Goal: Task Accomplishment & Management: Manage account settings

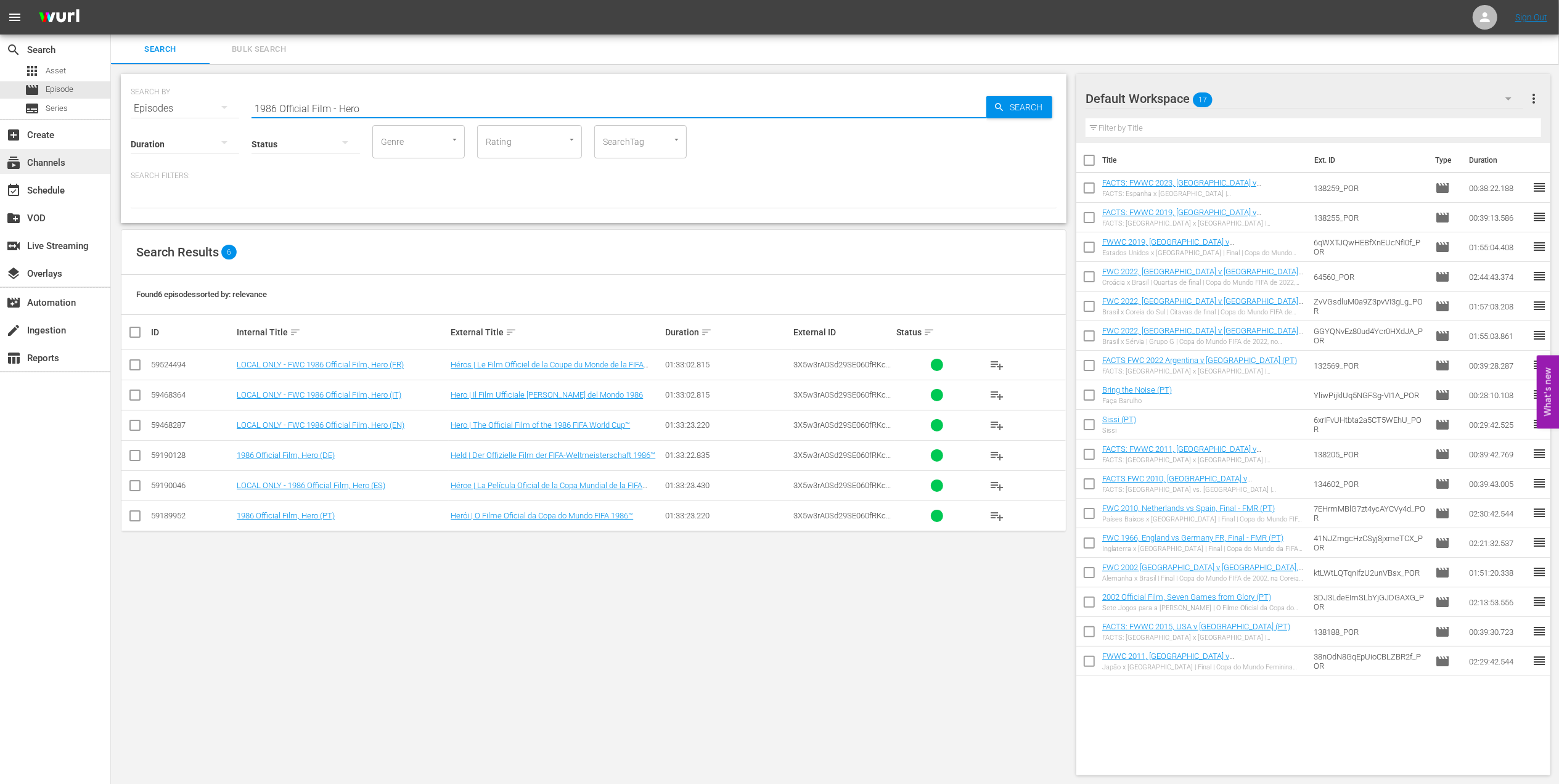
click at [37, 159] on div "subscriptions Channels" at bounding box center [35, 161] width 69 height 11
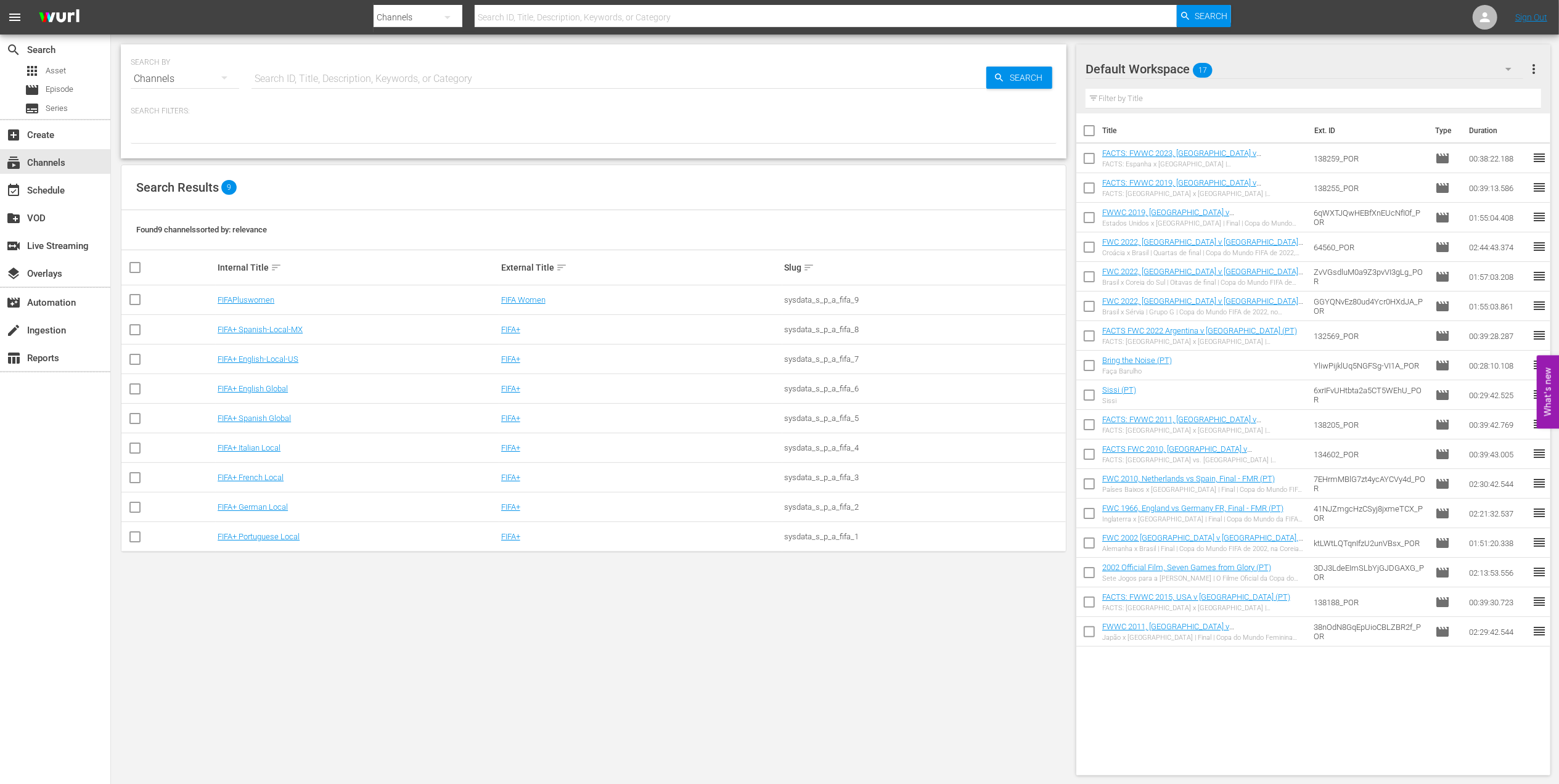
click at [260, 304] on td "FIFAPluswomen" at bounding box center [357, 301] width 283 height 30
click at [262, 302] on link "FIFAPluswomen" at bounding box center [246, 300] width 57 height 9
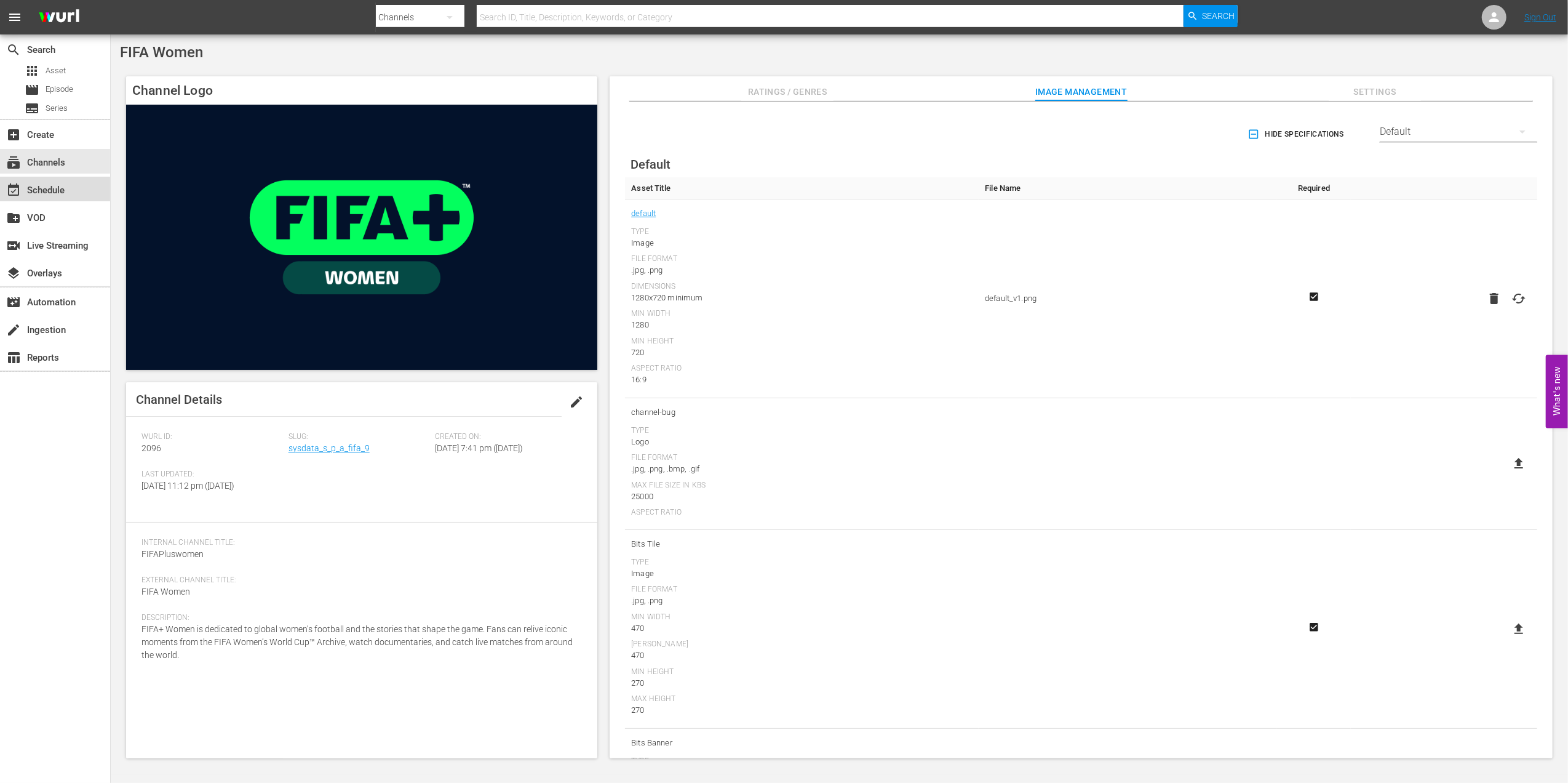
click at [71, 190] on div "event_available Schedule" at bounding box center [55, 188] width 110 height 24
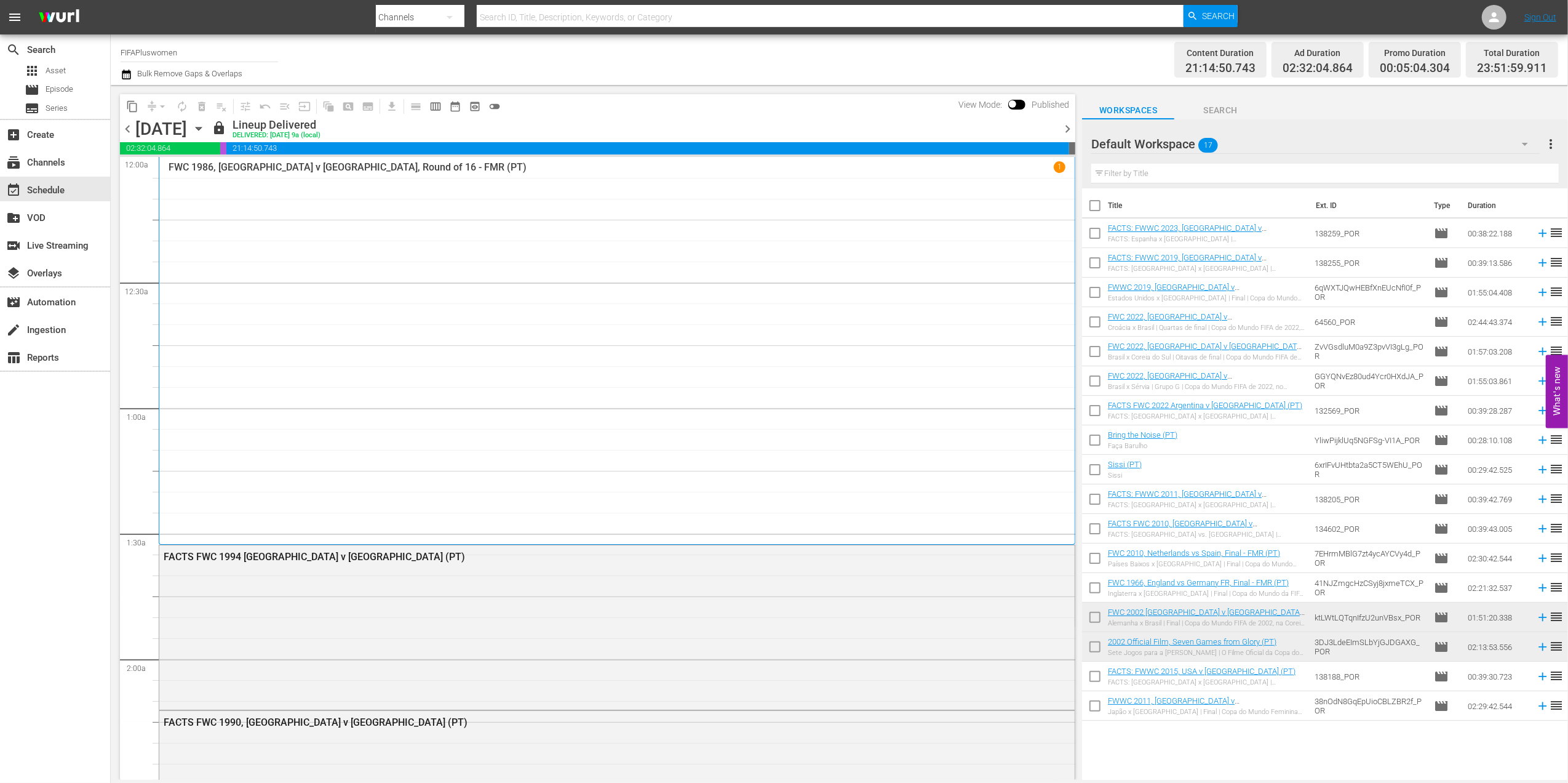
click at [1067, 121] on span "chevron_right" at bounding box center [1068, 129] width 16 height 16
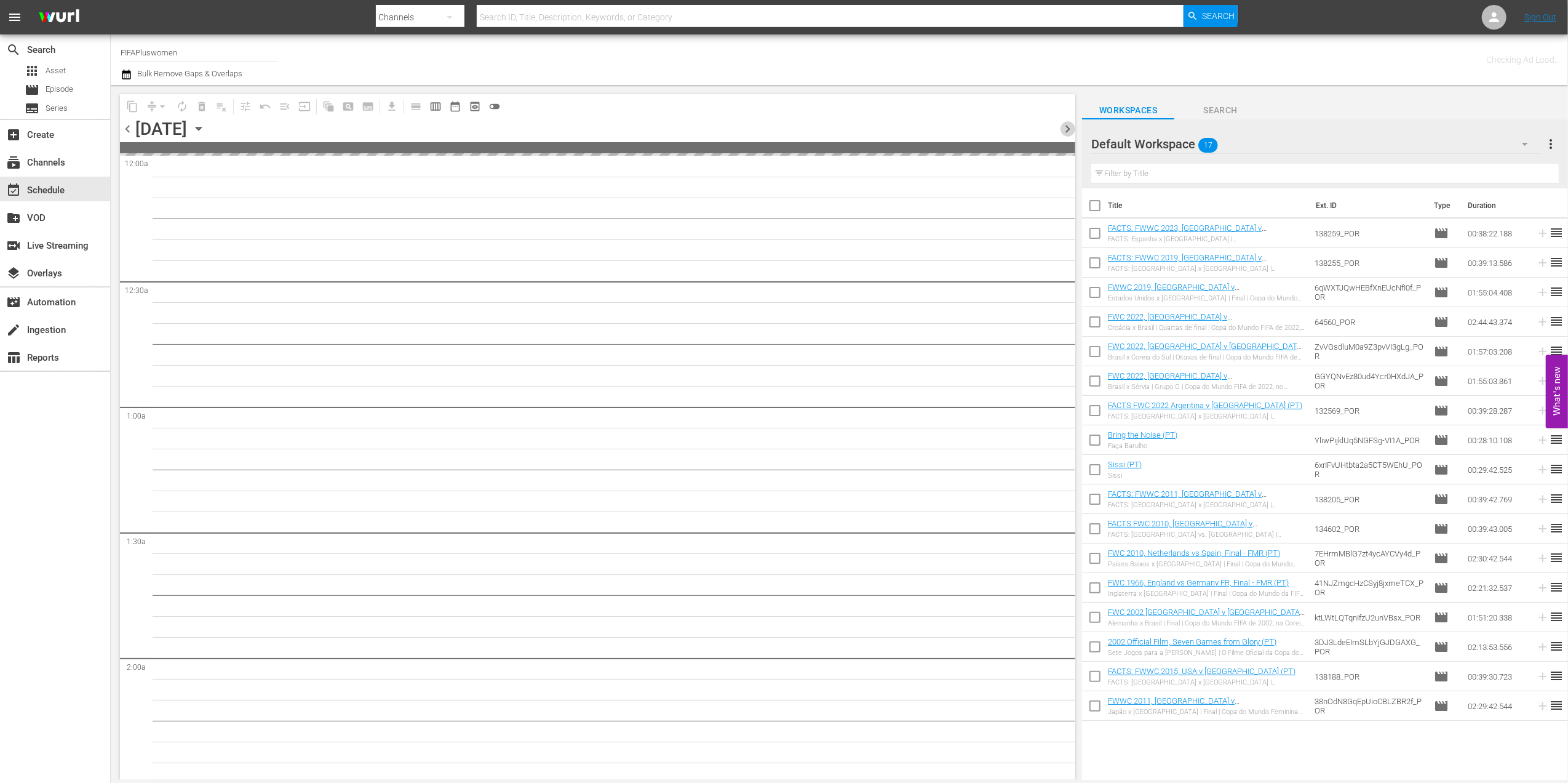
click at [1067, 121] on span "chevron_right" at bounding box center [1068, 129] width 16 height 16
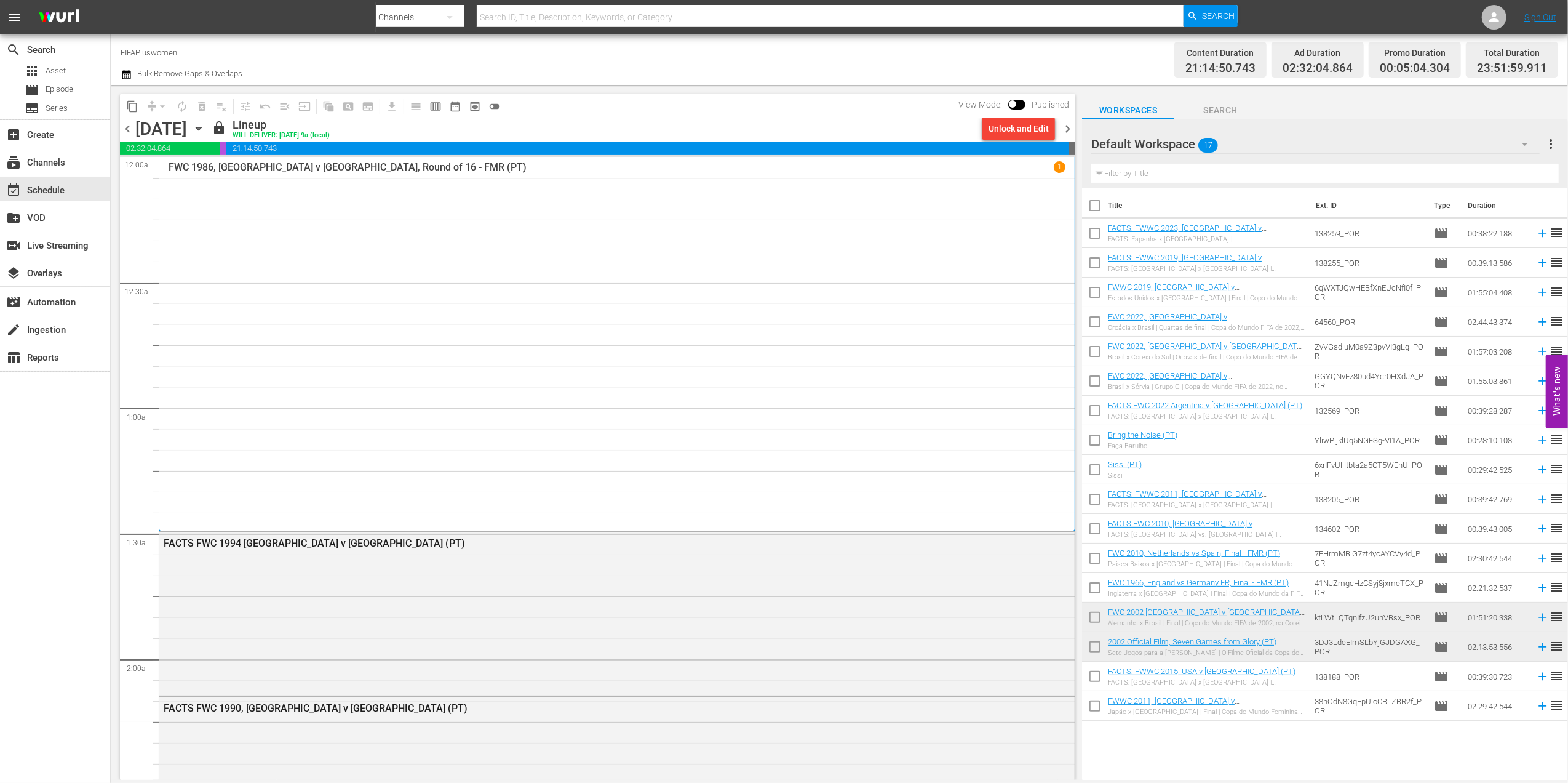
click at [1067, 121] on span "chevron_right" at bounding box center [1068, 129] width 16 height 16
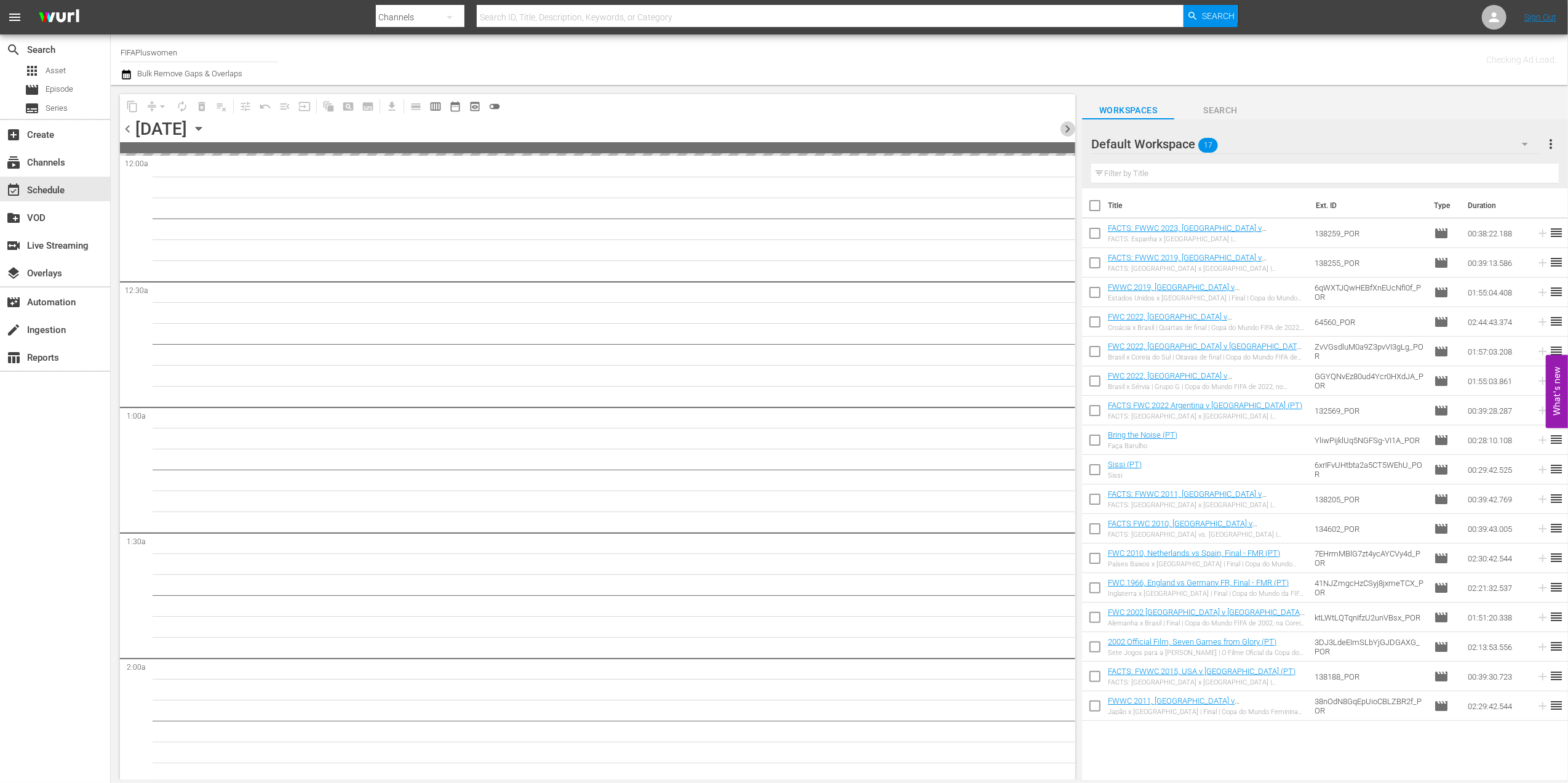
click at [1067, 121] on span "chevron_right" at bounding box center [1068, 129] width 16 height 16
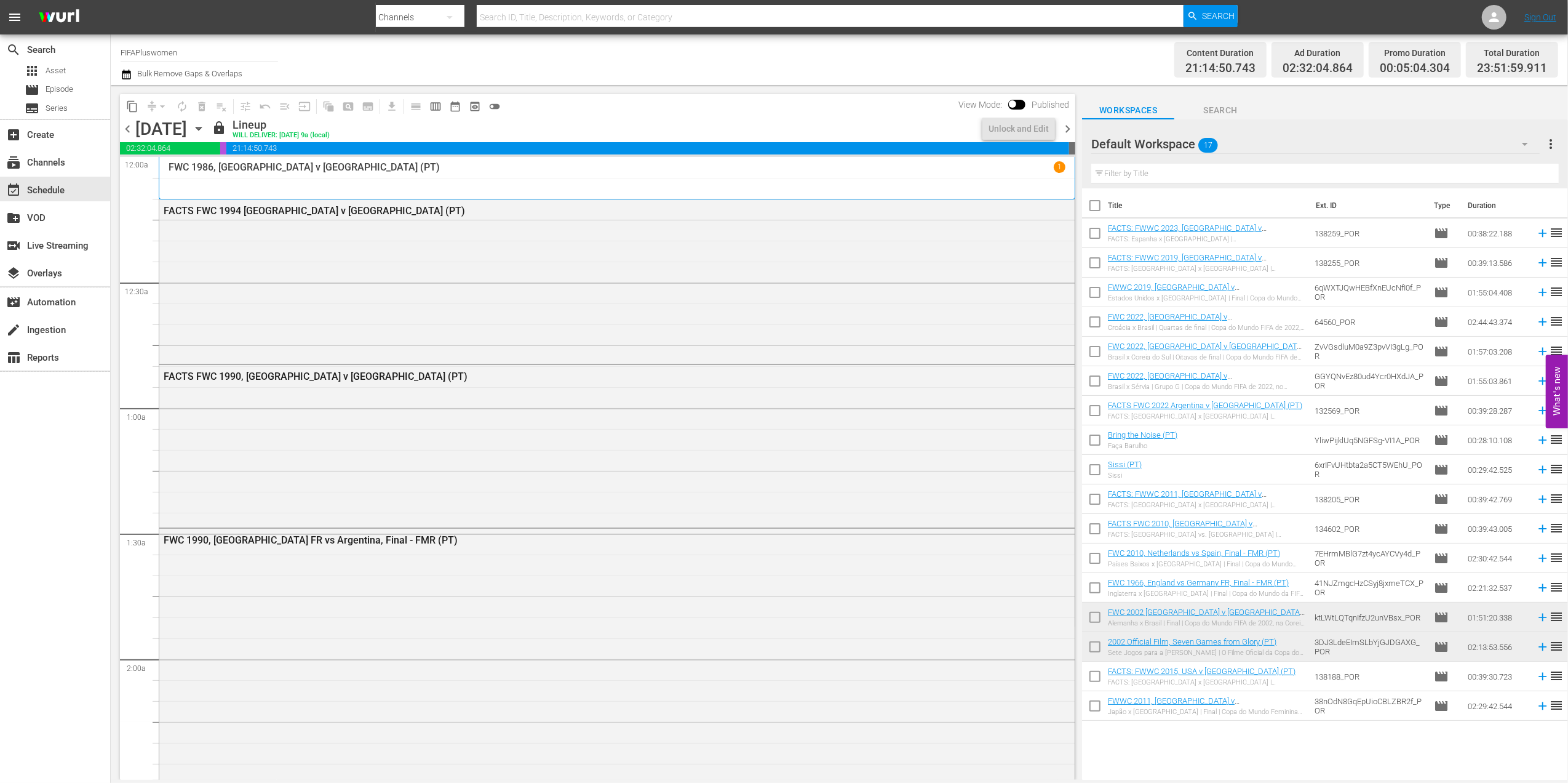
click at [1067, 121] on span "chevron_right" at bounding box center [1068, 129] width 16 height 16
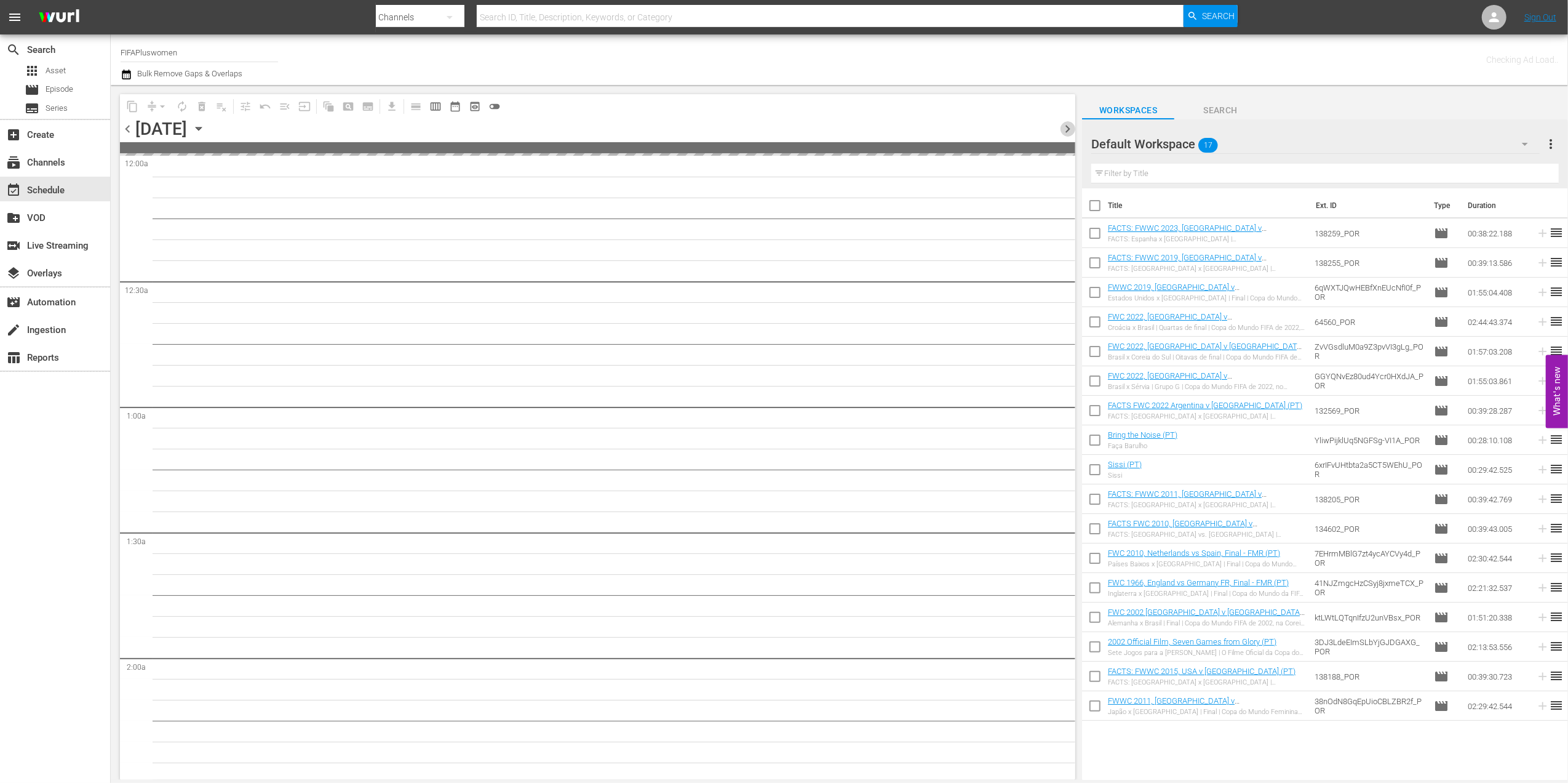
click at [1067, 121] on span "chevron_right" at bounding box center [1068, 129] width 16 height 16
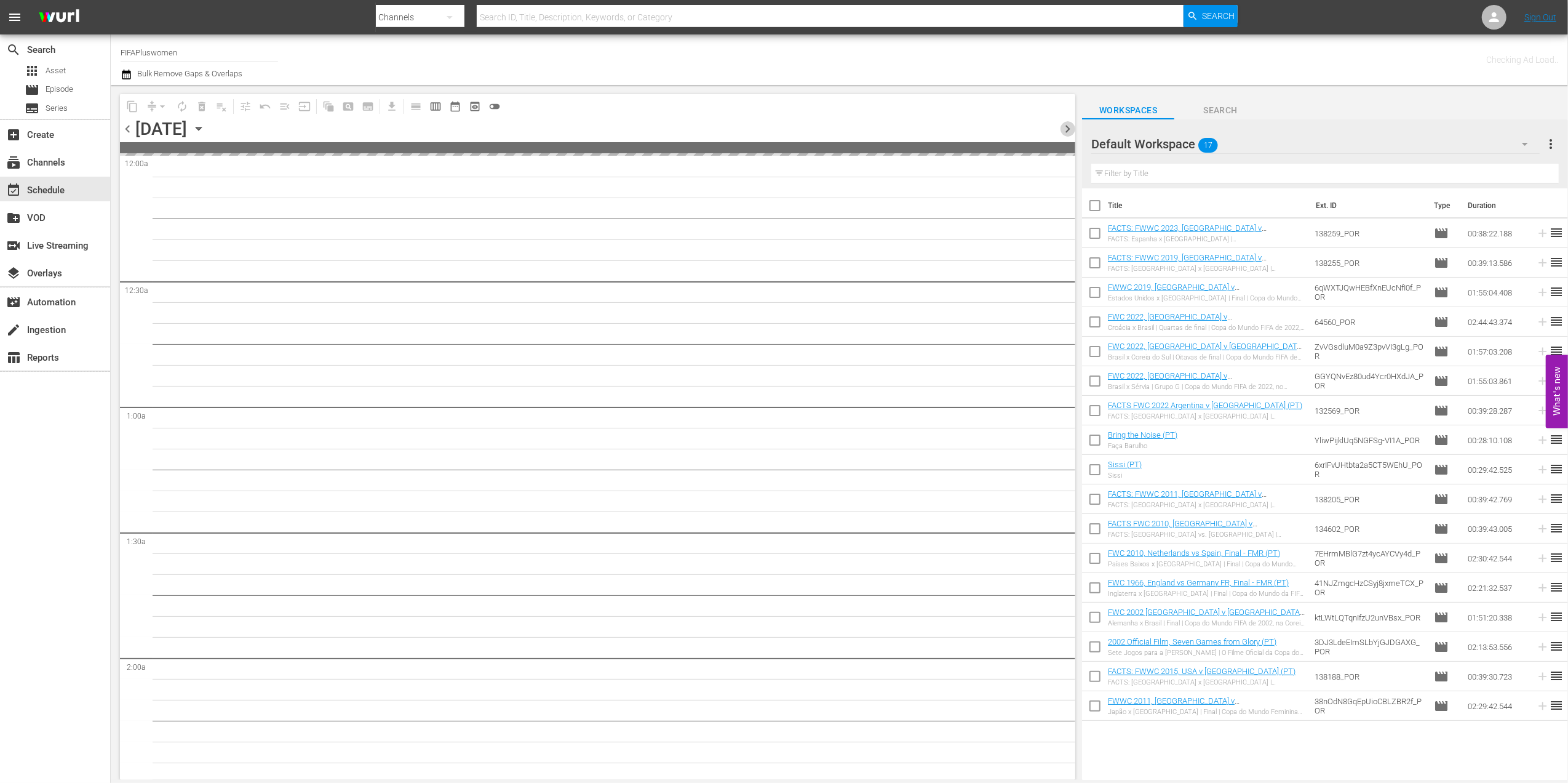
click at [1067, 121] on span "chevron_right" at bounding box center [1068, 129] width 16 height 16
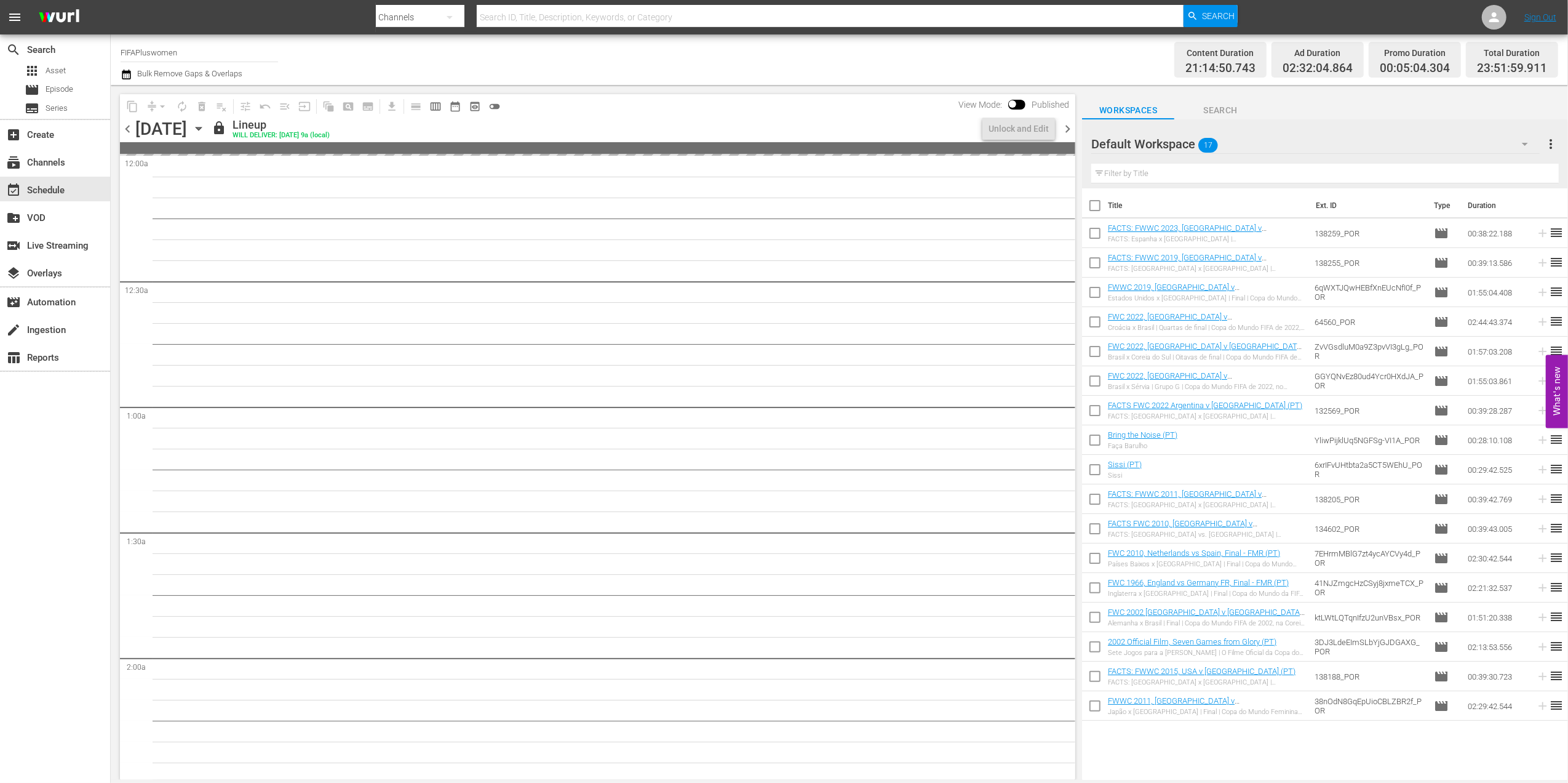
click at [1067, 121] on span "chevron_right" at bounding box center [1068, 129] width 16 height 16
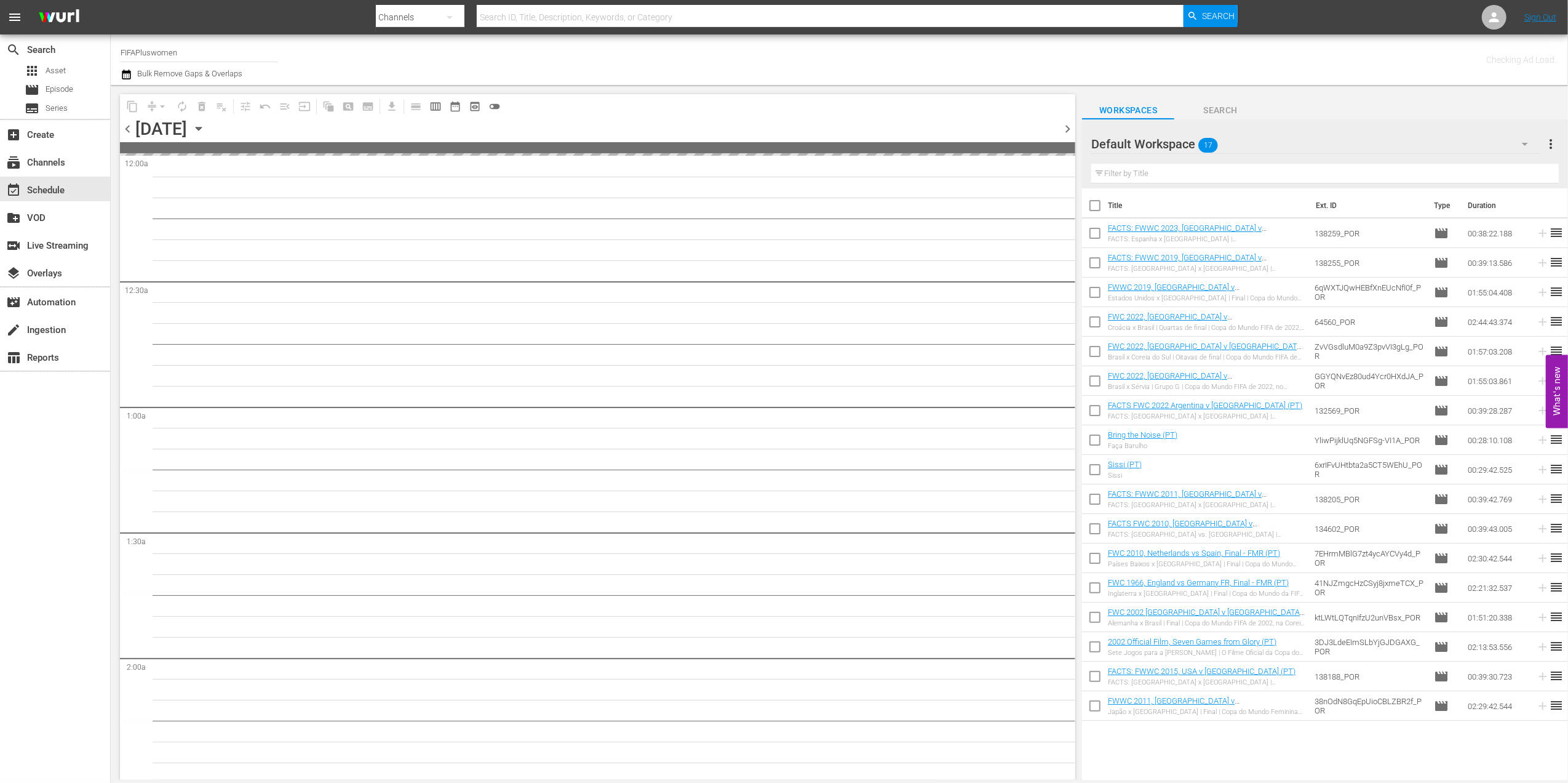
click at [1067, 121] on span "chevron_right" at bounding box center [1068, 129] width 16 height 16
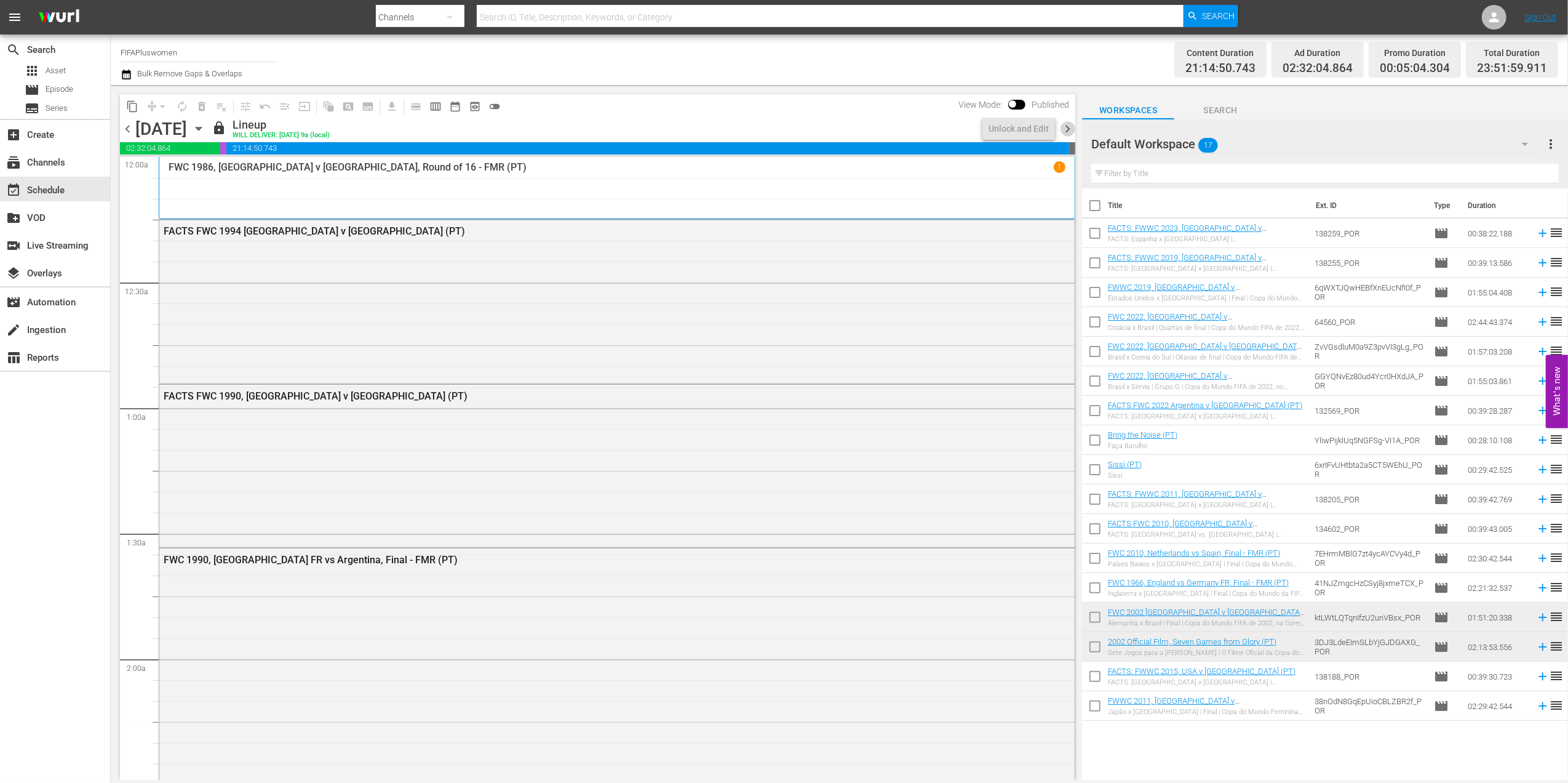
click at [1067, 121] on span "chevron_right" at bounding box center [1068, 129] width 16 height 16
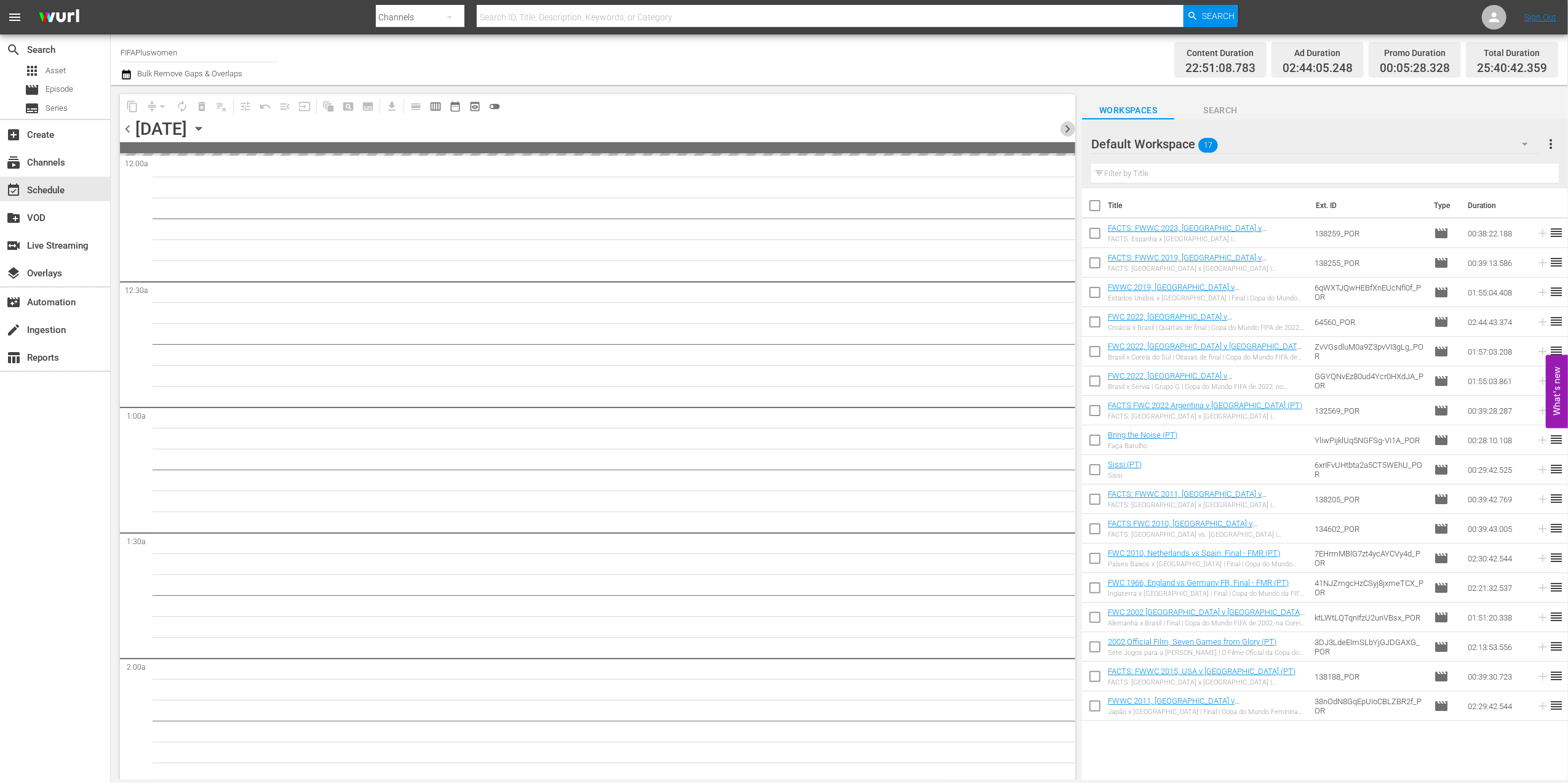
click at [1067, 121] on span "chevron_right" at bounding box center [1068, 129] width 16 height 16
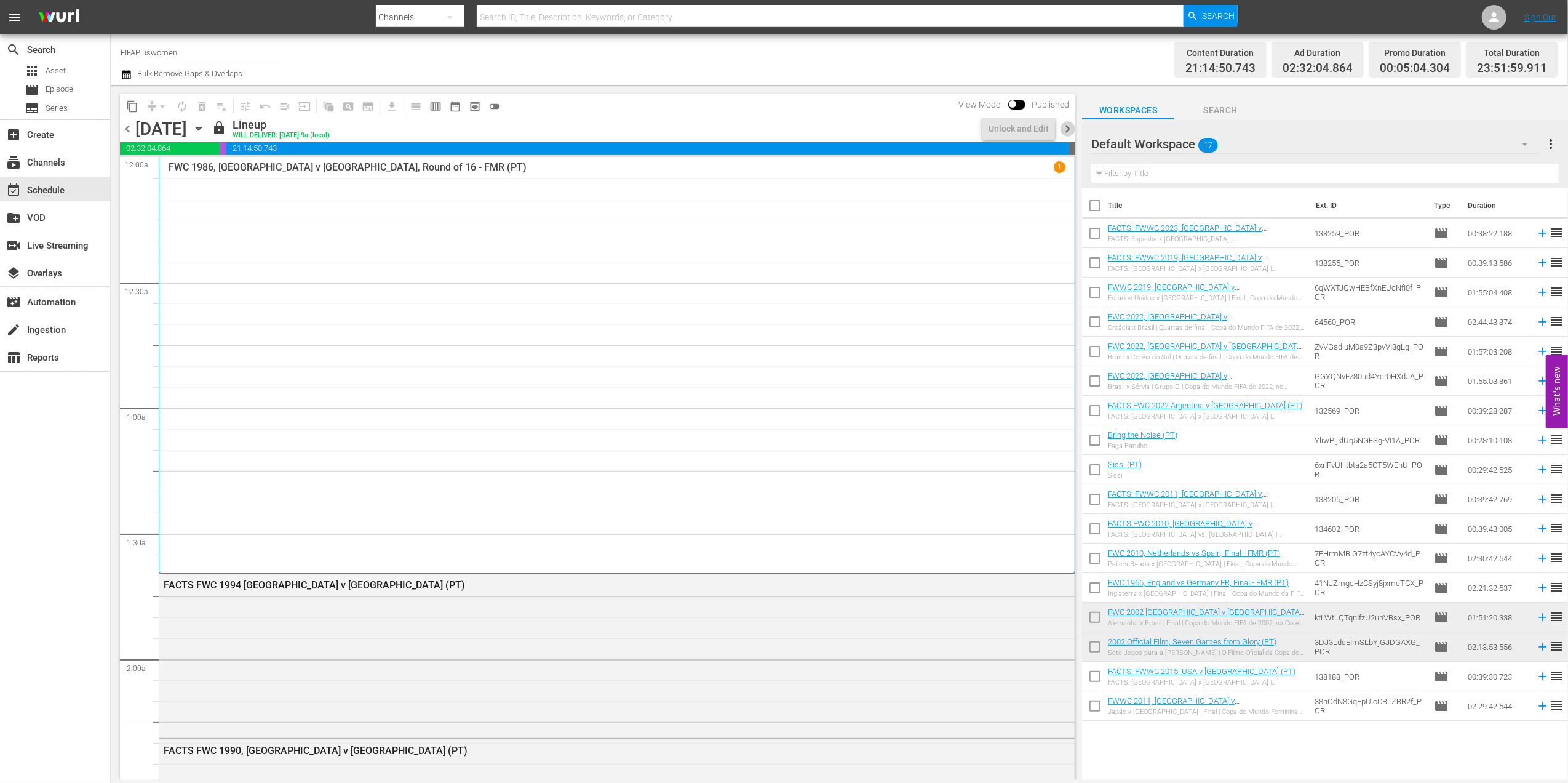
click at [1067, 121] on span "chevron_right" at bounding box center [1068, 129] width 16 height 16
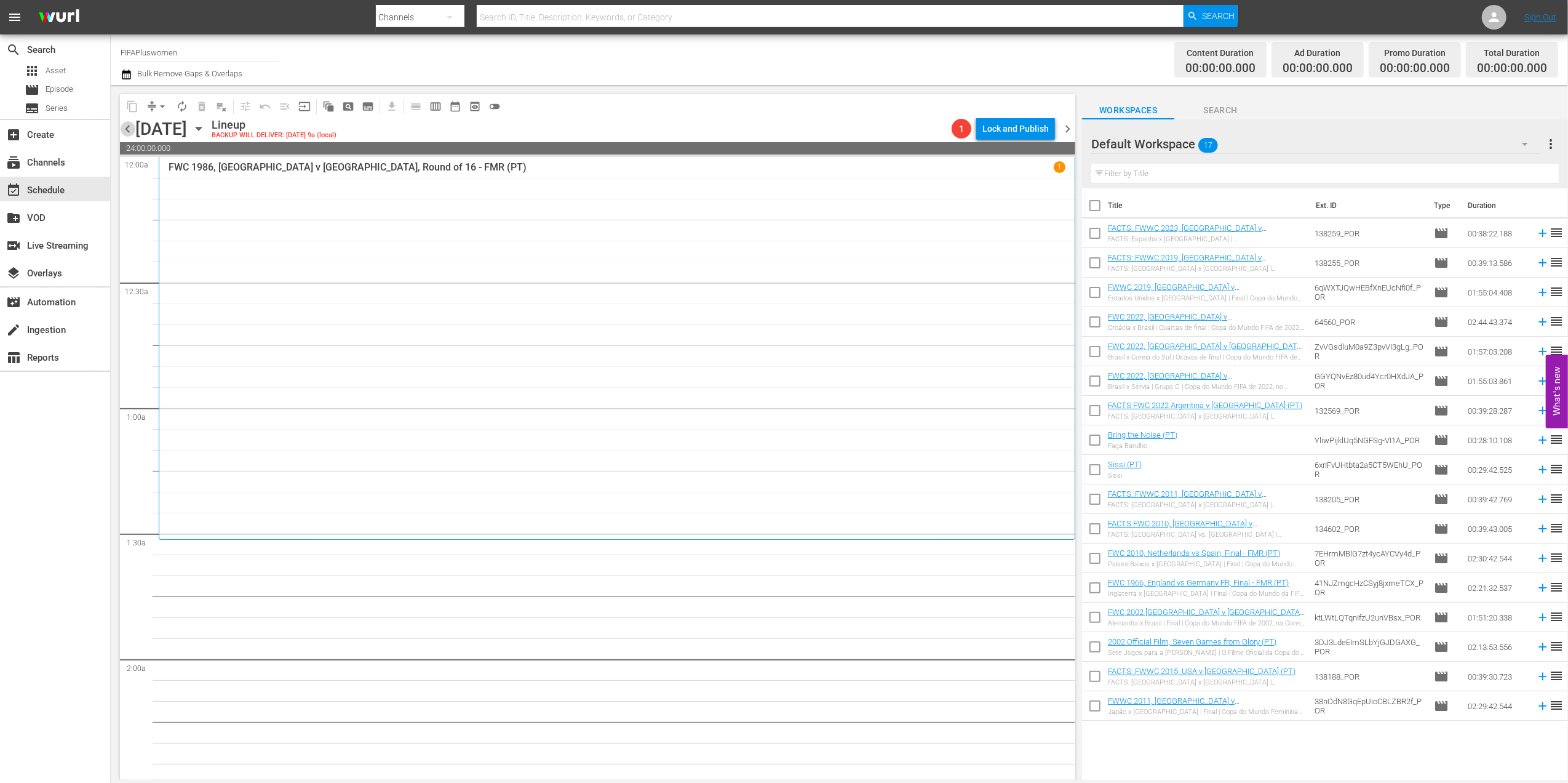
click at [126, 127] on span "chevron_left" at bounding box center [128, 129] width 16 height 16
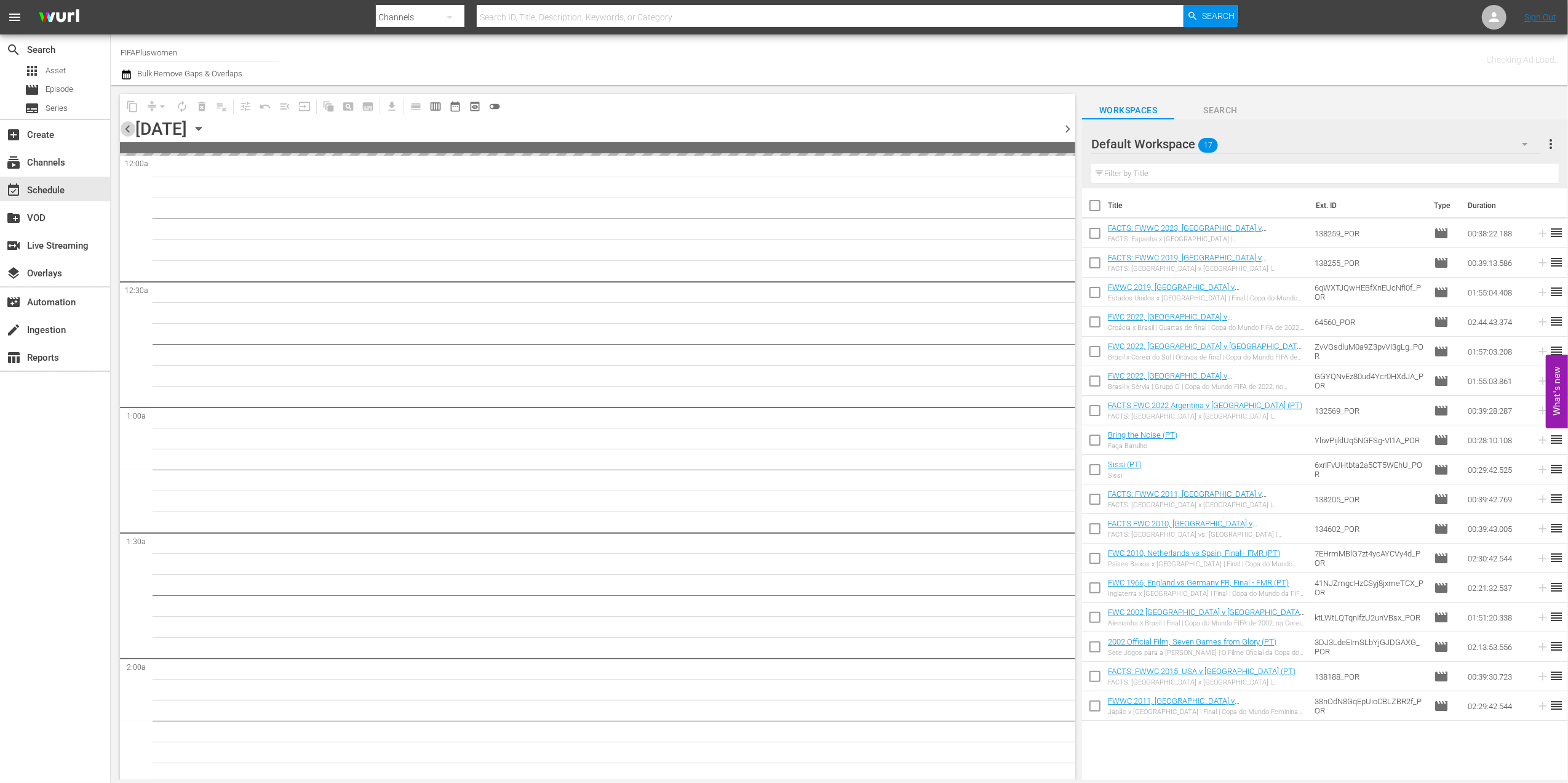
click at [126, 127] on span "chevron_left" at bounding box center [128, 129] width 16 height 16
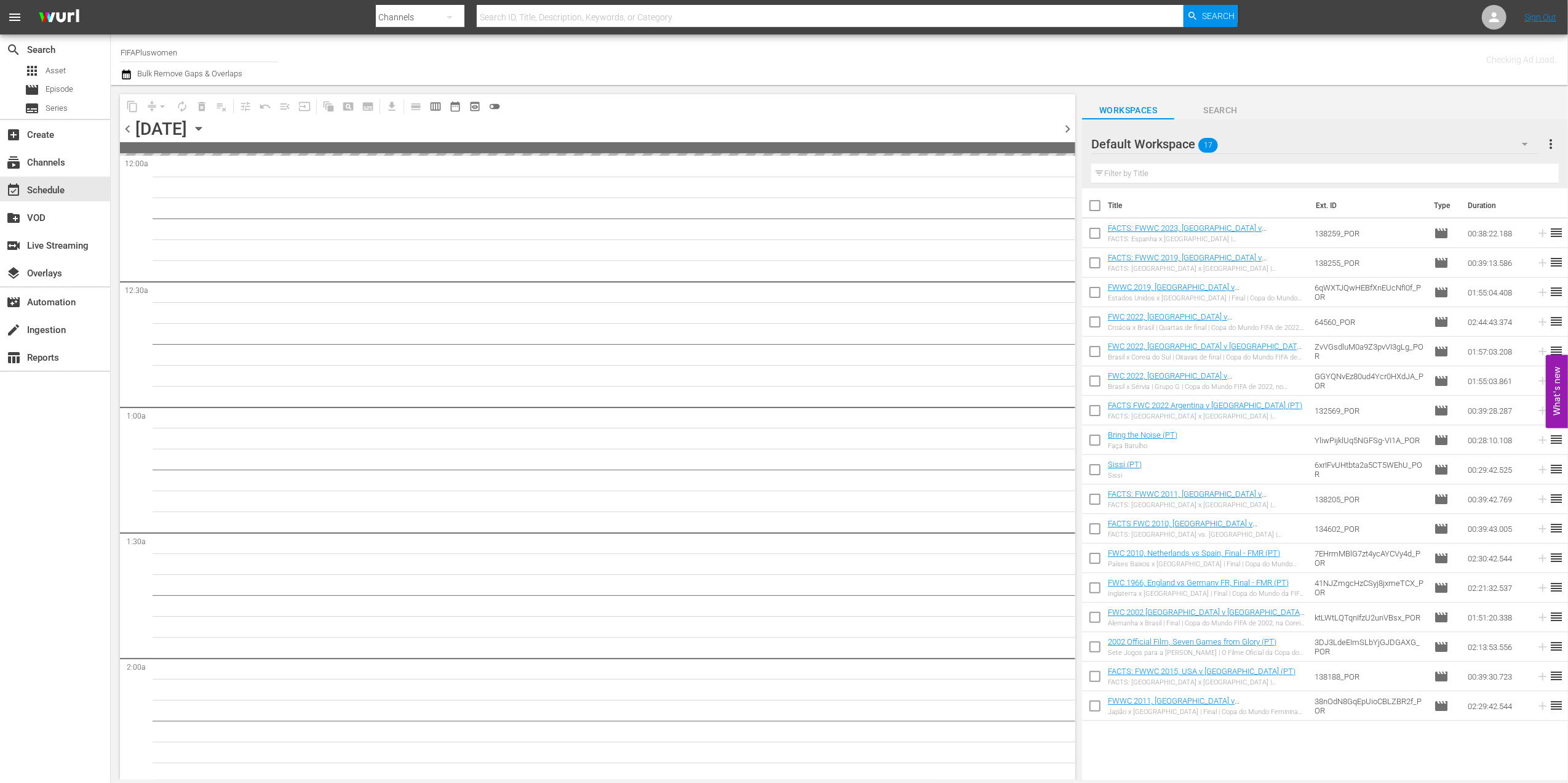
click at [126, 127] on span "chevron_left" at bounding box center [128, 129] width 16 height 16
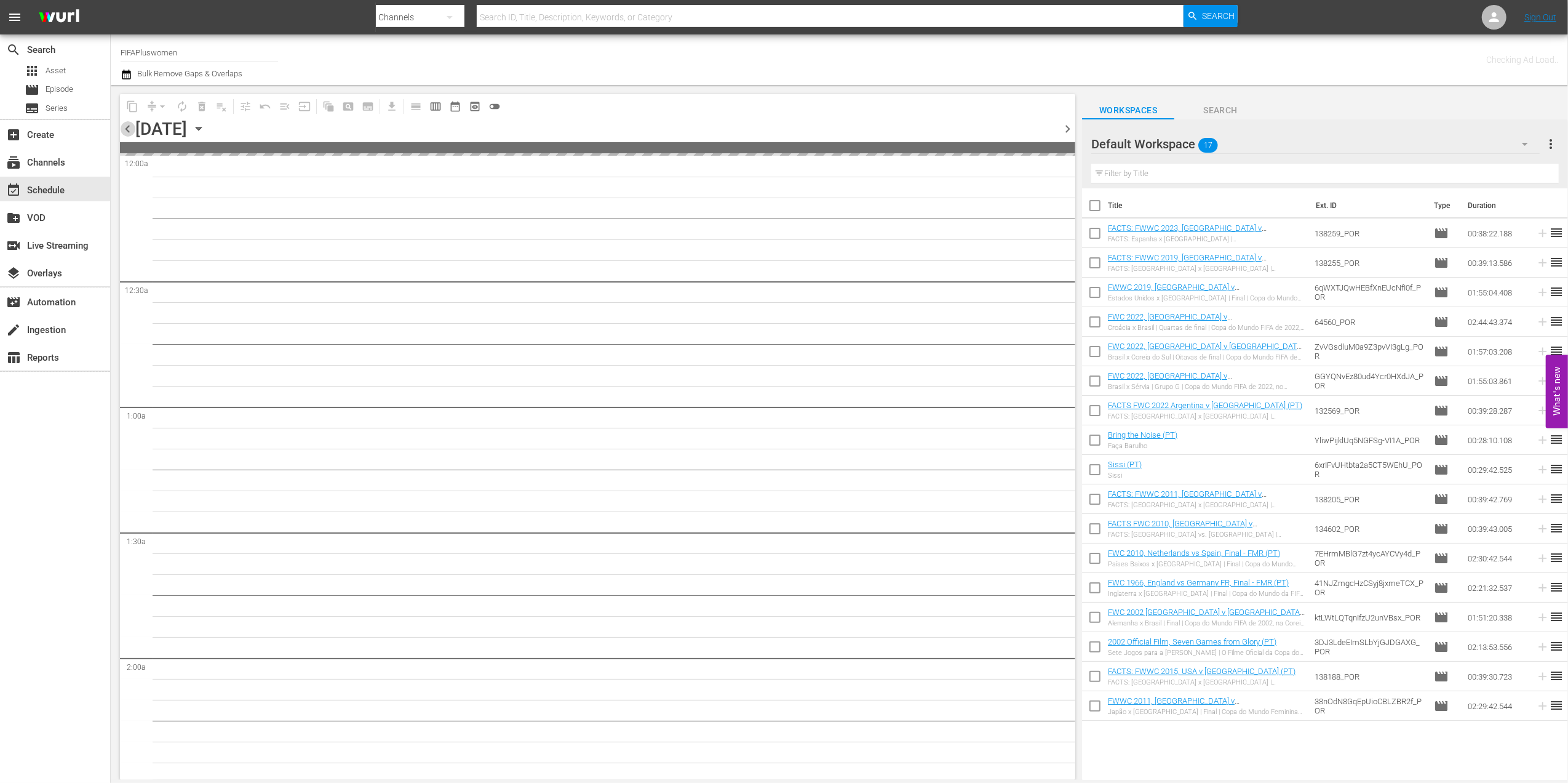
click at [126, 127] on span "chevron_left" at bounding box center [128, 129] width 16 height 16
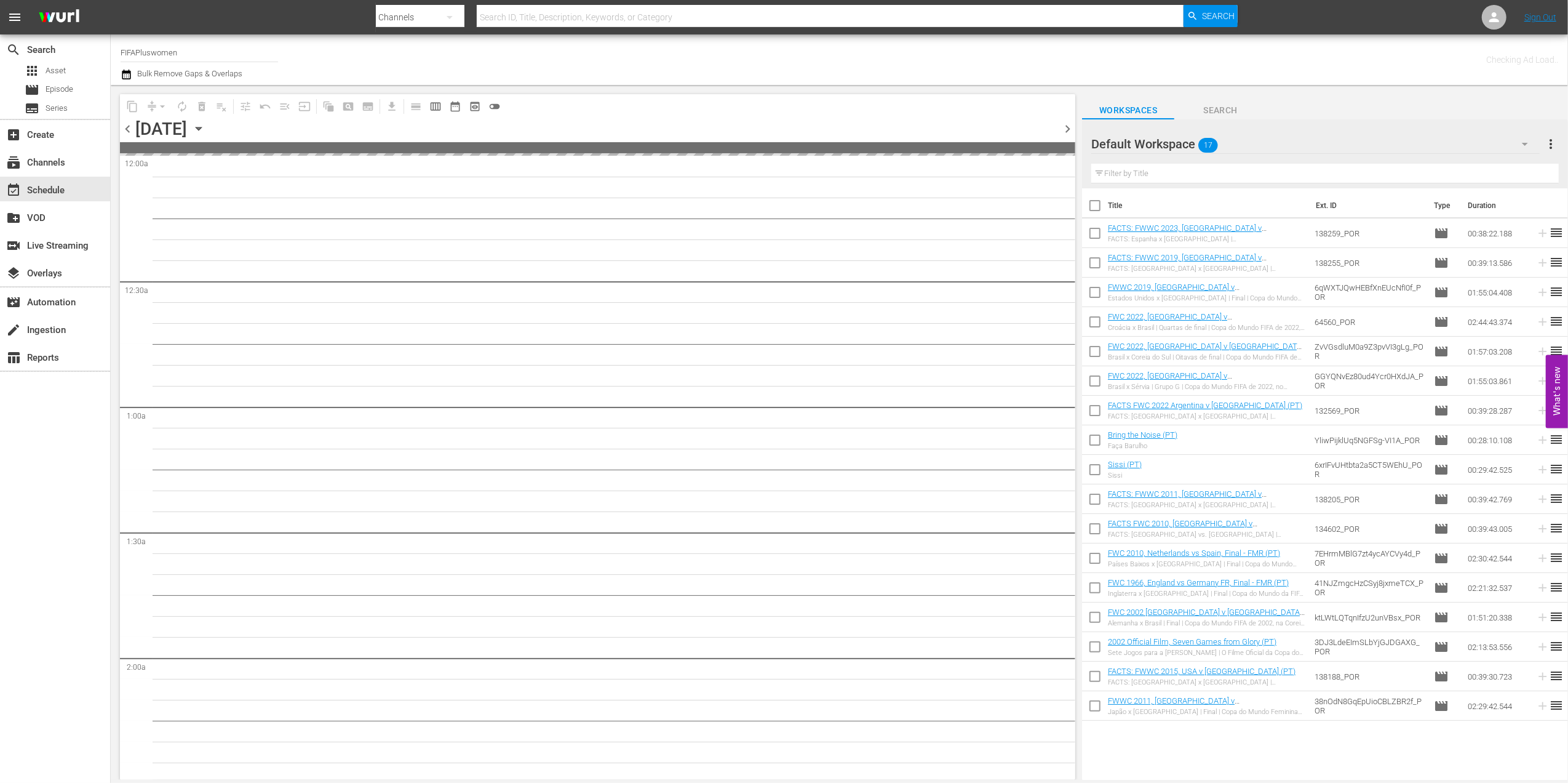
click at [126, 127] on span "chevron_left" at bounding box center [128, 129] width 16 height 16
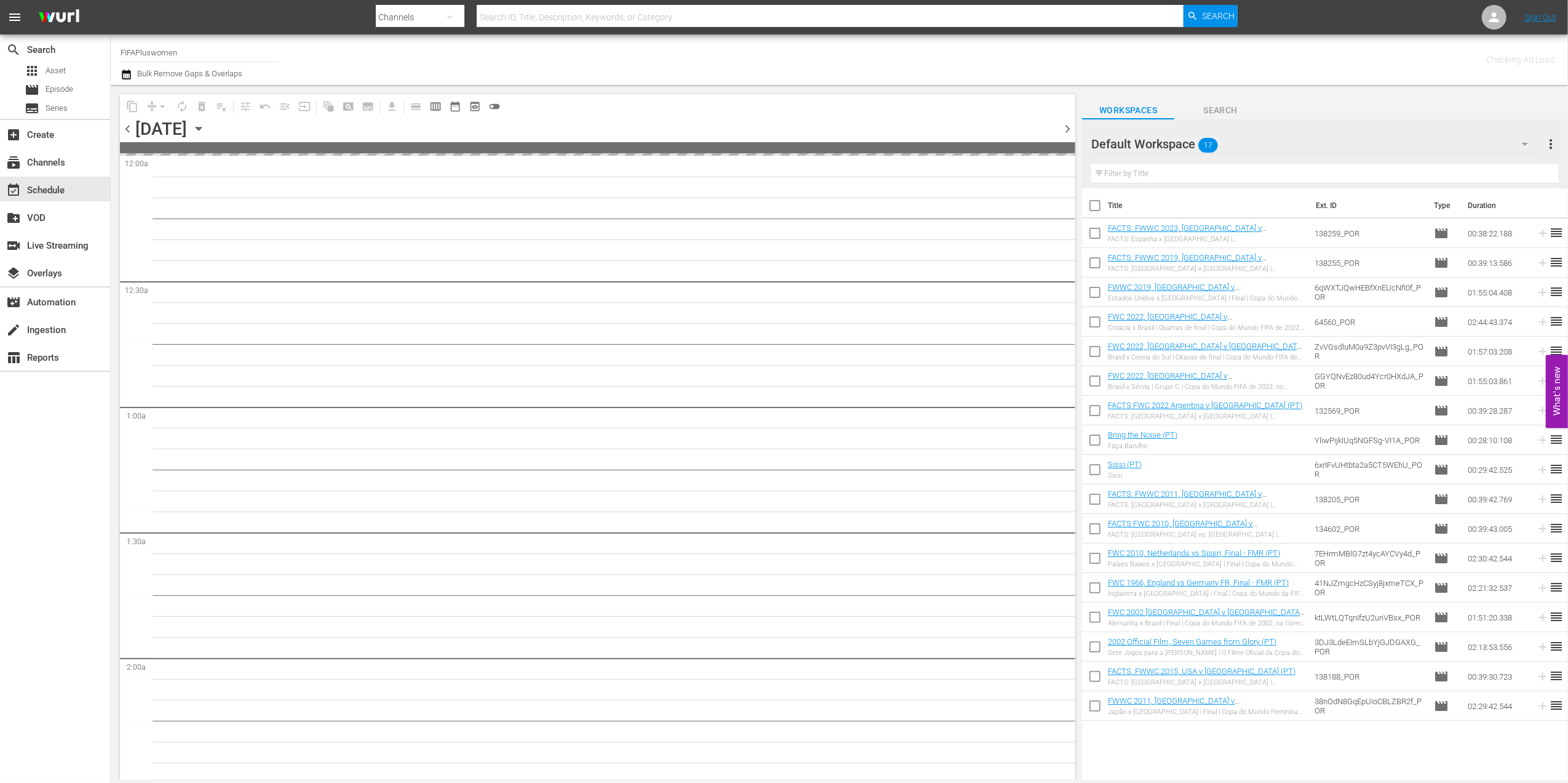
click at [126, 127] on span "chevron_left" at bounding box center [128, 129] width 16 height 16
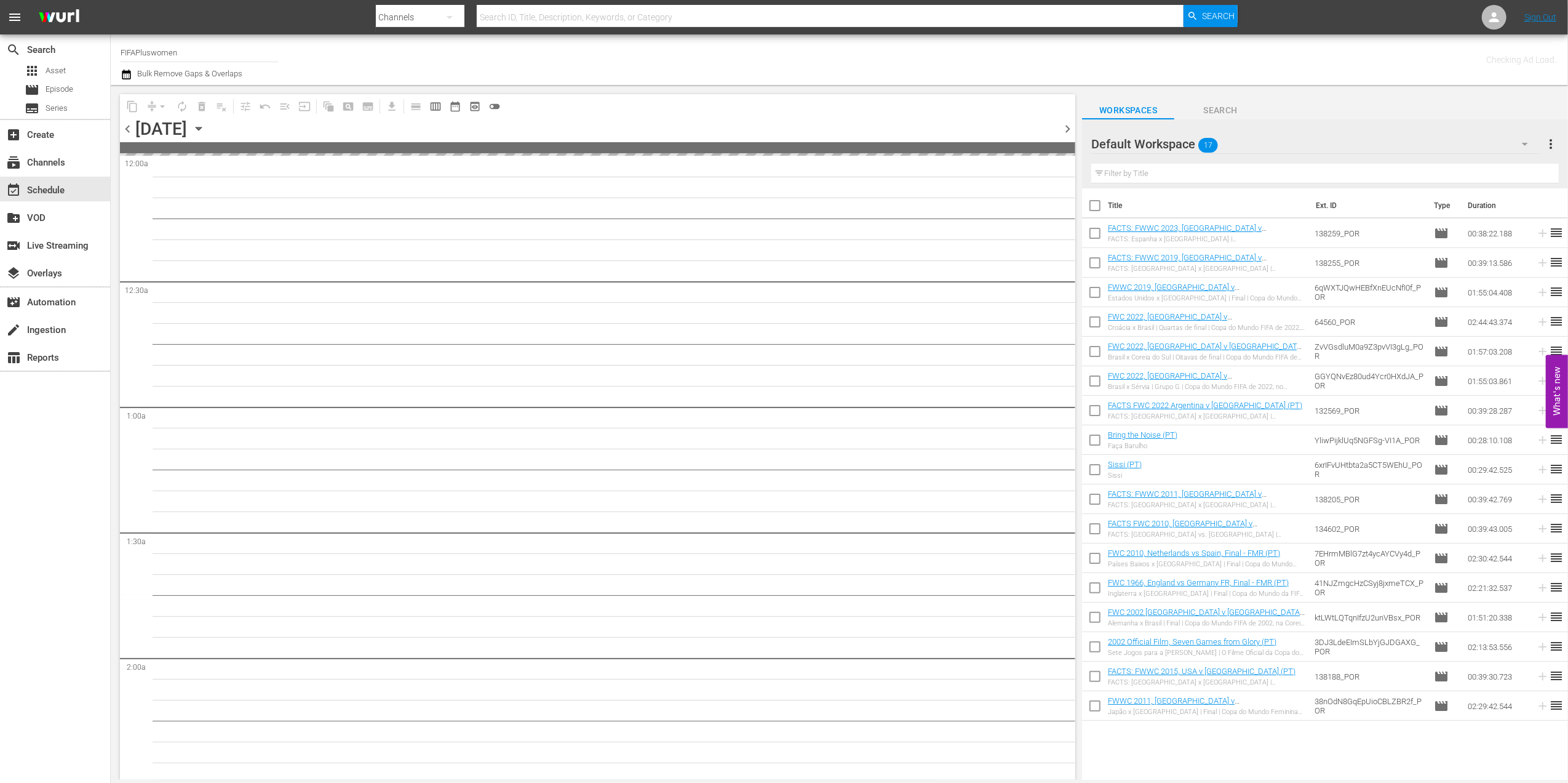
click at [126, 127] on span "chevron_left" at bounding box center [128, 129] width 16 height 16
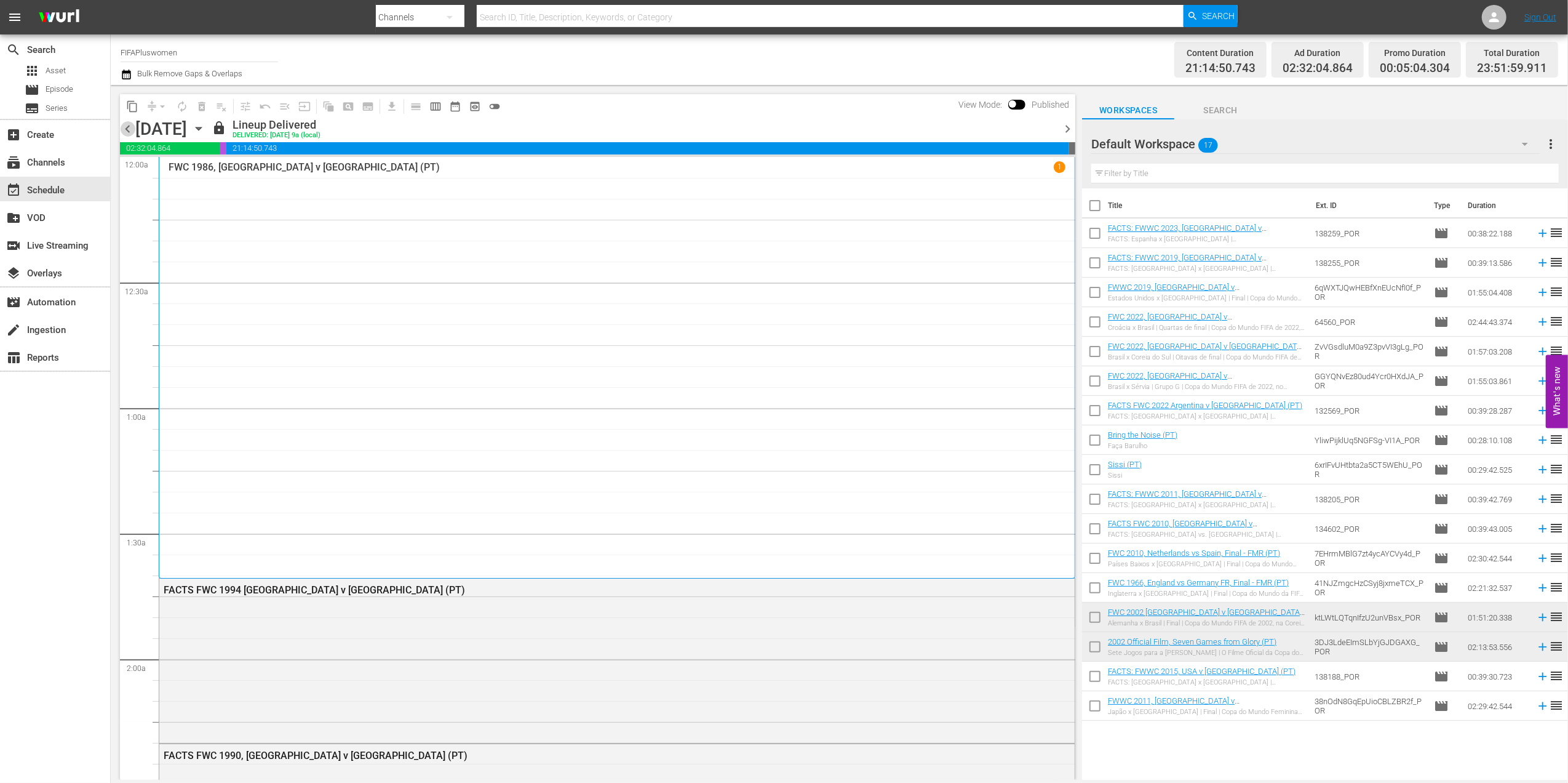
click at [126, 127] on span "chevron_left" at bounding box center [128, 129] width 16 height 16
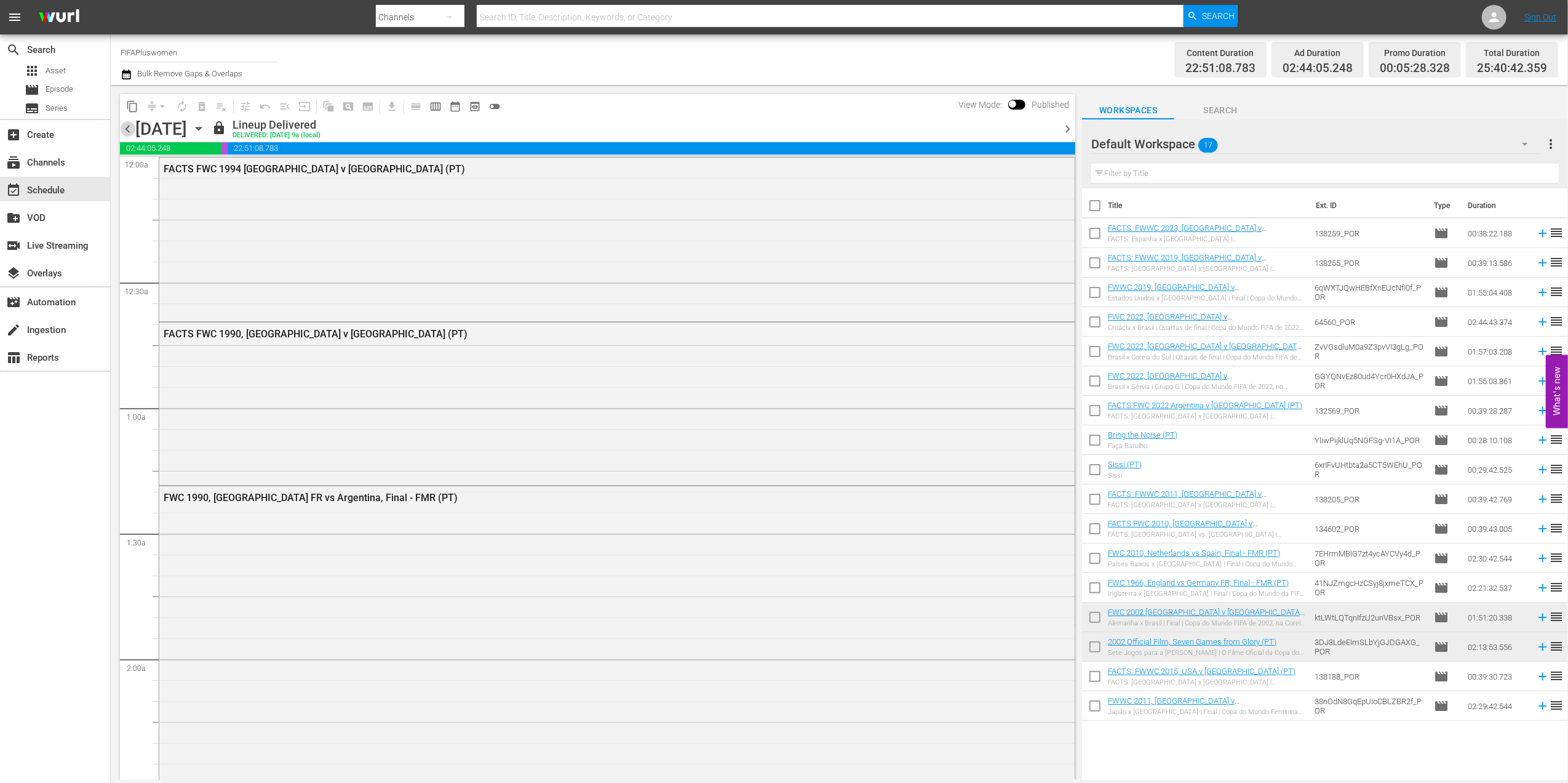
click at [126, 127] on span "chevron_left" at bounding box center [128, 129] width 16 height 16
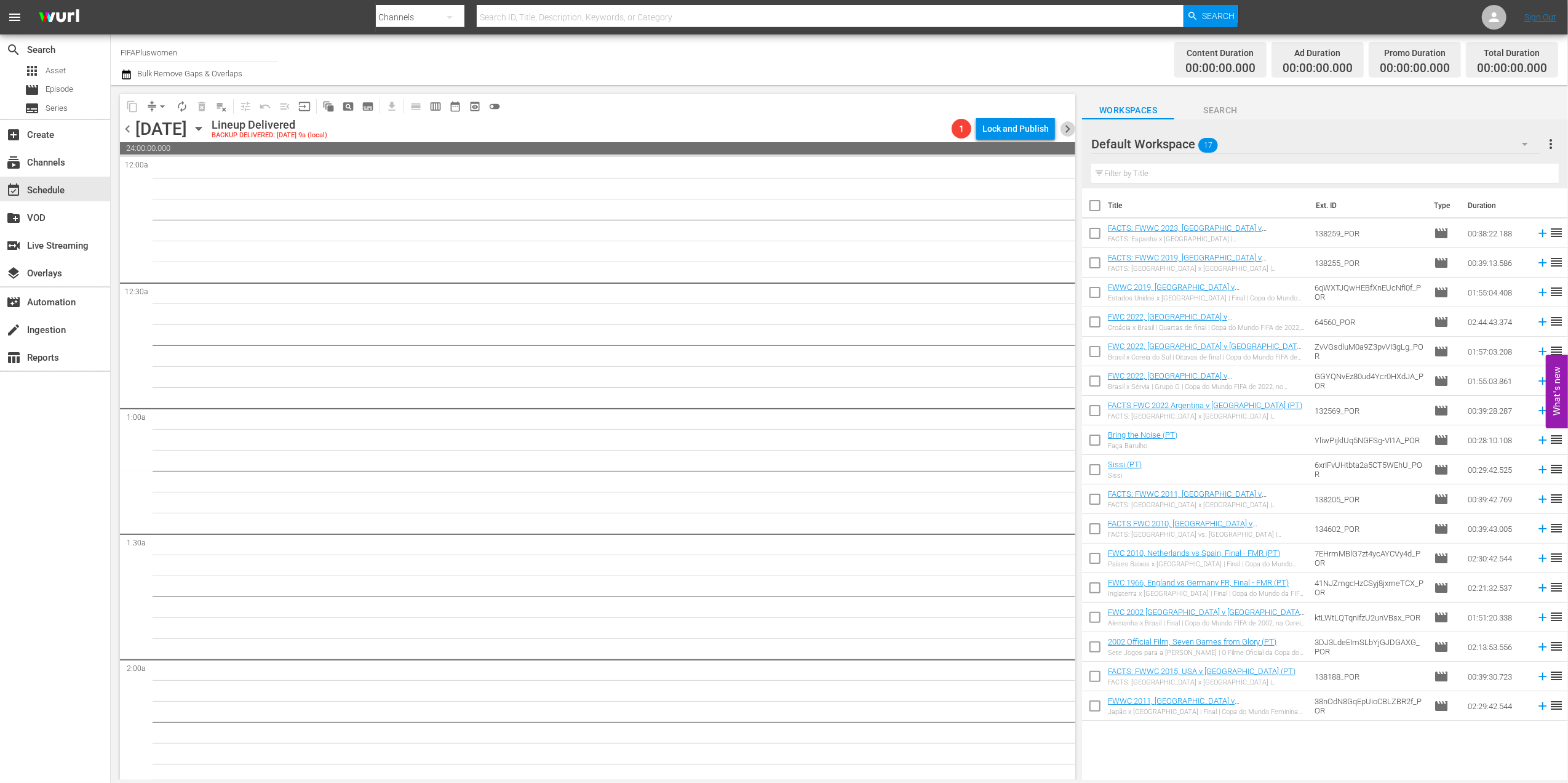
click at [1066, 128] on span "chevron_right" at bounding box center [1068, 129] width 16 height 16
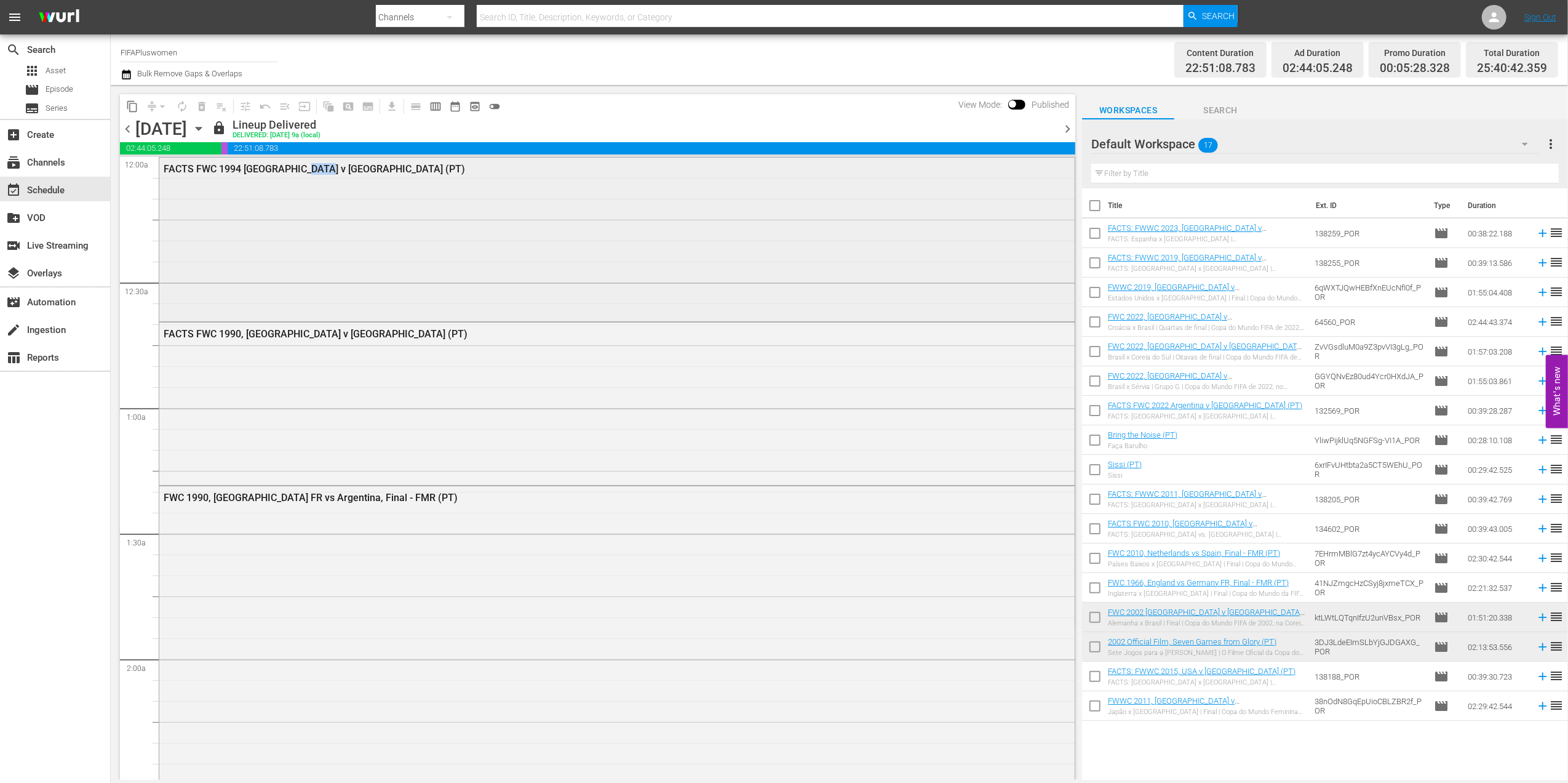
drag, startPoint x: 284, startPoint y: 274, endPoint x: 304, endPoint y: 294, distance: 28.3
click at [304, 294] on div "FACTS FWC 1994 [GEOGRAPHIC_DATA] v [GEOGRAPHIC_DATA] (PT)" at bounding box center [617, 238] width 915 height 161
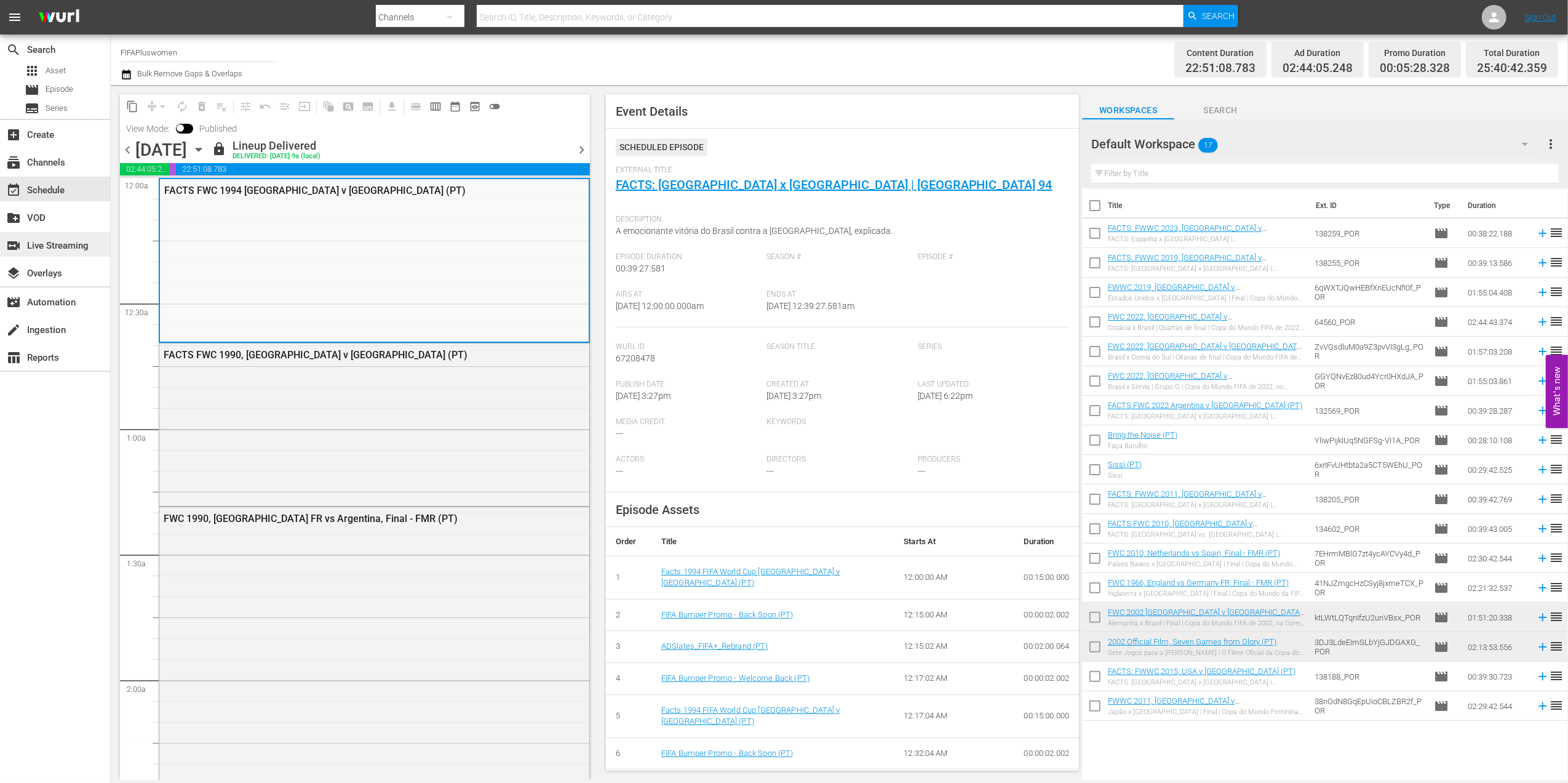
click at [55, 249] on div "switch_video Live Streaming" at bounding box center [34, 244] width 69 height 11
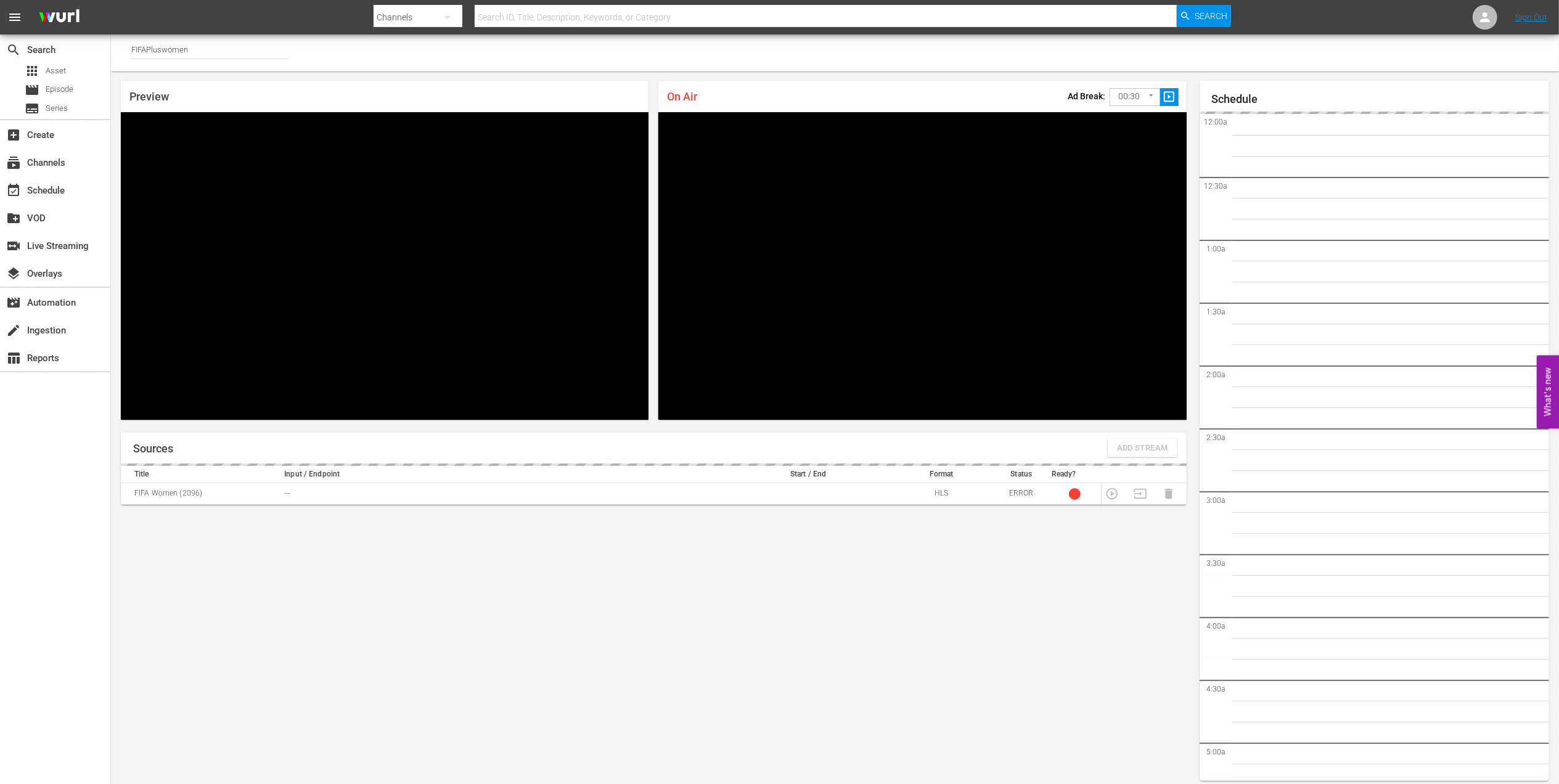
scroll to position [6, 0]
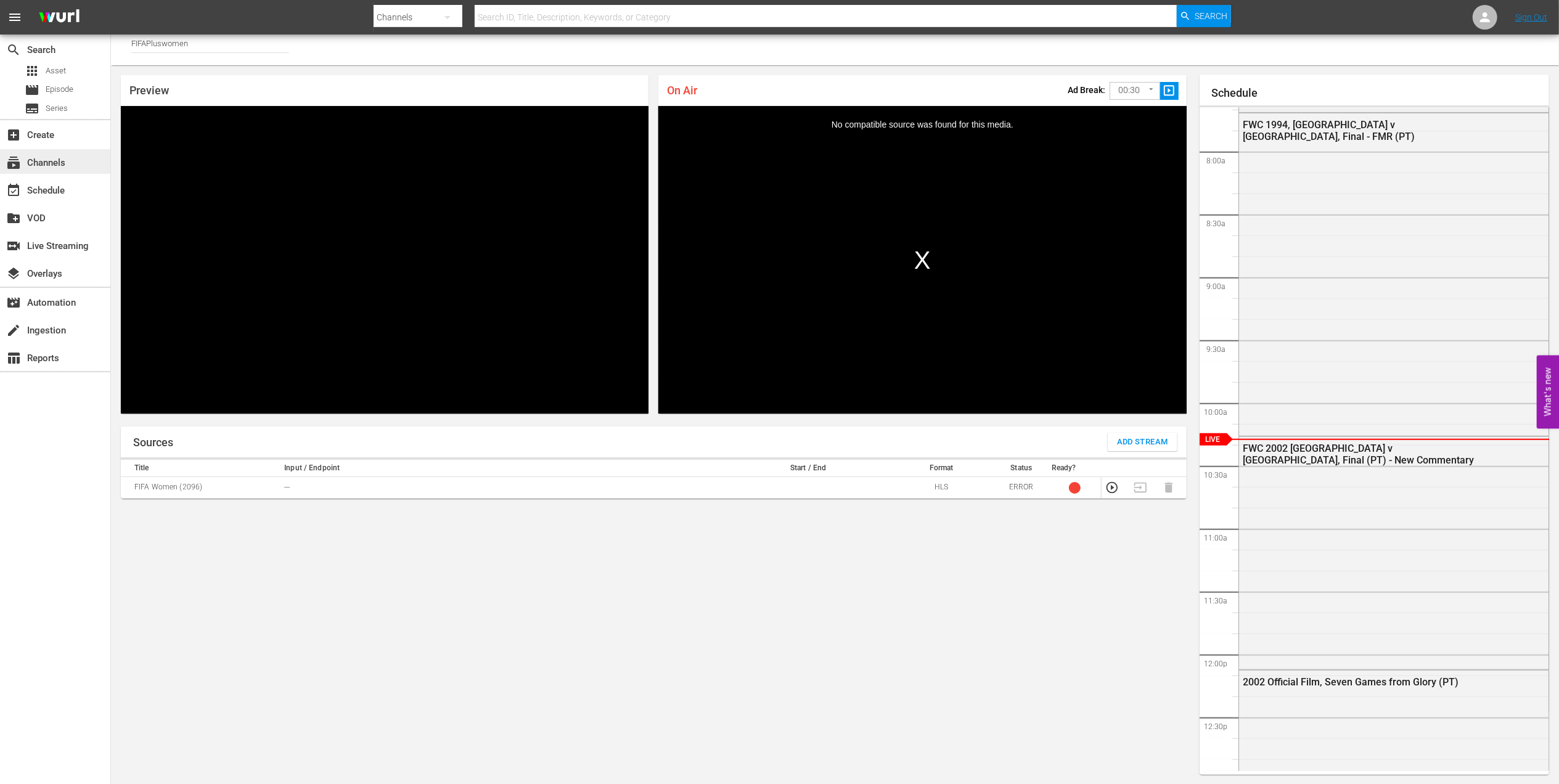
click at [38, 166] on div "subscriptions Channels" at bounding box center [35, 161] width 69 height 11
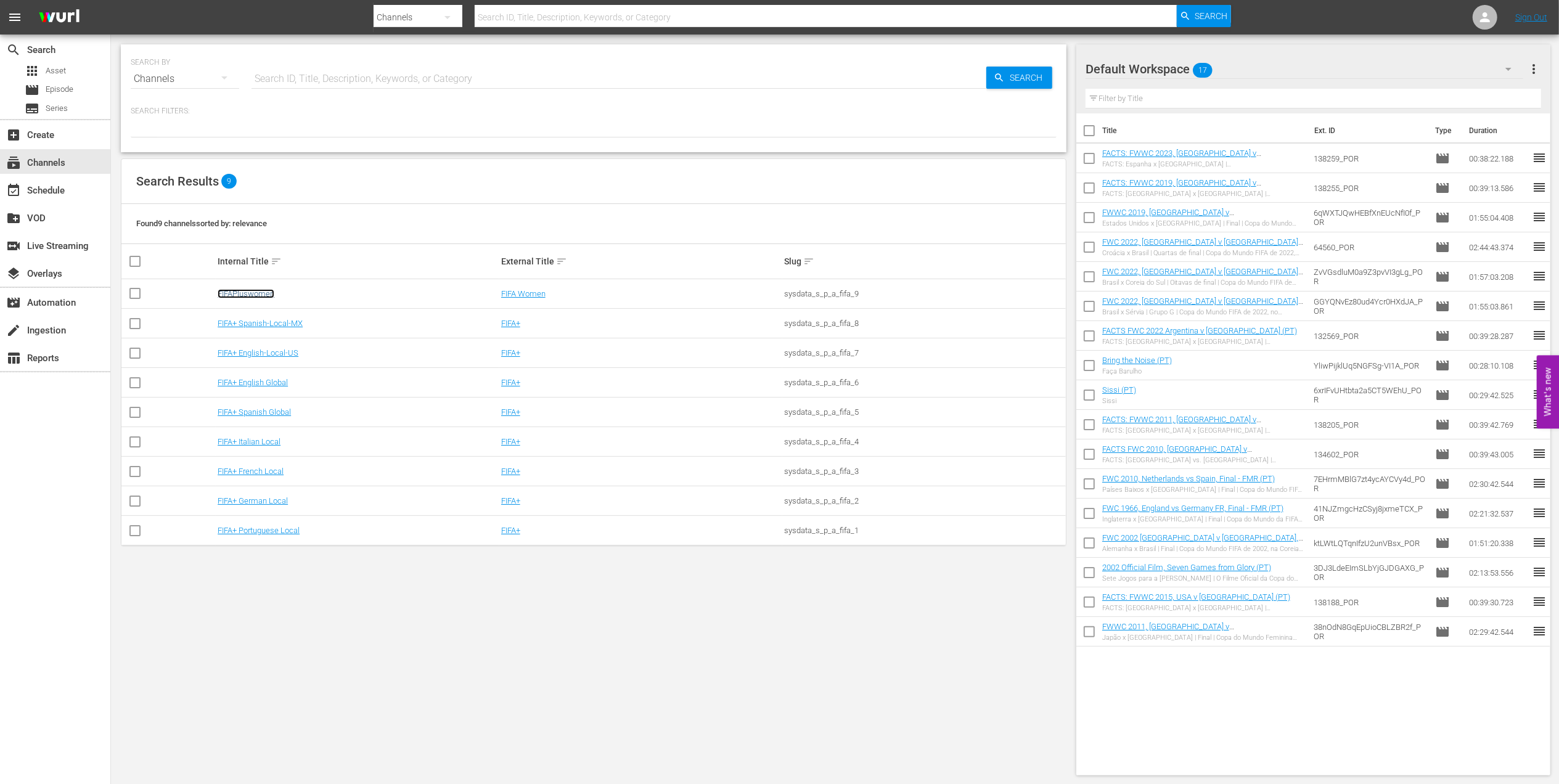
click at [257, 296] on link "FIFAPluswomen" at bounding box center [246, 294] width 57 height 9
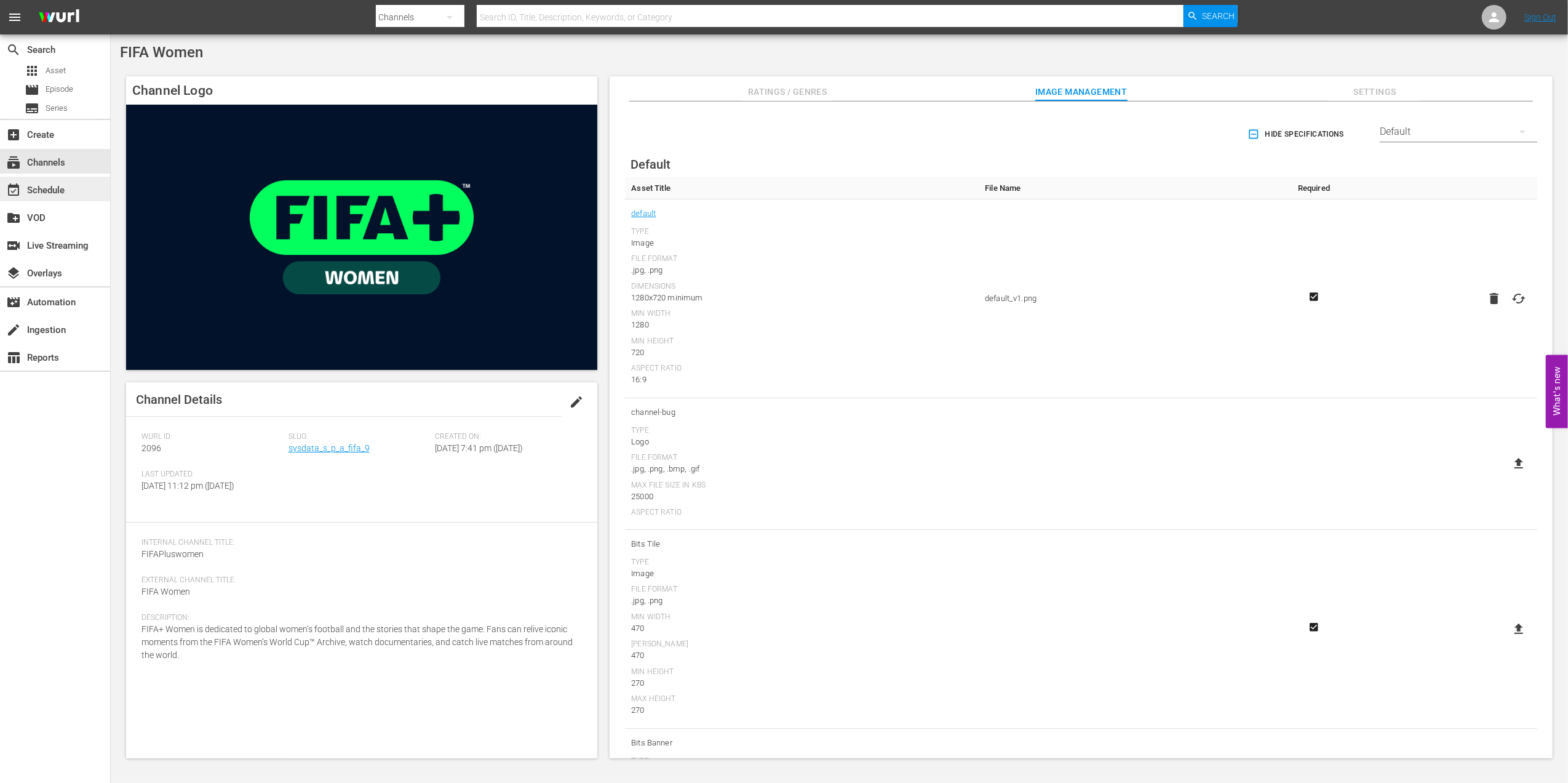
click at [55, 178] on div "event_available Schedule" at bounding box center [55, 188] width 110 height 24
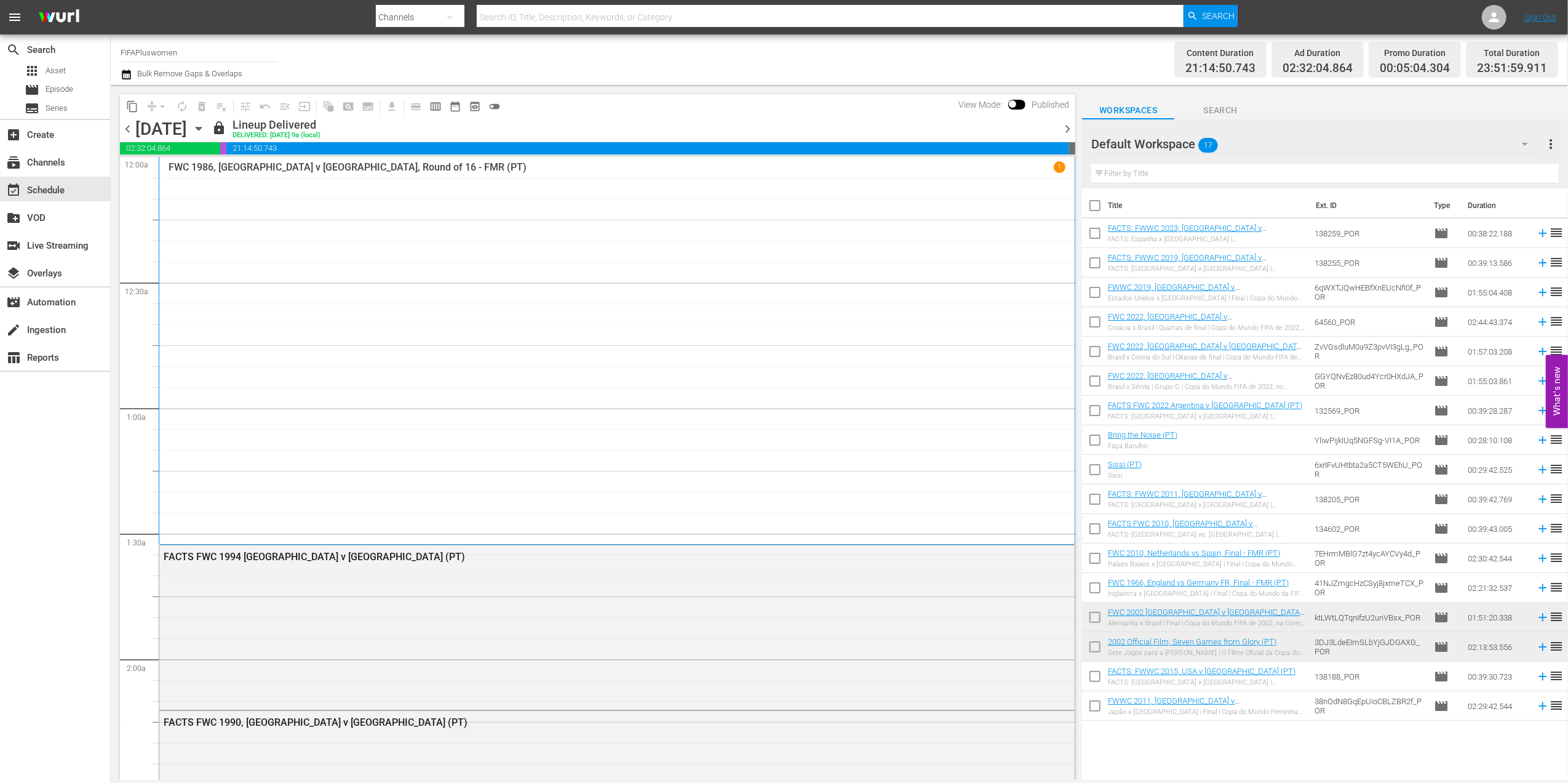
click at [1068, 121] on span "chevron_right" at bounding box center [1068, 129] width 16 height 16
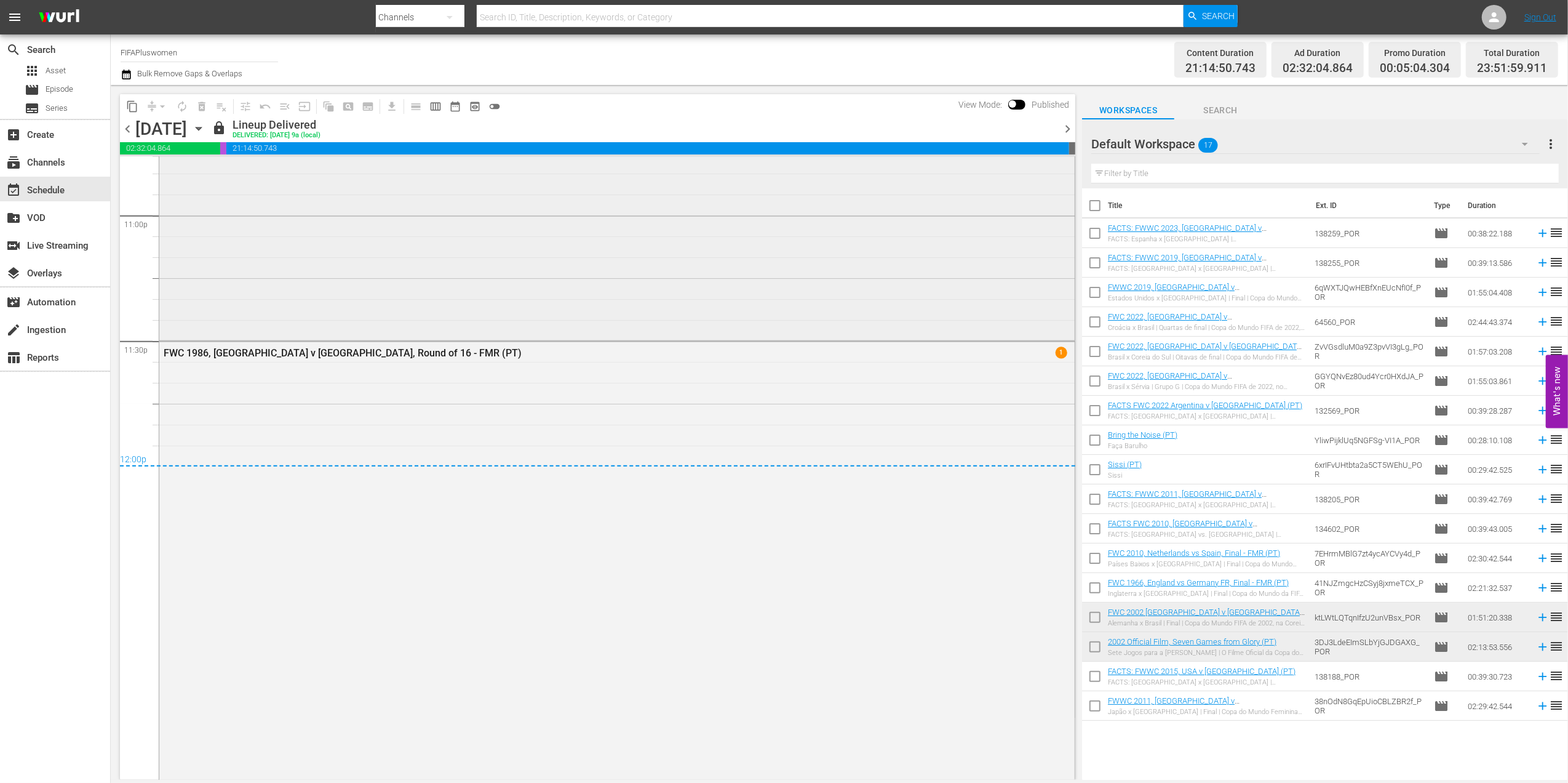
scroll to position [5724, 0]
click at [1064, 124] on span "chevron_right" at bounding box center [1068, 129] width 16 height 16
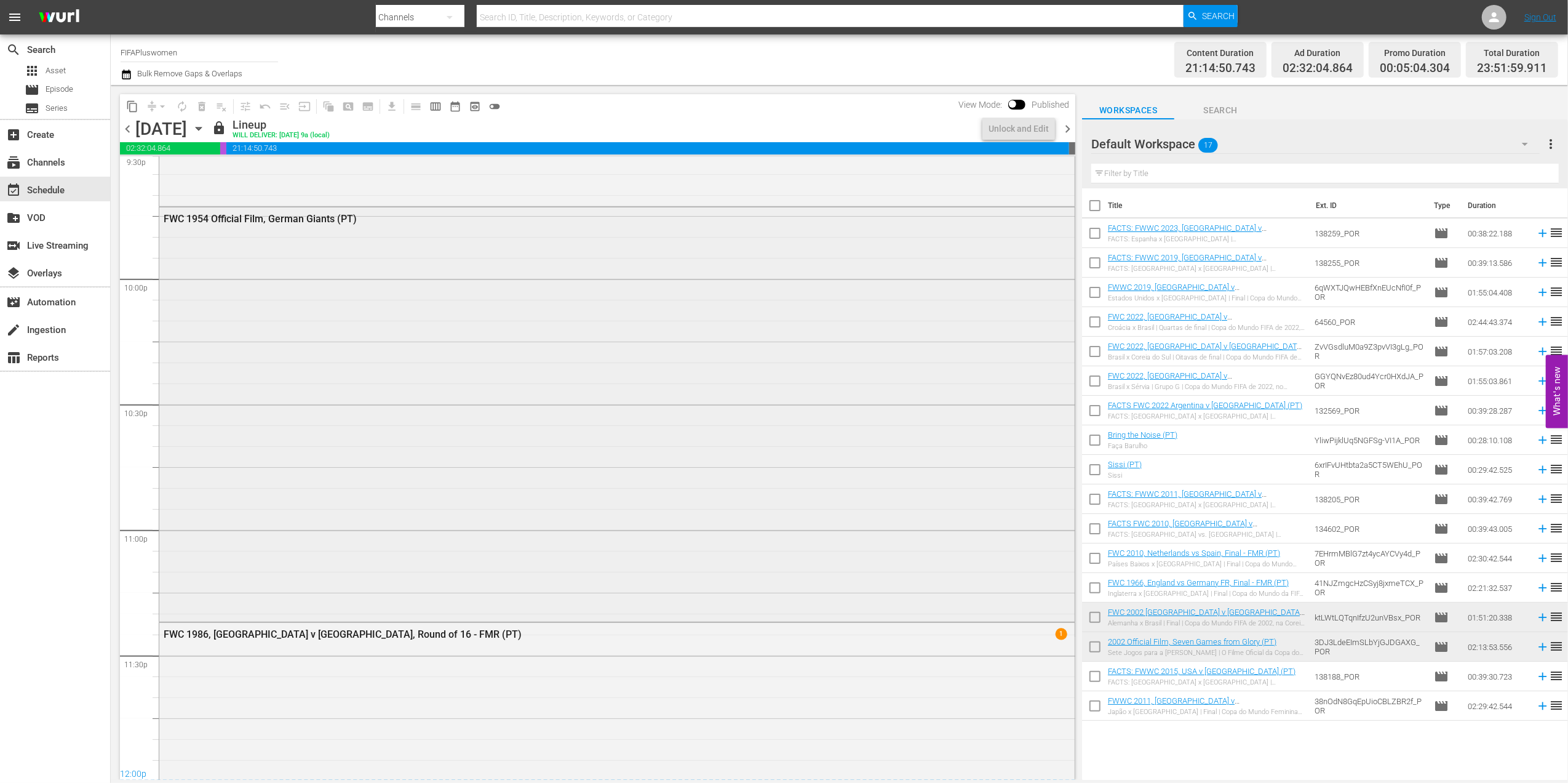
scroll to position [5690, 0]
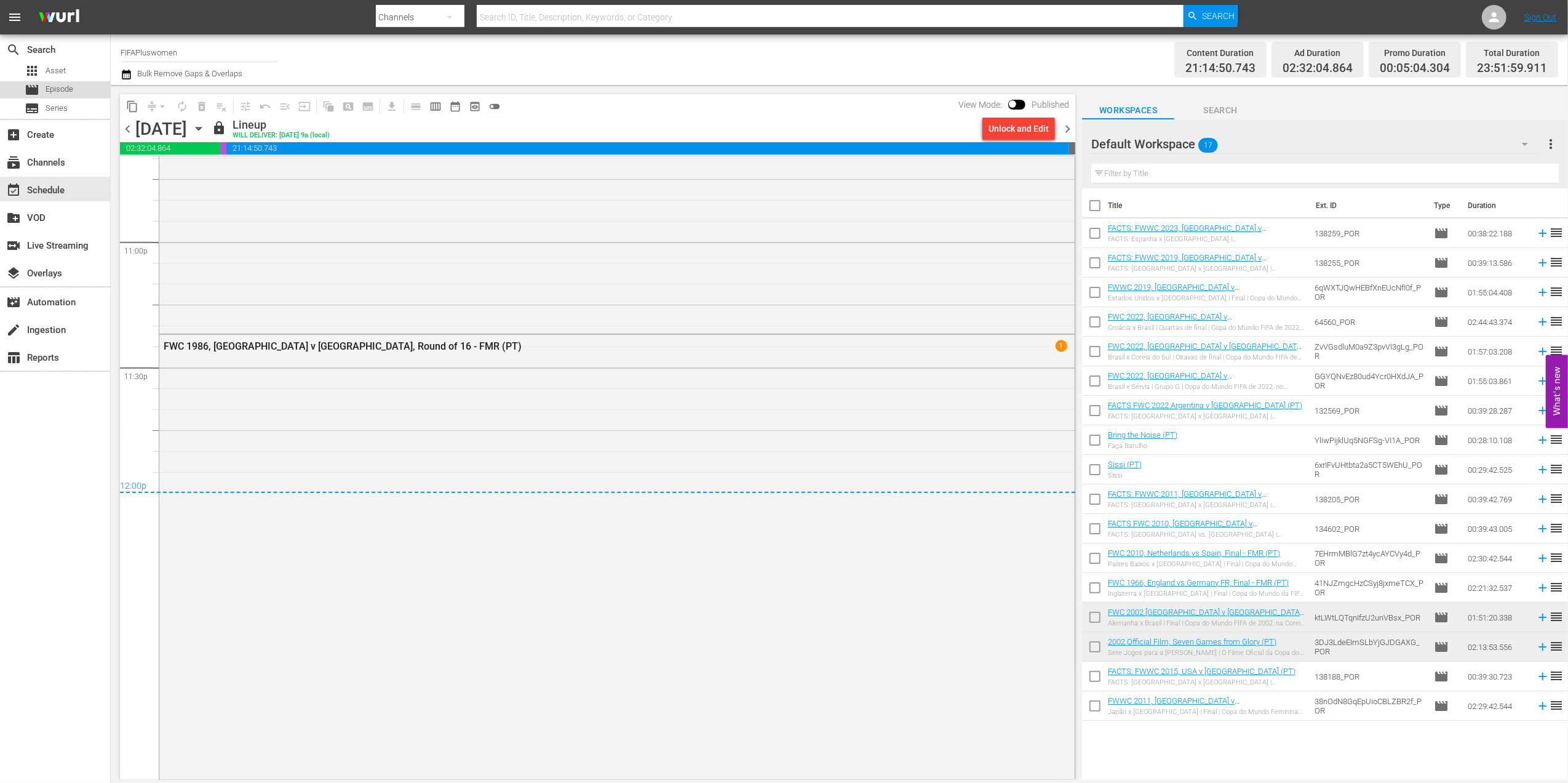
click at [43, 87] on div "movie Episode" at bounding box center [49, 90] width 49 height 17
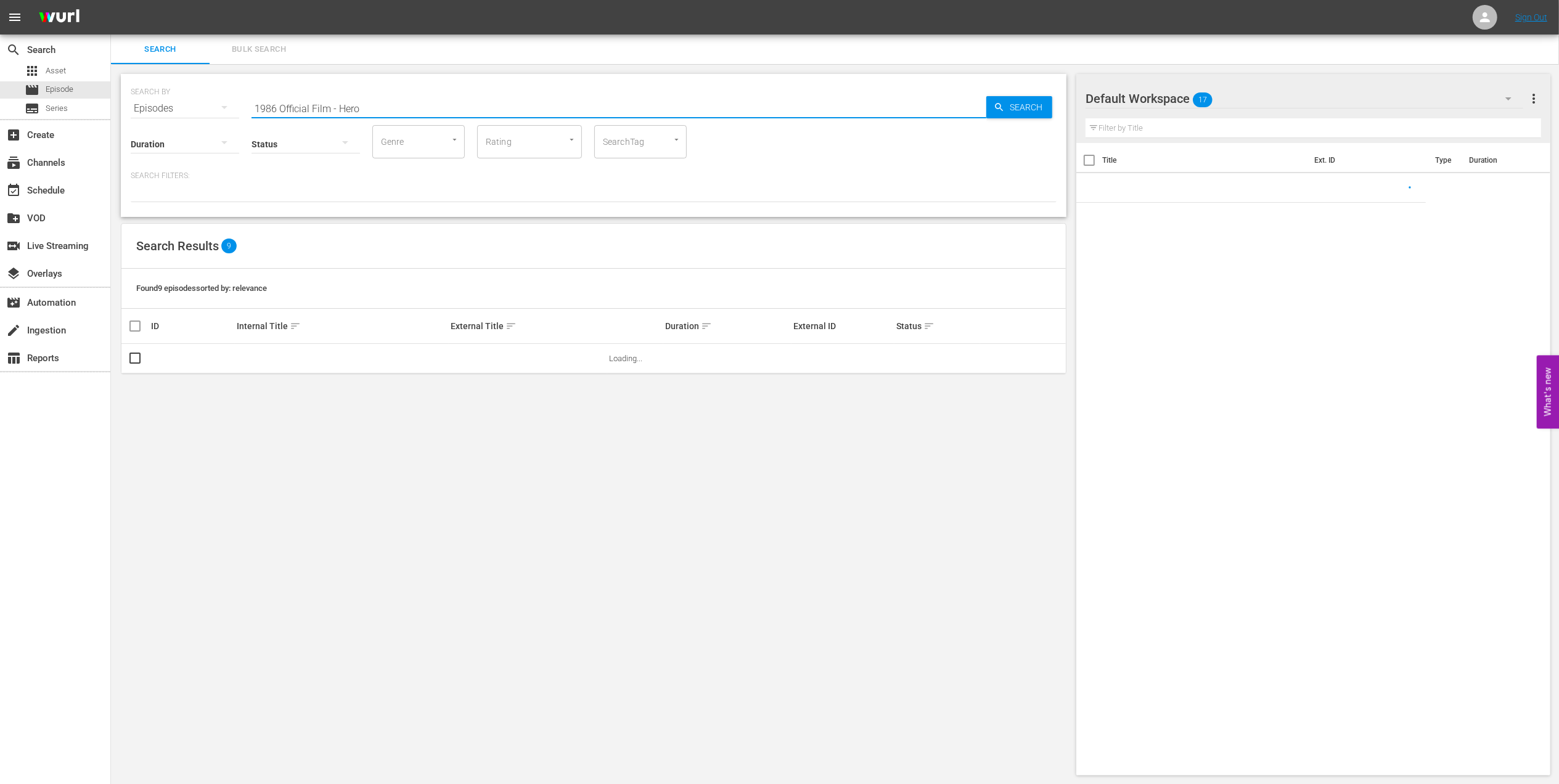
drag, startPoint x: 403, startPoint y: 104, endPoint x: 159, endPoint y: 104, distance: 244.0
click at [159, 104] on div "SEARCH BY Search By Episodes Search ID, Title, Description, Keywords, or Catego…" at bounding box center [593, 101] width 926 height 45
paste input "FWC 1982 - Final - Italy v Germany"
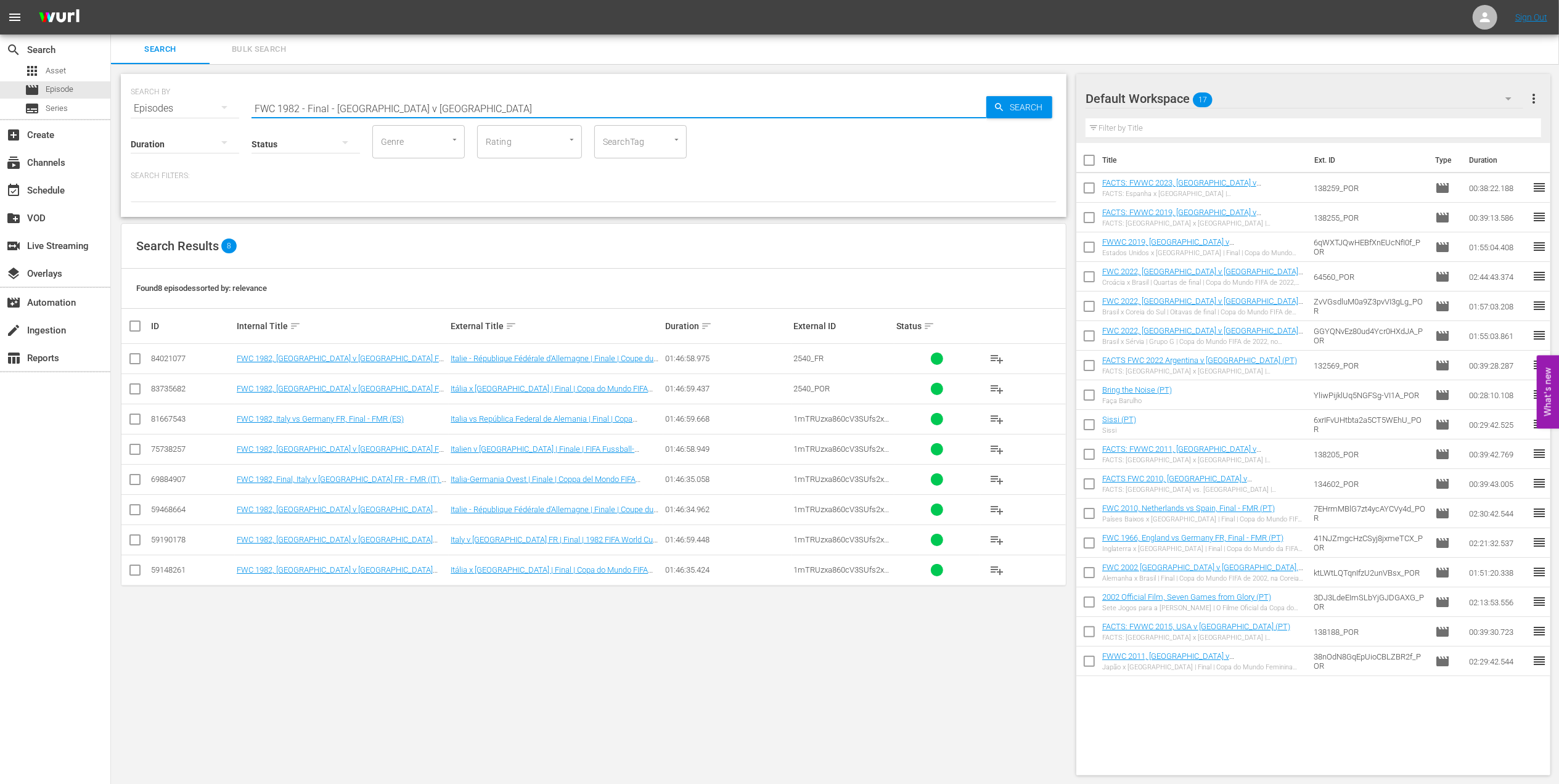
drag, startPoint x: 412, startPoint y: 109, endPoint x: 190, endPoint y: 108, distance: 222.0
click at [177, 109] on div "SEARCH BY Search By Episodes Search ID, Title, Description, Keywords, or Catego…" at bounding box center [593, 101] width 926 height 45
paste input "rance v Croatia | Final | FIFA World Cup 2018 | Full Match Repla"
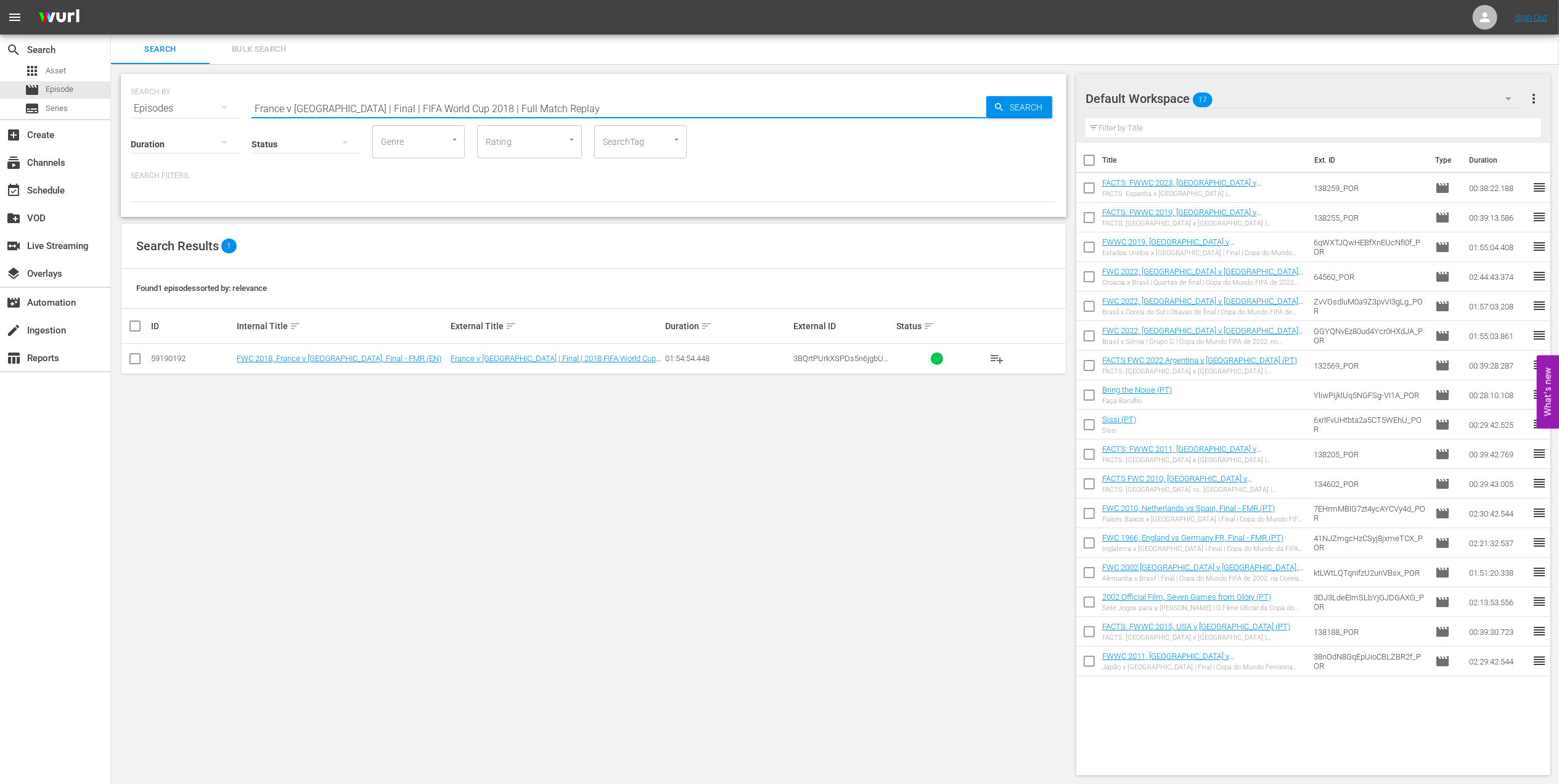
type input "France v Croatia | Final | FIFA World Cup 2018 | Full Match Replay"
click at [72, 89] on span "Episode" at bounding box center [59, 89] width 27 height 13
click at [60, 184] on div "event_available Schedule" at bounding box center [35, 188] width 69 height 11
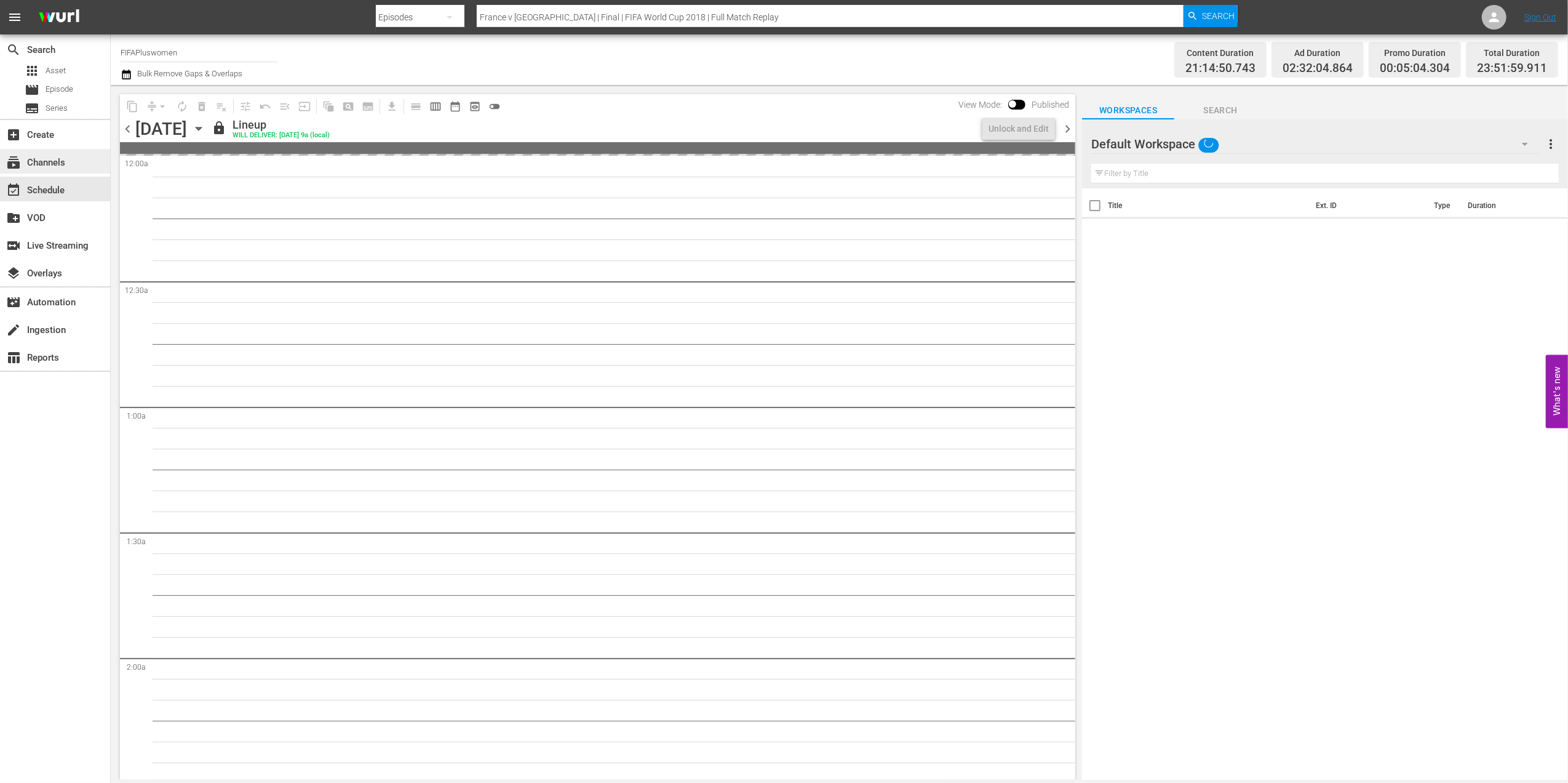
click at [65, 161] on div "subscriptions Channels" at bounding box center [34, 161] width 69 height 11
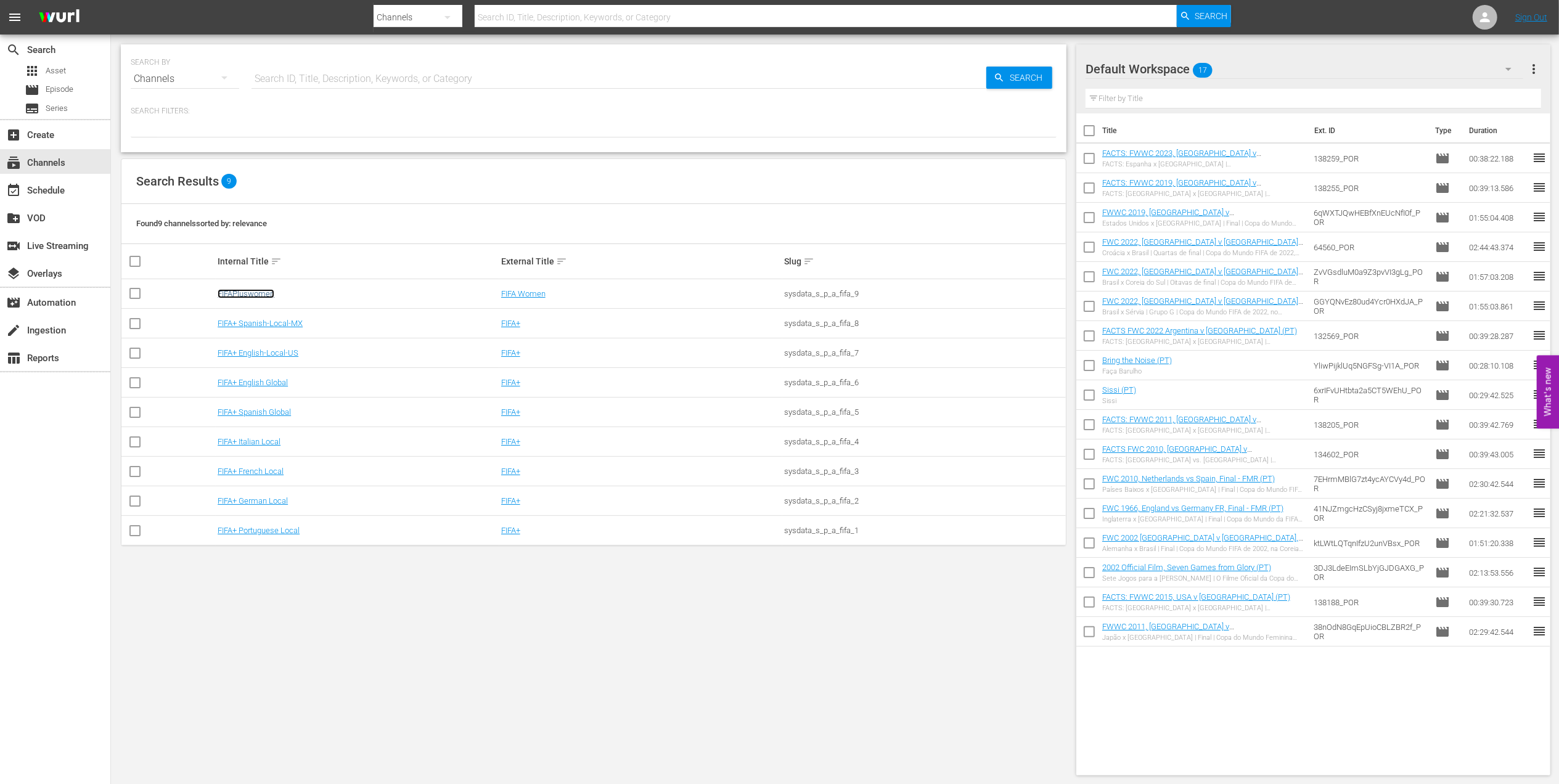
click at [266, 298] on link "FIFAPluswomen" at bounding box center [246, 294] width 57 height 9
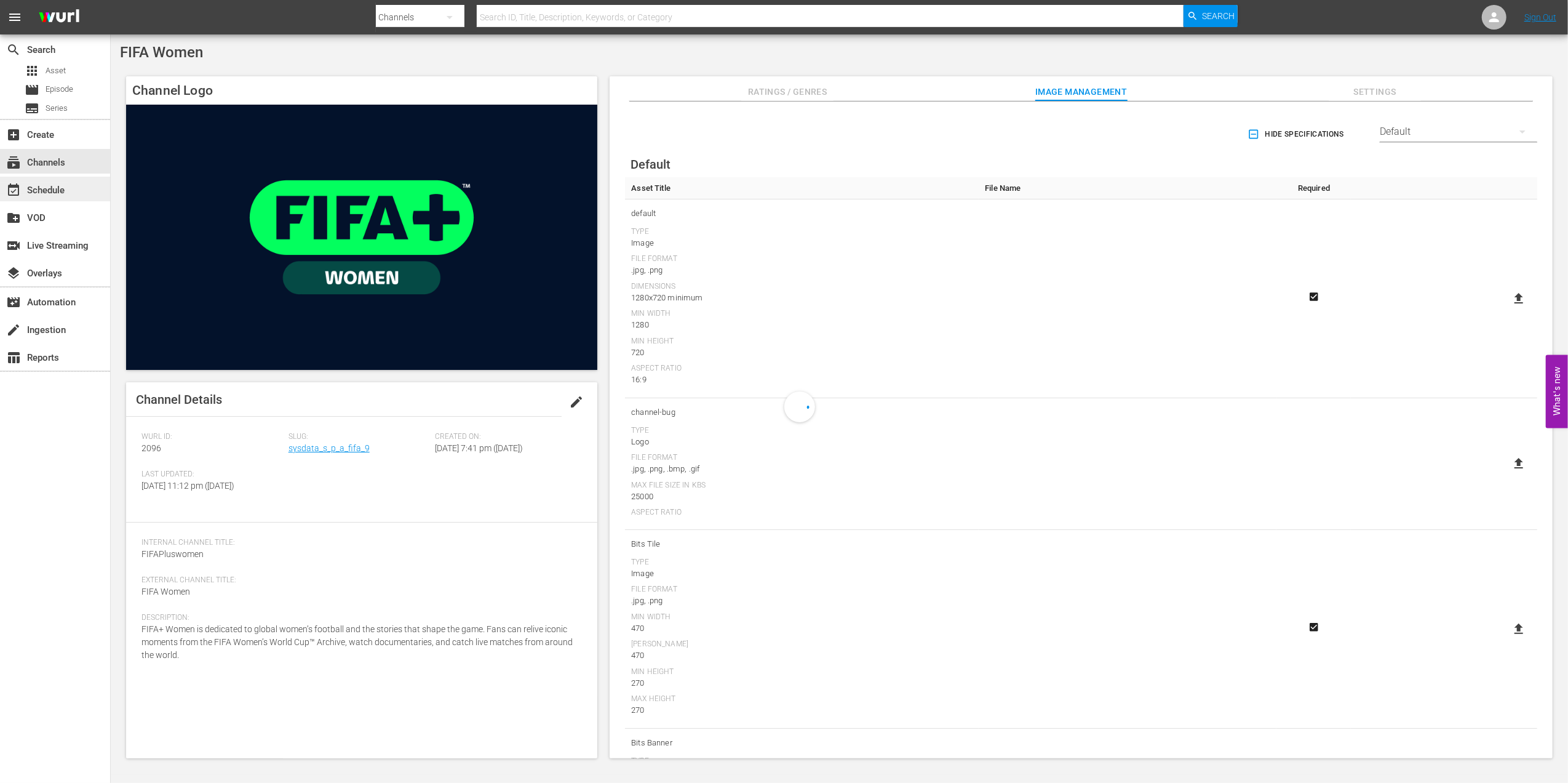
click at [62, 190] on div "event_available Schedule" at bounding box center [34, 188] width 69 height 11
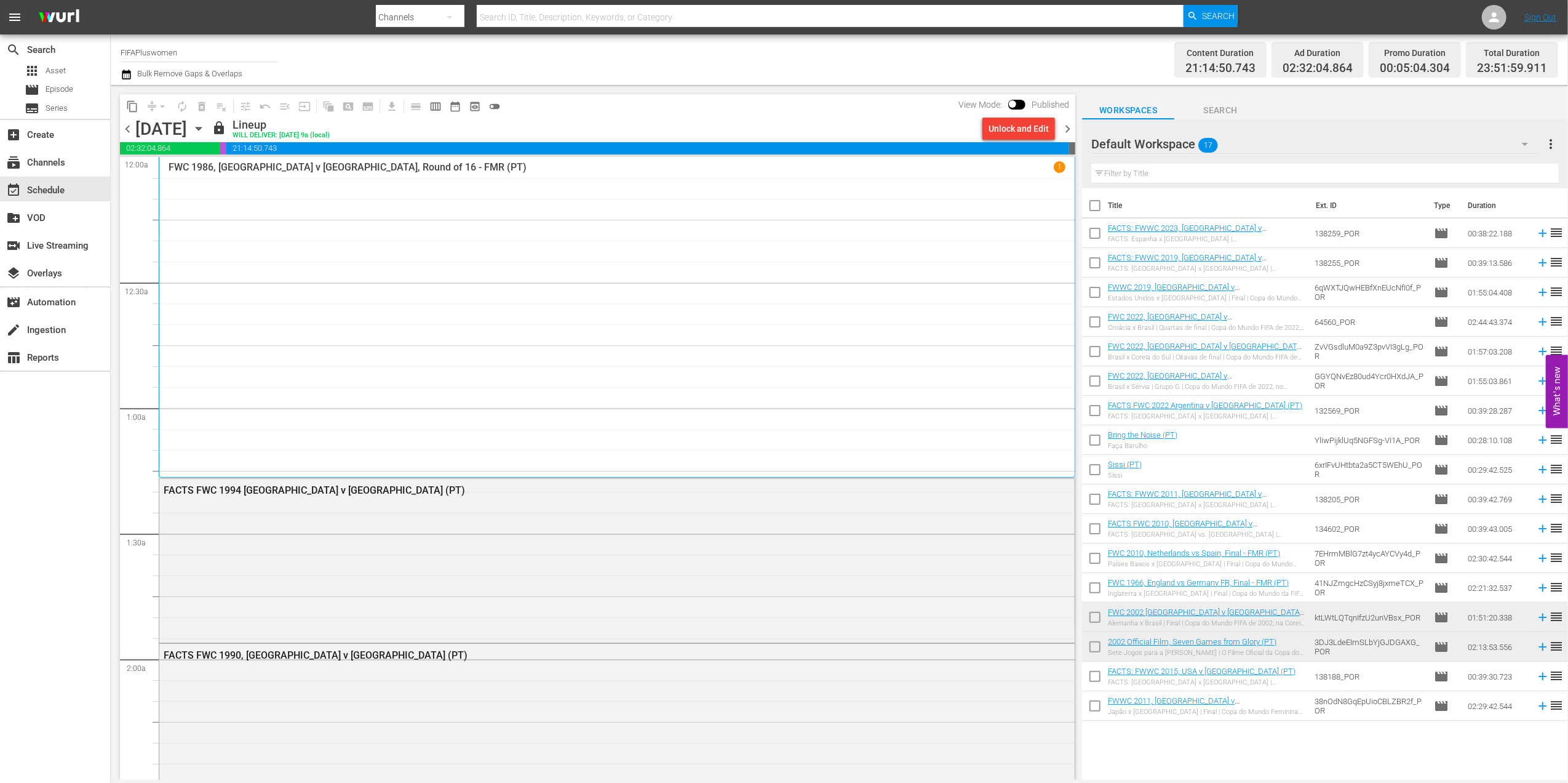
click at [1064, 125] on span "chevron_right" at bounding box center [1068, 129] width 16 height 16
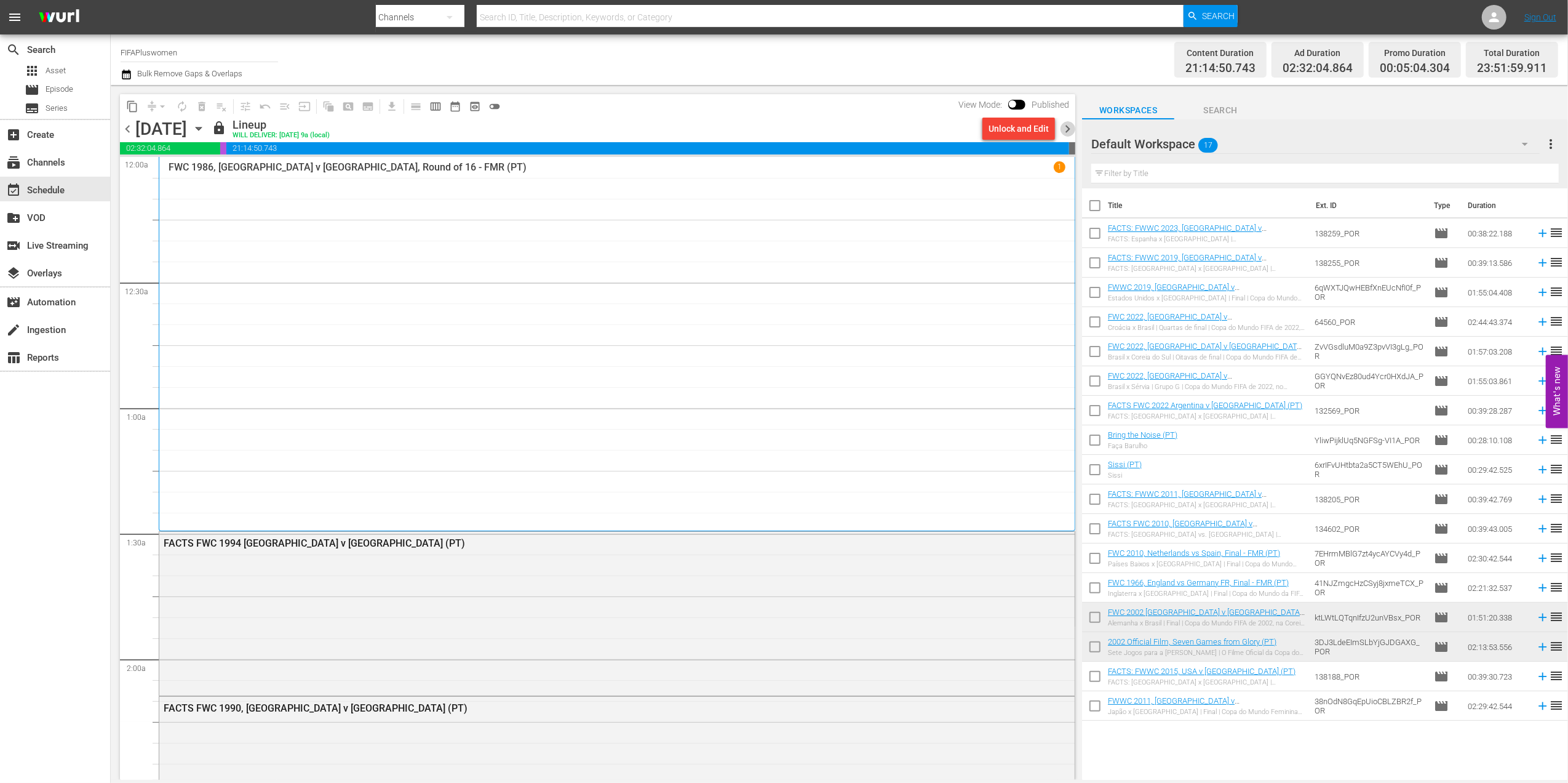
click at [1064, 125] on span "chevron_right" at bounding box center [1068, 129] width 16 height 16
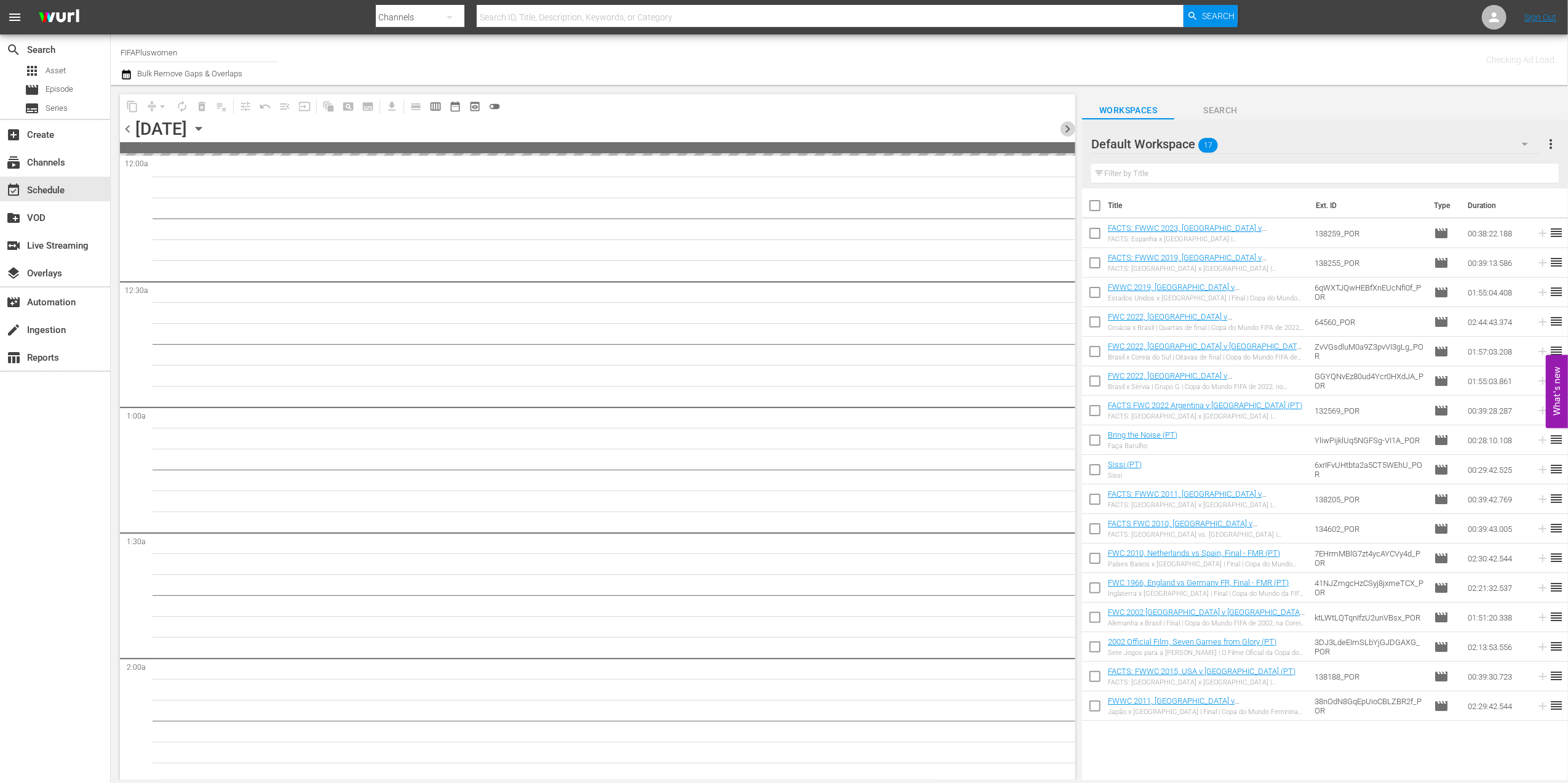
click at [1064, 125] on span "chevron_right" at bounding box center [1068, 129] width 16 height 16
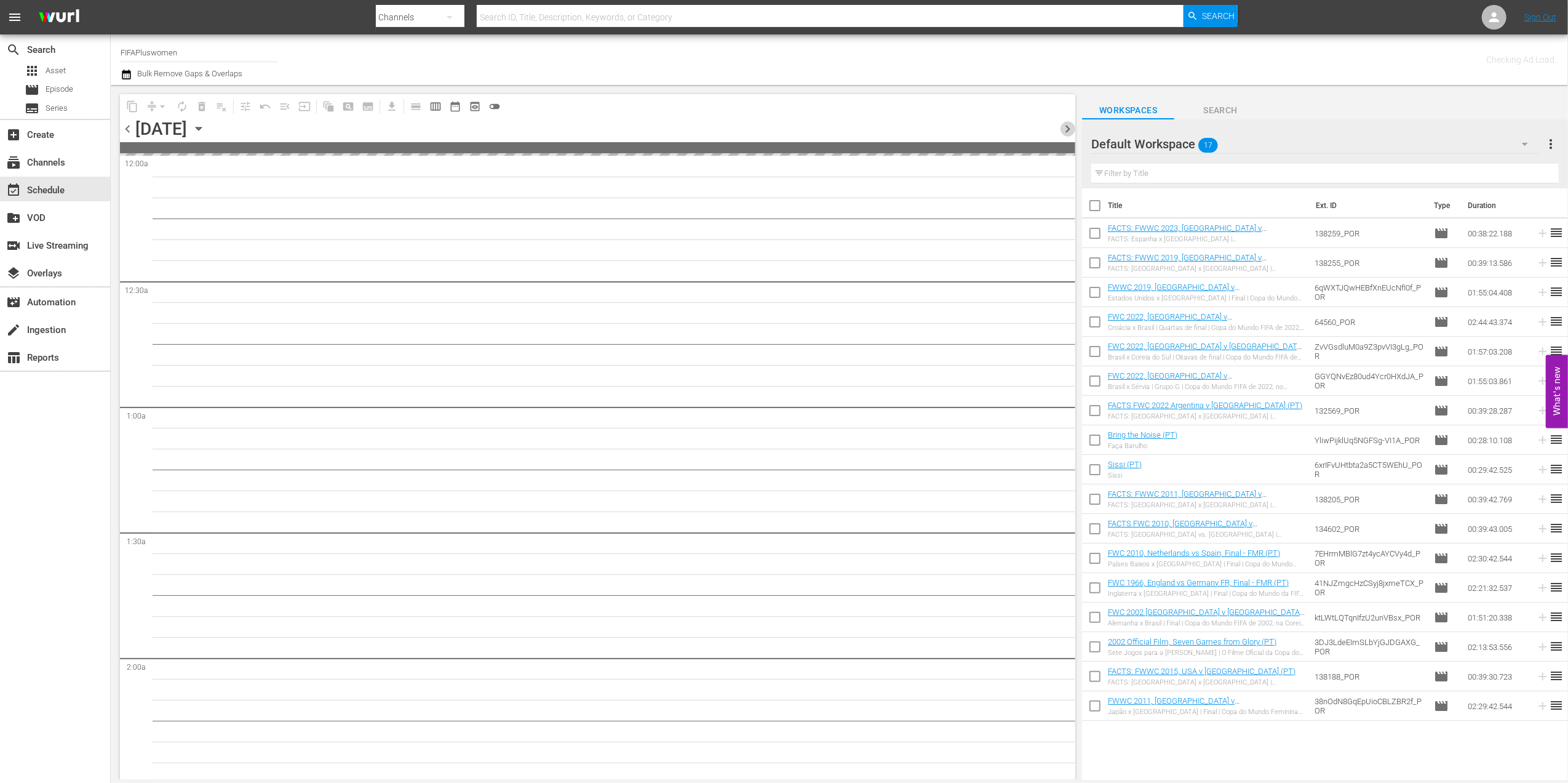
click at [1064, 125] on span "chevron_right" at bounding box center [1068, 129] width 16 height 16
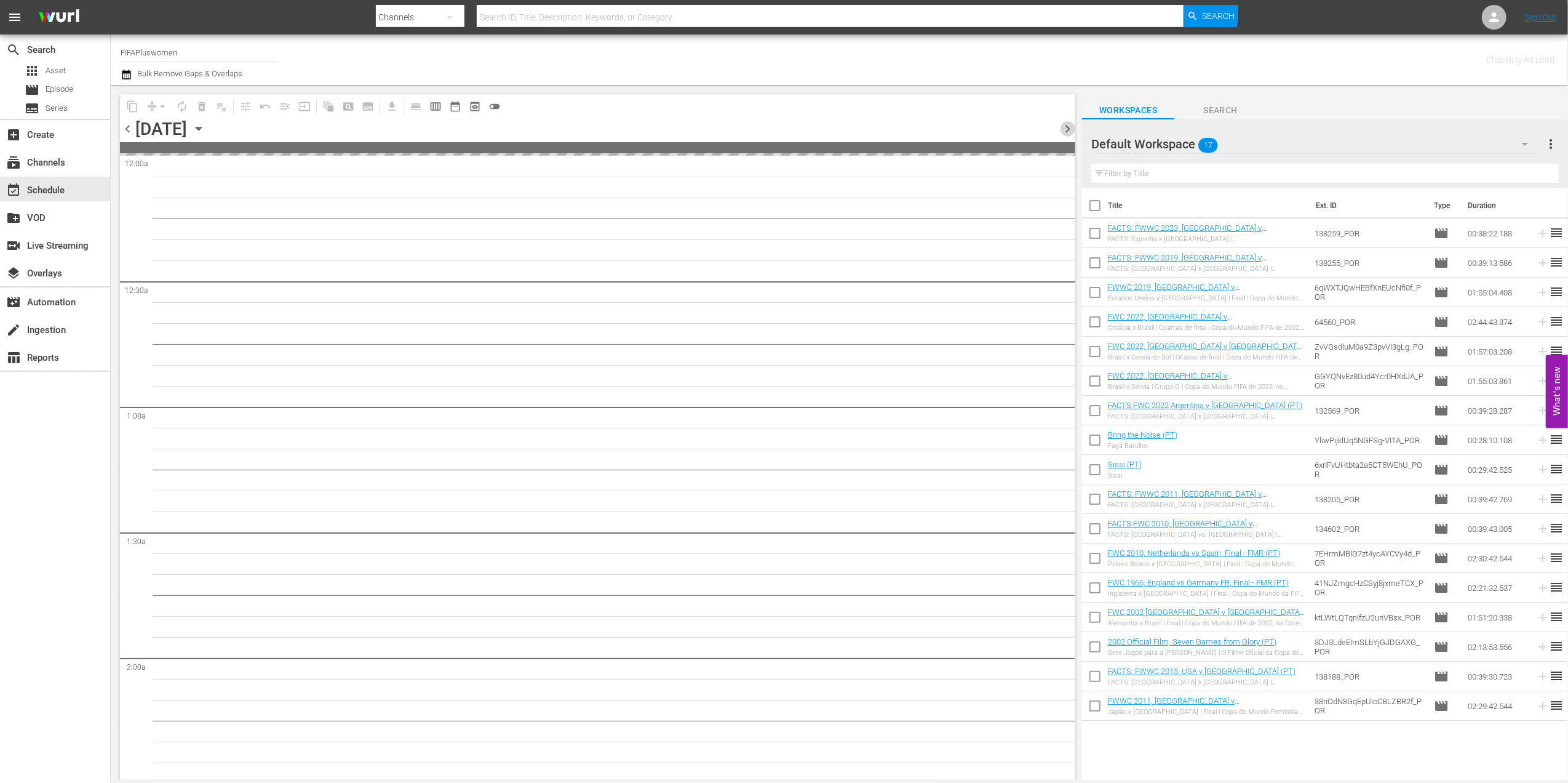
click at [1064, 125] on span "chevron_right" at bounding box center [1068, 129] width 16 height 16
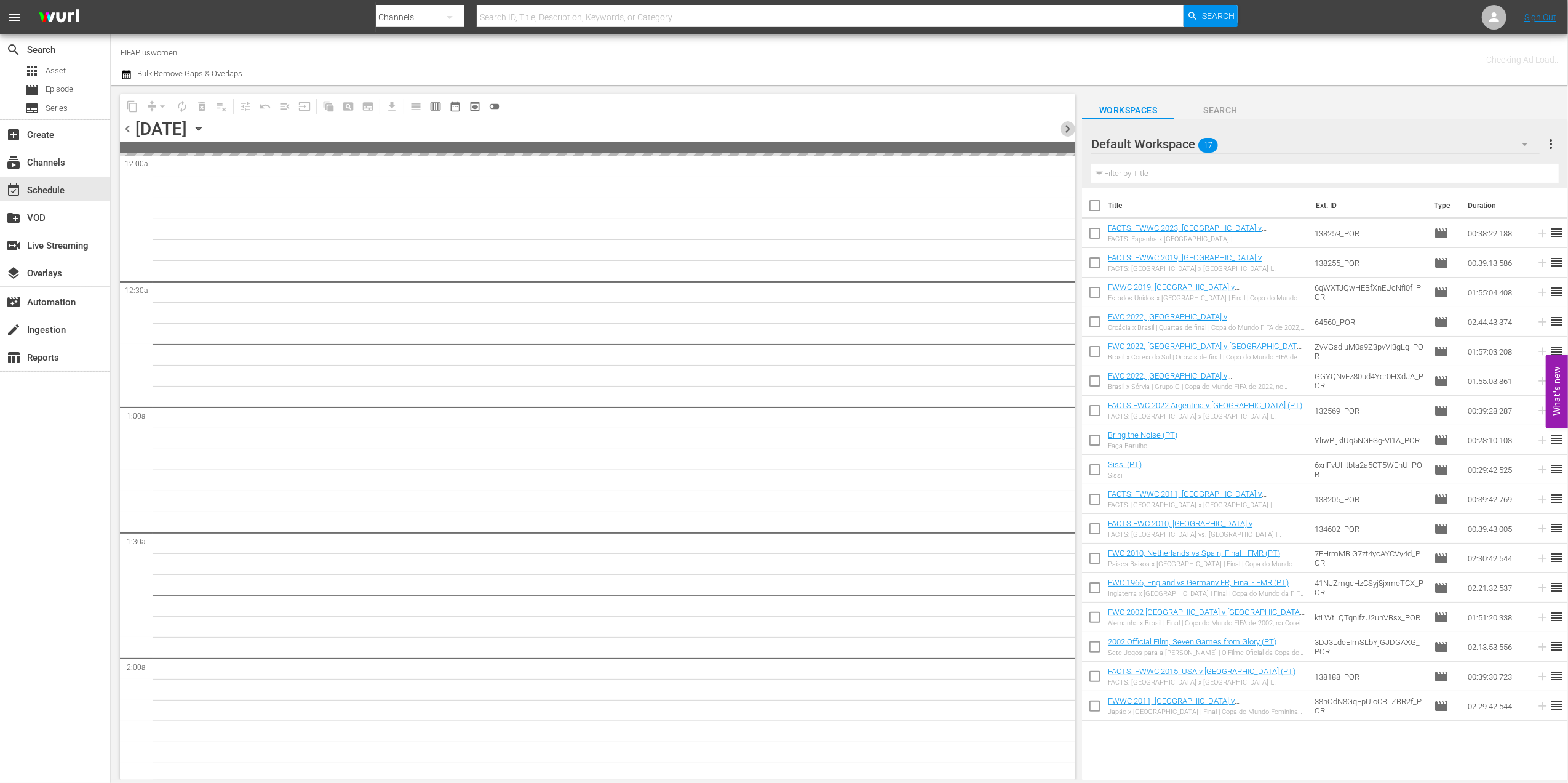
click at [1064, 125] on span "chevron_right" at bounding box center [1068, 129] width 16 height 16
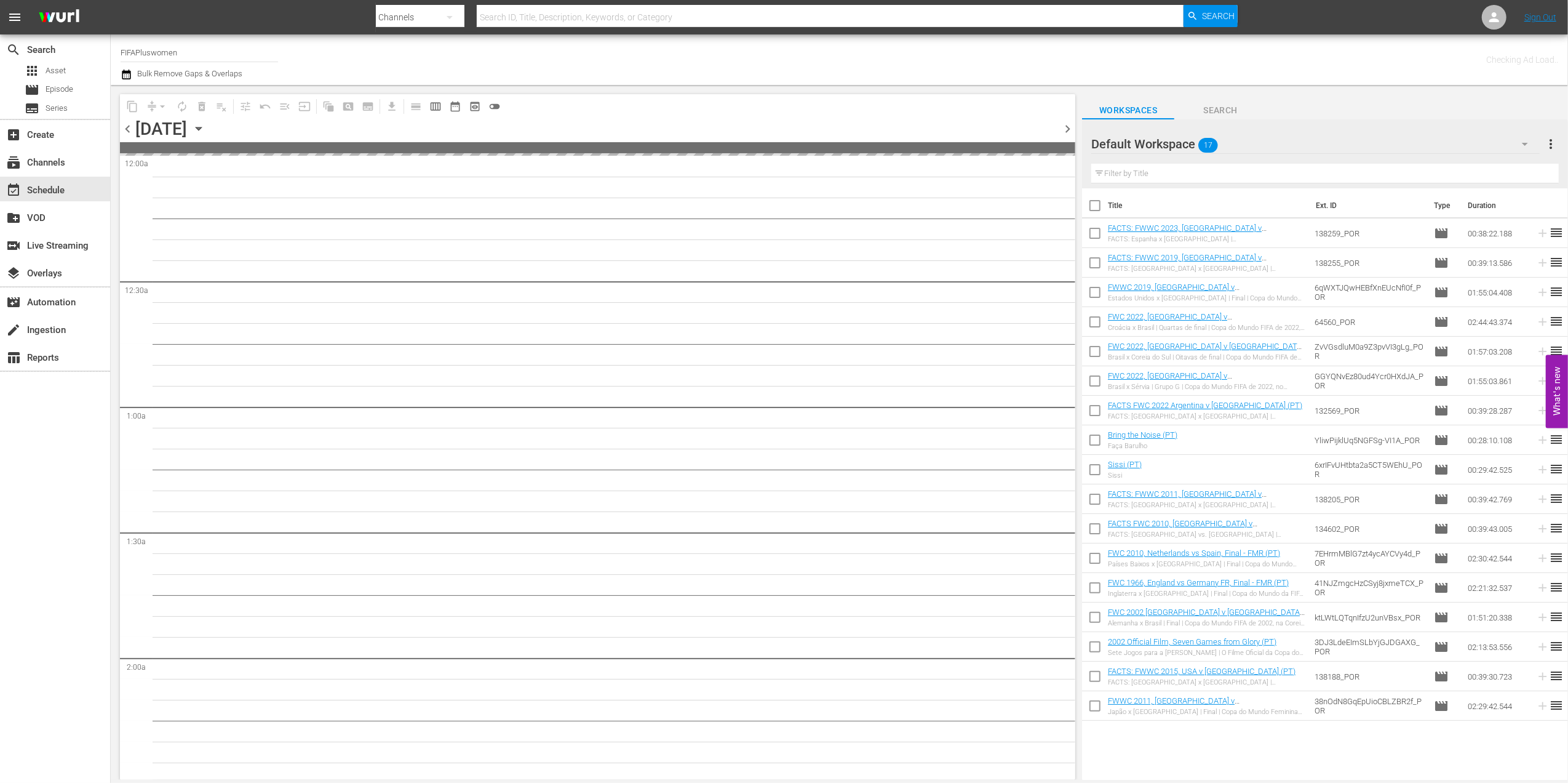
click at [1064, 125] on span "chevron_right" at bounding box center [1068, 129] width 16 height 16
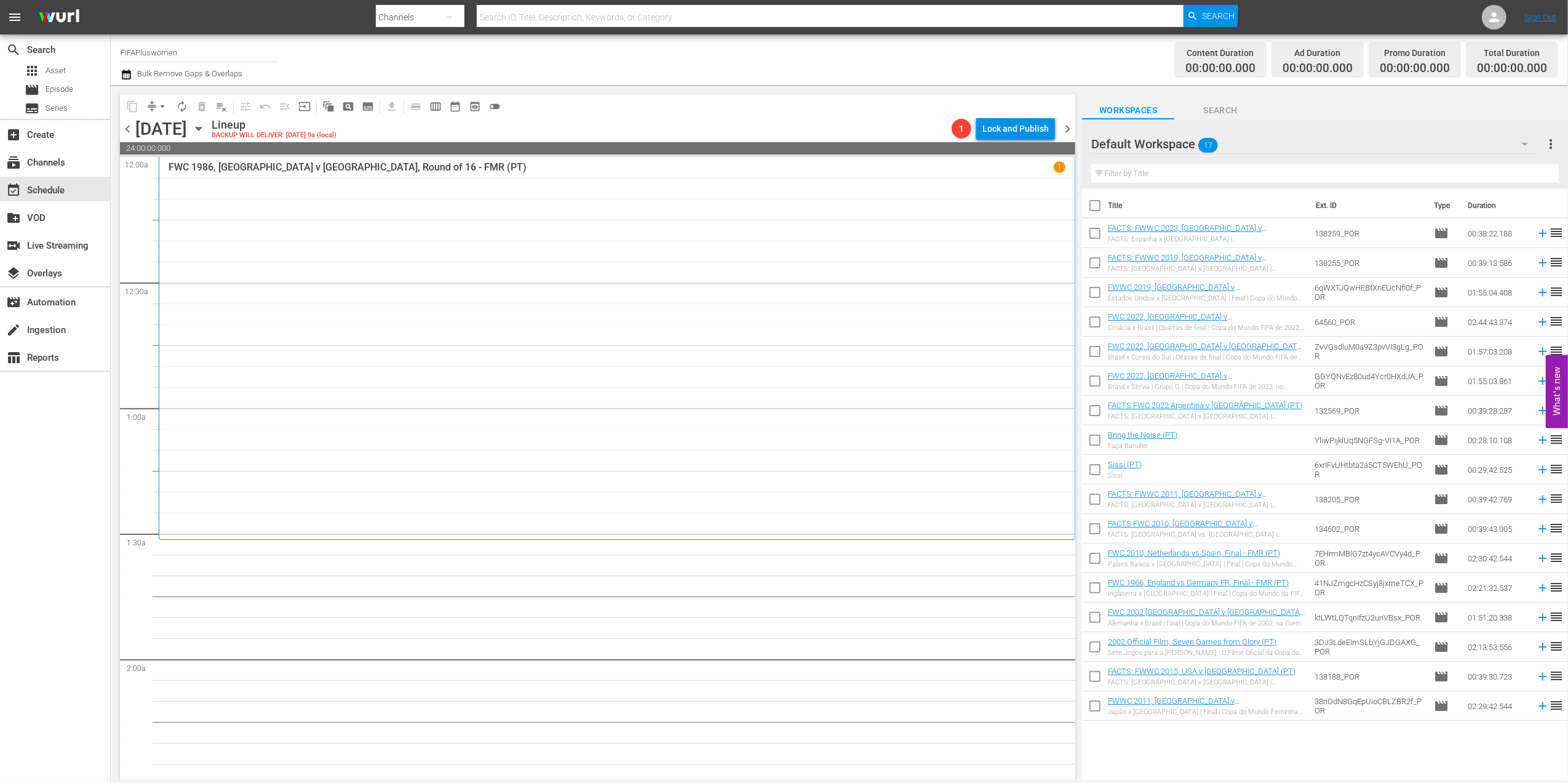
click at [1064, 125] on span "chevron_right" at bounding box center [1068, 129] width 16 height 16
click at [471, 107] on span "preview_outlined" at bounding box center [475, 107] width 13 height 13
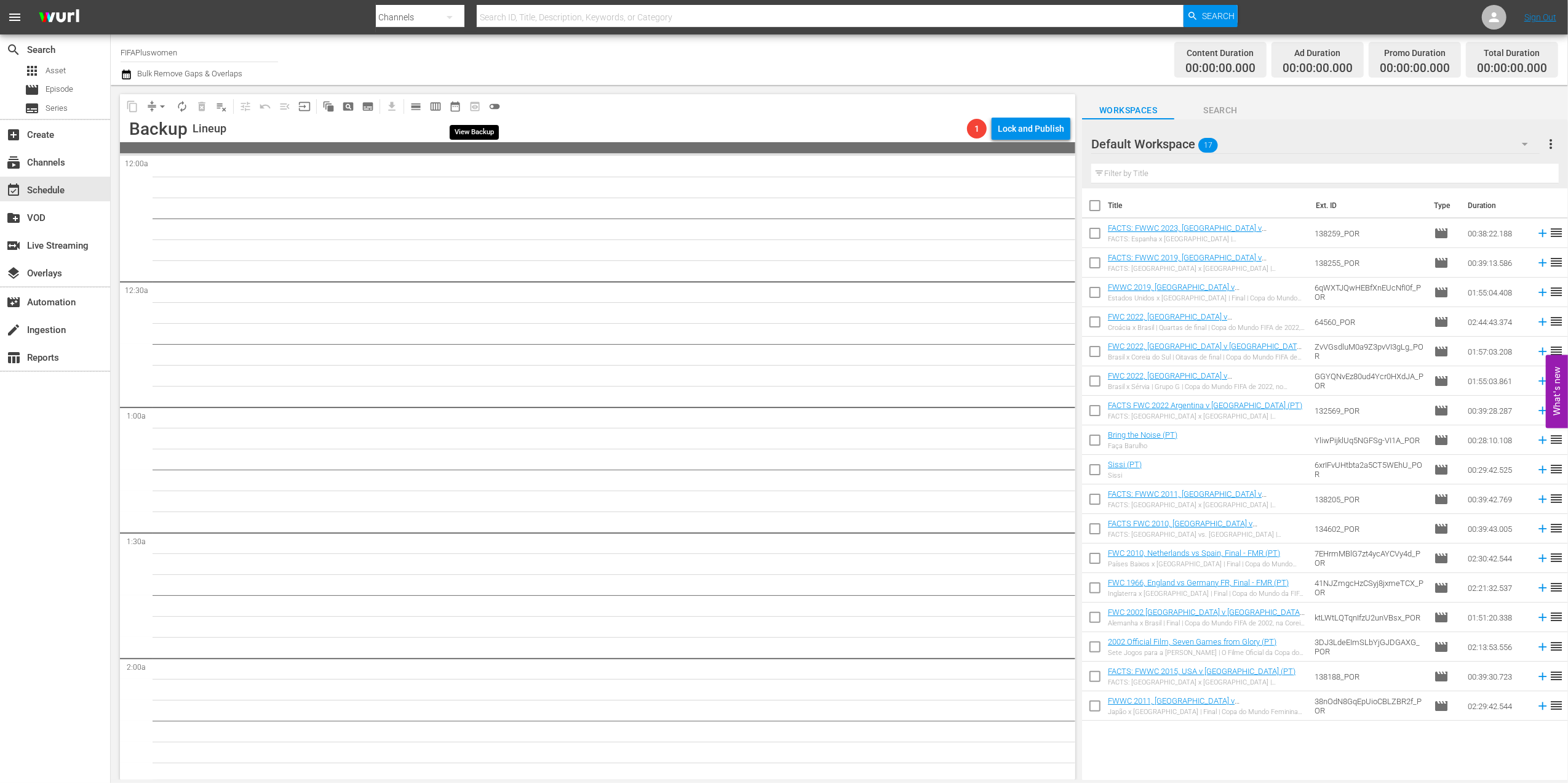
click at [476, 108] on span "preview_outlined" at bounding box center [475, 106] width 20 height 20
click at [1098, 208] on input "checkbox" at bounding box center [1095, 208] width 26 height 26
checkbox input "true"
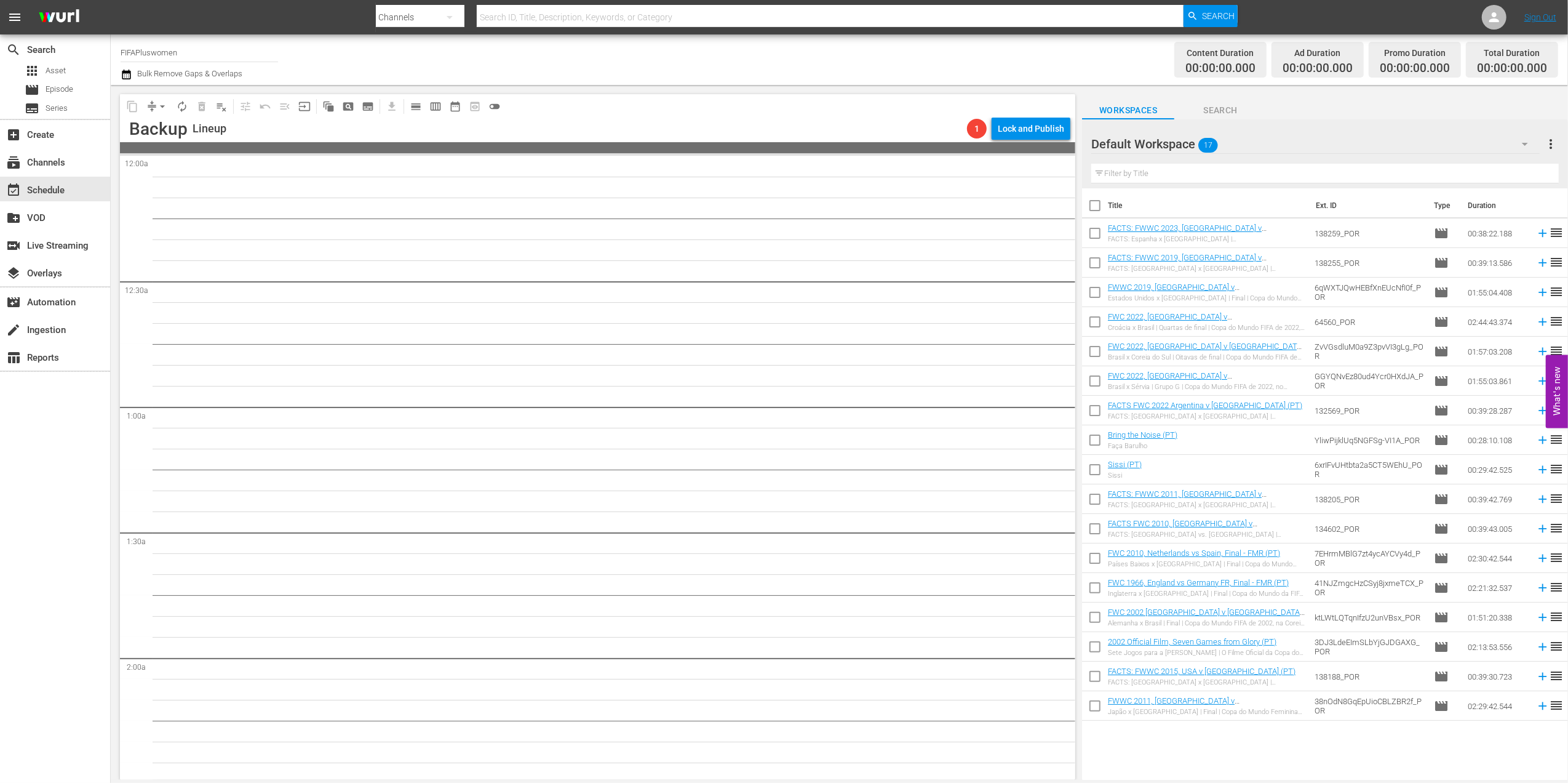
checkbox input "true"
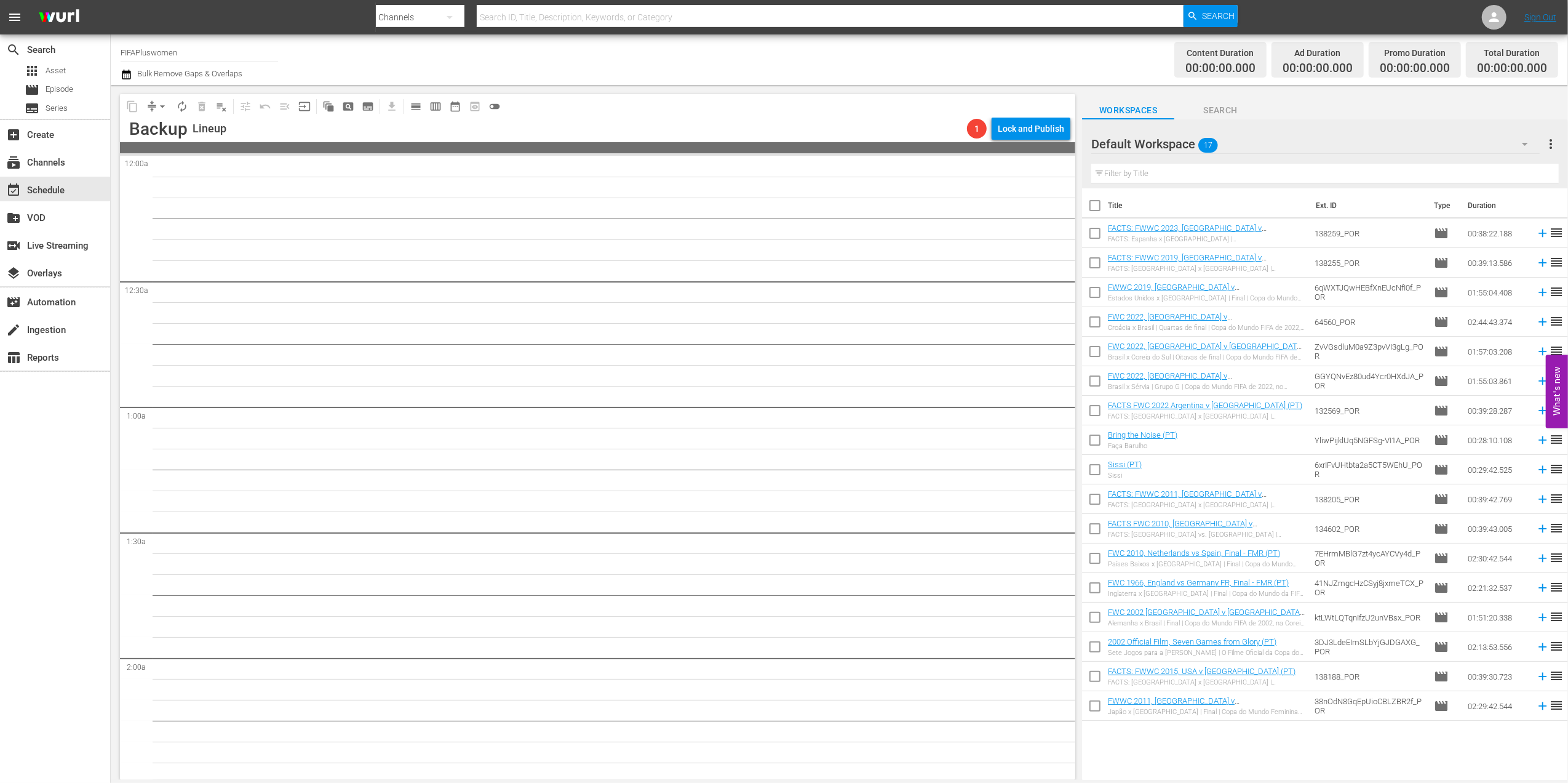
checkbox input "true"
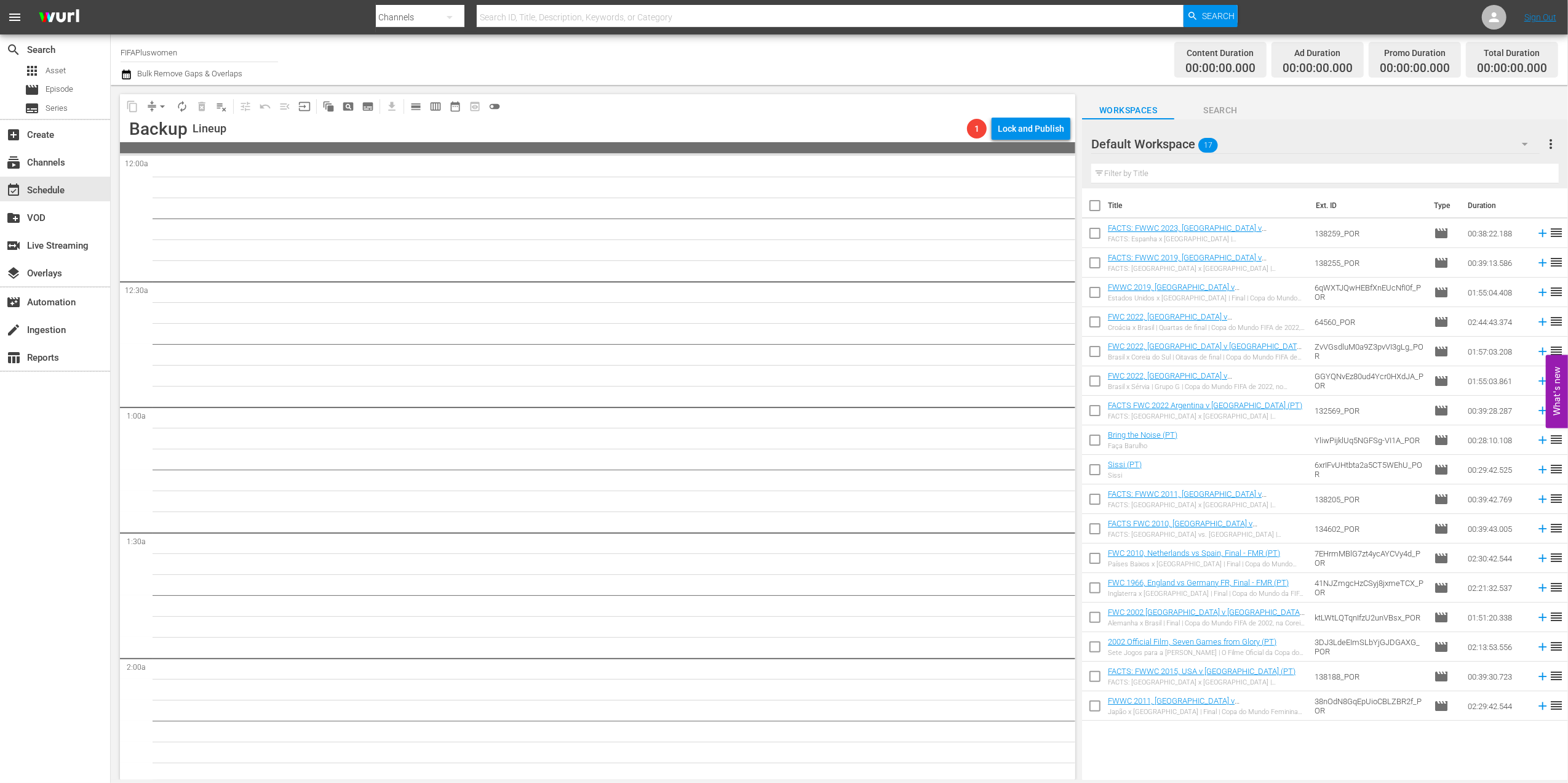
checkbox input "true"
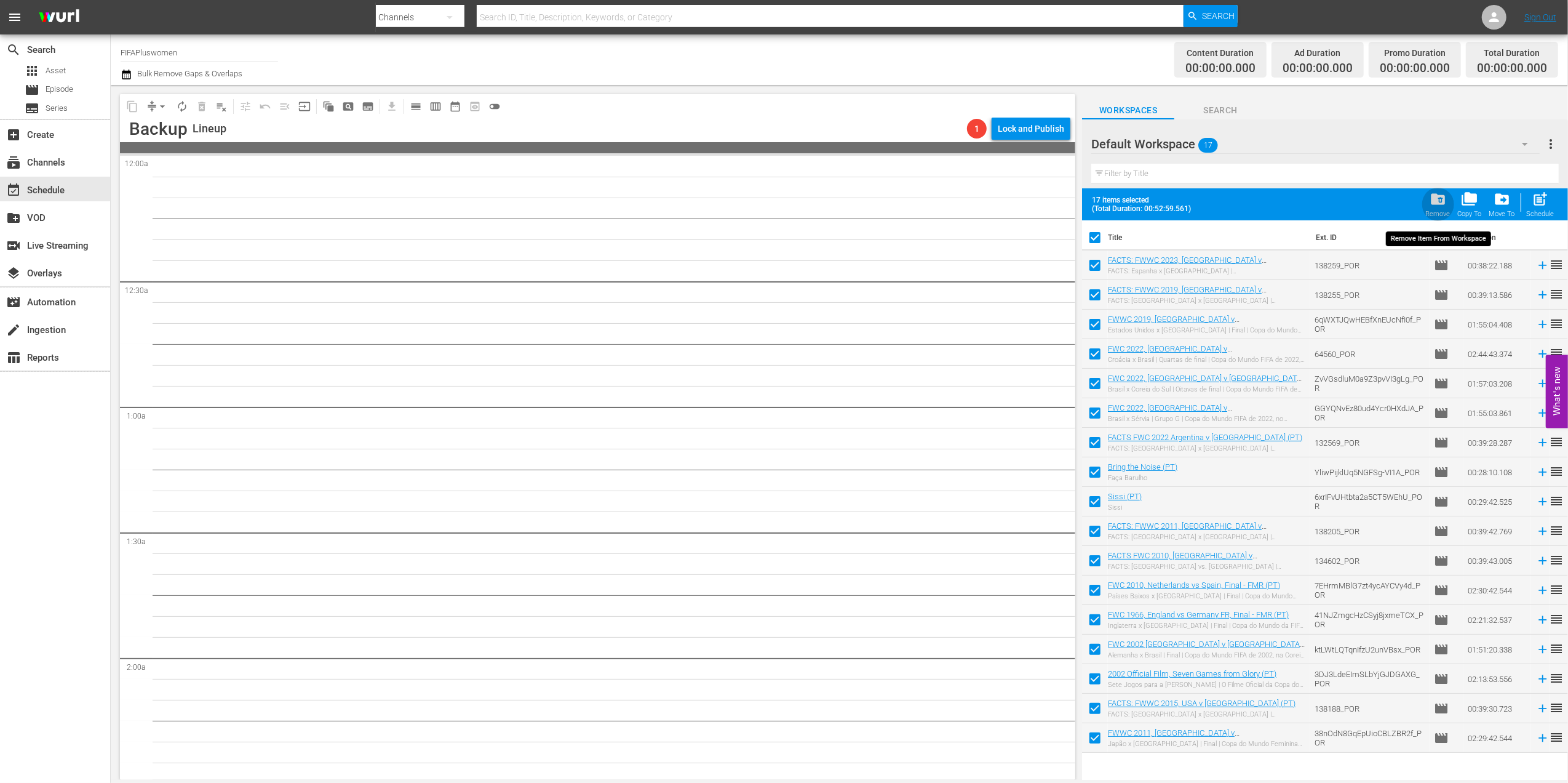
click at [1440, 207] on span "folder_delete" at bounding box center [1438, 198] width 16 height 16
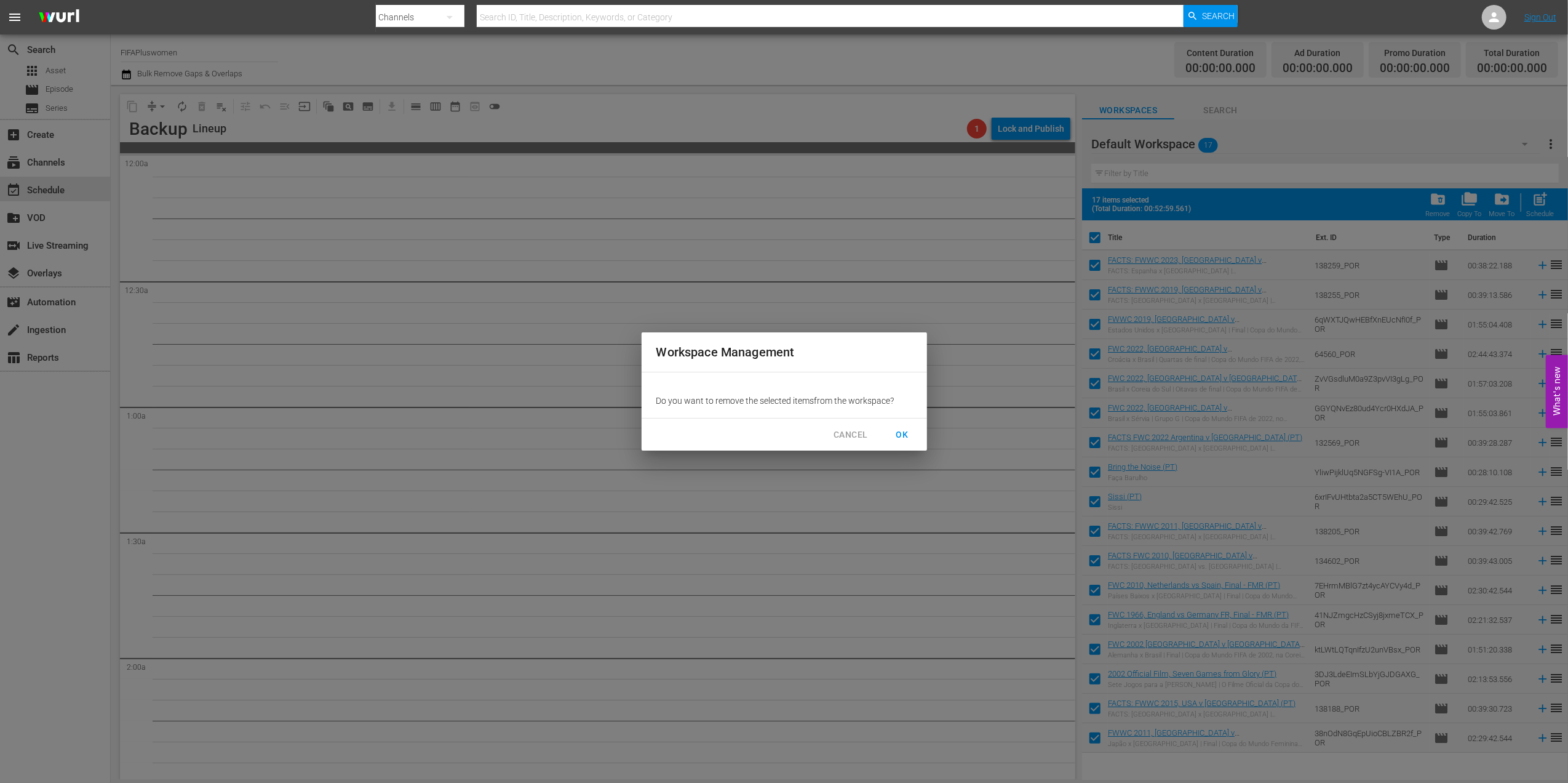
click at [913, 436] on button "OK" at bounding box center [903, 434] width 39 height 23
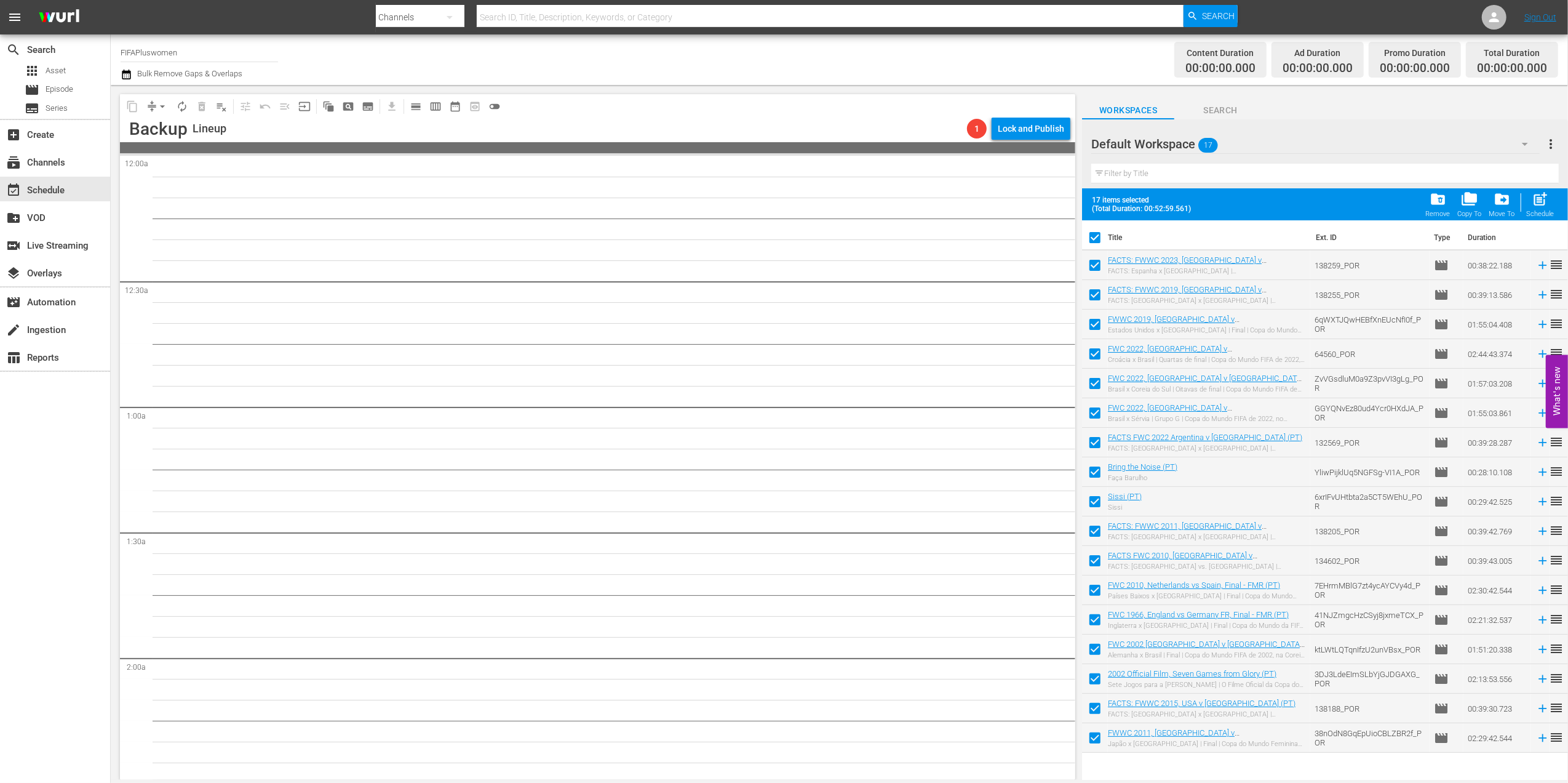
checkbox input "false"
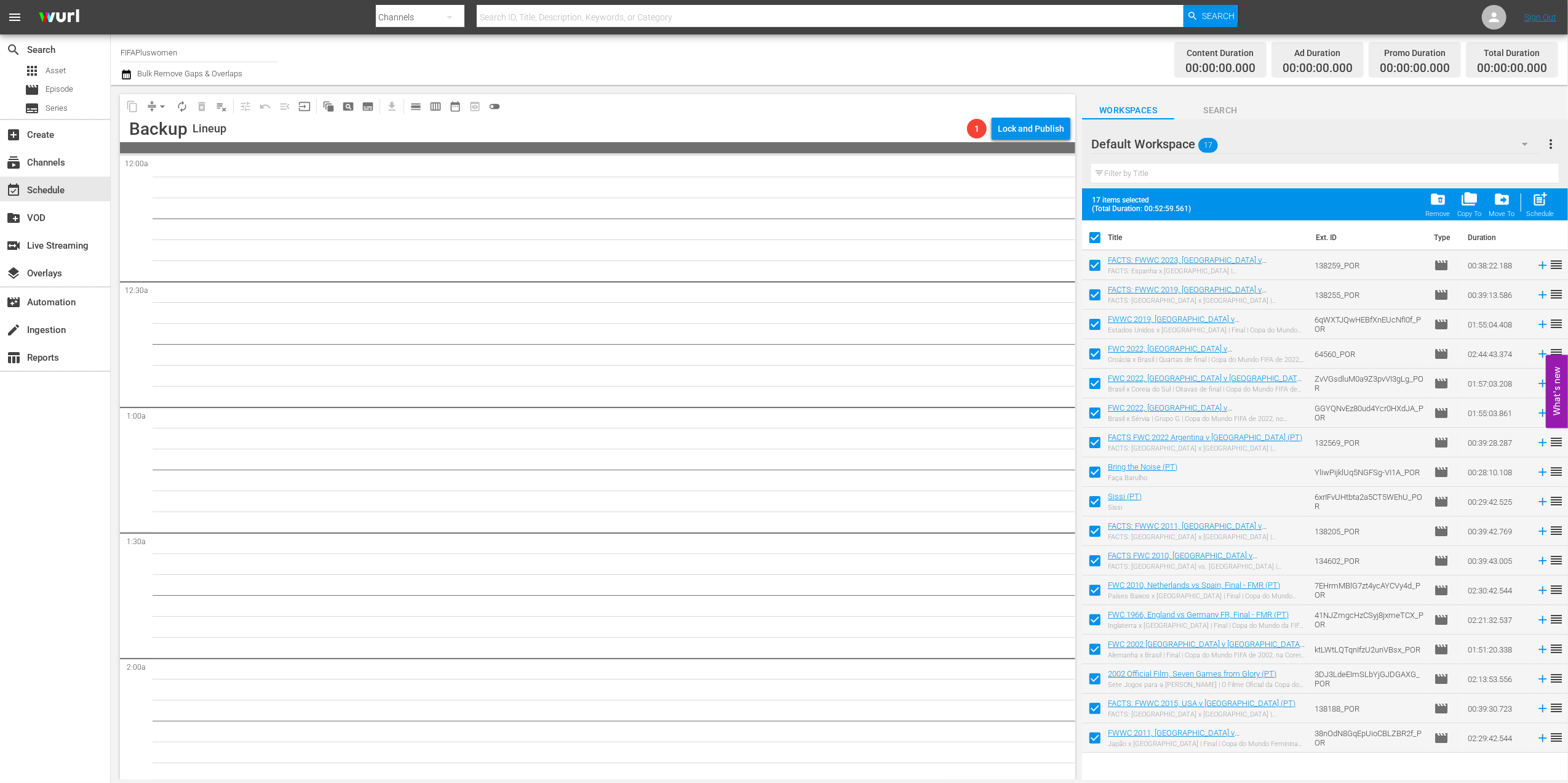
checkbox input "false"
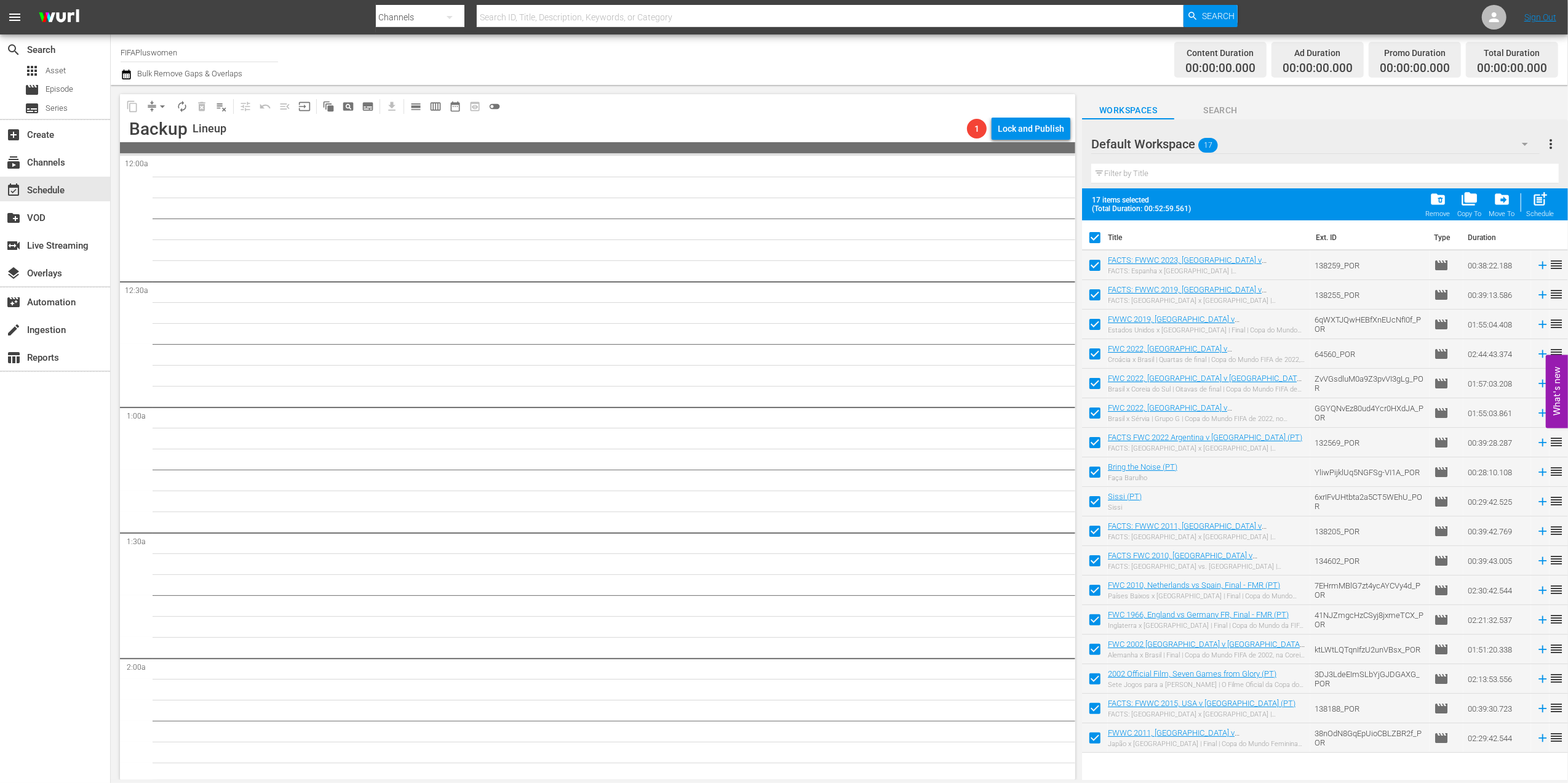
checkbox input "false"
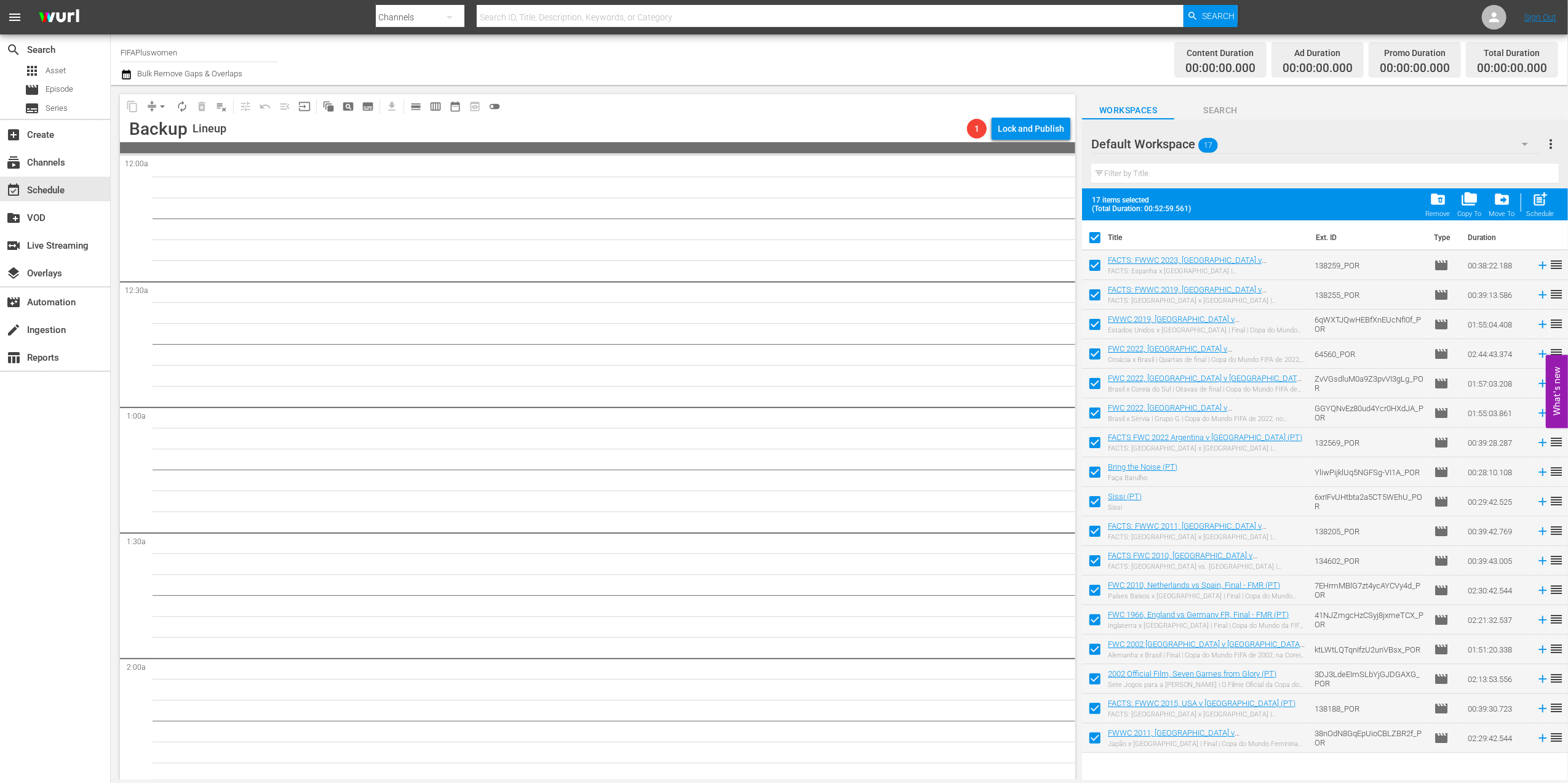
checkbox input "false"
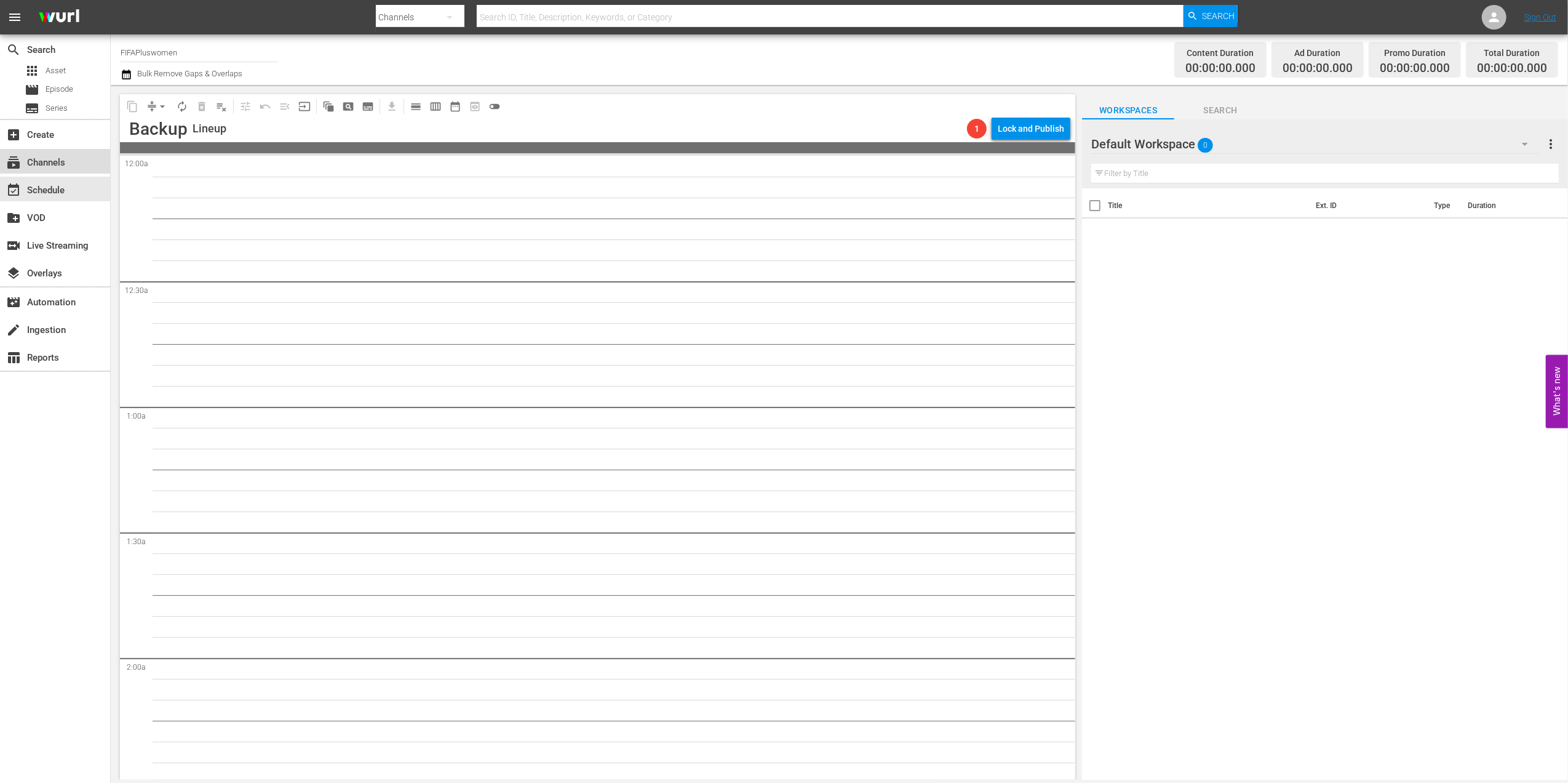
click at [71, 156] on div "subscriptions Channels" at bounding box center [55, 161] width 110 height 24
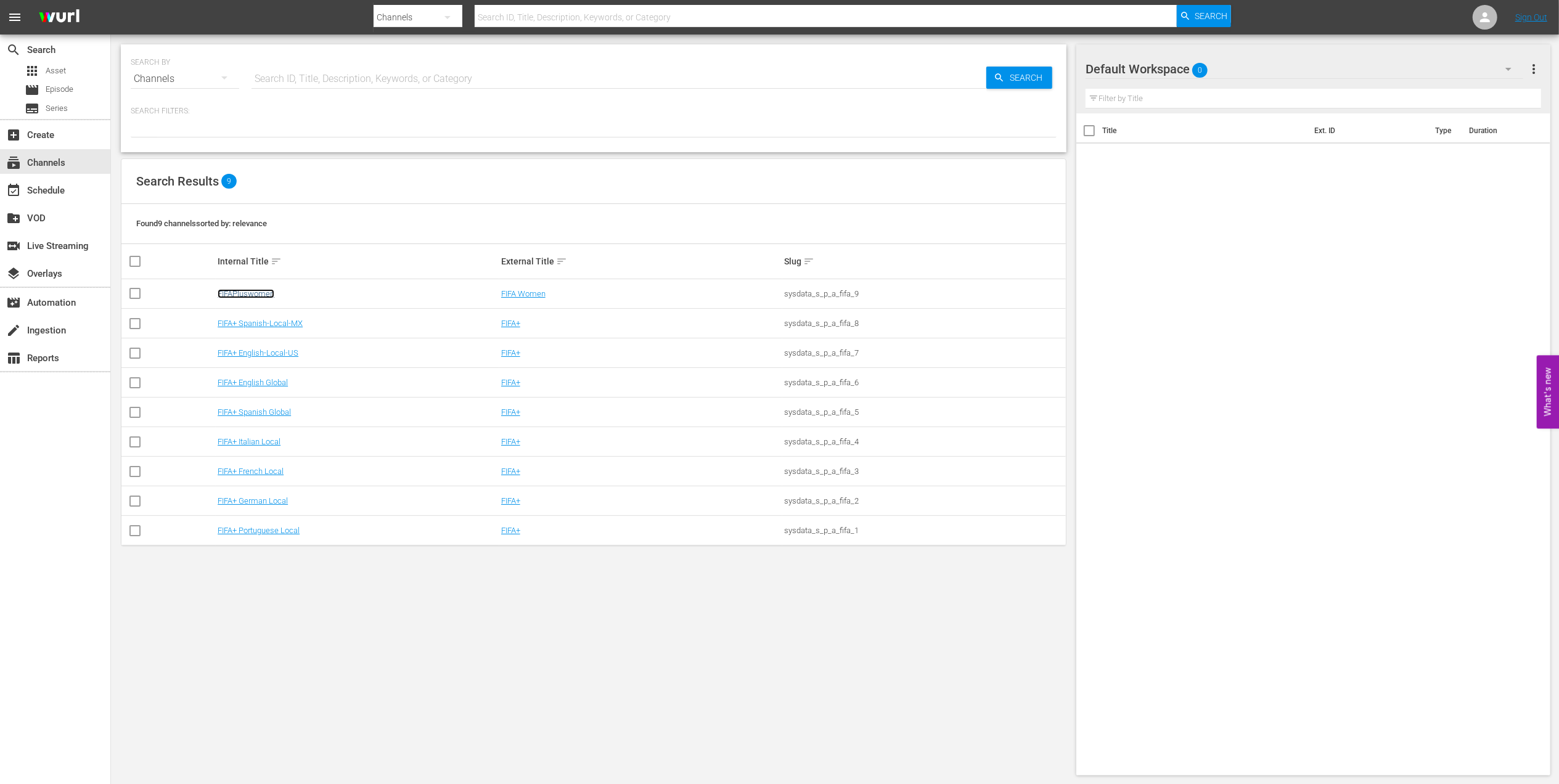
click at [269, 294] on link "FIFAPluswomen" at bounding box center [246, 294] width 57 height 9
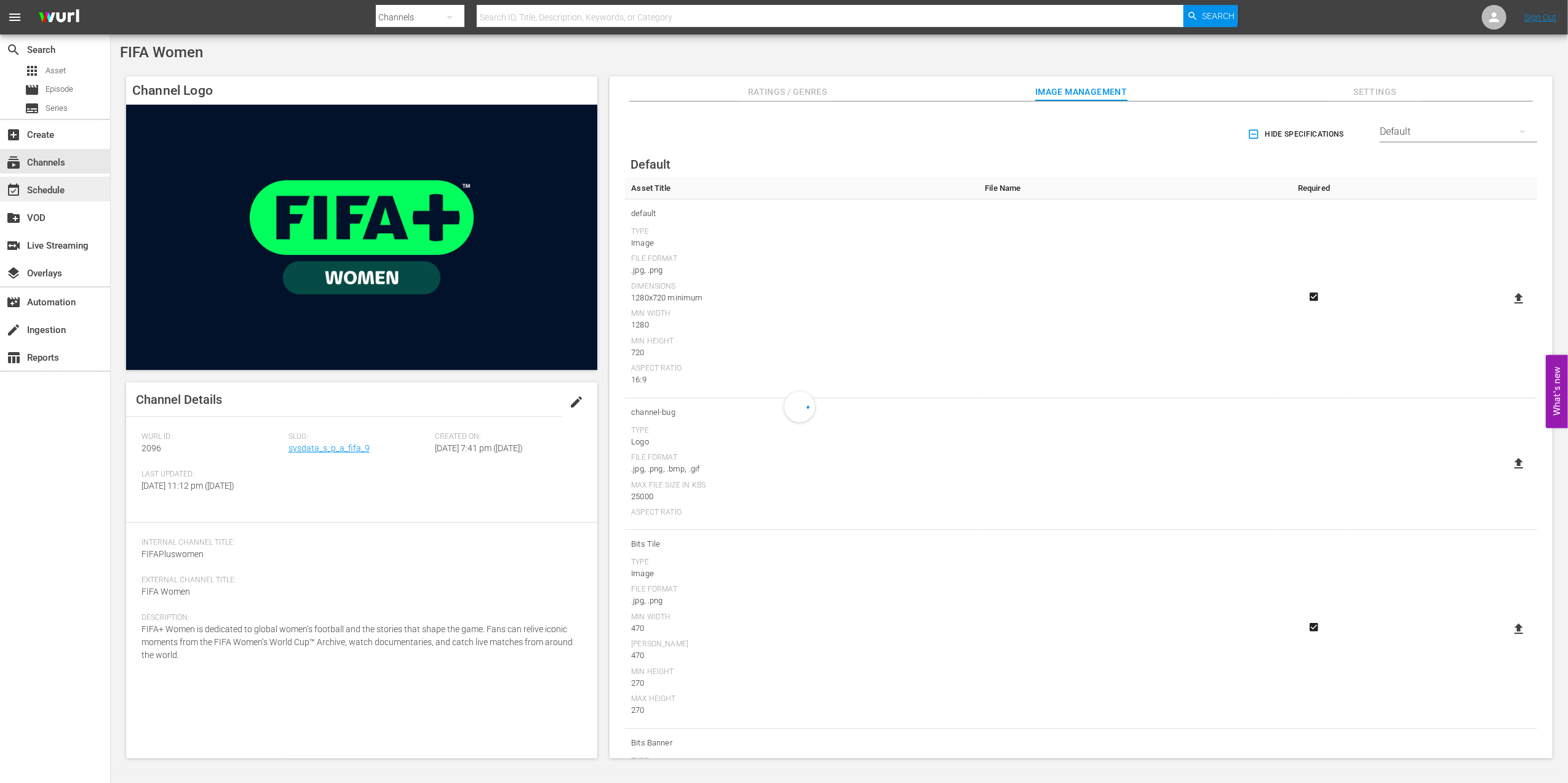
click at [67, 185] on div "event_available Schedule" at bounding box center [34, 188] width 69 height 11
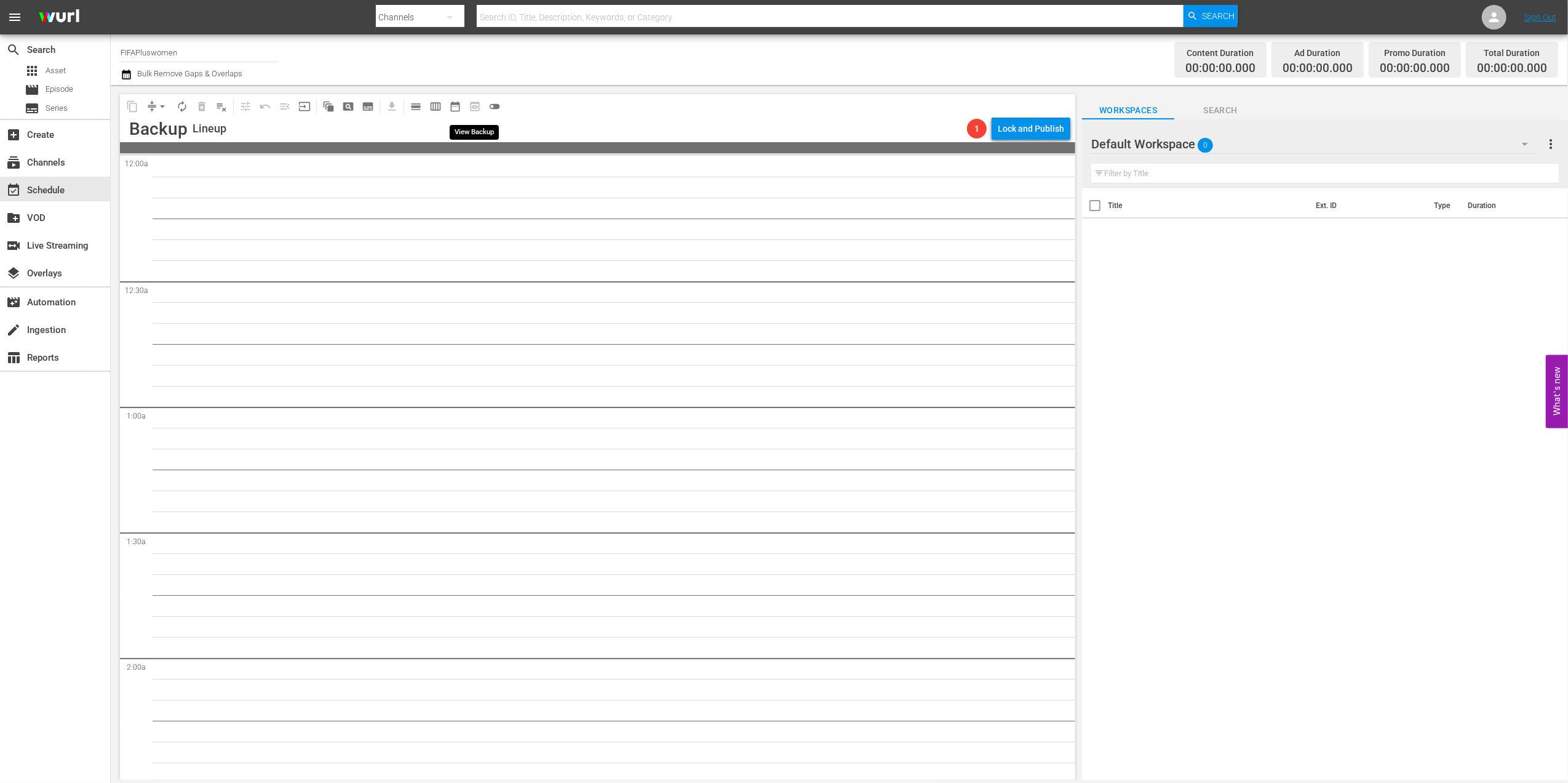
click at [475, 103] on span "preview_outlined" at bounding box center [475, 106] width 20 height 20
click at [419, 103] on span "calendar_view_day_outlined" at bounding box center [416, 107] width 13 height 13
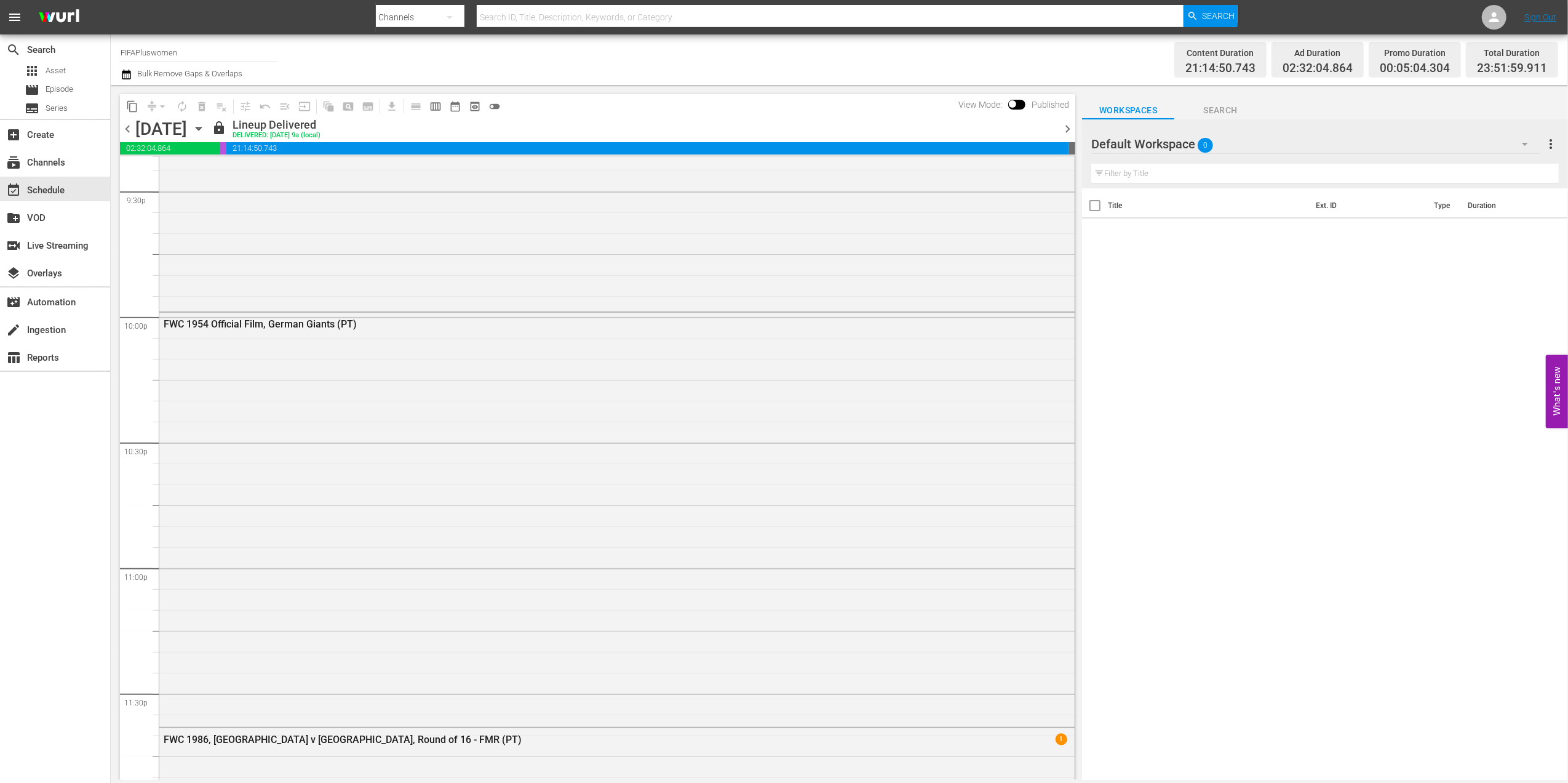
scroll to position [5758, 0]
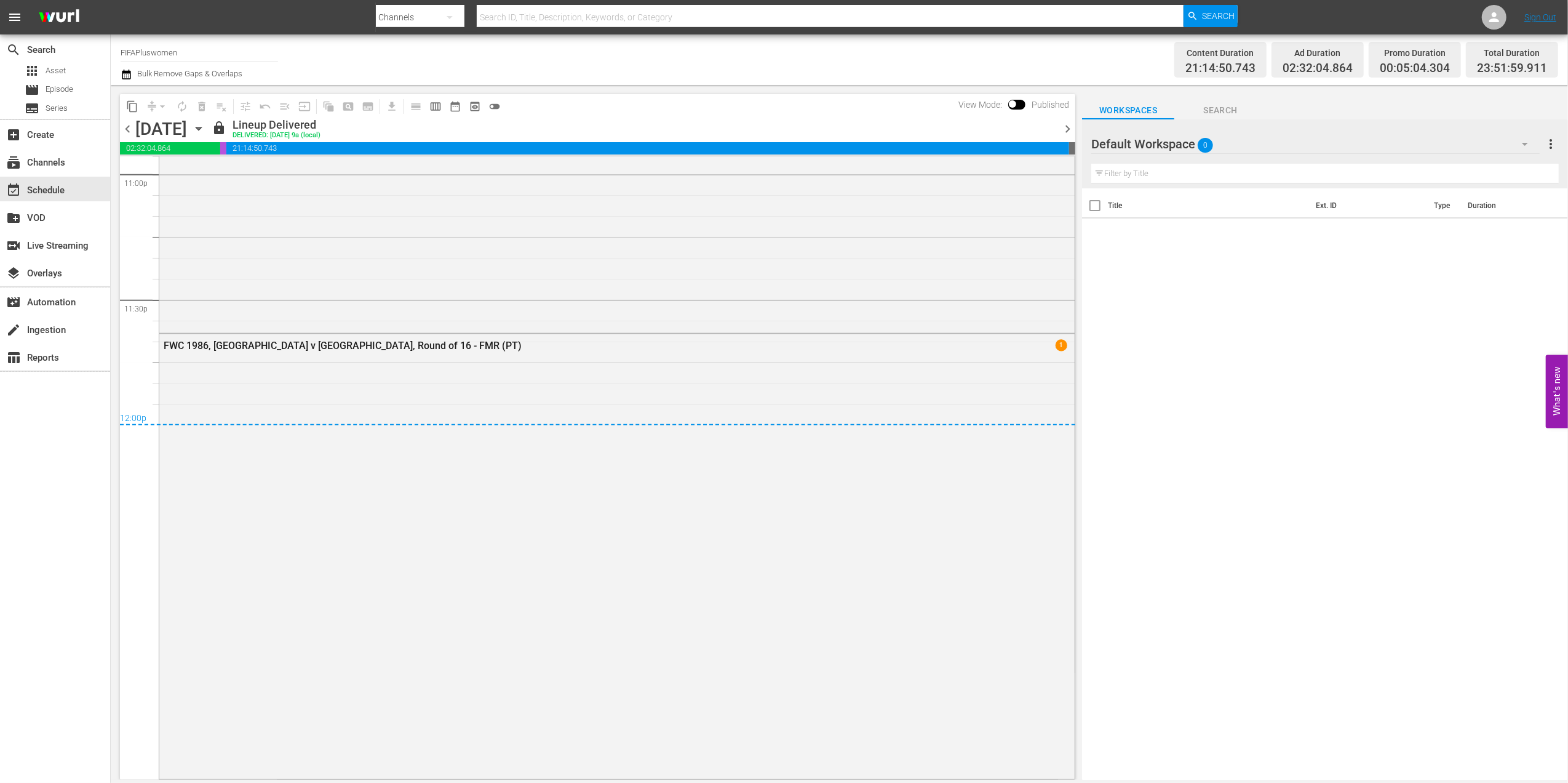
click at [1070, 129] on span "chevron_right" at bounding box center [1068, 129] width 16 height 16
click at [1064, 130] on span "chevron_right" at bounding box center [1068, 129] width 16 height 16
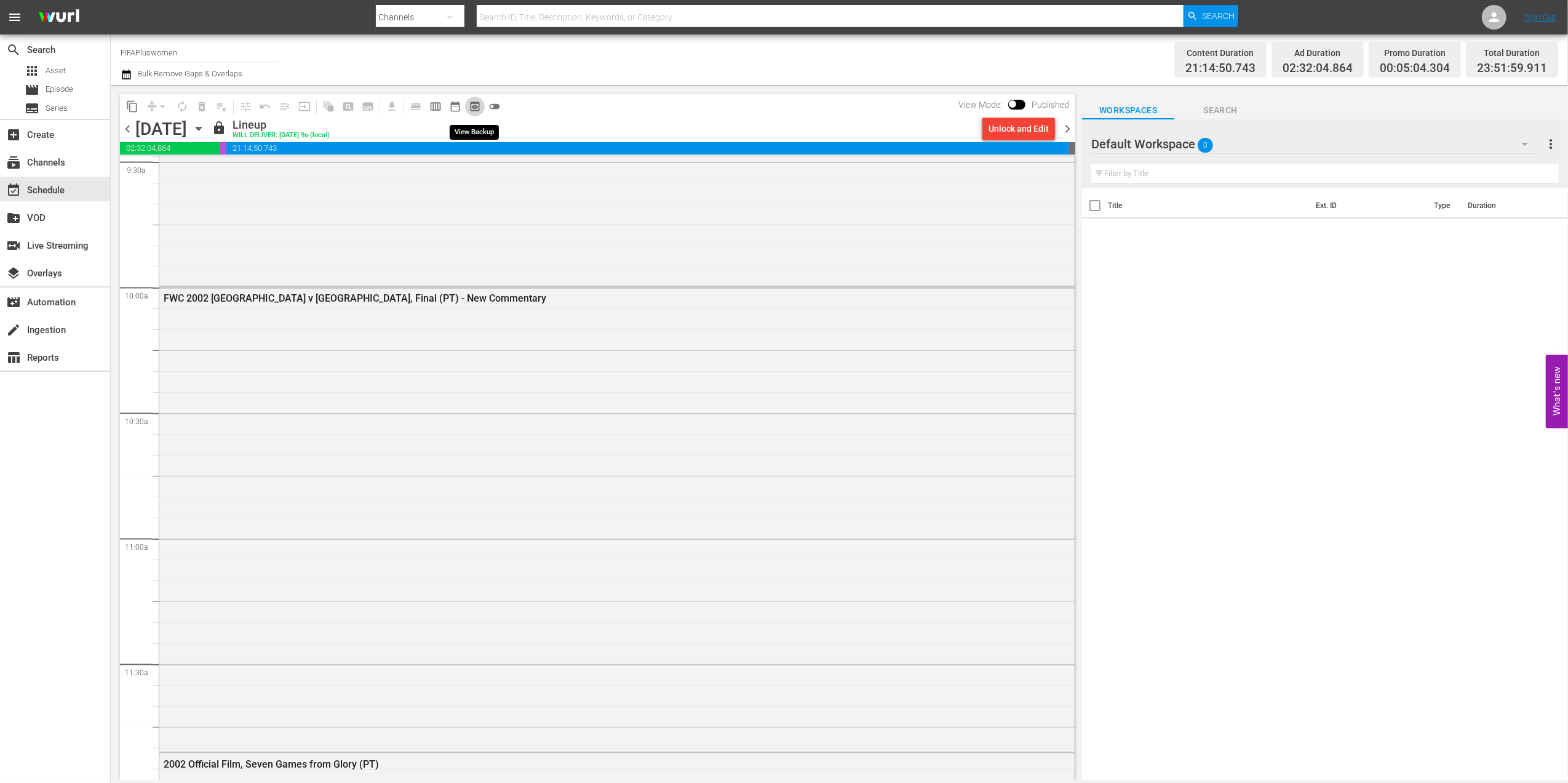
click at [471, 104] on span "preview_outlined" at bounding box center [475, 107] width 13 height 13
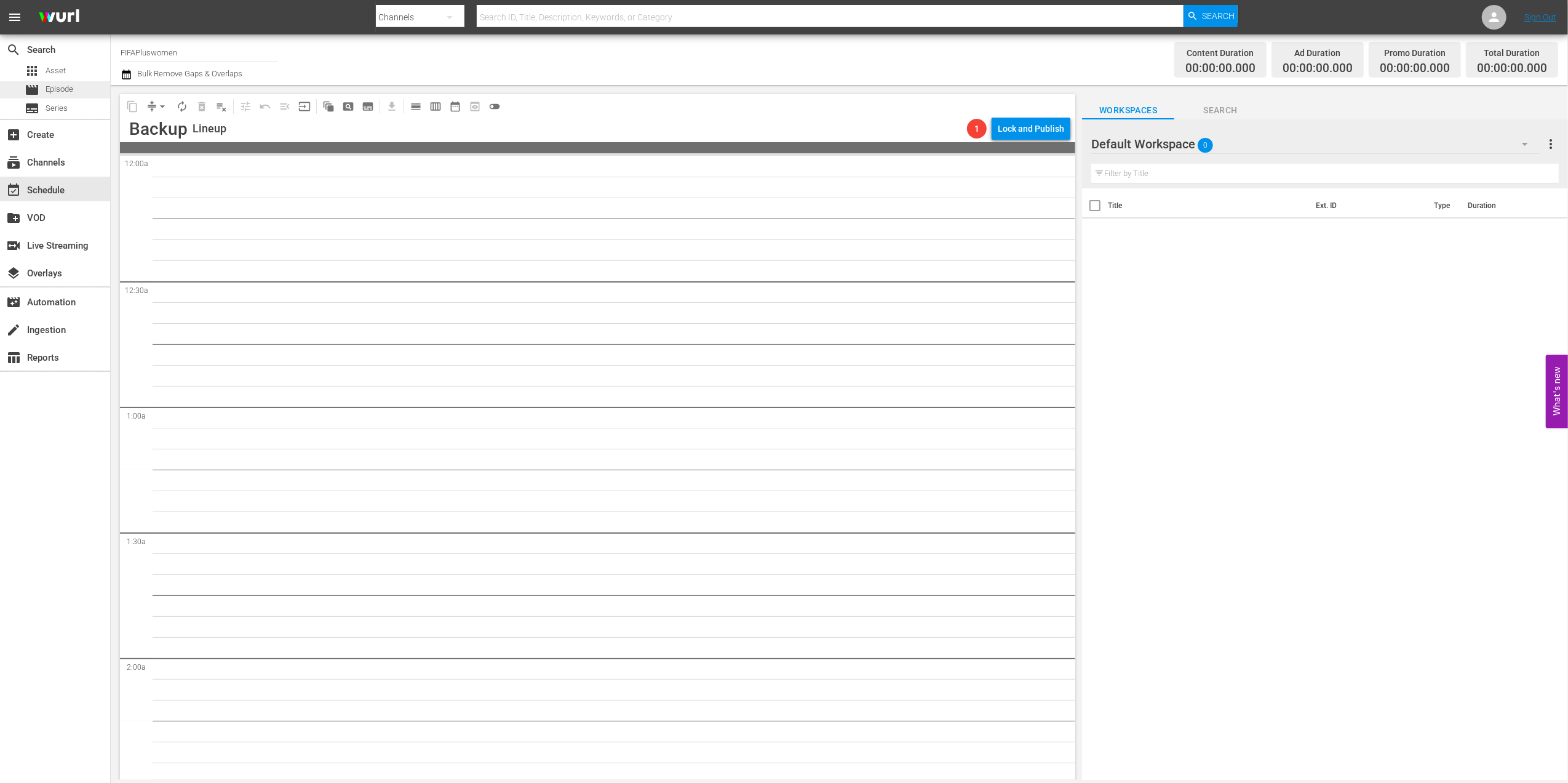
click at [76, 85] on div "movie Episode" at bounding box center [55, 90] width 110 height 17
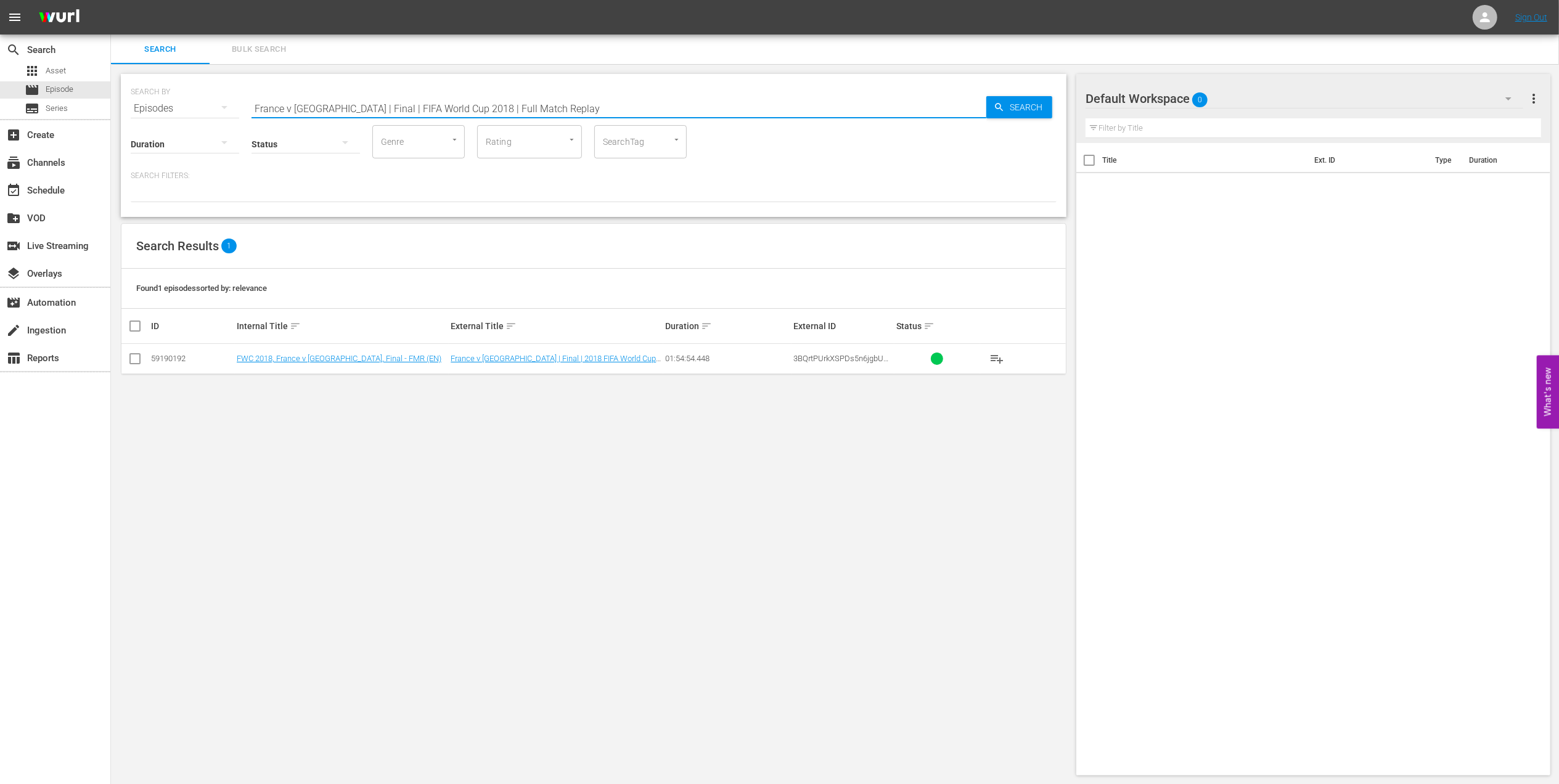
drag, startPoint x: 597, startPoint y: 106, endPoint x: 176, endPoint y: 112, distance: 421.0
click at [171, 107] on div "SEARCH BY Search By Episodes Search ID, Title, Description, Keywords, or Catego…" at bounding box center [593, 101] width 926 height 45
paste input "WWC 2023, Spain v England, Final - FMR"
drag, startPoint x: 452, startPoint y: 102, endPoint x: 387, endPoint y: 108, distance: 65.3
click at [387, 108] on input "FWWC 2023, Spain v England, Final - FMR" at bounding box center [619, 108] width 735 height 30
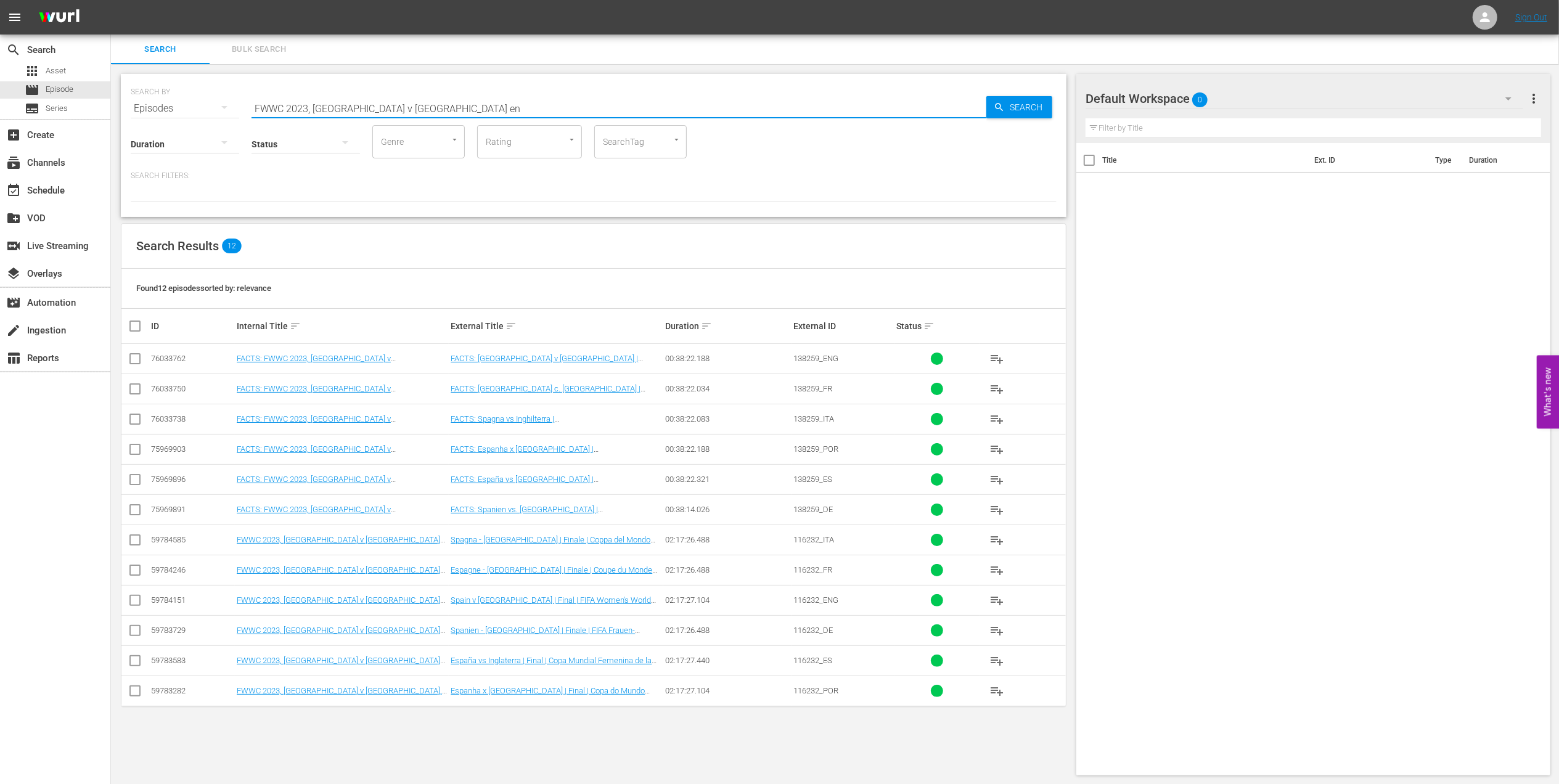
type input "FWWC 2023, Spain v England en"
click at [133, 602] on input "checkbox" at bounding box center [135, 602] width 15 height 15
checkbox input "true"
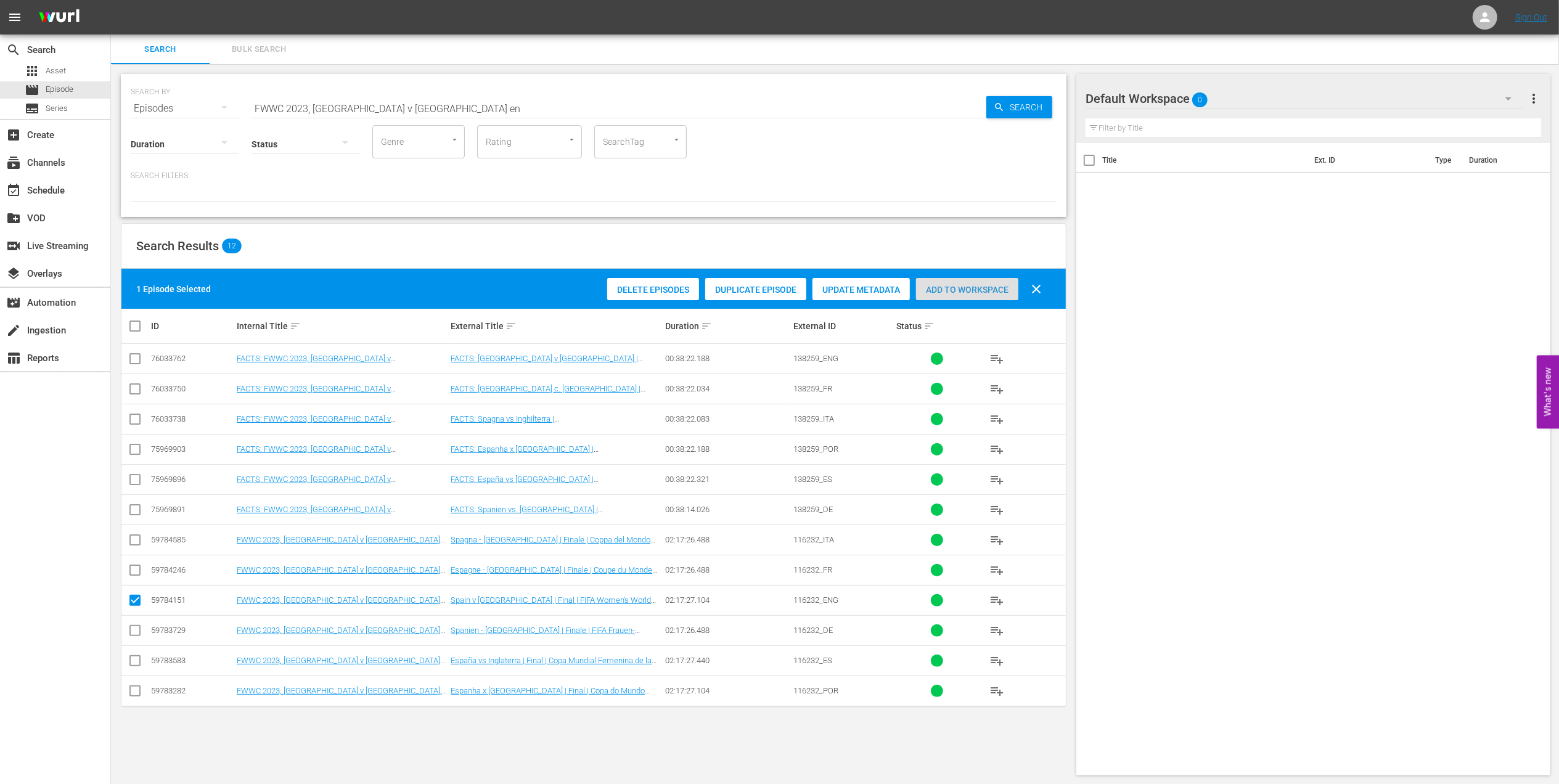
click at [957, 286] on span "Add to Workspace" at bounding box center [967, 290] width 102 height 10
click at [132, 358] on input "checkbox" at bounding box center [135, 361] width 15 height 15
click at [139, 360] on input "checkbox" at bounding box center [135, 361] width 15 height 15
checkbox input "false"
click at [74, 89] on div "movie Episode" at bounding box center [55, 90] width 111 height 17
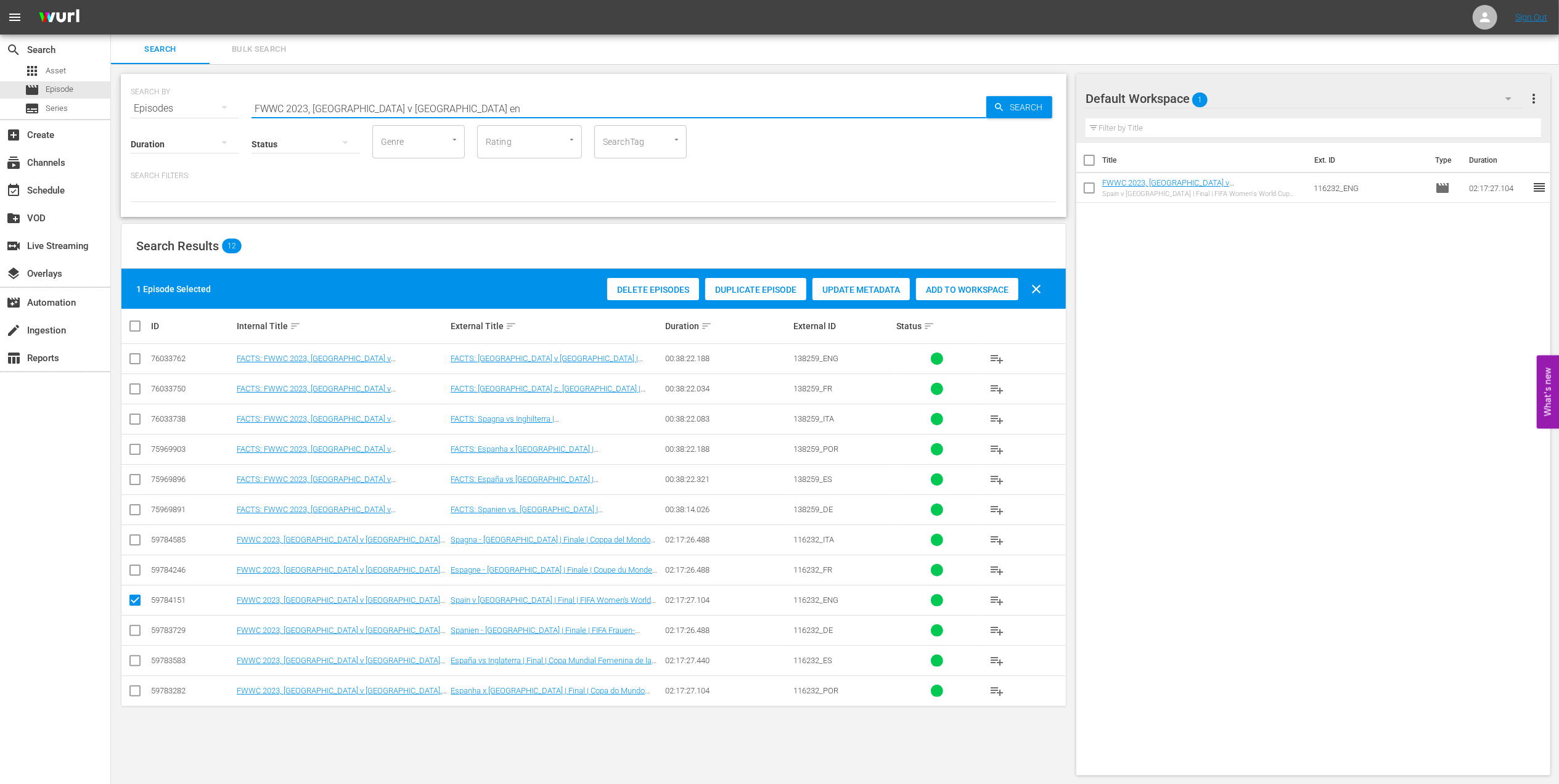
drag, startPoint x: 420, startPoint y: 110, endPoint x: 176, endPoint y: 108, distance: 244.0
click at [177, 108] on div "SEARCH BY Search By Episodes Search ID, Title, Description, Keywords, or Catego…" at bounding box center [593, 101] width 926 height 45
paste input "11, Official Film, The Class of 2011"
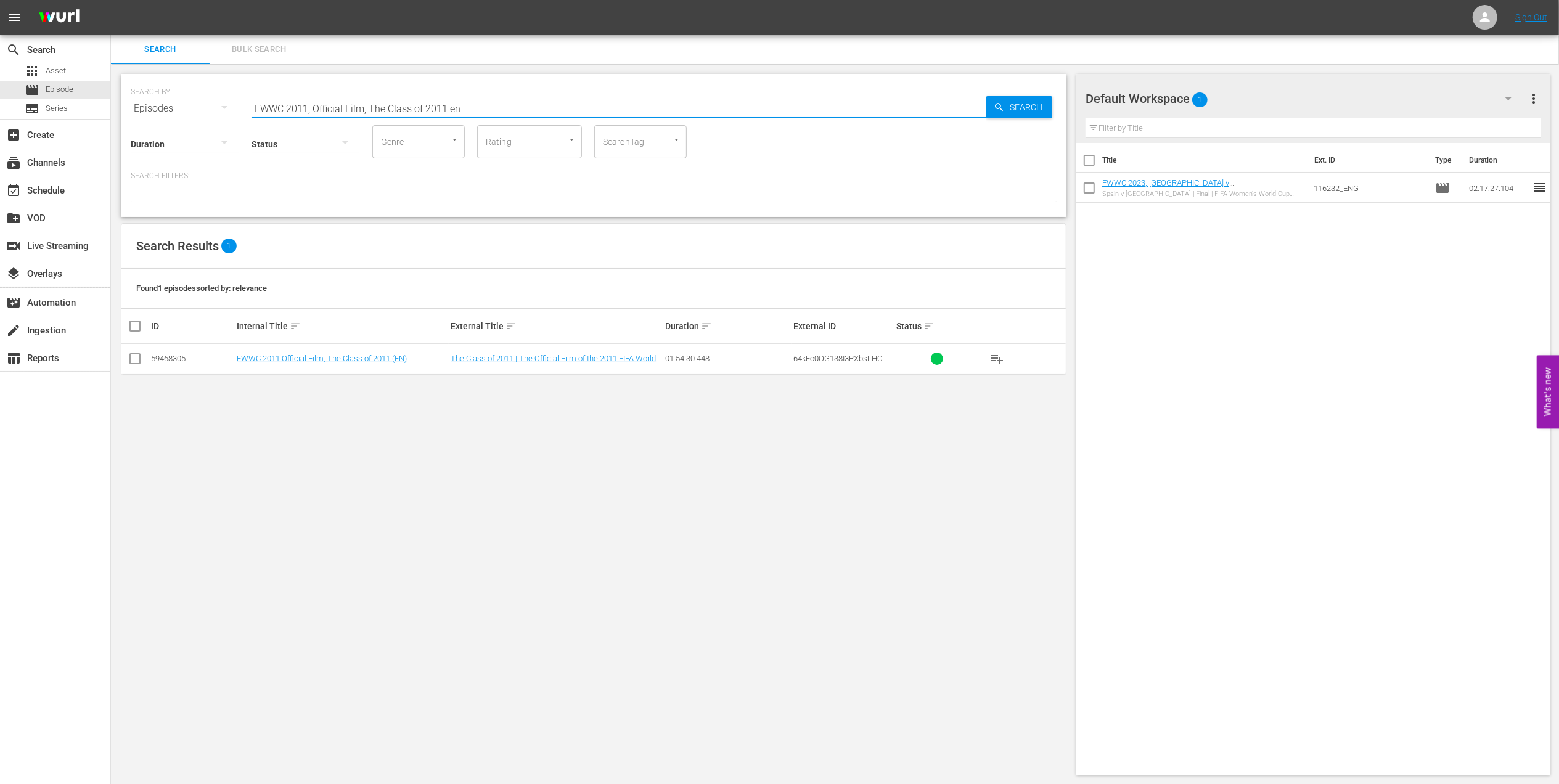
type input "FWWC 2011, Official Film, The Class of 2011 en"
click at [131, 357] on input "checkbox" at bounding box center [135, 361] width 15 height 15
checkbox input "true"
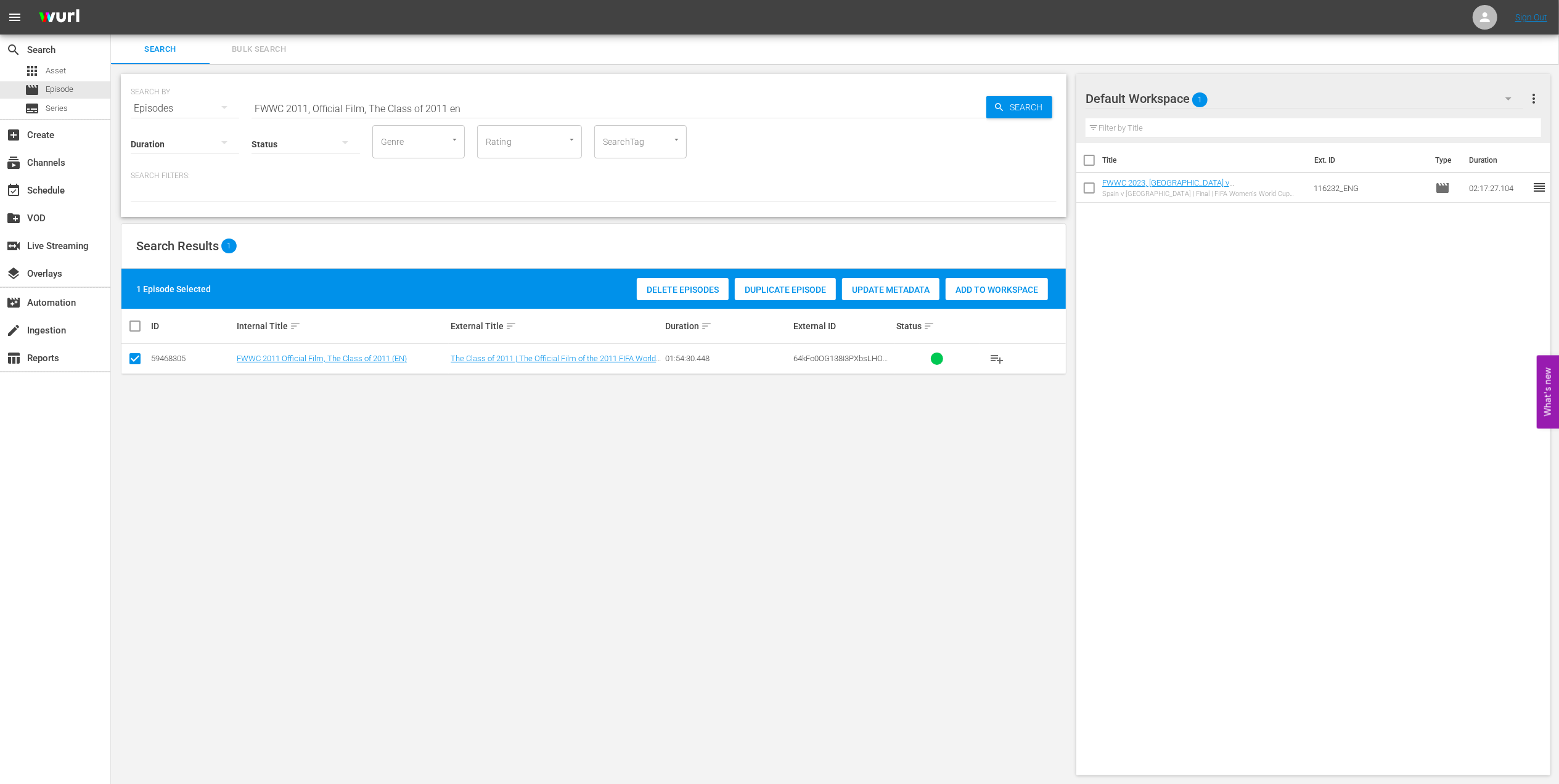
click at [974, 283] on div "Add to Workspace" at bounding box center [996, 290] width 102 height 24
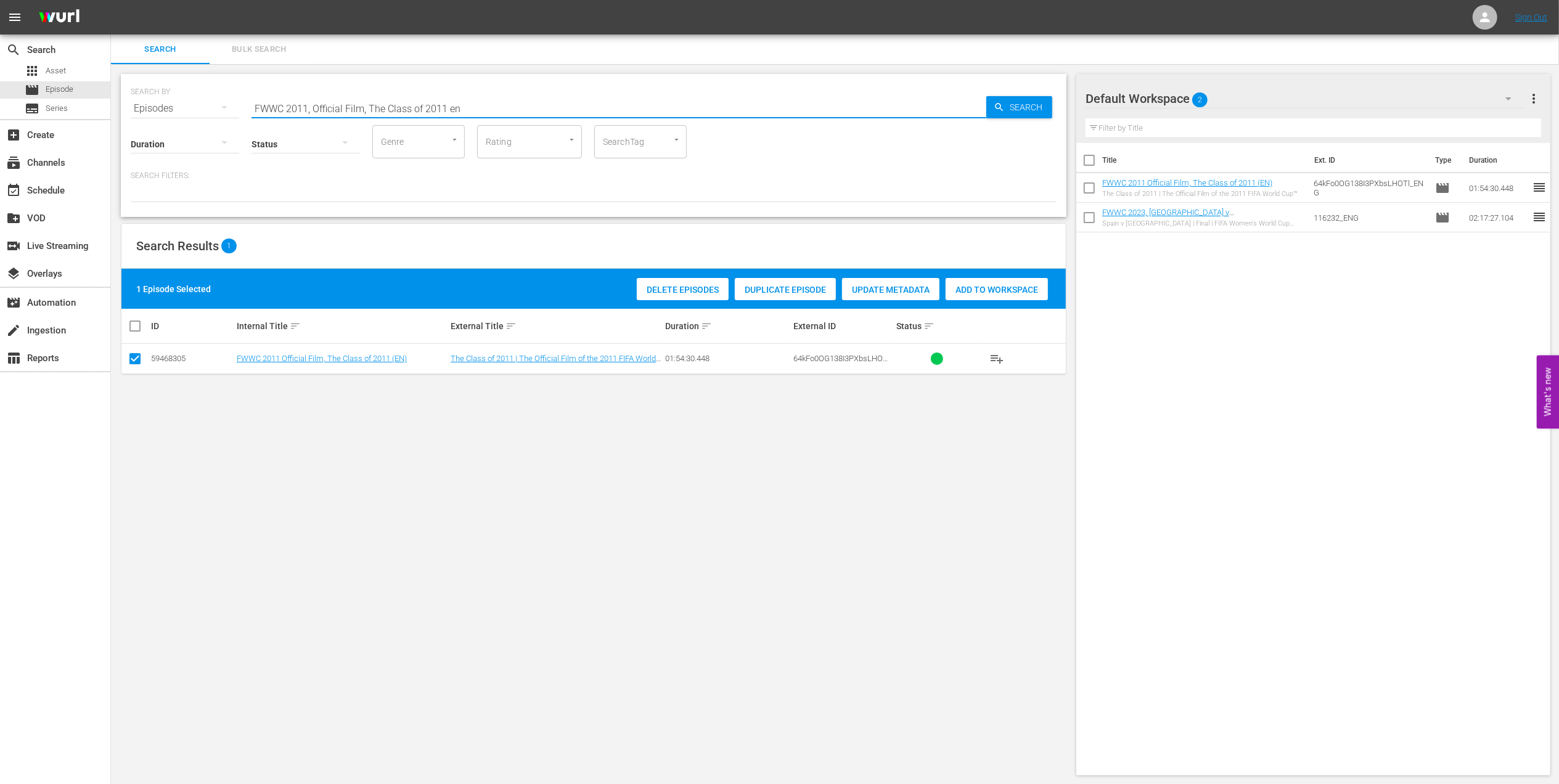
drag, startPoint x: 299, startPoint y: 110, endPoint x: 205, endPoint y: 110, distance: 94.0
click at [205, 110] on div "SEARCH BY Search By Episodes Search ID, Title, Description, Keywords, or Catego…" at bounding box center [593, 101] width 926 height 45
paste input "Japan v USA, Final - FMR"
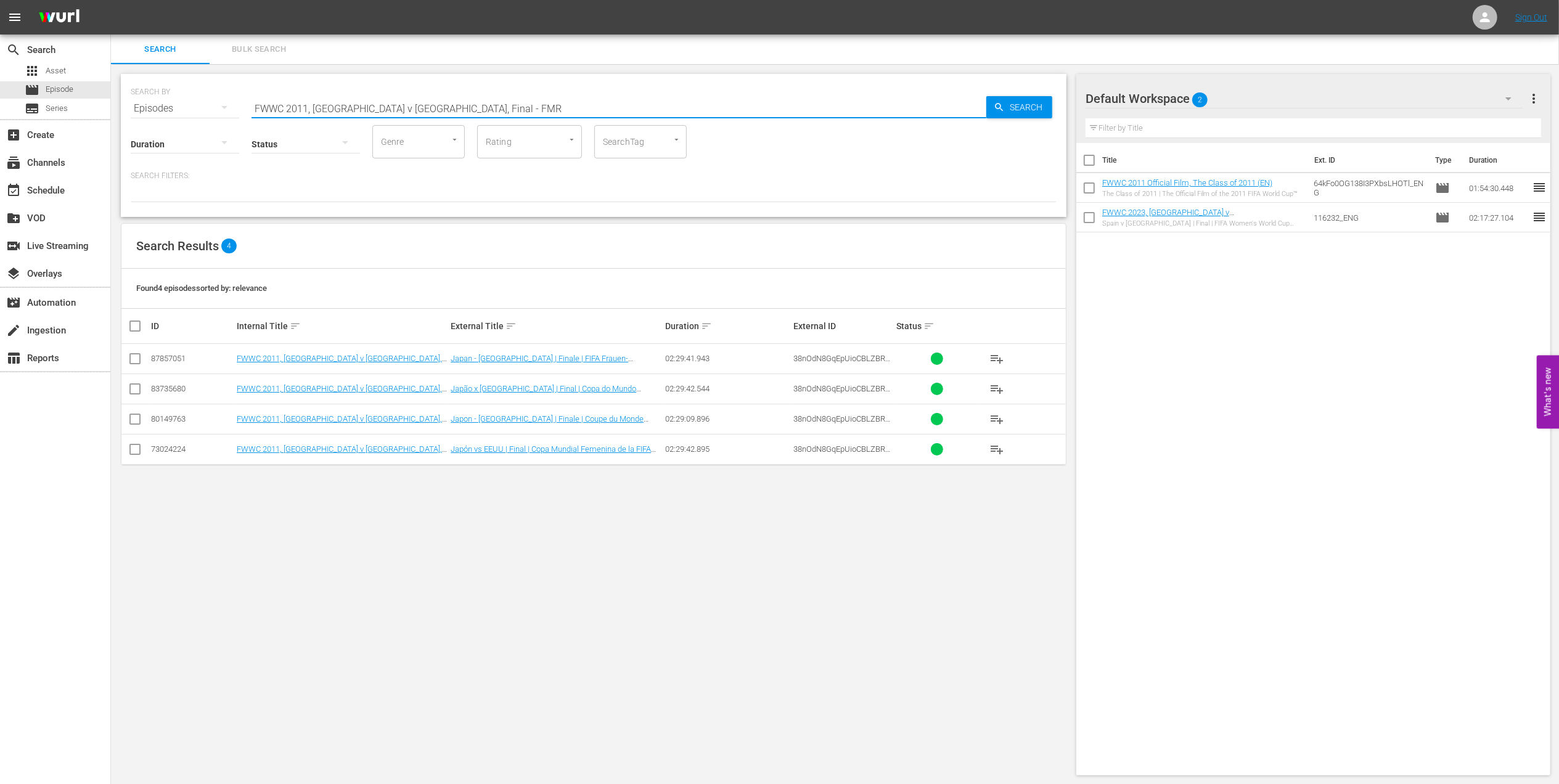
drag, startPoint x: 437, startPoint y: 104, endPoint x: 376, endPoint y: 104, distance: 61.0
click at [376, 104] on input "FWWC 2011, Japan v USA, Final - FMR" at bounding box center [619, 108] width 735 height 30
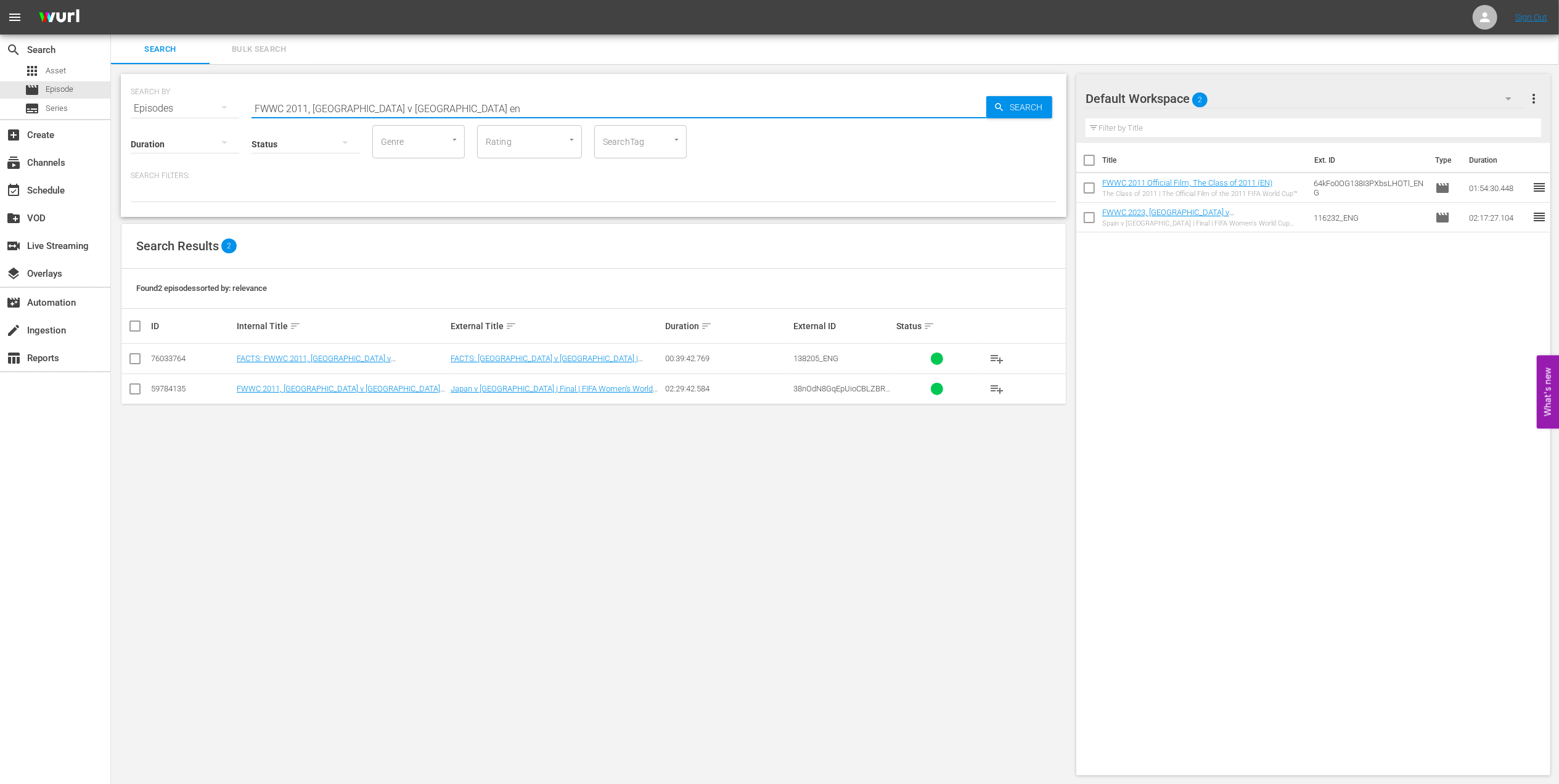
type input "FWWC 2011, Japan v USA en"
click at [128, 388] on input "checkbox" at bounding box center [135, 391] width 15 height 15
checkbox input "true"
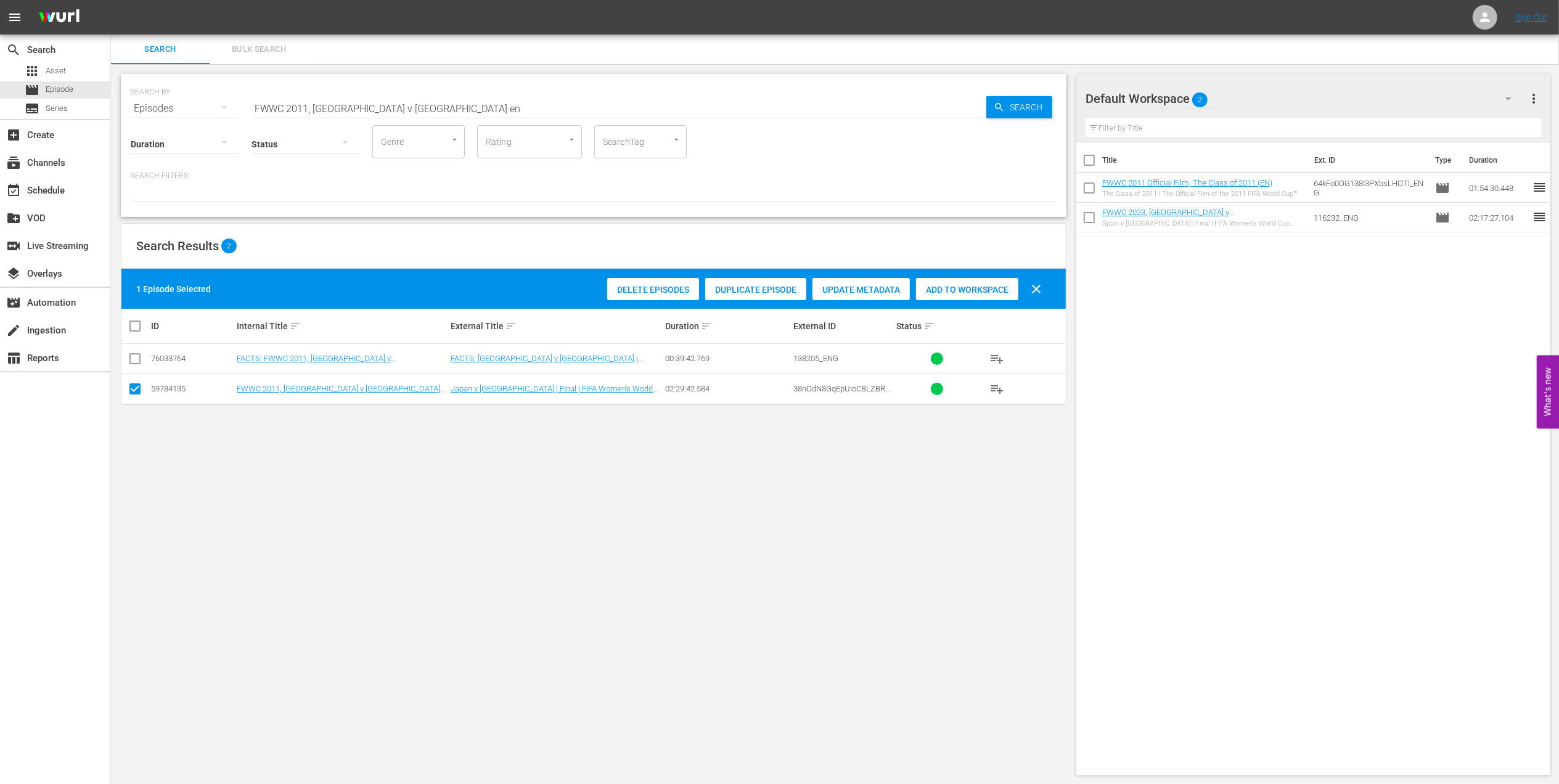
click at [957, 291] on span "Add to Workspace" at bounding box center [967, 290] width 102 height 10
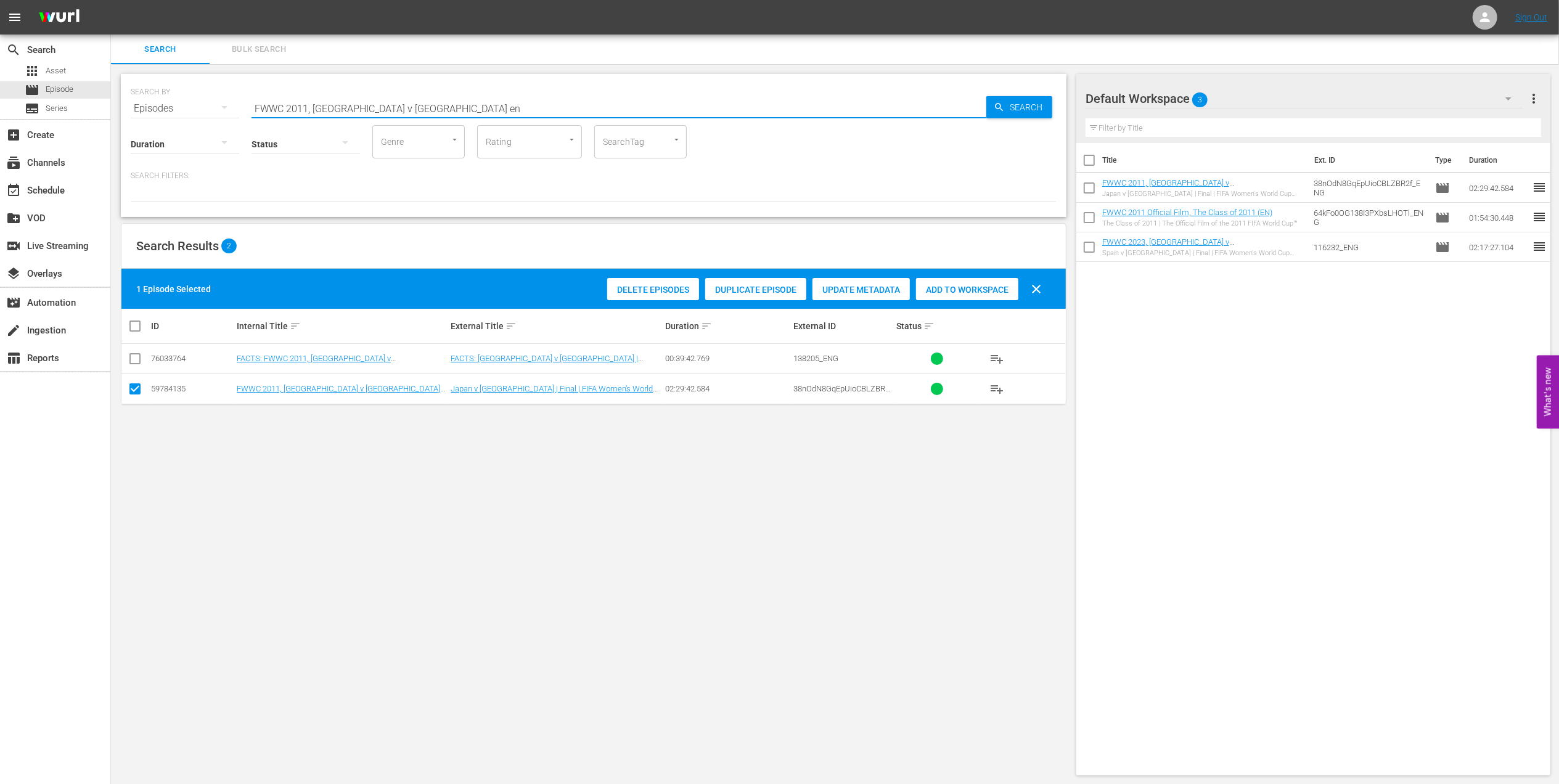
drag, startPoint x: 237, startPoint y: 104, endPoint x: 129, endPoint y: 106, distance: 108.0
click at [127, 104] on div "SEARCH BY Search By Episodes Search ID, Title, Description, Keywords, or Catego…" at bounding box center [593, 145] width 945 height 143
paste input "5, Official Film, The Story of"
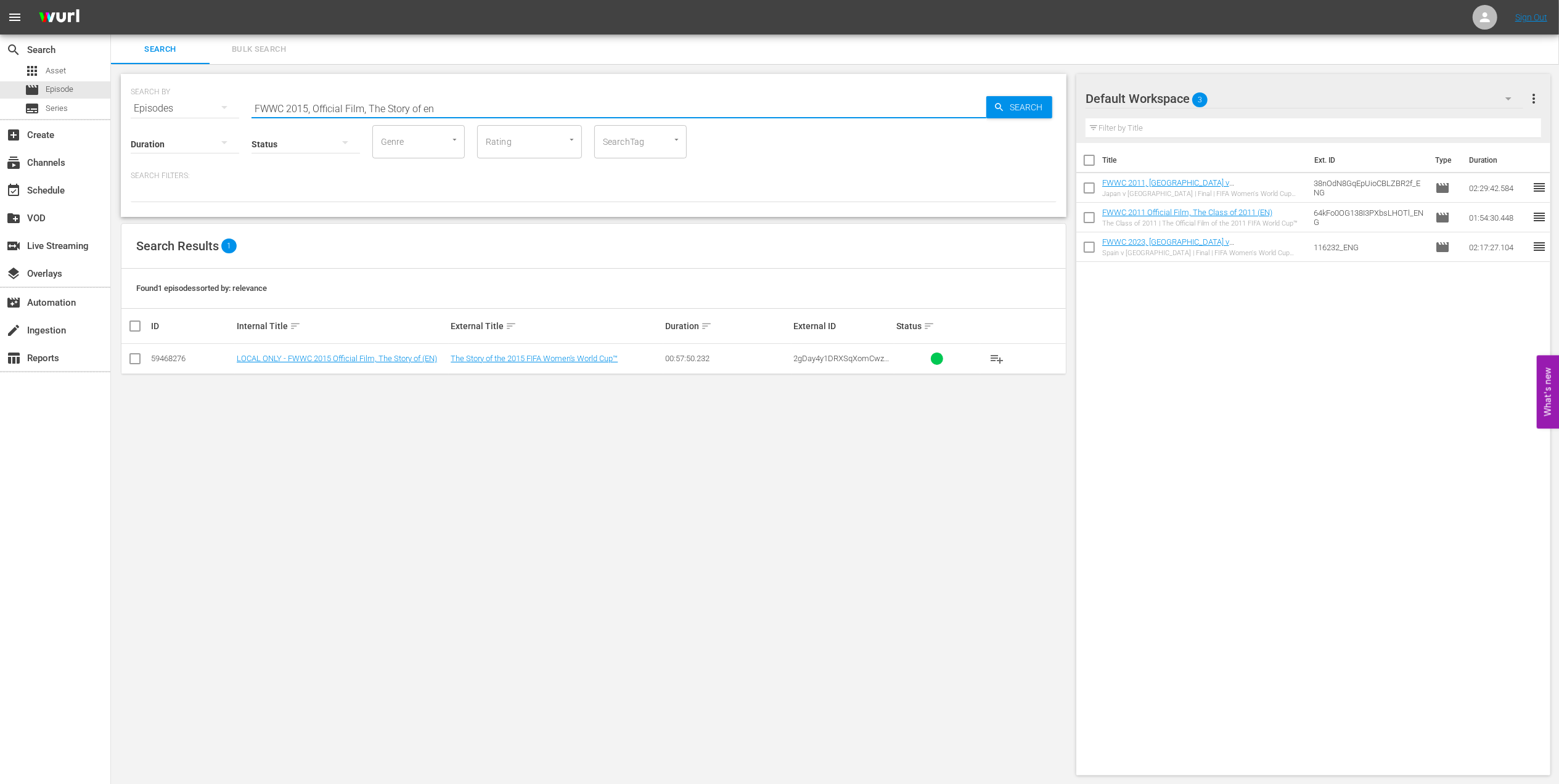
type input "FWWC 2015, Official Film, The Story of en"
click at [133, 360] on input "checkbox" at bounding box center [135, 361] width 15 height 15
checkbox input "true"
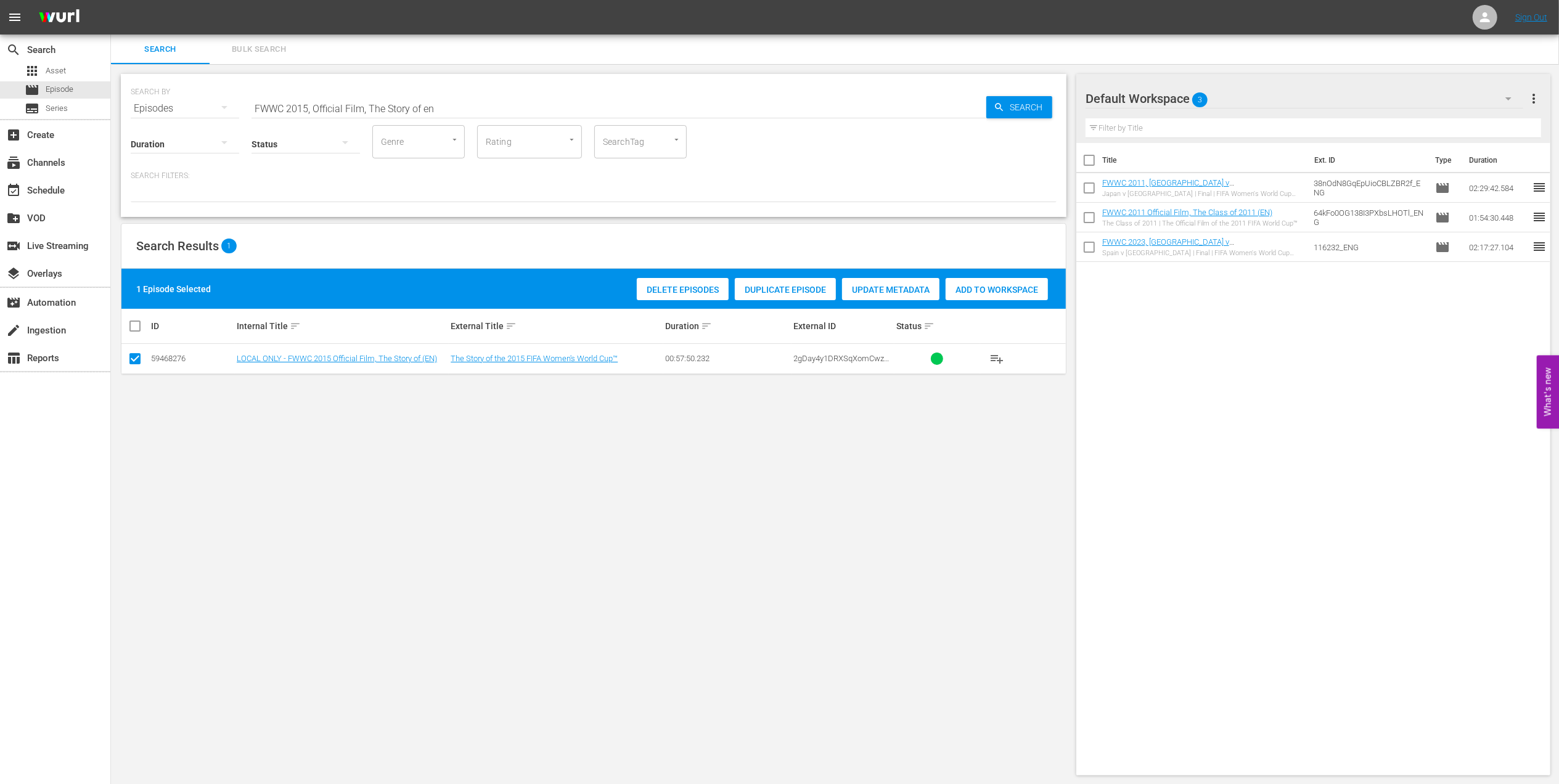
click at [969, 292] on span "Add to Workspace" at bounding box center [996, 290] width 102 height 10
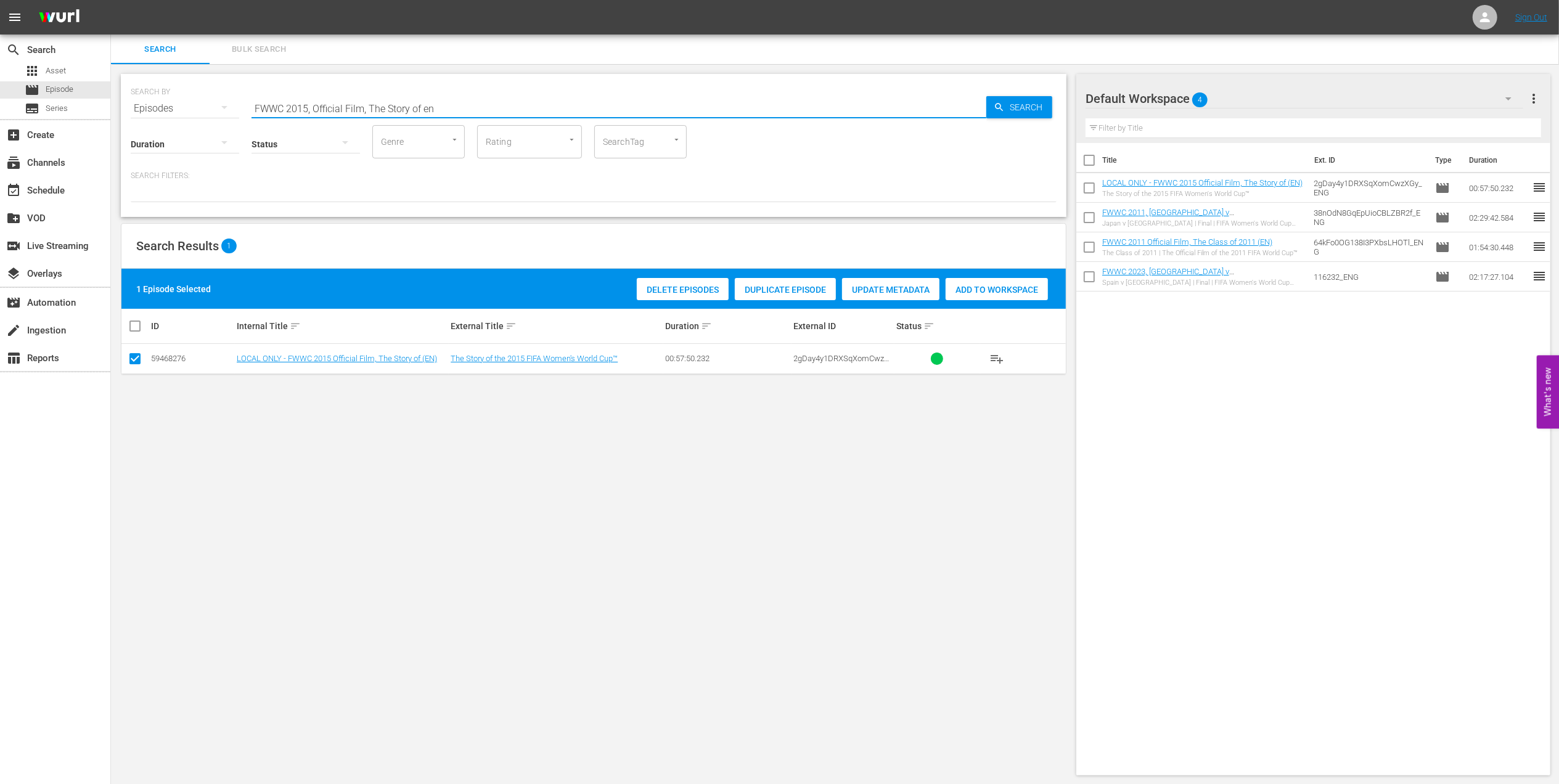
drag, startPoint x: 426, startPoint y: 104, endPoint x: 264, endPoint y: 109, distance: 162.1
click at [139, 102] on div "SEARCH BY Search By Episodes Search ID, Title, Description, Keywords, or Catego…" at bounding box center [593, 101] width 926 height 45
paste input "USA v Japan, Final - FMR"
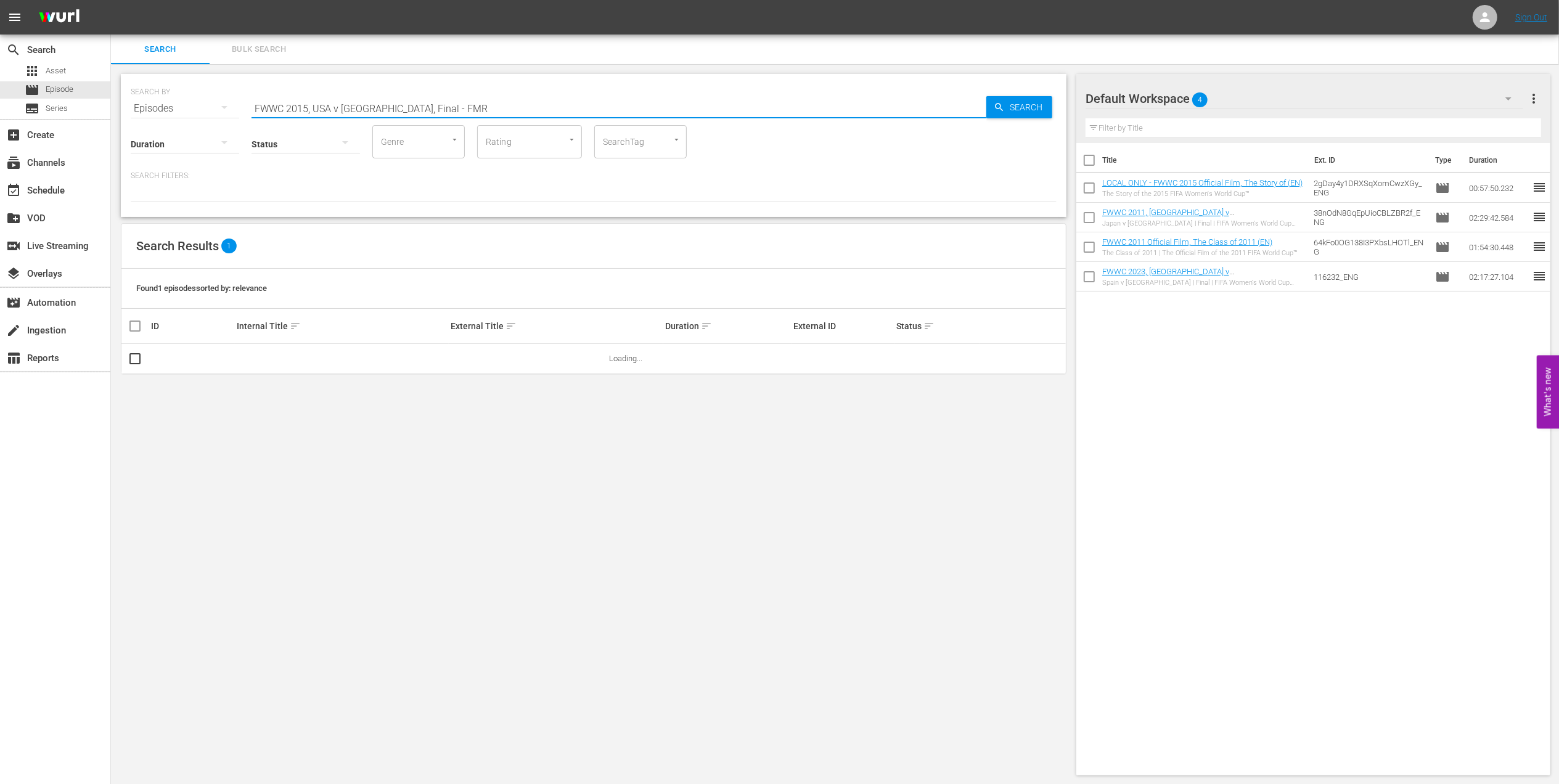
drag, startPoint x: 449, startPoint y: 107, endPoint x: 376, endPoint y: 106, distance: 73.0
click at [376, 106] on input "FWWC 2015, USA v Japan, Final - FMR" at bounding box center [619, 108] width 735 height 30
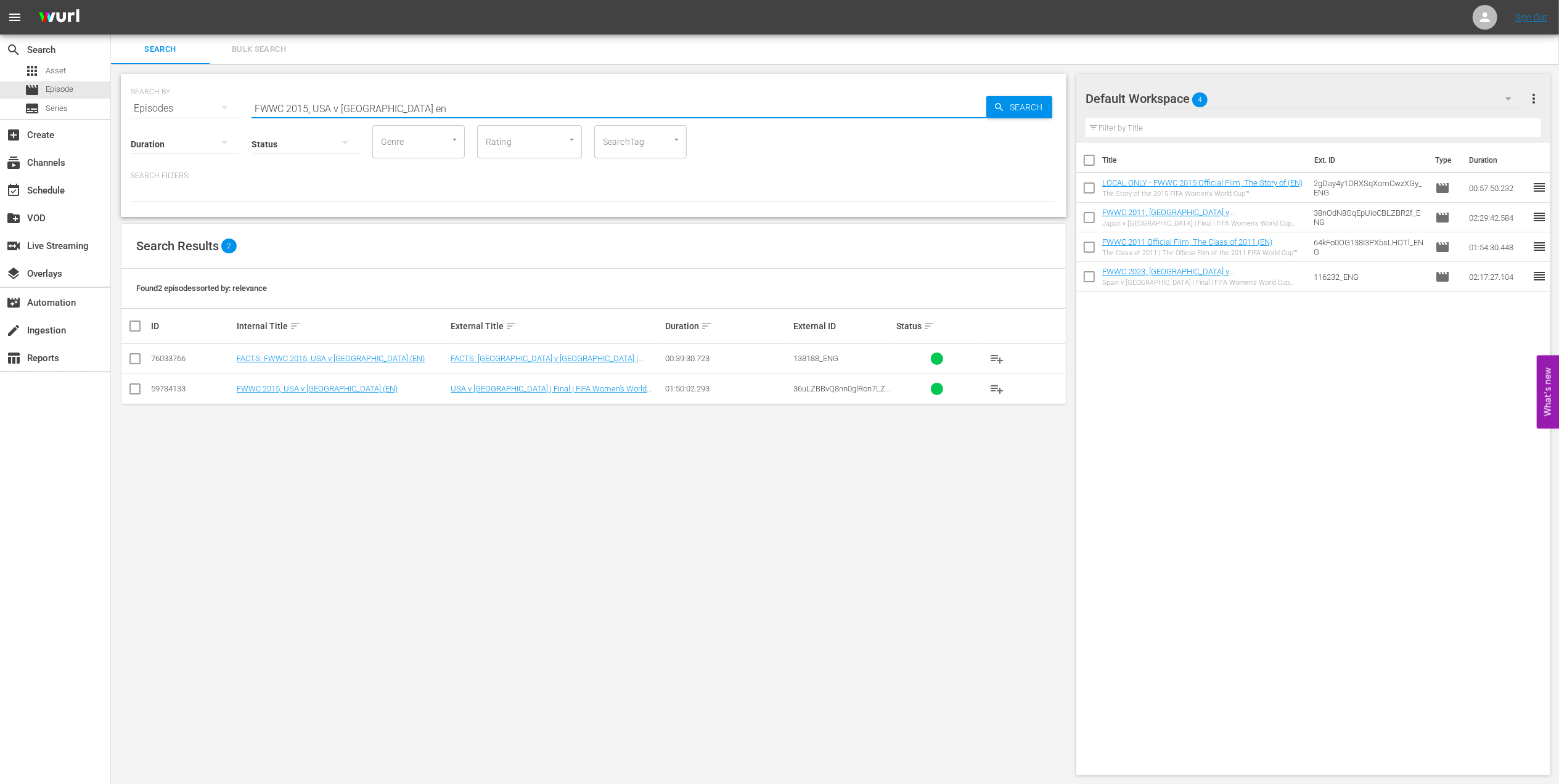
type input "FWWC 2015, USA v Japan en"
click at [139, 386] on input "checkbox" at bounding box center [135, 391] width 15 height 15
checkbox input "true"
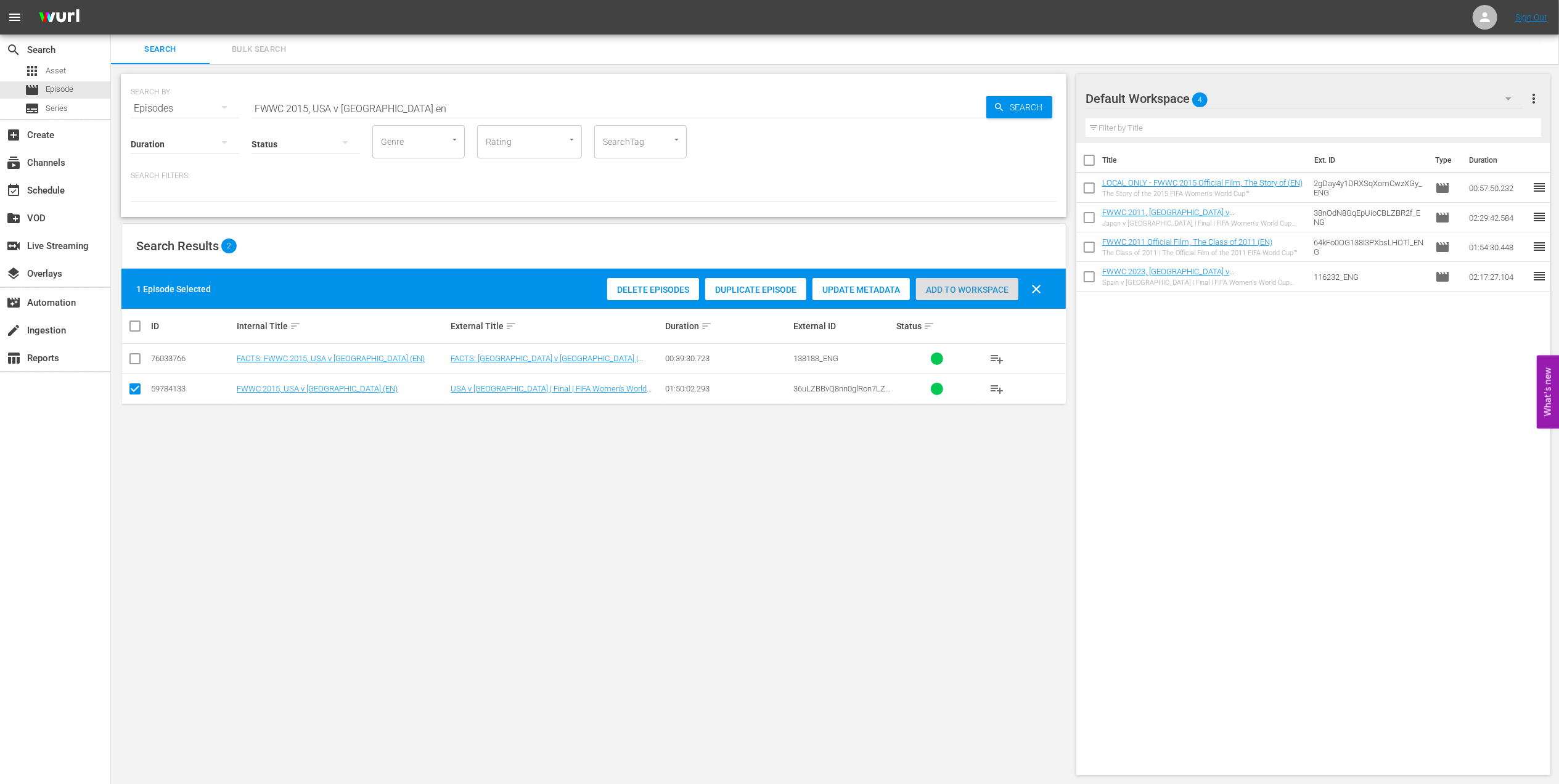
click at [962, 291] on span "Add to Workspace" at bounding box center [967, 290] width 102 height 10
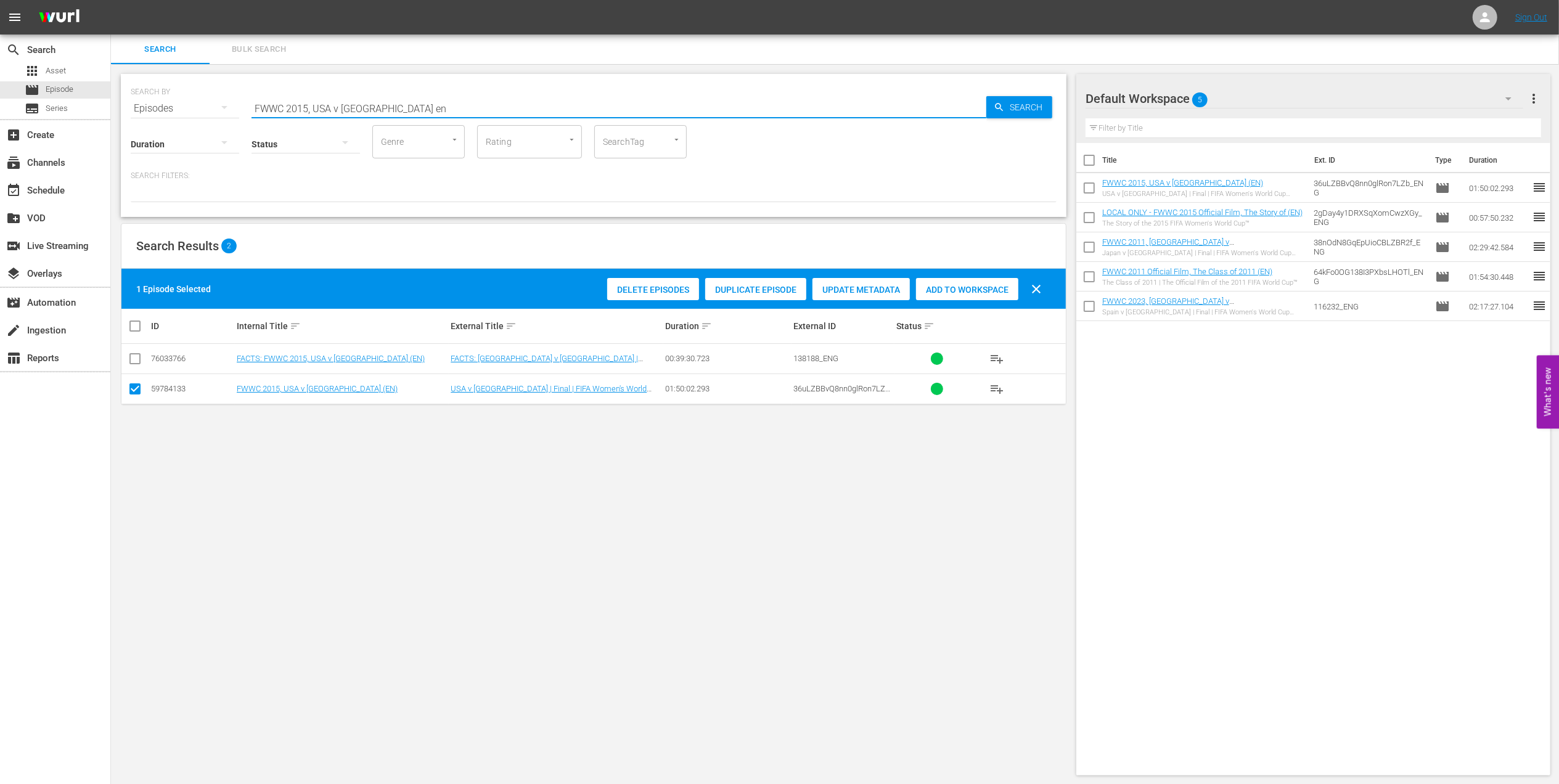
drag, startPoint x: 400, startPoint y: 108, endPoint x: 208, endPoint y: 109, distance: 192.0
click at [207, 108] on div "SEARCH BY Search By Episodes Search ID, Title, Description, Keywords, or Catego…" at bounding box center [593, 101] width 926 height 45
paste input "1, Brazil v USA Extended HL"
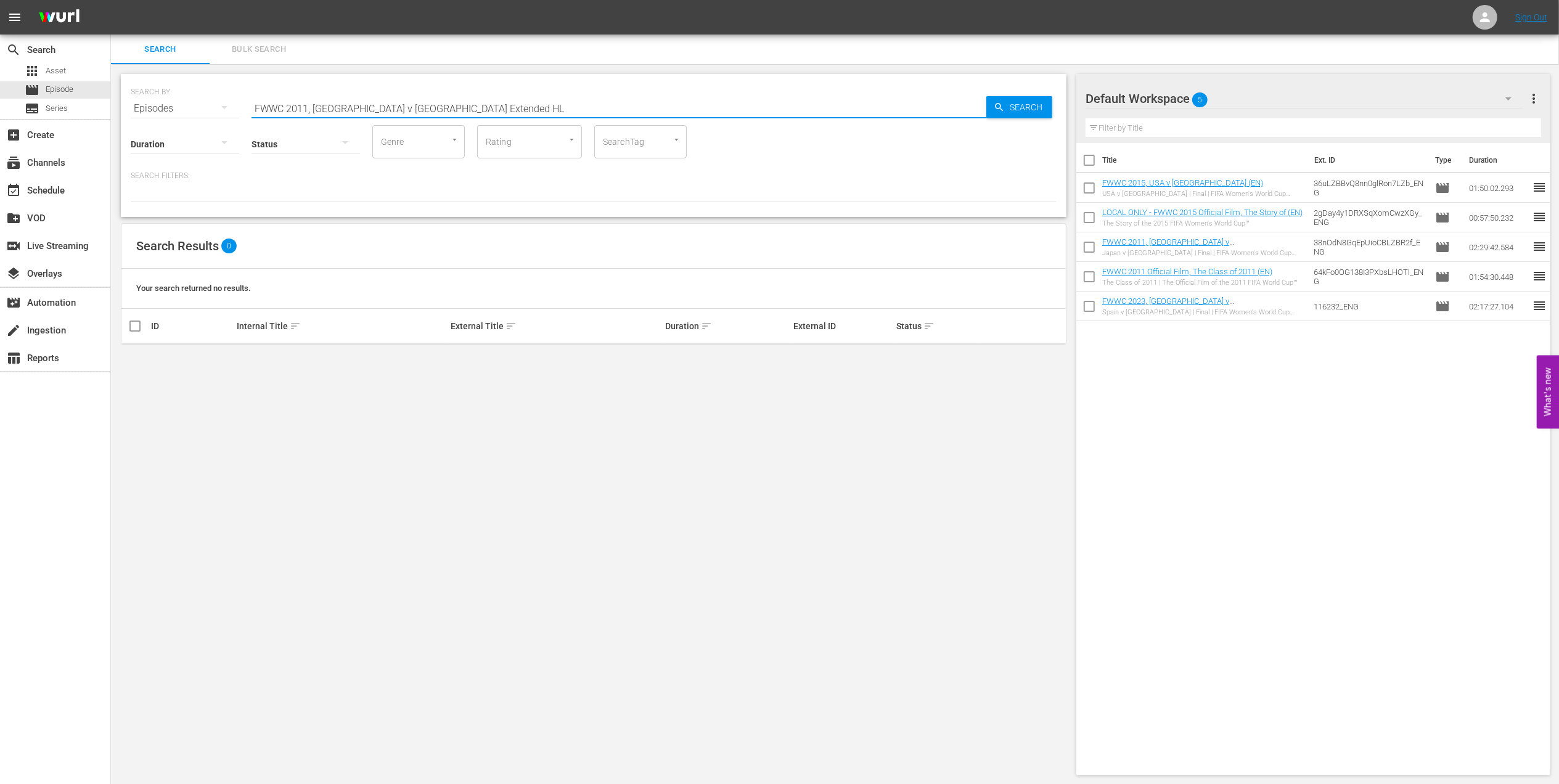
drag, startPoint x: 435, startPoint y: 109, endPoint x: 365, endPoint y: 110, distance: 70.0
click at [365, 110] on input "FWWC 2011, Brazil v USA Extended HL" at bounding box center [619, 108] width 735 height 30
drag, startPoint x: 314, startPoint y: 104, endPoint x: 104, endPoint y: 104, distance: 210.0
click at [111, 0] on div "search Search apps Asset movie Episode subtitles Series add_box Create subscrip…" at bounding box center [834, 0] width 1448 height 0
click at [355, 100] on input "Brazil v USA" at bounding box center [619, 108] width 735 height 30
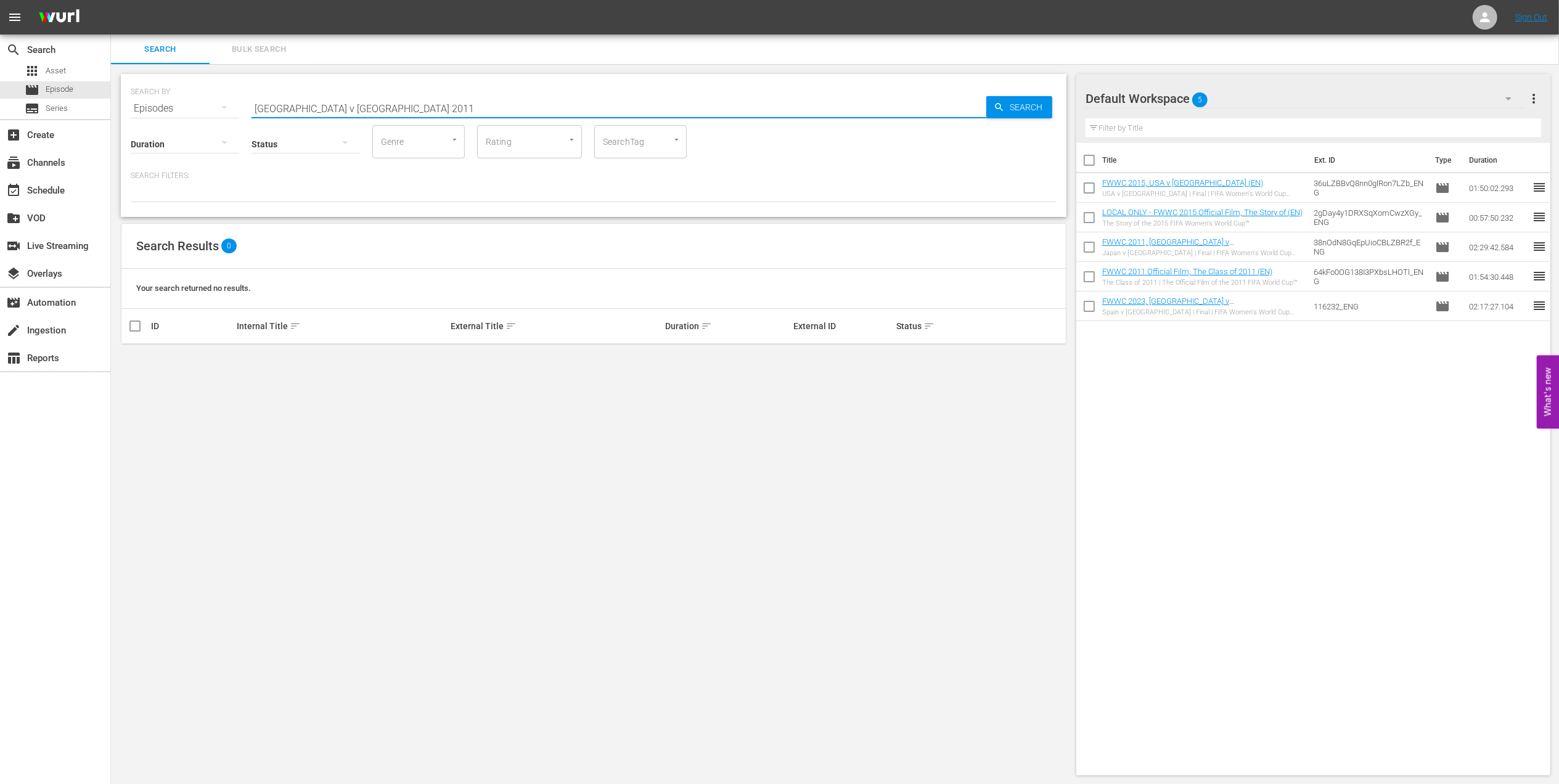
drag, startPoint x: 334, startPoint y: 104, endPoint x: 309, endPoint y: 106, distance: 25.1
click at [309, 106] on input "Brazil v USA 2011" at bounding box center [619, 108] width 735 height 30
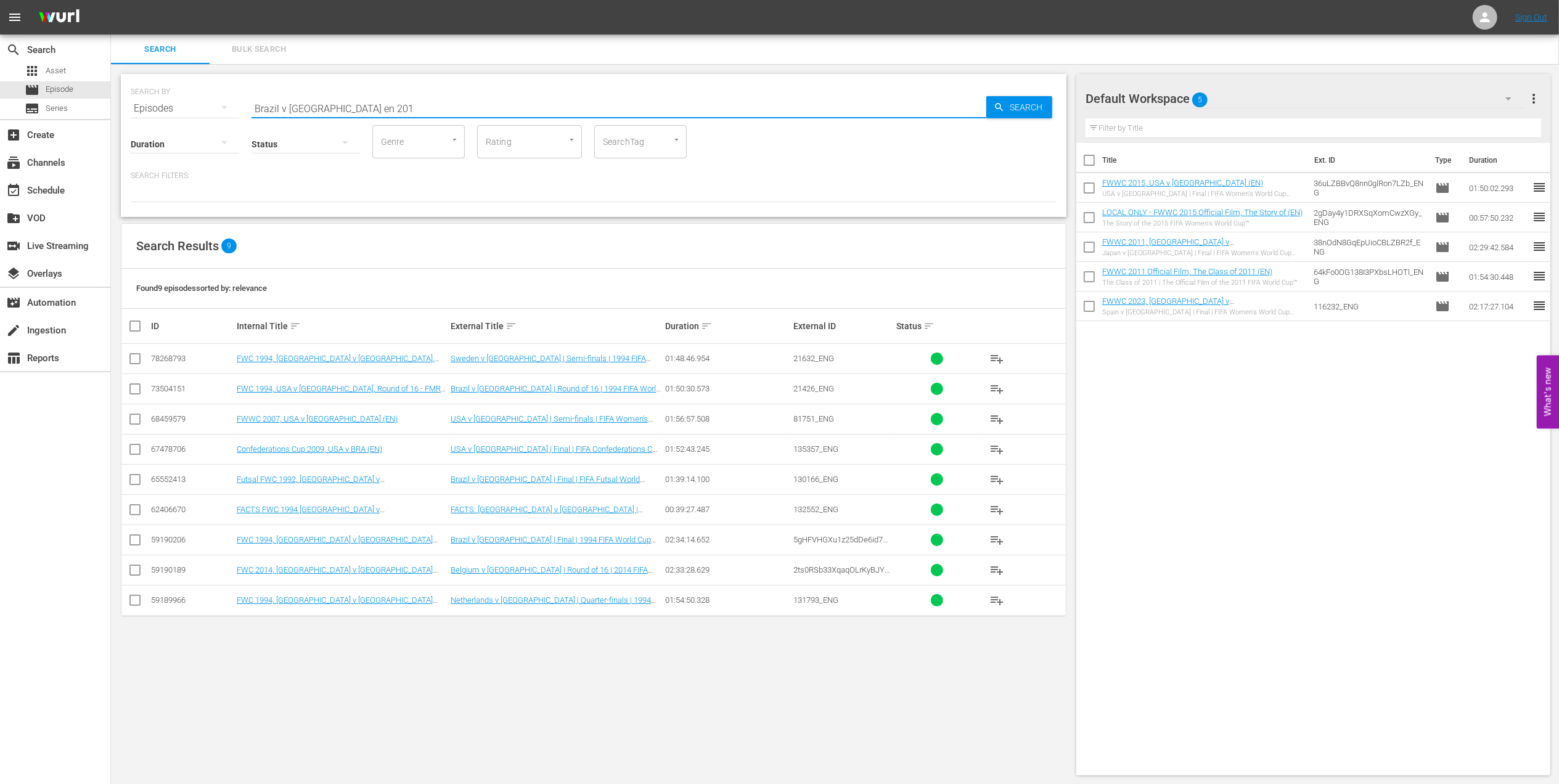
type input "Brazil v USA en 2011"
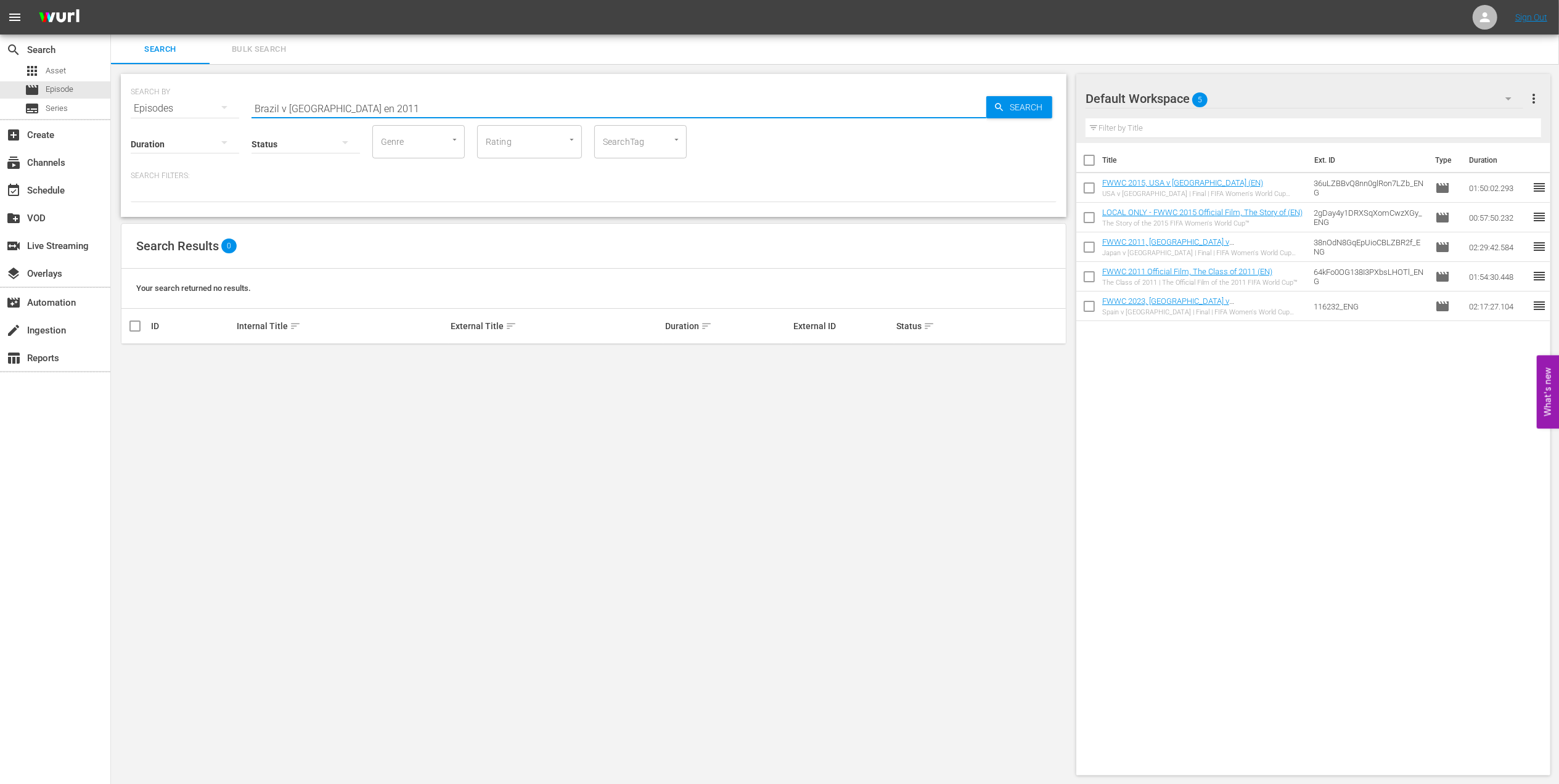
drag, startPoint x: 357, startPoint y: 102, endPoint x: 188, endPoint y: 99, distance: 169.0
click at [188, 99] on div "SEARCH BY Search By Episodes Search ID, Title, Description, Keywords, or Catego…" at bounding box center [593, 101] width 926 height 45
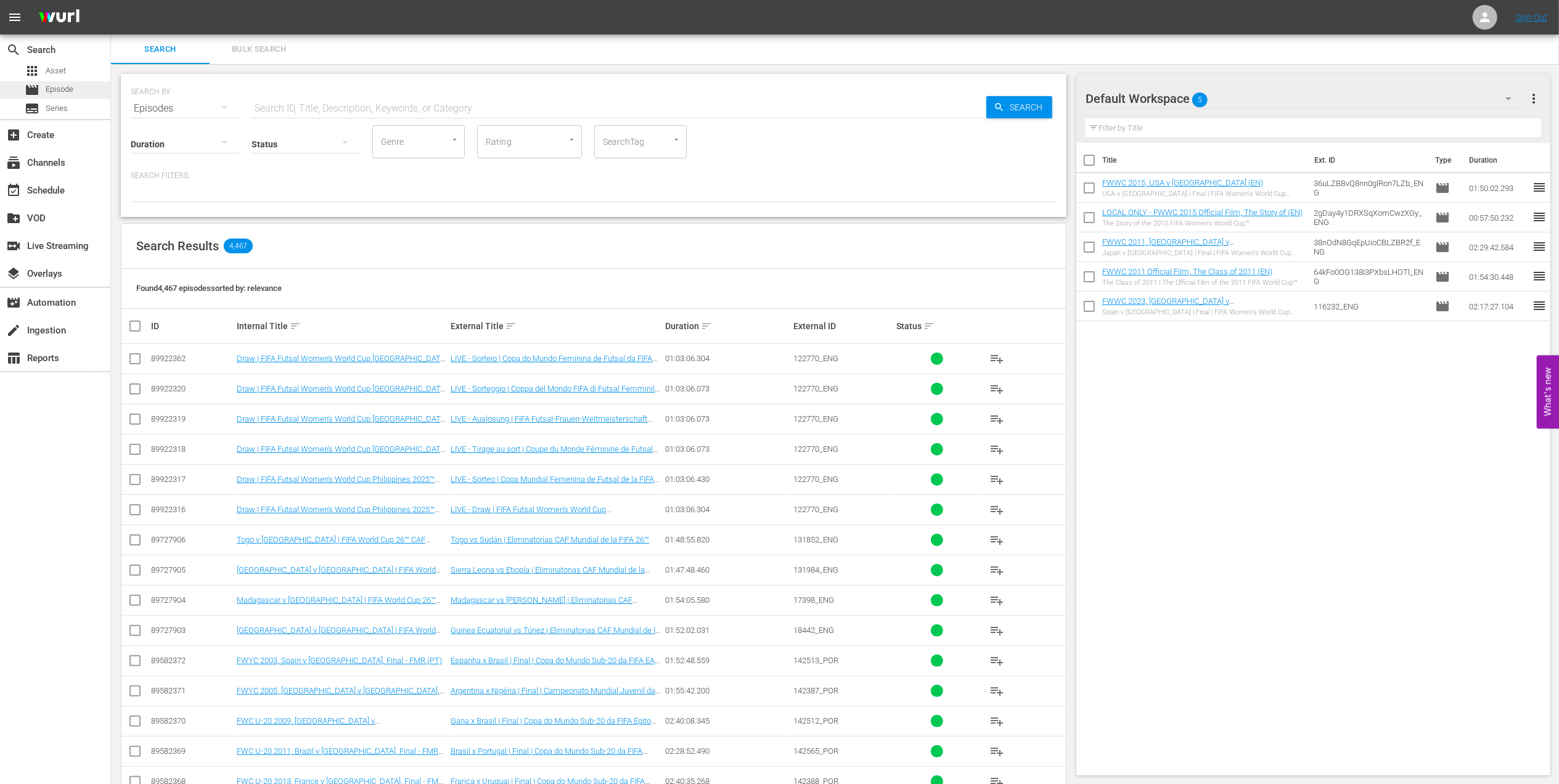
click at [49, 89] on span "Episode" at bounding box center [59, 89] width 27 height 13
click at [285, 107] on input "text" at bounding box center [619, 108] width 735 height 30
type input "facts 2015"
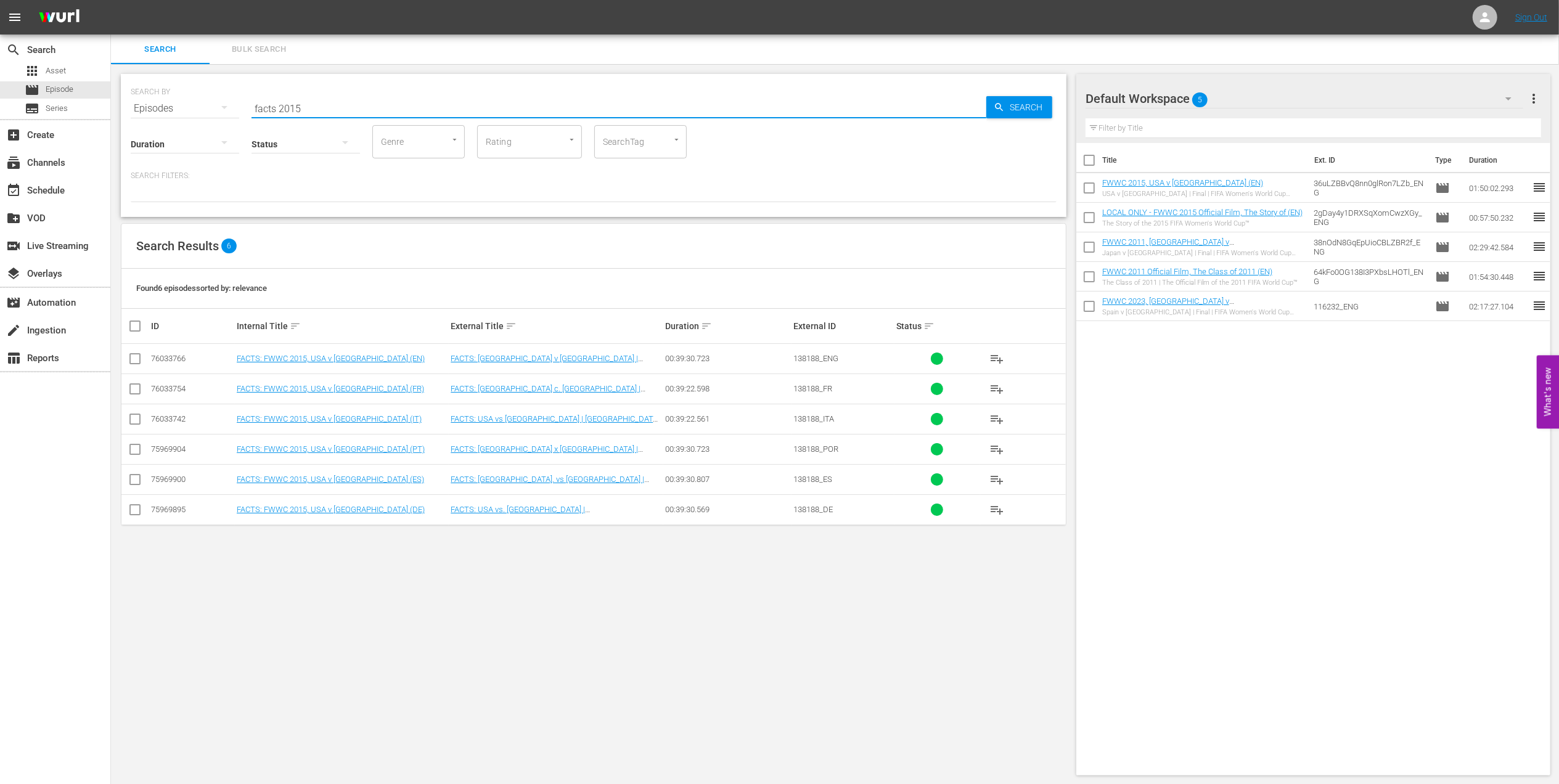
drag, startPoint x: 134, startPoint y: 360, endPoint x: 141, endPoint y: 360, distance: 7.0
click at [134, 360] on input "checkbox" at bounding box center [135, 361] width 15 height 15
checkbox input "true"
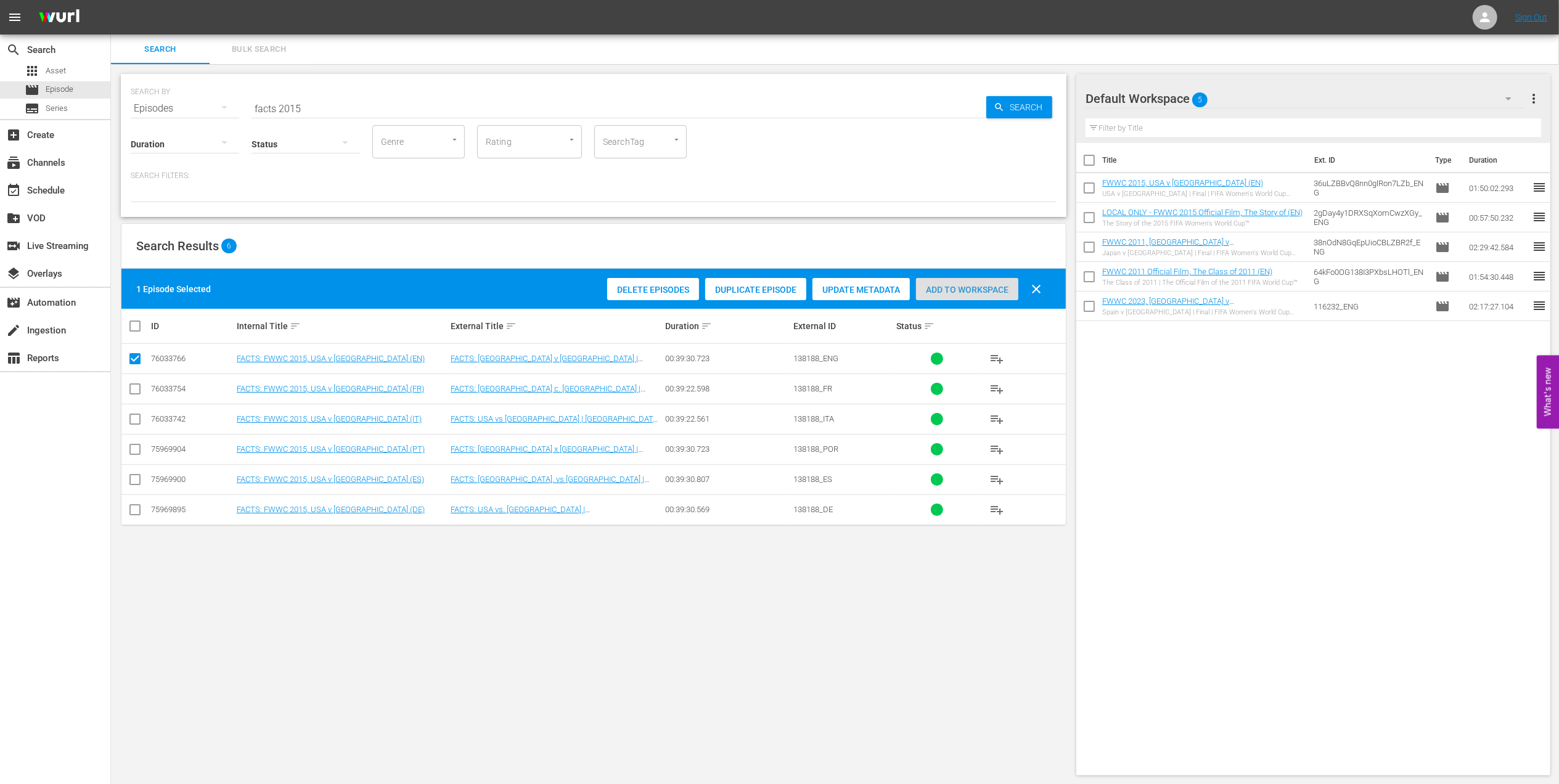
click at [955, 294] on span "Add to Workspace" at bounding box center [967, 290] width 102 height 10
click at [320, 107] on input "facts 2015" at bounding box center [619, 108] width 735 height 30
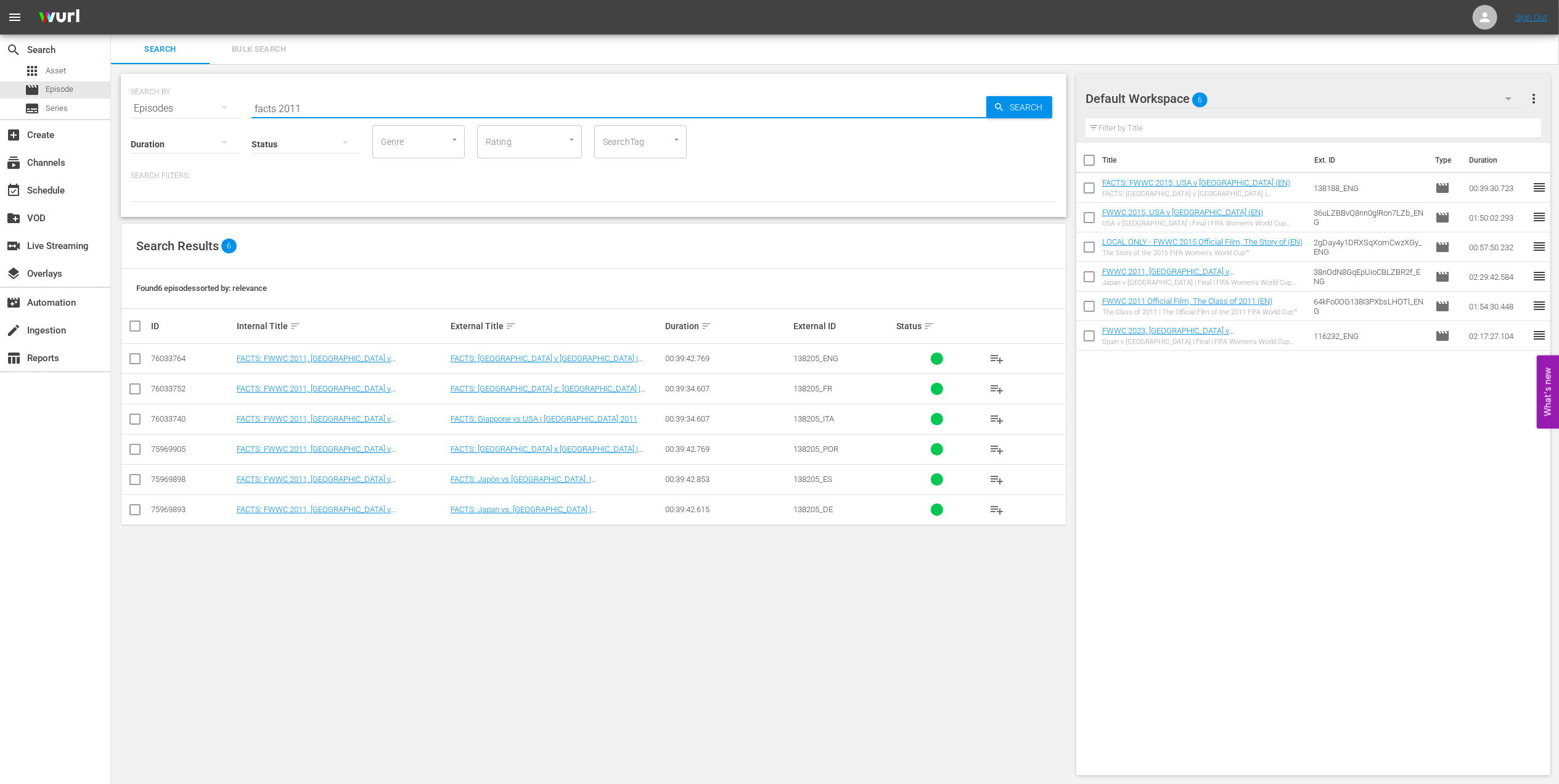
type input "facts 2011"
click at [137, 356] on input "checkbox" at bounding box center [135, 361] width 15 height 15
checkbox input "true"
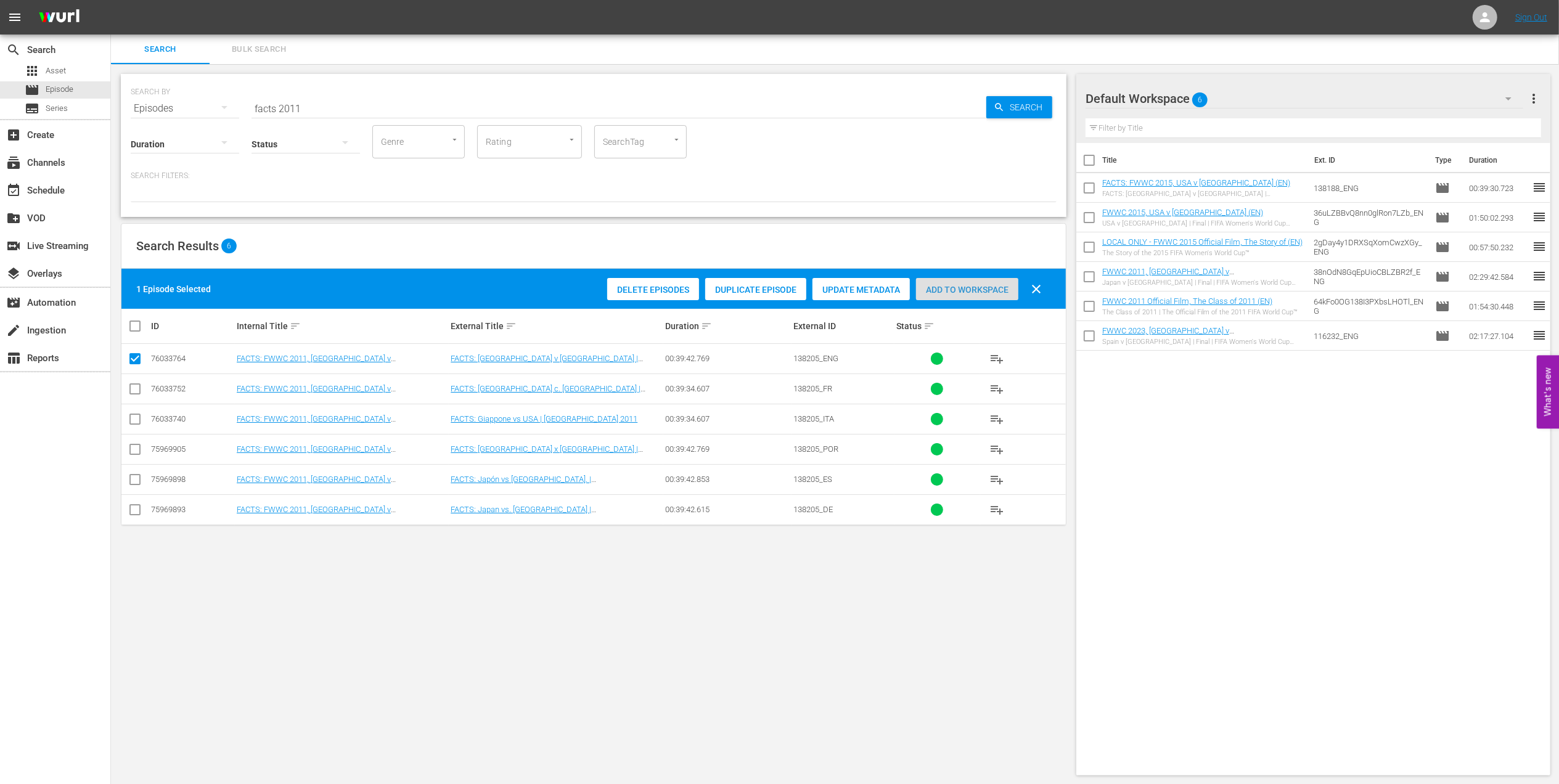
click at [969, 290] on span "Add to Workspace" at bounding box center [967, 290] width 102 height 10
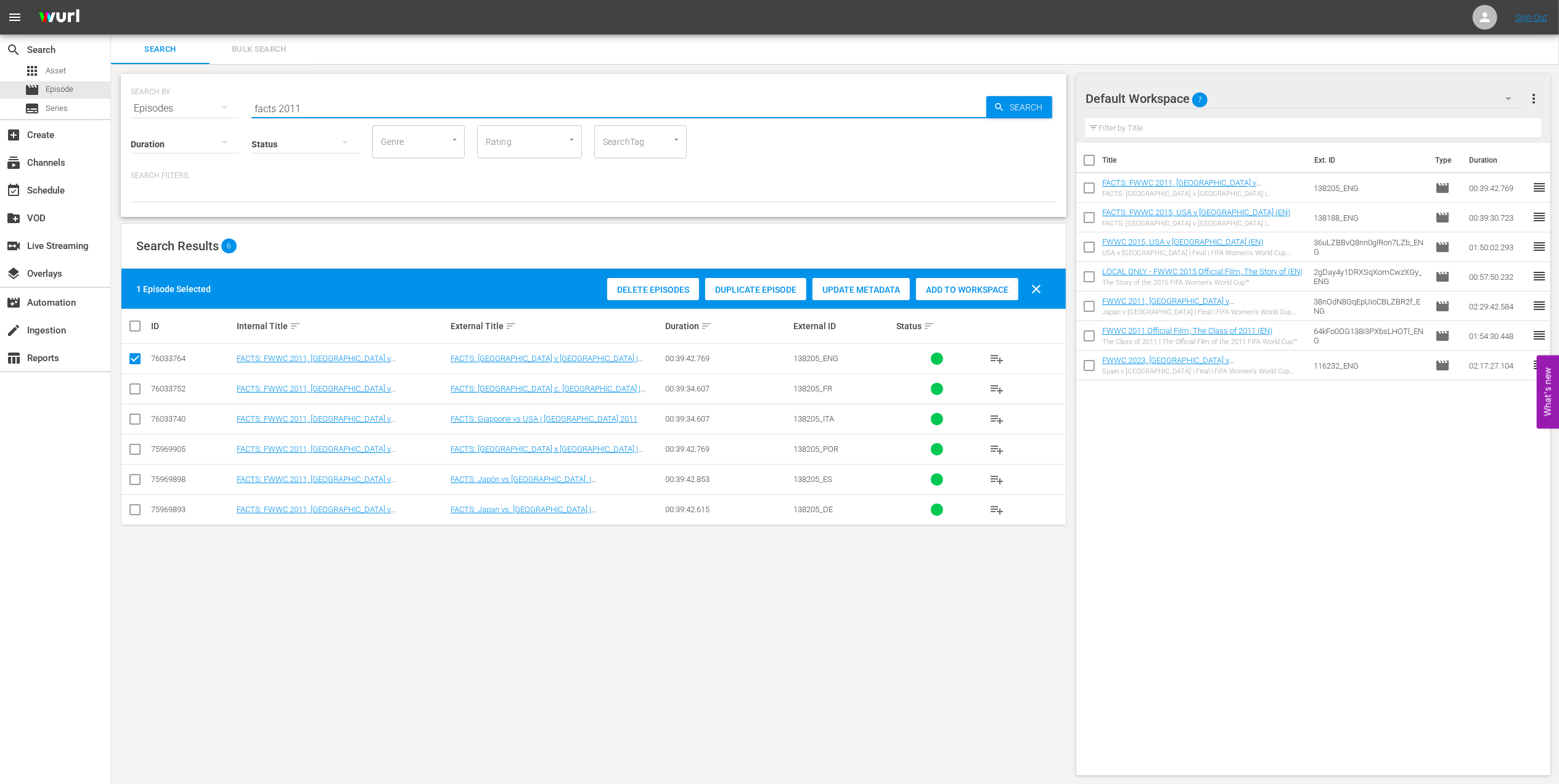
drag, startPoint x: 185, startPoint y: 106, endPoint x: 177, endPoint y: 106, distance: 8.0
click at [166, 106] on div "SEARCH BY Search By Episodes Search ID, Title, Description, Keywords, or Catego…" at bounding box center [593, 101] width 926 height 45
paste input "FACTS: FWWC 2019, USA v Netherlands"
drag, startPoint x: 265, startPoint y: 108, endPoint x: 130, endPoint y: 108, distance: 135.0
click at [130, 108] on div "SEARCH BY Search By Episodes Search ID, Title, Description, Keywords, or Catego…" at bounding box center [593, 145] width 945 height 143
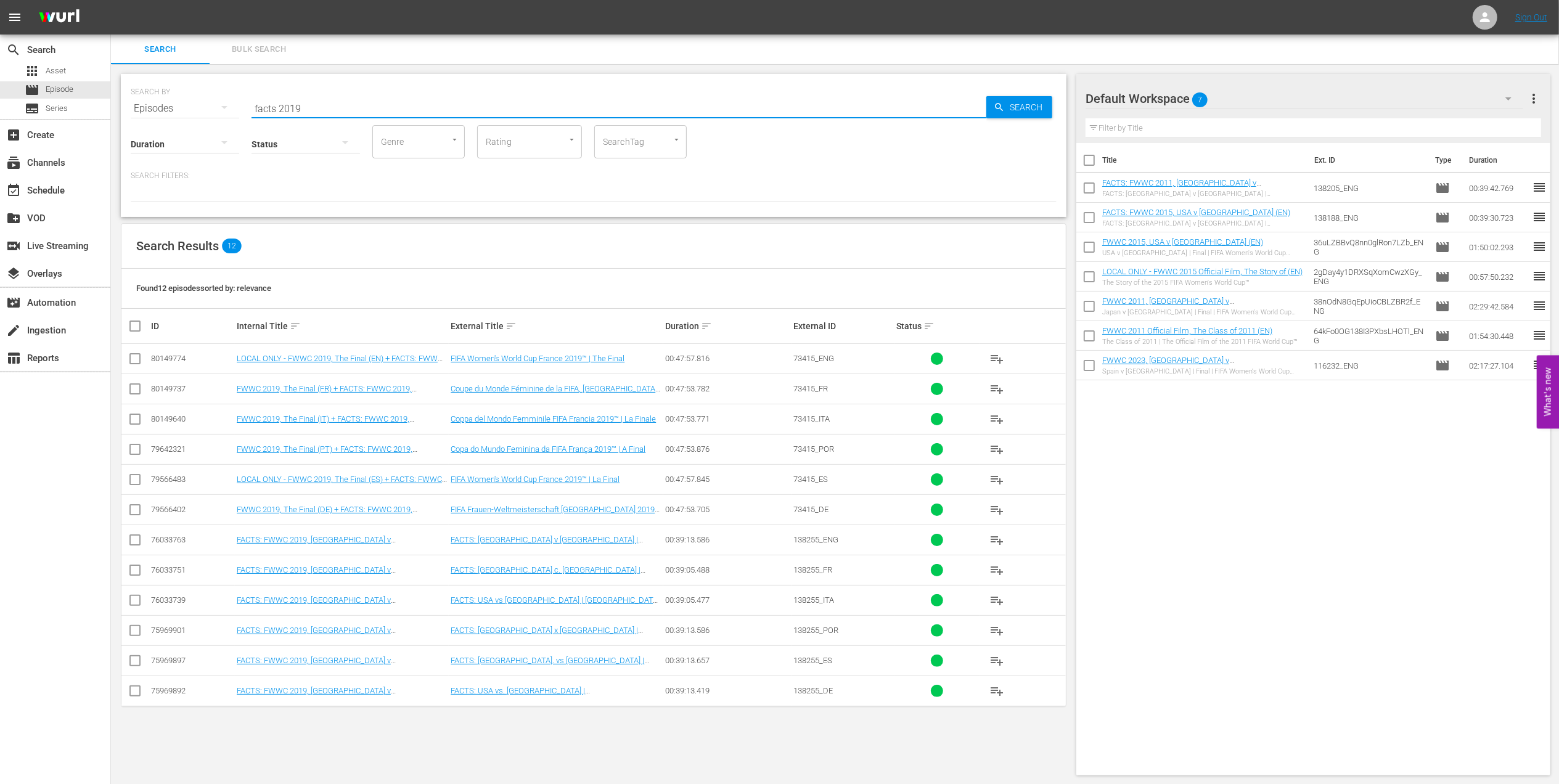
type input "facts 2019"
click at [137, 543] on input "checkbox" at bounding box center [135, 542] width 15 height 15
checkbox input "true"
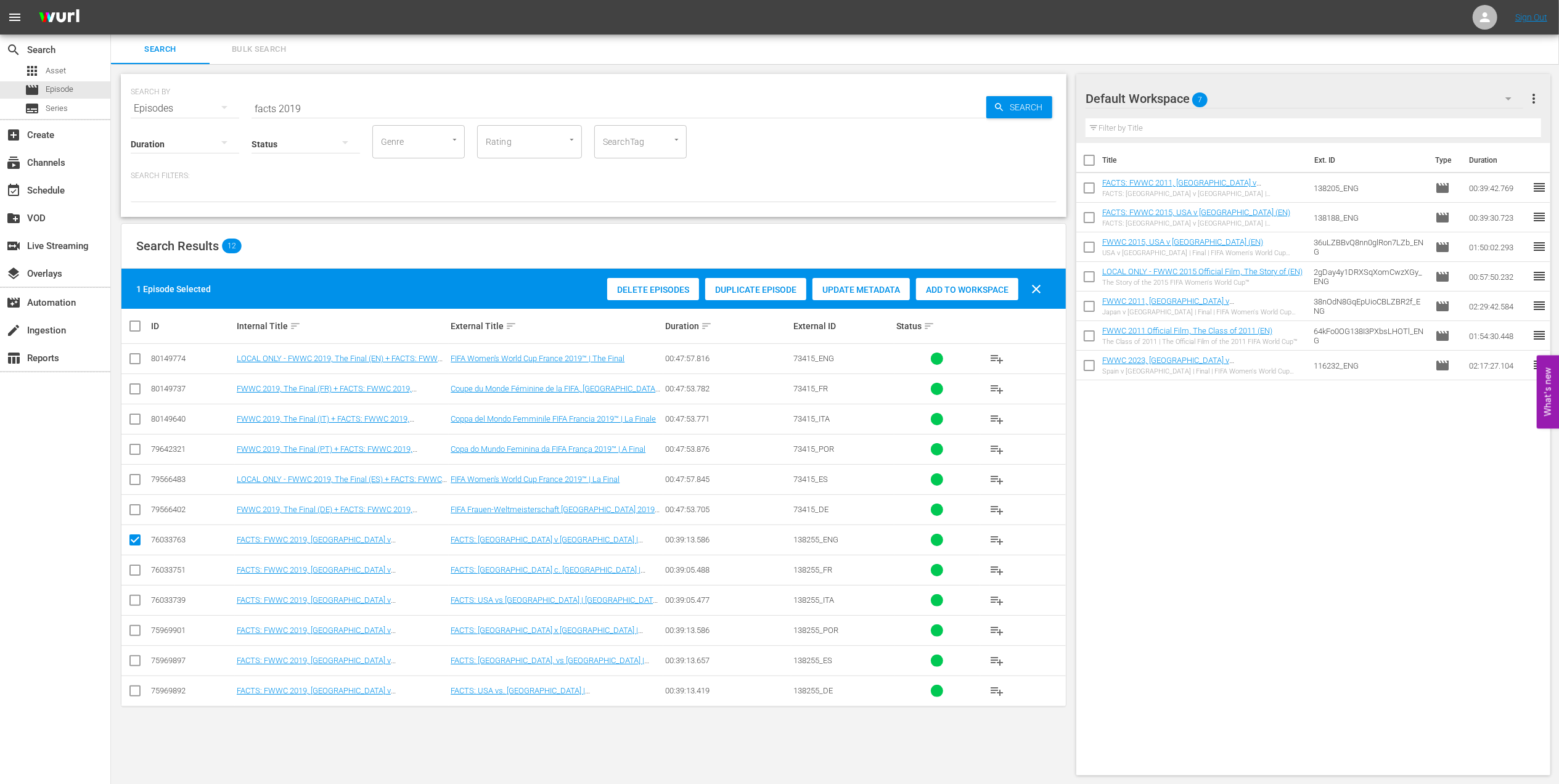
click at [999, 286] on span "Add to Workspace" at bounding box center [967, 290] width 102 height 10
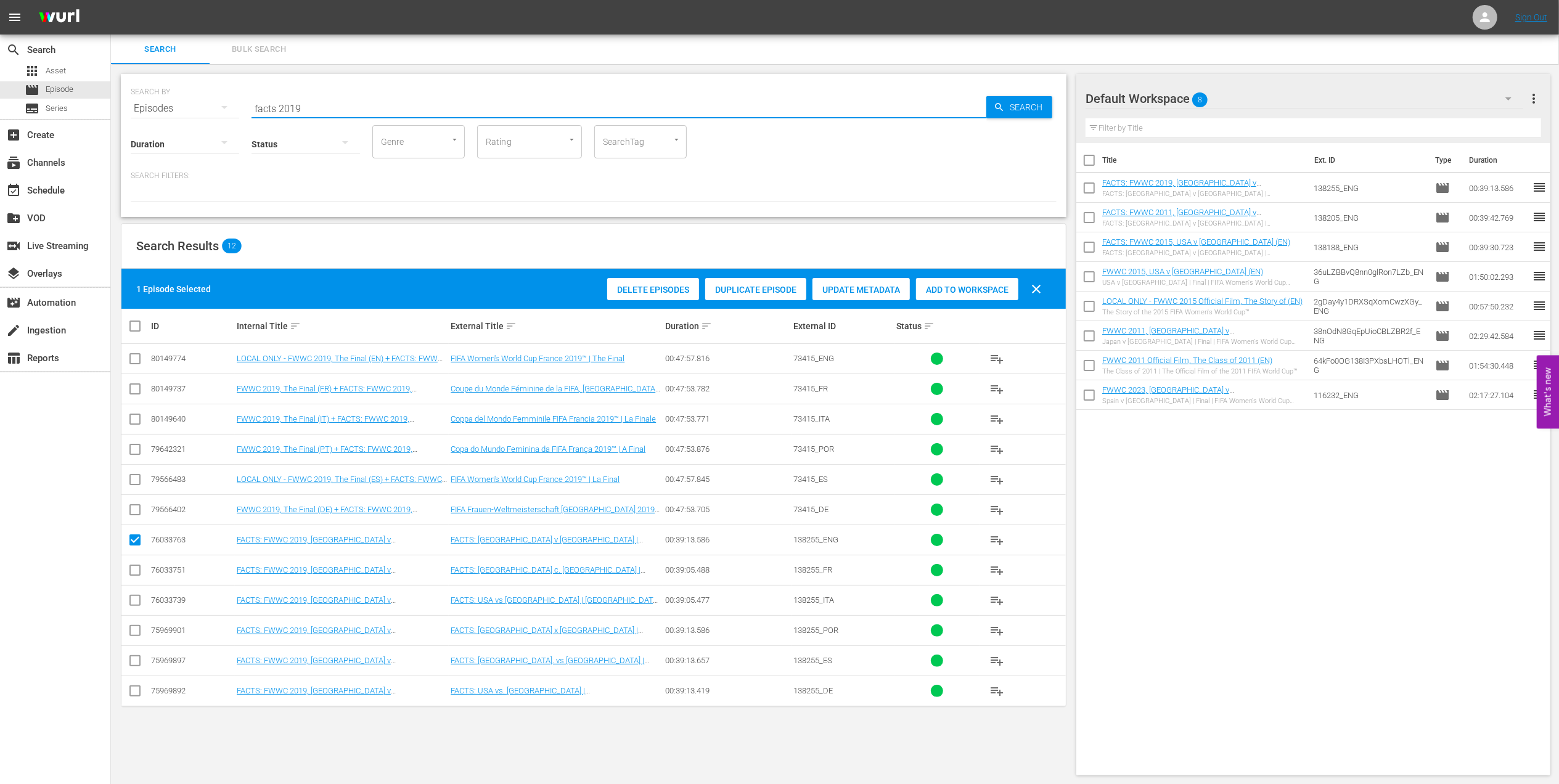
drag, startPoint x: 331, startPoint y: 102, endPoint x: 199, endPoint y: 110, distance: 132.2
click at [186, 107] on div "SEARCH BY Search By Episodes Search ID, Title, Description, Keywords, or Catego…" at bounding box center [593, 101] width 926 height 45
paste input "FWWC 2007, Germany v Brazil, Final - FMR"
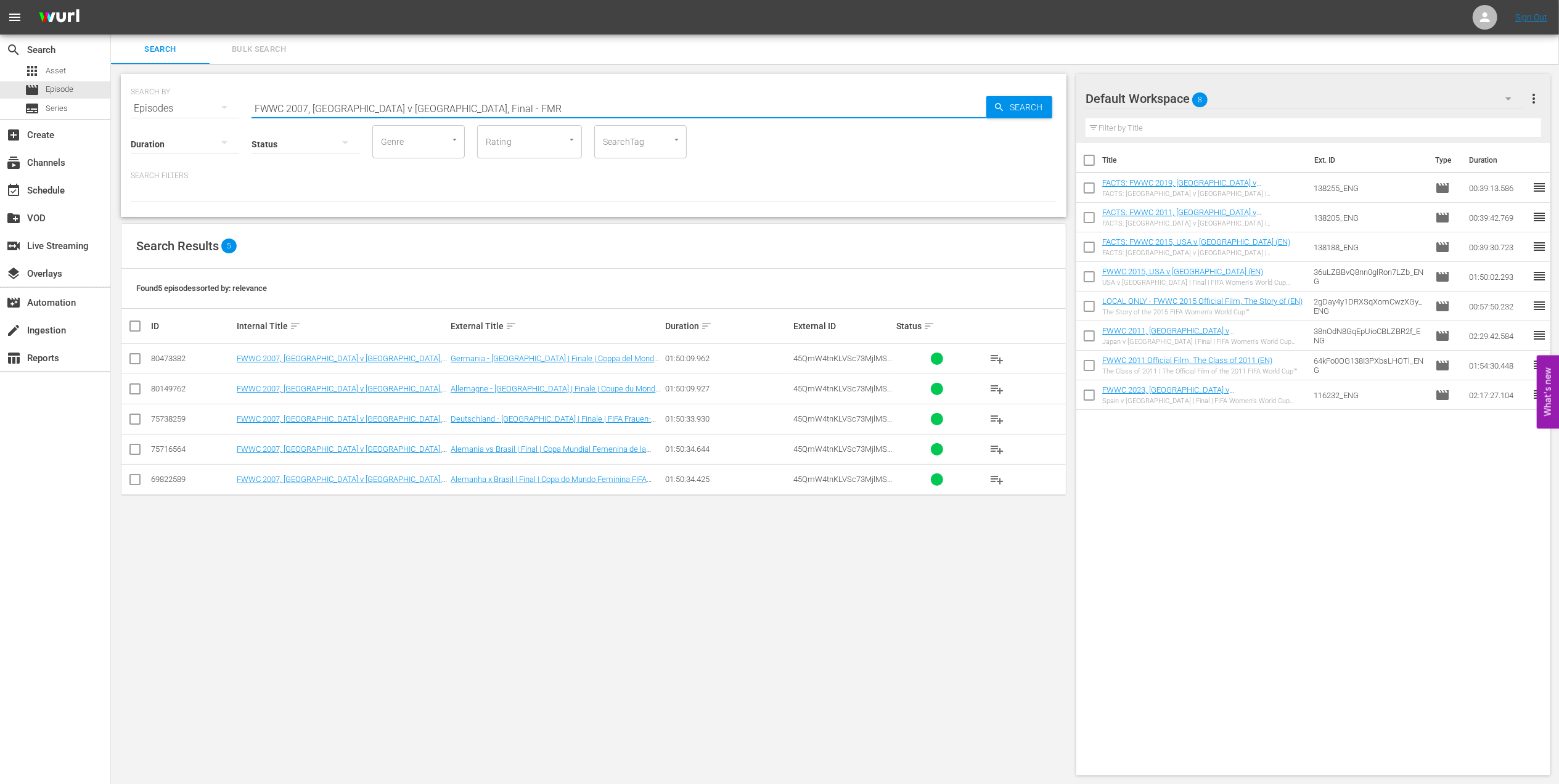
drag, startPoint x: 451, startPoint y: 108, endPoint x: 391, endPoint y: 108, distance: 60.0
click at [391, 108] on input "FWWC 2007, Germany v Brazil, Final - FMR" at bounding box center [619, 108] width 735 height 30
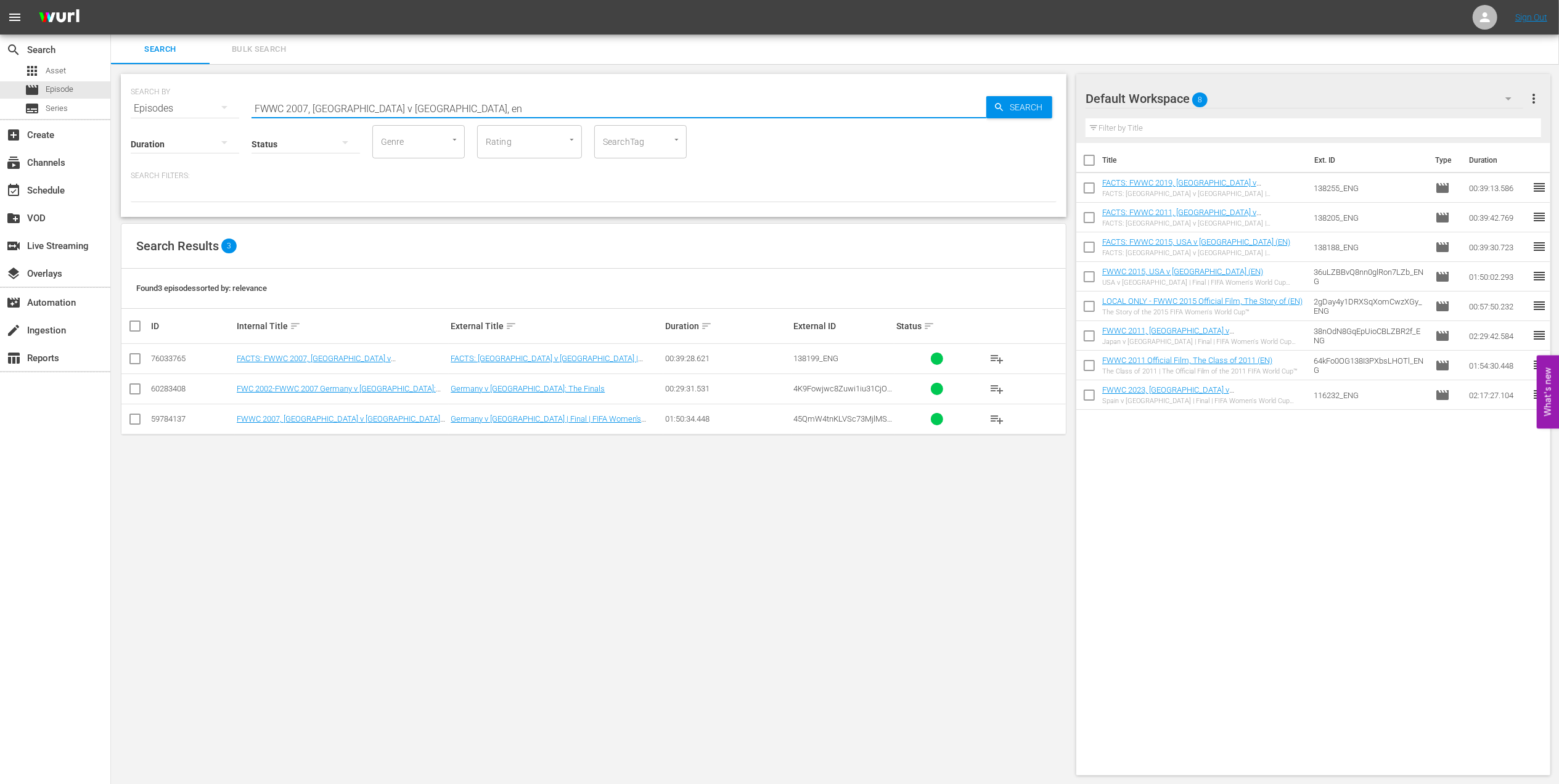
type input "FWWC 2007, Germany v Brazil, en"
click at [137, 422] on input "checkbox" at bounding box center [135, 421] width 15 height 15
checkbox input "true"
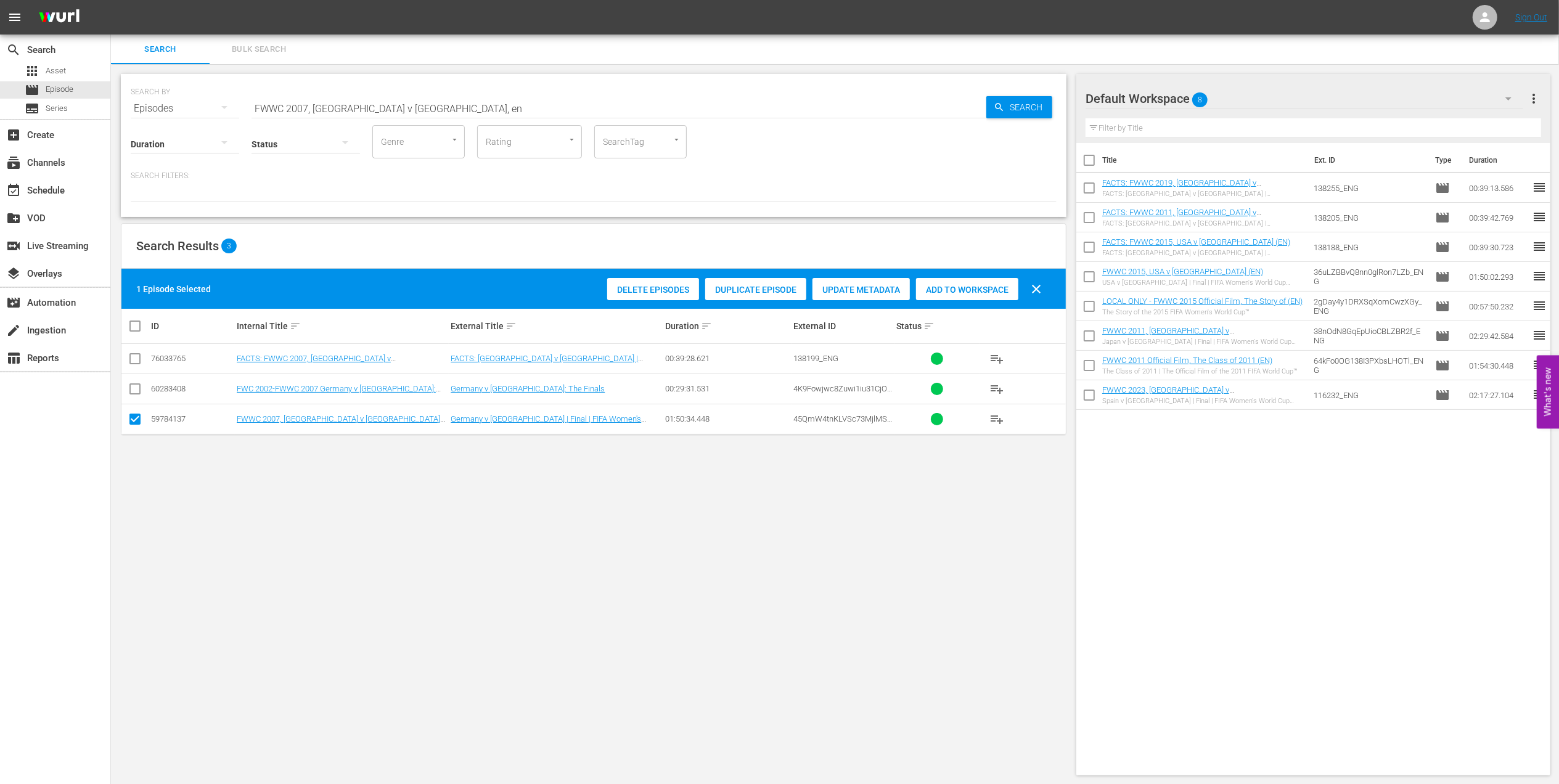
click at [972, 294] on span "Add to Workspace" at bounding box center [967, 290] width 102 height 10
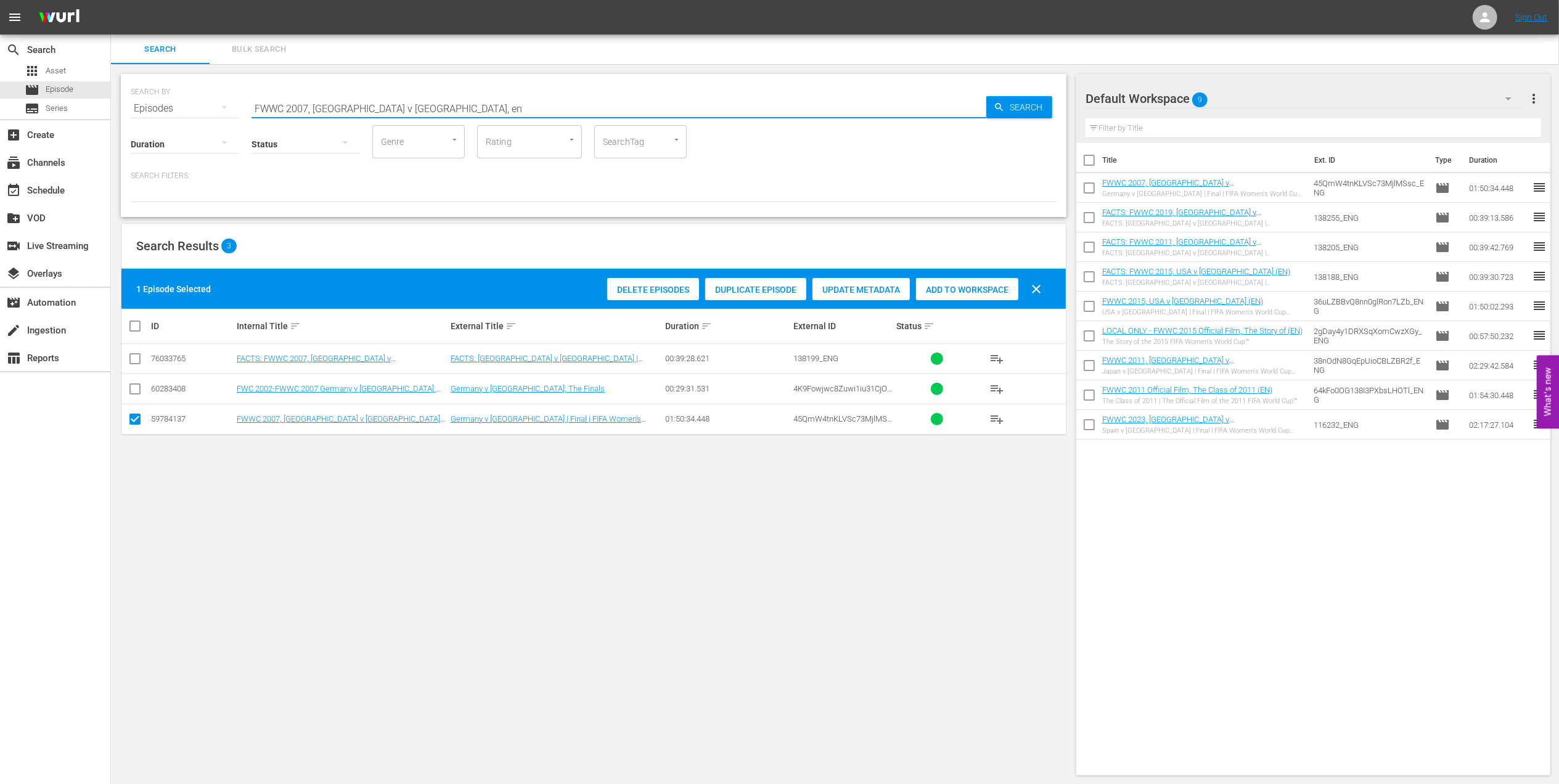
drag, startPoint x: 414, startPoint y: 102, endPoint x: 171, endPoint y: 108, distance: 243.1
click at [164, 106] on div "SEARCH BY Search By Episodes Search ID, Title, Description, Keywords, or Catego…" at bounding box center [593, 101] width 926 height 45
paste input "1999, USA v China, Final - FMR"
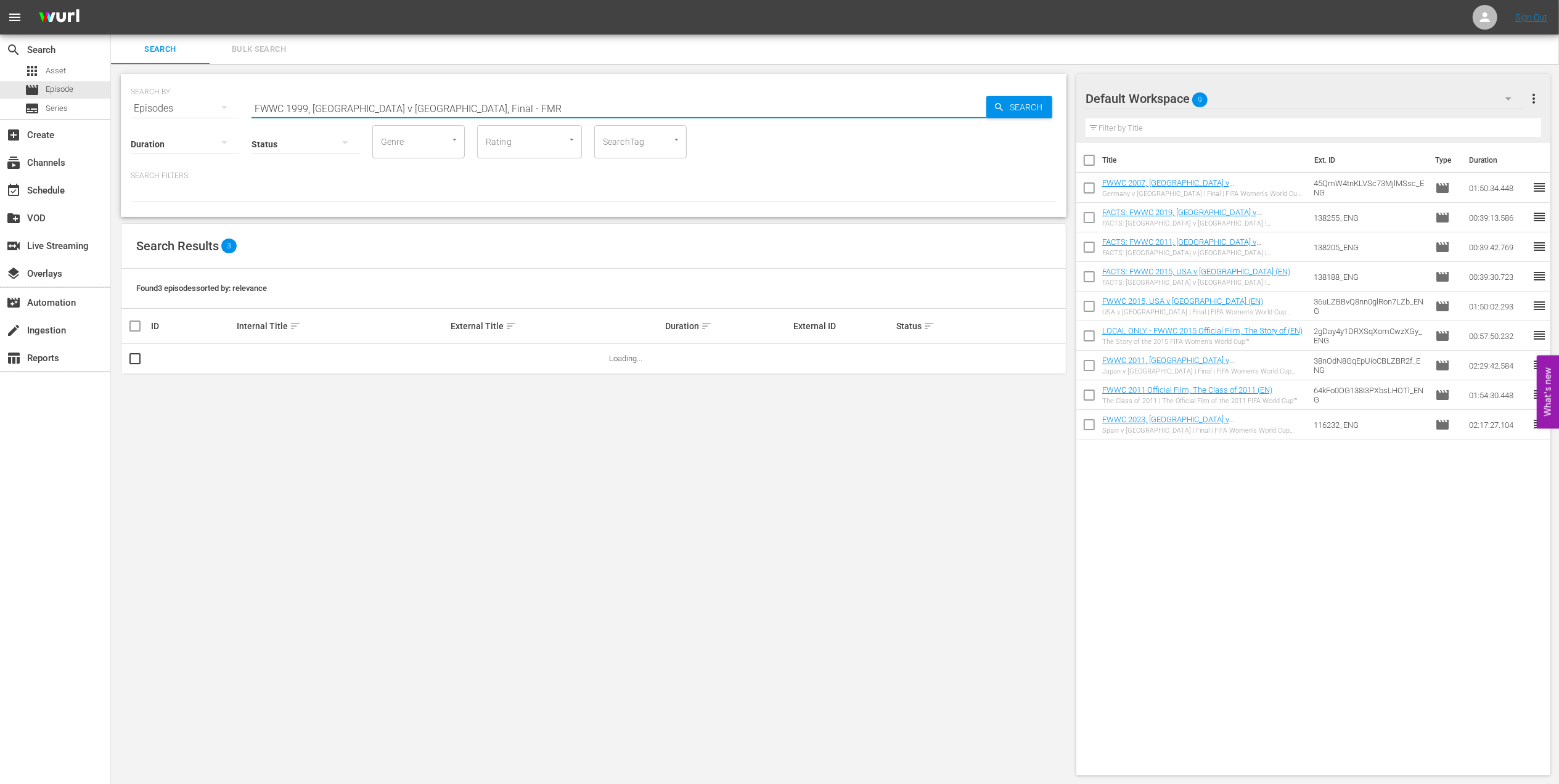
drag, startPoint x: 446, startPoint y: 104, endPoint x: 370, endPoint y: 104, distance: 76.0
click at [370, 104] on input "FWWC 1999, USA v China, Final - FMR" at bounding box center [619, 108] width 735 height 30
type input "FWWC 1999, USA v China en"
click at [137, 360] on input "checkbox" at bounding box center [135, 361] width 15 height 15
checkbox input "true"
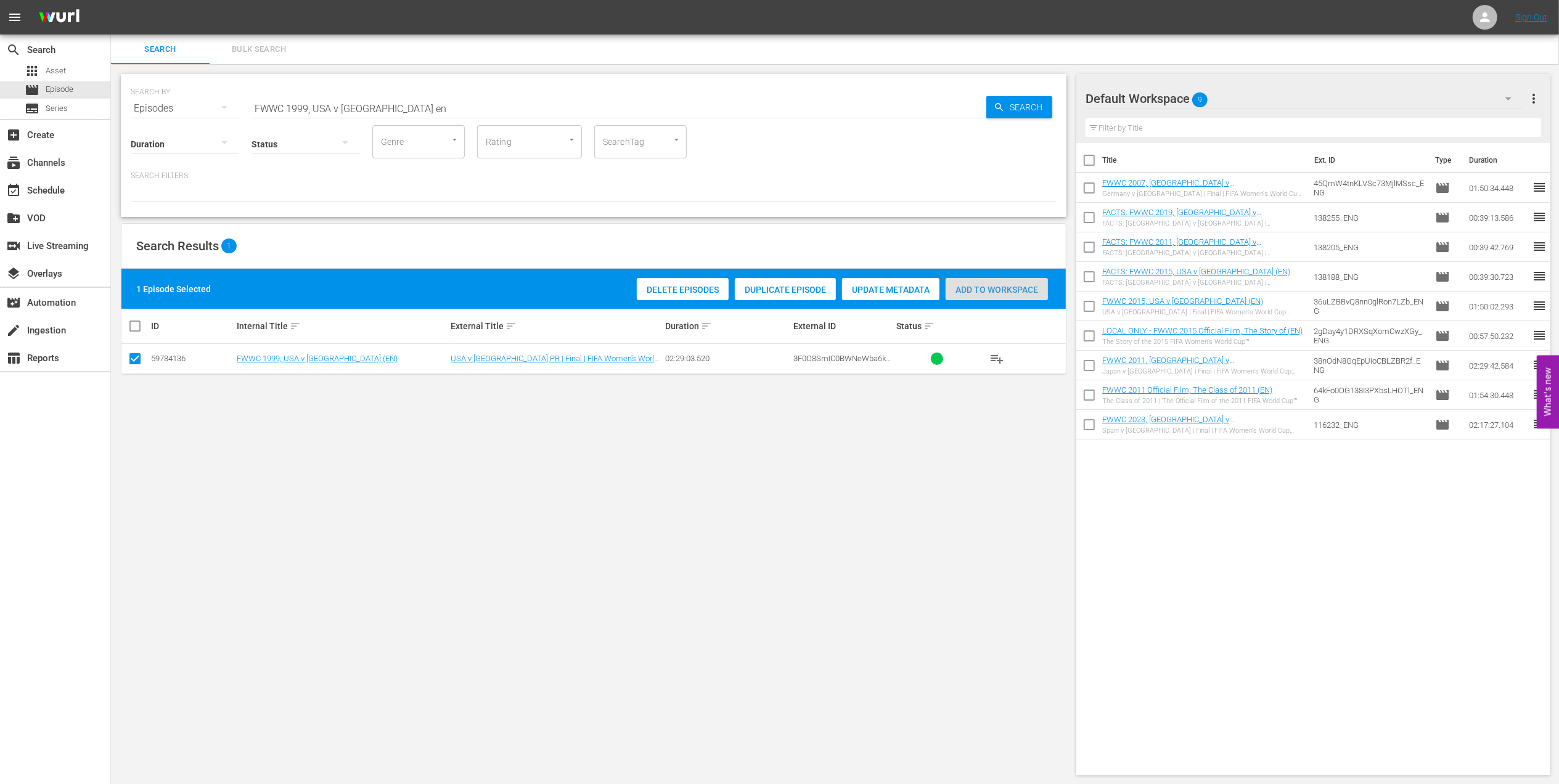
click at [984, 286] on span "Add to Workspace" at bounding box center [996, 290] width 102 height 10
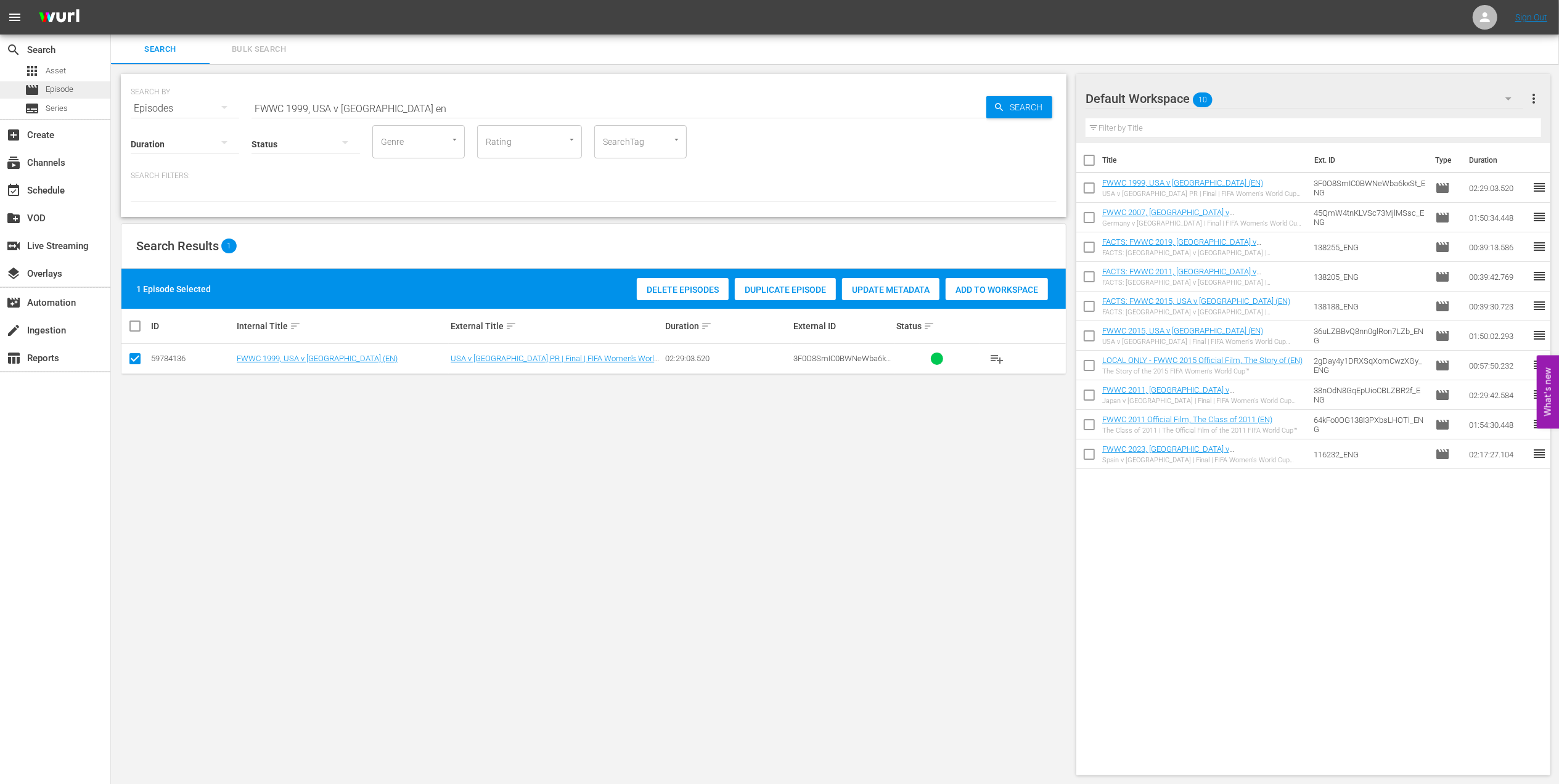
click at [62, 93] on span "Episode" at bounding box center [59, 89] width 27 height 13
drag, startPoint x: 407, startPoint y: 113, endPoint x: 166, endPoint y: 111, distance: 241.0
click at [166, 111] on div "SEARCH BY Search By Episodes Search ID, Title, Description, Keywords, or Catego…" at bounding box center [593, 101] width 926 height 45
paste input "1, USA in 1991"
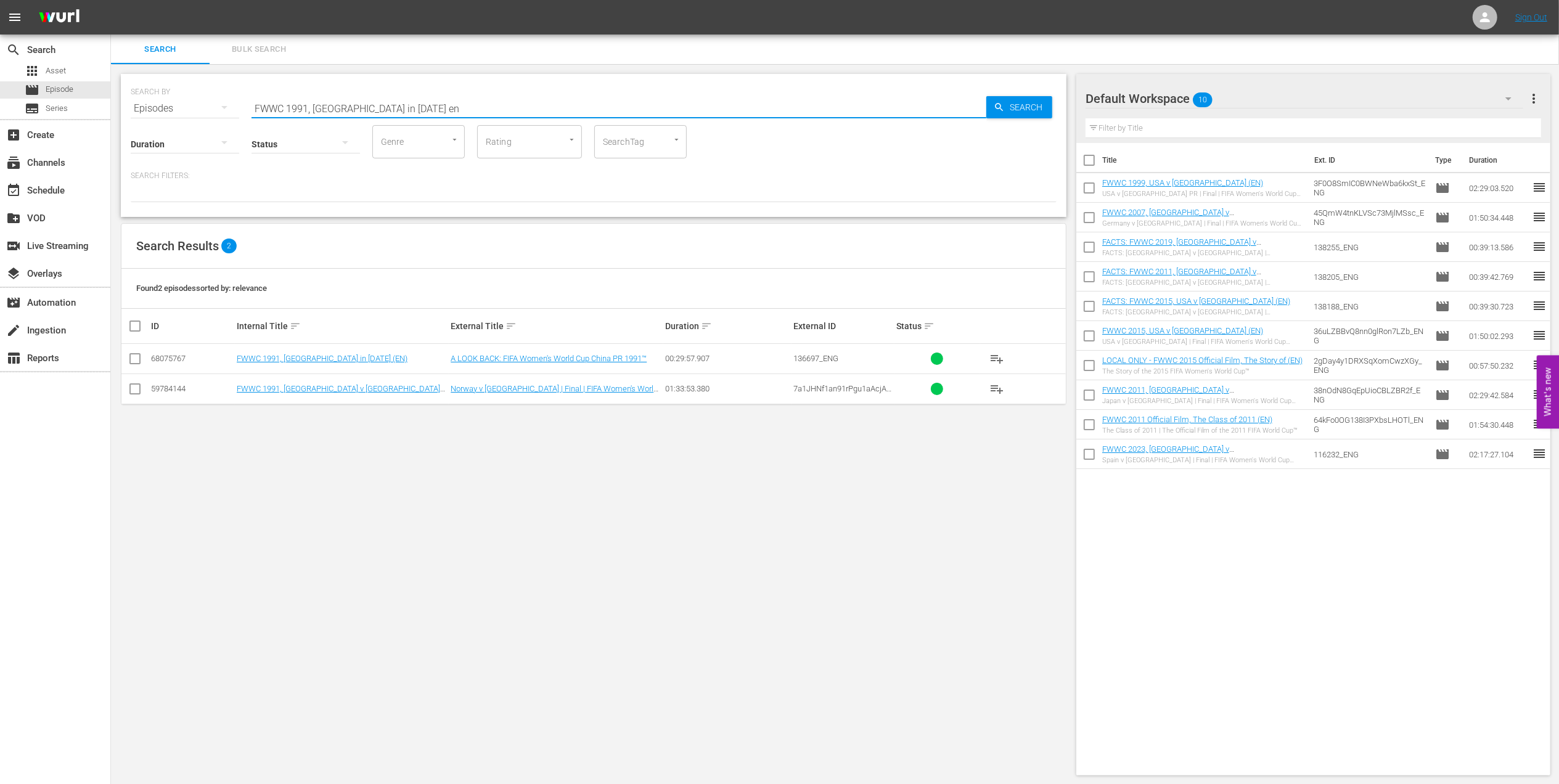
type input "FWWC 1991, USA in 1991 en"
click at [137, 354] on input "checkbox" at bounding box center [135, 361] width 15 height 15
checkbox input "true"
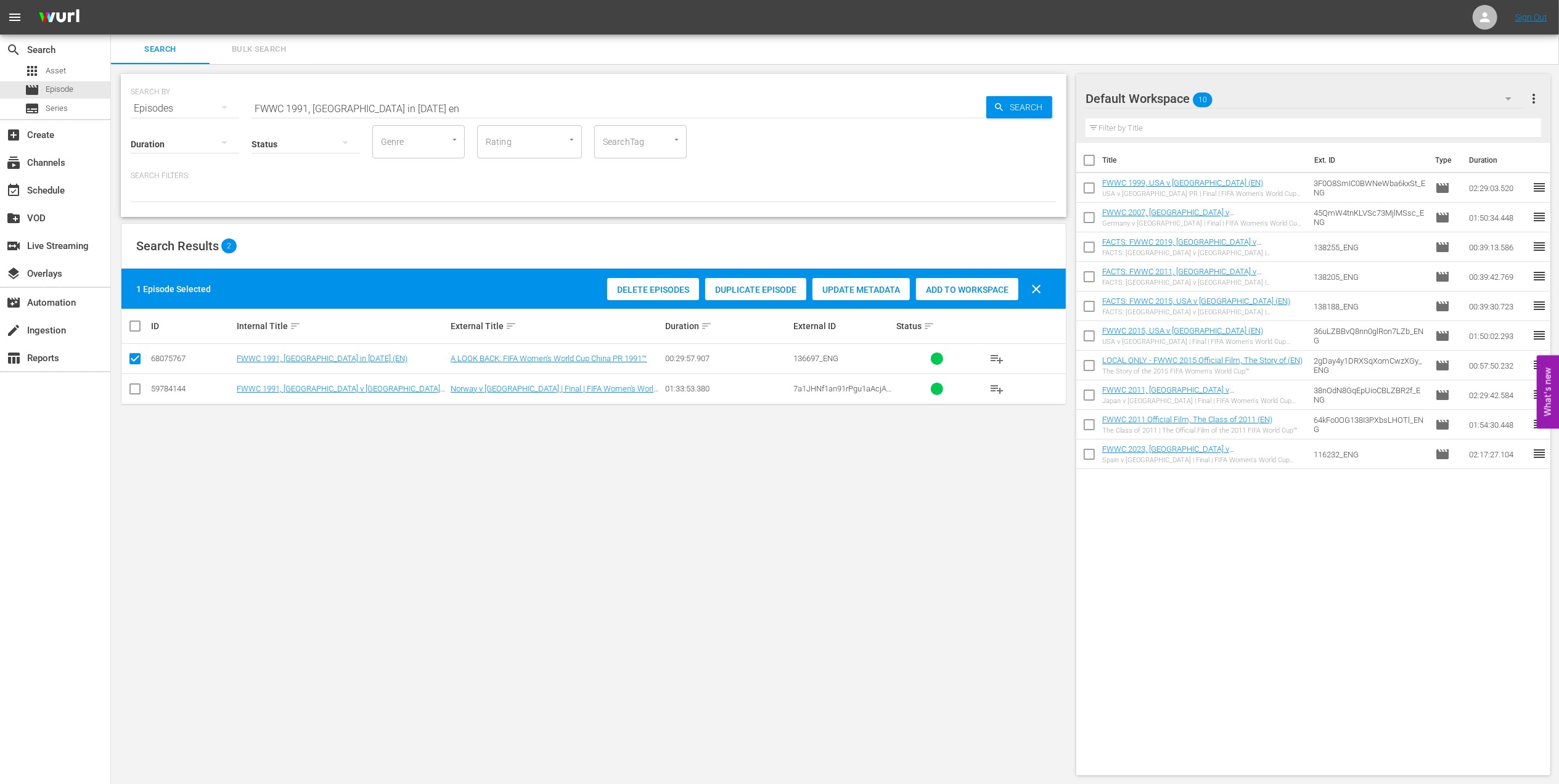
click at [968, 292] on span "Add to Workspace" at bounding box center [967, 290] width 102 height 10
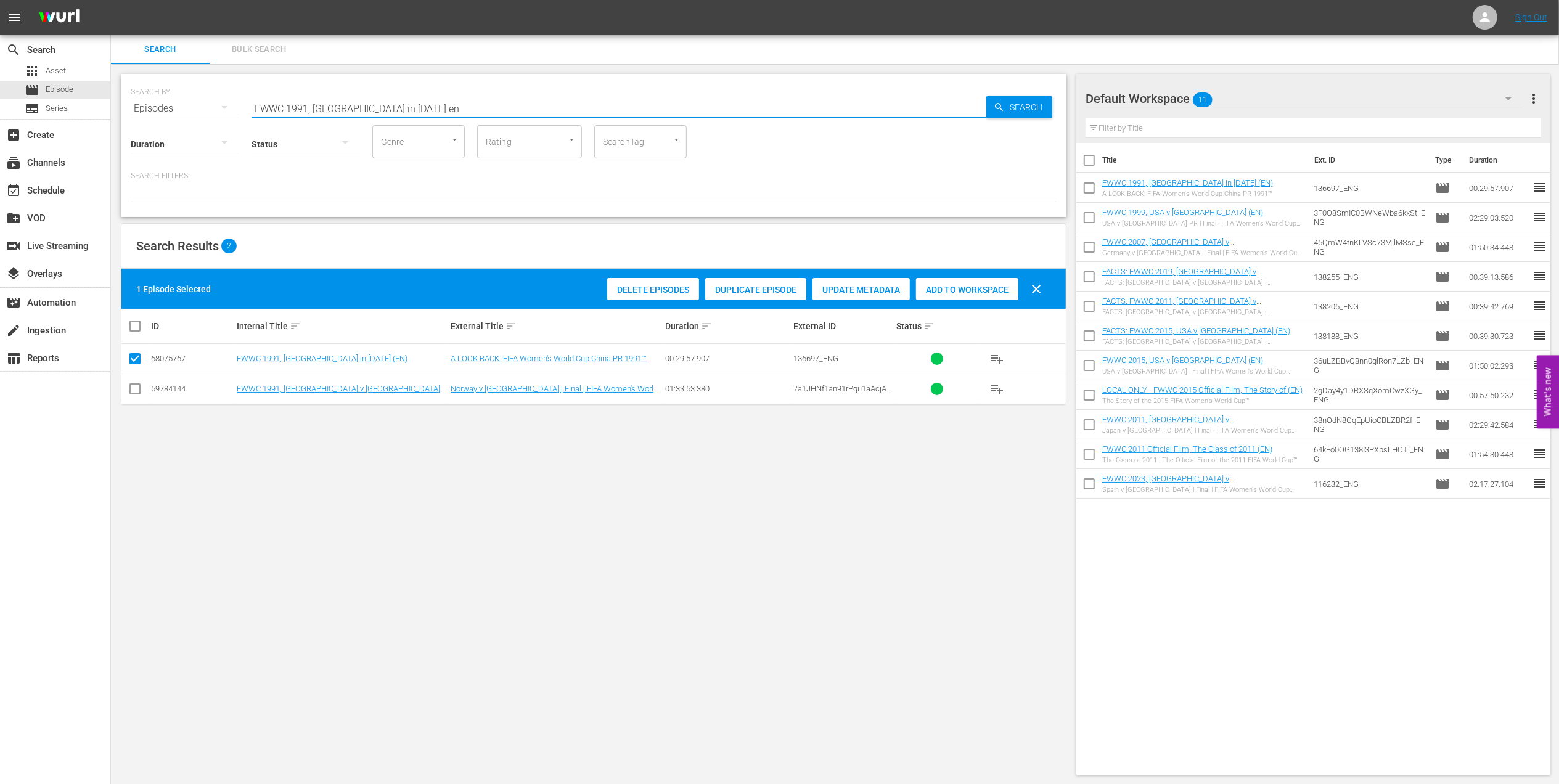
drag, startPoint x: 403, startPoint y: 108, endPoint x: 251, endPoint y: 107, distance: 152.0
click at [153, 107] on div "SEARCH BY Search By Episodes Search ID, Title, Description, Keywords, or Catego…" at bounding box center [593, 101] width 926 height 45
paste input "Icons of the Women's Game"
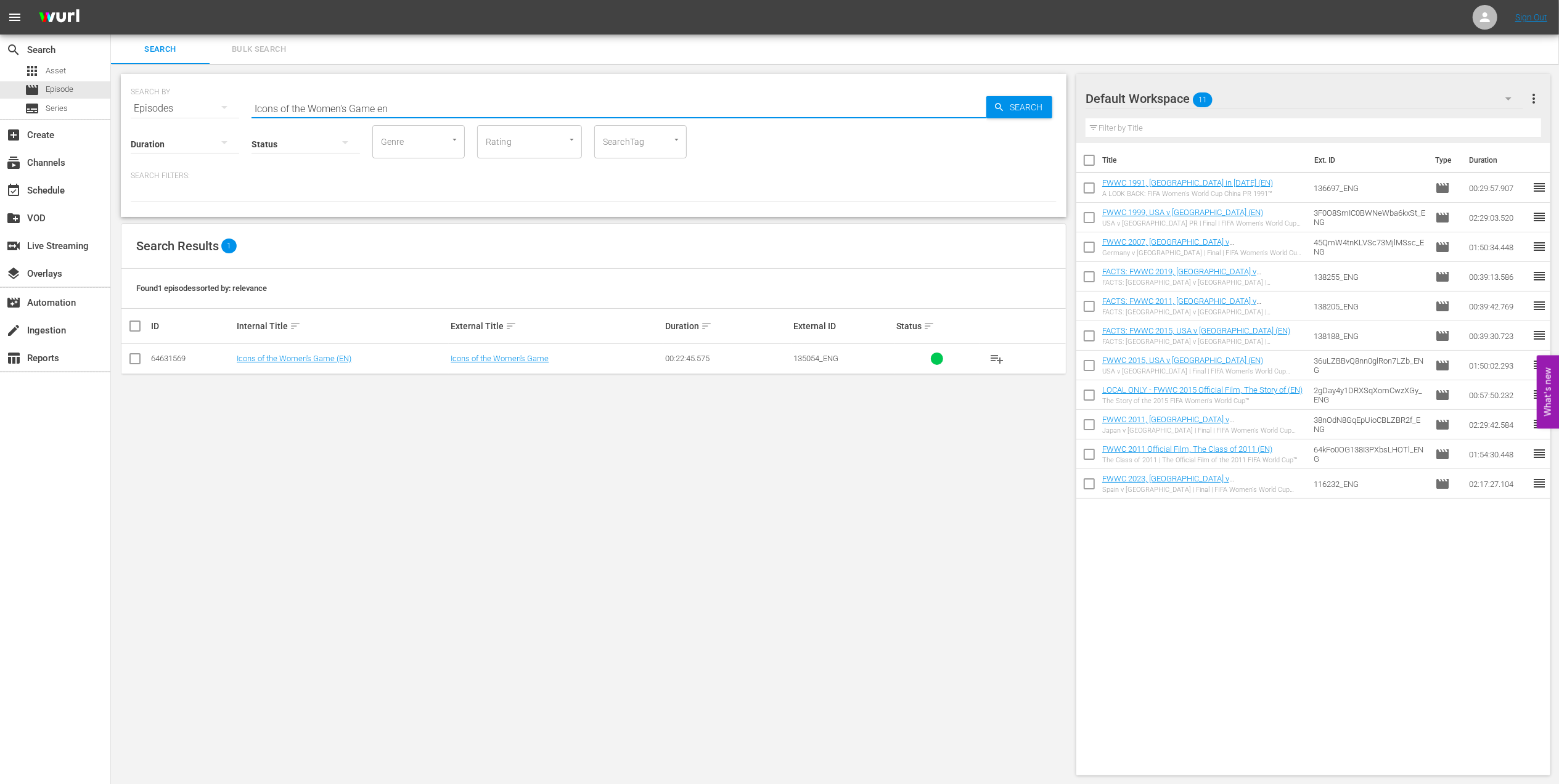
type input "Icons of the Women's Game en"
click at [137, 358] on input "checkbox" at bounding box center [135, 361] width 15 height 15
checkbox input "true"
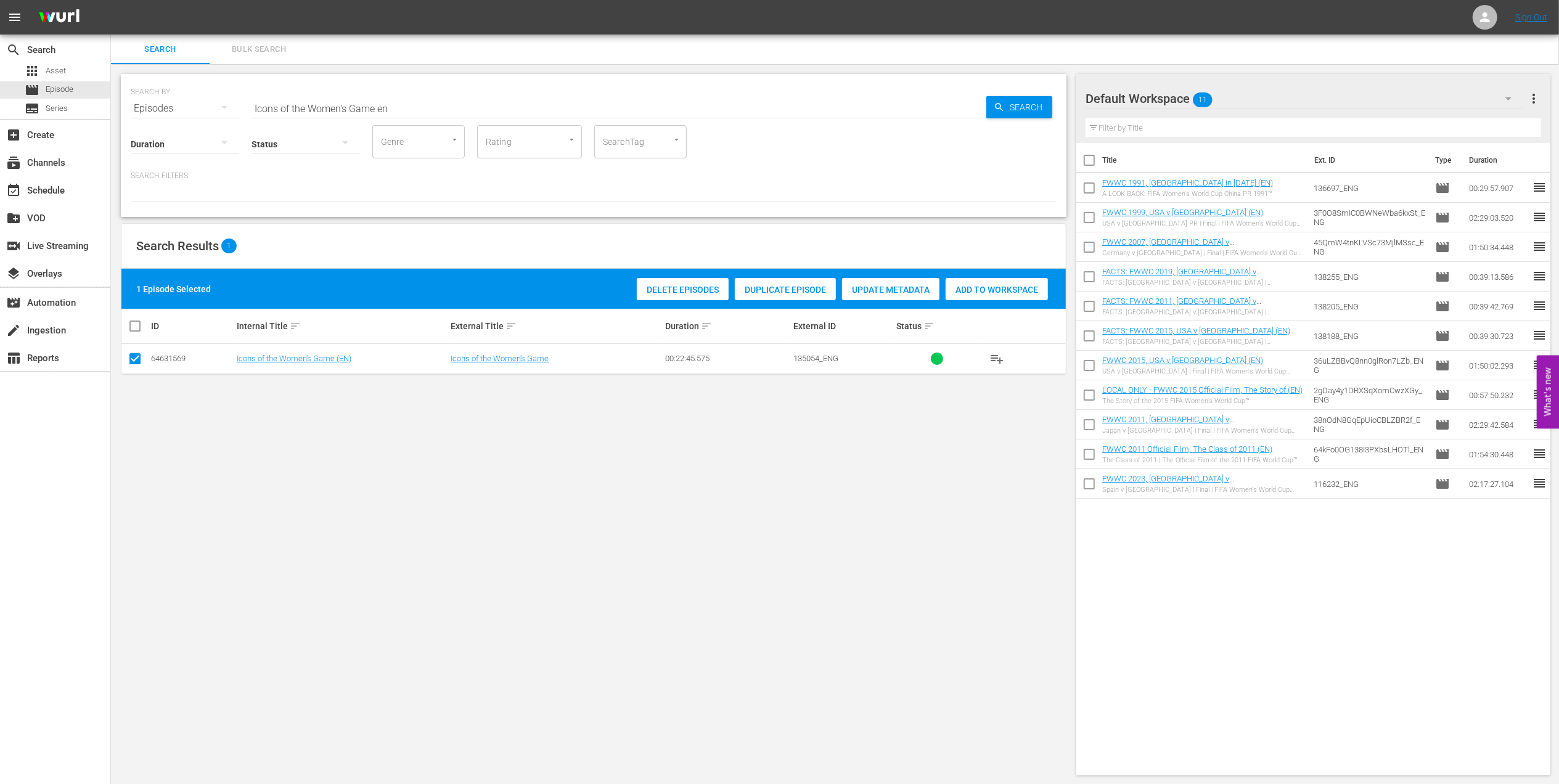
click at [1006, 285] on span "Add to Workspace" at bounding box center [996, 290] width 102 height 10
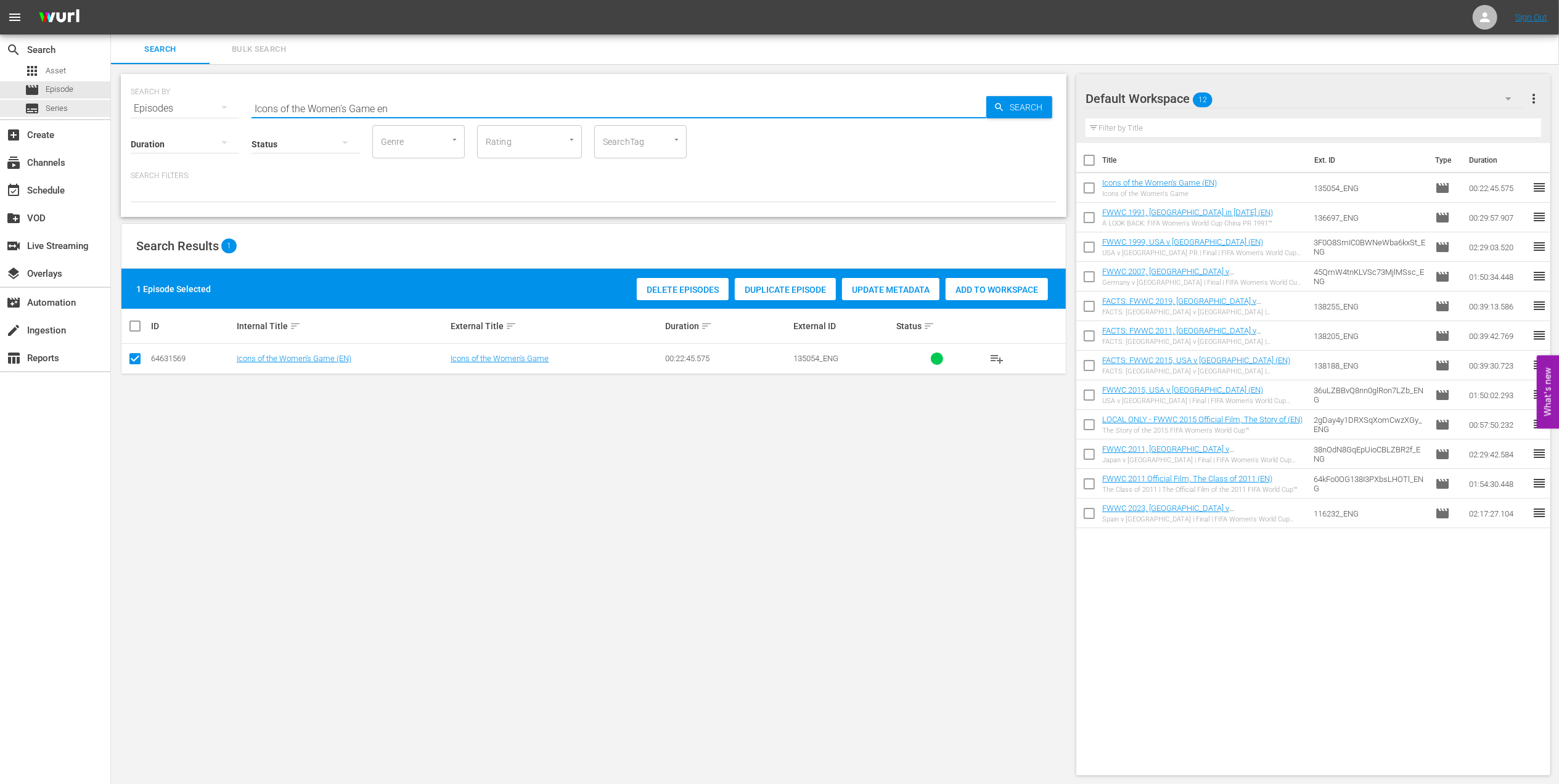
drag, startPoint x: 127, startPoint y: 108, endPoint x: 179, endPoint y: 109, distance: 52.0
click at [111, 0] on div "search Search apps Asset movie Episode subtitles Series add_box Create subscrip…" at bounding box center [834, 0] width 1448 height 0
paste input "EP1, Wendie Renard"
drag, startPoint x: 409, startPoint y: 109, endPoint x: 134, endPoint y: 111, distance: 275.0
click at [131, 111] on div "SEARCH BY Search By Episodes Search ID, Title, Description, Keywords, or Catego…" at bounding box center [593, 101] width 926 height 45
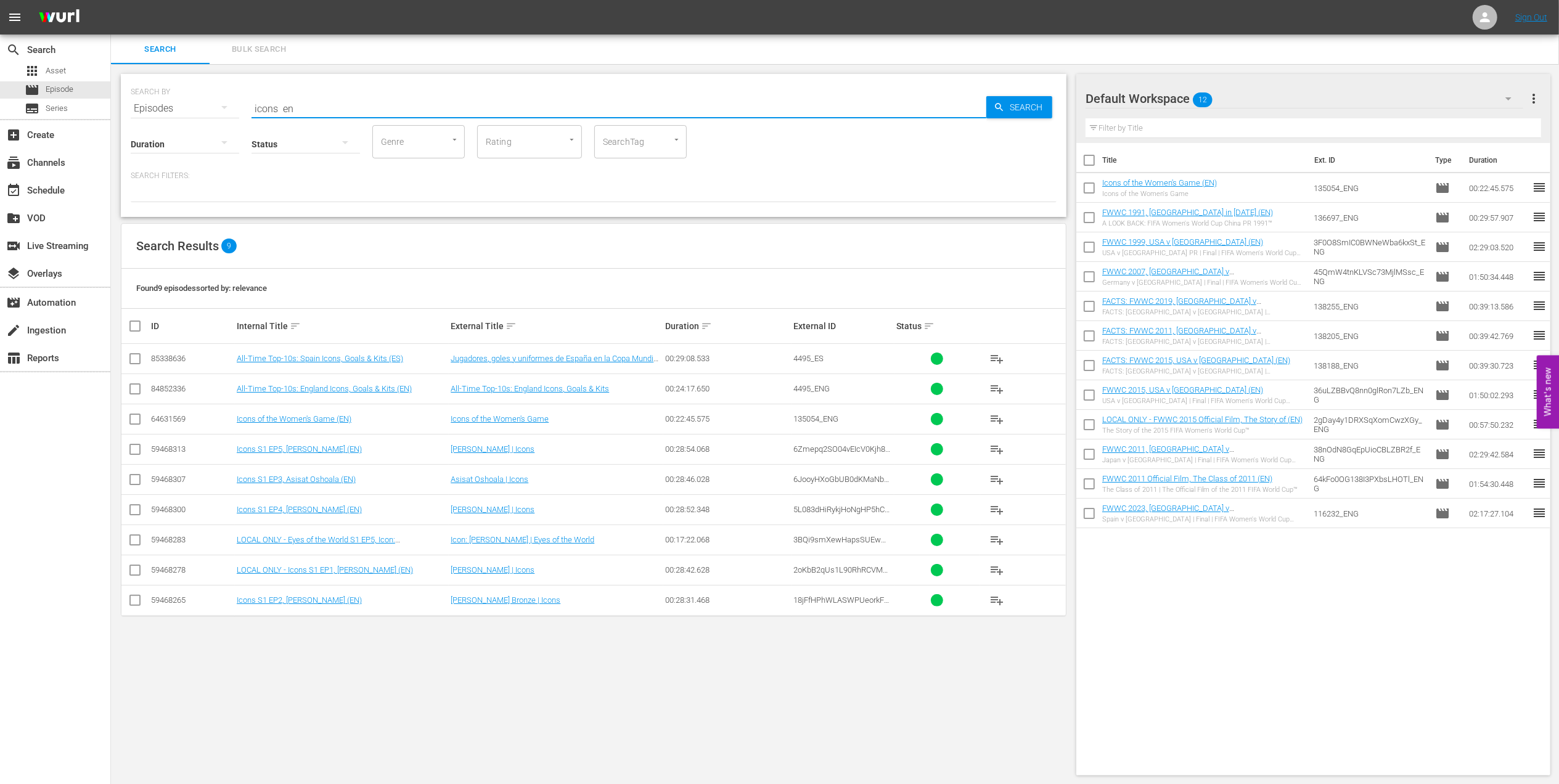
type input "icons en"
click at [136, 450] on input "checkbox" at bounding box center [135, 451] width 15 height 15
checkbox input "true"
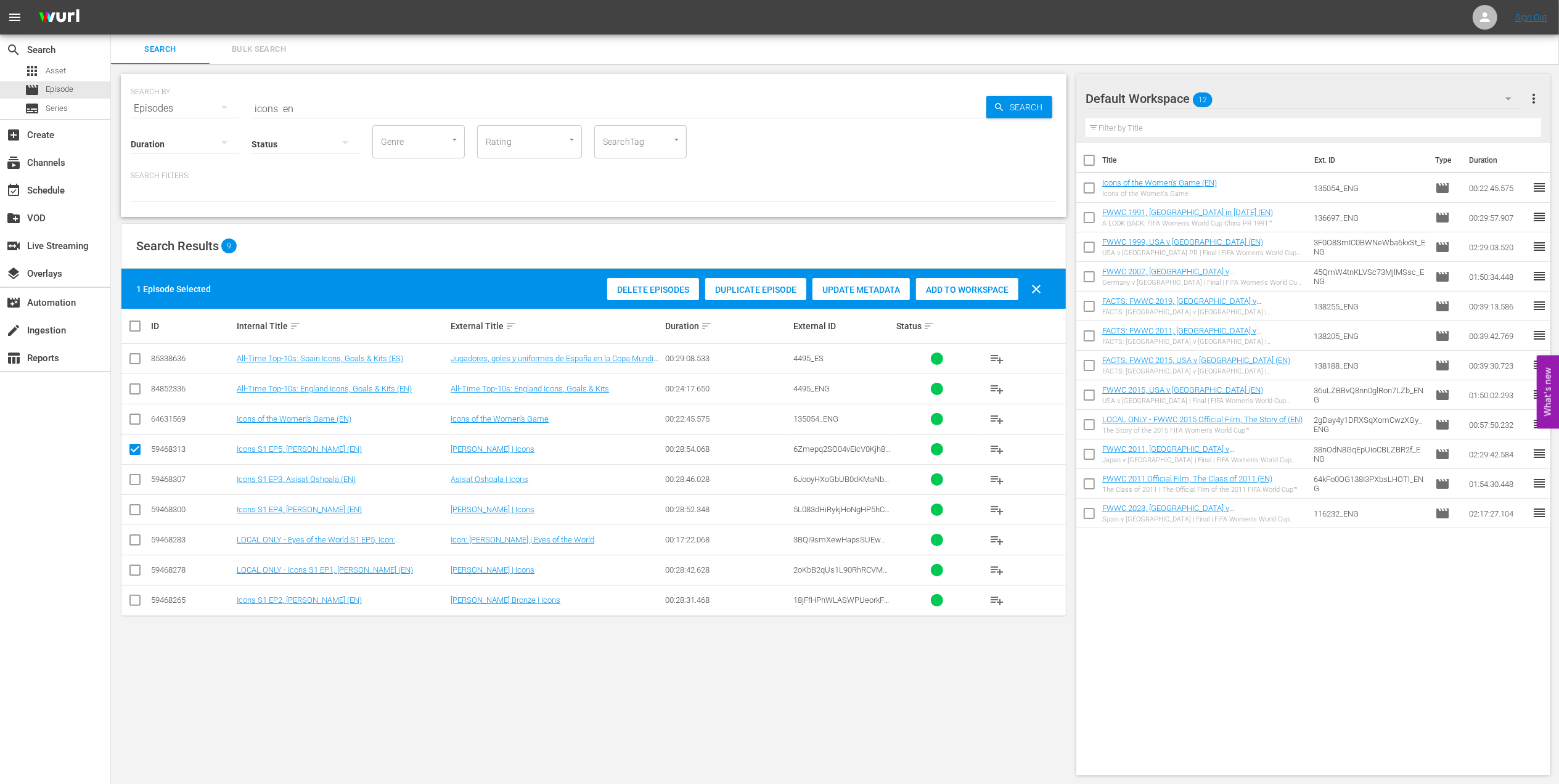
click at [133, 479] on input "checkbox" at bounding box center [135, 482] width 15 height 15
checkbox input "true"
click at [137, 510] on input "checkbox" at bounding box center [135, 512] width 15 height 15
checkbox input "true"
click at [133, 603] on input "checkbox" at bounding box center [135, 602] width 15 height 15
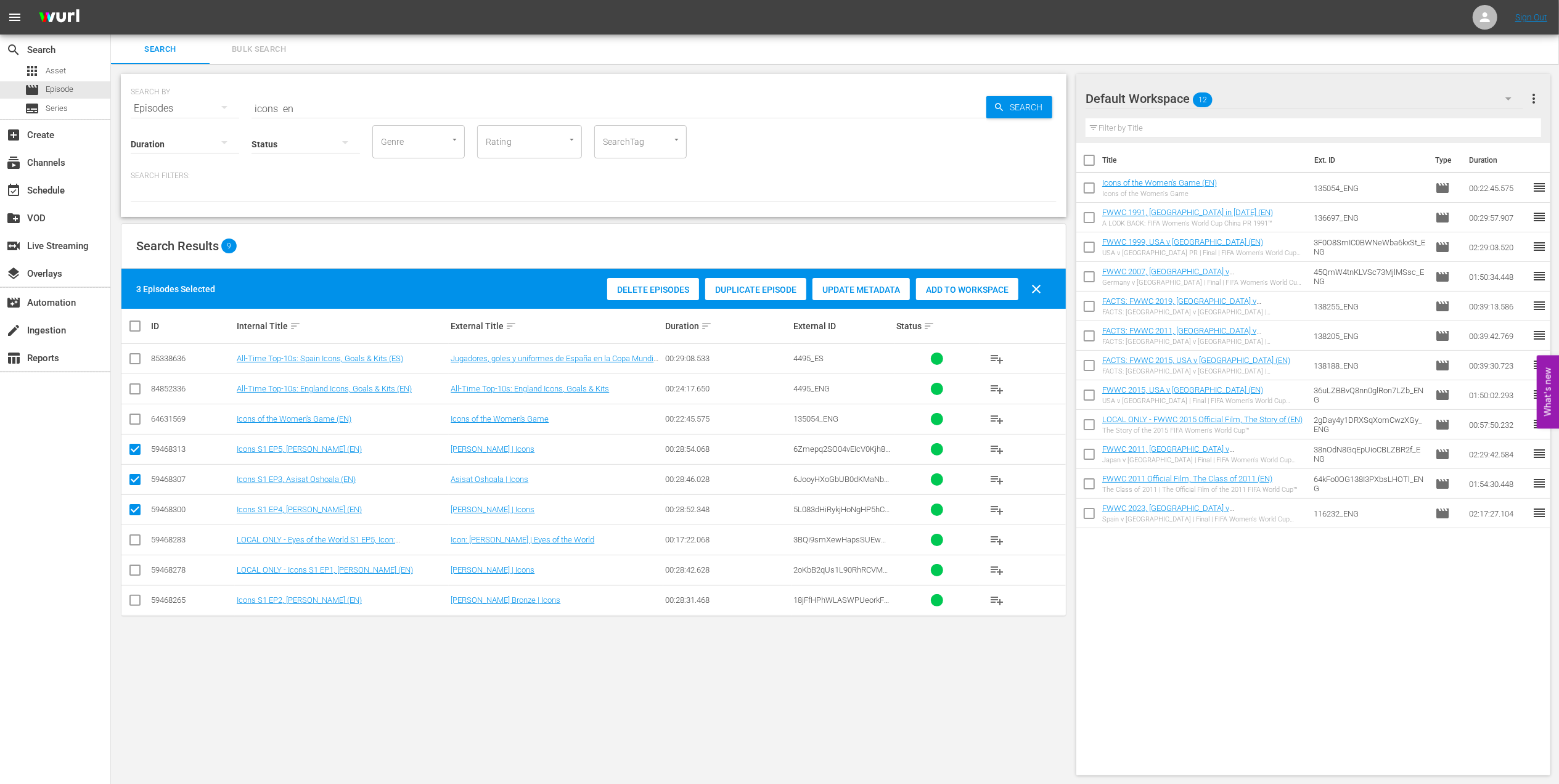
checkbox input "true"
click at [137, 570] on input "checkbox" at bounding box center [135, 572] width 15 height 15
checkbox input "true"
click at [951, 287] on span "Add to Workspace" at bounding box center [967, 290] width 102 height 10
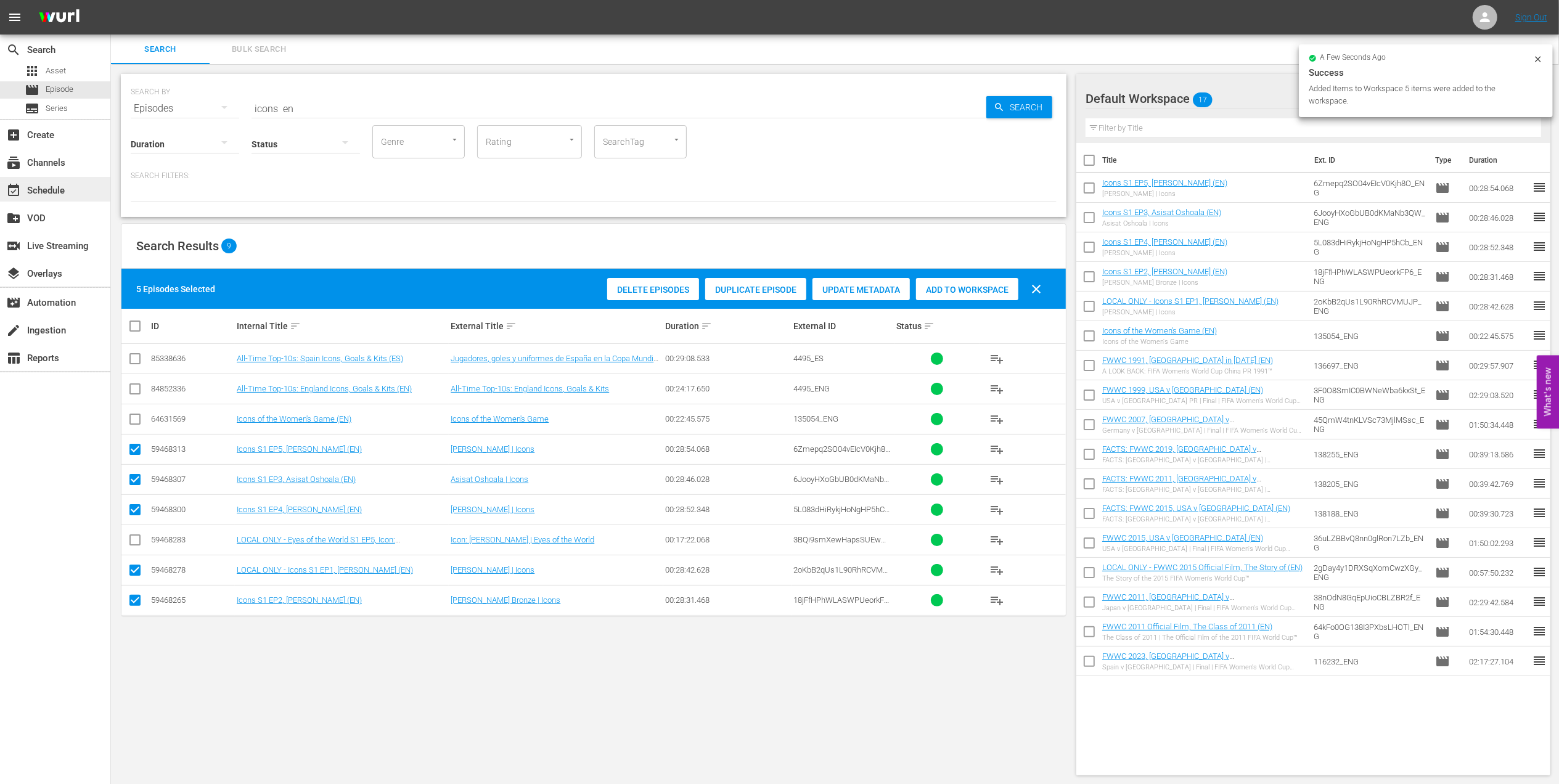
click at [50, 183] on div "event_available Schedule" at bounding box center [35, 188] width 69 height 11
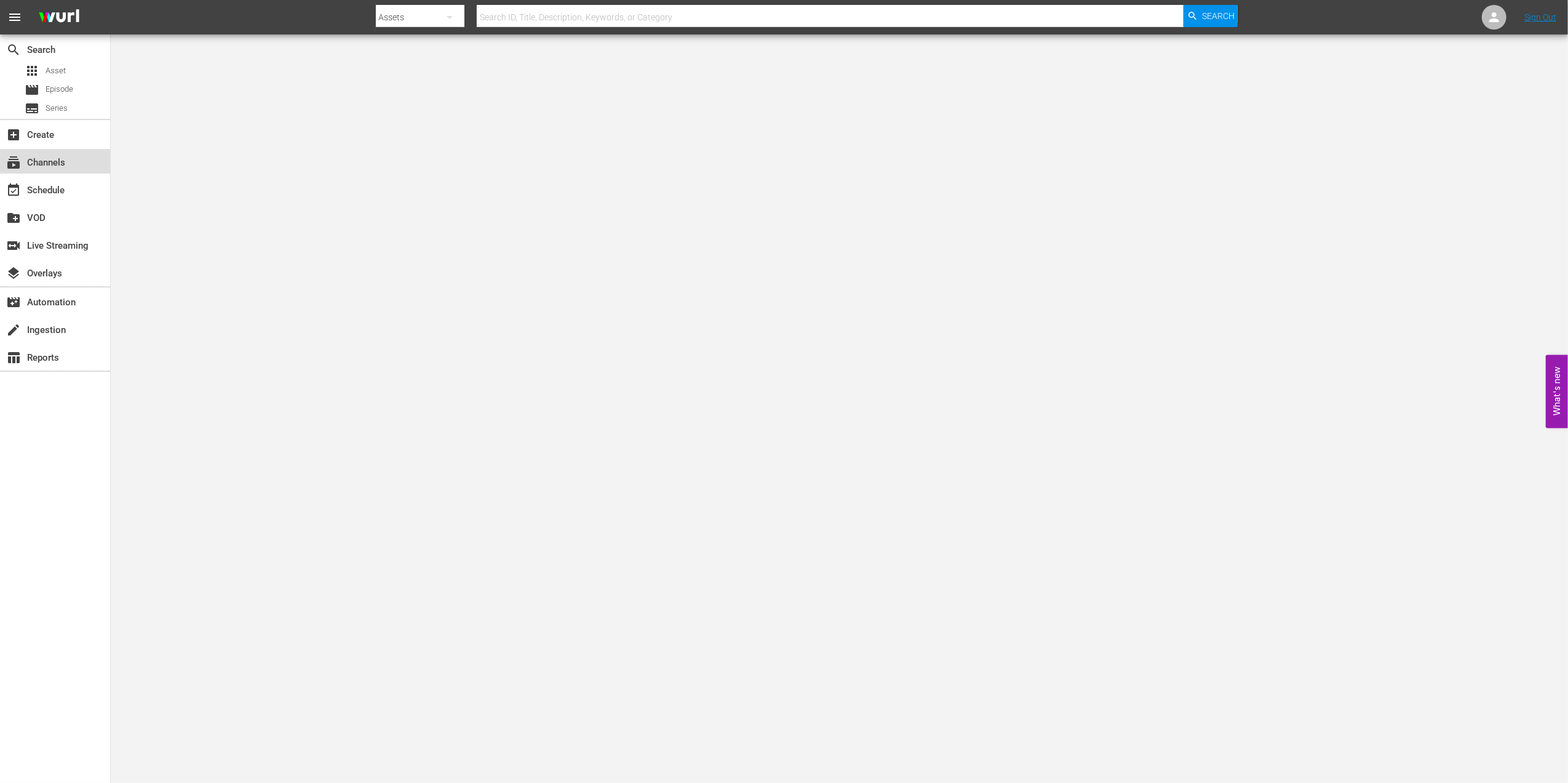
click at [45, 170] on div "subscriptions Channels" at bounding box center [55, 161] width 110 height 24
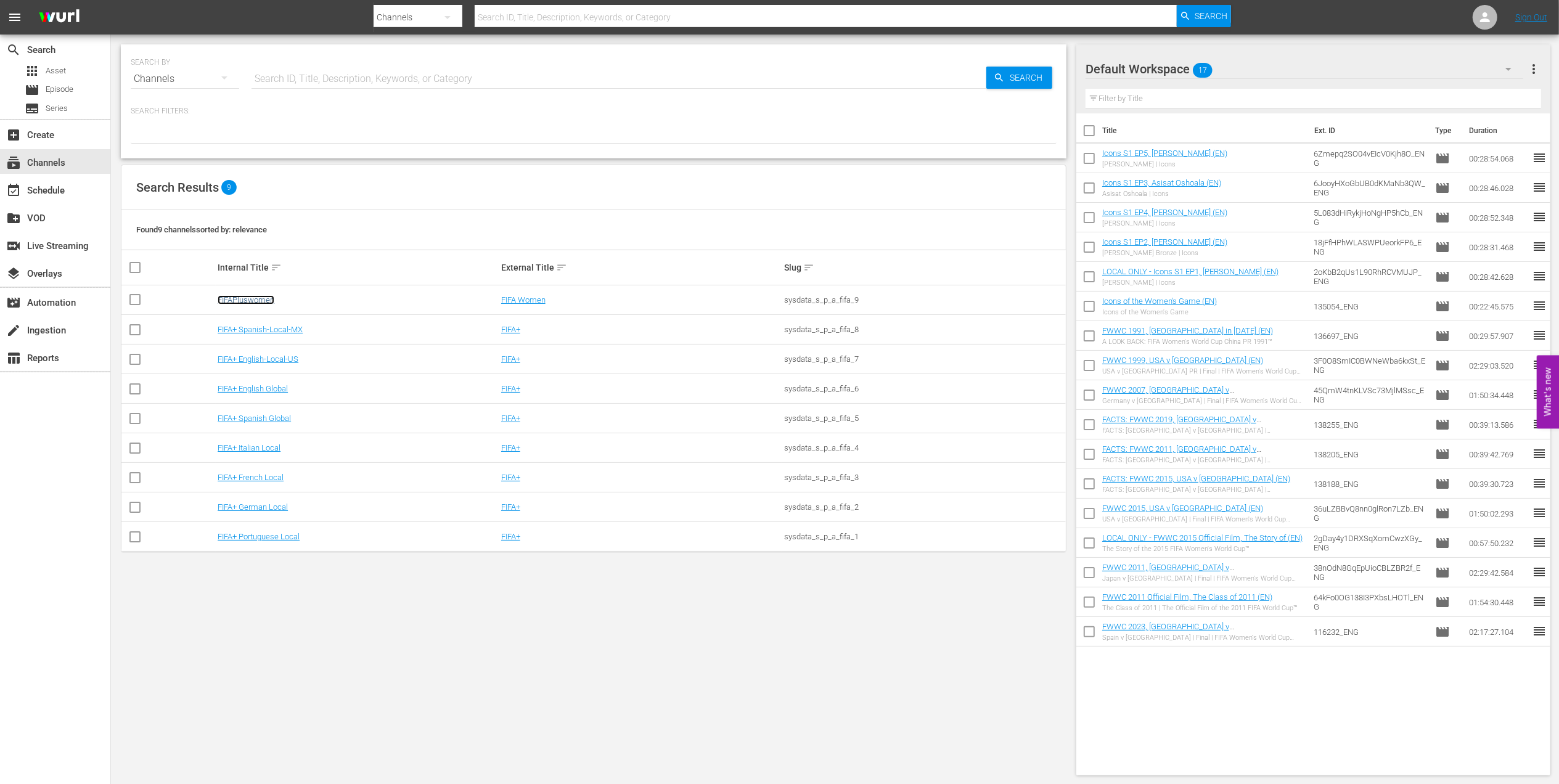
click at [248, 301] on link "FIFAPluswomen" at bounding box center [246, 300] width 57 height 9
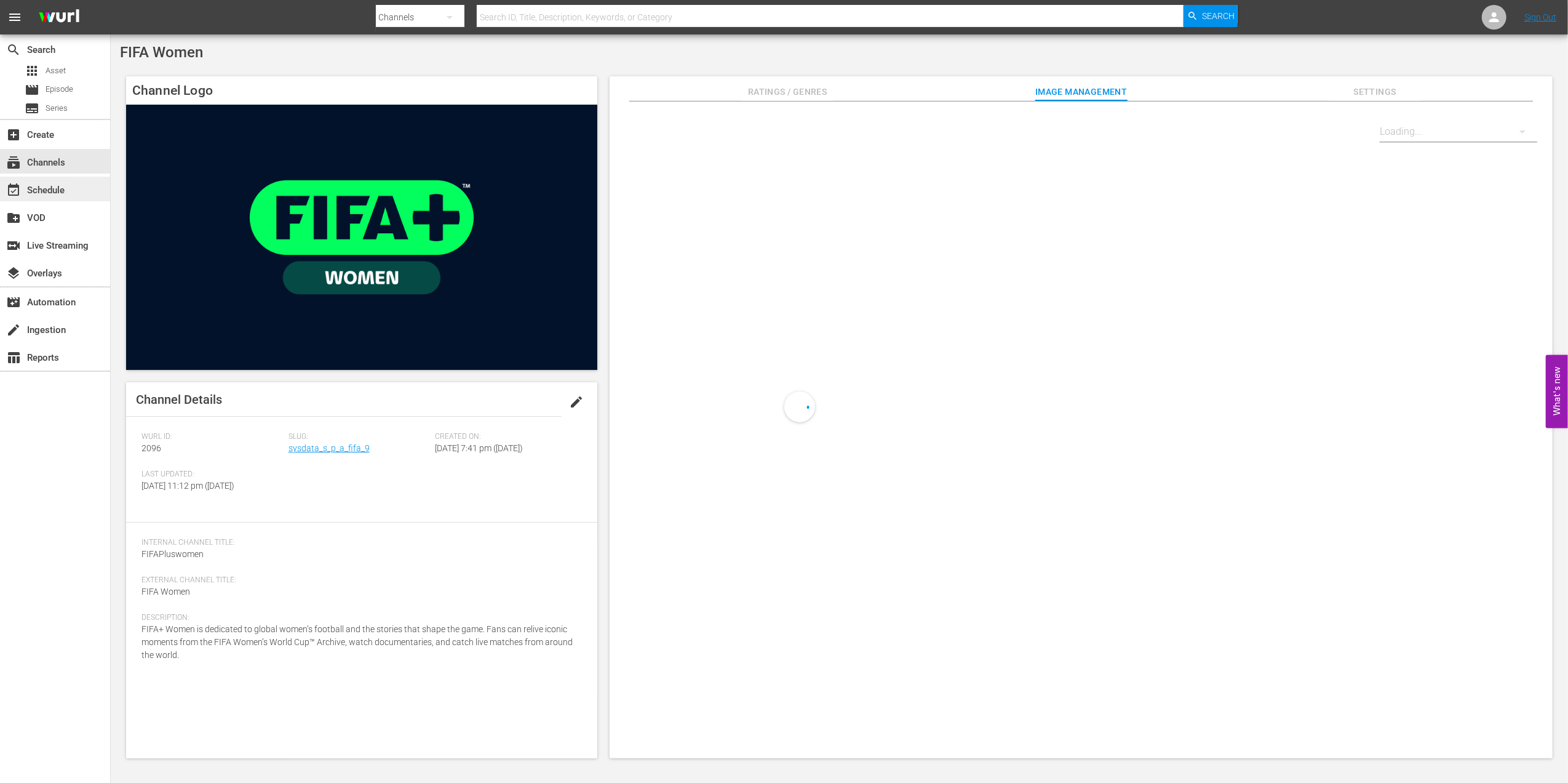
click at [47, 187] on div "event_available Schedule" at bounding box center [34, 188] width 69 height 11
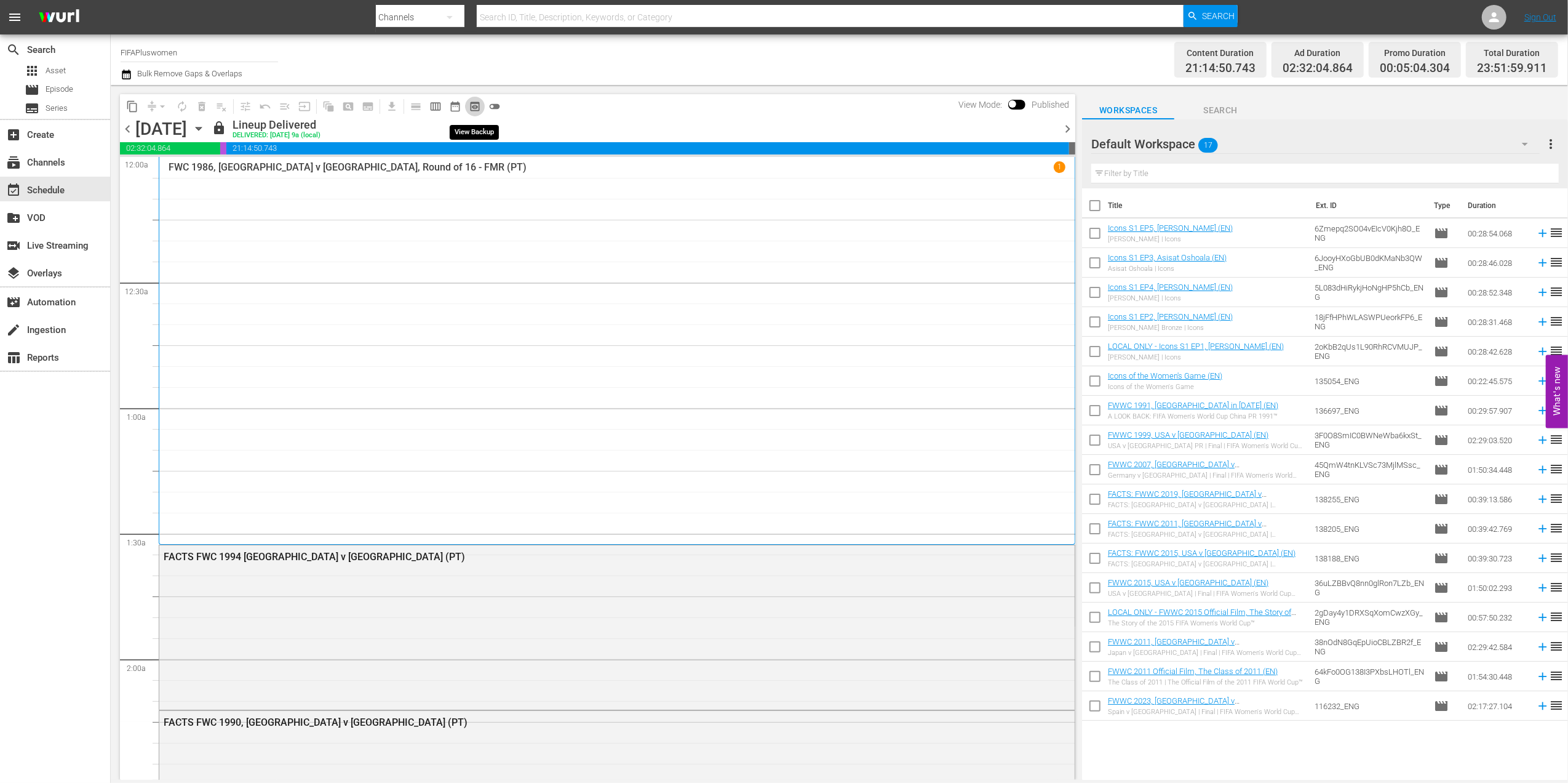
click at [478, 104] on span "preview_outlined" at bounding box center [475, 107] width 13 height 13
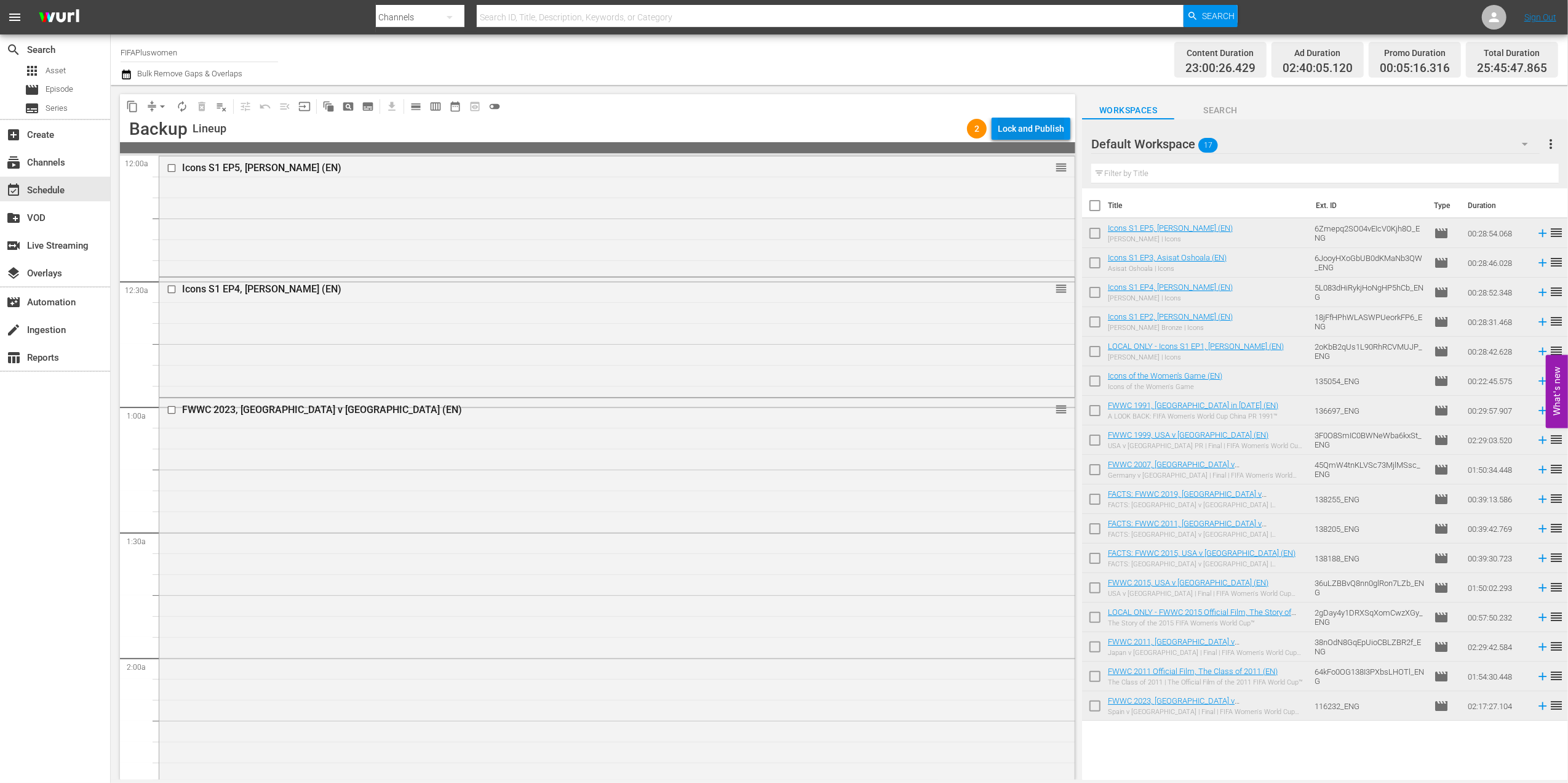
click at [1037, 128] on div "Lock and Publish" at bounding box center [1031, 129] width 67 height 22
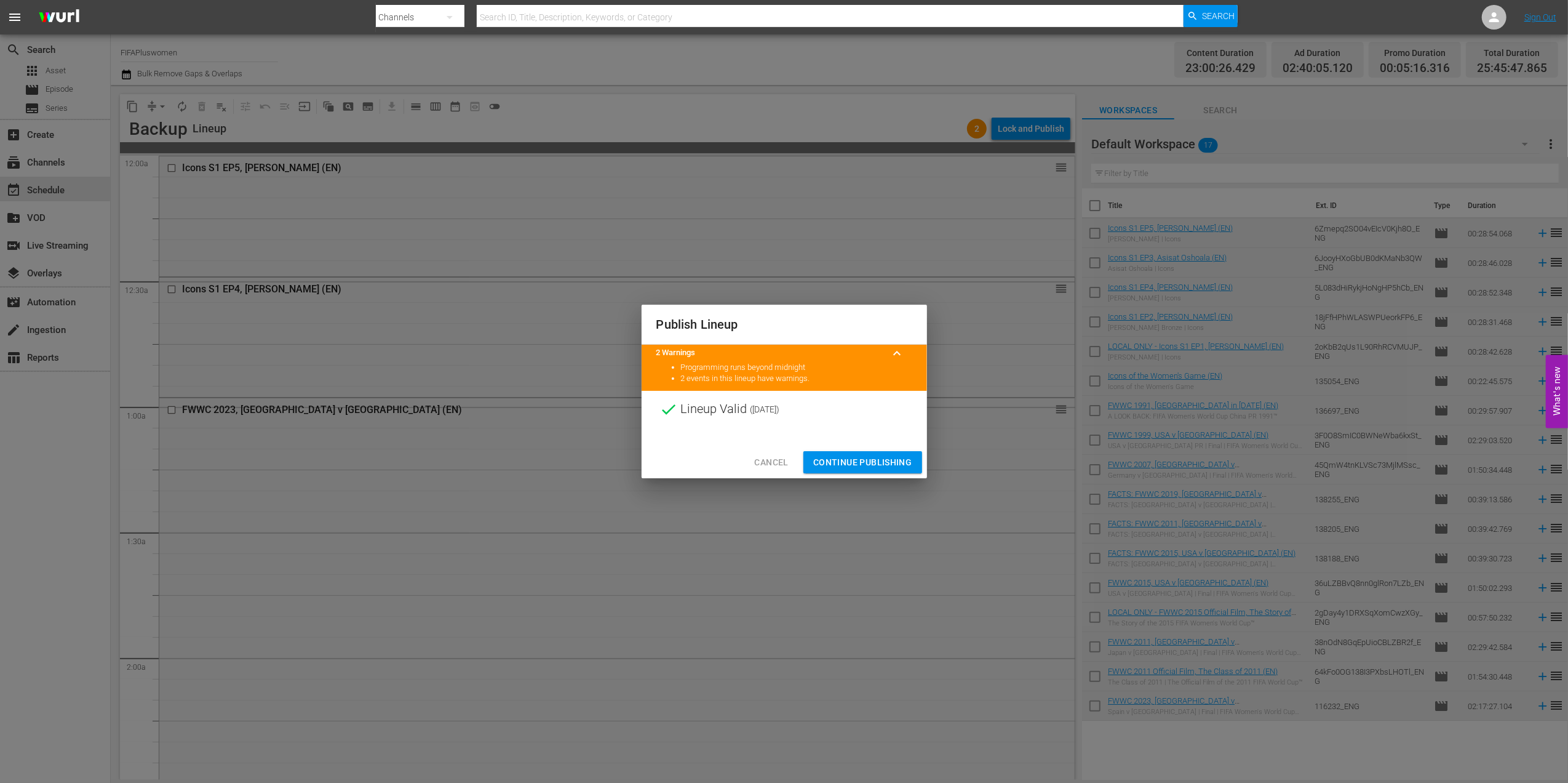
click at [772, 459] on span "Cancel" at bounding box center [771, 462] width 34 height 16
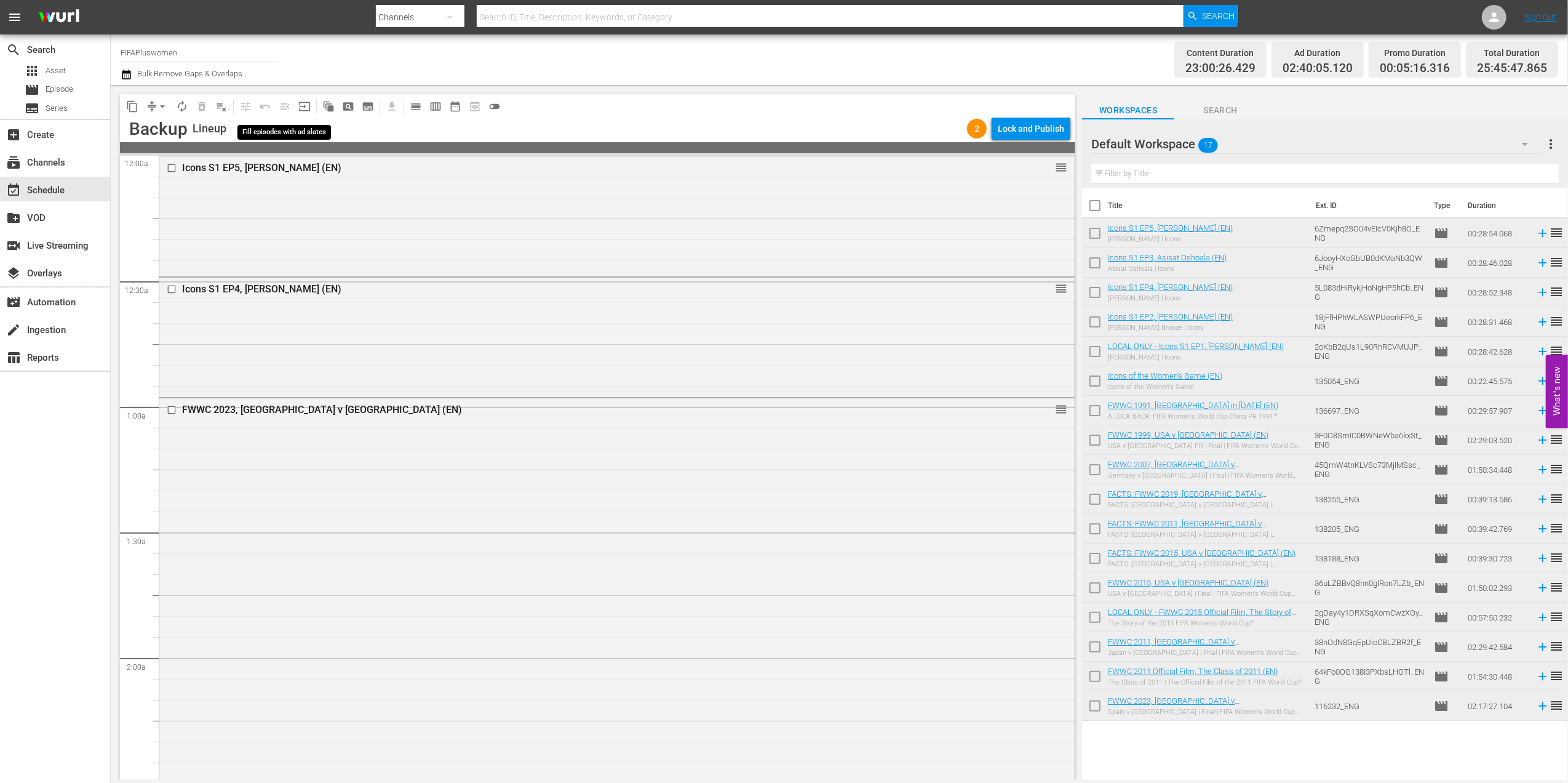
click at [284, 107] on span "menu_open" at bounding box center [284, 106] width 20 height 20
click at [1034, 121] on div "Lock and Publish" at bounding box center [1031, 129] width 67 height 22
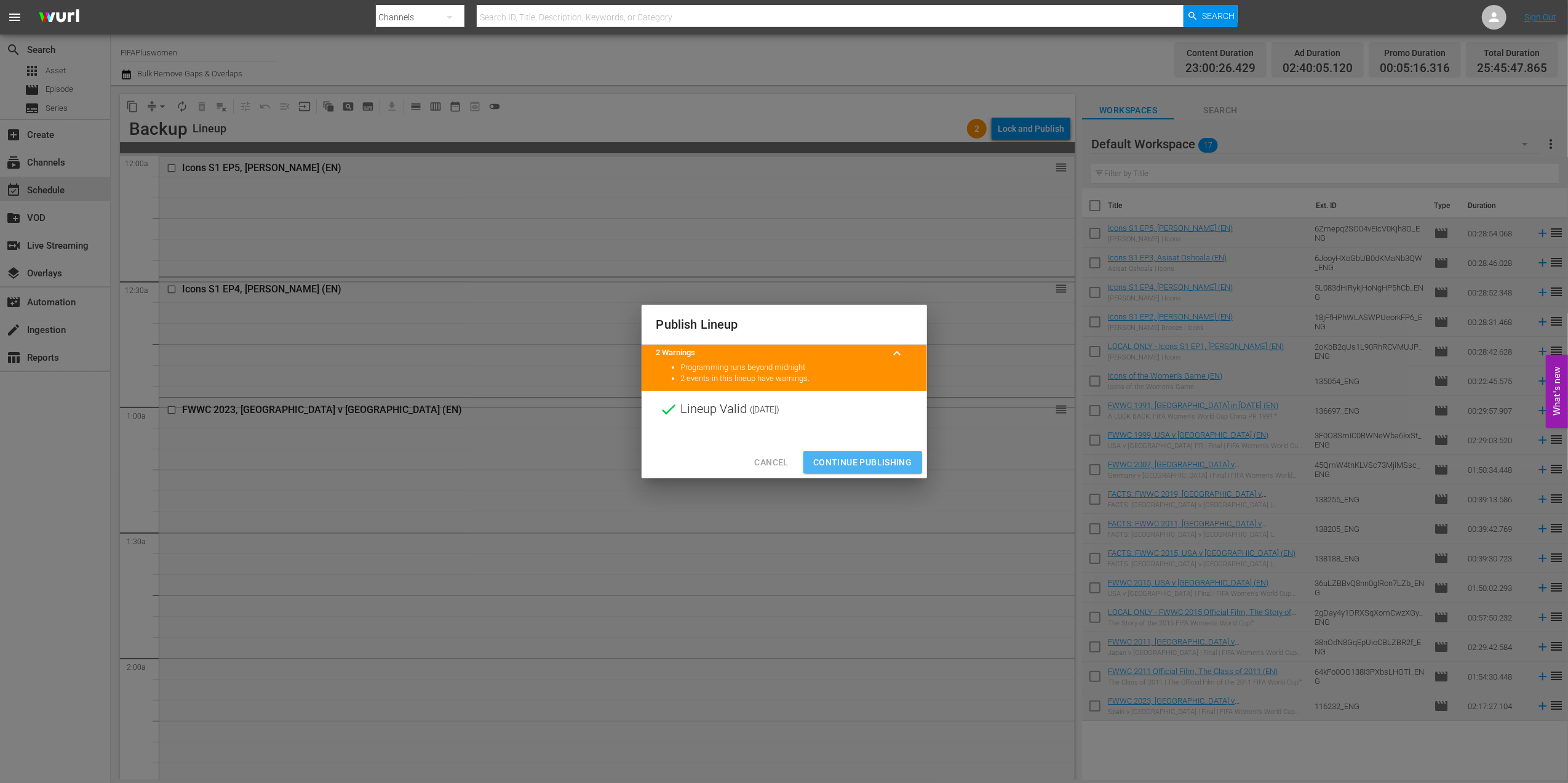
click at [838, 457] on span "Continue Publishing" at bounding box center [863, 462] width 99 height 16
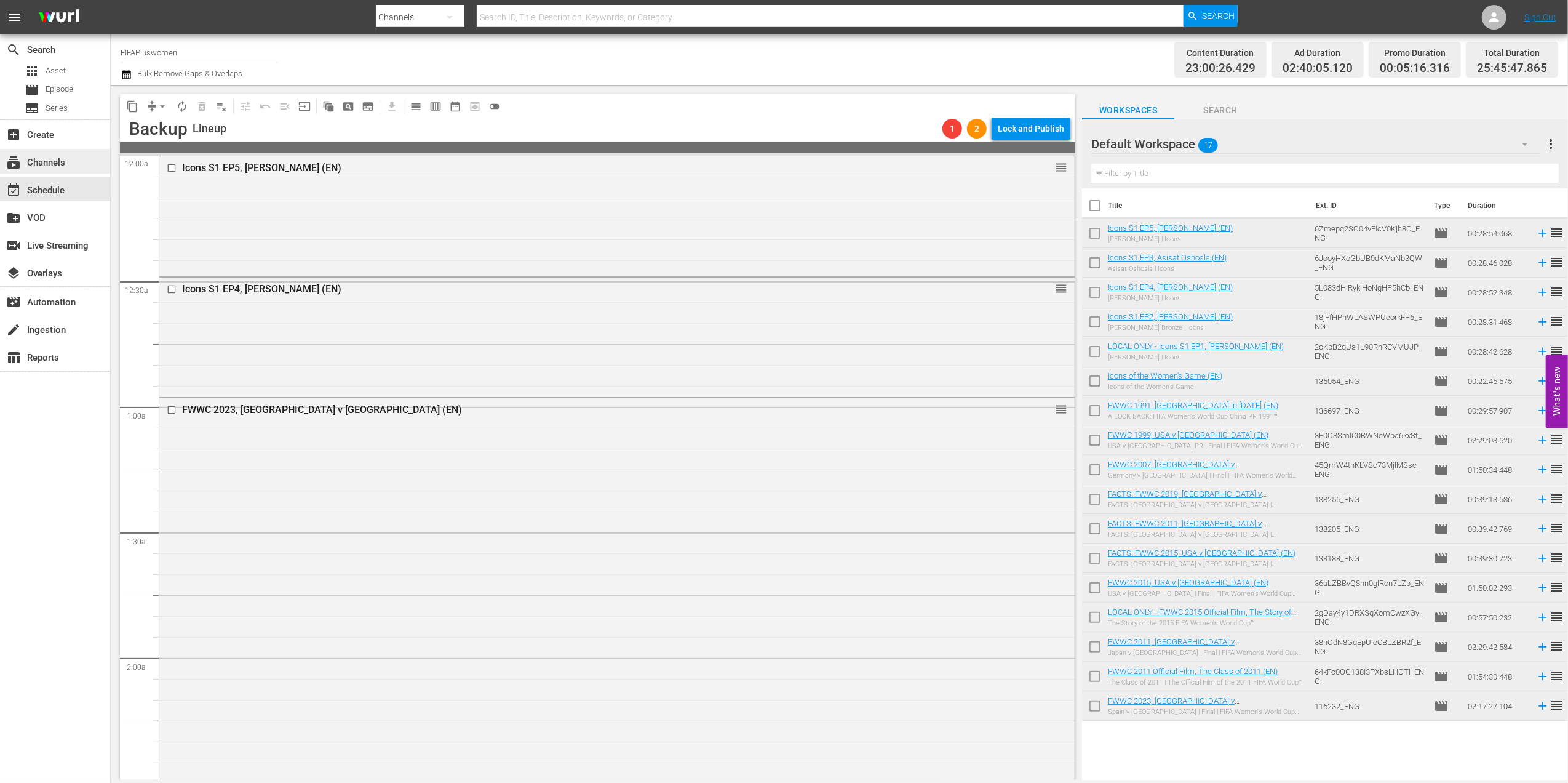
click at [60, 159] on div "subscriptions Channels" at bounding box center [34, 161] width 69 height 11
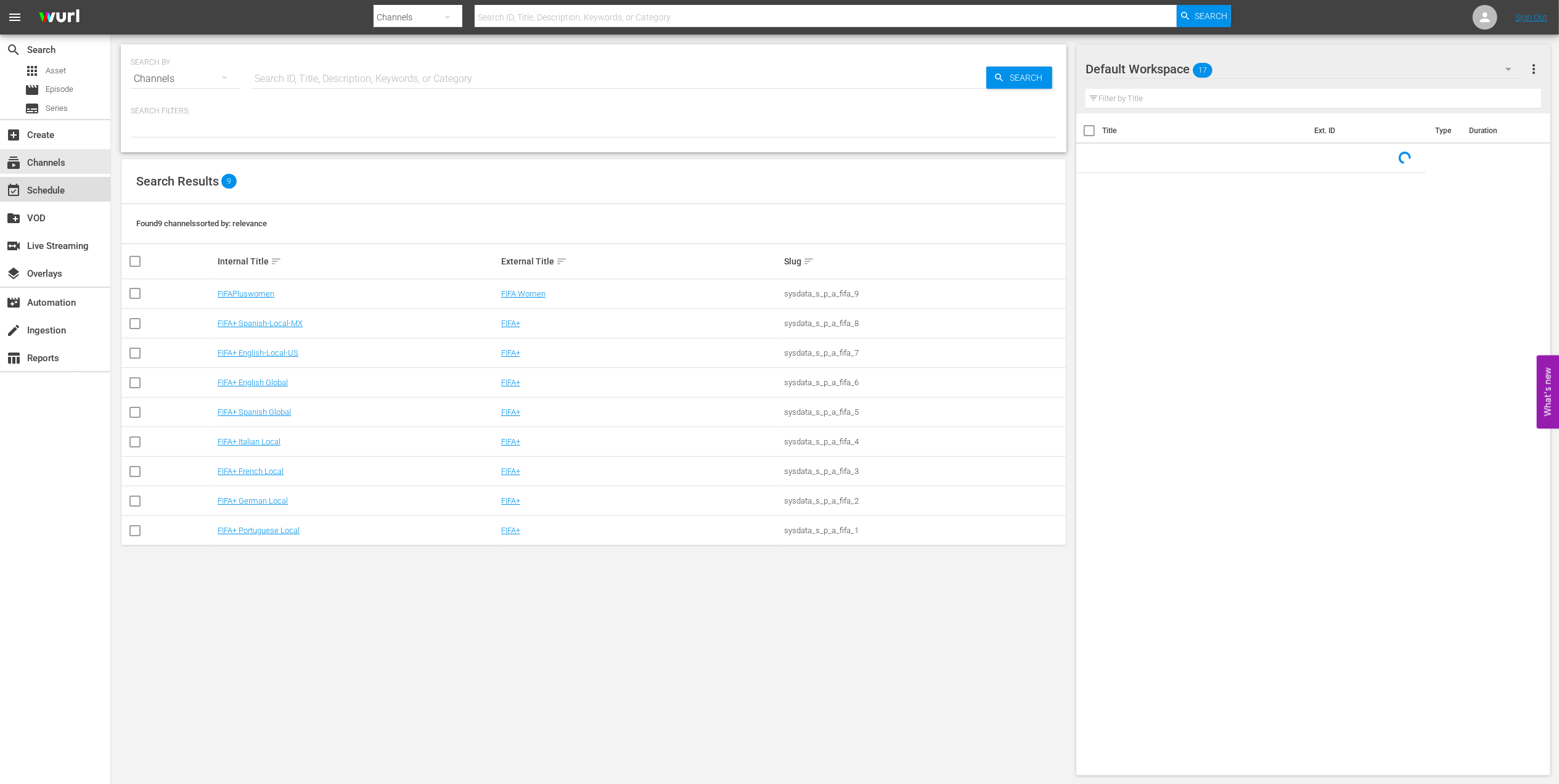
click at [60, 185] on div "event_available Schedule" at bounding box center [35, 188] width 69 height 11
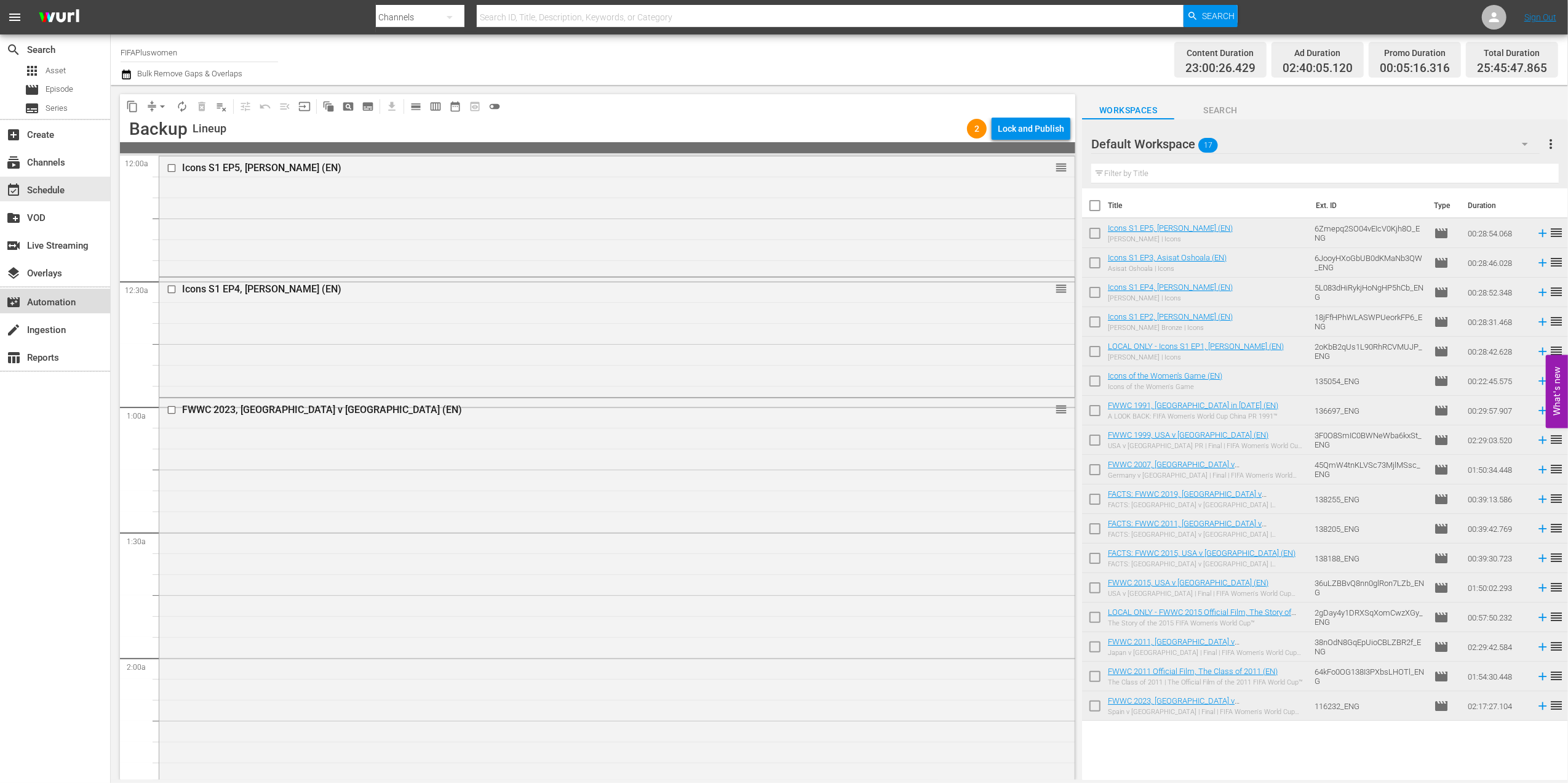
click at [48, 300] on div "movie_filter Automation" at bounding box center [34, 300] width 69 height 11
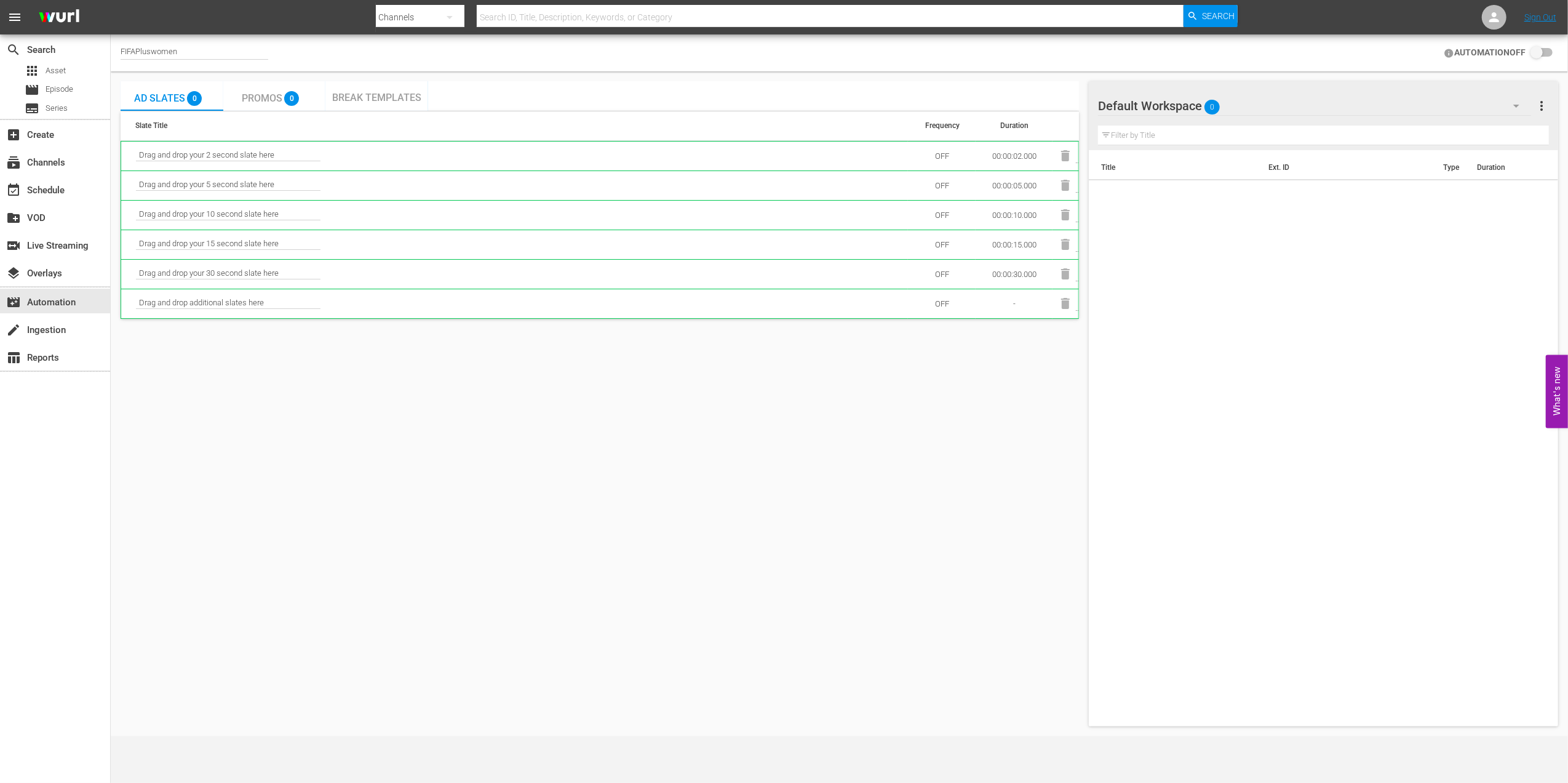
click at [257, 99] on span "Promos" at bounding box center [263, 98] width 41 height 12
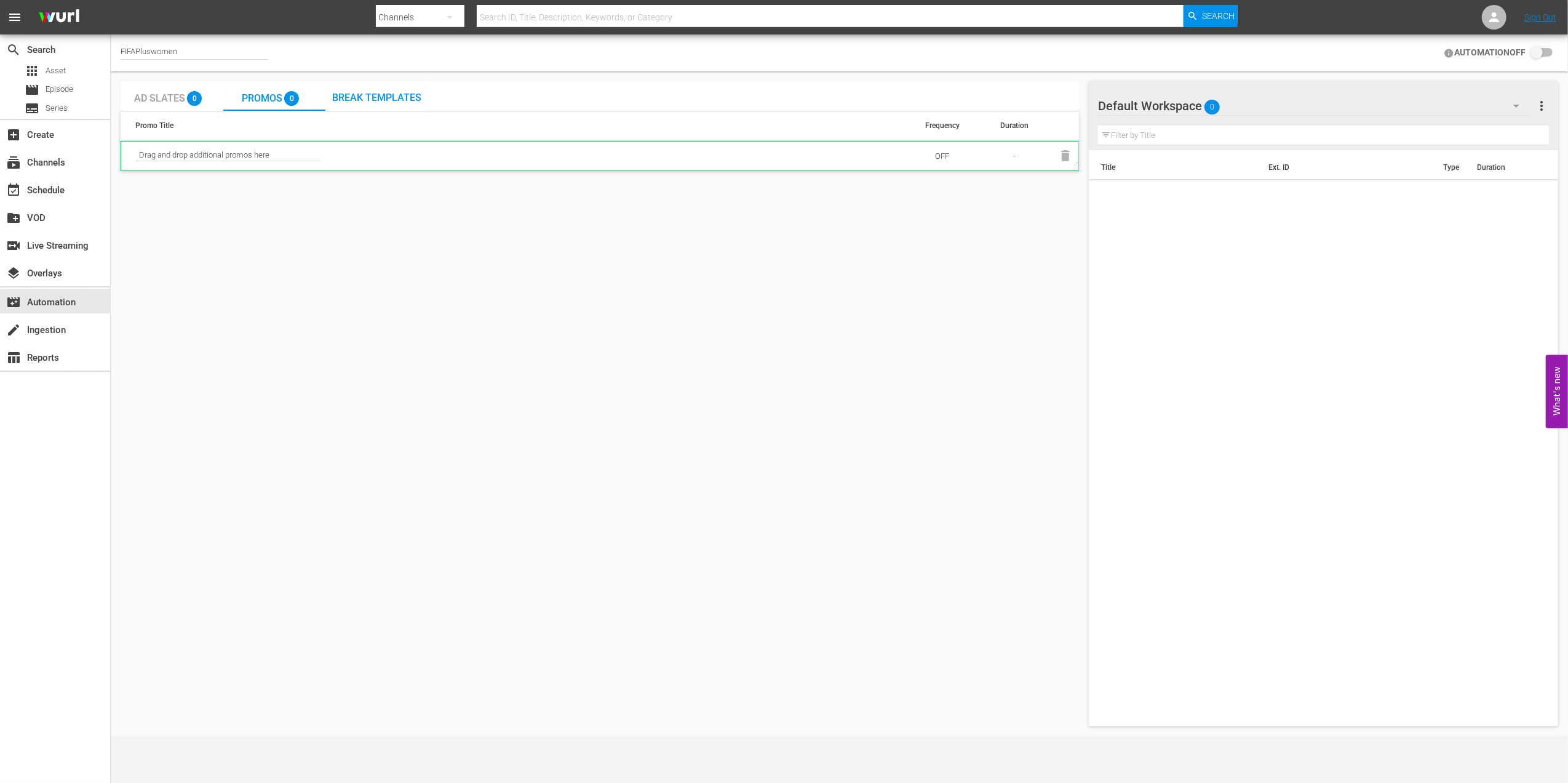
click at [358, 95] on span "Break Templates" at bounding box center [377, 97] width 89 height 12
click at [257, 96] on span "Promos" at bounding box center [263, 98] width 41 height 12
click at [168, 96] on span "Ad Slates" at bounding box center [159, 98] width 51 height 12
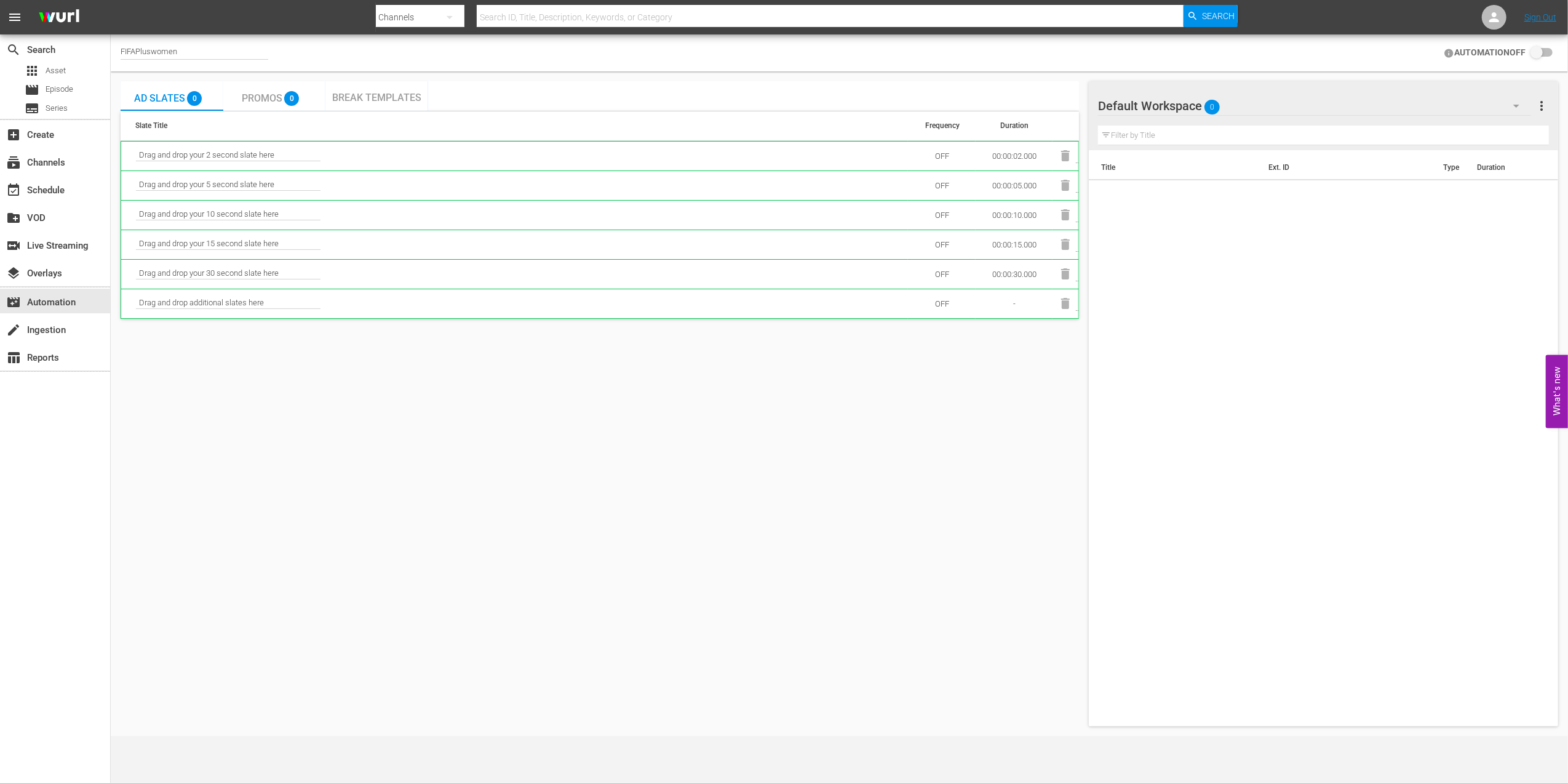
click at [357, 94] on span "Break Templates" at bounding box center [377, 97] width 89 height 12
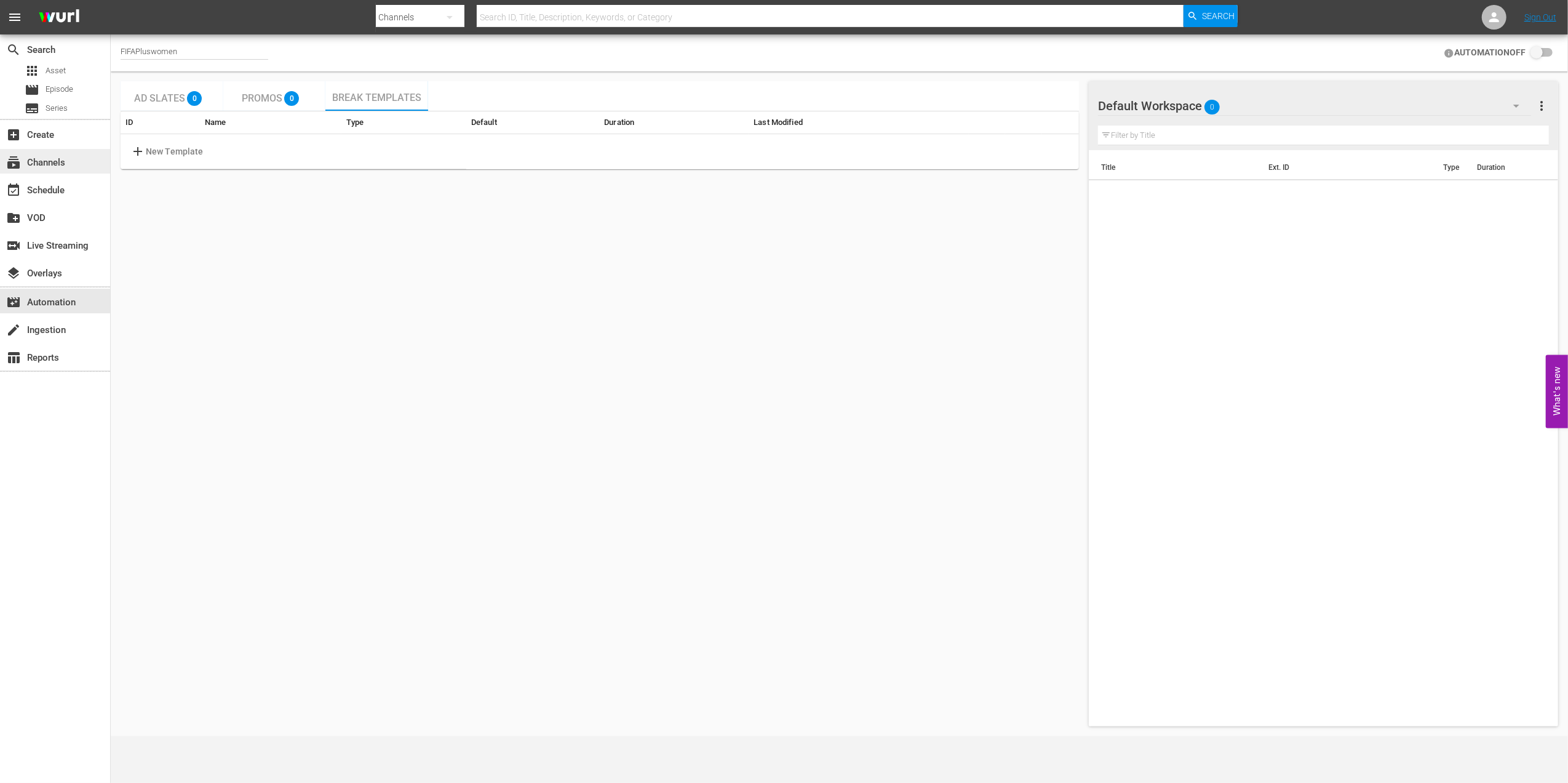
click at [52, 158] on div "subscriptions Channels" at bounding box center [34, 161] width 69 height 11
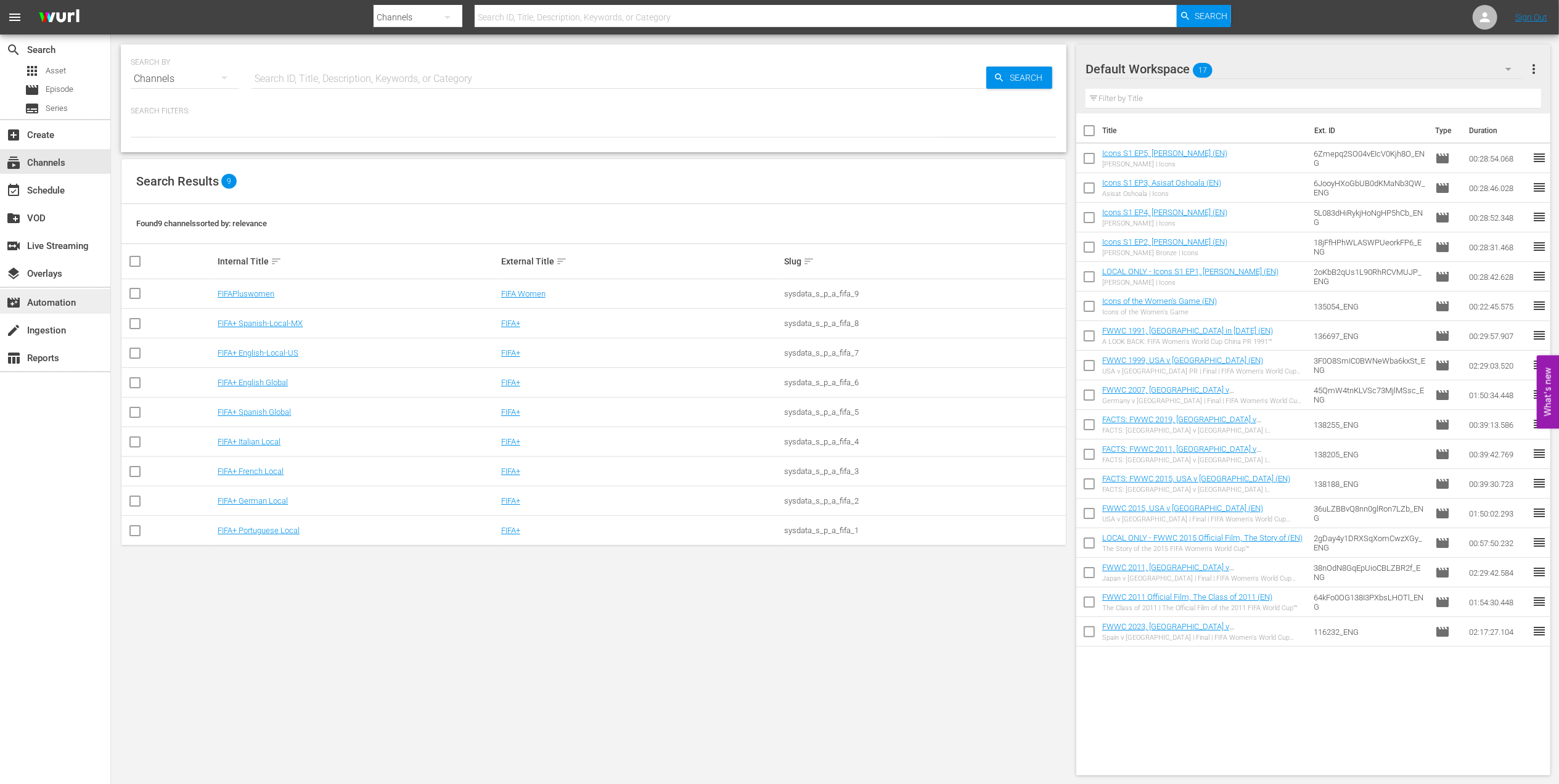
click at [67, 306] on div "movie_filter Automation" at bounding box center [35, 301] width 69 height 11
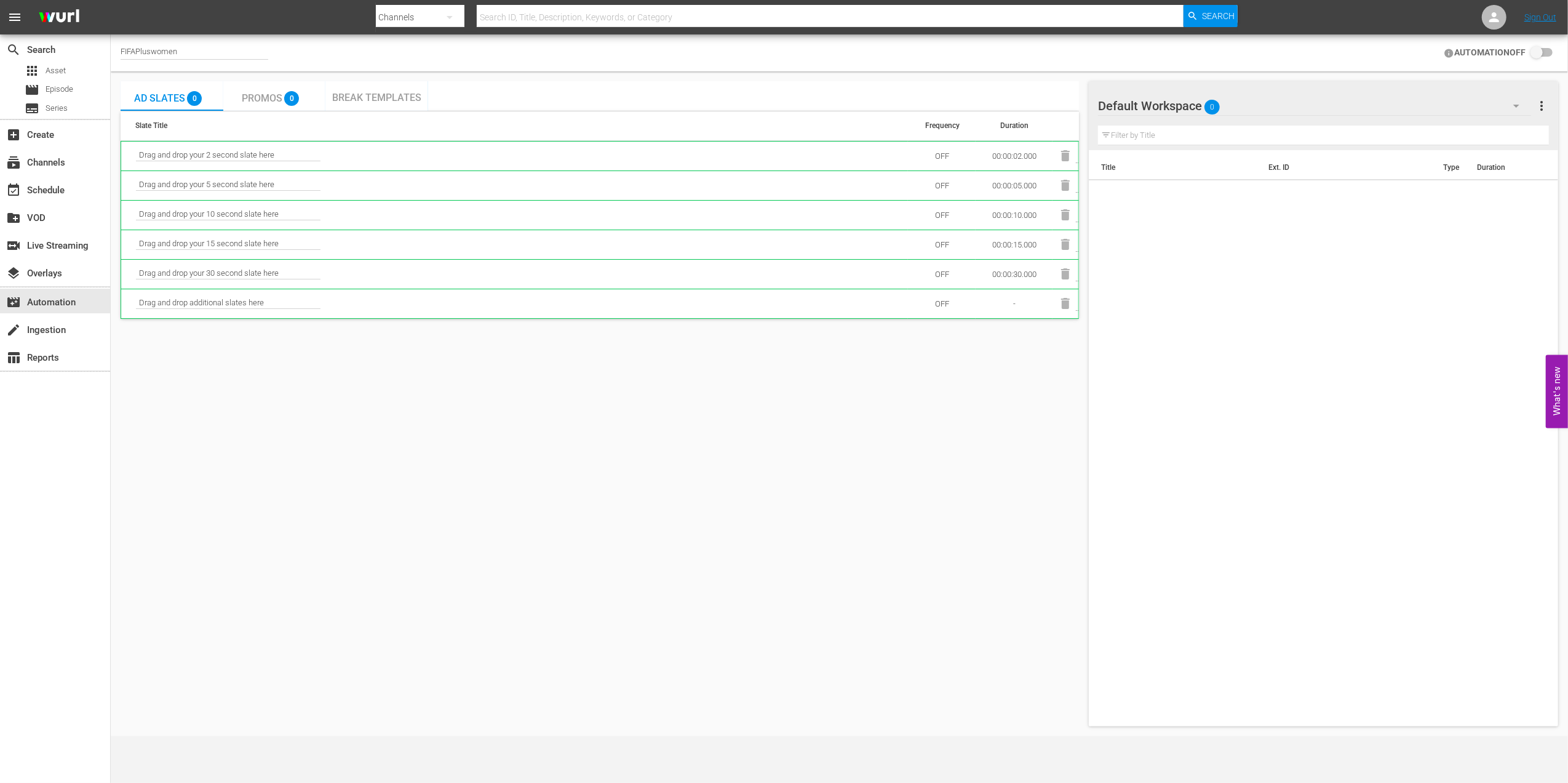
click at [379, 99] on span "Break Templates" at bounding box center [377, 97] width 89 height 12
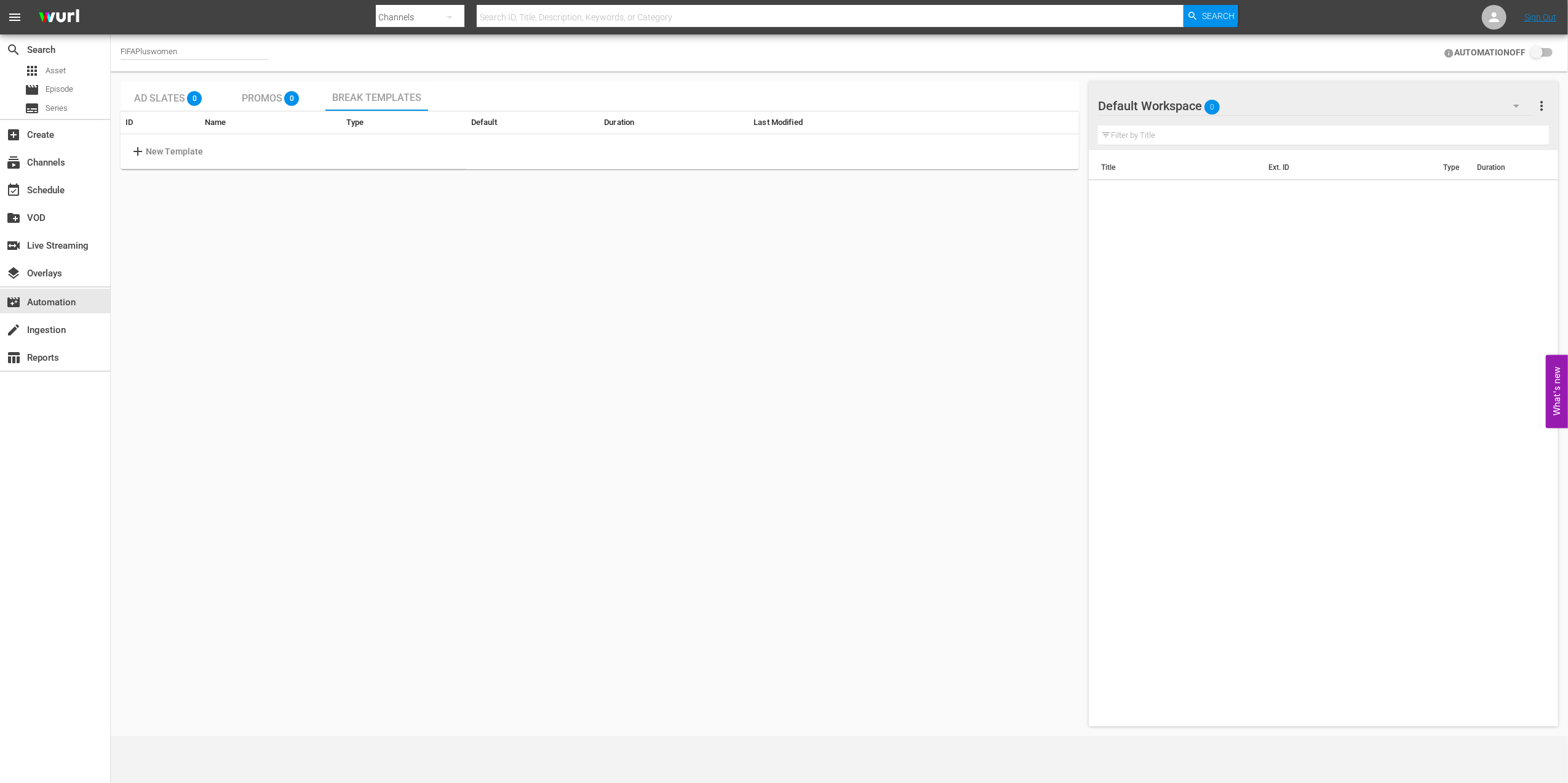
click at [163, 96] on span "Ad Slates" at bounding box center [159, 98] width 51 height 12
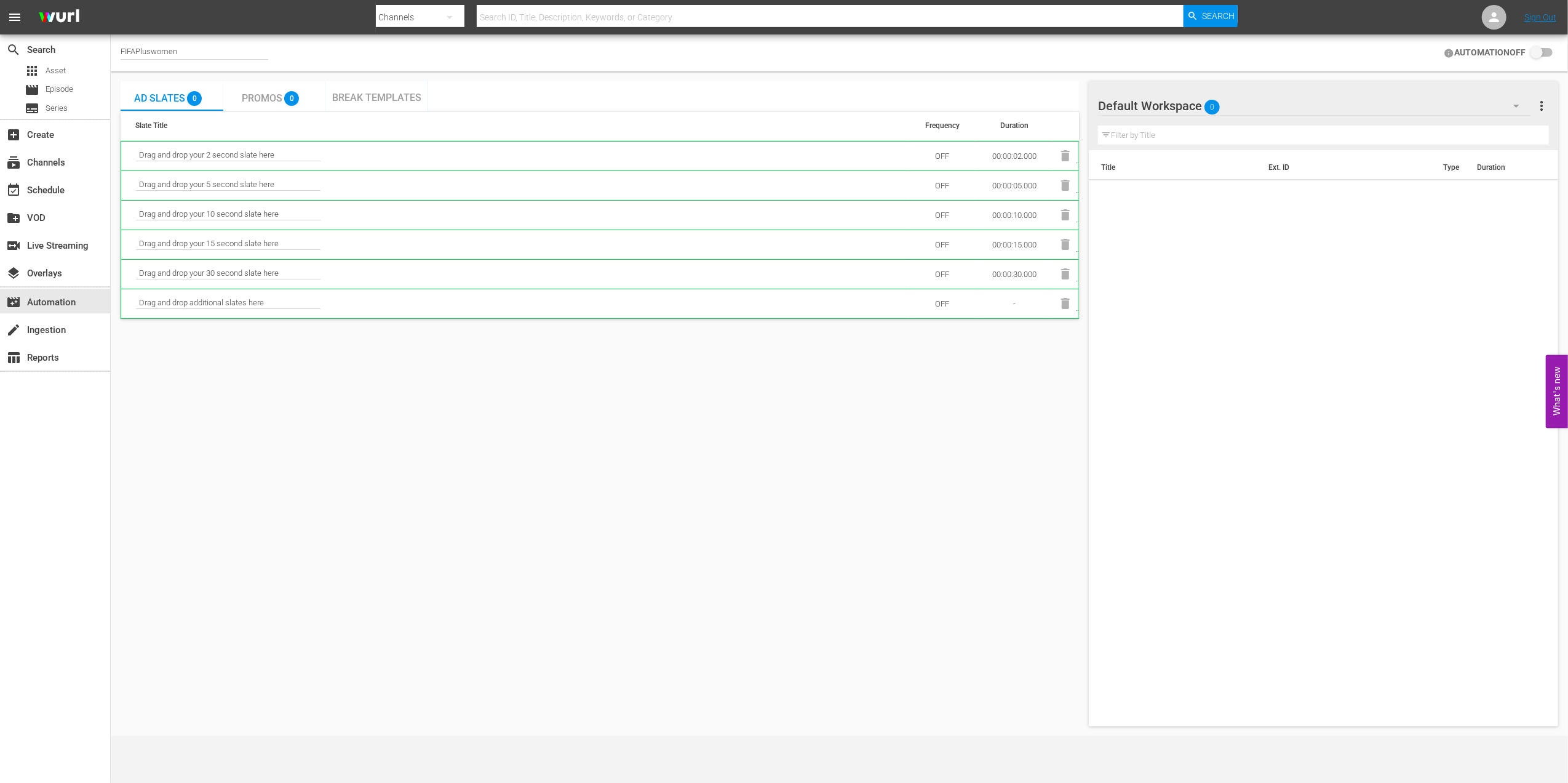
click at [397, 94] on span "Break Templates" at bounding box center [377, 97] width 89 height 12
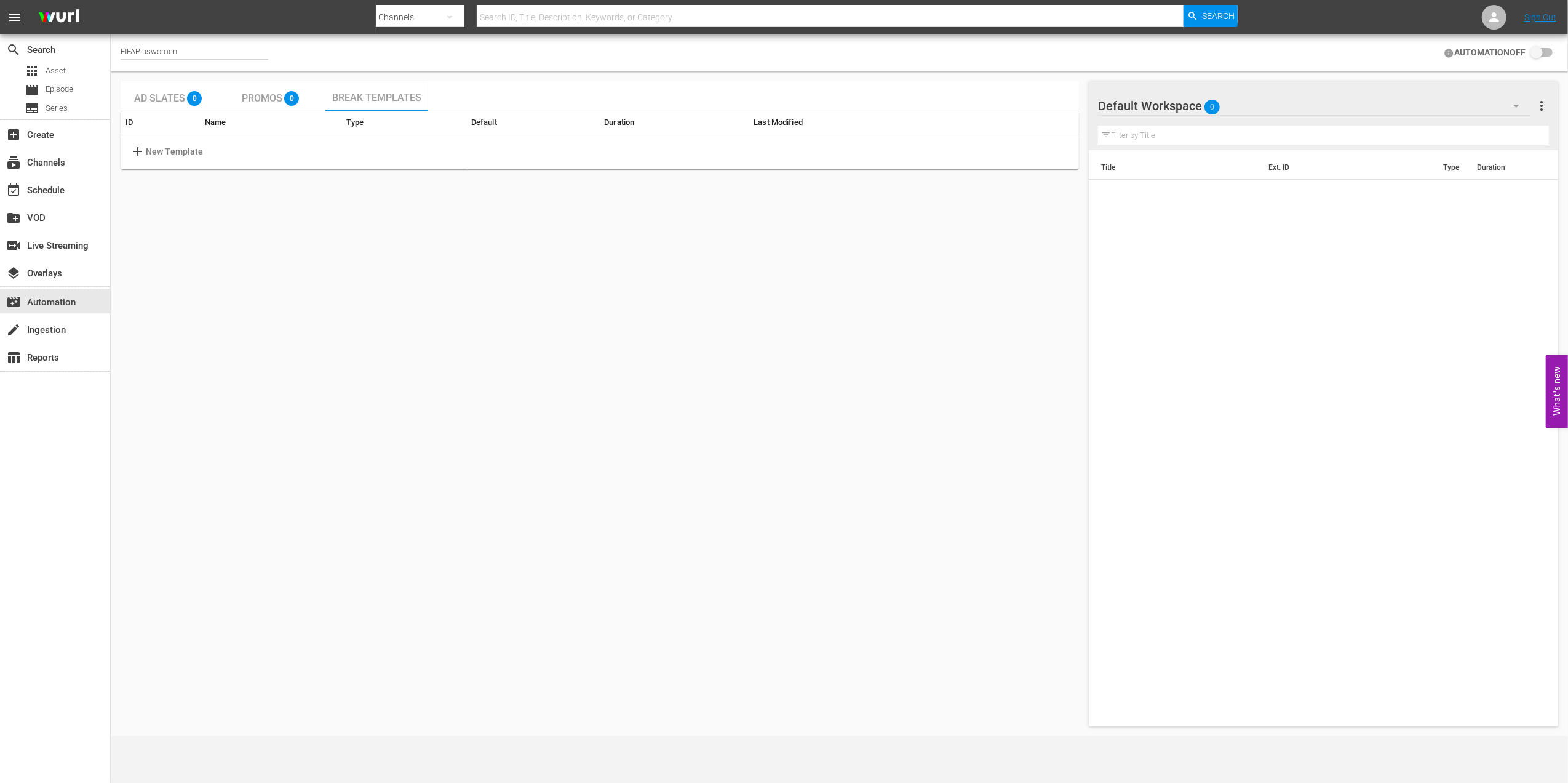
click at [163, 92] on div "Ad Slates 0" at bounding box center [172, 96] width 75 height 24
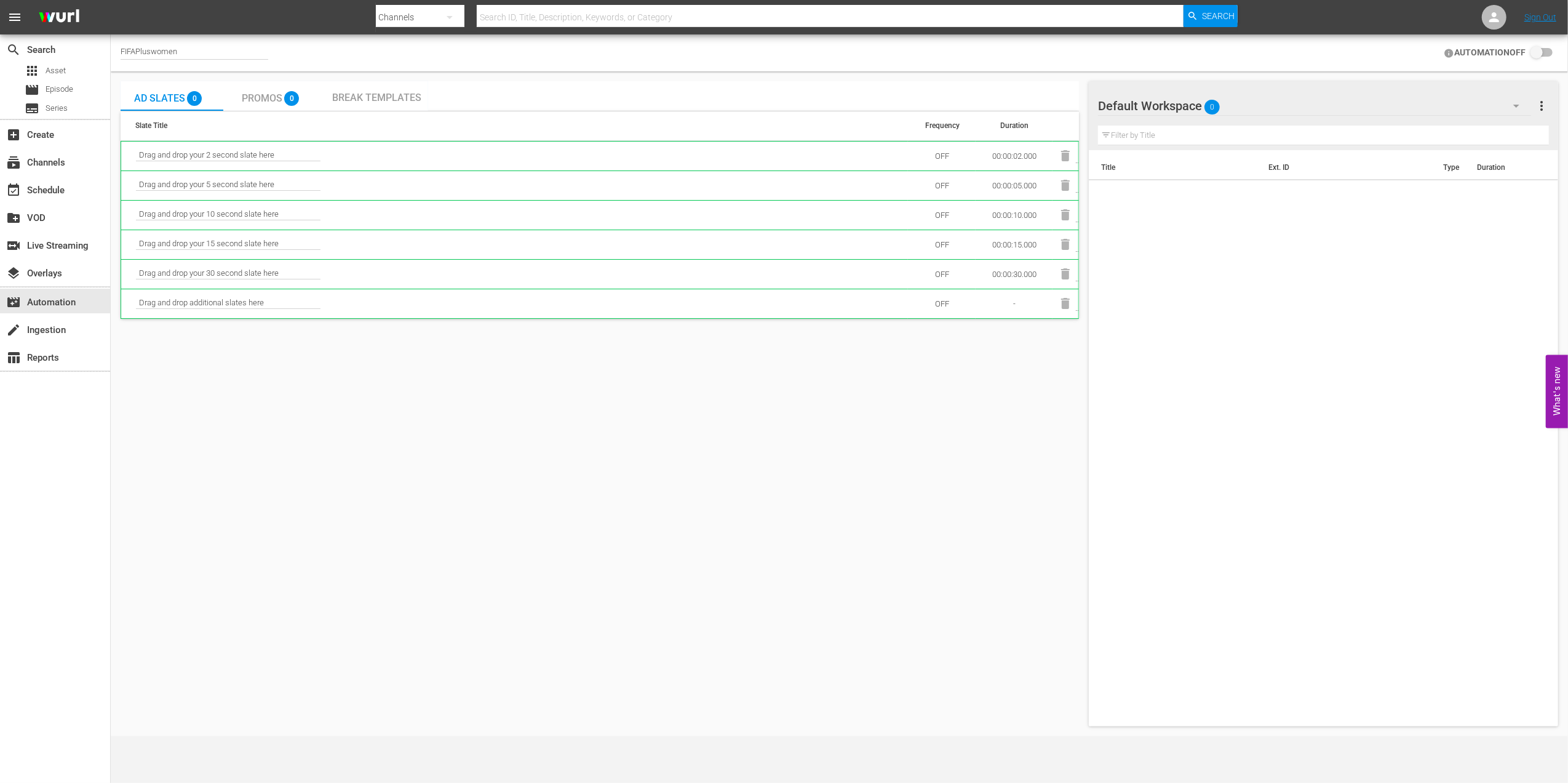
click at [414, 92] on span "Break Templates" at bounding box center [377, 97] width 89 height 12
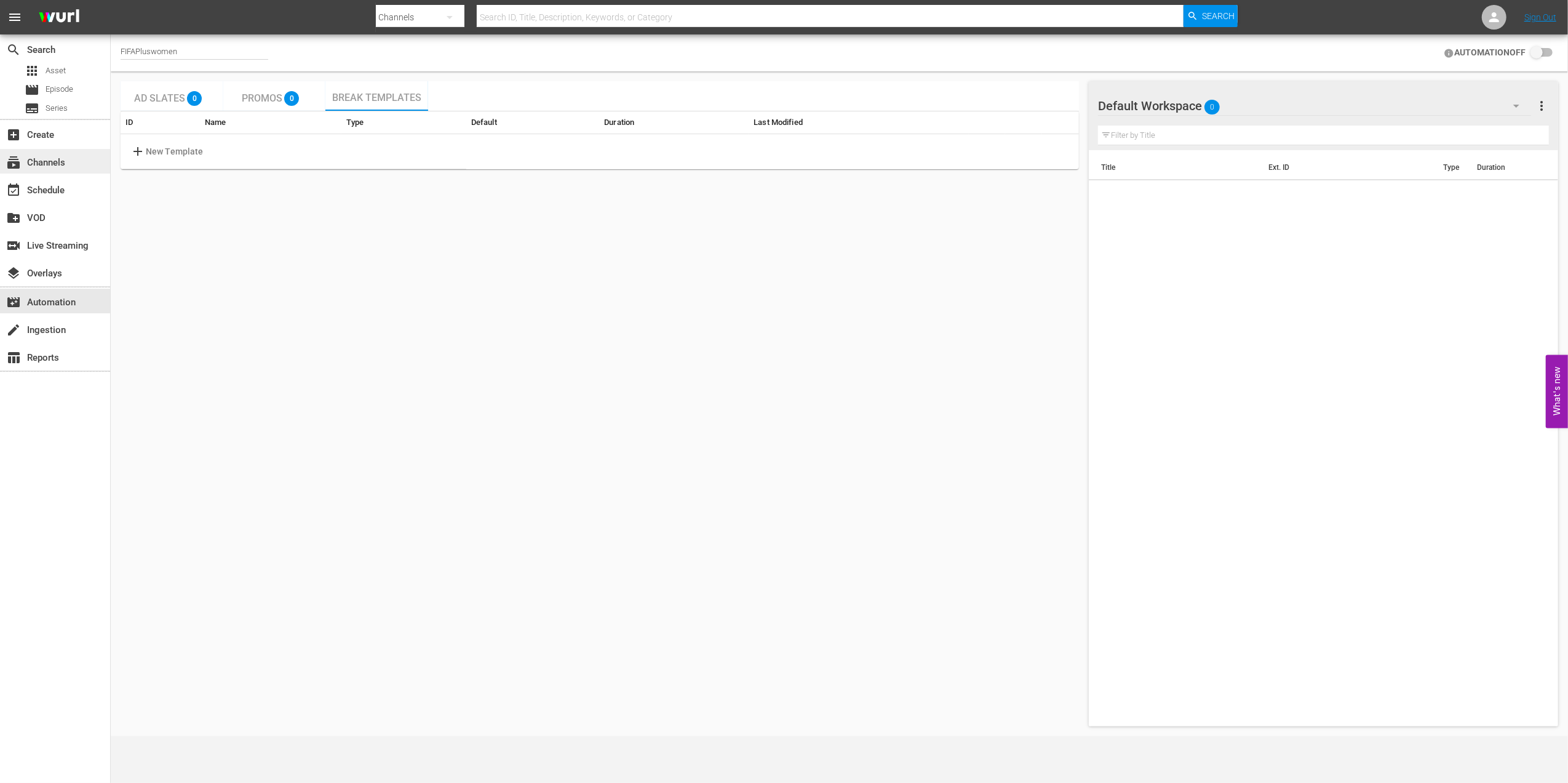
click at [69, 161] on div "subscriptions Channels" at bounding box center [55, 161] width 110 height 24
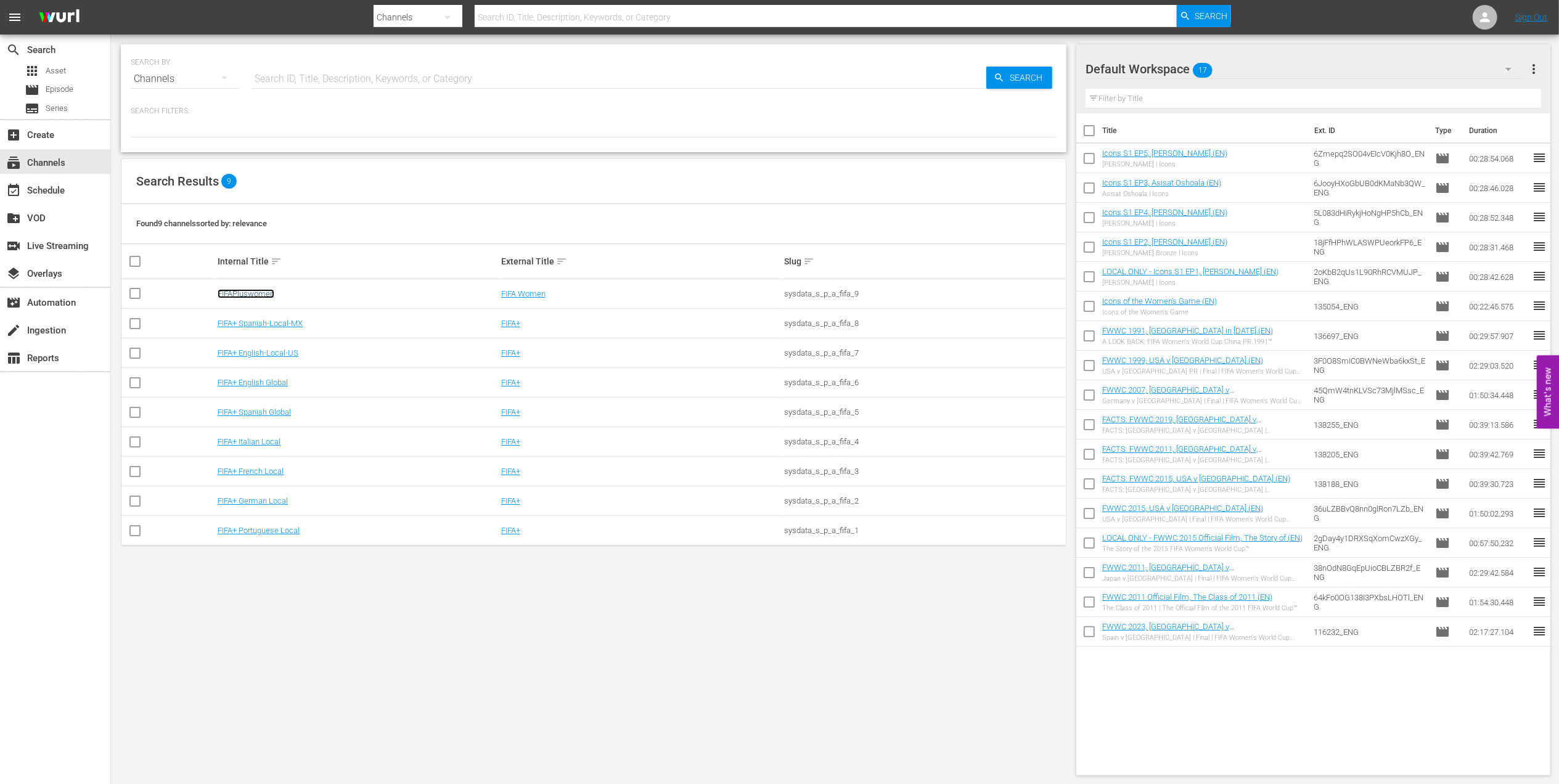
click at [252, 297] on link "FIFAPluswomen" at bounding box center [246, 294] width 57 height 9
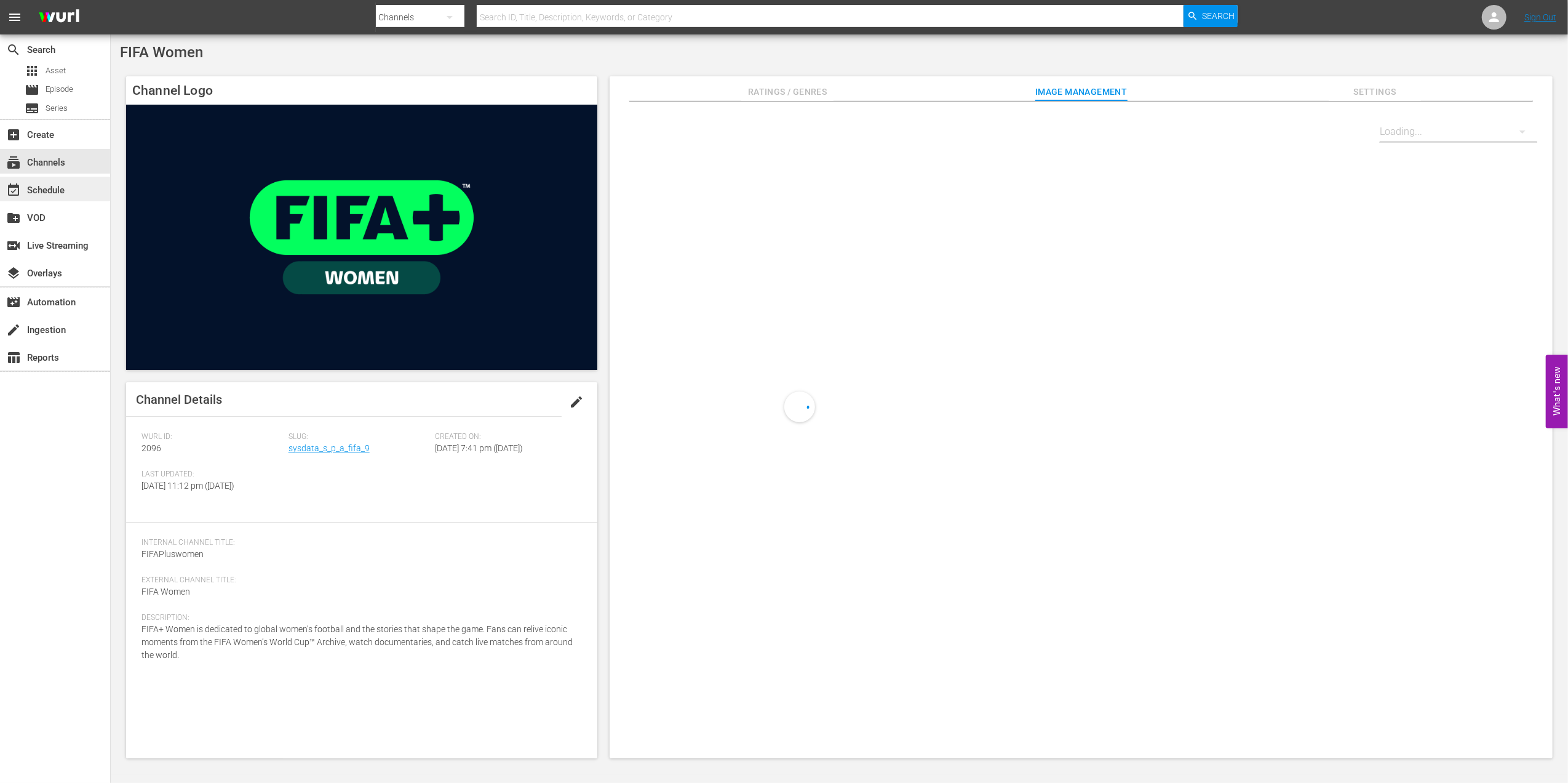
click at [78, 190] on div "event_available Schedule" at bounding box center [55, 188] width 110 height 24
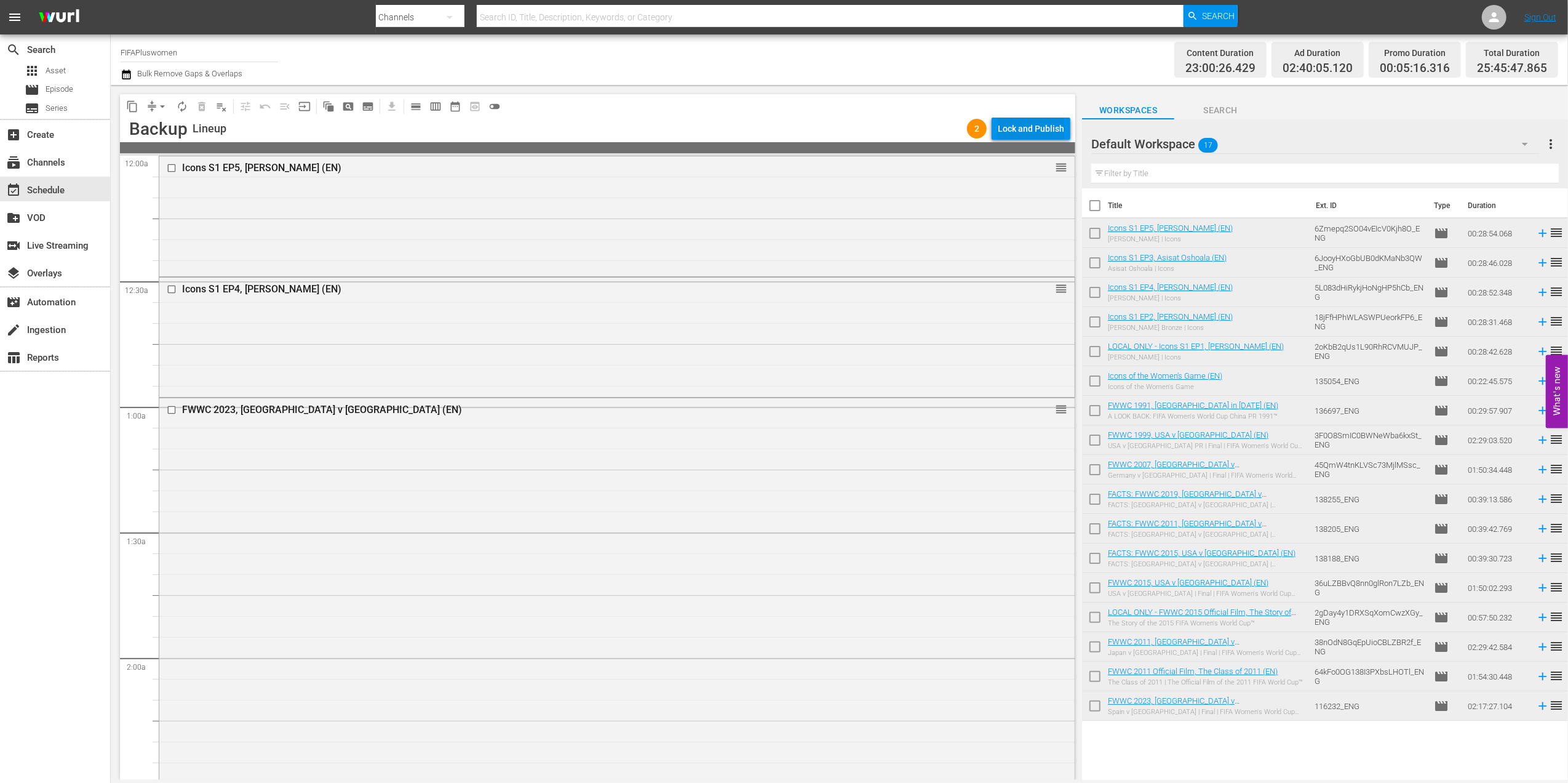
click at [1027, 129] on div "Lock and Publish" at bounding box center [1031, 129] width 67 height 22
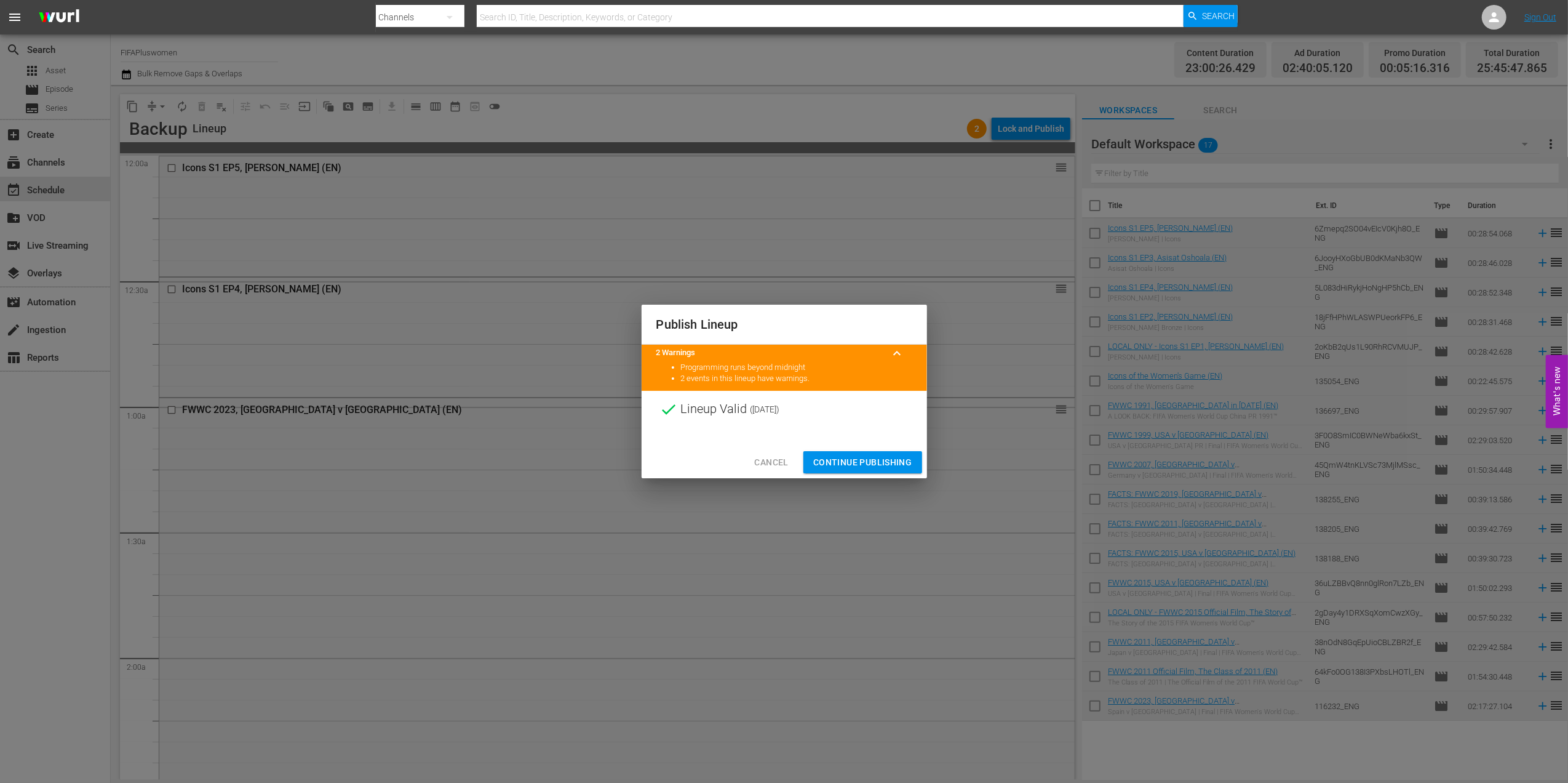
click at [867, 459] on span "Continue Publishing" at bounding box center [863, 462] width 99 height 16
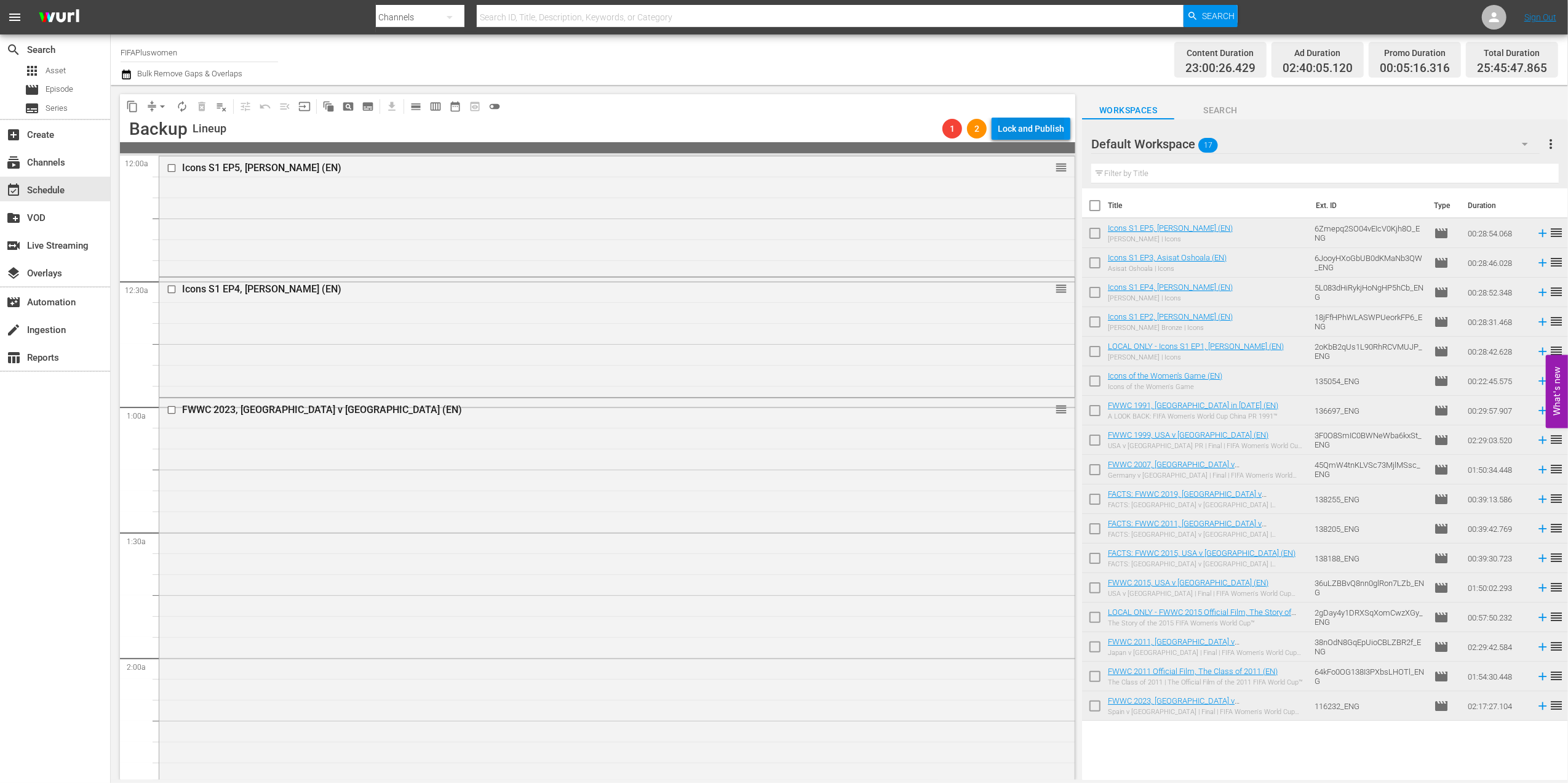
click at [1045, 133] on div "Lock and Publish" at bounding box center [1031, 129] width 67 height 22
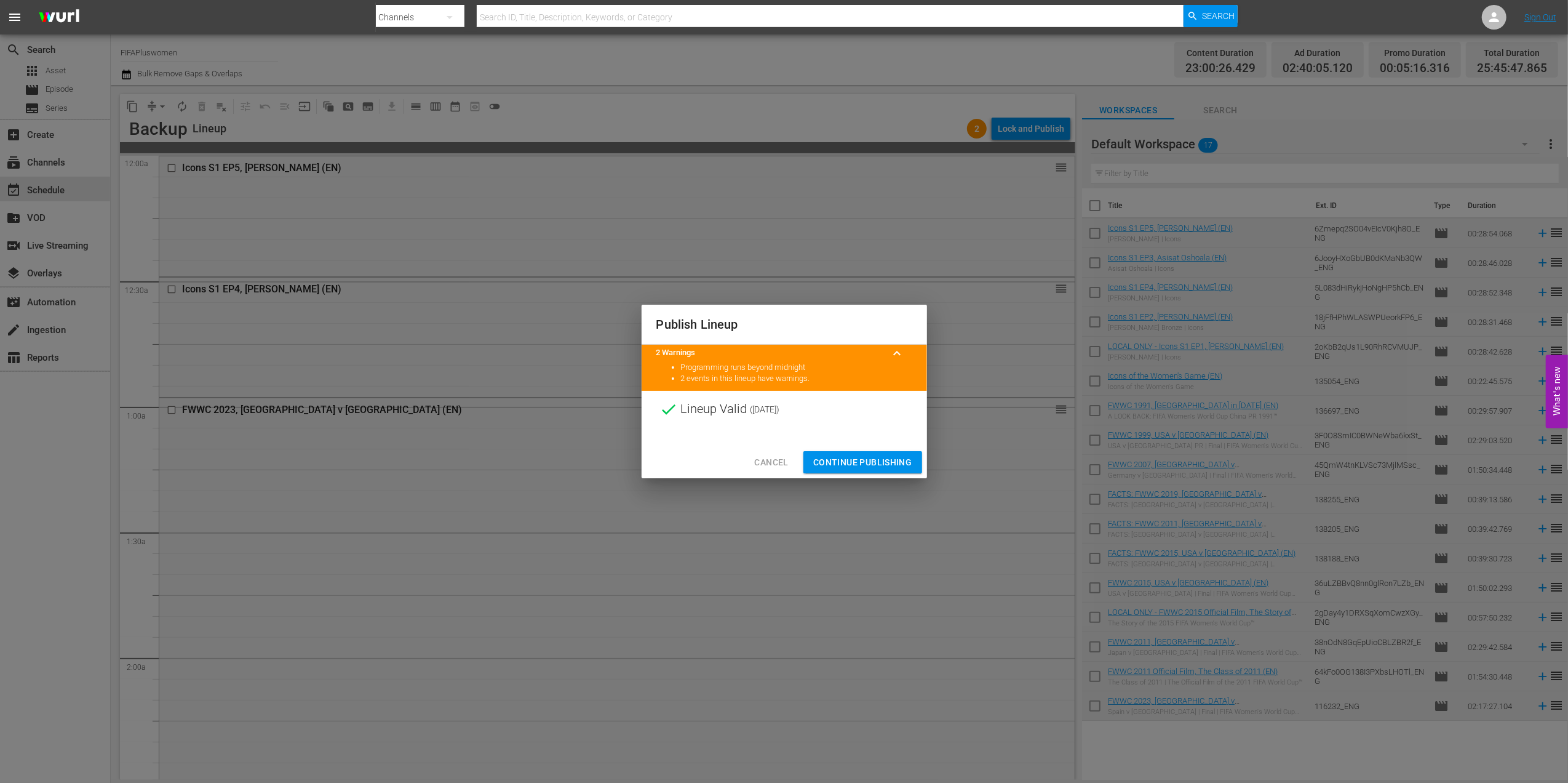
drag, startPoint x: 849, startPoint y: 457, endPoint x: 859, endPoint y: 459, distance: 10.2
click at [849, 458] on span "Continue Publishing" at bounding box center [863, 462] width 99 height 16
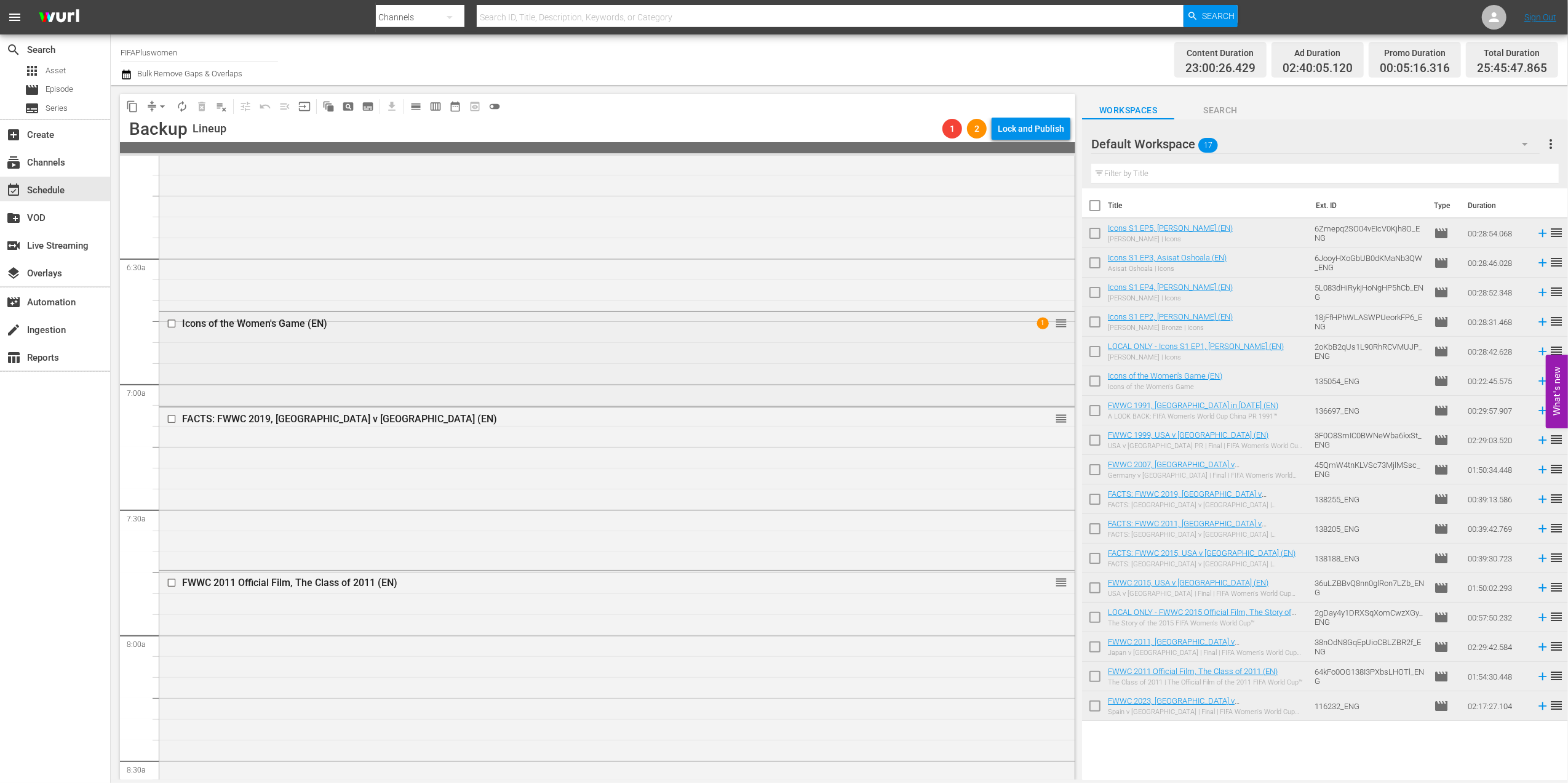
scroll to position [1528, 0]
click at [1037, 325] on span "1" at bounding box center [1043, 323] width 12 height 12
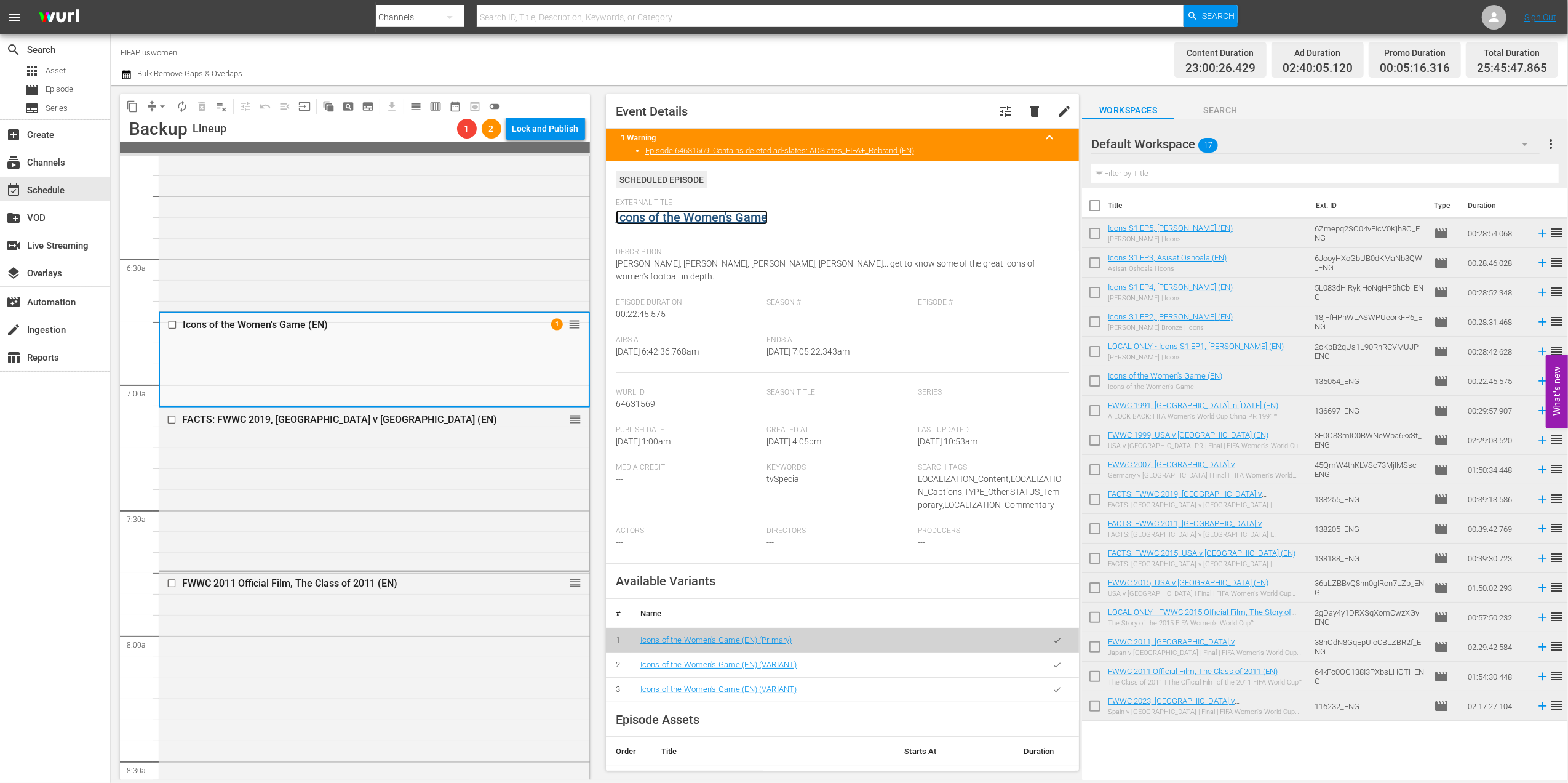
click at [730, 216] on link "Icons of the Women's Game" at bounding box center [692, 217] width 152 height 15
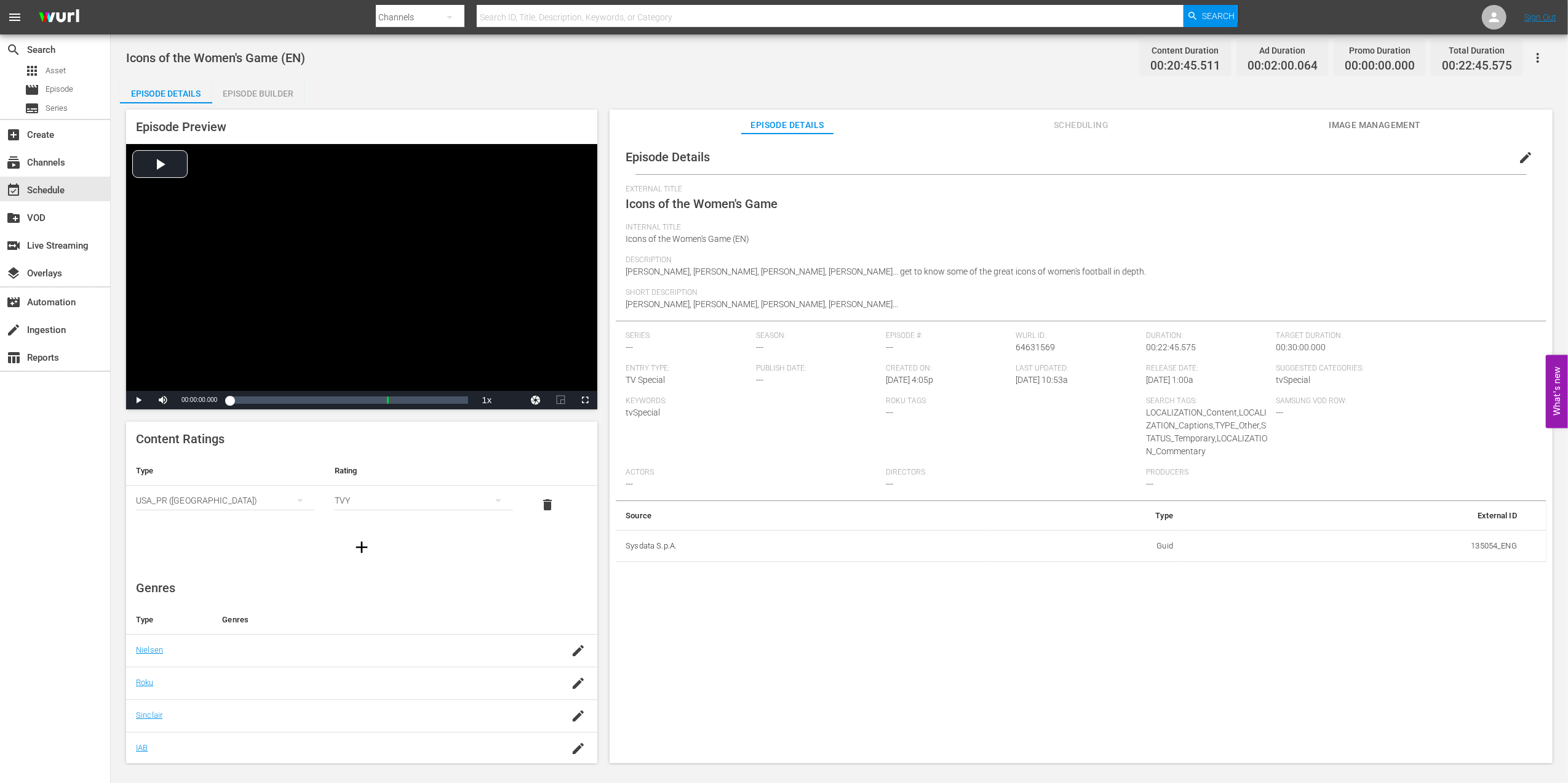
click at [249, 95] on div "Episode Builder" at bounding box center [259, 94] width 92 height 30
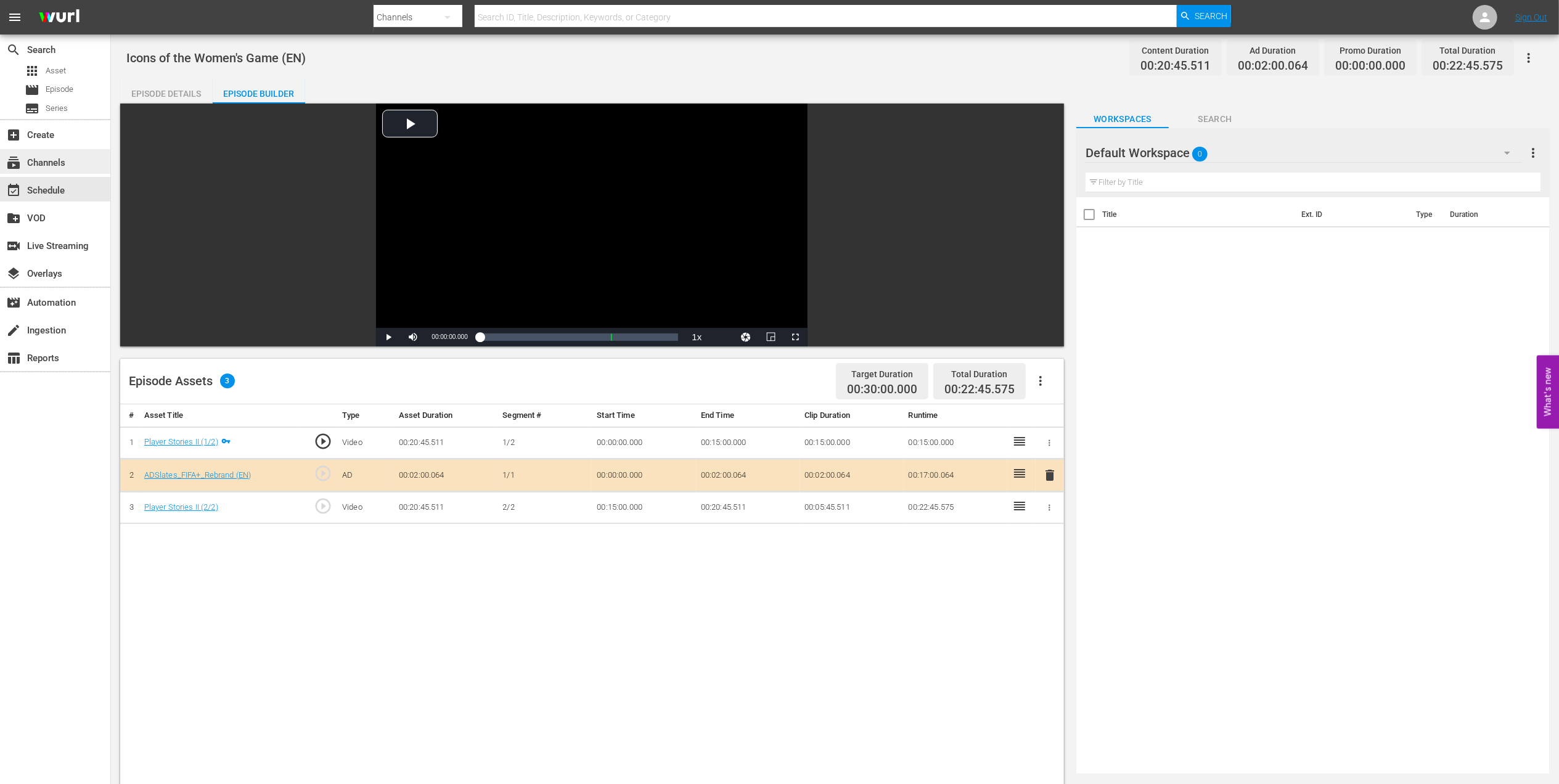
click at [82, 155] on div "subscriptions Channels" at bounding box center [55, 161] width 111 height 24
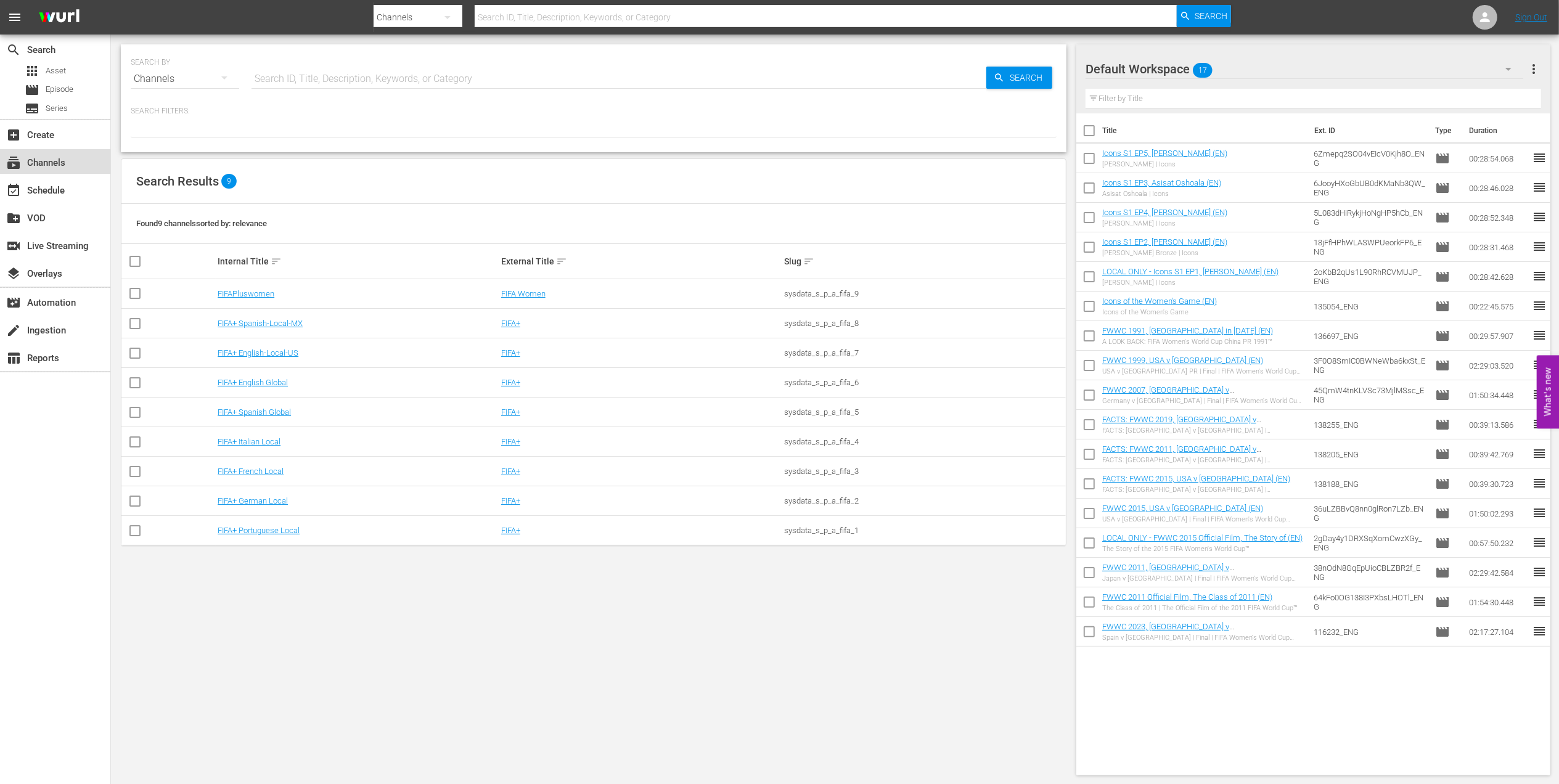
click at [71, 163] on div "subscriptions Channels" at bounding box center [55, 161] width 111 height 24
click at [62, 194] on div "event_available Schedule" at bounding box center [35, 188] width 69 height 11
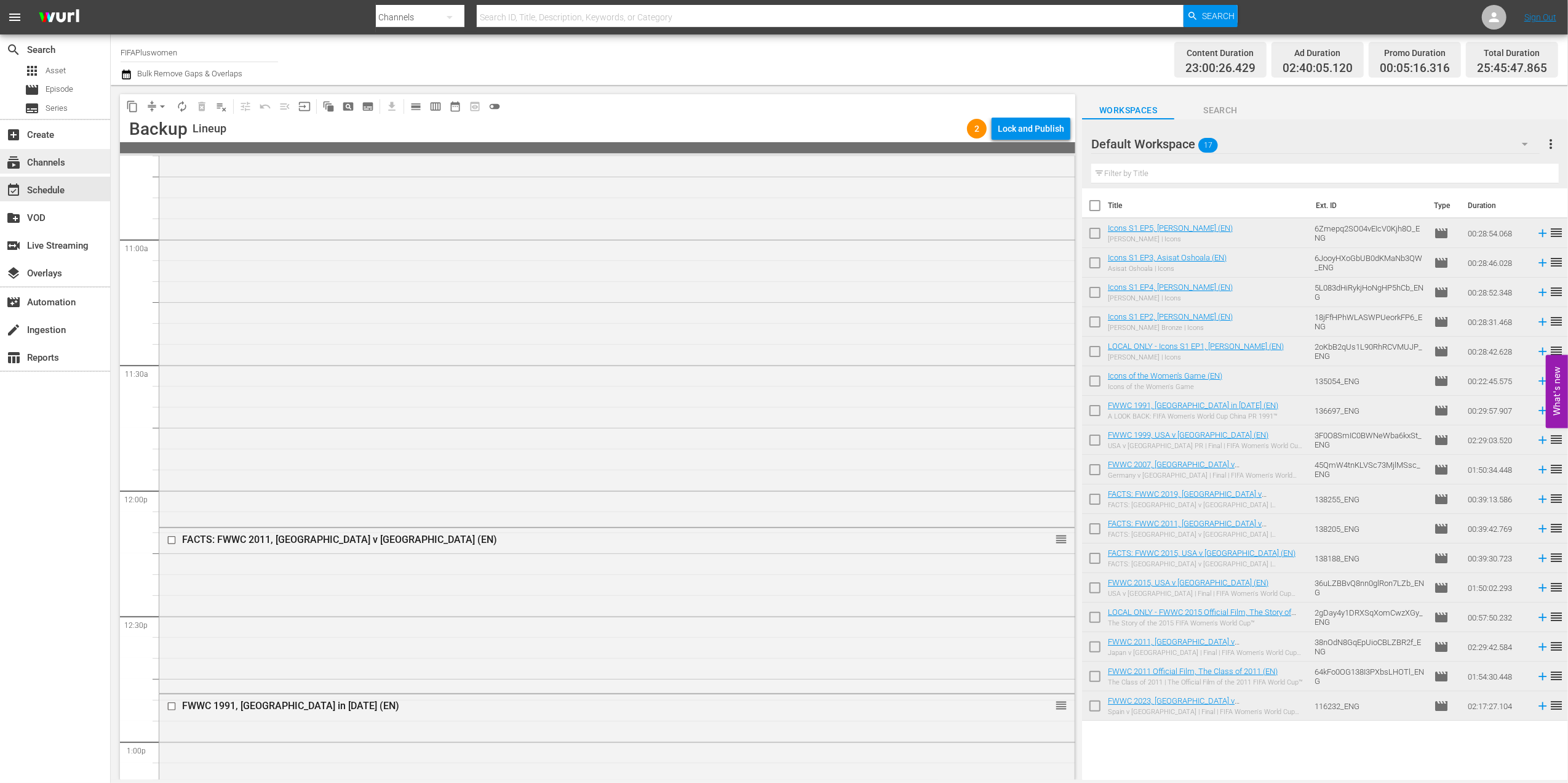
scroll to position [2554, 0]
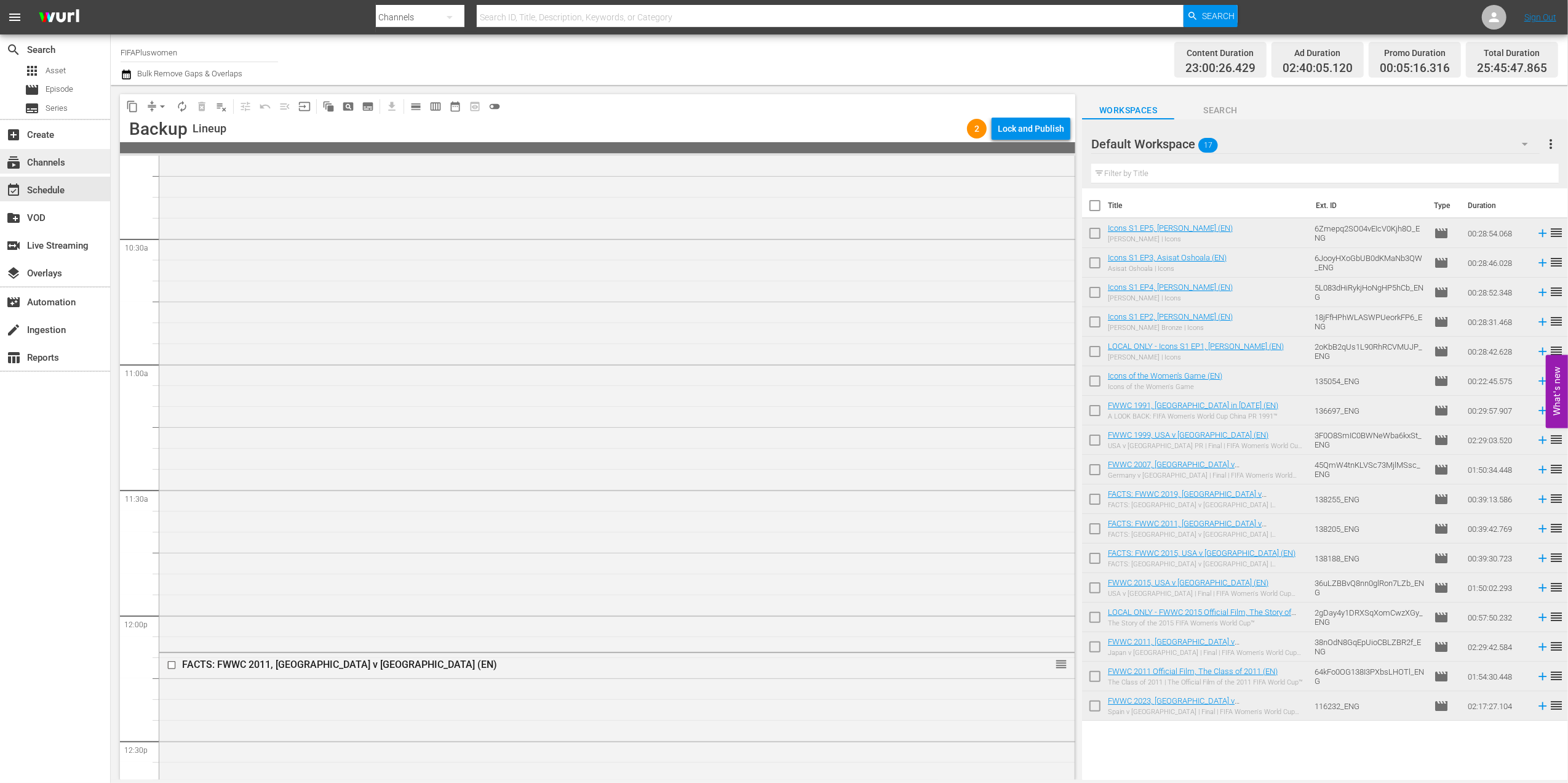
click at [30, 158] on div "subscriptions Channels" at bounding box center [34, 161] width 69 height 11
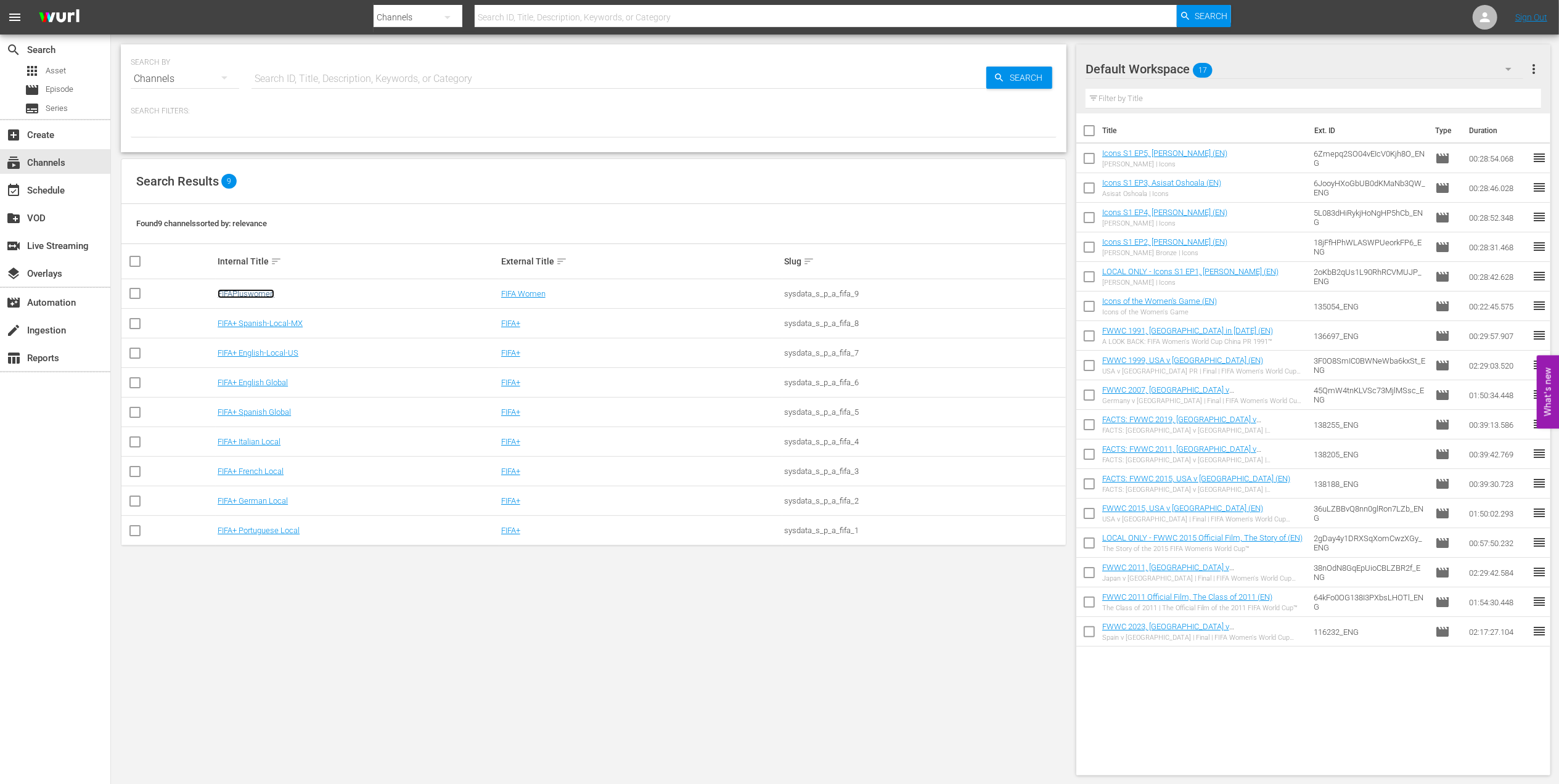
click at [247, 297] on link "FIFAPluswomen" at bounding box center [246, 294] width 57 height 9
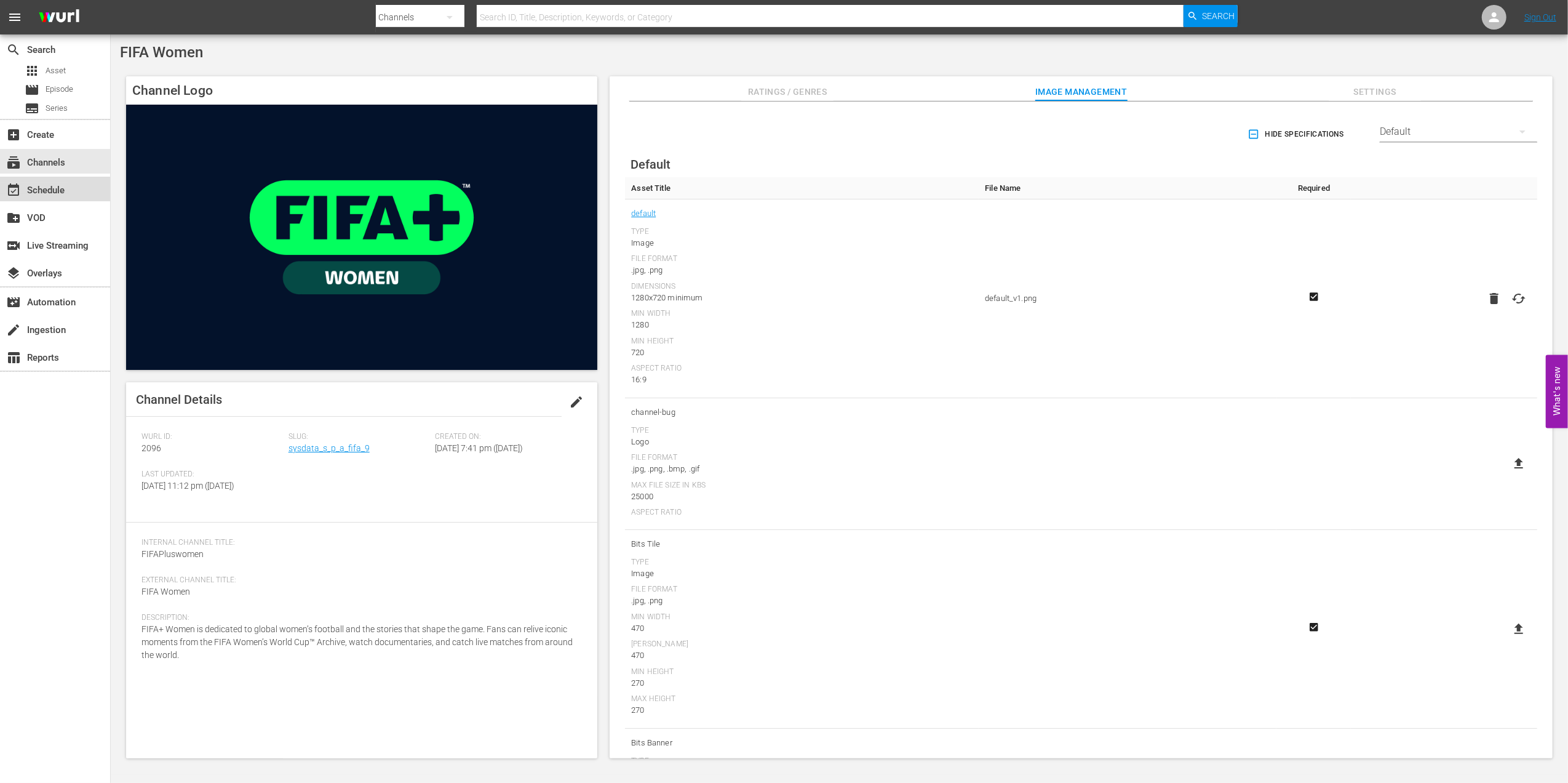
click at [53, 185] on div "event_available Schedule" at bounding box center [34, 188] width 69 height 11
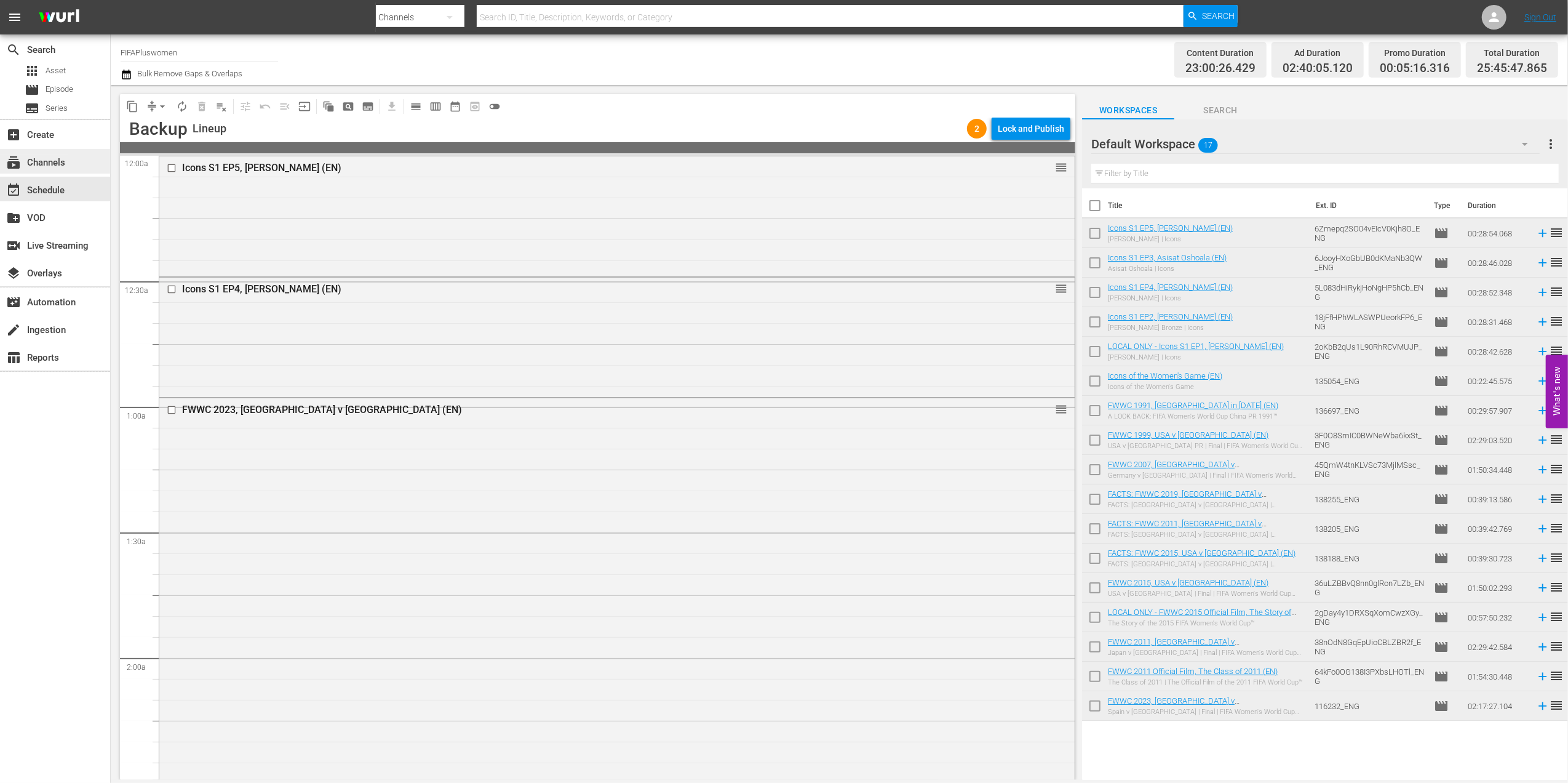
click at [50, 156] on div "subscriptions Channels" at bounding box center [34, 161] width 69 height 11
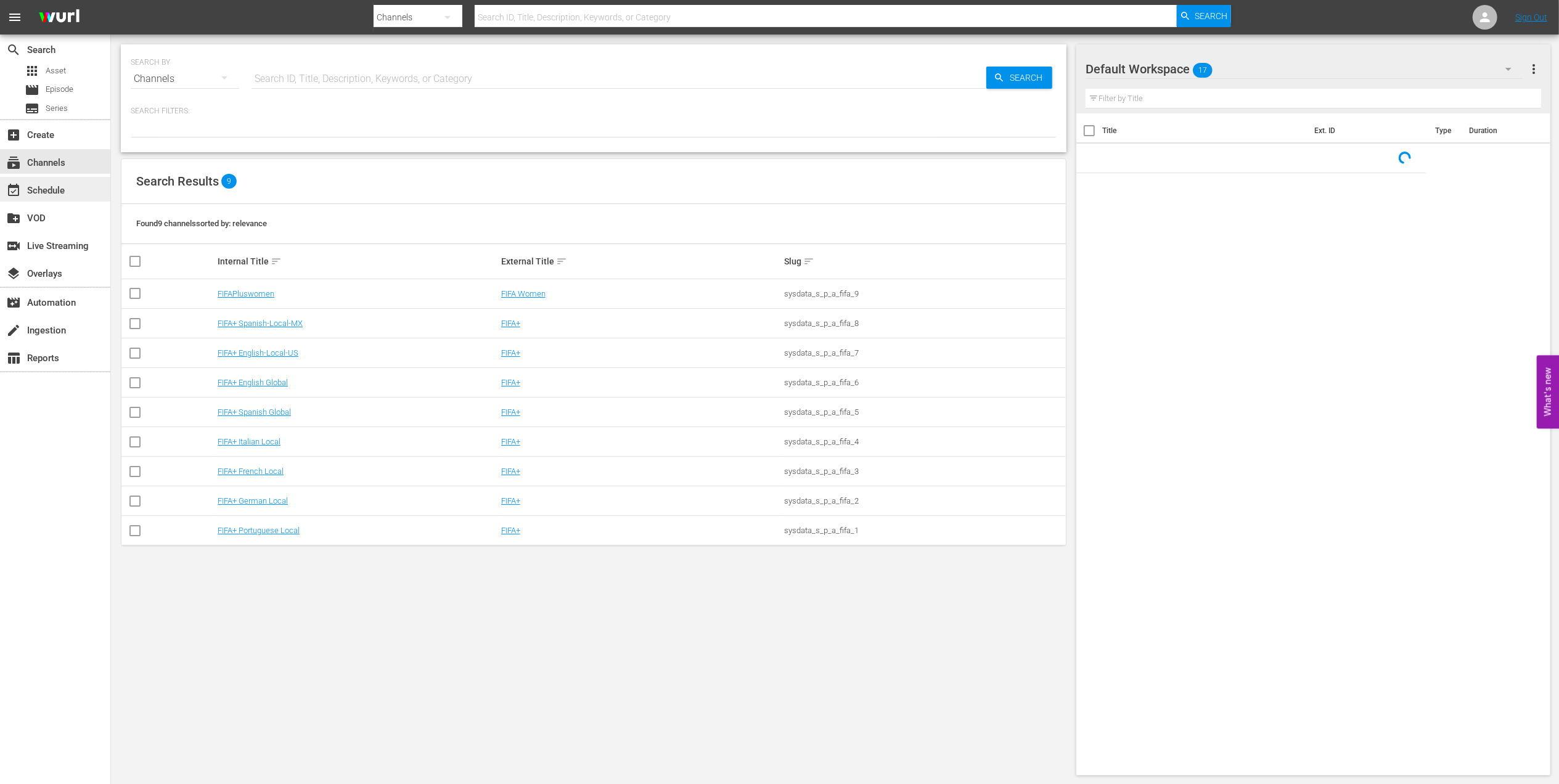
click at [50, 188] on div "event_available Schedule" at bounding box center [35, 188] width 69 height 11
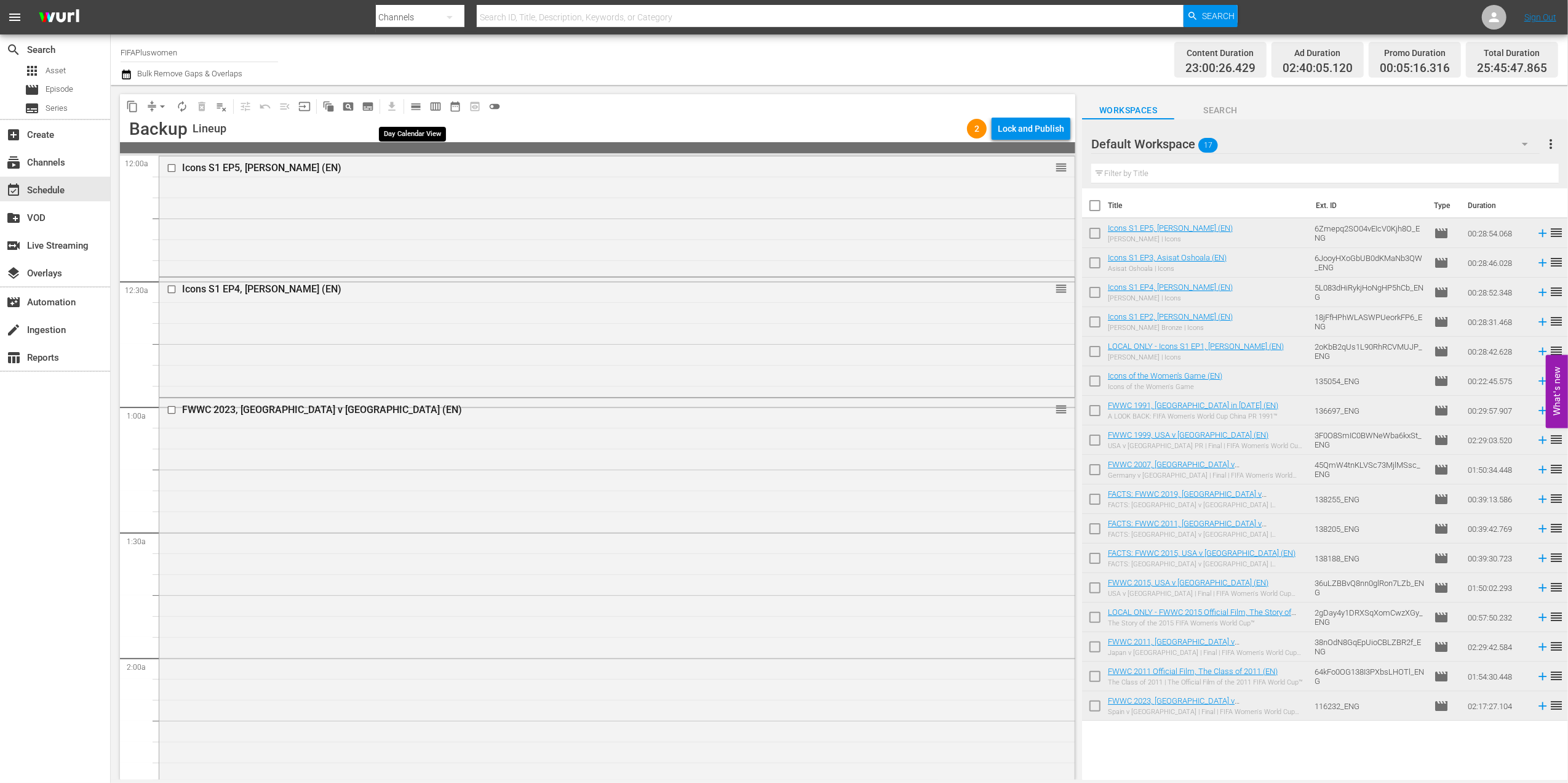
click at [417, 104] on span "calendar_view_day_outlined" at bounding box center [416, 107] width 13 height 13
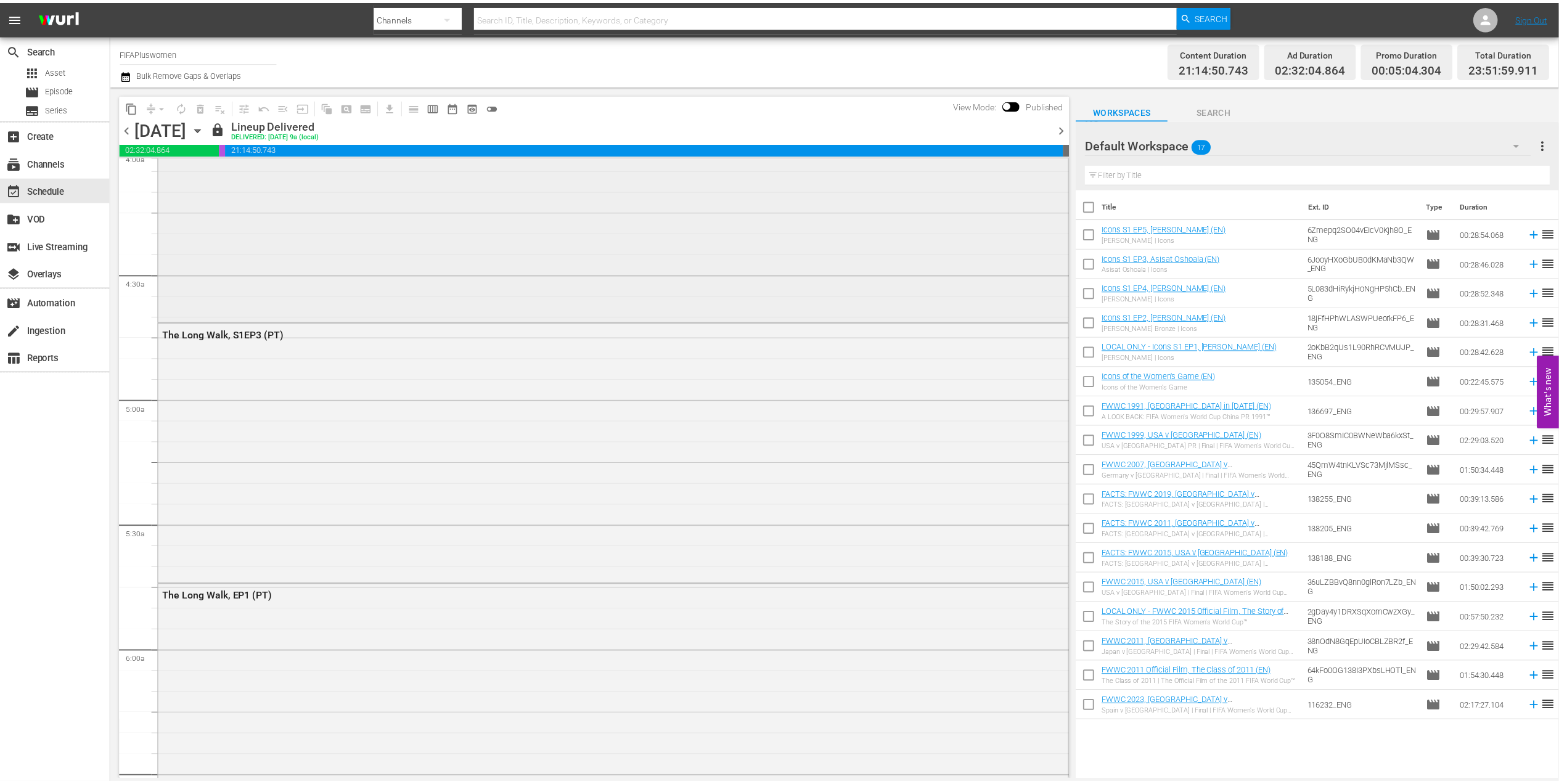
scroll to position [1051, 0]
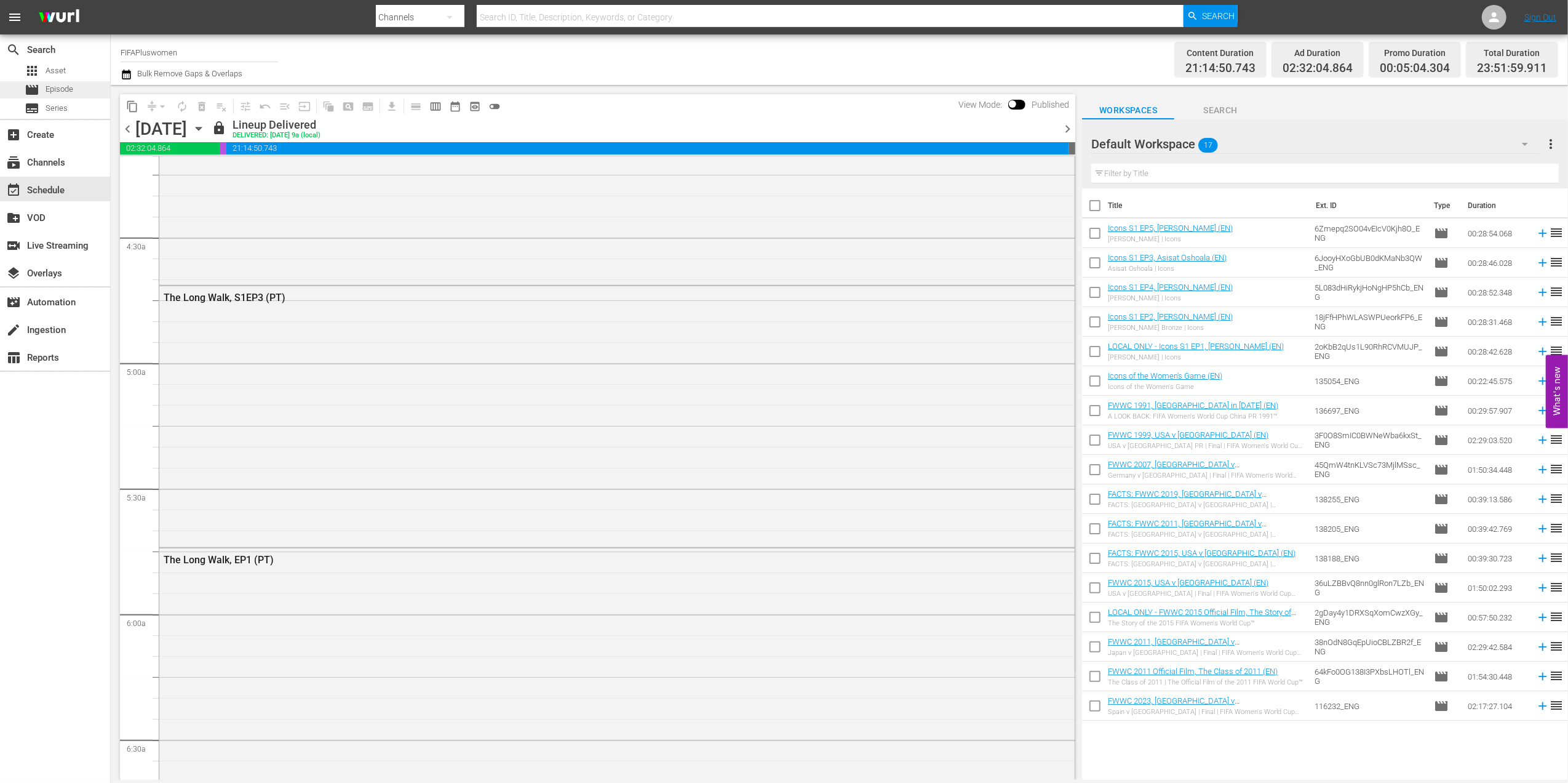
click at [72, 92] on span "Episode" at bounding box center [59, 89] width 27 height 13
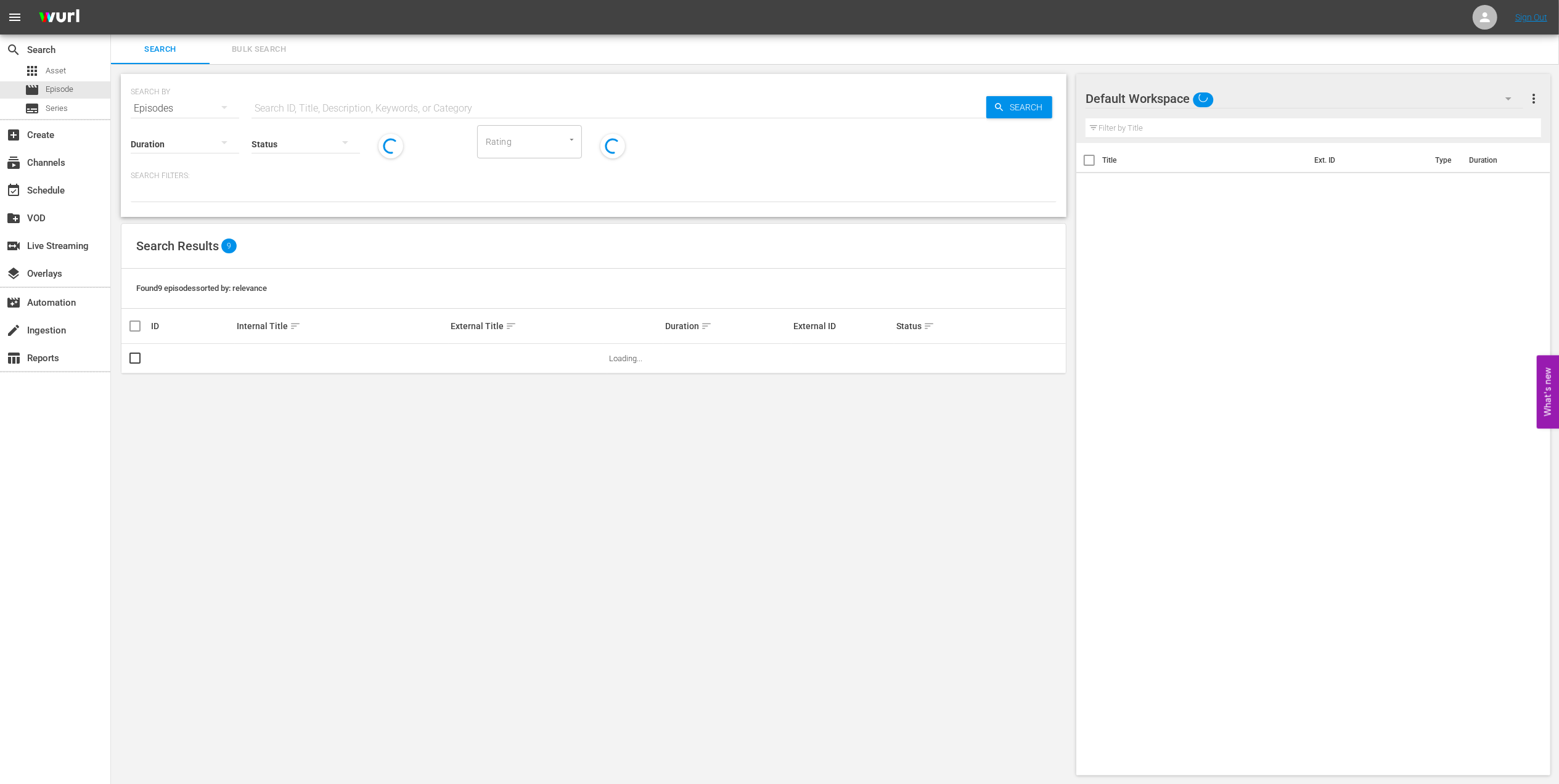
click at [429, 108] on input "text" at bounding box center [619, 108] width 735 height 30
paste input "EP 3 - FWC 2014 | The Final"
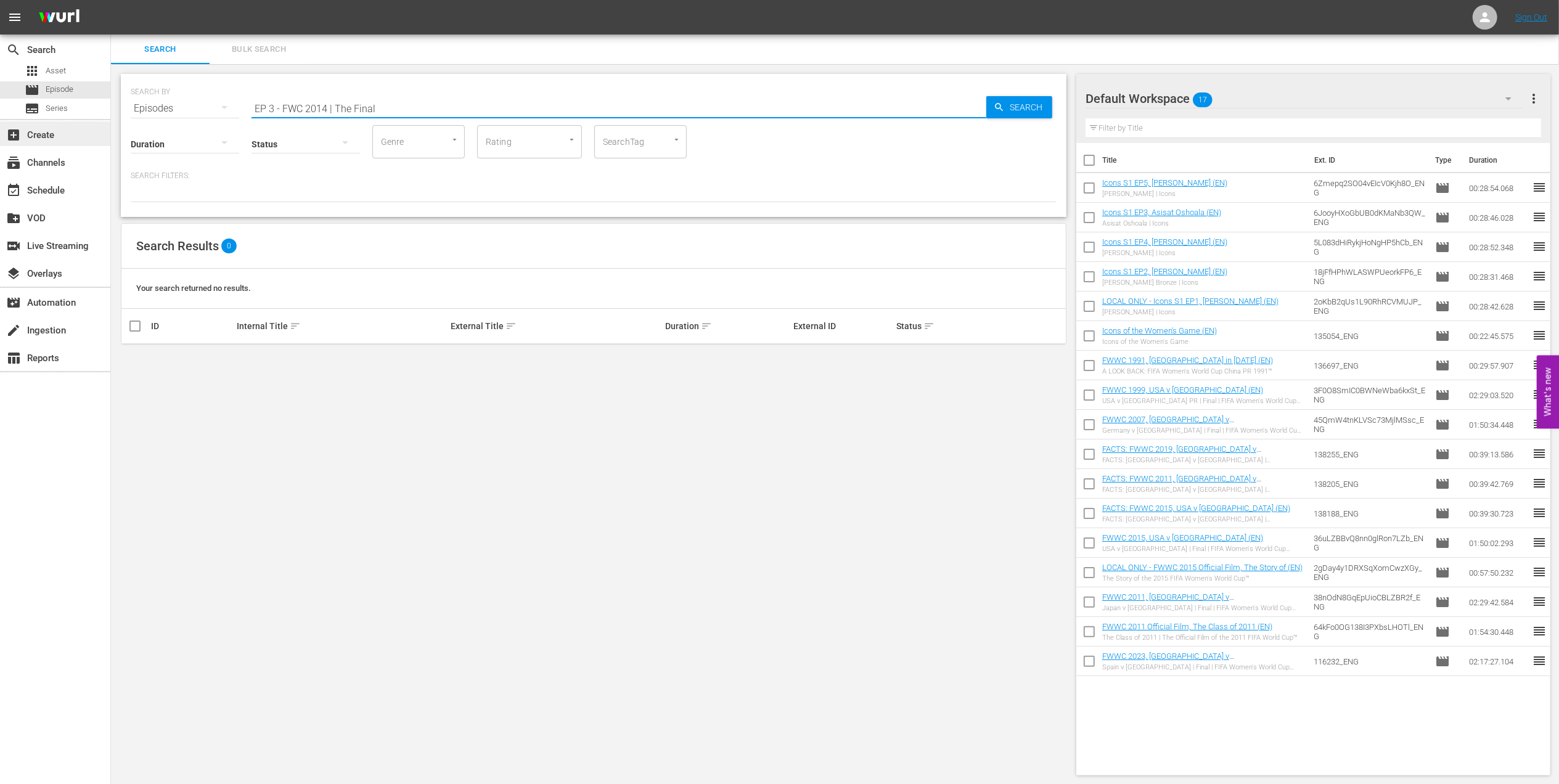
drag, startPoint x: 386, startPoint y: 102, endPoint x: 20, endPoint y: 124, distance: 366.7
click at [111, 0] on div "search Search apps Asset movie Episode subtitles Series add_box Create subscrip…" at bounding box center [834, 0] width 1448 height 0
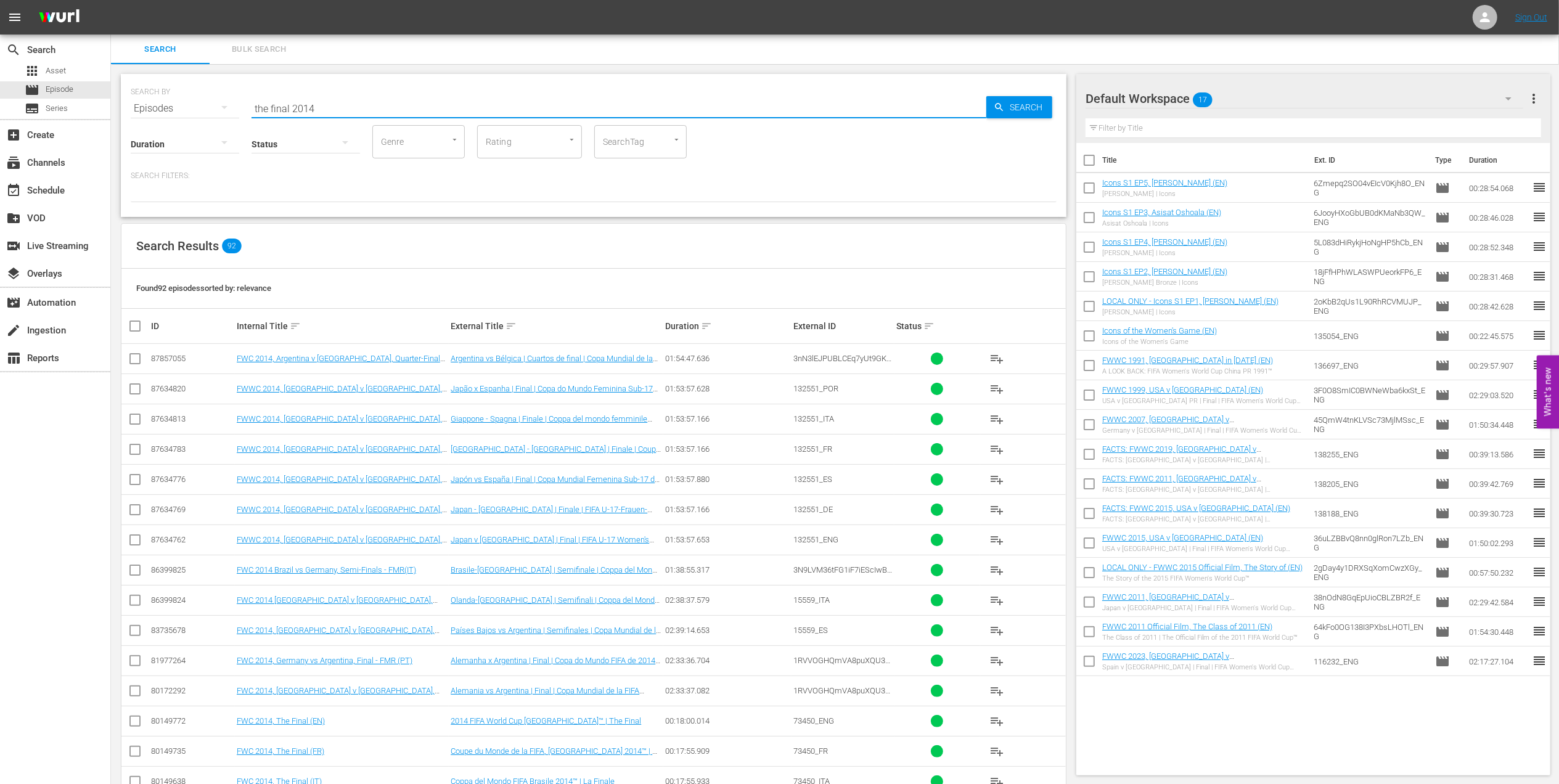
drag, startPoint x: 338, startPoint y: 104, endPoint x: 164, endPoint y: 106, distance: 174.0
click at [165, 106] on div "SEARCH BY Search By Episodes Search ID, Title, Description, Keywords, or Catego…" at bounding box center [593, 101] width 926 height 45
paste input "1954 Official Film - German Giants"
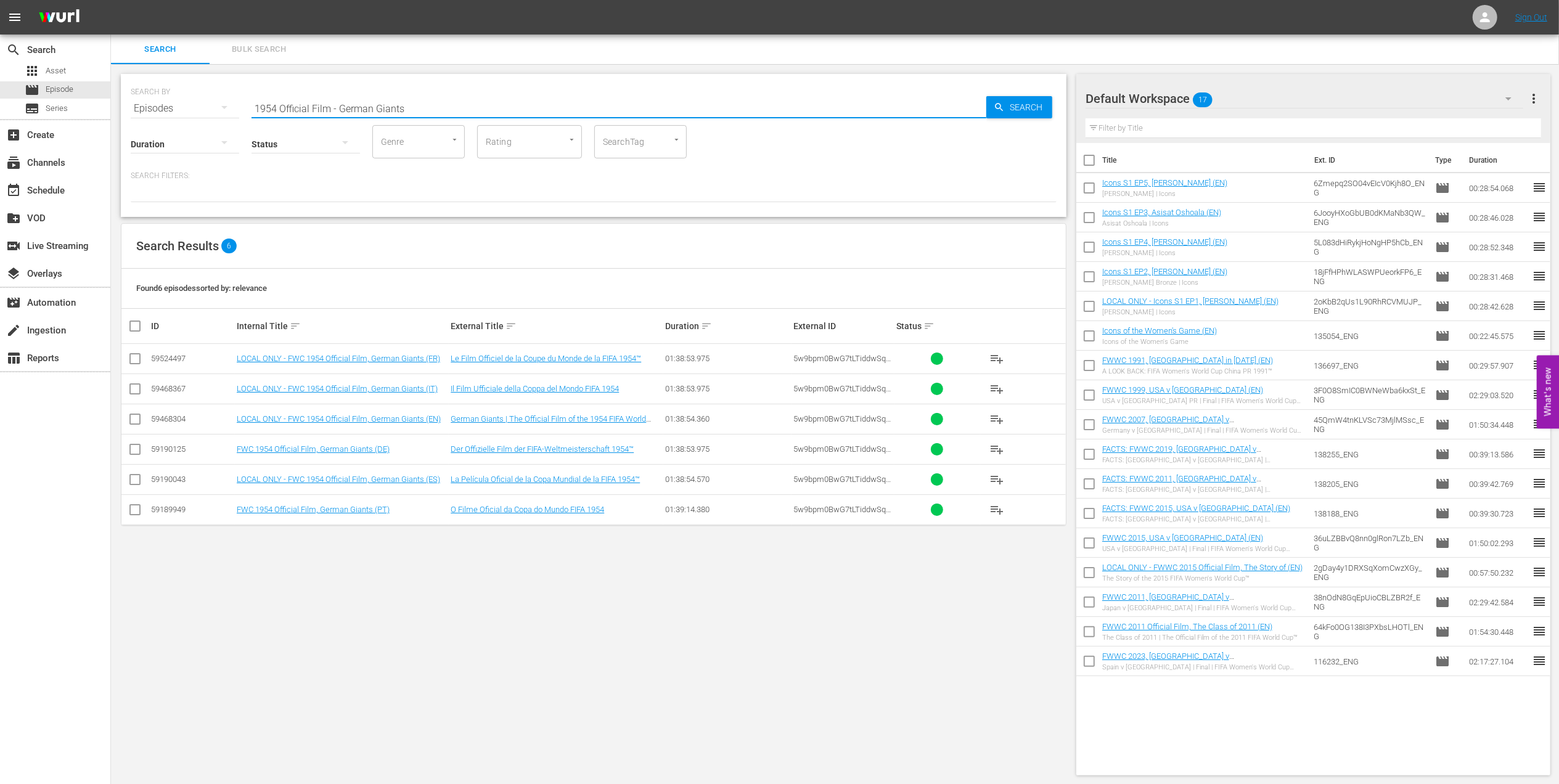
drag, startPoint x: 408, startPoint y: 108, endPoint x: 182, endPoint y: 107, distance: 226.0
click at [182, 107] on div "SEARCH BY Search By Episodes Search ID, Title, Description, Keywords, or Catego…" at bounding box center [593, 101] width 926 height 45
paste input "8 Official Film - [PERSON_NAME]"
drag, startPoint x: 409, startPoint y: 108, endPoint x: 139, endPoint y: 108, distance: 270.0
click at [139, 108] on div "SEARCH BY Search By Episodes Search ID, Title, Description, Keywords, or Catego…" at bounding box center [593, 101] width 926 height 45
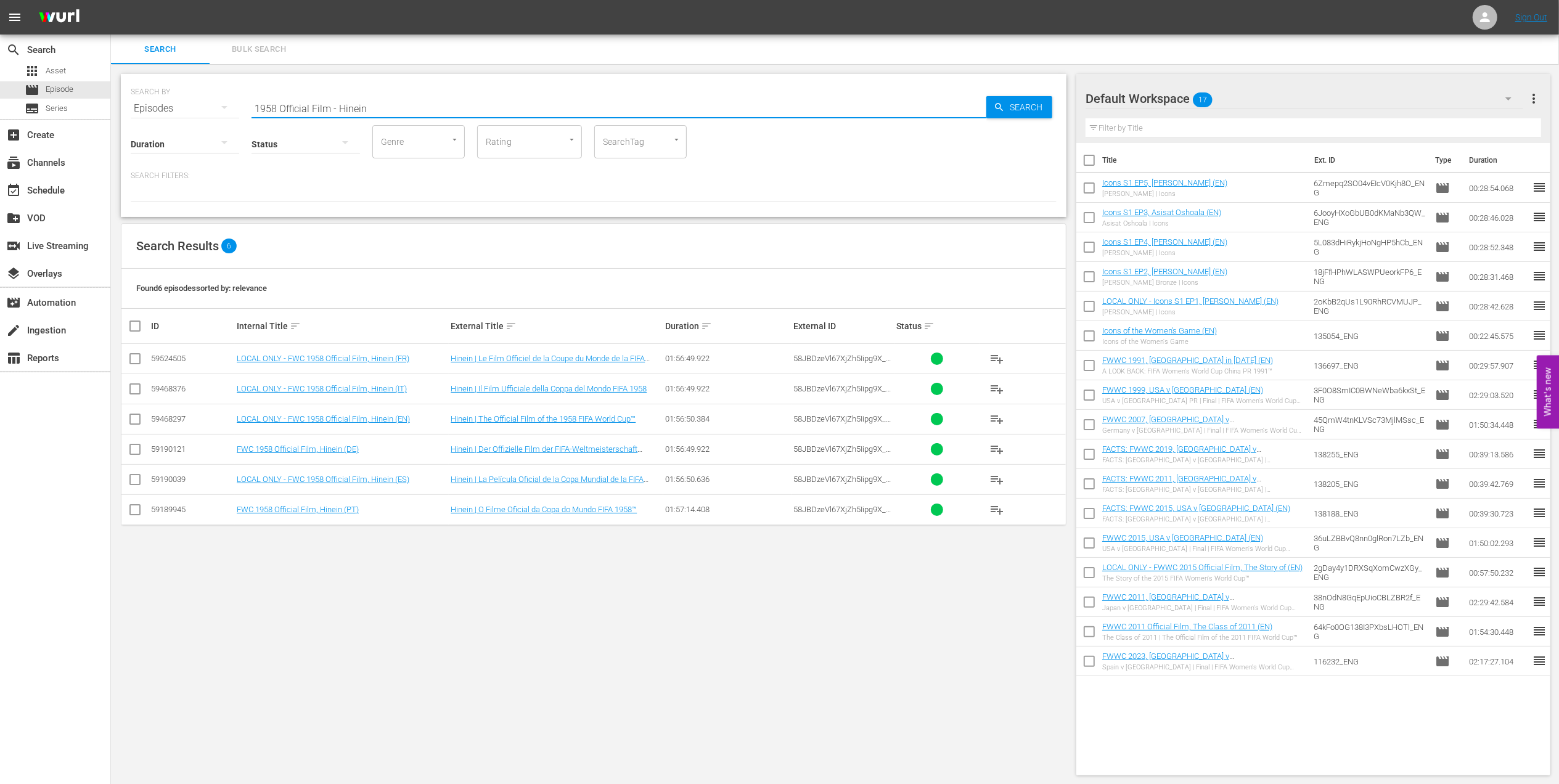
paste input "62 Official Film - Viva [GEOGRAPHIC_DATA]"
drag, startPoint x: 323, startPoint y: 104, endPoint x: 208, endPoint y: 106, distance: 115.0
click at [208, 106] on div "SEARCH BY Search By Episodes Search ID, Title, Description, Keywords, or Catego…" at bounding box center [593, 101] width 926 height 45
paste input "Netherlands v [GEOGRAPHIC_DATA] | Quarter-finals | 1994 FIFA World Cup [GEOGRAP…"
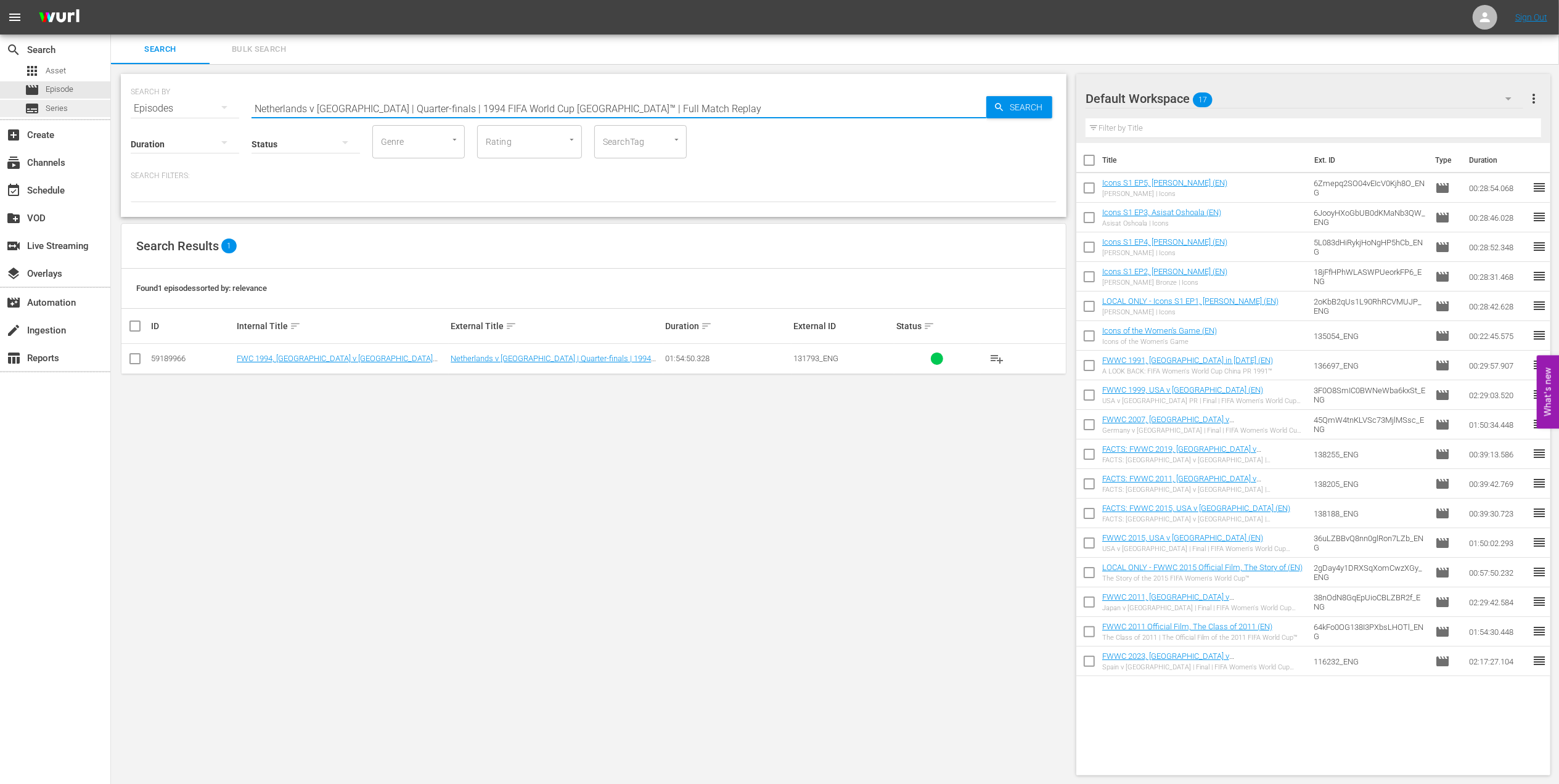
drag, startPoint x: 291, startPoint y: 108, endPoint x: 38, endPoint y: 108, distance: 253.0
click at [111, 0] on div "search Search apps Asset movie Episode subtitles Series add_box Create subscrip…" at bounding box center [834, 0] width 1448 height 0
paste input "[GEOGRAPHIC_DATA] v [GEOGRAPHIC_DATA]"
drag, startPoint x: 491, startPoint y: 104, endPoint x: 77, endPoint y: 106, distance: 414.0
click at [111, 0] on div "search Search apps Asset movie Episode subtitles Series add_box Create subscrip…" at bounding box center [834, 0] width 1448 height 0
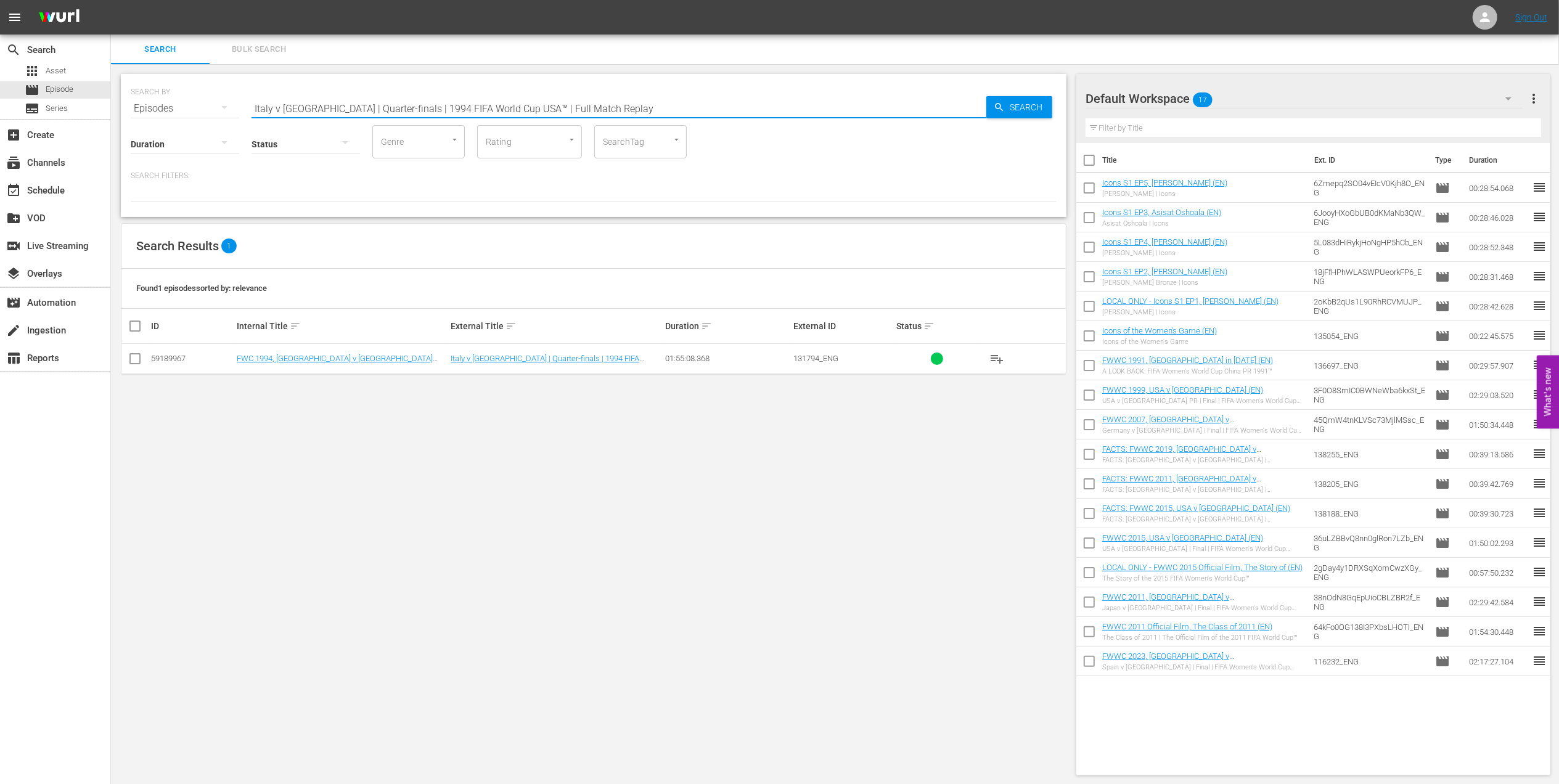
paste input "LOCAL ONLY - FWC 1970 Official Film, The World at their Feet"
drag, startPoint x: 331, startPoint y: 106, endPoint x: 5, endPoint y: 107, distance: 326.0
click at [111, 0] on div "search Search apps Asset movie Episode subtitles Series add_box Create subscrip…" at bounding box center [834, 0] width 1448 height 0
click at [541, 106] on input "LOCAL ONLY - FWC 1970 Official Film, The World at their Feet" at bounding box center [619, 108] width 735 height 30
drag, startPoint x: 260, startPoint y: 106, endPoint x: 225, endPoint y: 109, distance: 35.1
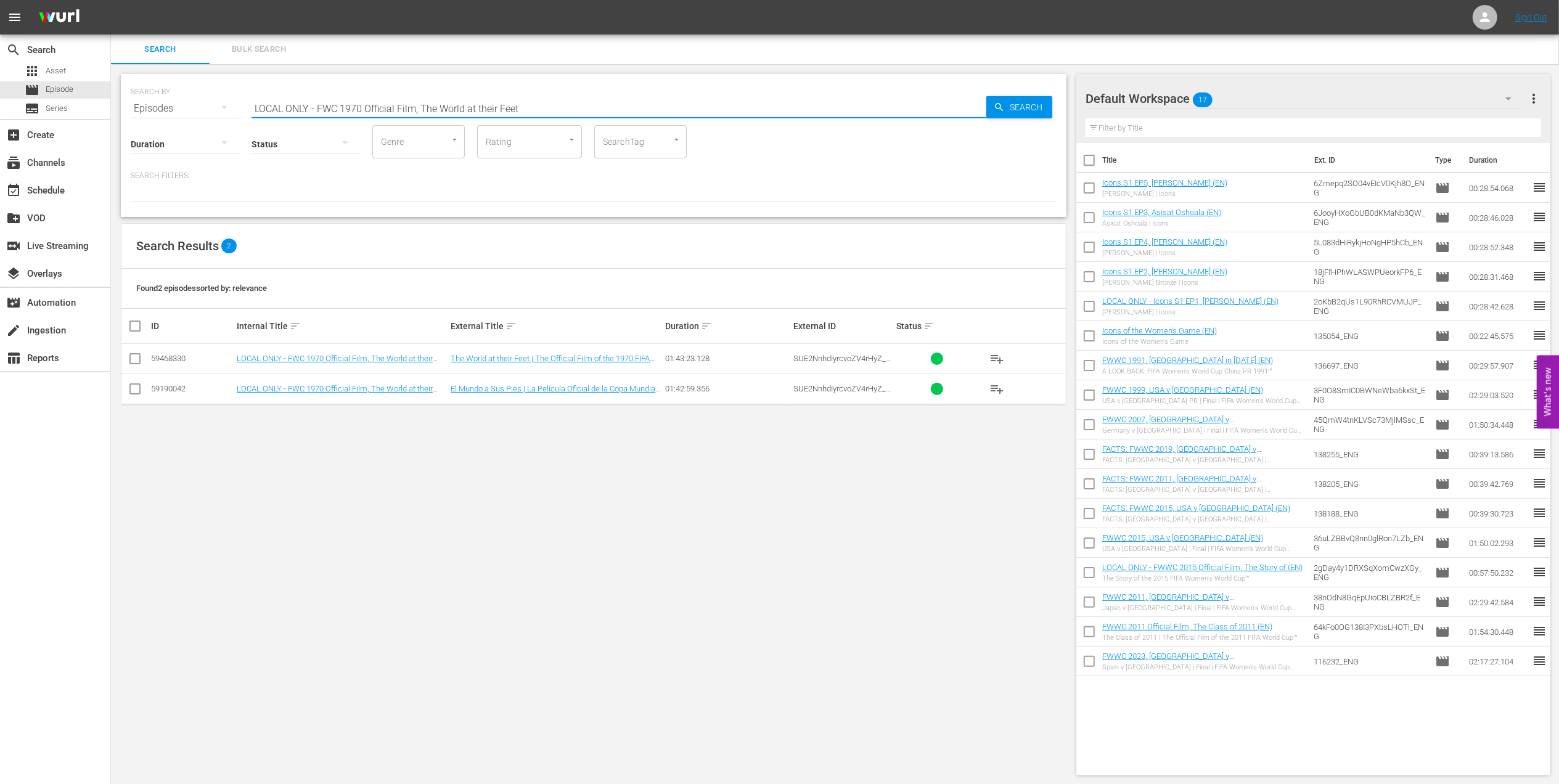
click at [214, 107] on div "SEARCH BY Search By Episodes Search ID, Title, Description, Keywords, or Catego…" at bounding box center [593, 101] width 926 height 45
paste input "FWC 1974 - Final - [GEOGRAPHIC_DATA] v [GEOGRAPHIC_DATA]"
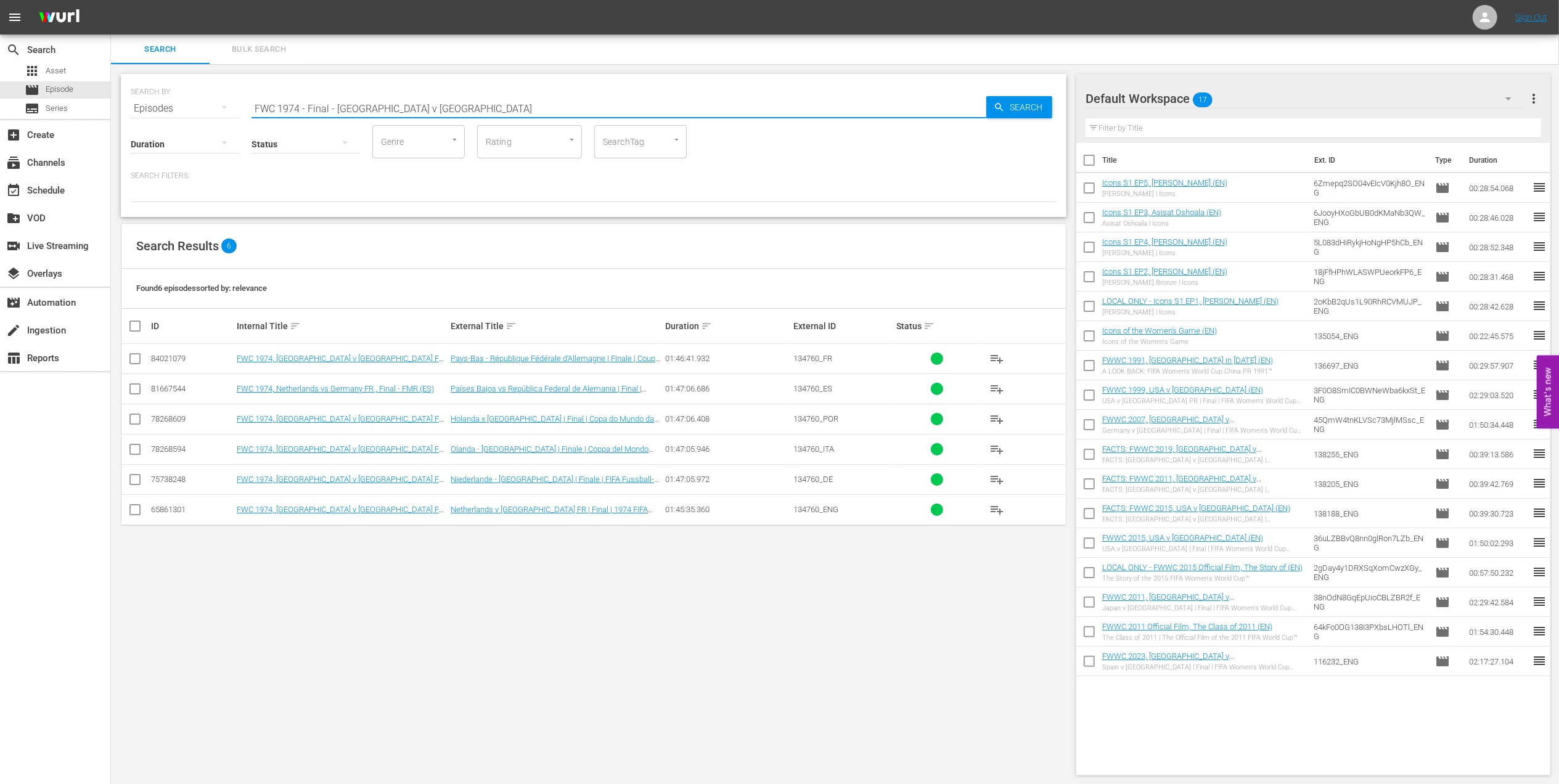
type input "FWC 1974 - Final - [GEOGRAPHIC_DATA] v [GEOGRAPHIC_DATA]"
click at [58, 162] on div "subscriptions Channels" at bounding box center [35, 161] width 69 height 11
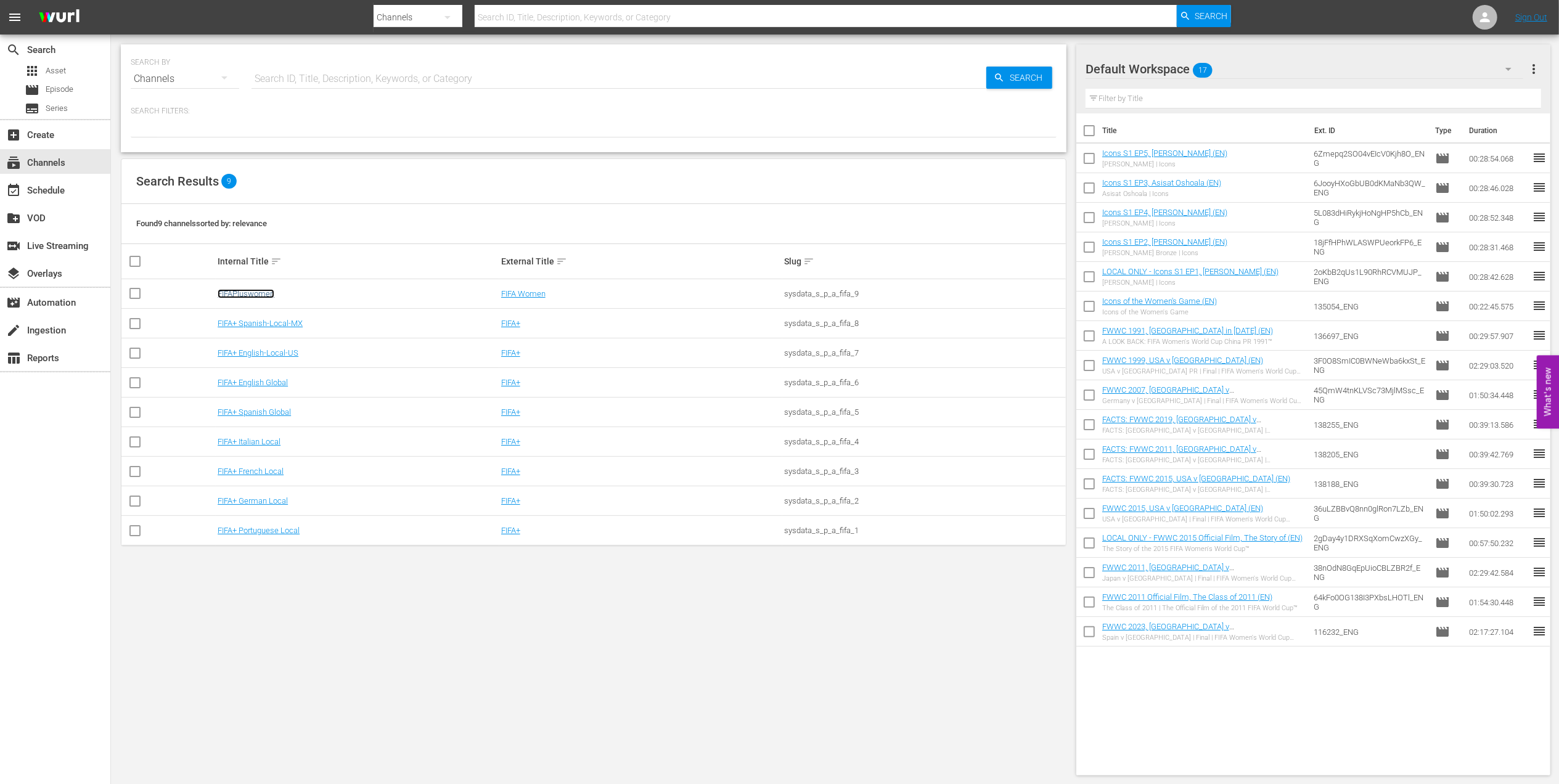
click at [260, 294] on link "FIFAPluswomen" at bounding box center [246, 294] width 57 height 9
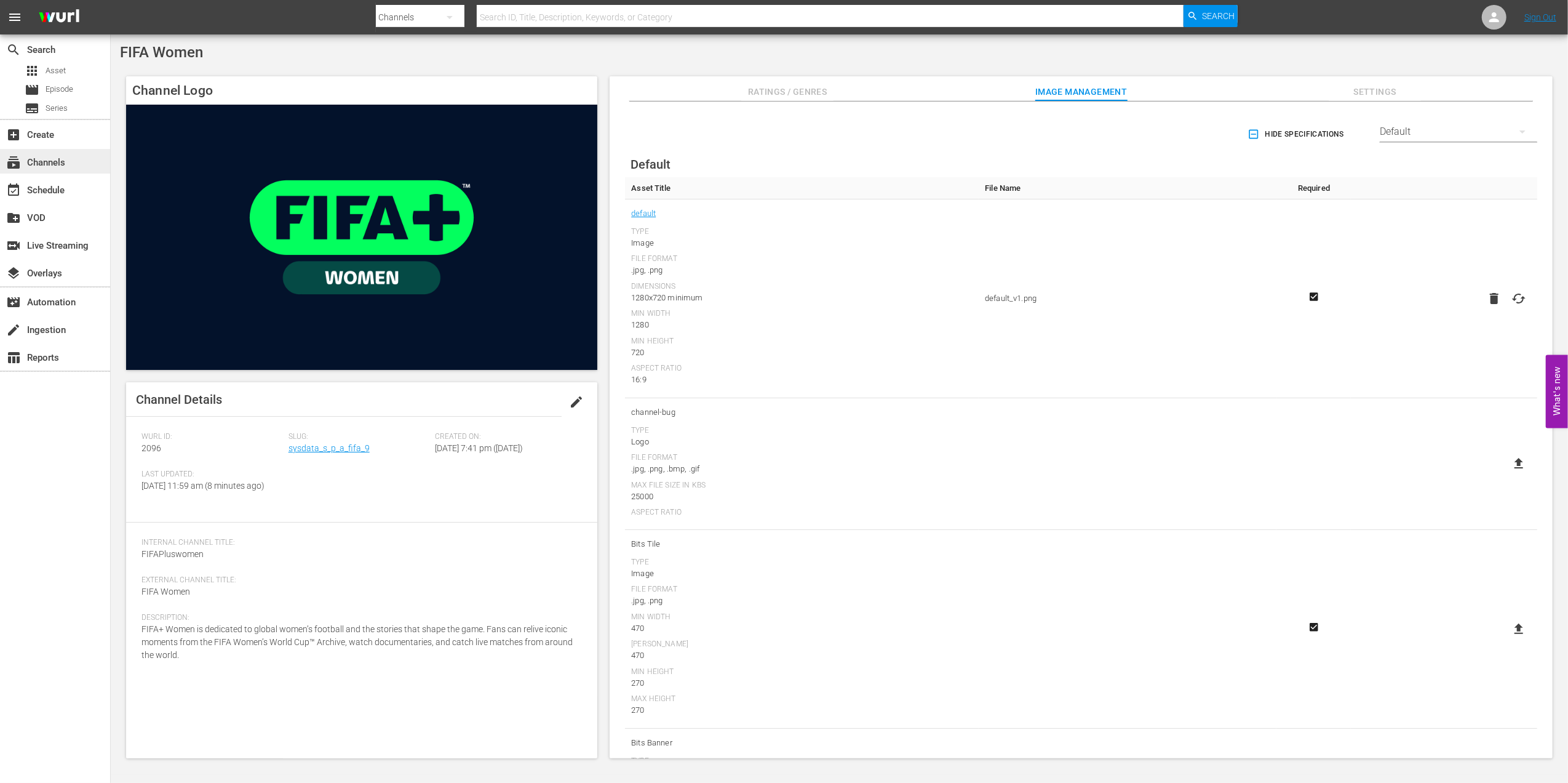
click at [54, 165] on div "subscriptions Channels" at bounding box center [34, 161] width 69 height 11
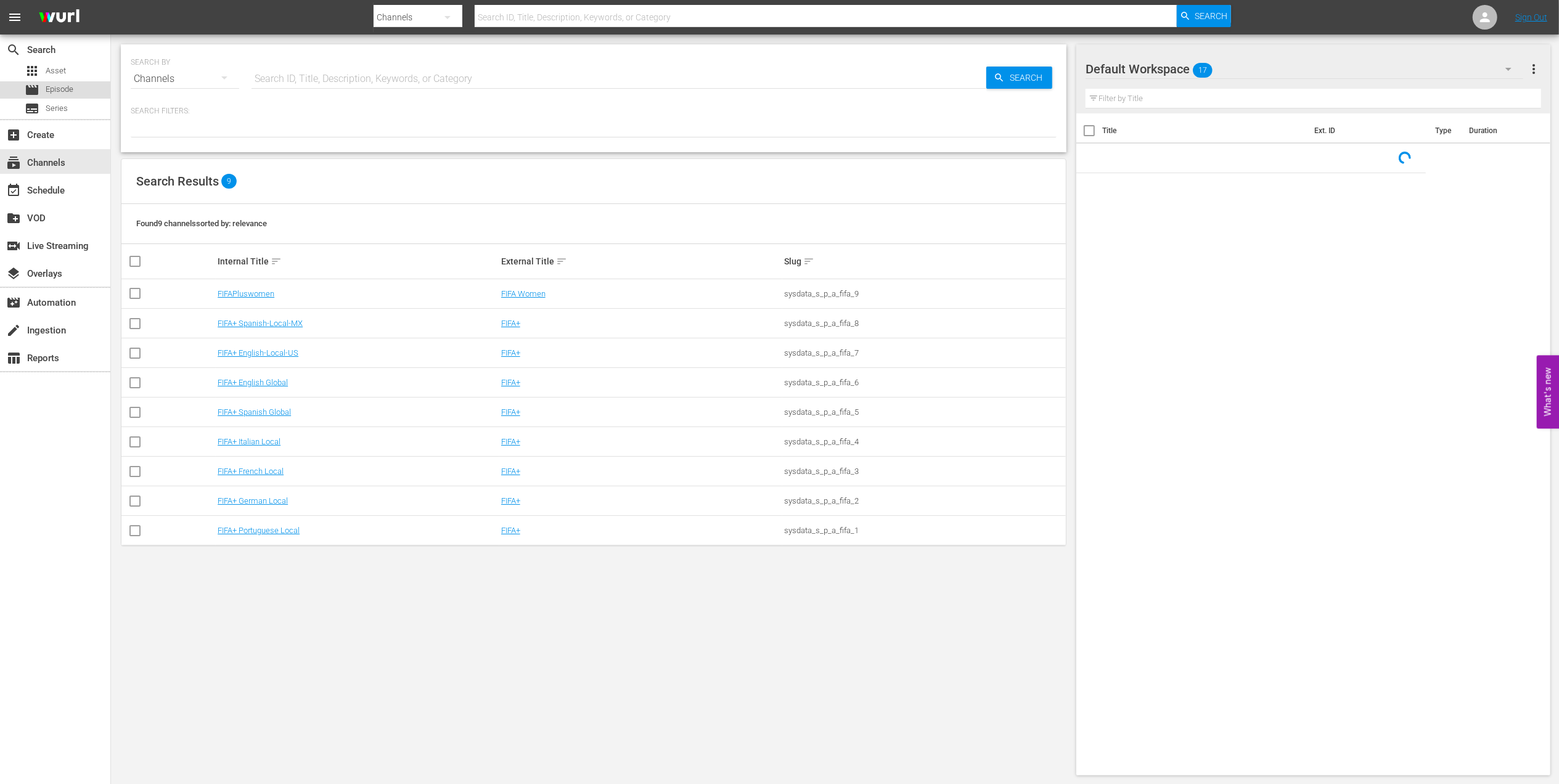
click at [73, 90] on span "Episode" at bounding box center [59, 89] width 27 height 13
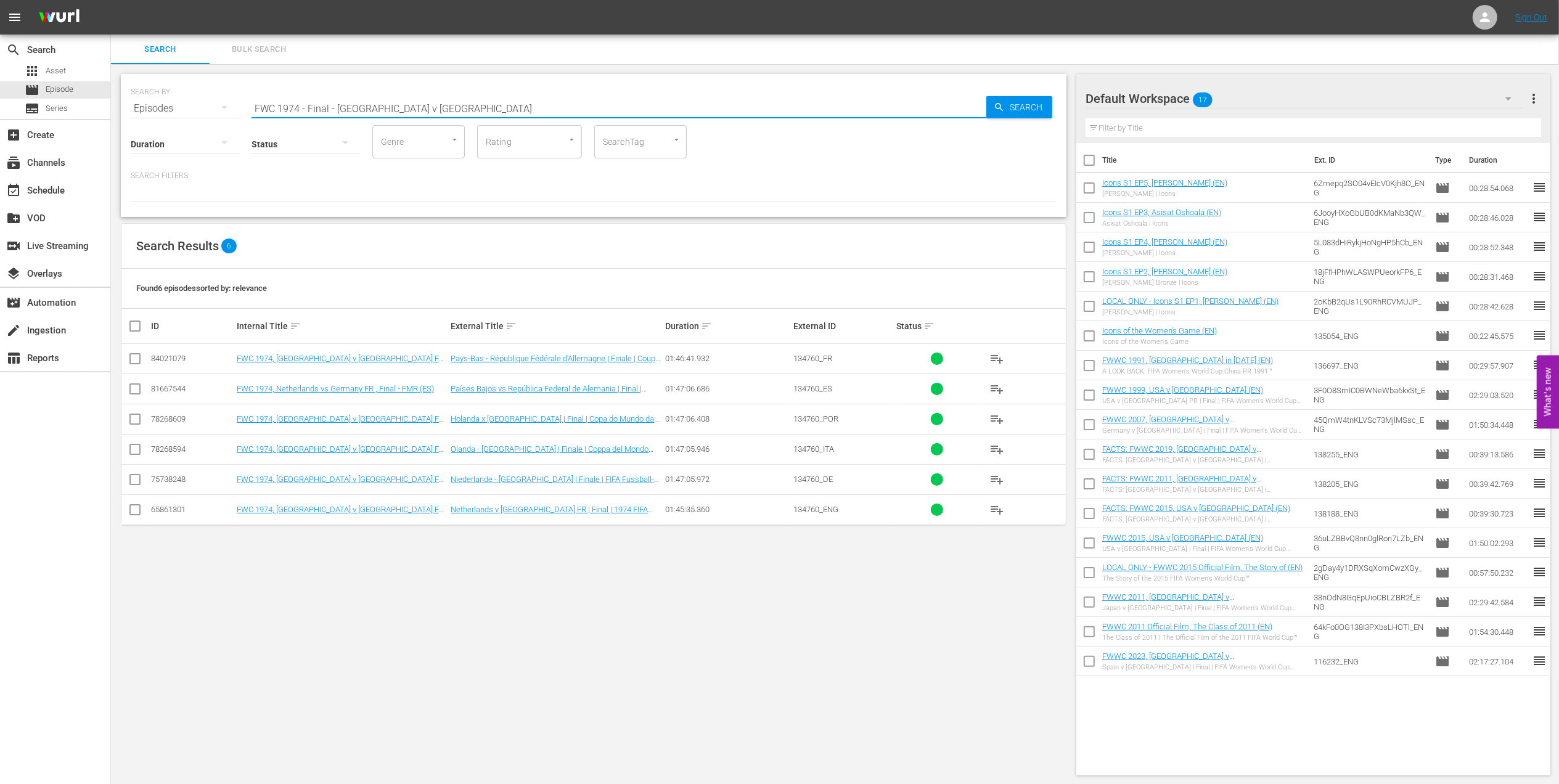
drag, startPoint x: 456, startPoint y: 110, endPoint x: 173, endPoint y: 110, distance: 283.0
click at [173, 110] on div "SEARCH BY Search By Episodes Search ID, Title, Description, Keywords, or Catego…" at bounding box center [593, 101] width 926 height 45
paste input "REPLAY FWWC23 NIG v CAN (MD2)"
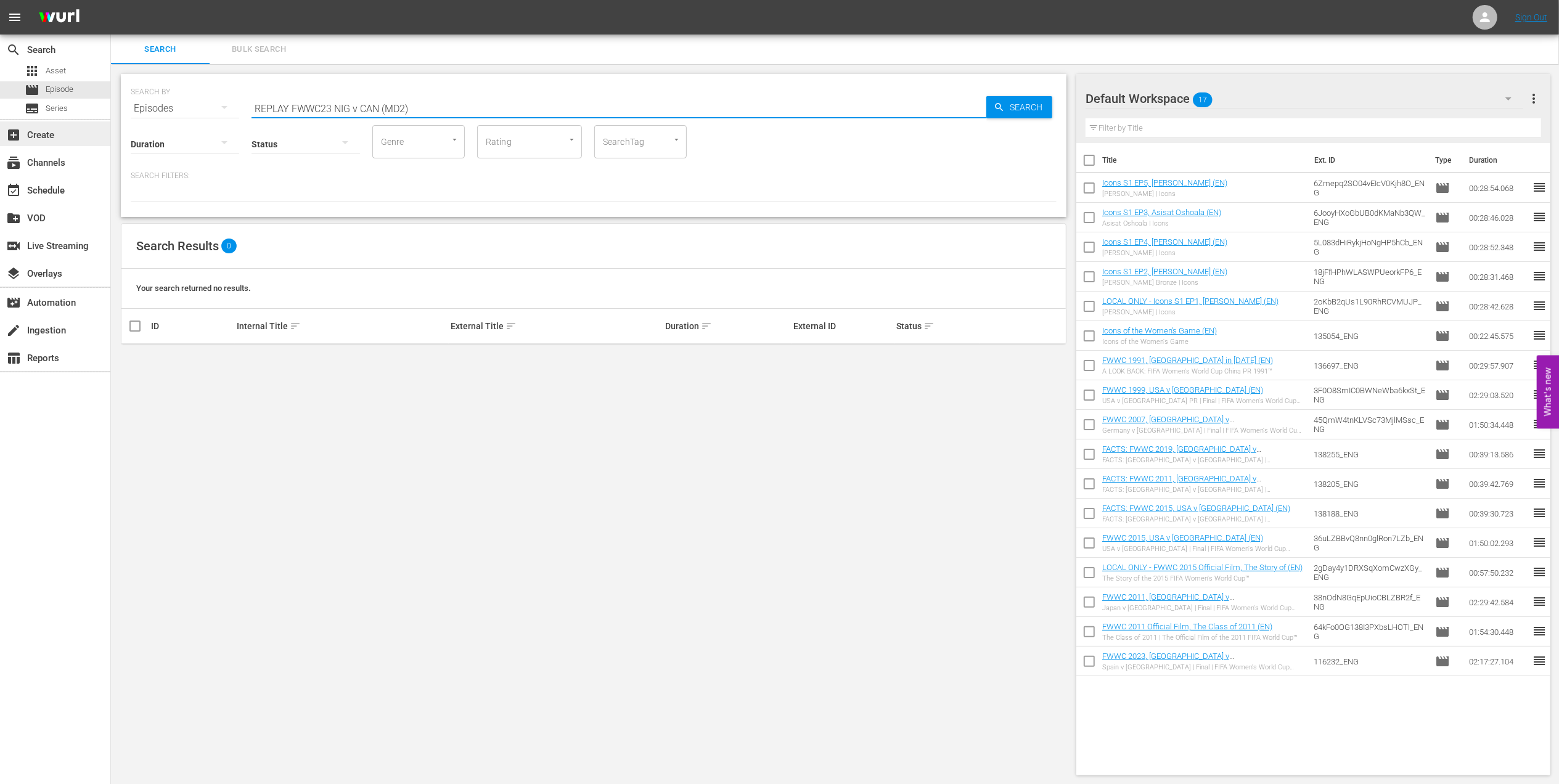
drag, startPoint x: 428, startPoint y: 108, endPoint x: 8, endPoint y: 137, distance: 421.0
click at [111, 0] on div "search Search apps Asset movie Episode subtitles Series add_box Create subscrip…" at bounding box center [834, 0] width 1448 height 0
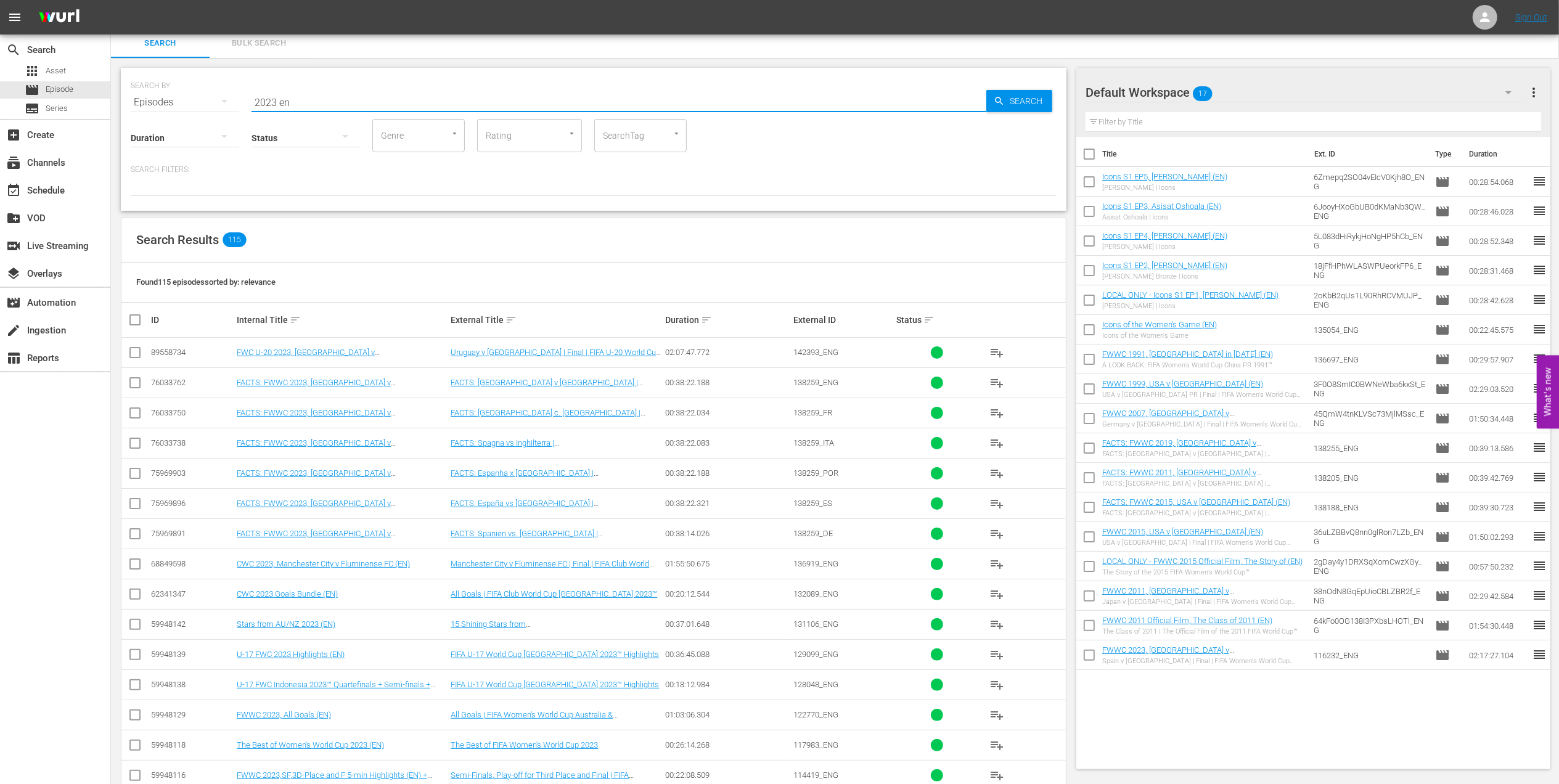
scroll to position [10, 0]
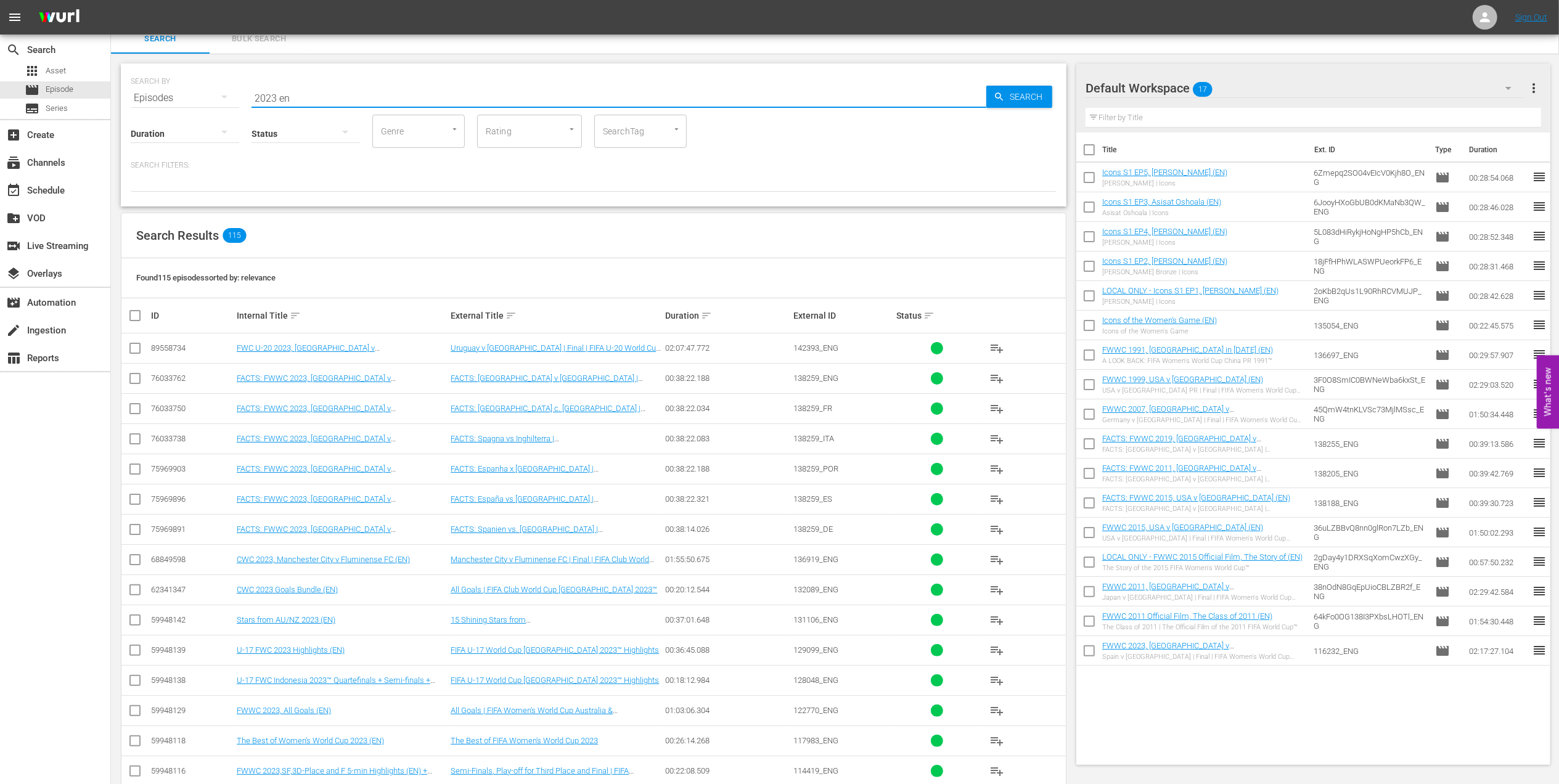
type input "2023 en"
click at [133, 621] on input "checkbox" at bounding box center [135, 622] width 15 height 15
checkbox input "true"
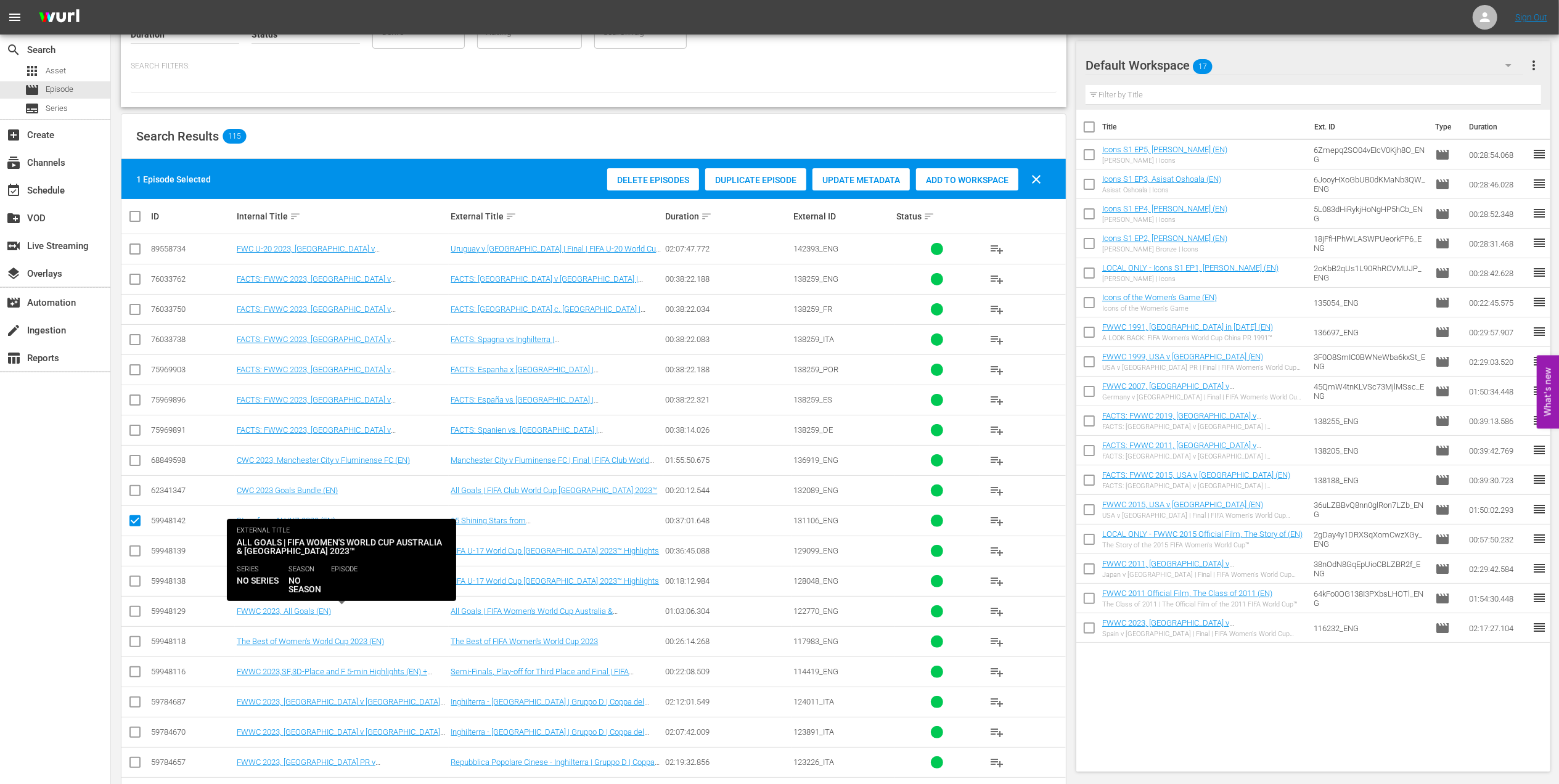
scroll to position [133, 0]
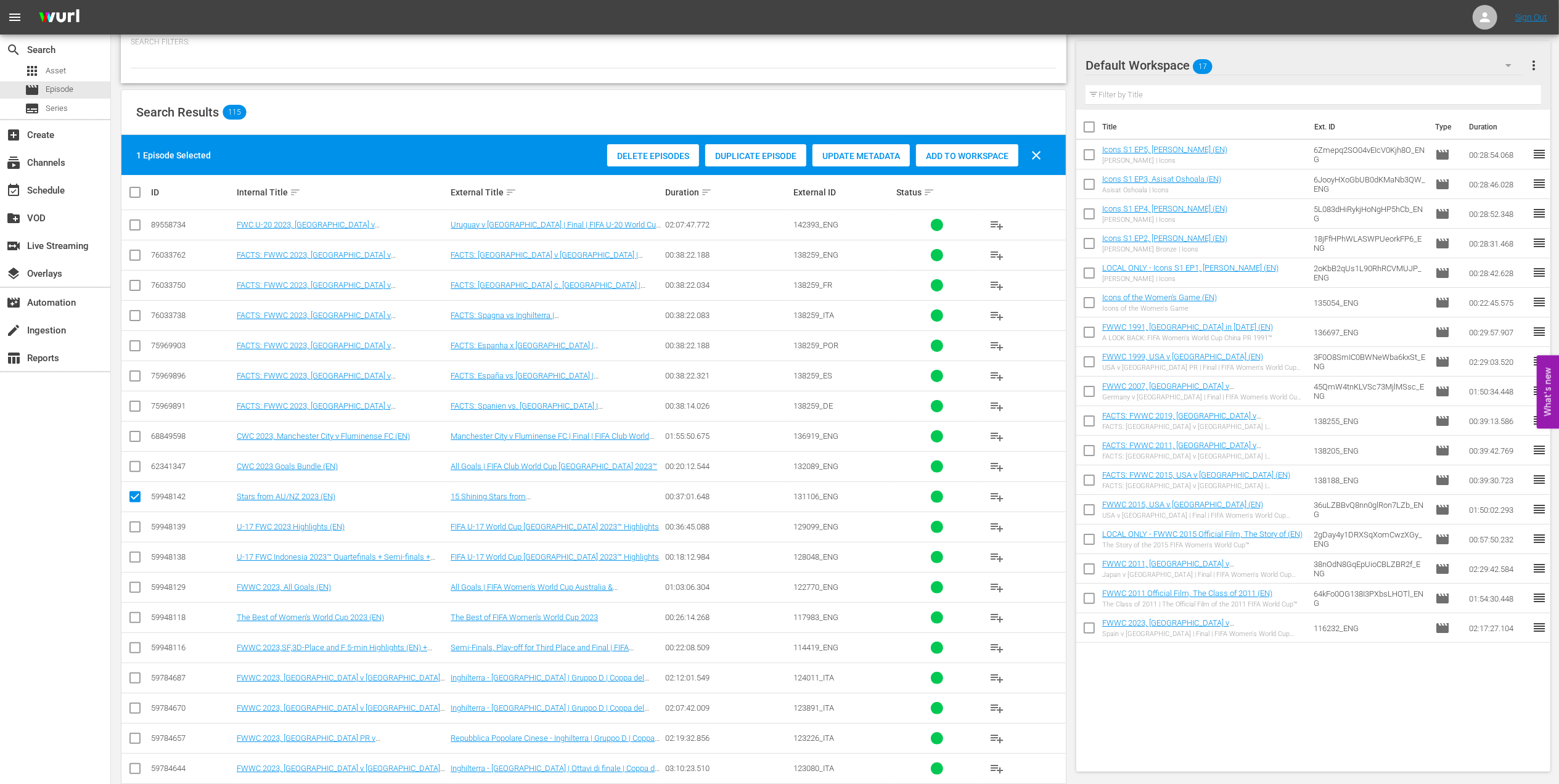
click at [133, 590] on input "checkbox" at bounding box center [135, 589] width 15 height 15
checkbox input "true"
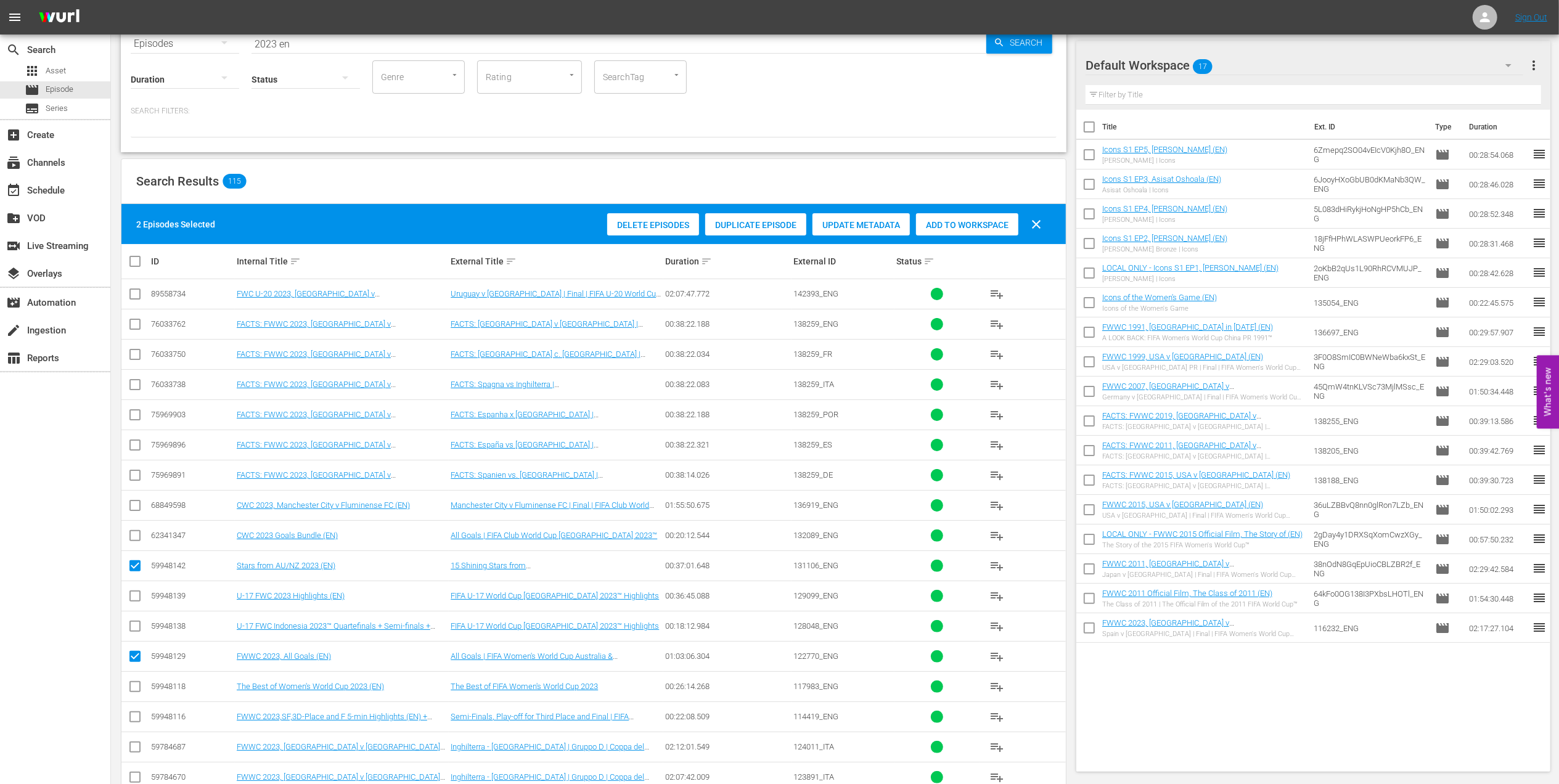
scroll to position [58, 0]
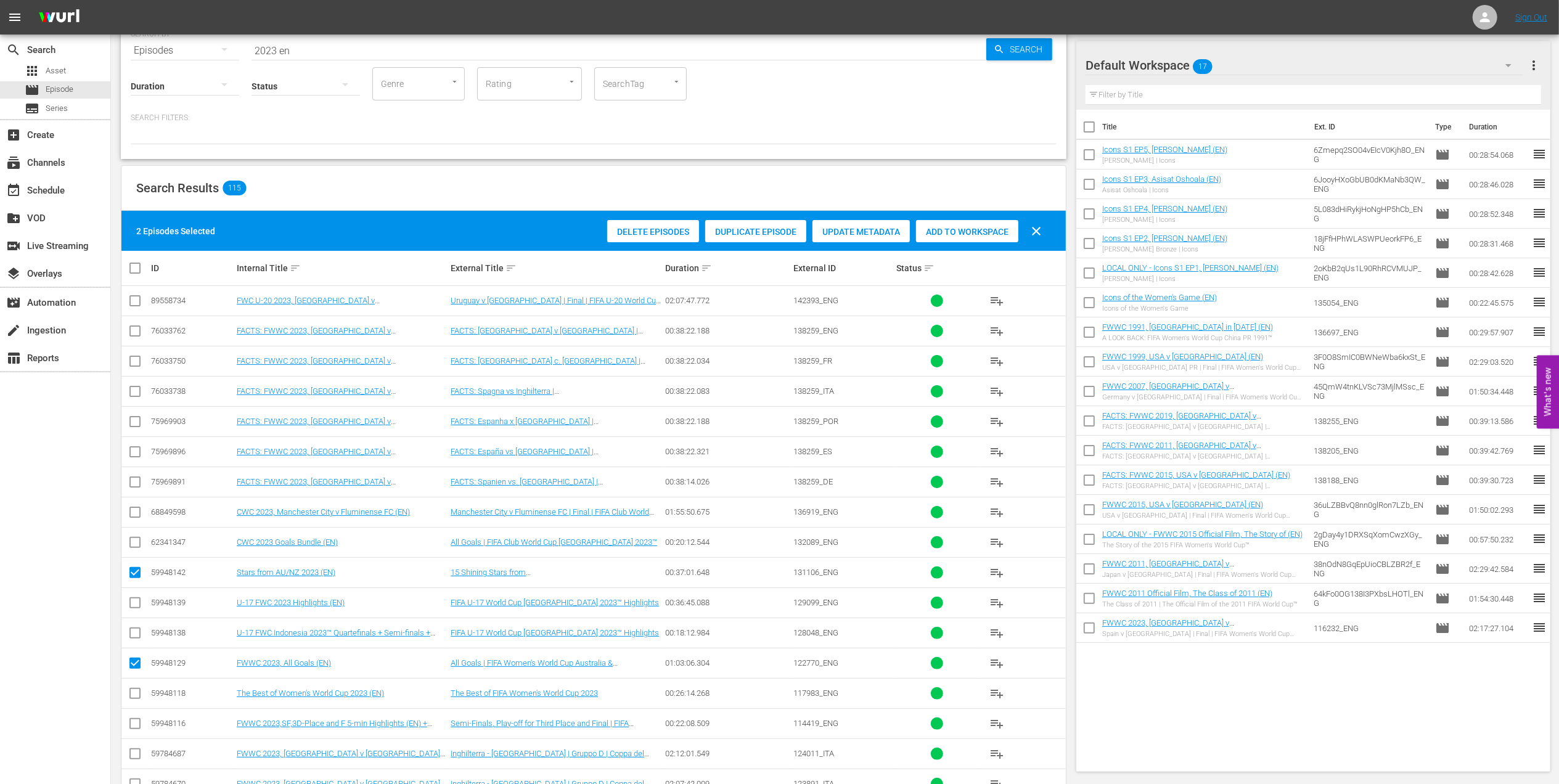
click at [945, 229] on span "Add to Workspace" at bounding box center [967, 232] width 102 height 10
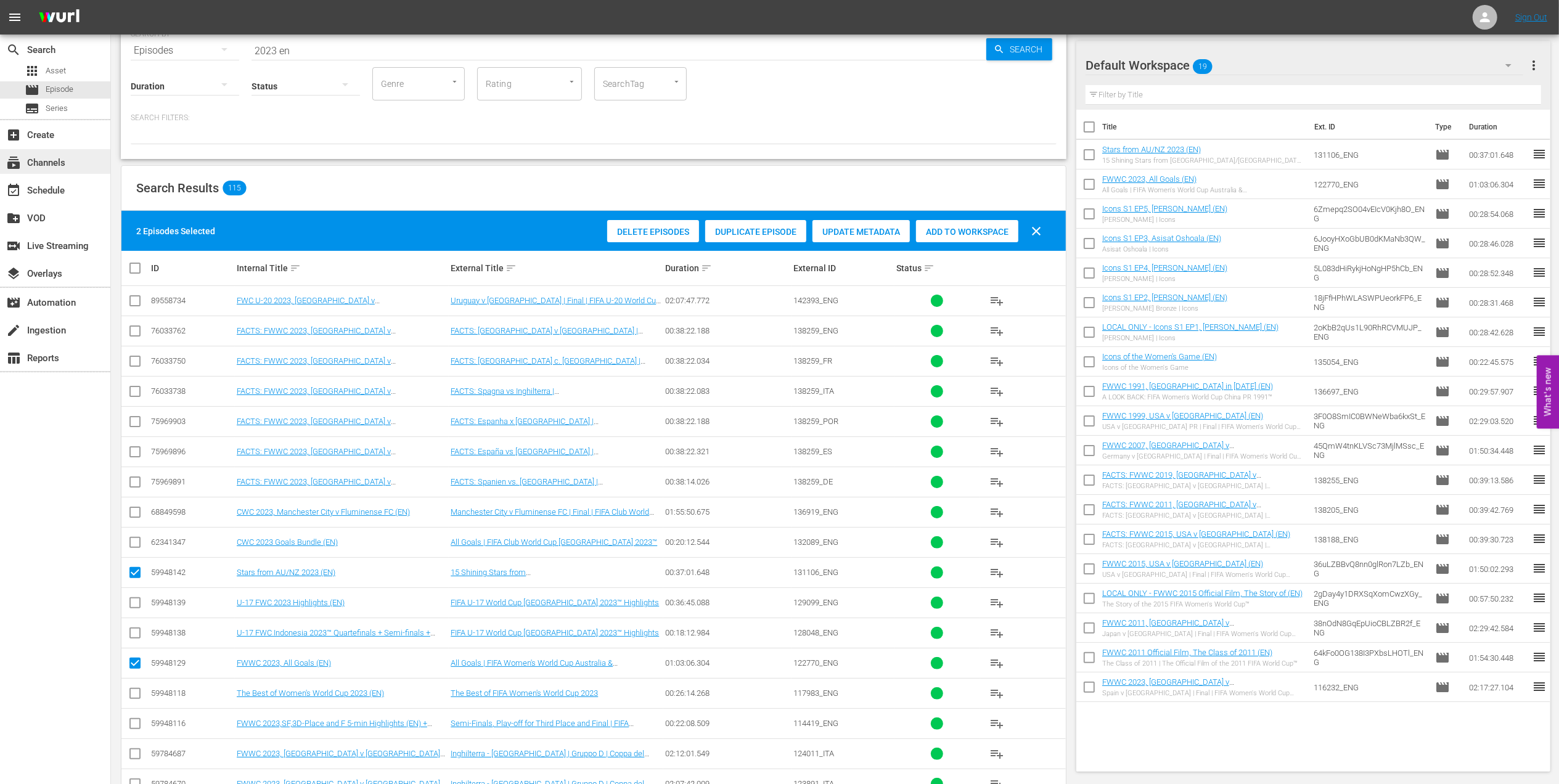
click at [56, 156] on div "subscriptions Channels" at bounding box center [35, 161] width 69 height 11
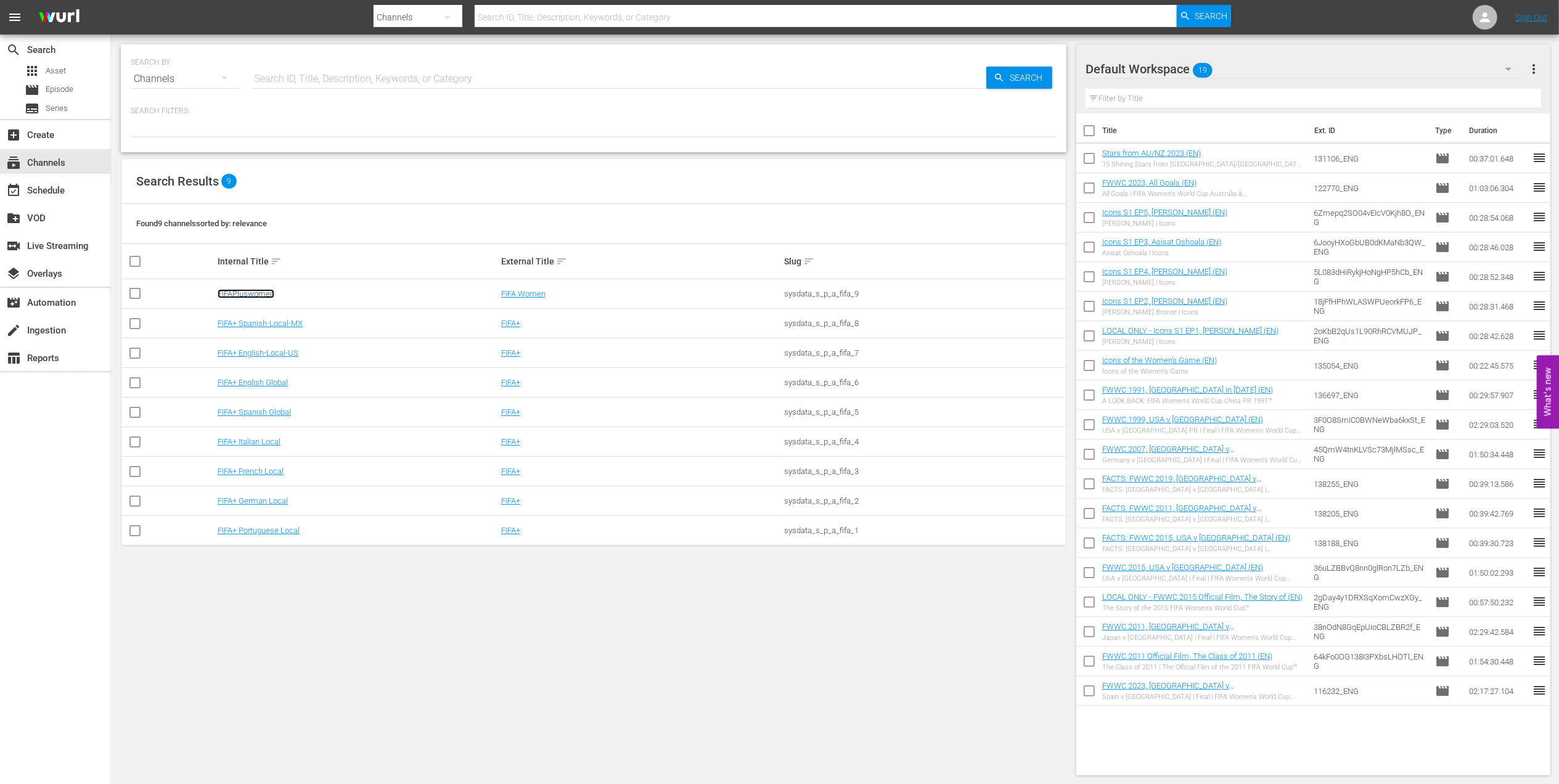
click at [249, 291] on link "FIFAPluswomen" at bounding box center [246, 294] width 57 height 9
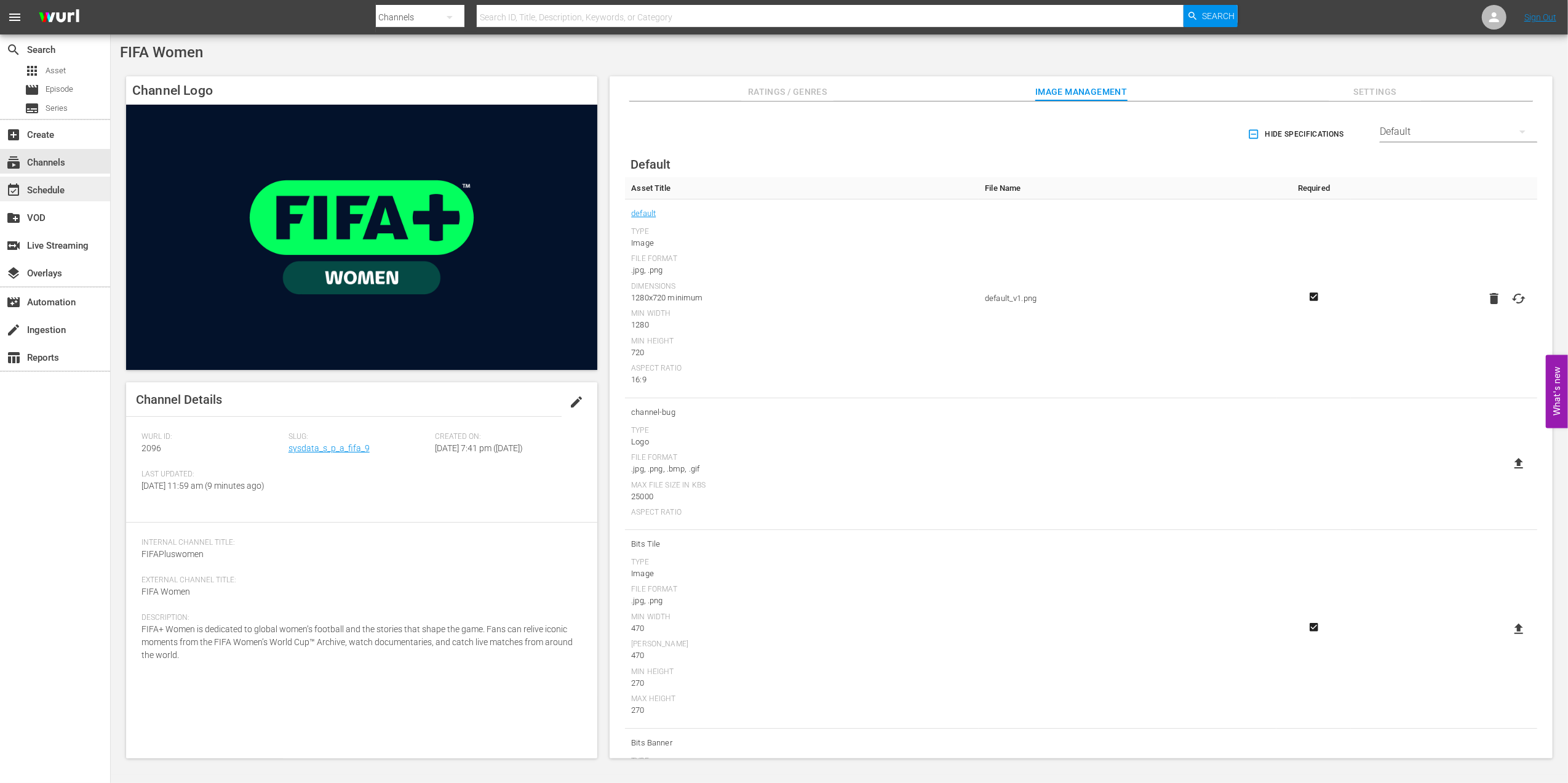
click at [42, 188] on div "event_available Schedule" at bounding box center [34, 188] width 69 height 11
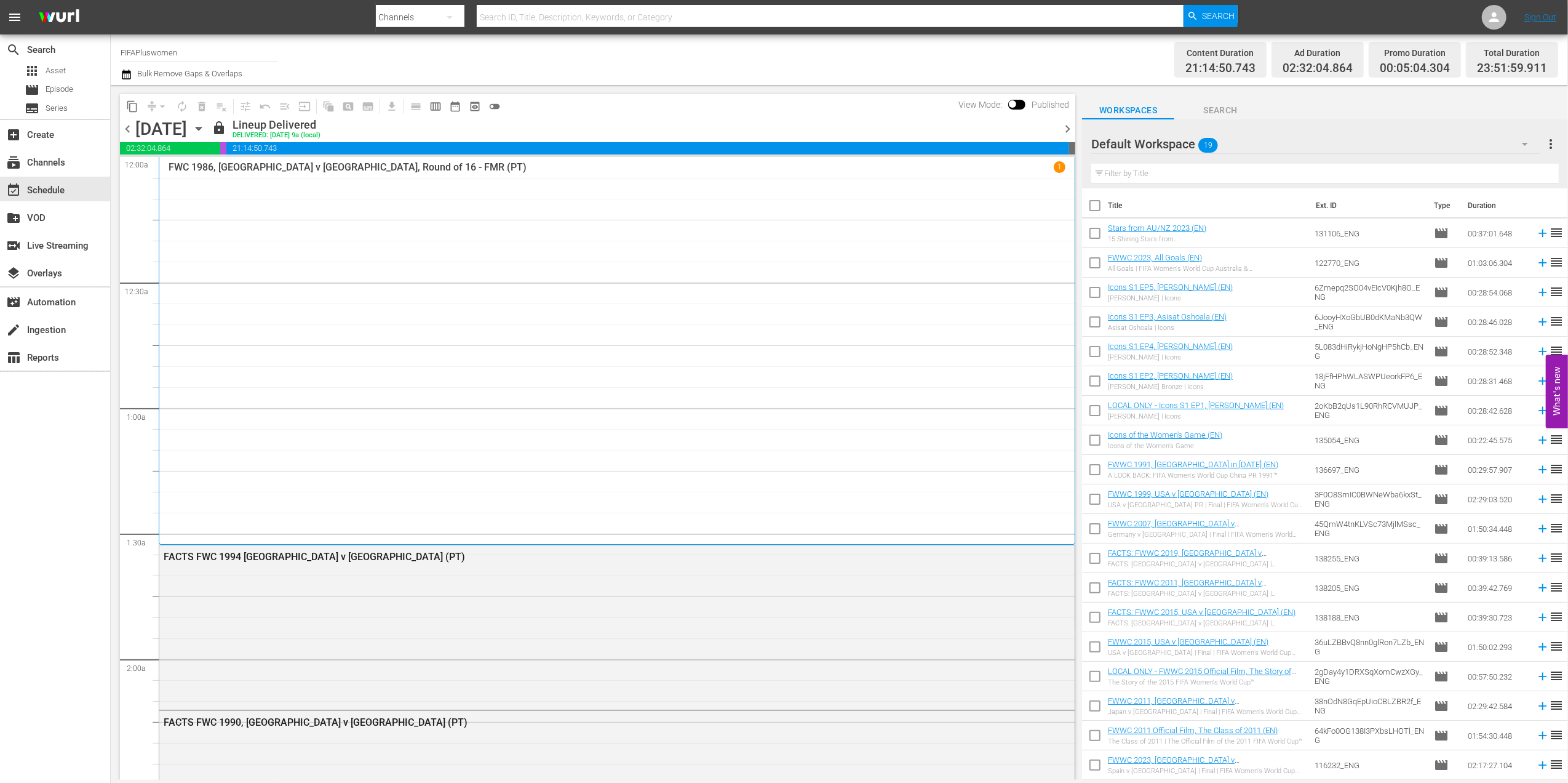
click at [127, 123] on span "chevron_left" at bounding box center [128, 129] width 16 height 16
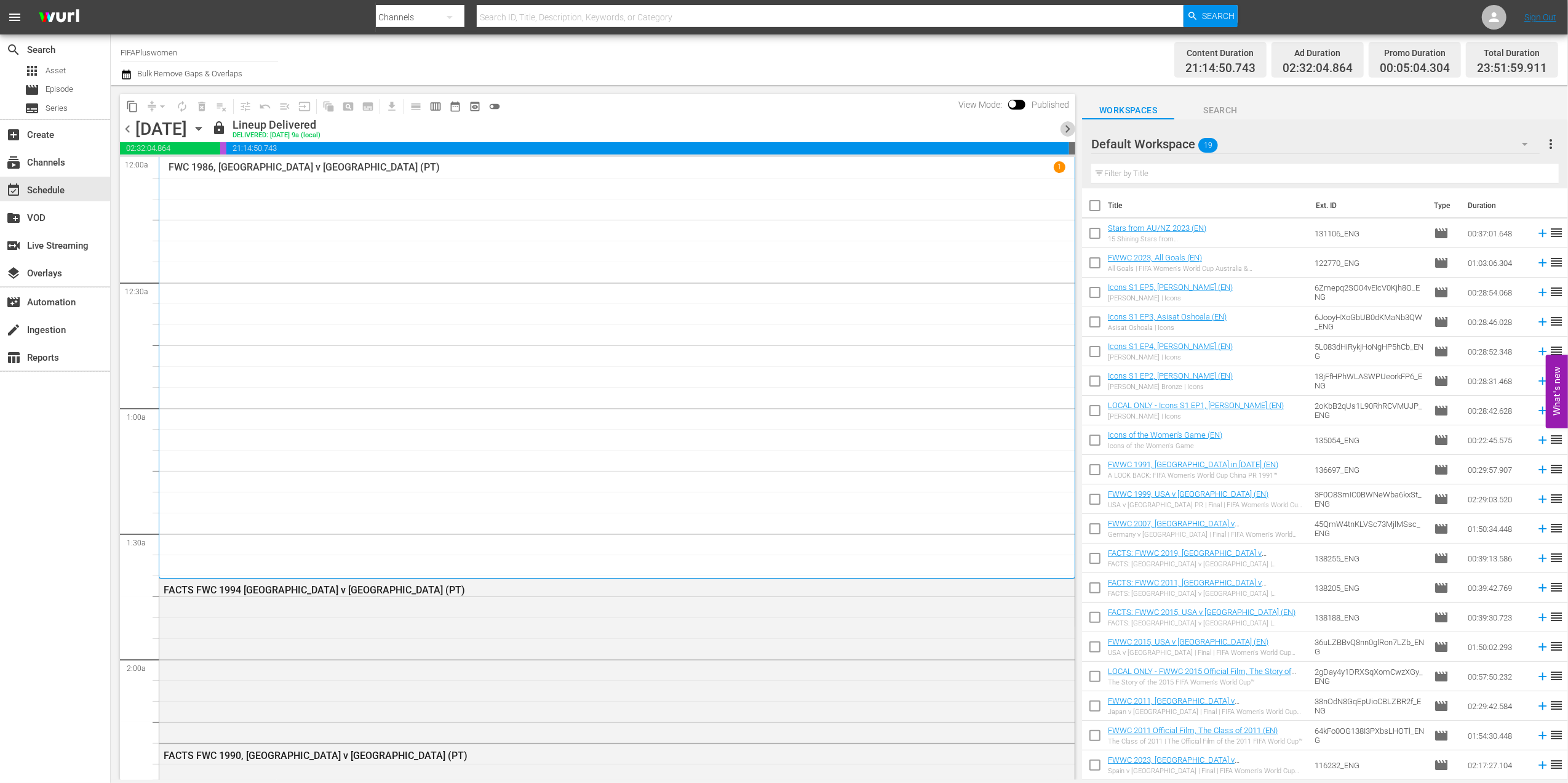
click at [1072, 126] on span "chevron_right" at bounding box center [1068, 129] width 16 height 16
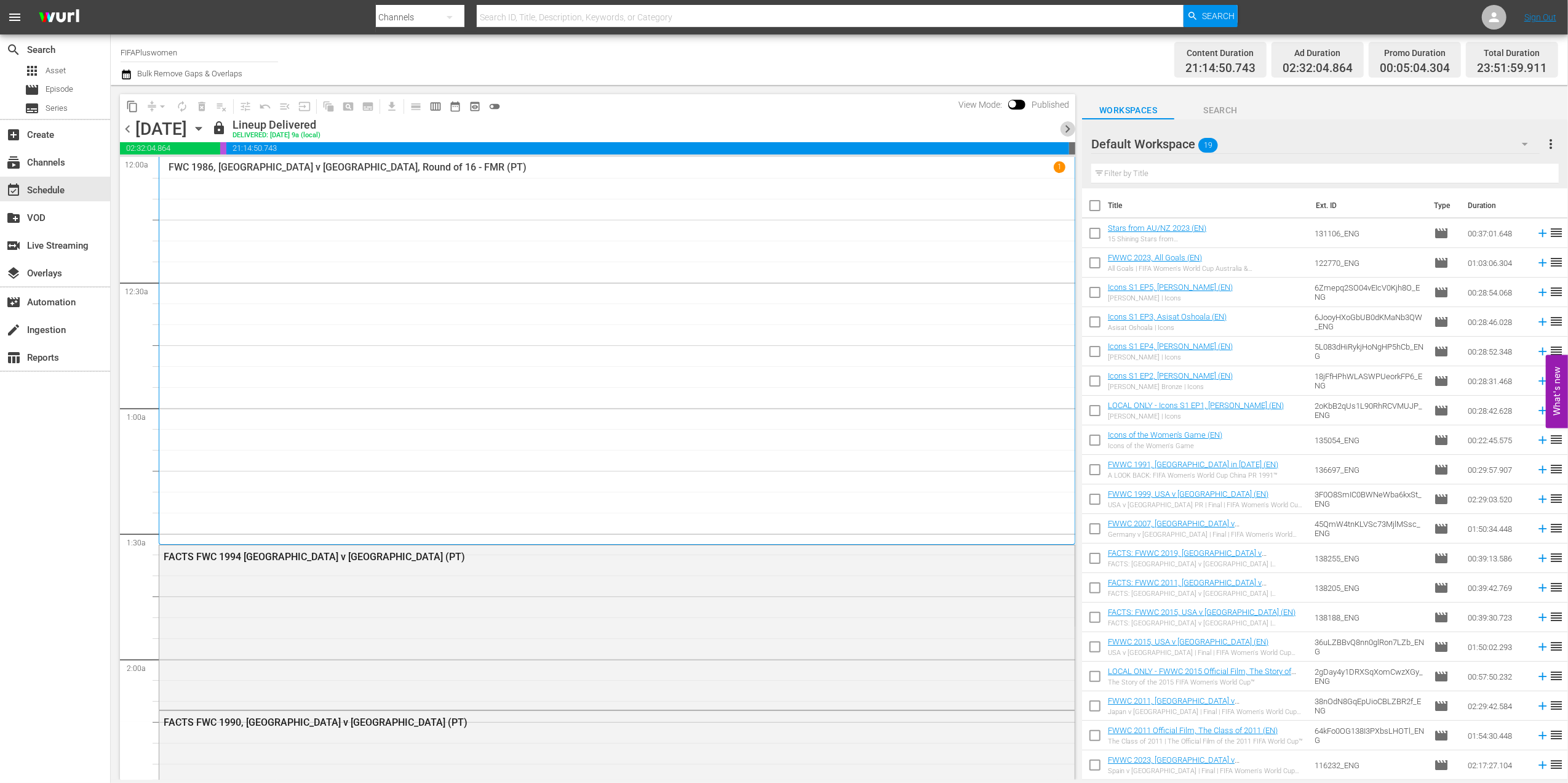
click at [1066, 129] on span "chevron_right" at bounding box center [1068, 129] width 16 height 16
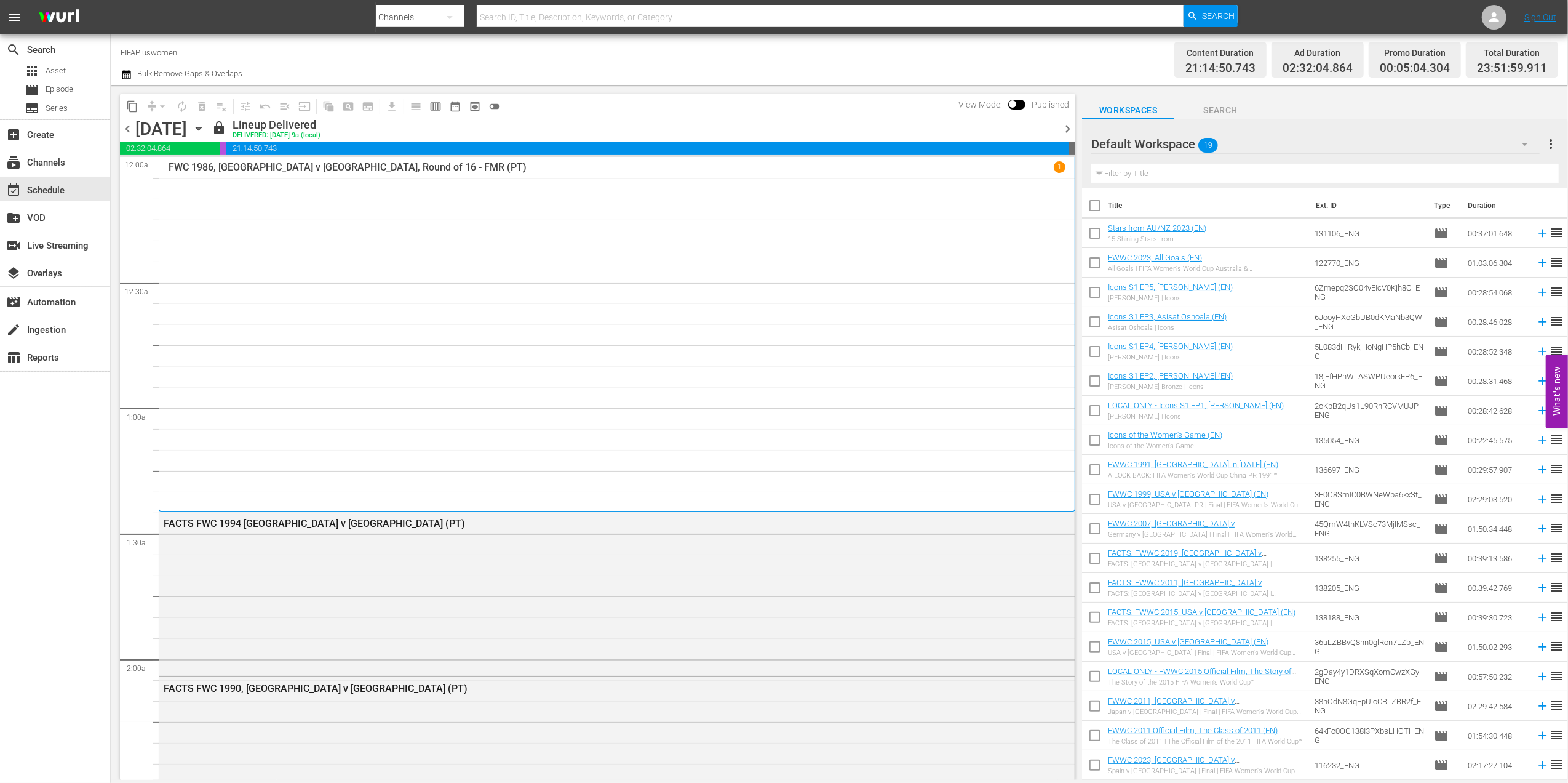
click at [1068, 128] on span "chevron_right" at bounding box center [1068, 129] width 16 height 16
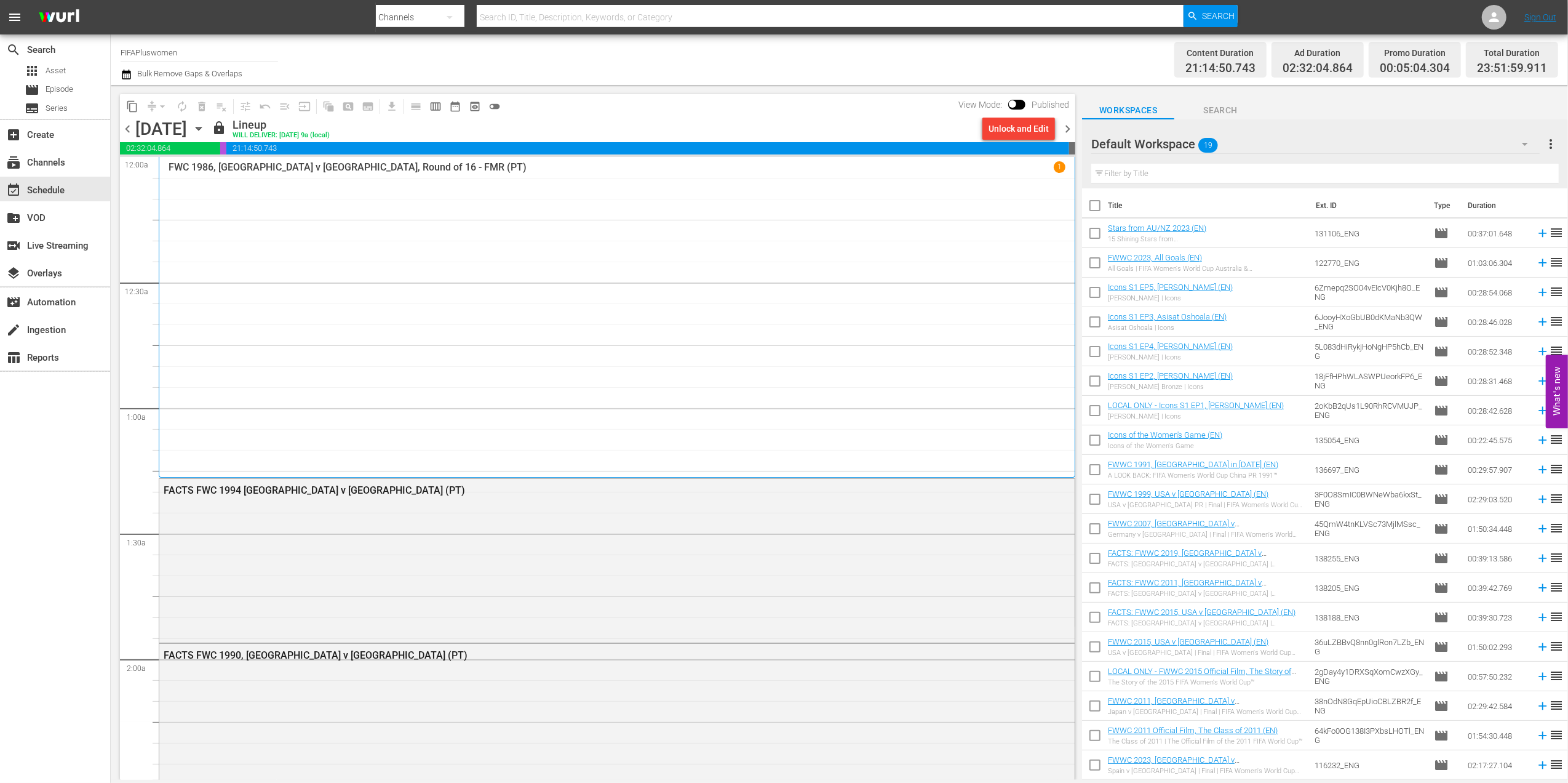
click at [1025, 128] on div "Unlock and Edit" at bounding box center [1019, 129] width 60 height 22
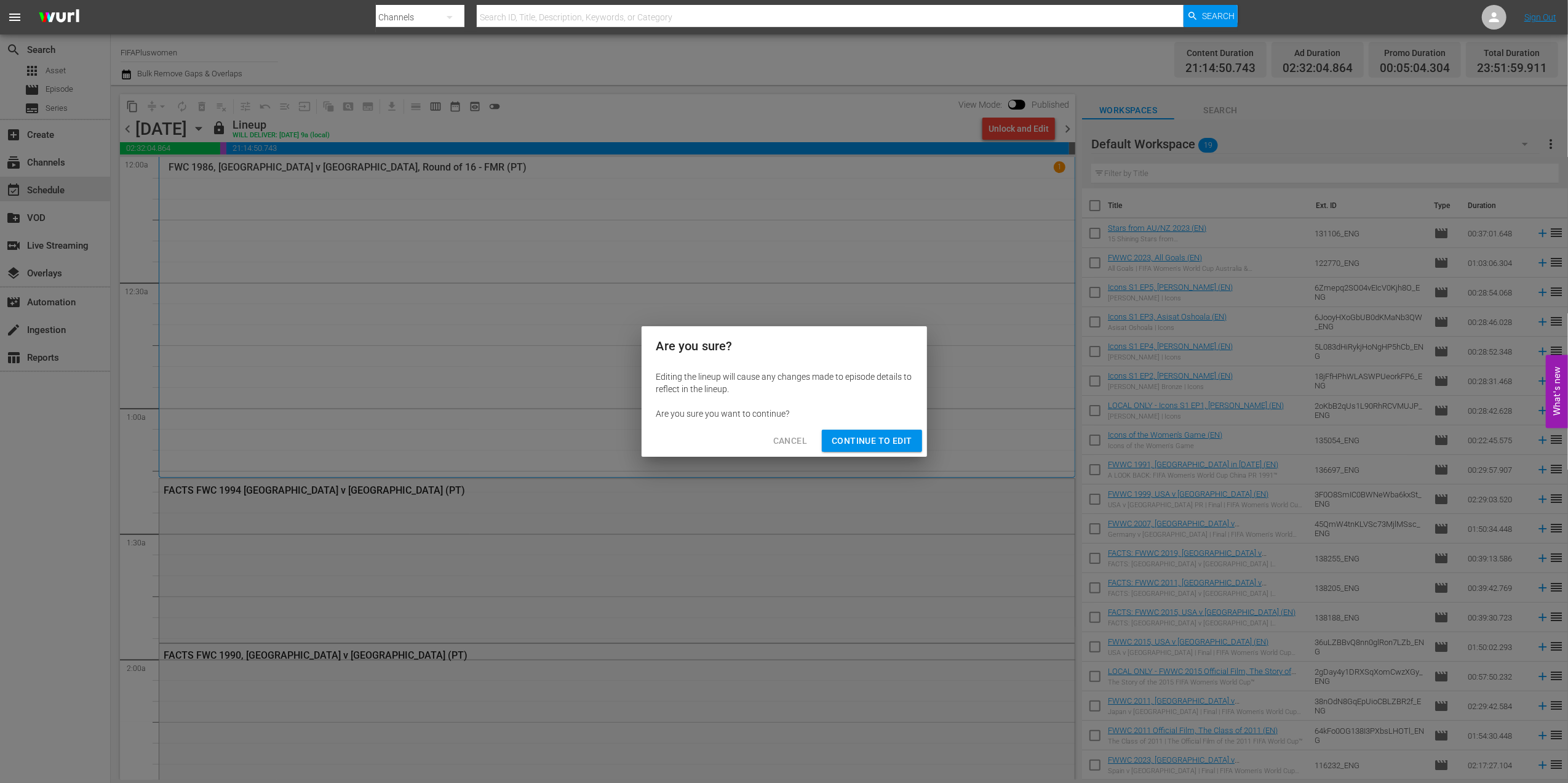
click at [886, 440] on span "Continue to Edit" at bounding box center [872, 441] width 80 height 16
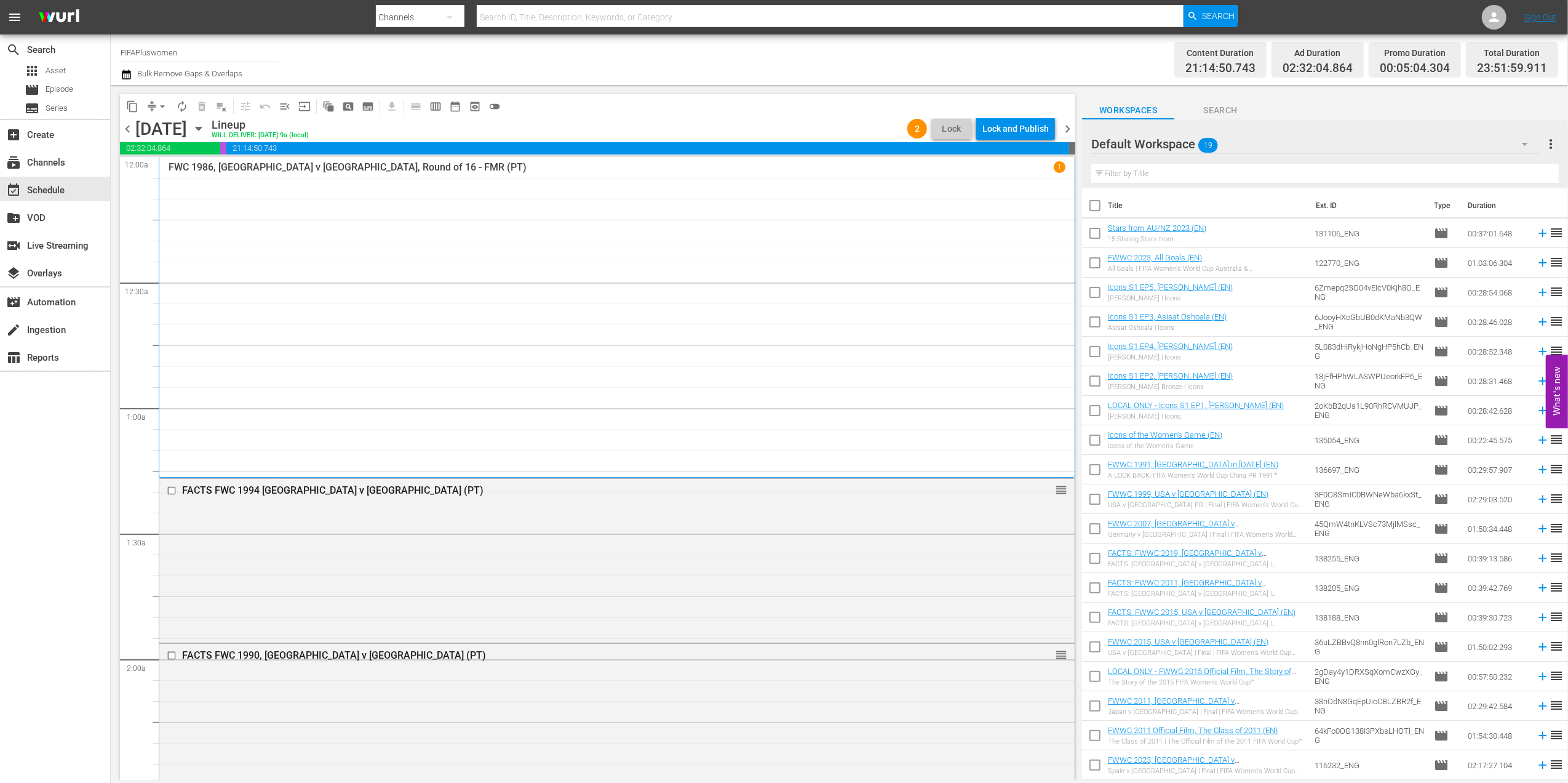
click at [683, 213] on div "FWC 1986, [GEOGRAPHIC_DATA] v [GEOGRAPHIC_DATA], Round of 16 - FMR (PT) 1" at bounding box center [617, 317] width 897 height 312
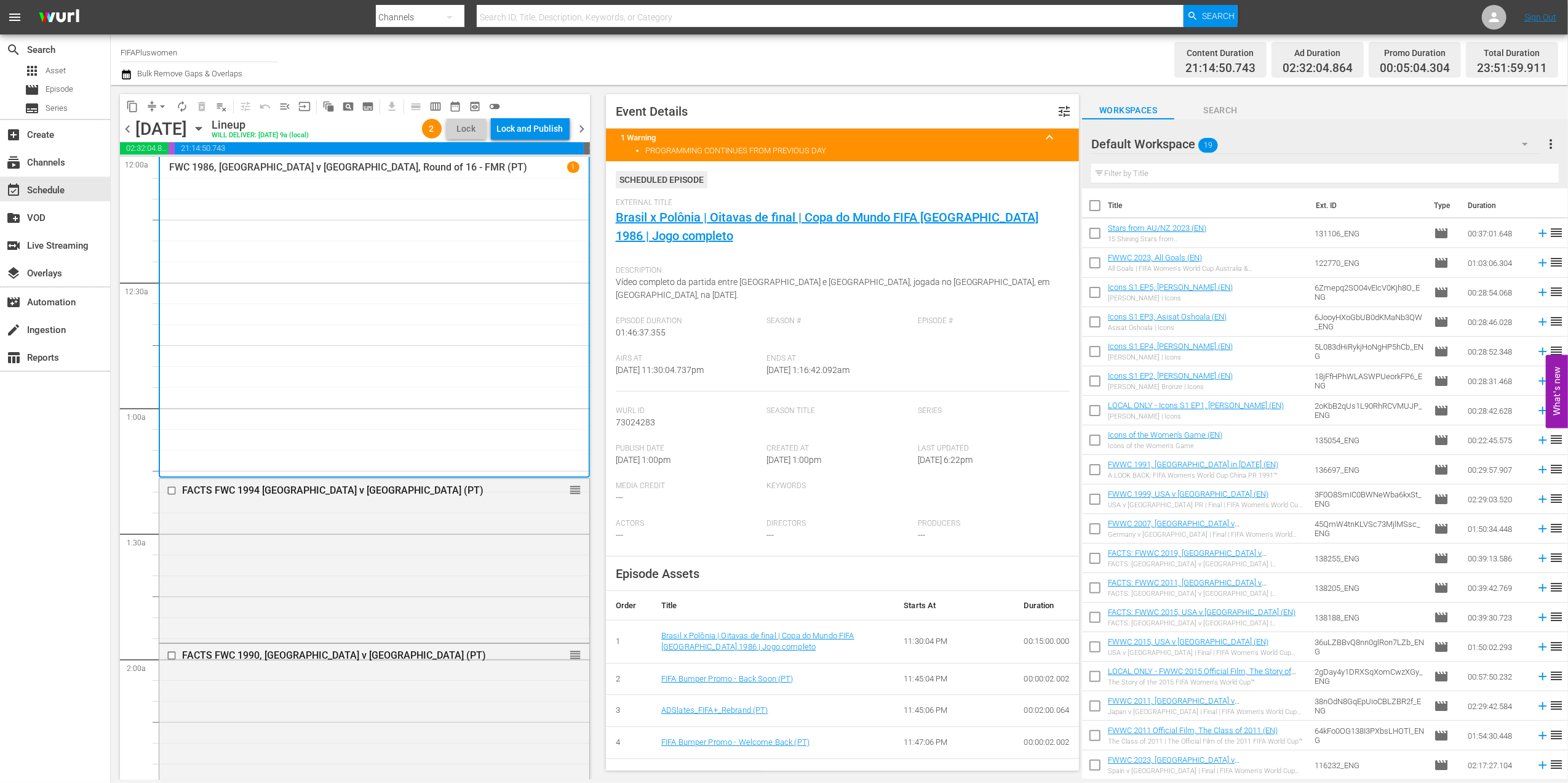
click at [584, 125] on span "chevron_right" at bounding box center [582, 129] width 16 height 16
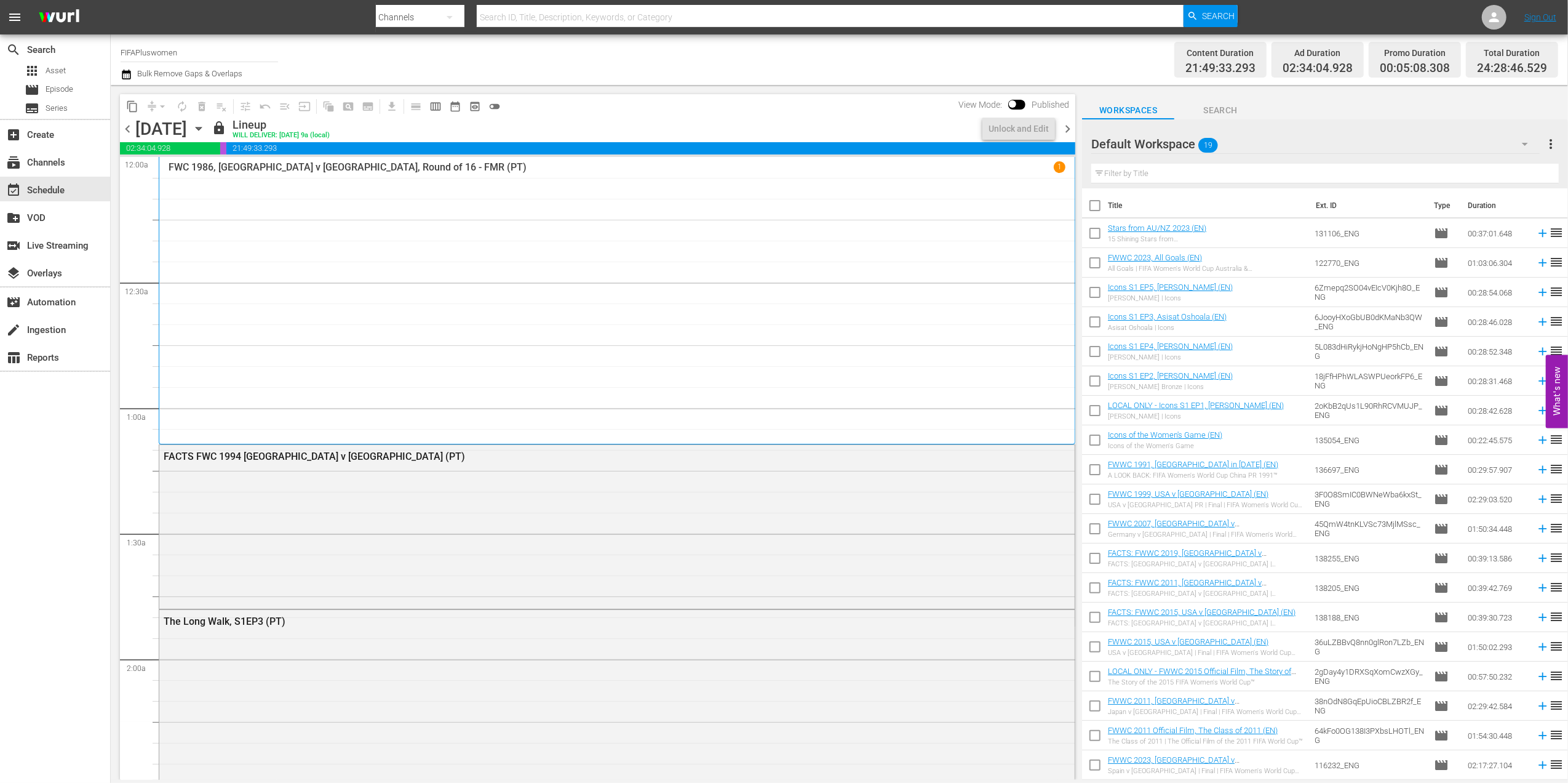
click at [121, 132] on span "chevron_left" at bounding box center [128, 129] width 16 height 16
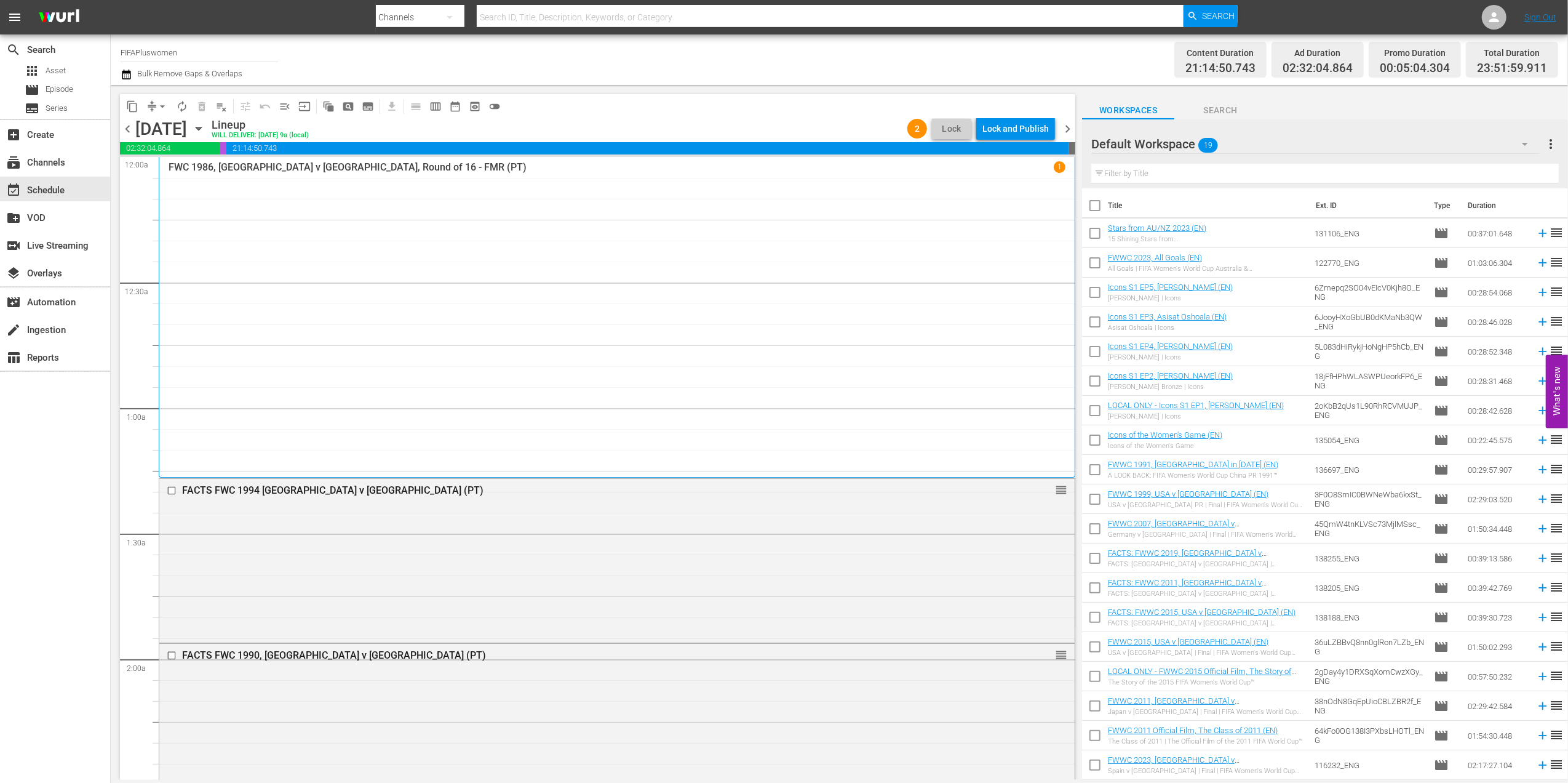
click at [1070, 129] on span "chevron_right" at bounding box center [1068, 129] width 16 height 16
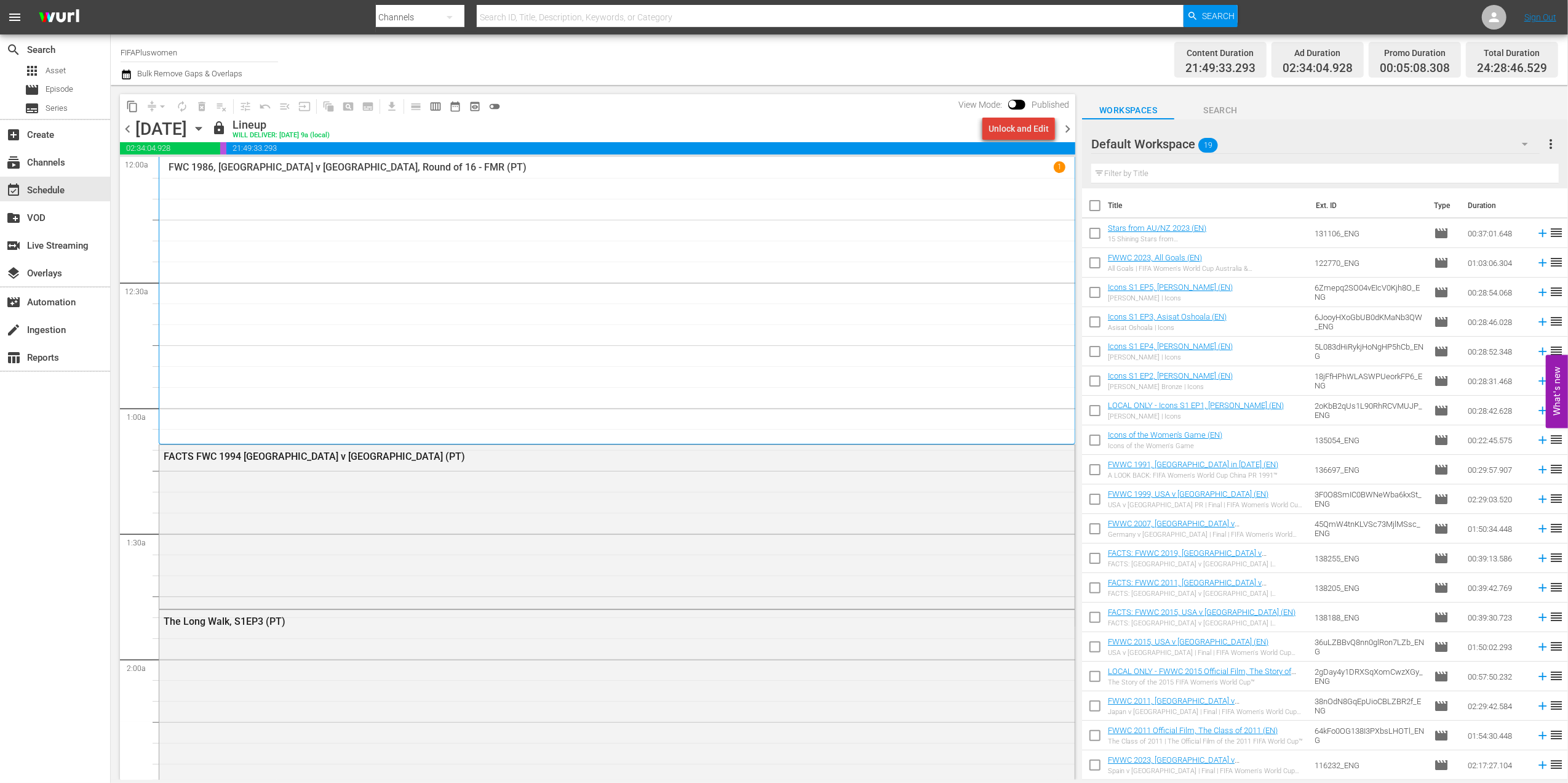
click at [1024, 129] on div "Unlock and Edit" at bounding box center [1019, 129] width 60 height 22
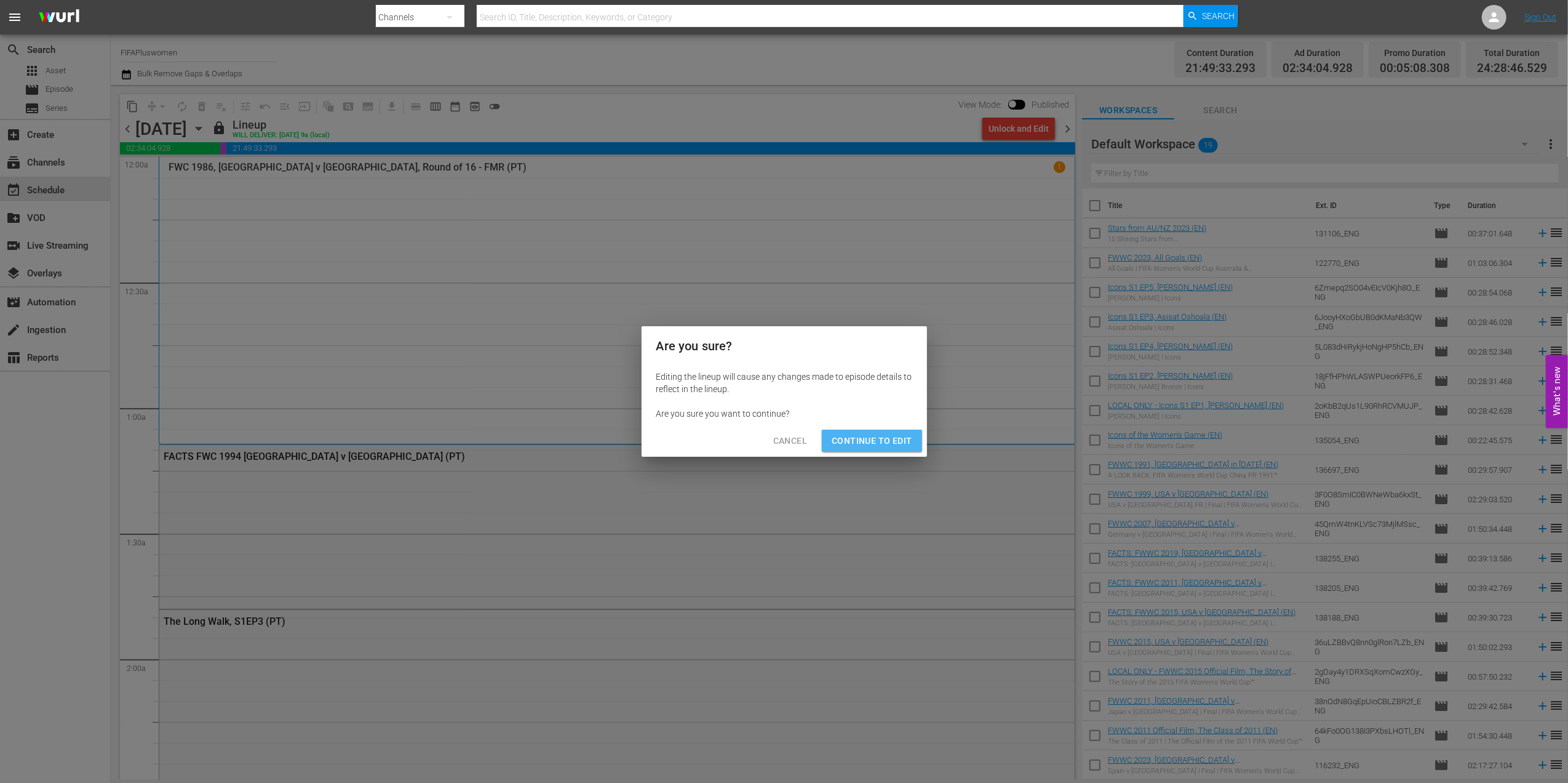
click at [887, 438] on span "Continue to Edit" at bounding box center [872, 441] width 80 height 16
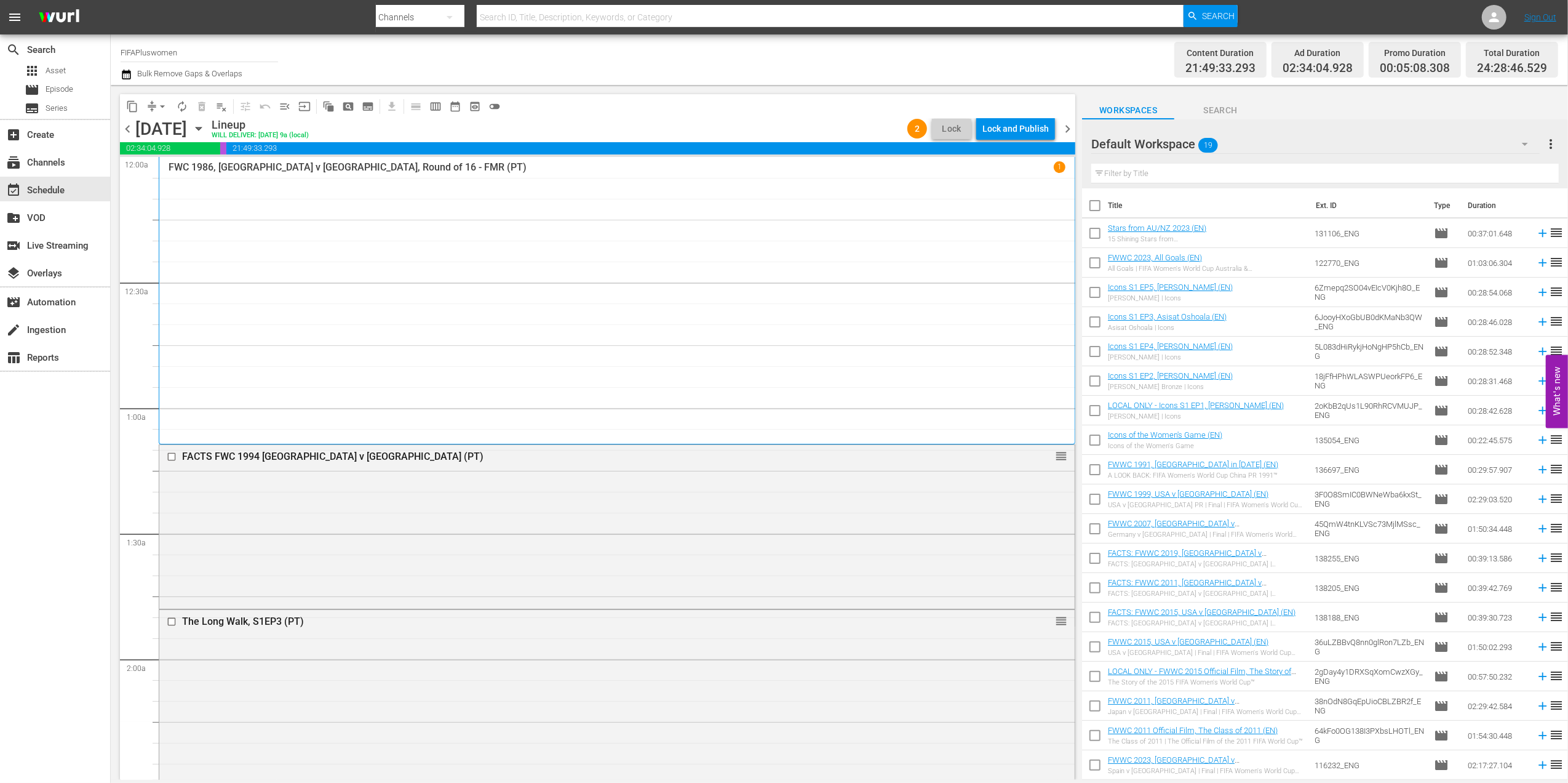
click at [1069, 126] on span "chevron_right" at bounding box center [1068, 129] width 16 height 16
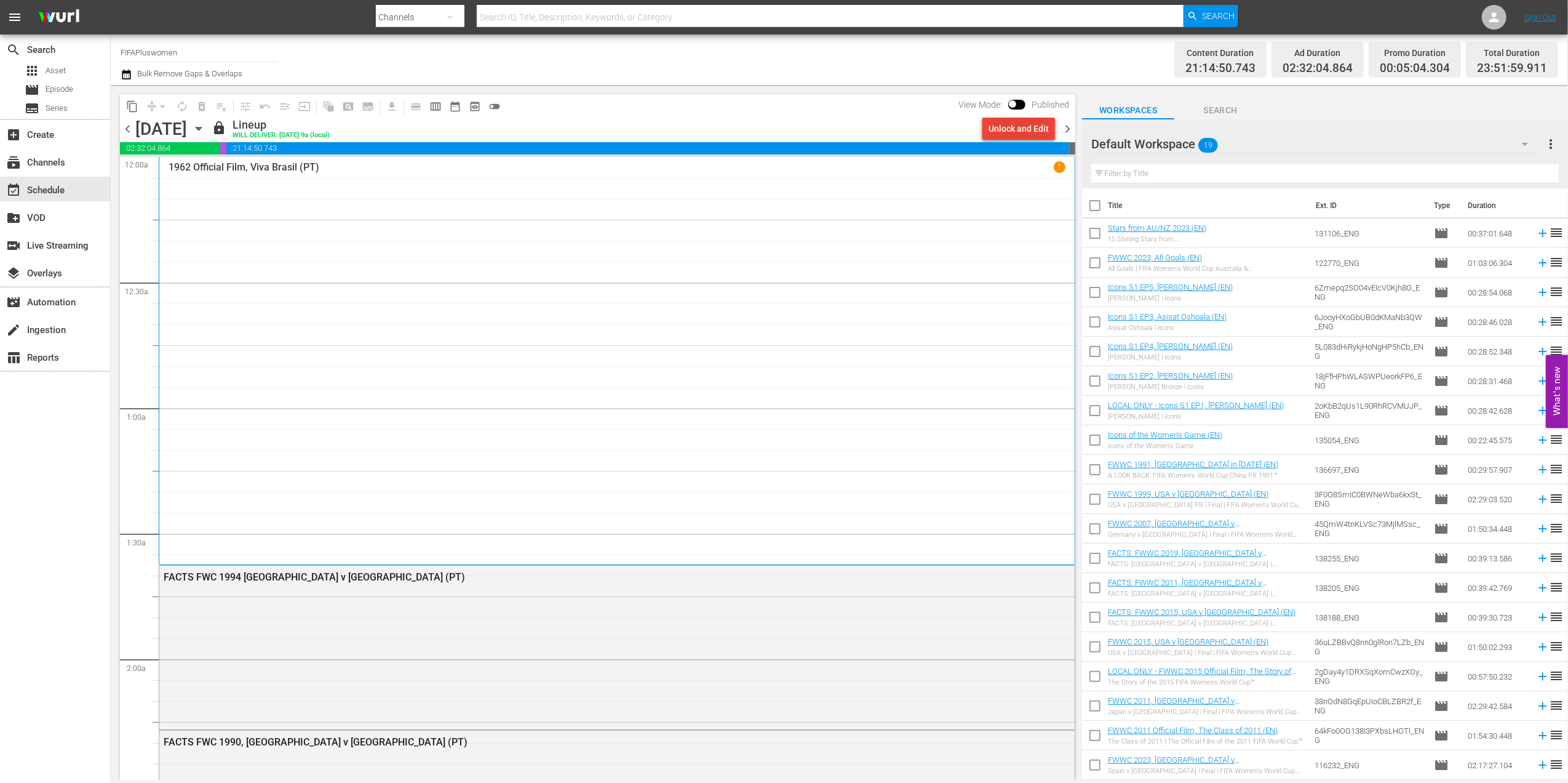
click at [1021, 132] on div "Unlock and Edit" at bounding box center [1019, 129] width 60 height 22
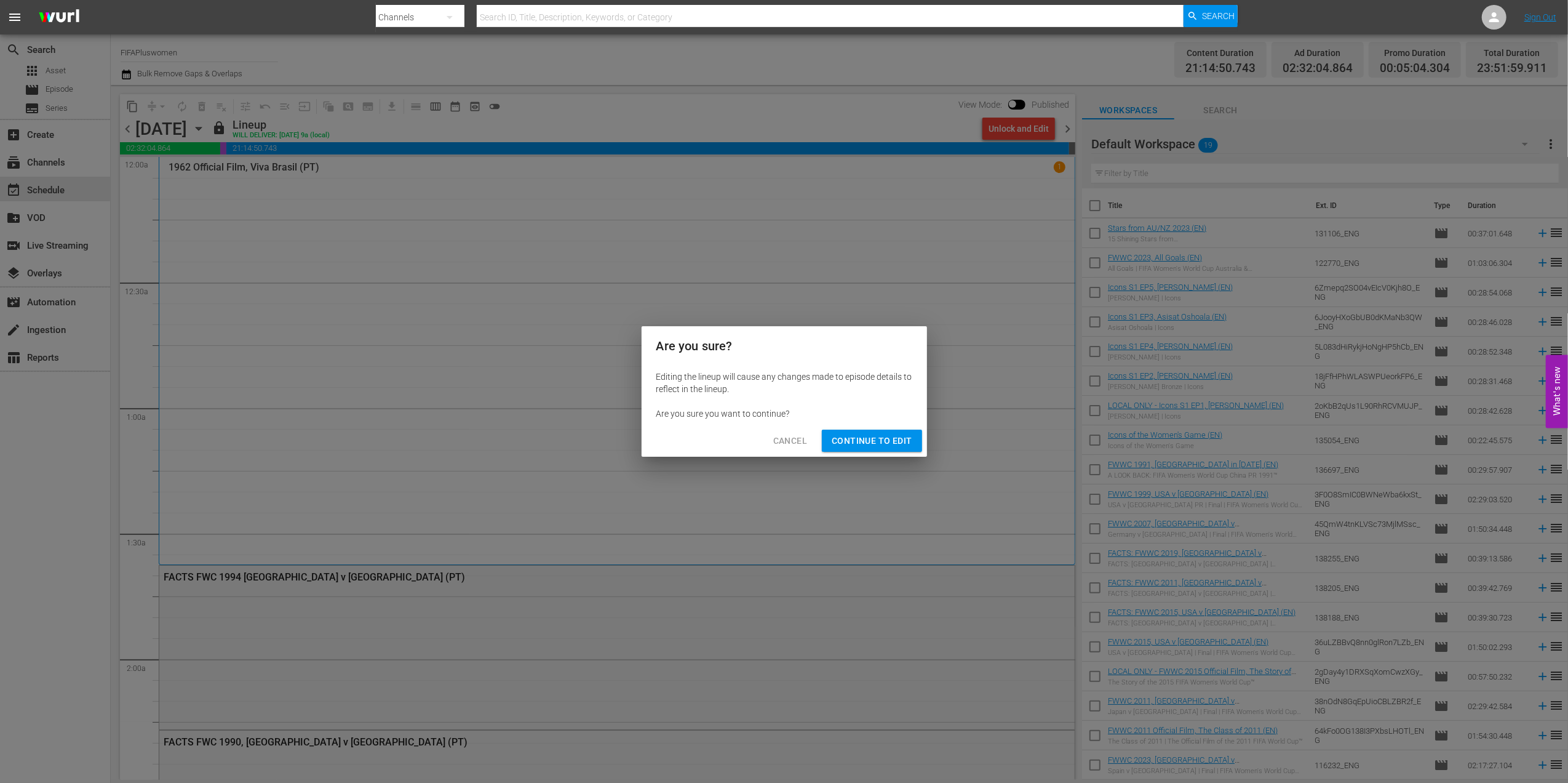
click at [855, 442] on span "Continue to Edit" at bounding box center [872, 441] width 80 height 16
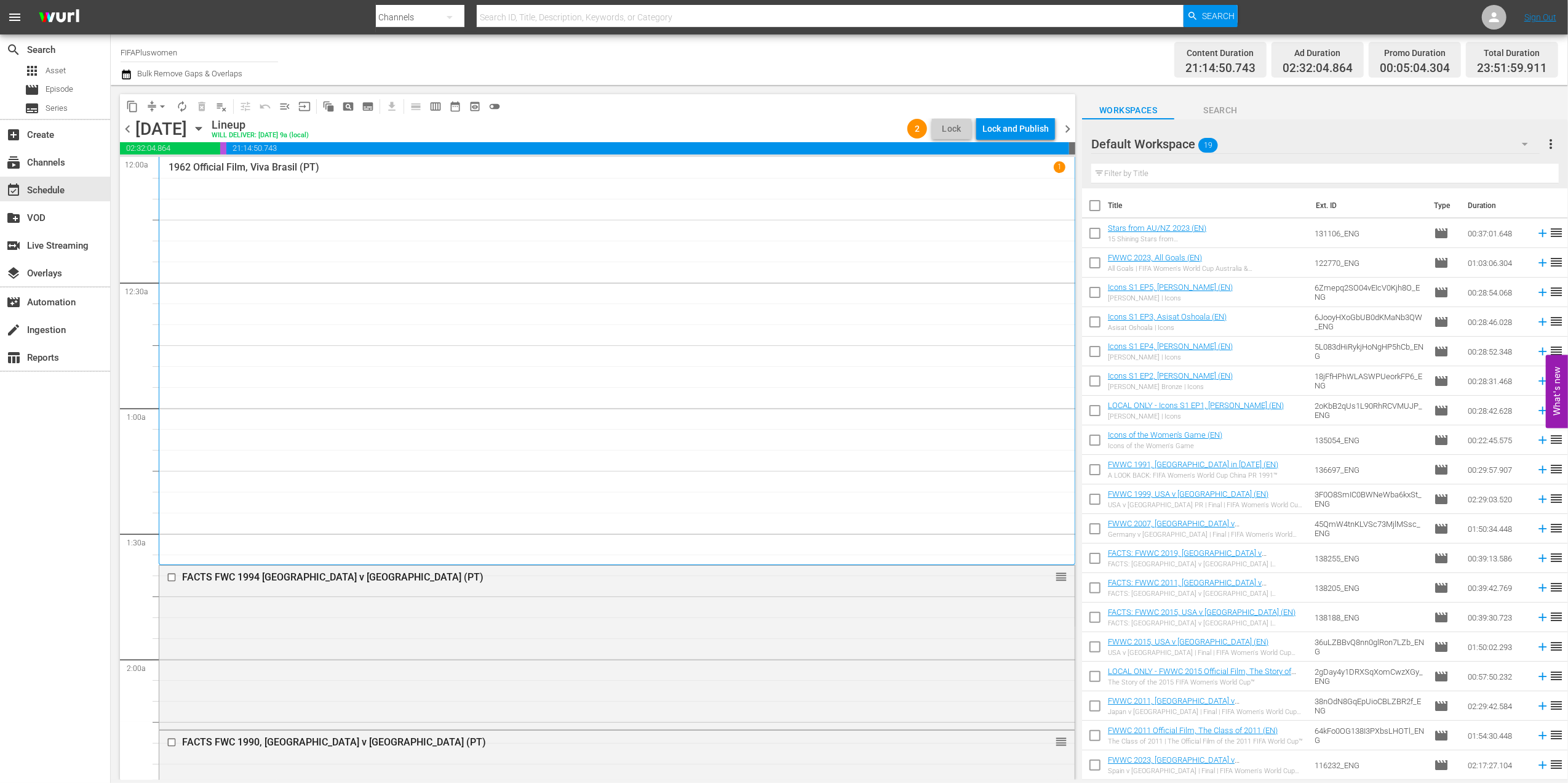
drag, startPoint x: 1066, startPoint y: 125, endPoint x: 1056, endPoint y: 136, distance: 14.9
click at [1066, 125] on span "chevron_right" at bounding box center [1068, 129] width 16 height 16
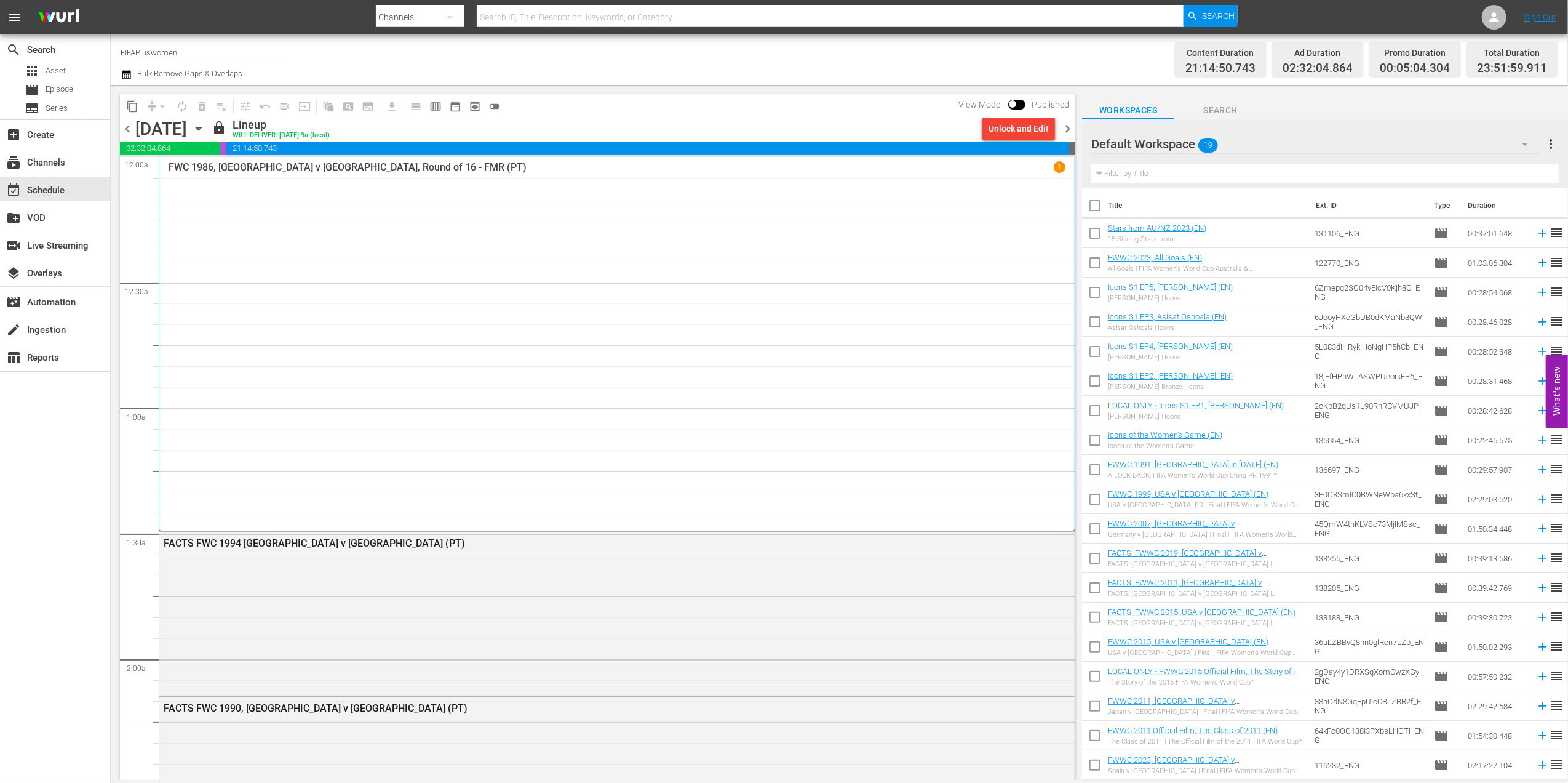
click at [1027, 125] on div "Unlock and Edit" at bounding box center [1019, 129] width 60 height 22
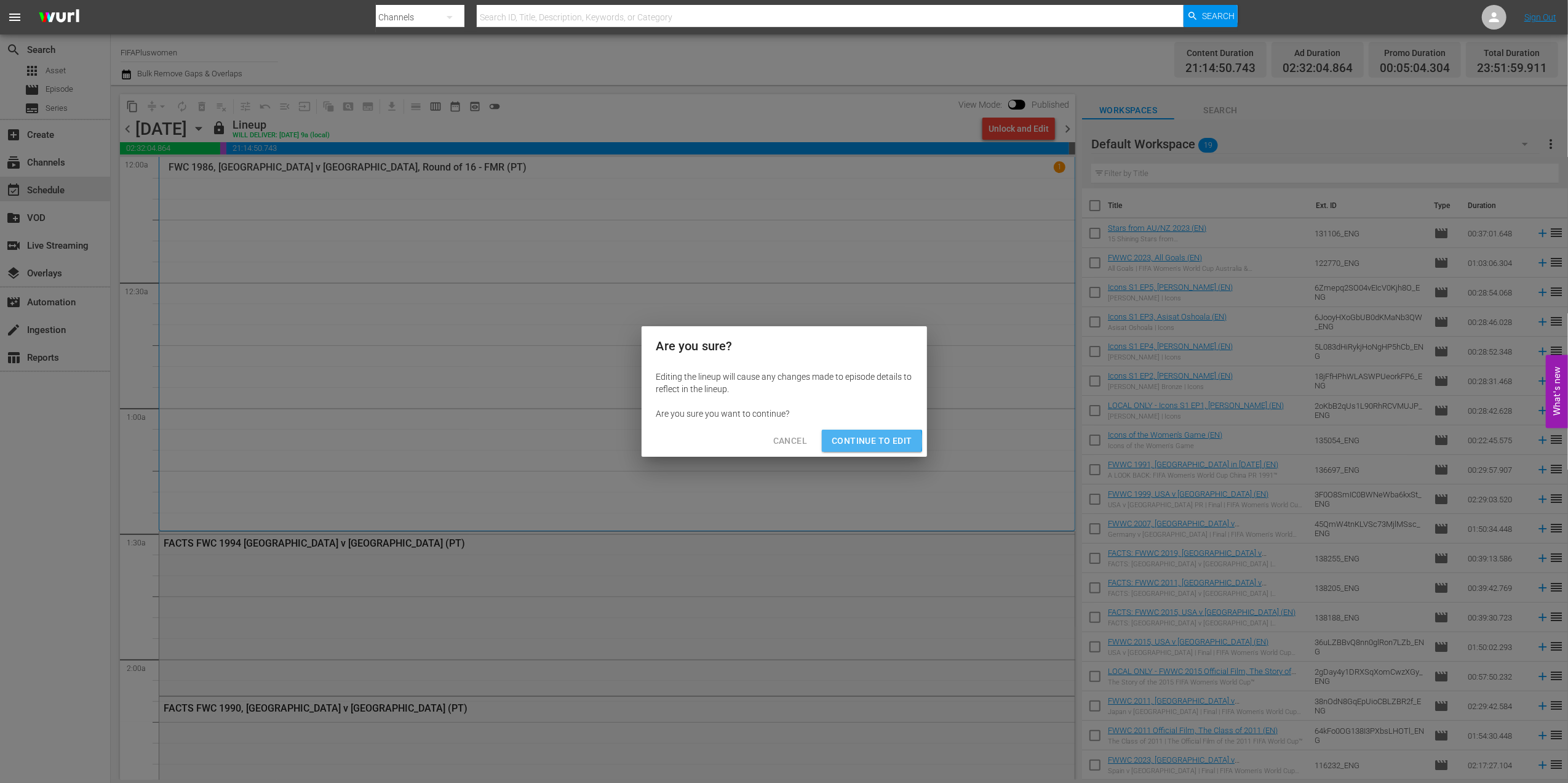
click at [865, 442] on span "Continue to Edit" at bounding box center [872, 441] width 80 height 16
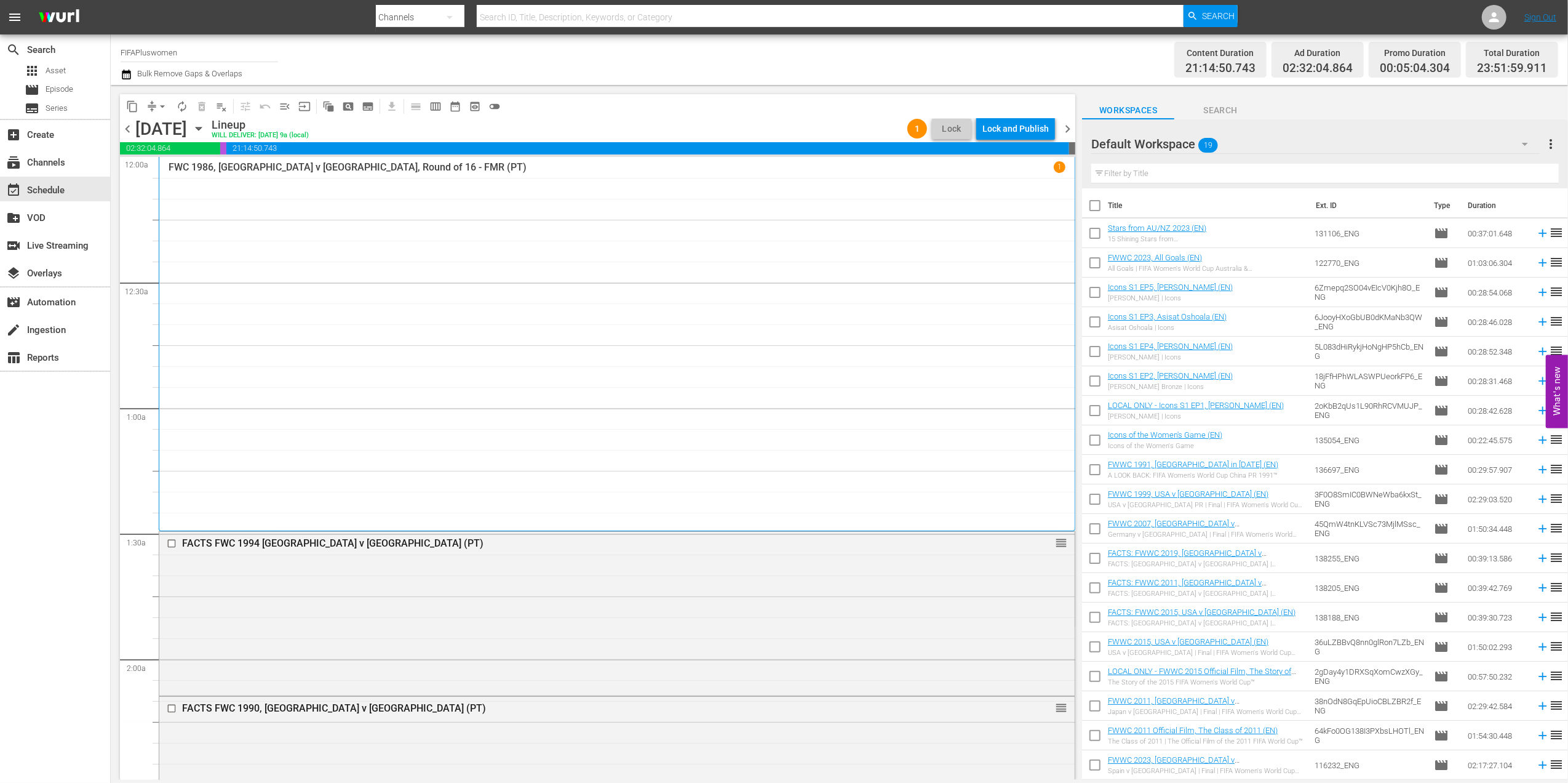
click at [1064, 121] on span "chevron_right" at bounding box center [1068, 129] width 16 height 16
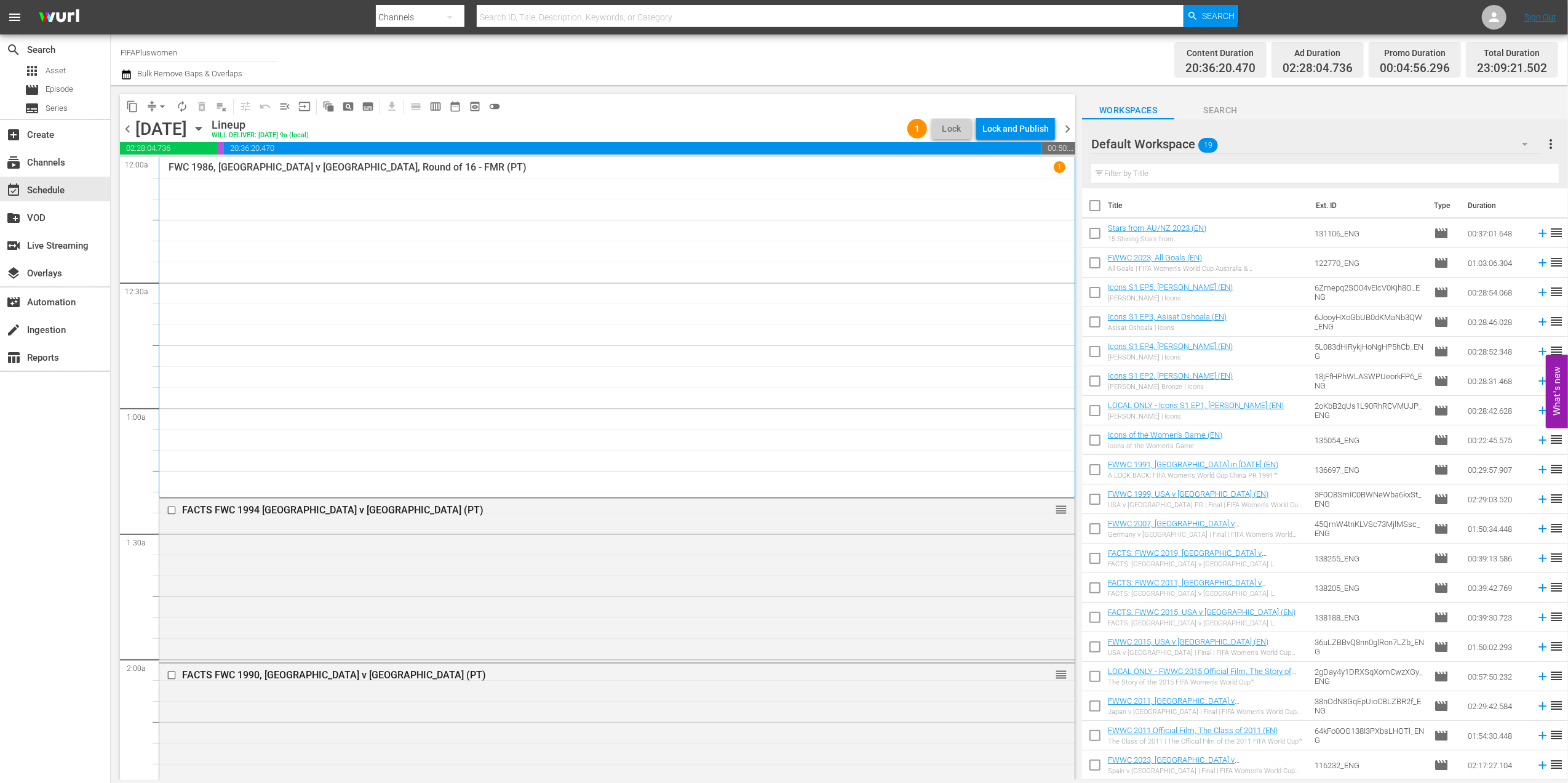
click at [1014, 129] on div "Lock and Publish" at bounding box center [1016, 129] width 67 height 22
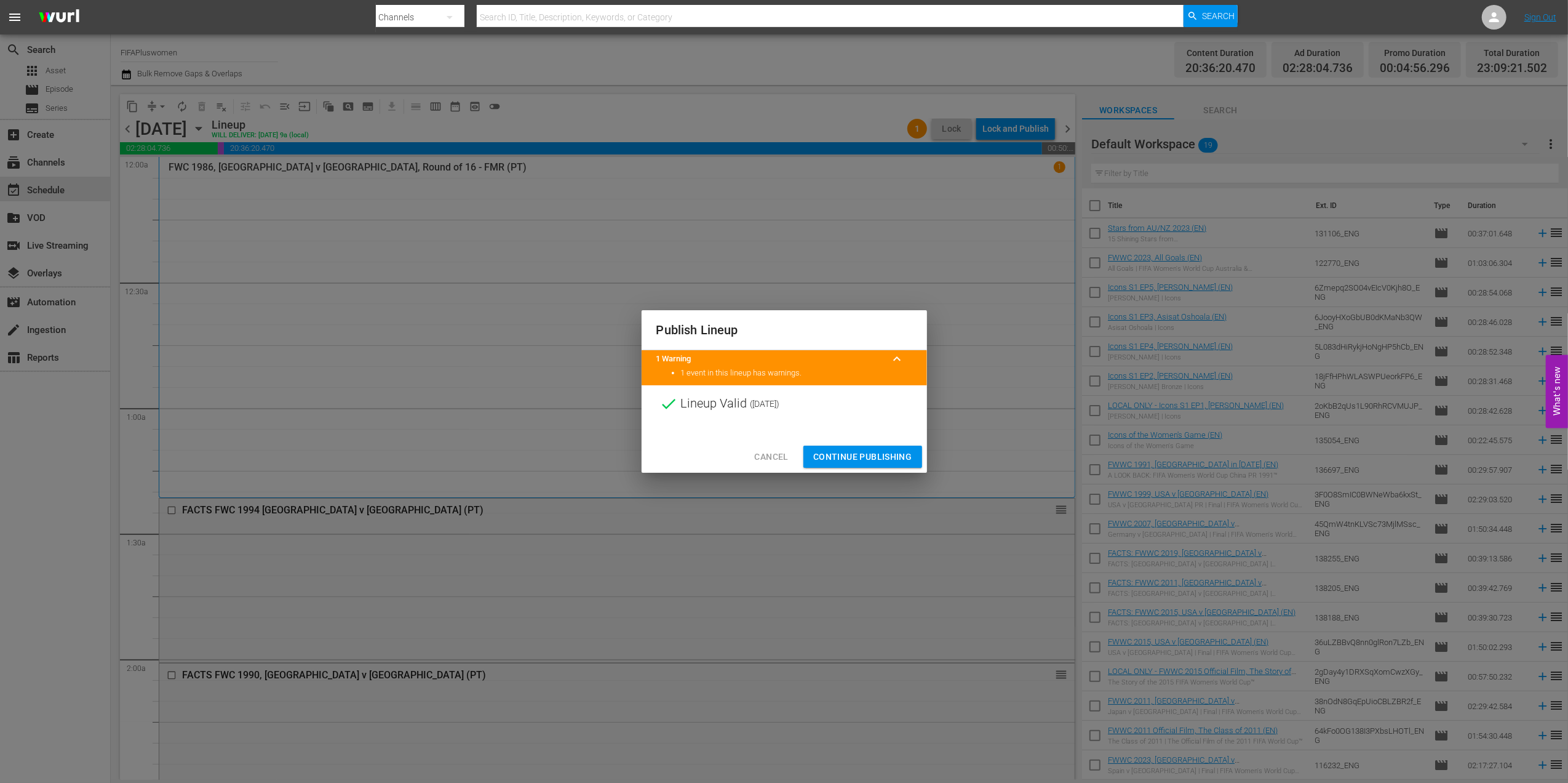
click at [788, 454] on span "Cancel" at bounding box center [771, 457] width 34 height 16
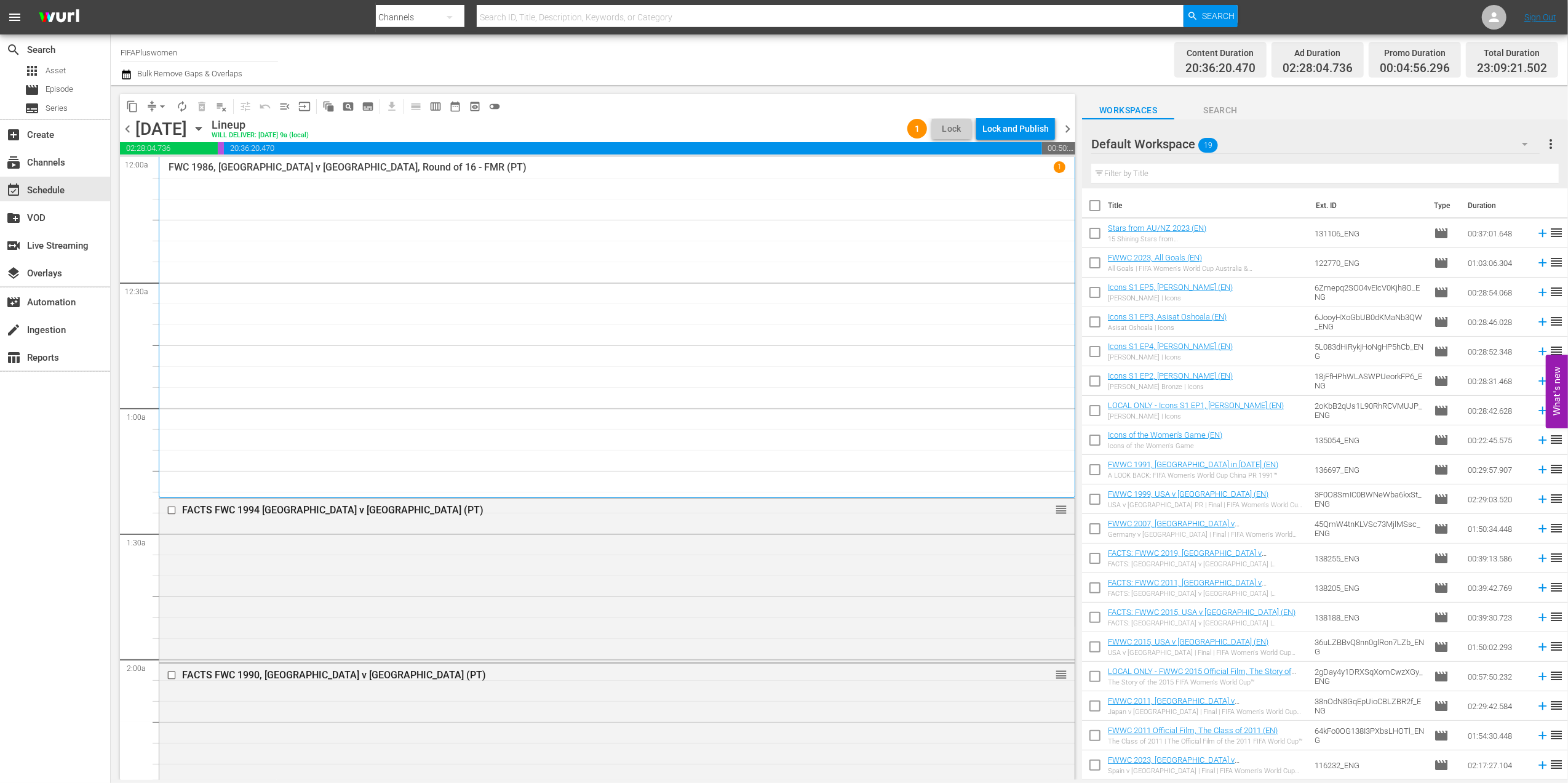
click at [1071, 130] on span "chevron_right" at bounding box center [1068, 129] width 16 height 16
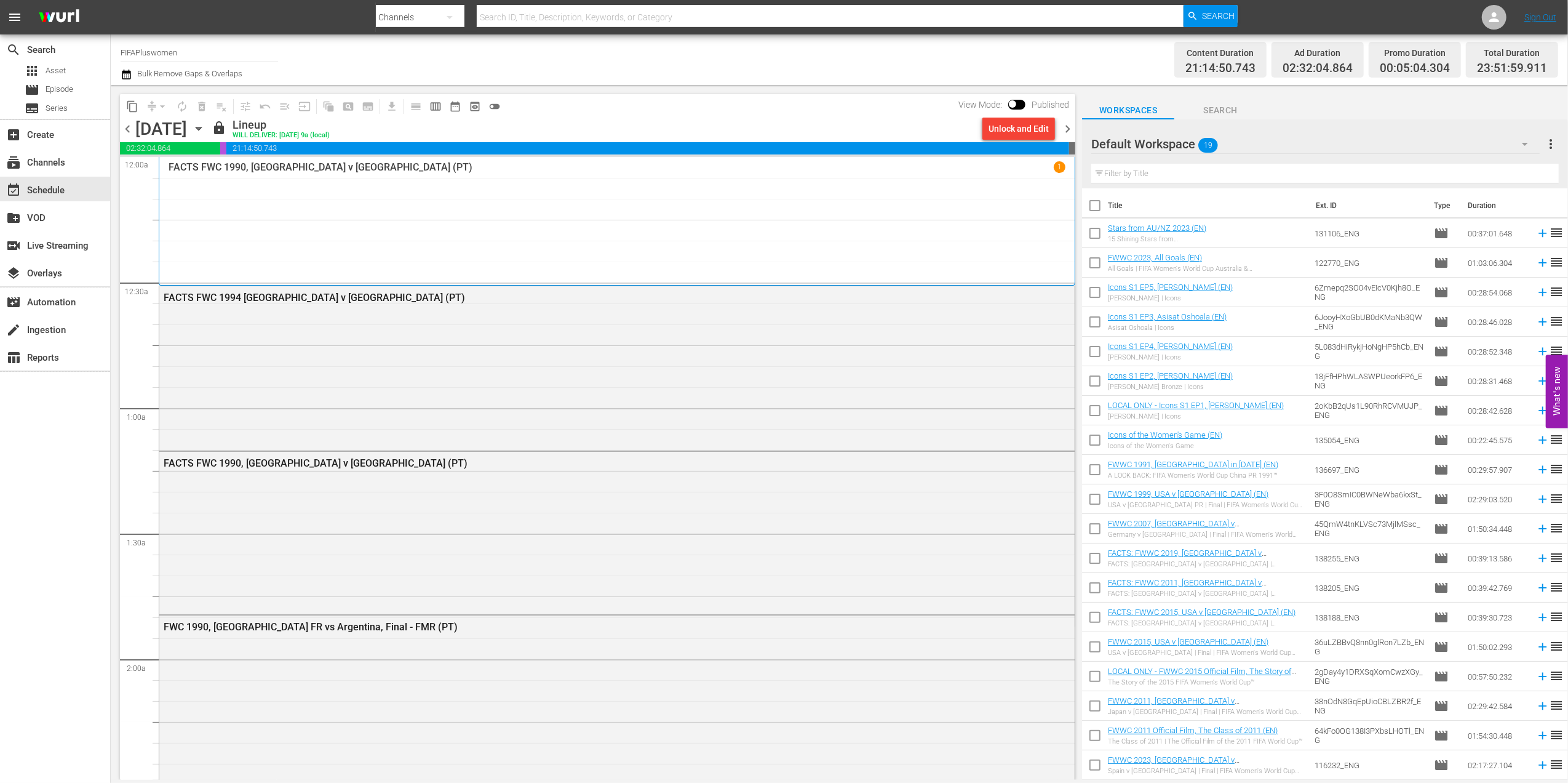
click at [1020, 129] on div "Unlock and Edit" at bounding box center [1019, 129] width 60 height 22
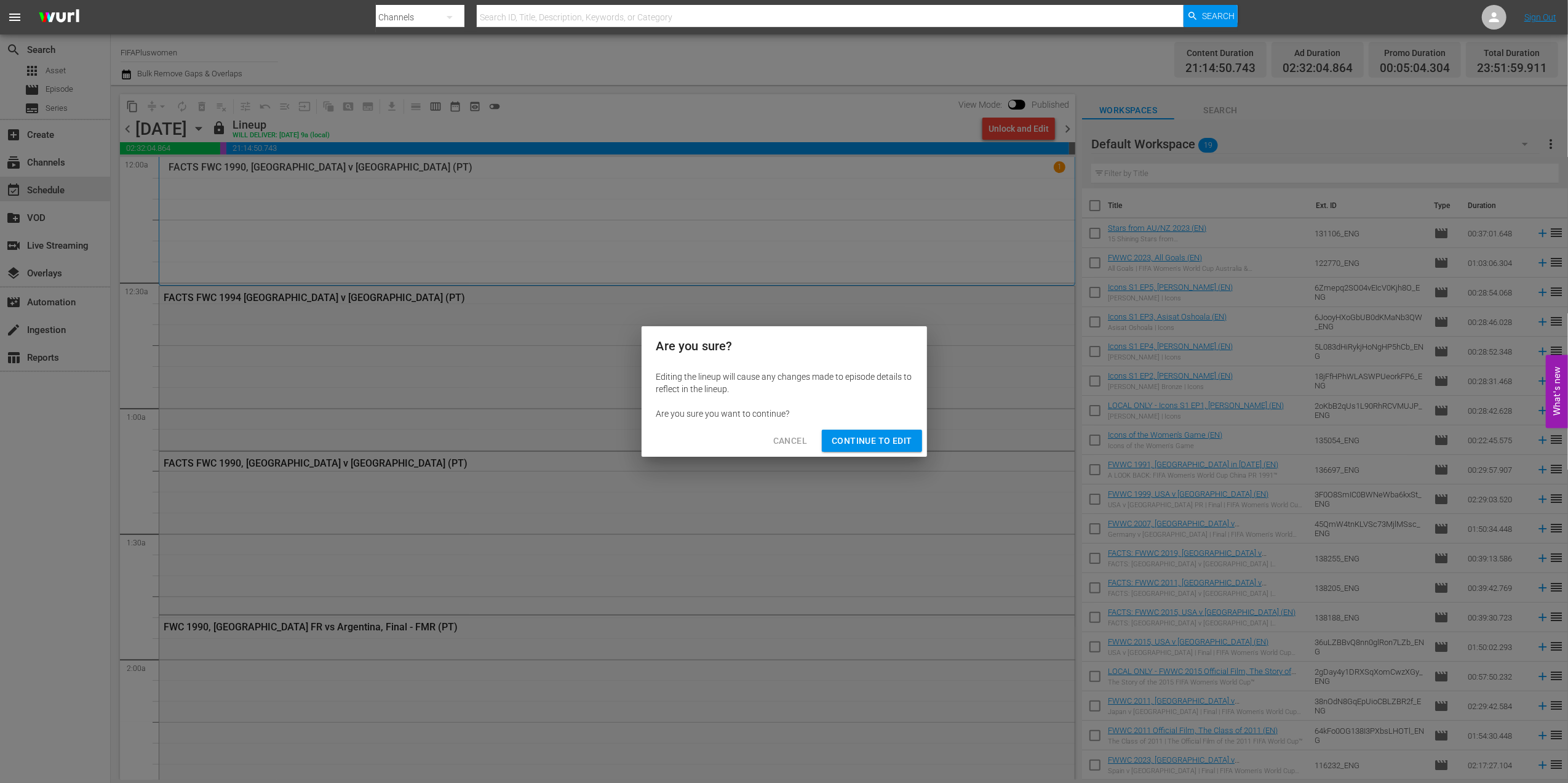
click at [881, 442] on span "Continue to Edit" at bounding box center [872, 441] width 80 height 16
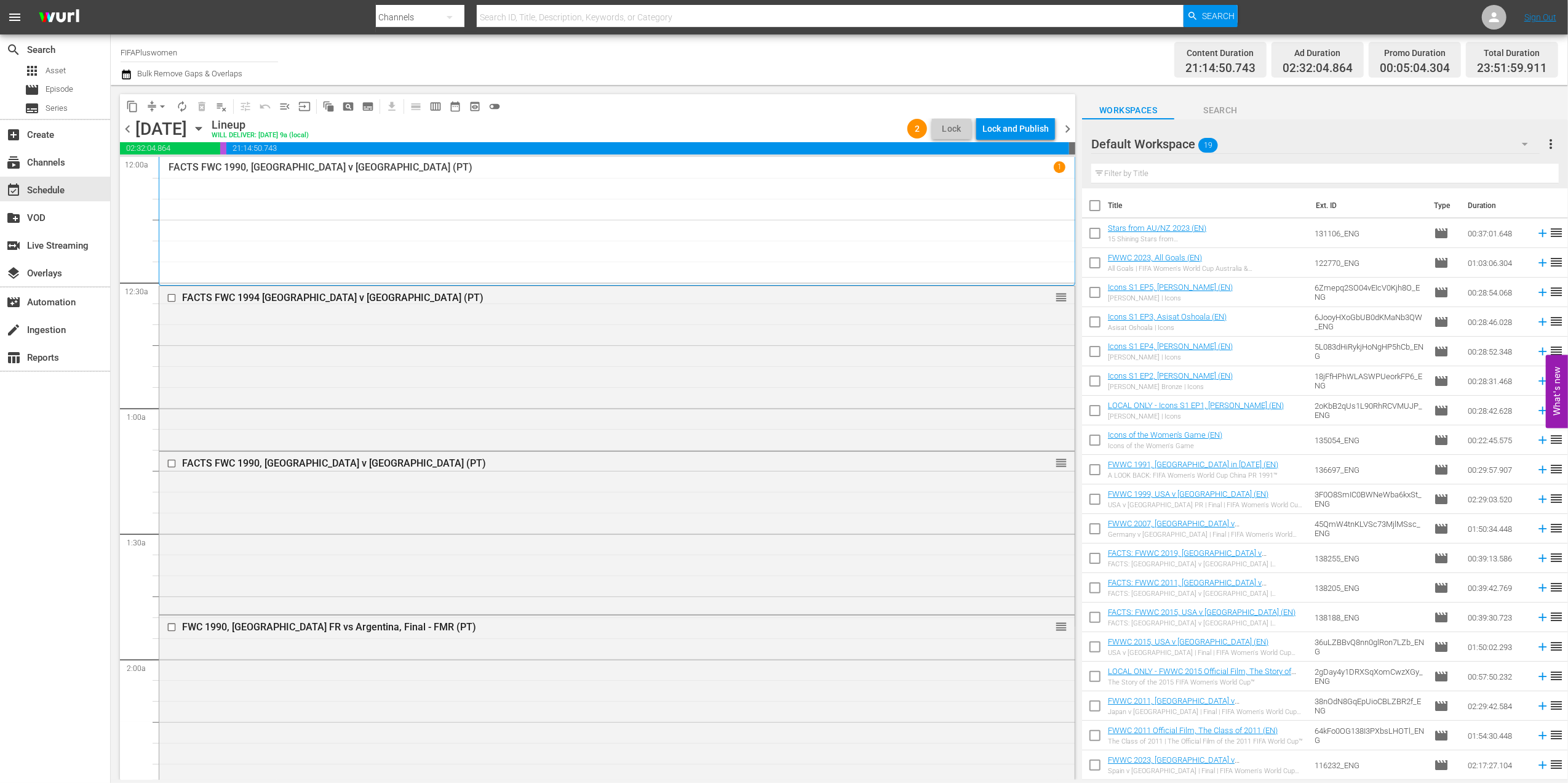
click at [1064, 127] on span "chevron_right" at bounding box center [1068, 129] width 16 height 16
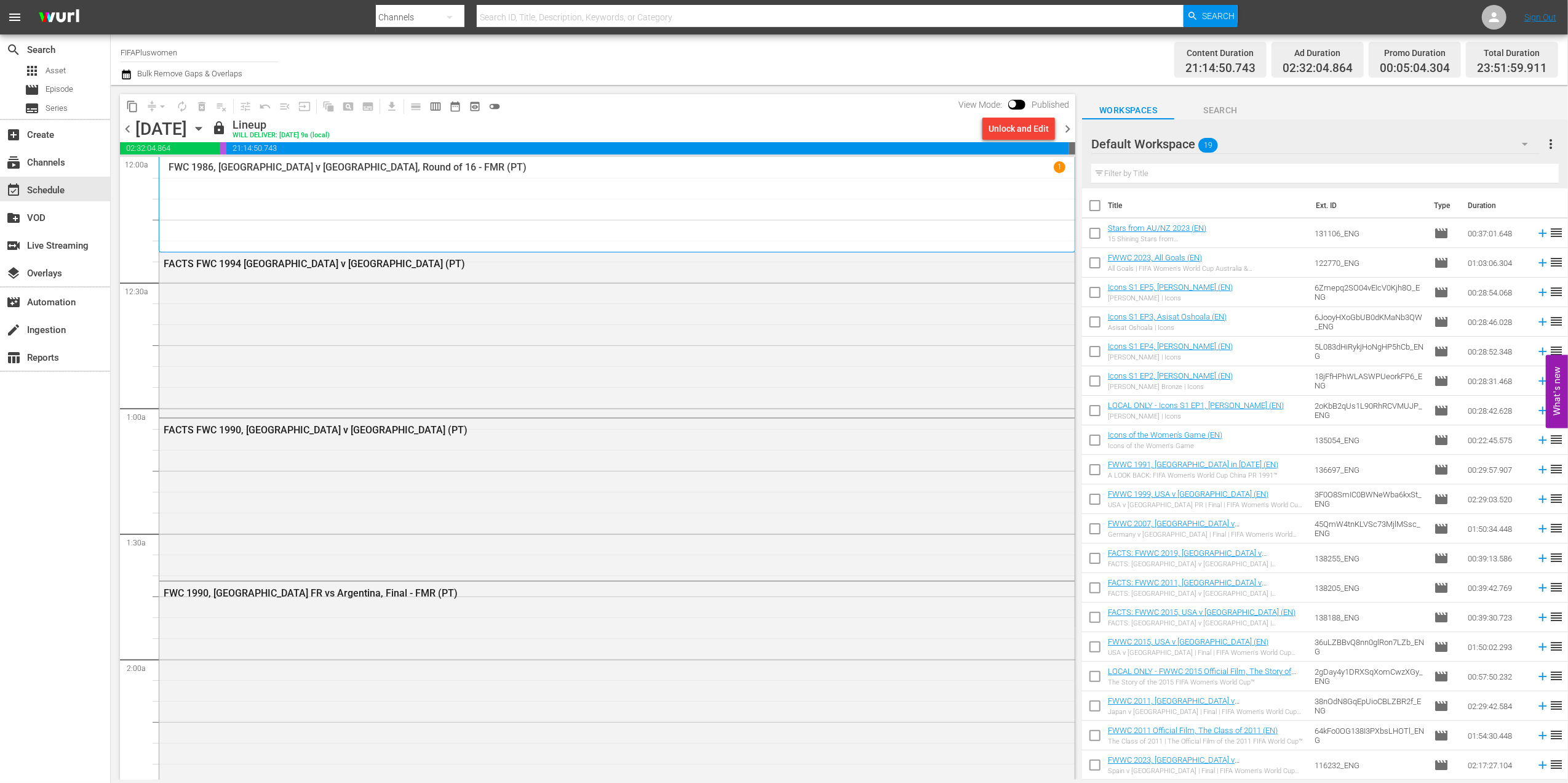
click at [1023, 130] on div "Unlock and Edit" at bounding box center [1019, 129] width 60 height 22
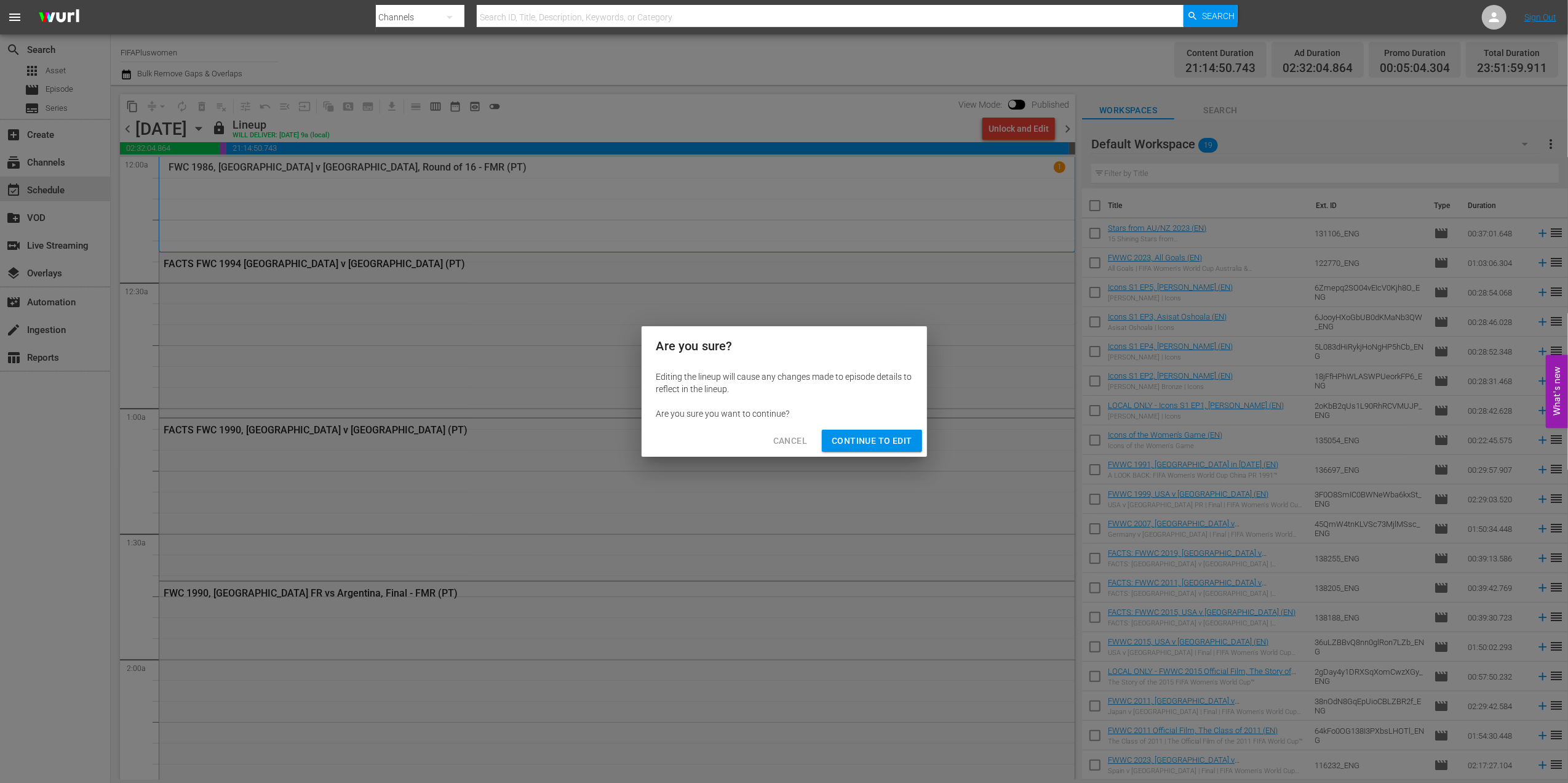
click at [879, 430] on button "Continue to Edit" at bounding box center [871, 440] width 100 height 23
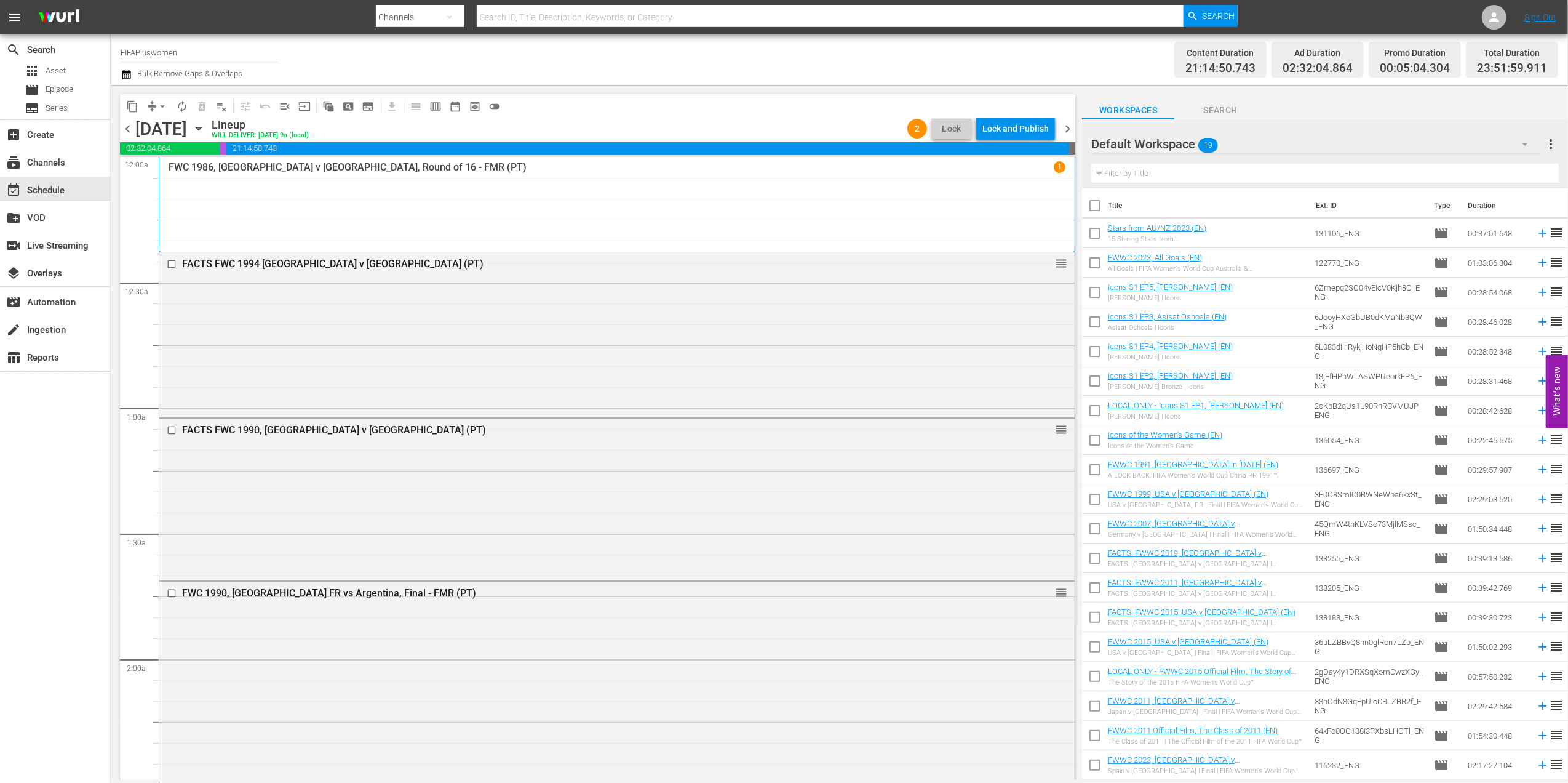
click at [1070, 125] on span "chevron_right" at bounding box center [1068, 129] width 16 height 16
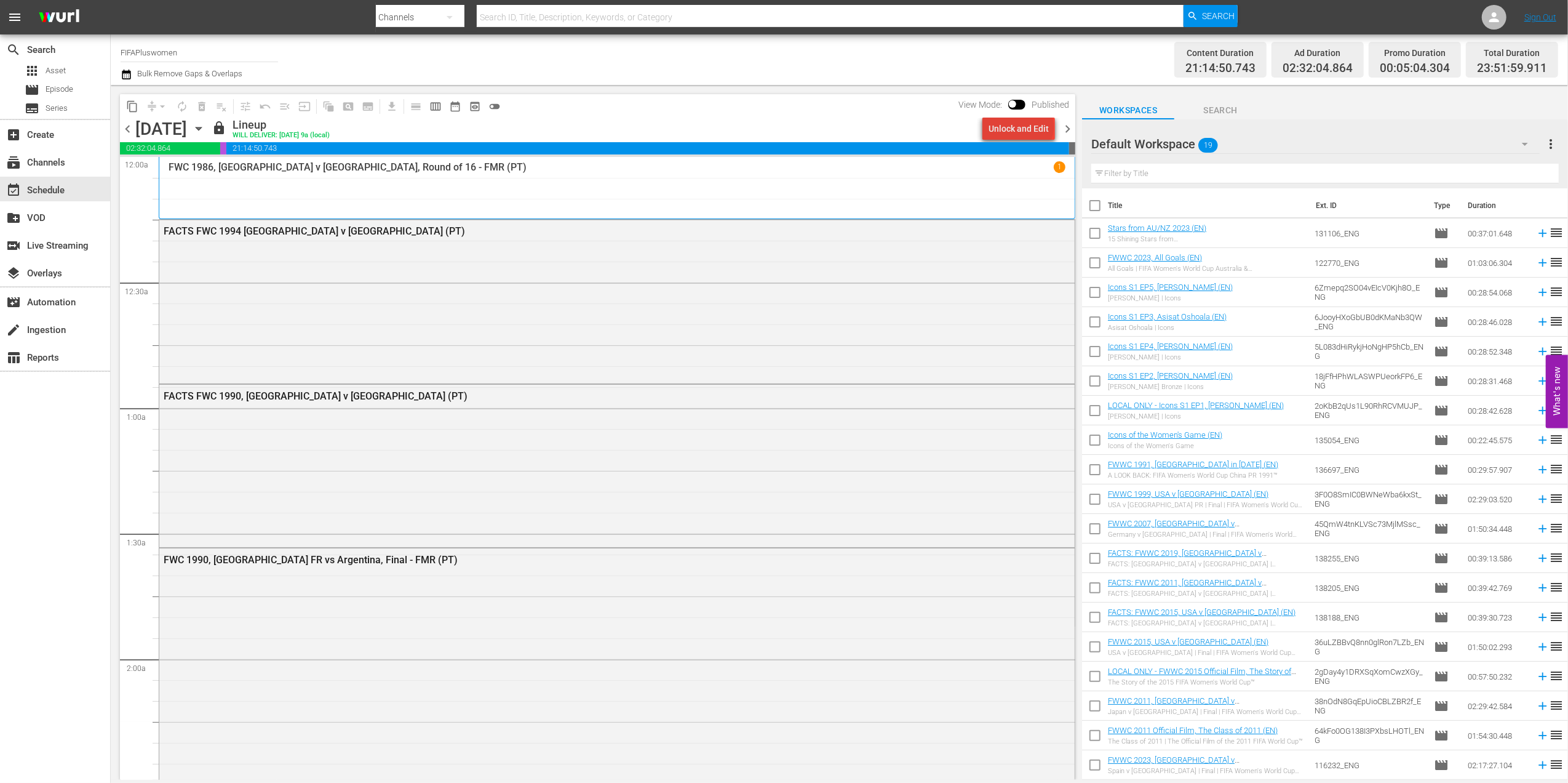
click at [1024, 127] on div "Unlock and Edit" at bounding box center [1019, 129] width 60 height 22
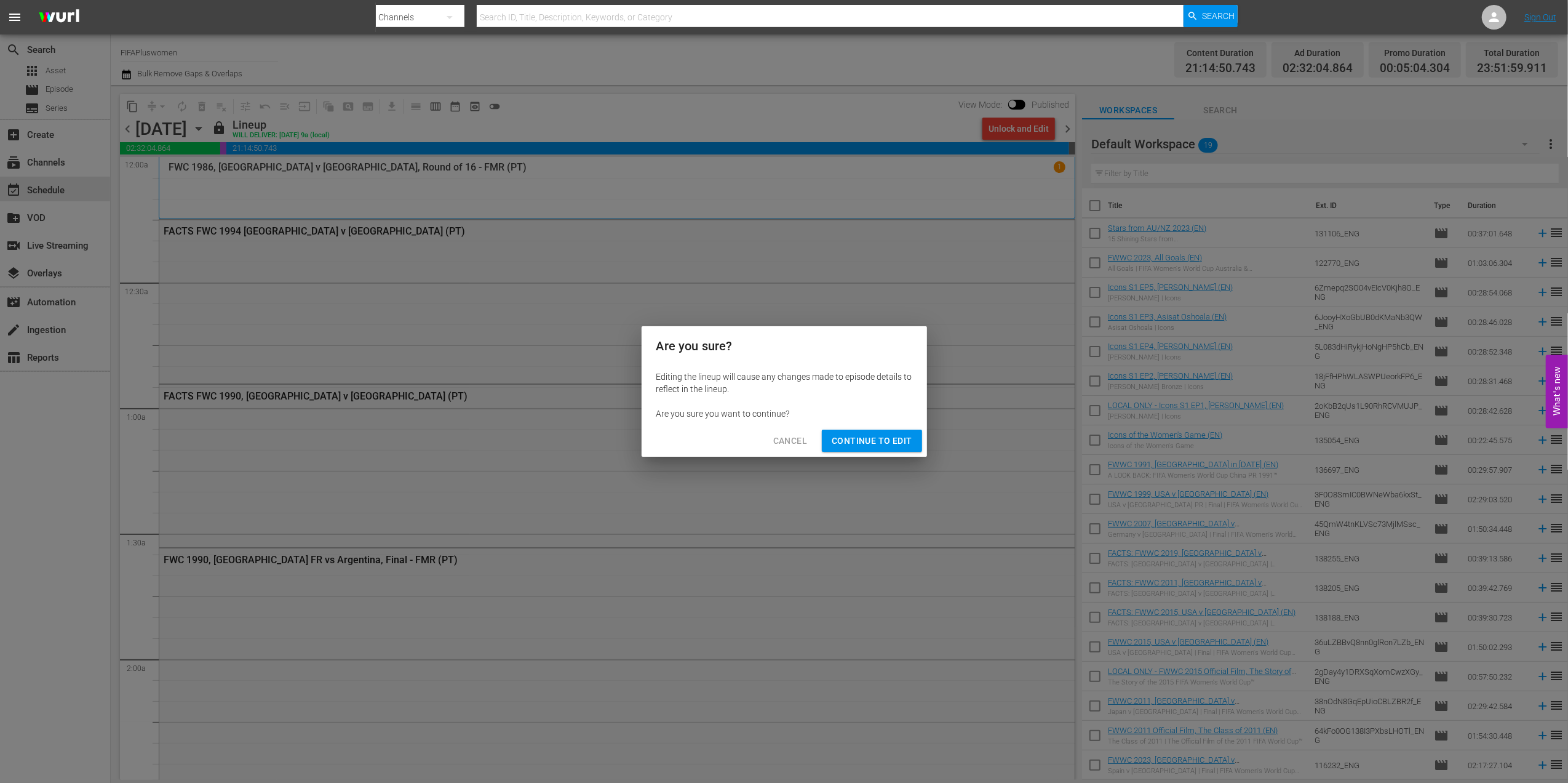
click at [850, 437] on span "Continue to Edit" at bounding box center [872, 441] width 80 height 16
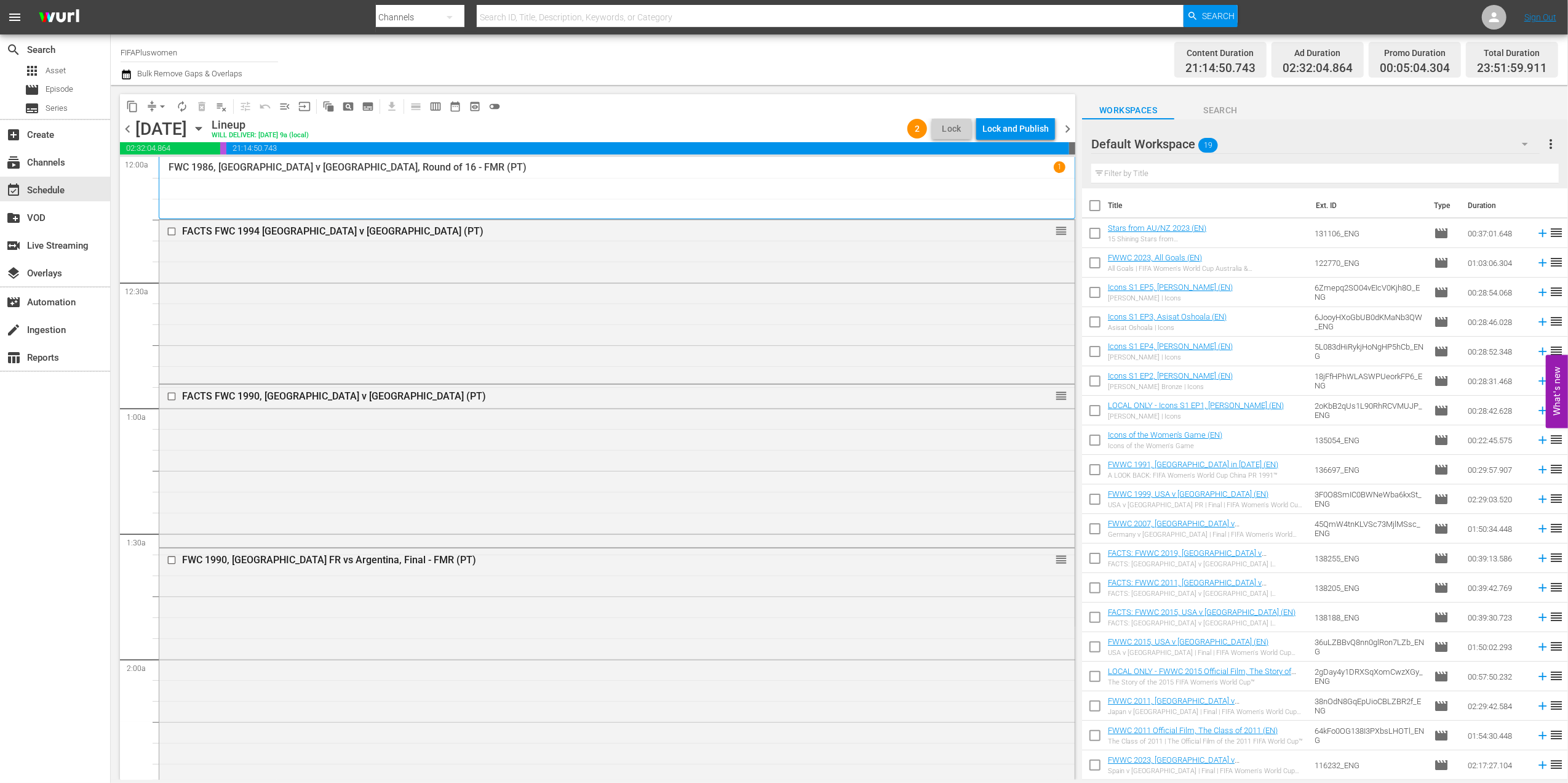
click at [1069, 124] on span "chevron_right" at bounding box center [1068, 129] width 16 height 16
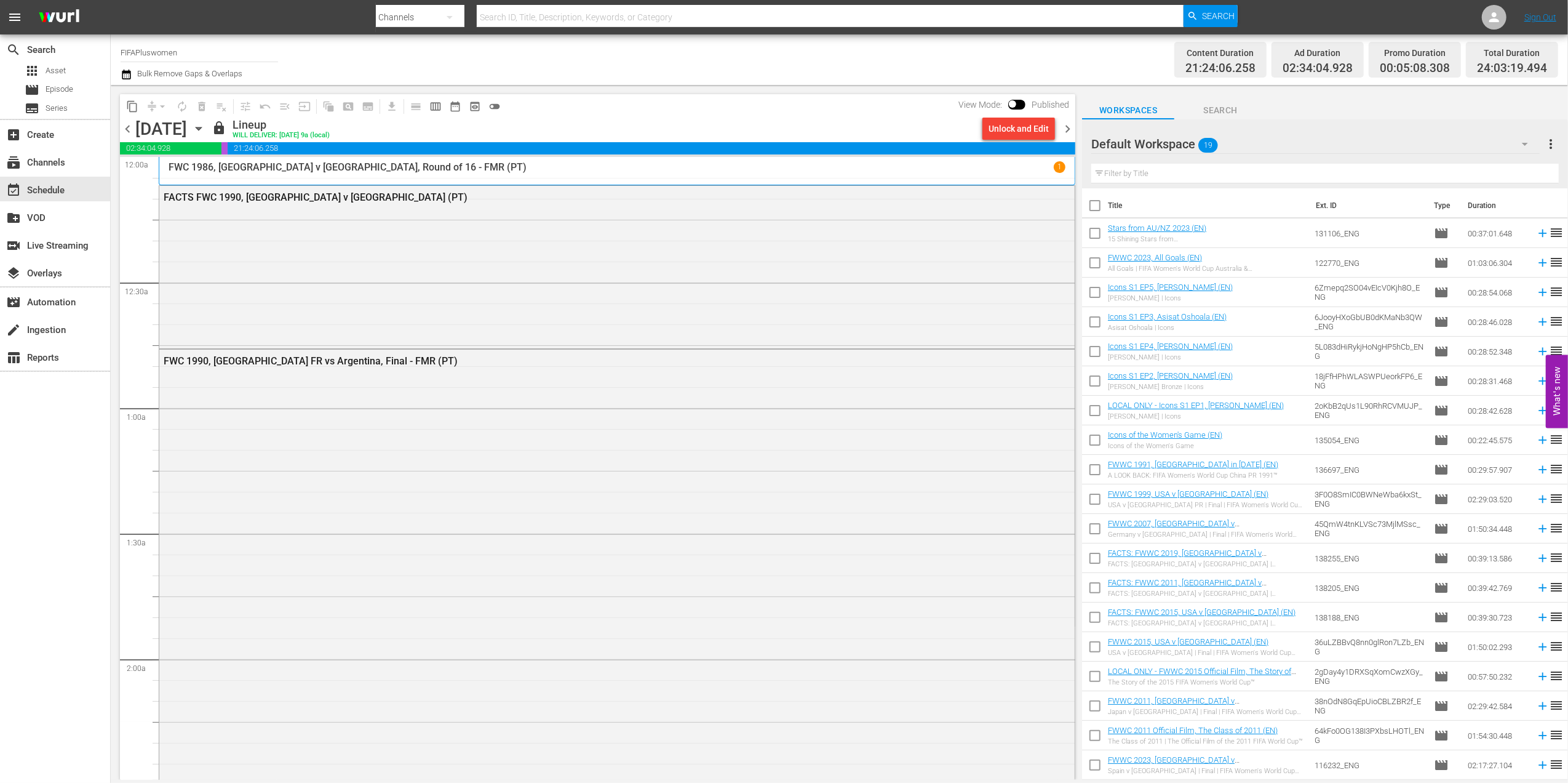
click at [1020, 130] on div "Unlock and Edit" at bounding box center [1019, 129] width 60 height 22
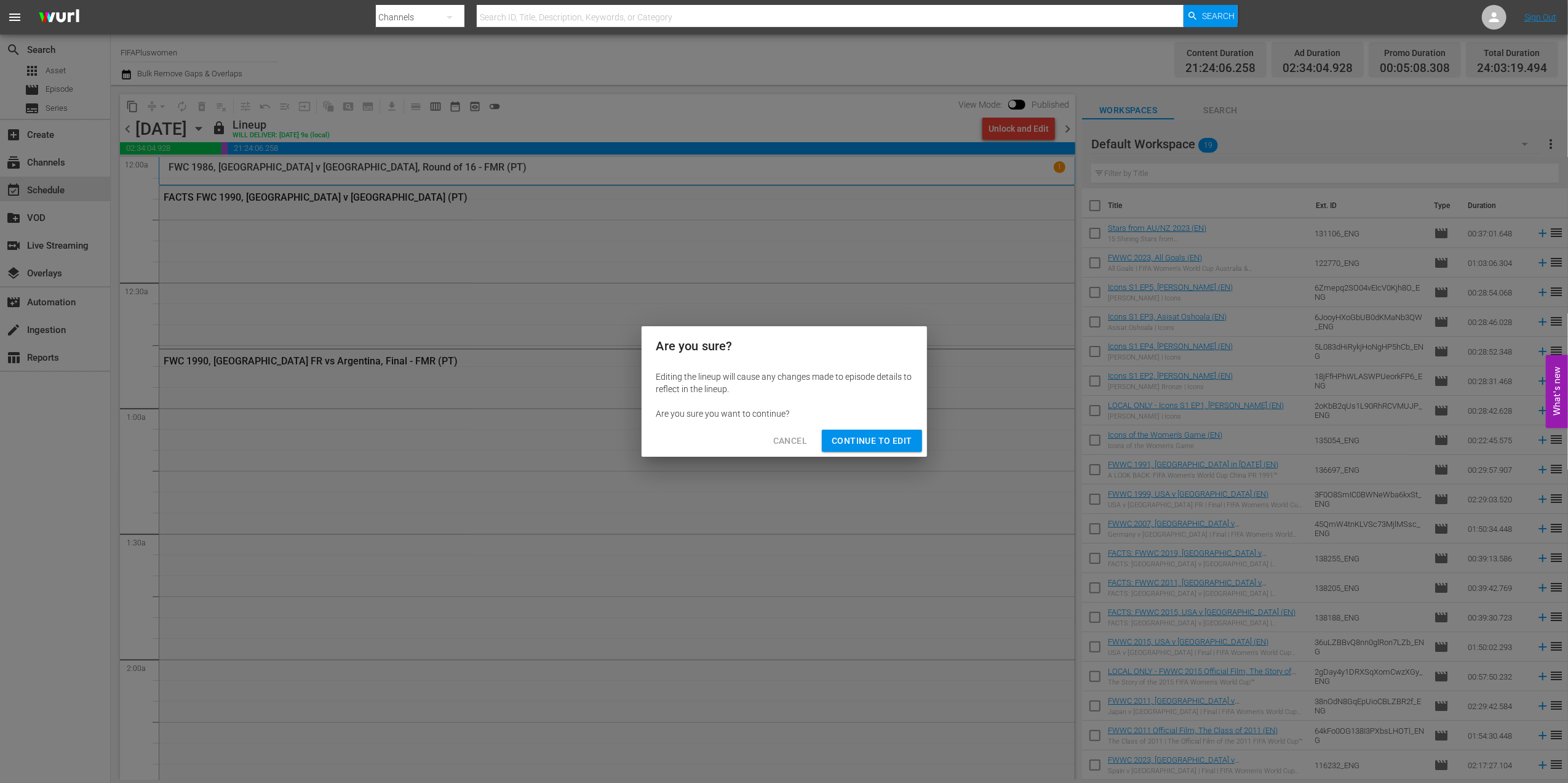
click at [781, 436] on span "Cancel" at bounding box center [790, 441] width 34 height 16
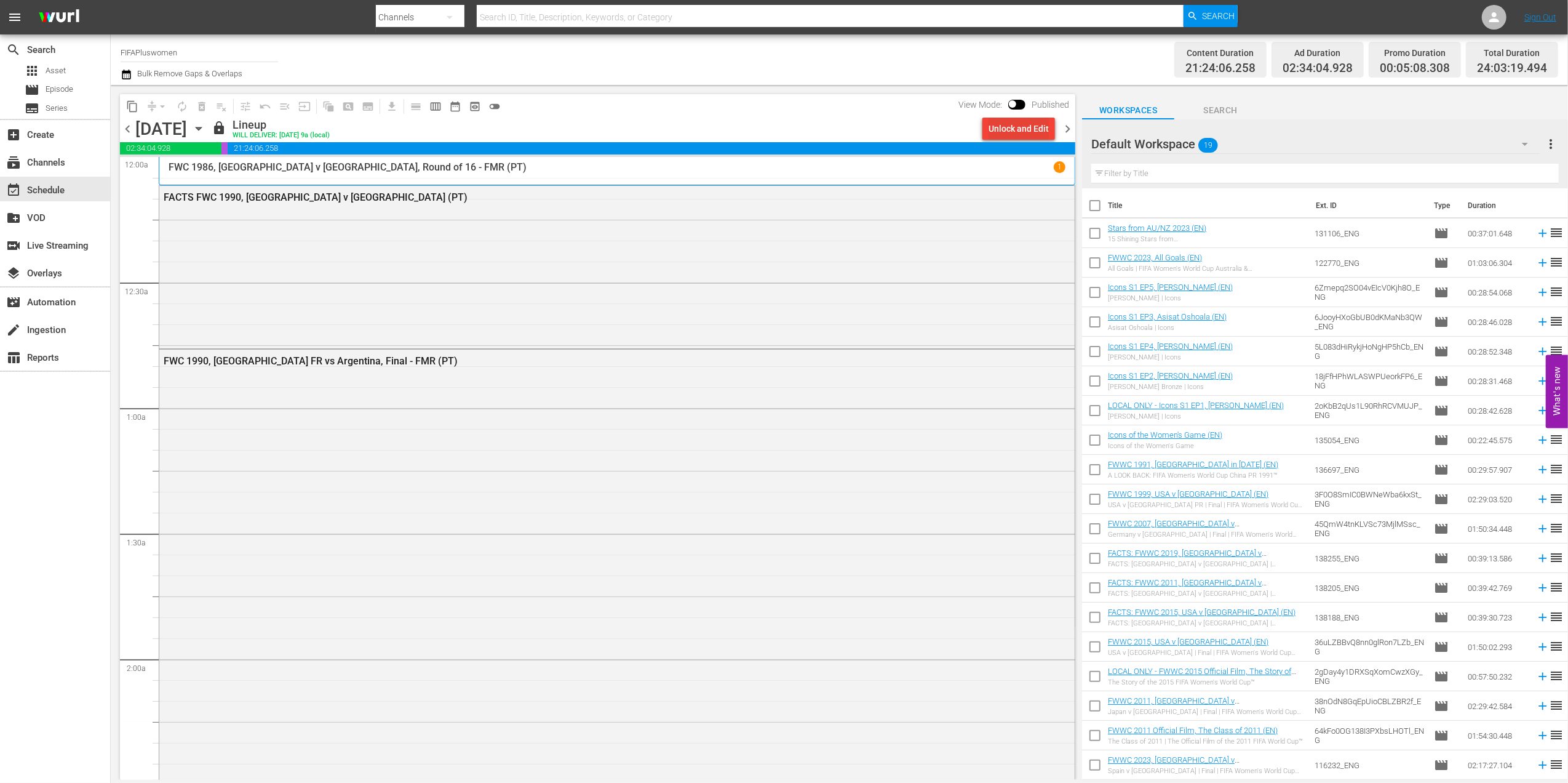
click at [1030, 129] on div "Unlock and Edit" at bounding box center [1019, 129] width 60 height 22
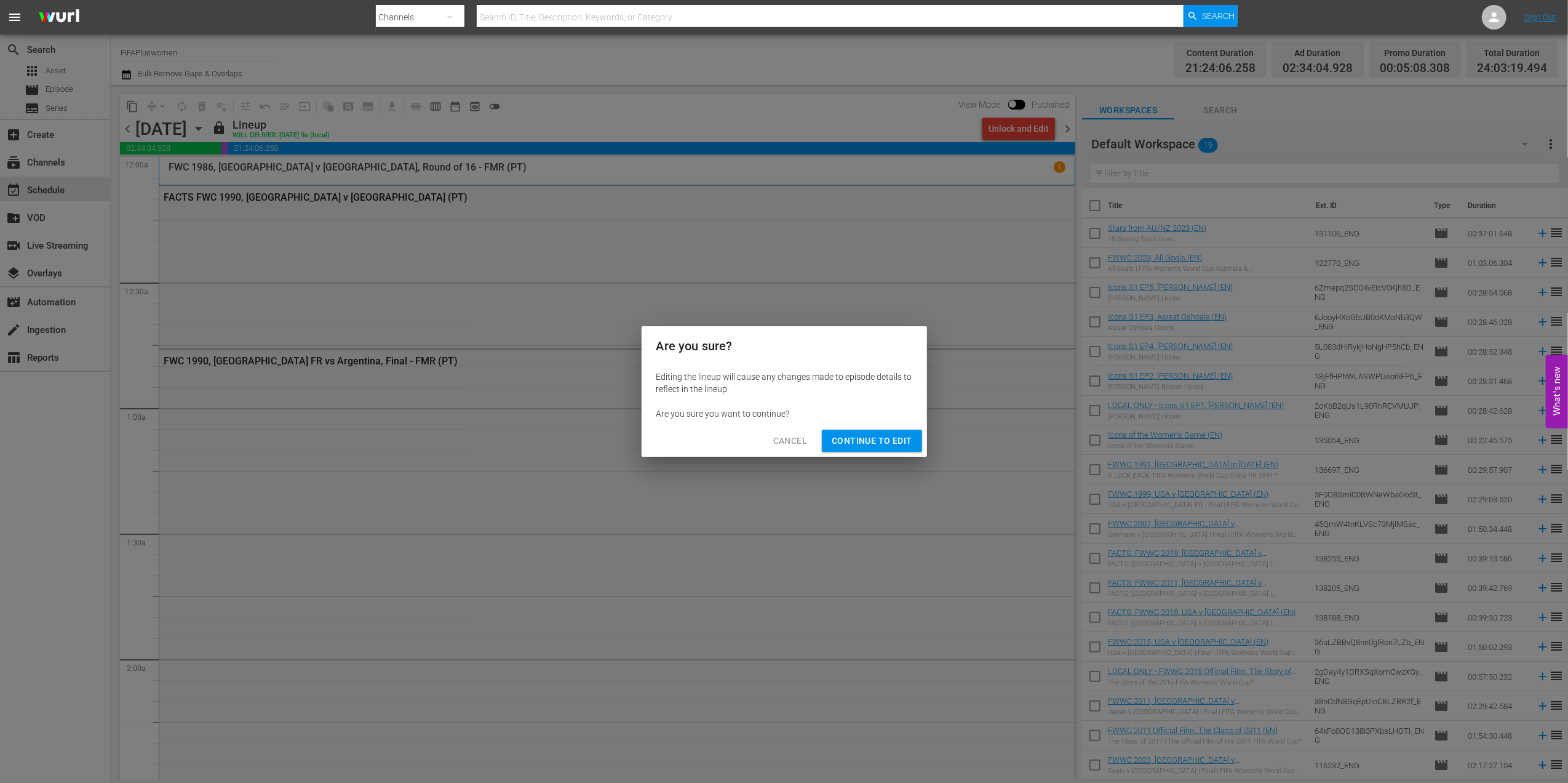
click at [872, 444] on span "Continue to Edit" at bounding box center [872, 441] width 80 height 16
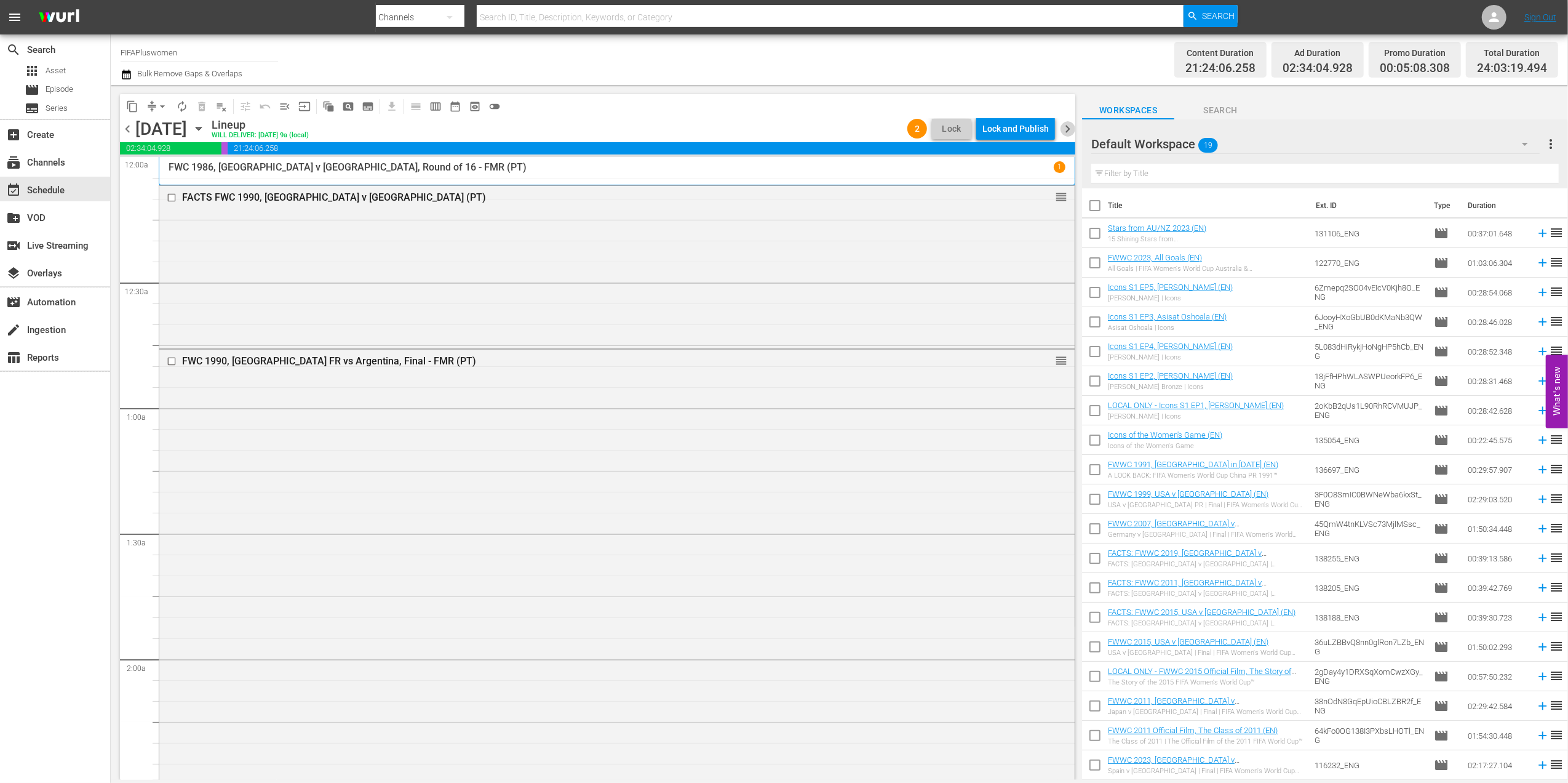
click at [1070, 121] on span "chevron_right" at bounding box center [1068, 129] width 16 height 16
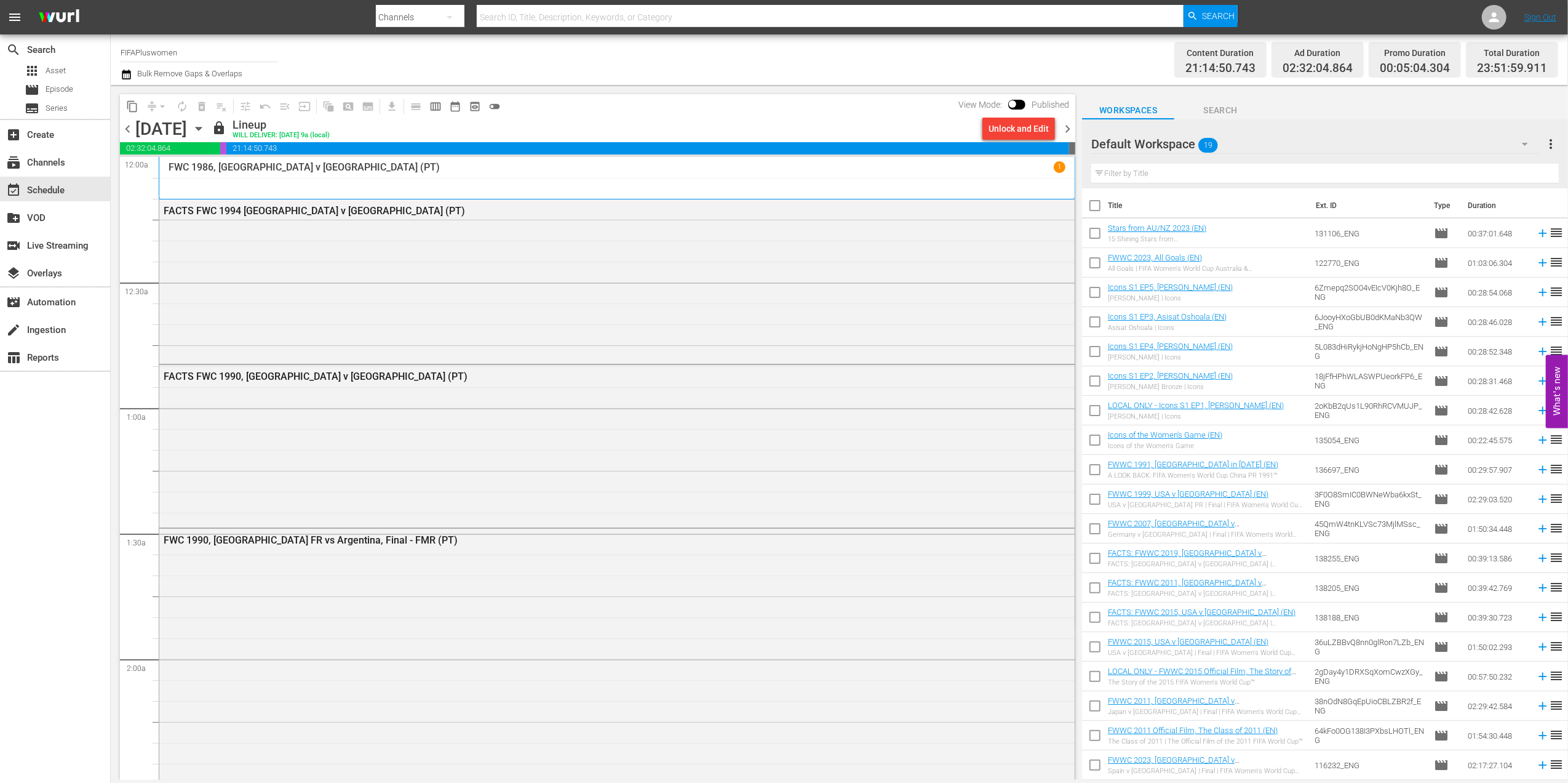
click at [1031, 129] on div "Unlock and Edit" at bounding box center [1019, 129] width 60 height 22
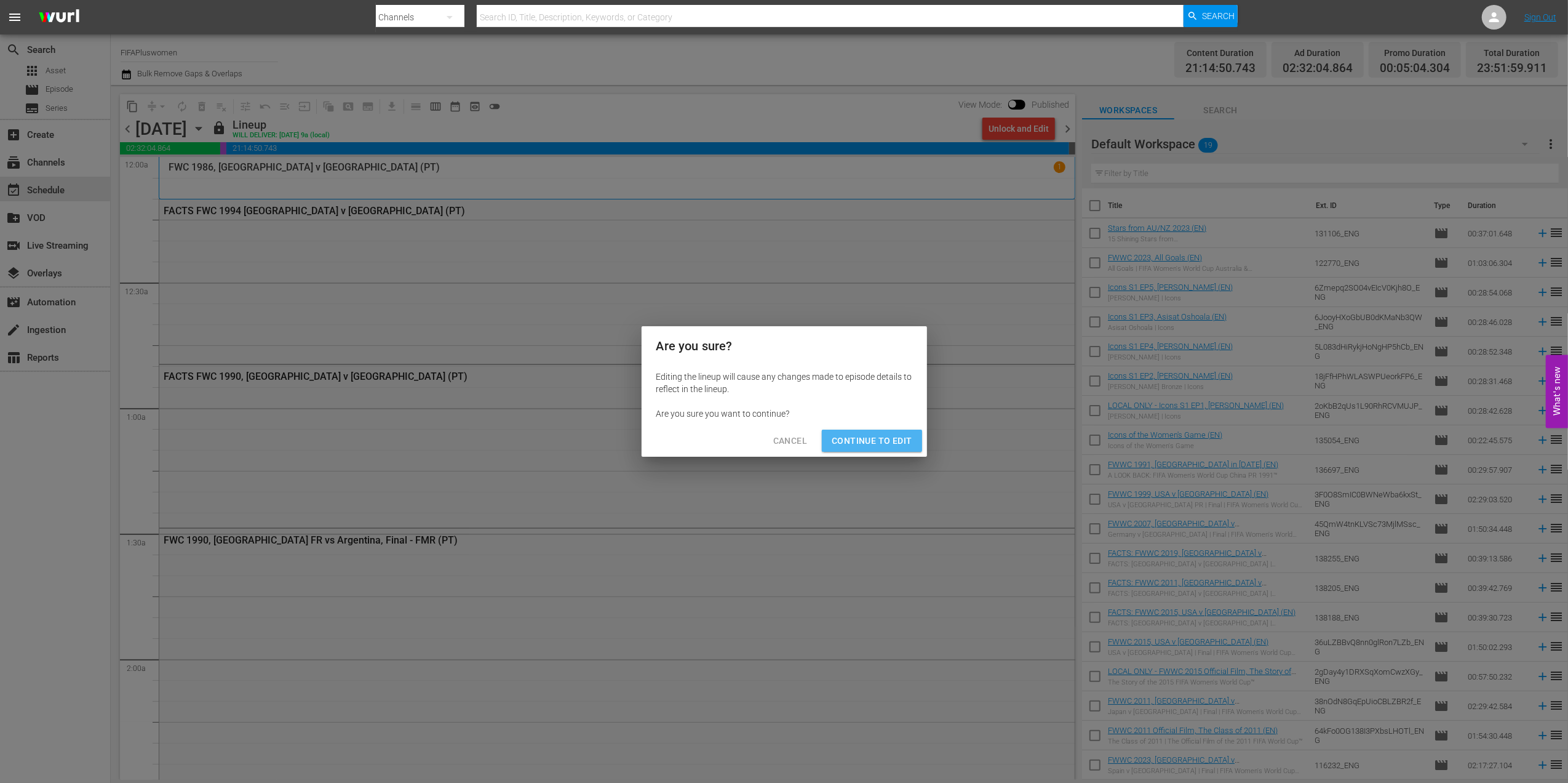
click at [887, 439] on span "Continue to Edit" at bounding box center [872, 441] width 80 height 16
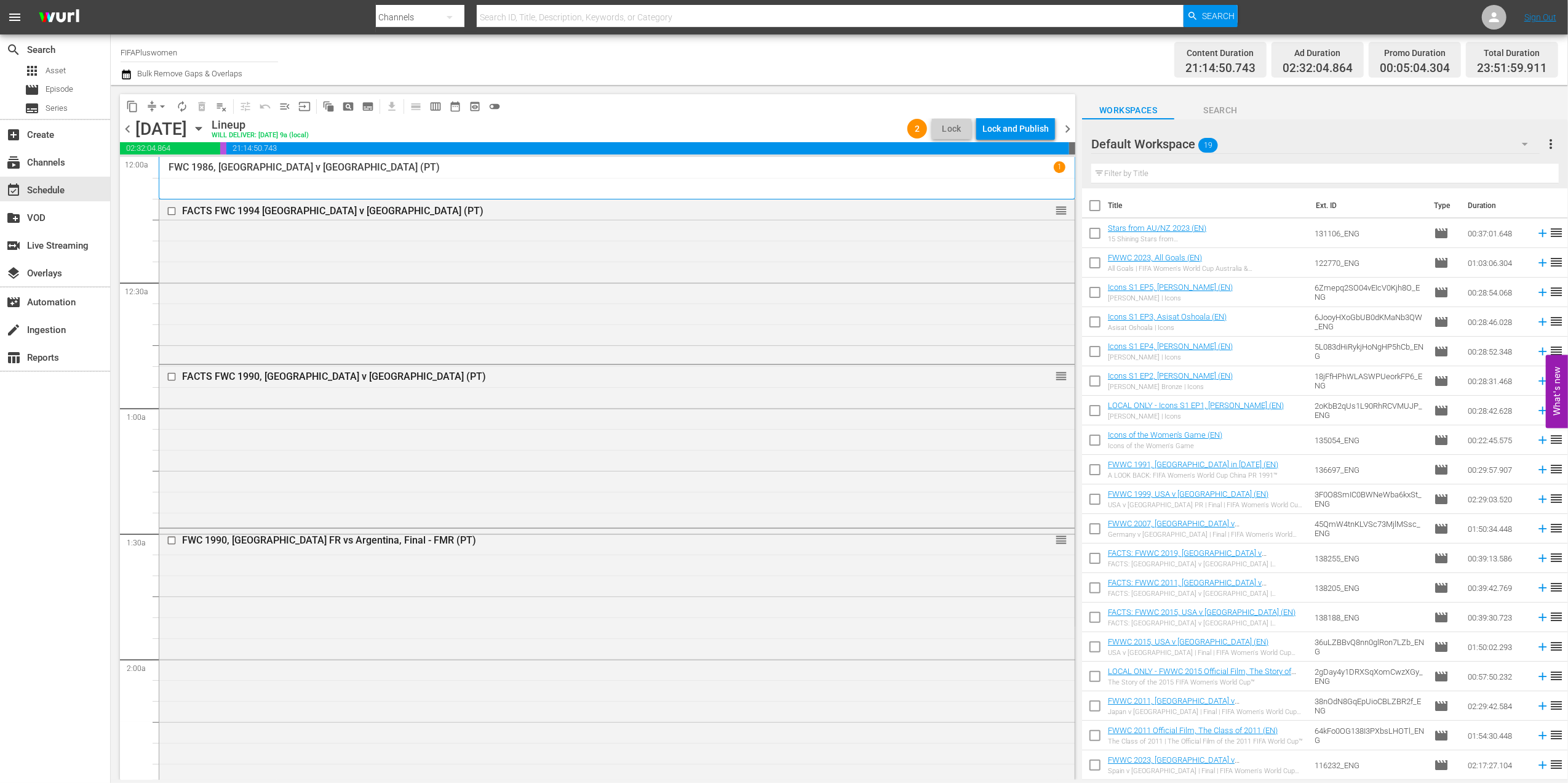
click at [1066, 126] on span "chevron_right" at bounding box center [1068, 129] width 16 height 16
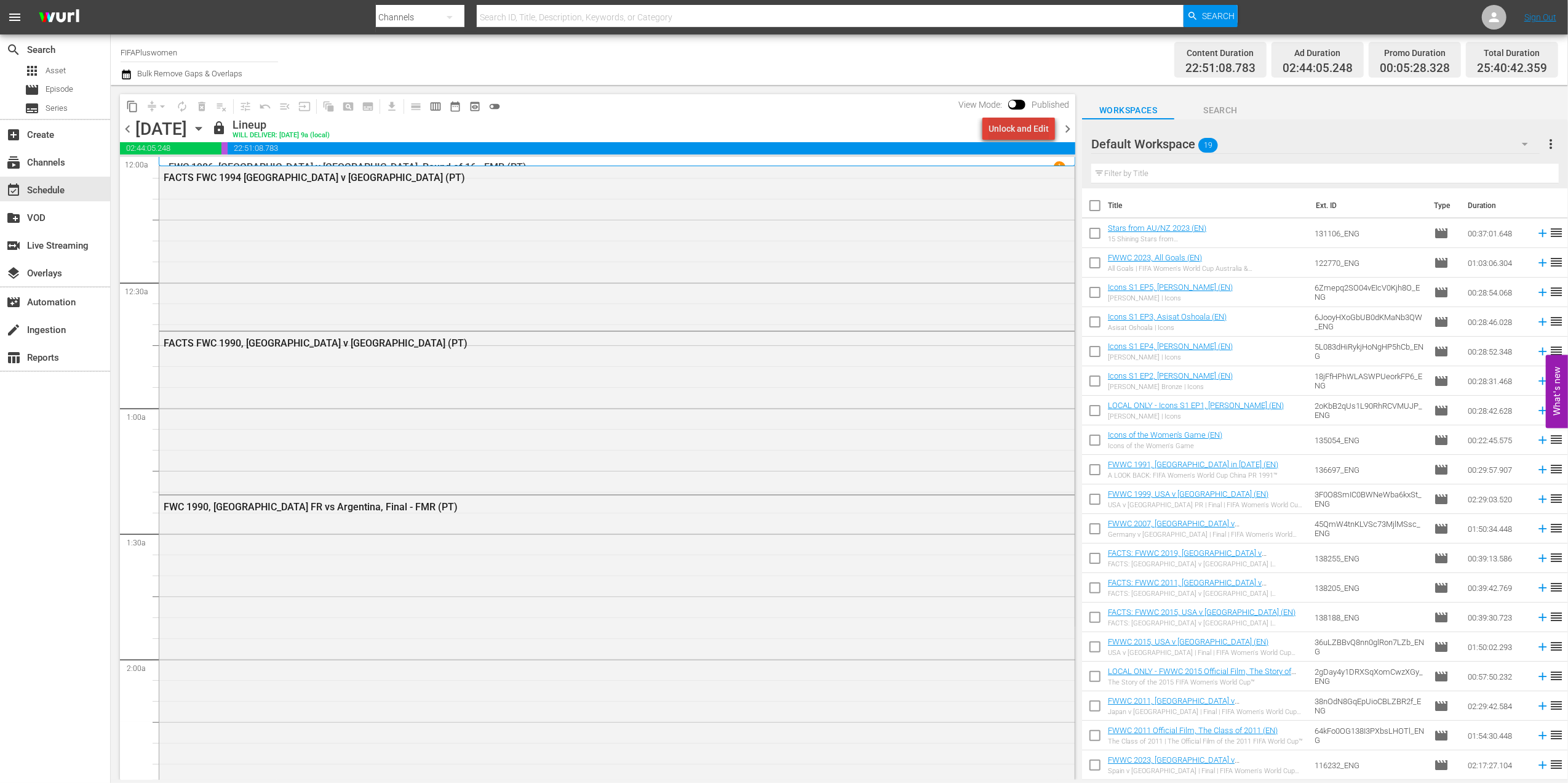
click at [1030, 129] on div "Unlock and Edit" at bounding box center [1019, 129] width 60 height 22
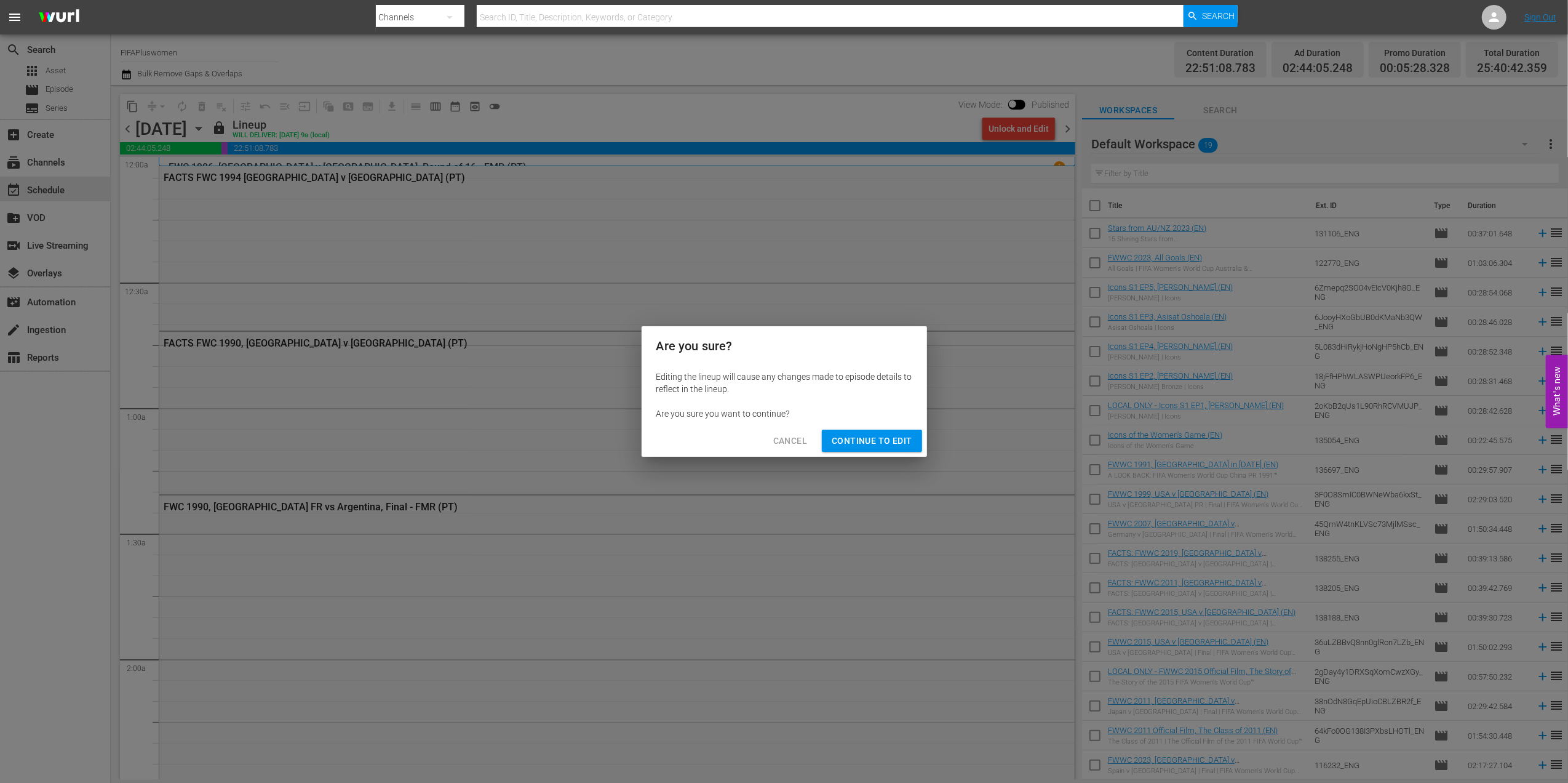
click at [872, 440] on span "Continue to Edit" at bounding box center [872, 441] width 80 height 16
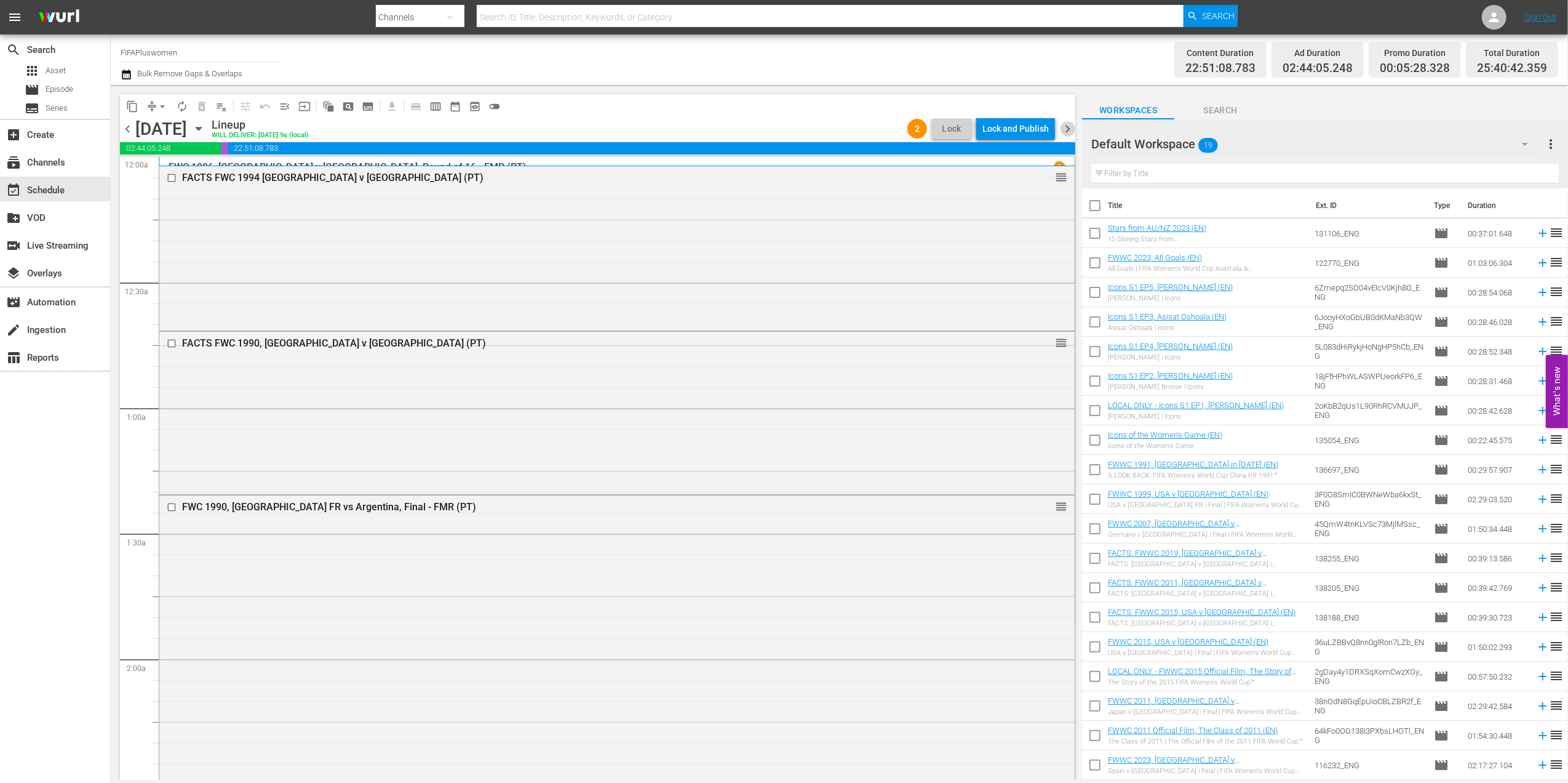
click at [1070, 129] on span "chevron_right" at bounding box center [1068, 129] width 16 height 16
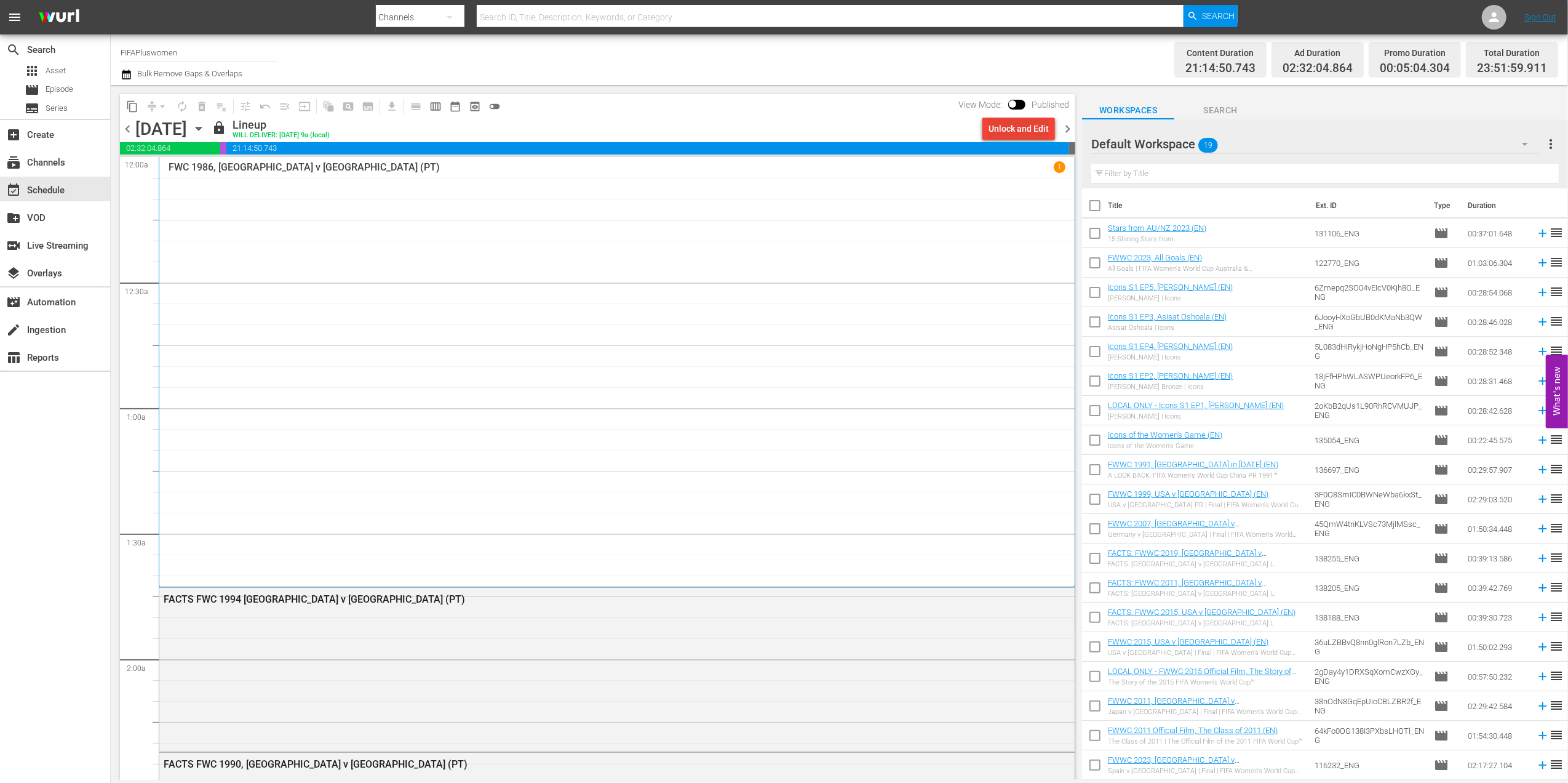
click at [1024, 126] on div "Unlock and Edit" at bounding box center [1019, 129] width 60 height 22
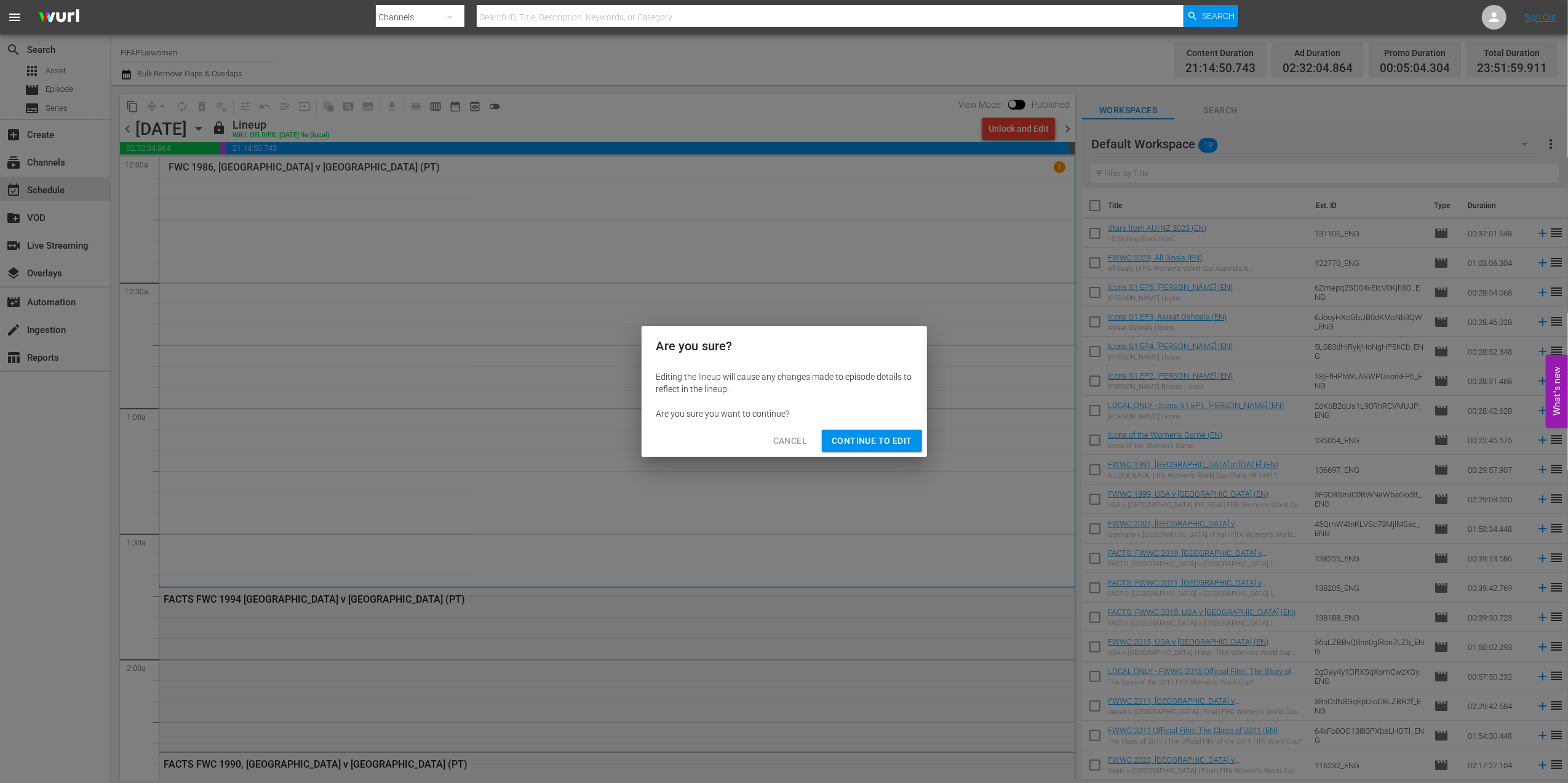
click at [863, 430] on button "Continue to Edit" at bounding box center [871, 440] width 100 height 23
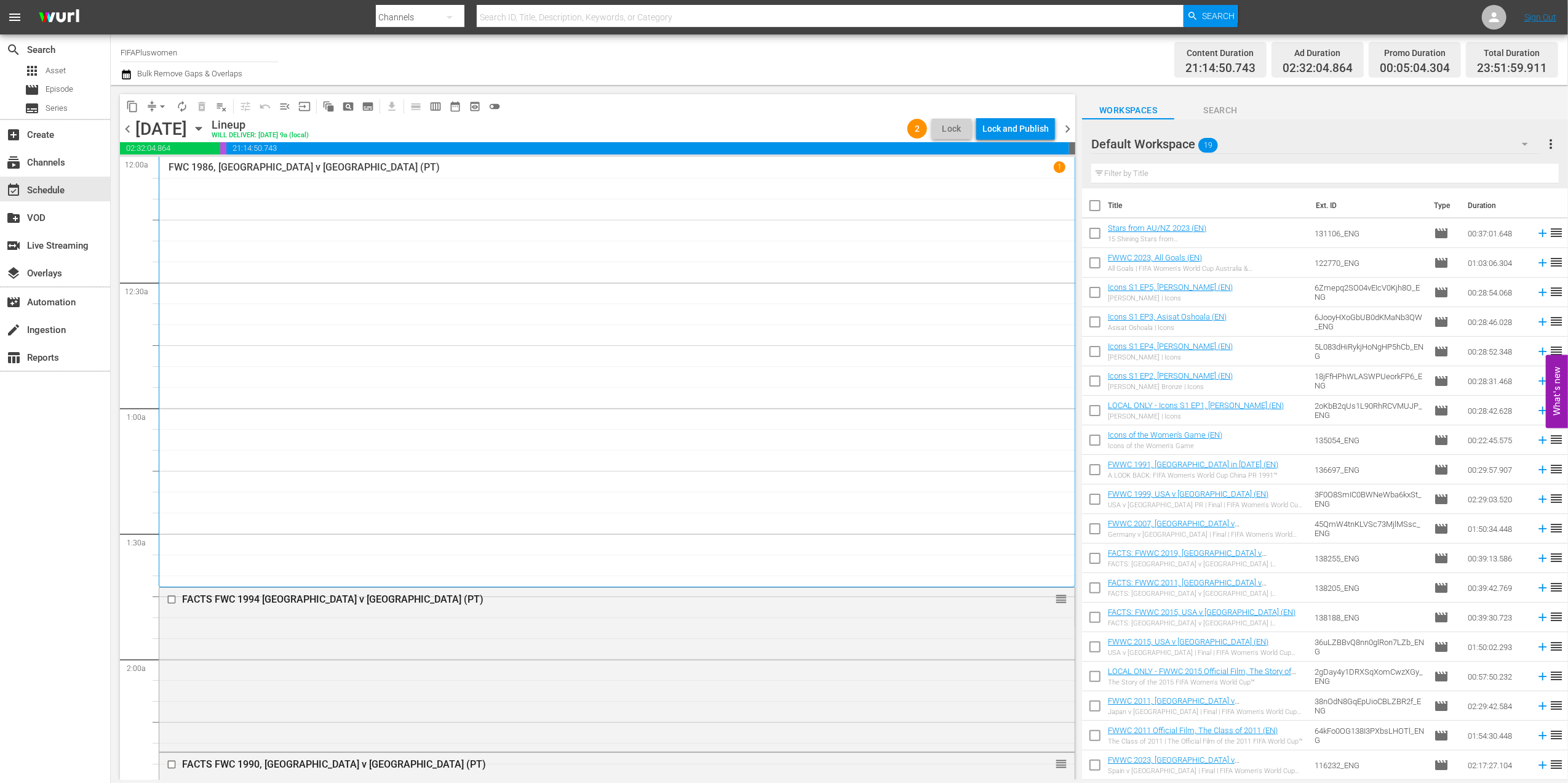
click at [1069, 130] on span "chevron_right" at bounding box center [1068, 129] width 16 height 16
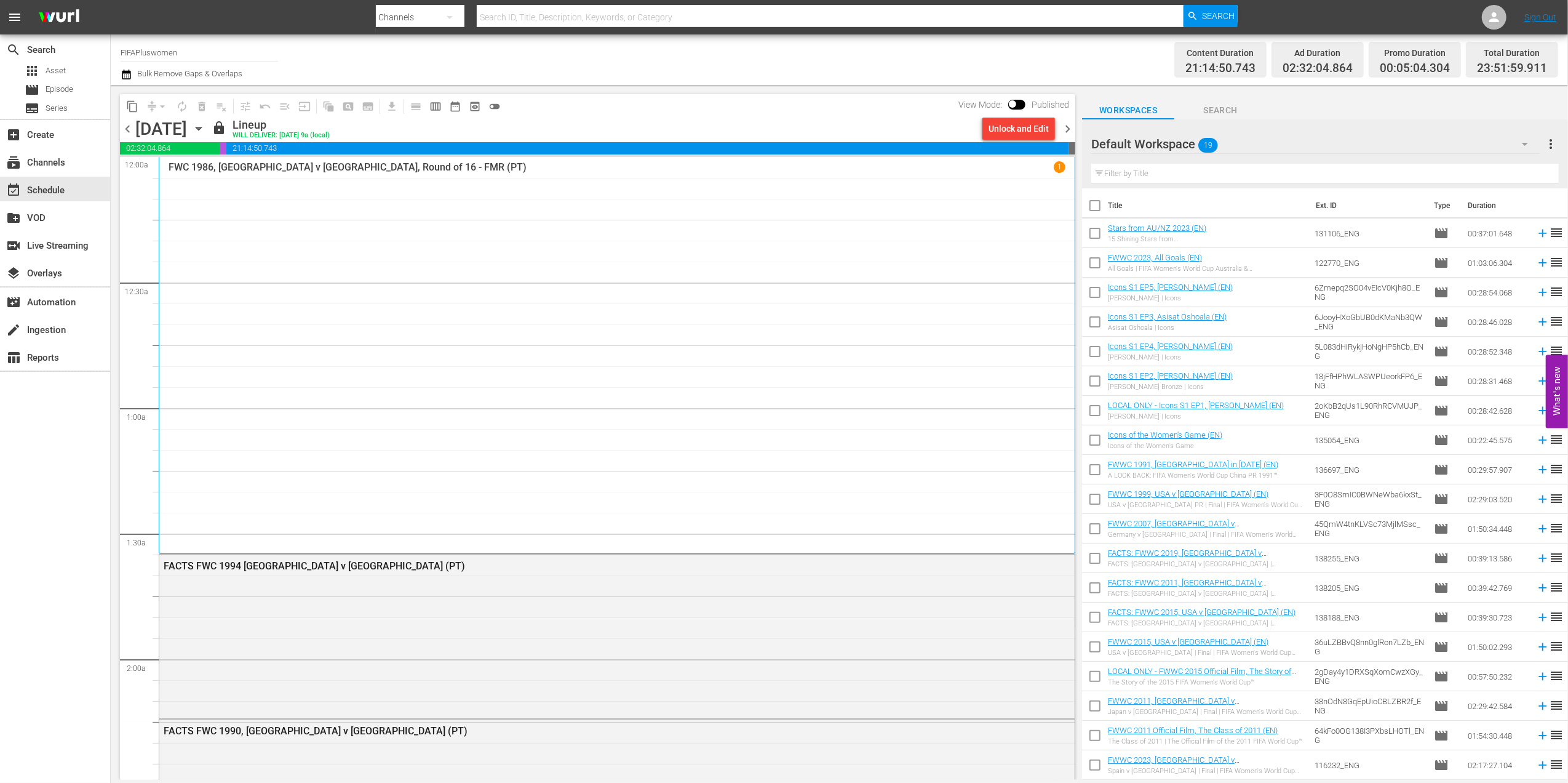
click at [1019, 136] on div "Unlock and Edit" at bounding box center [1019, 129] width 60 height 22
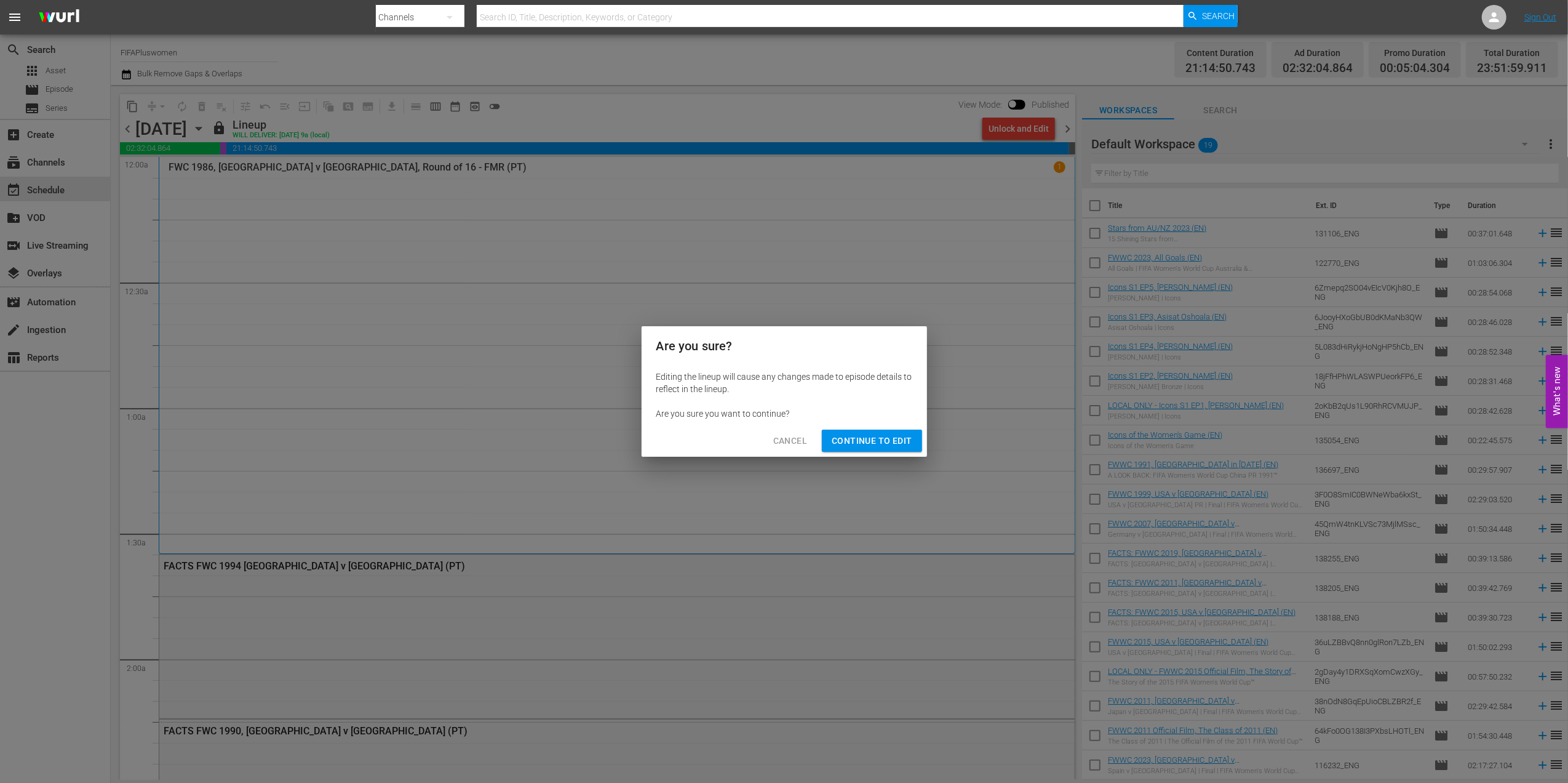
click at [872, 433] on span "Continue to Edit" at bounding box center [872, 441] width 80 height 16
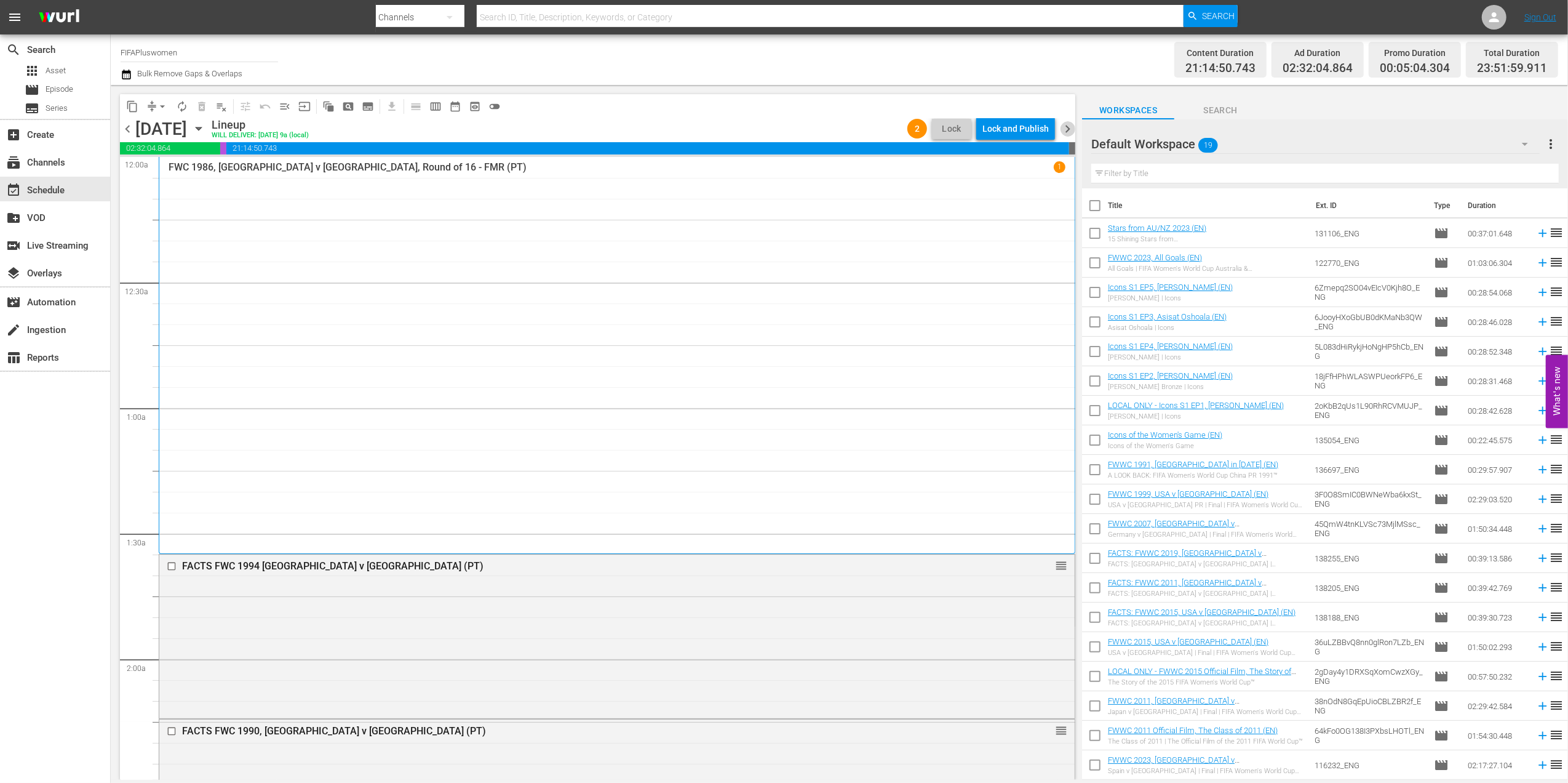
click at [1064, 130] on span "chevron_right" at bounding box center [1068, 129] width 16 height 16
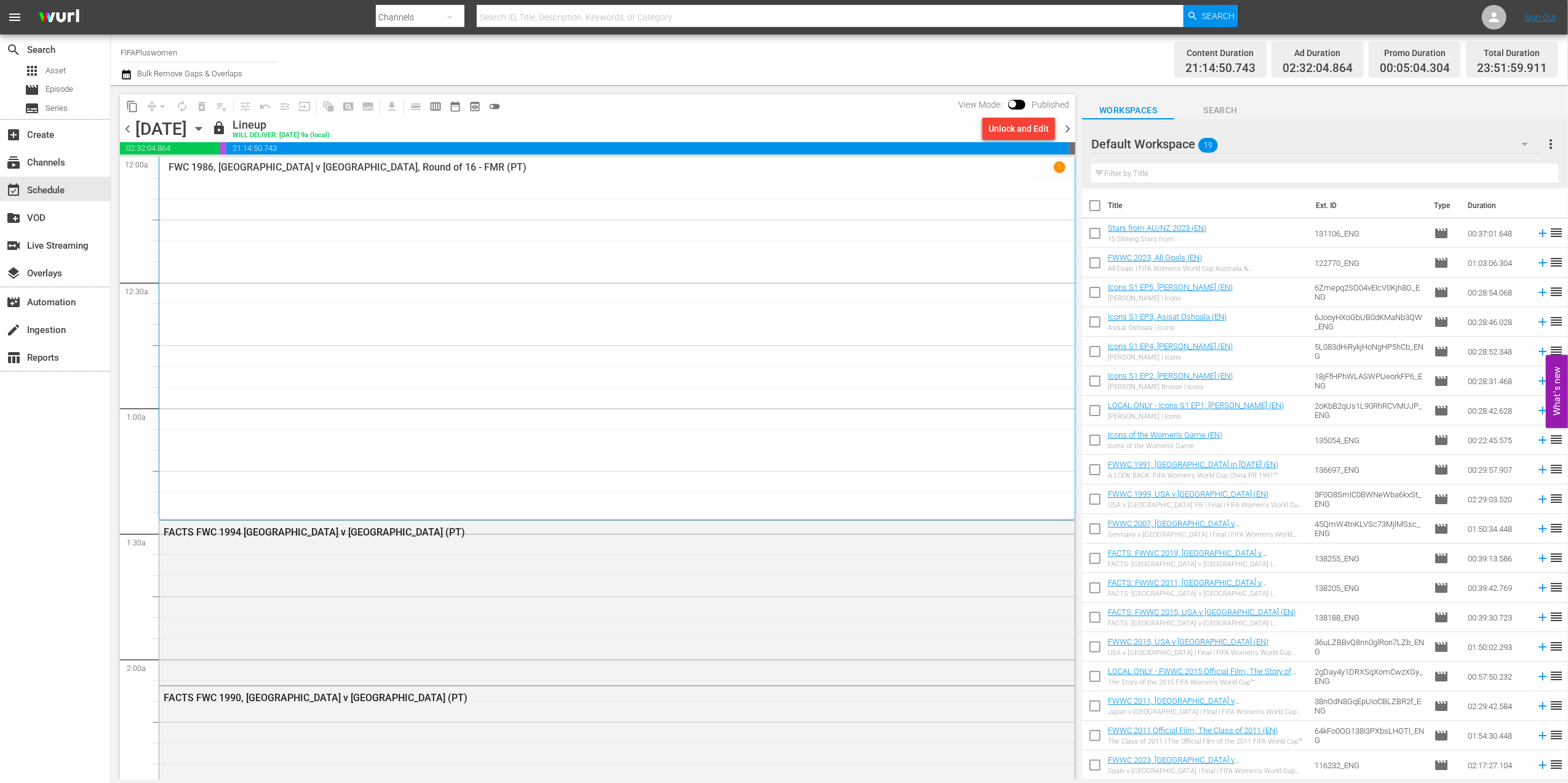
click at [1019, 138] on div "Unlock and Edit" at bounding box center [1019, 129] width 60 height 22
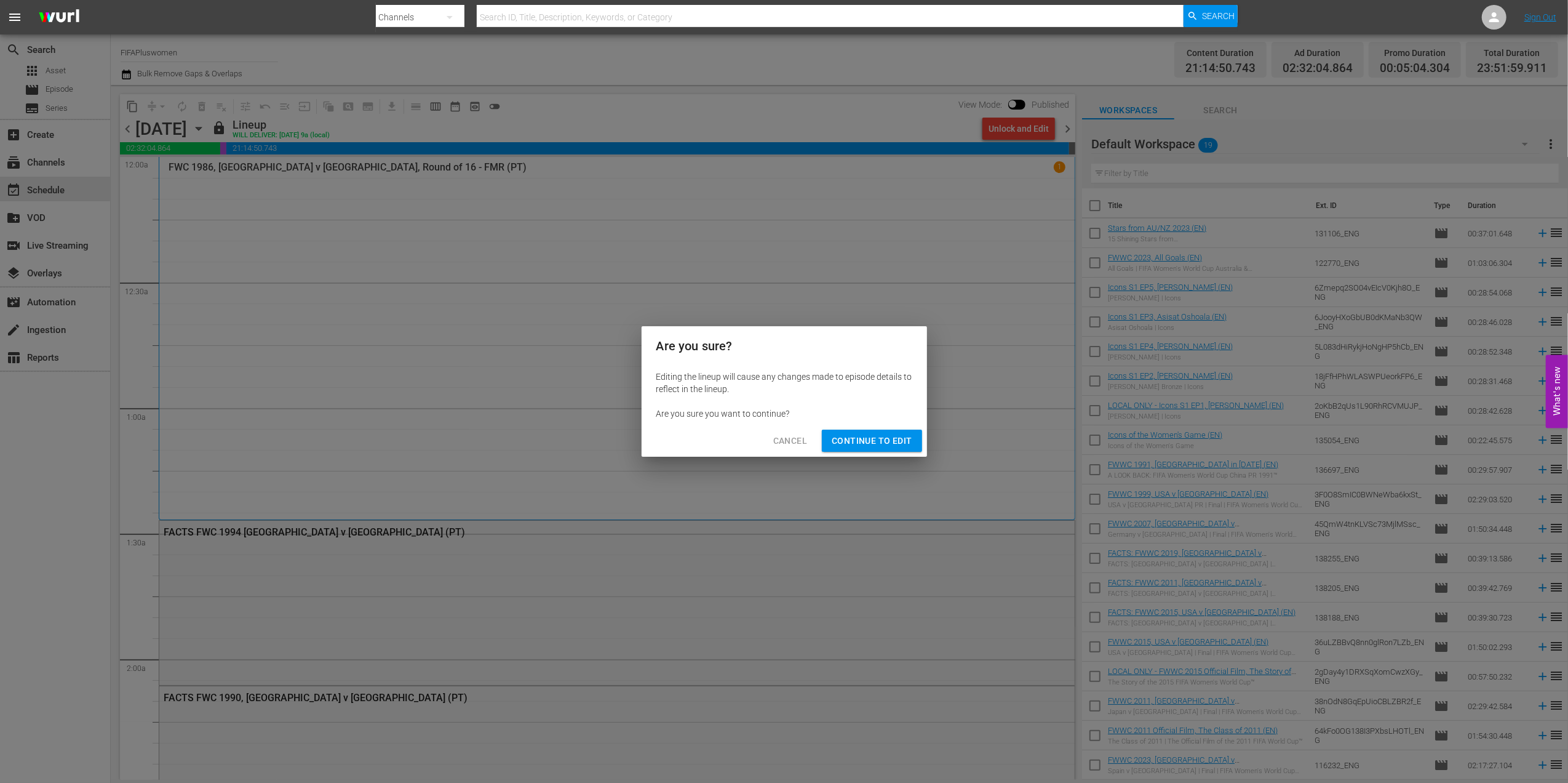
click at [870, 437] on span "Continue to Edit" at bounding box center [872, 441] width 80 height 16
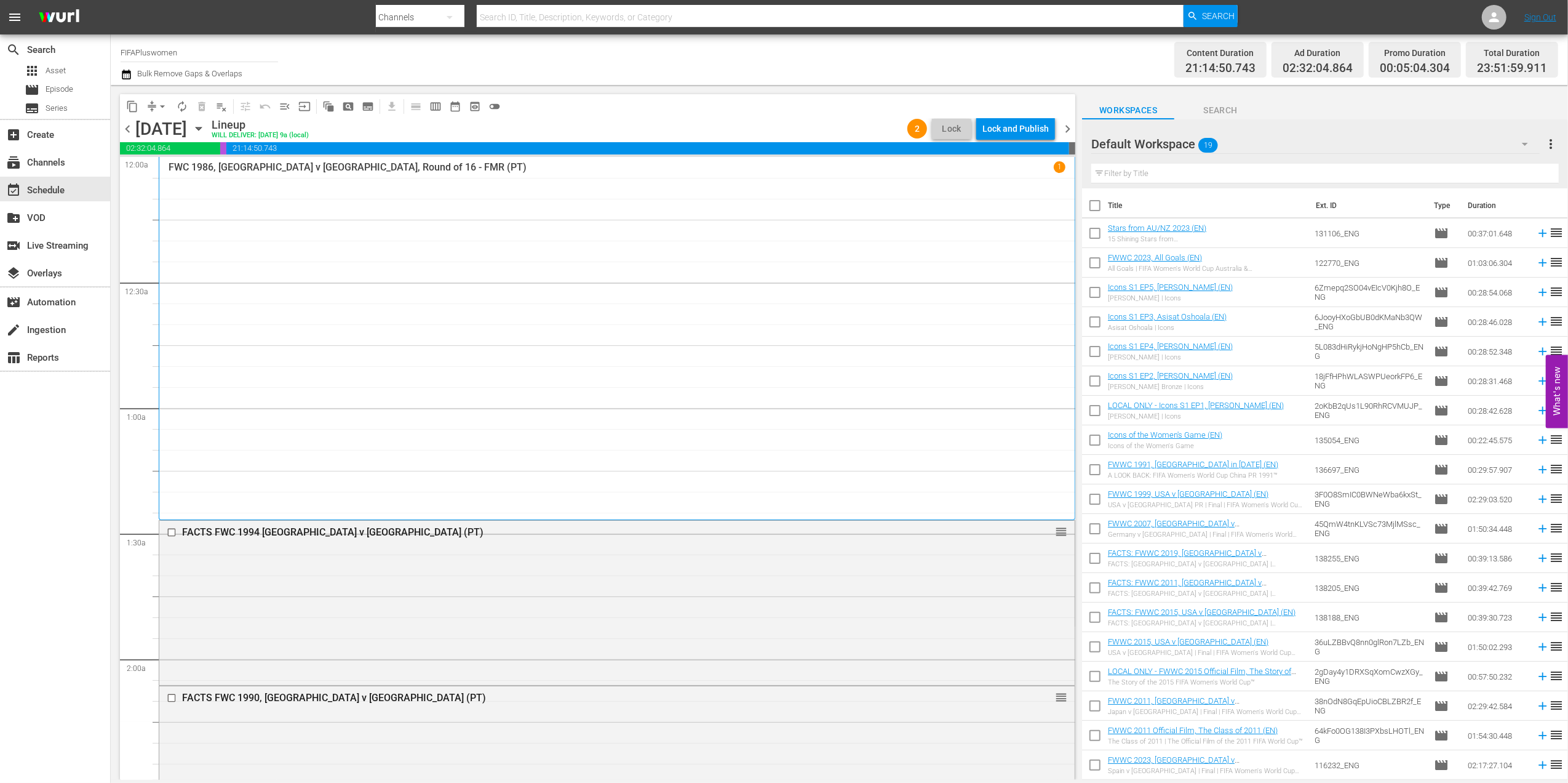
click at [1069, 130] on span "chevron_right" at bounding box center [1068, 129] width 16 height 16
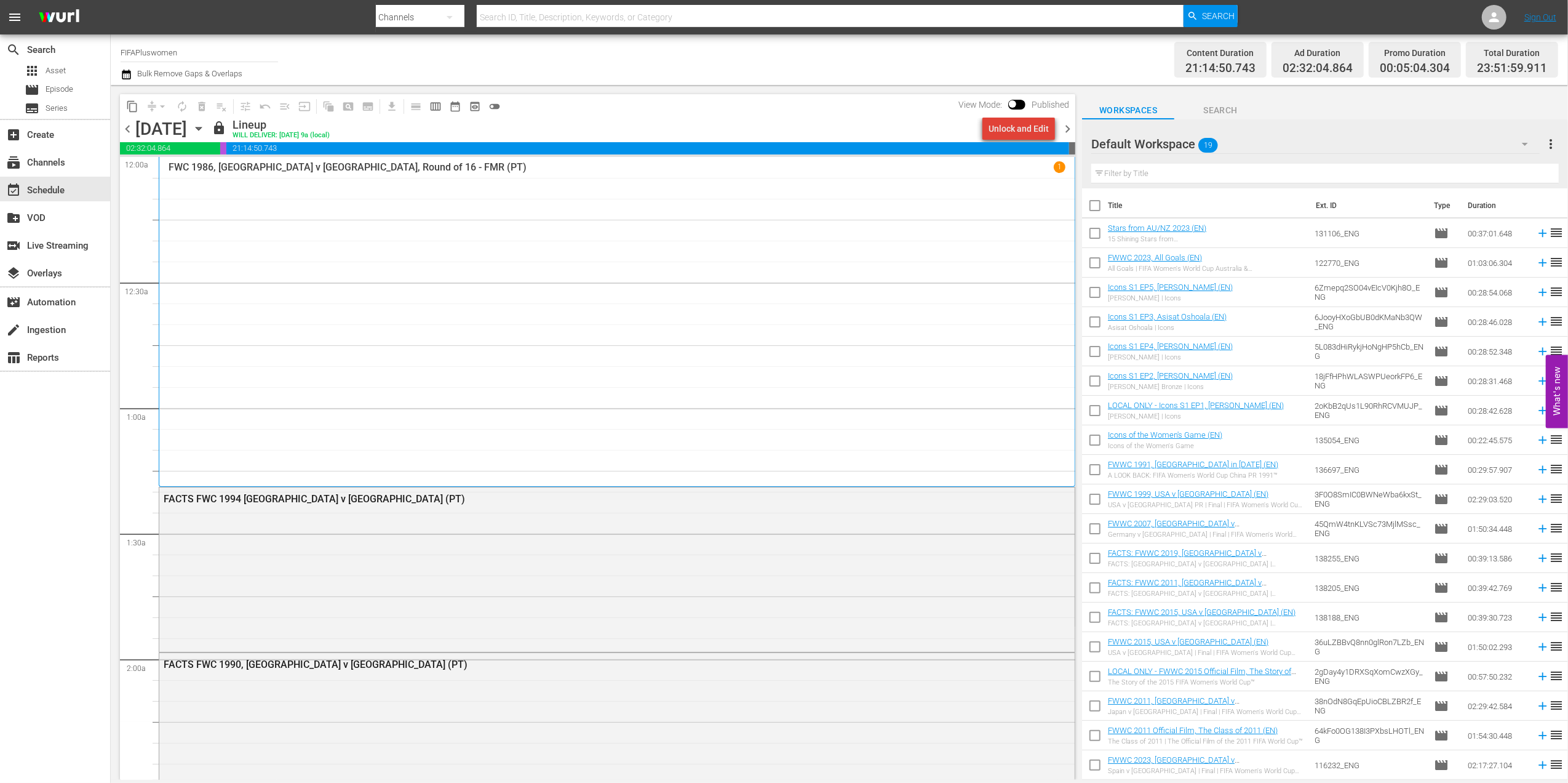
click at [1027, 130] on div "Unlock and Edit" at bounding box center [1019, 129] width 60 height 22
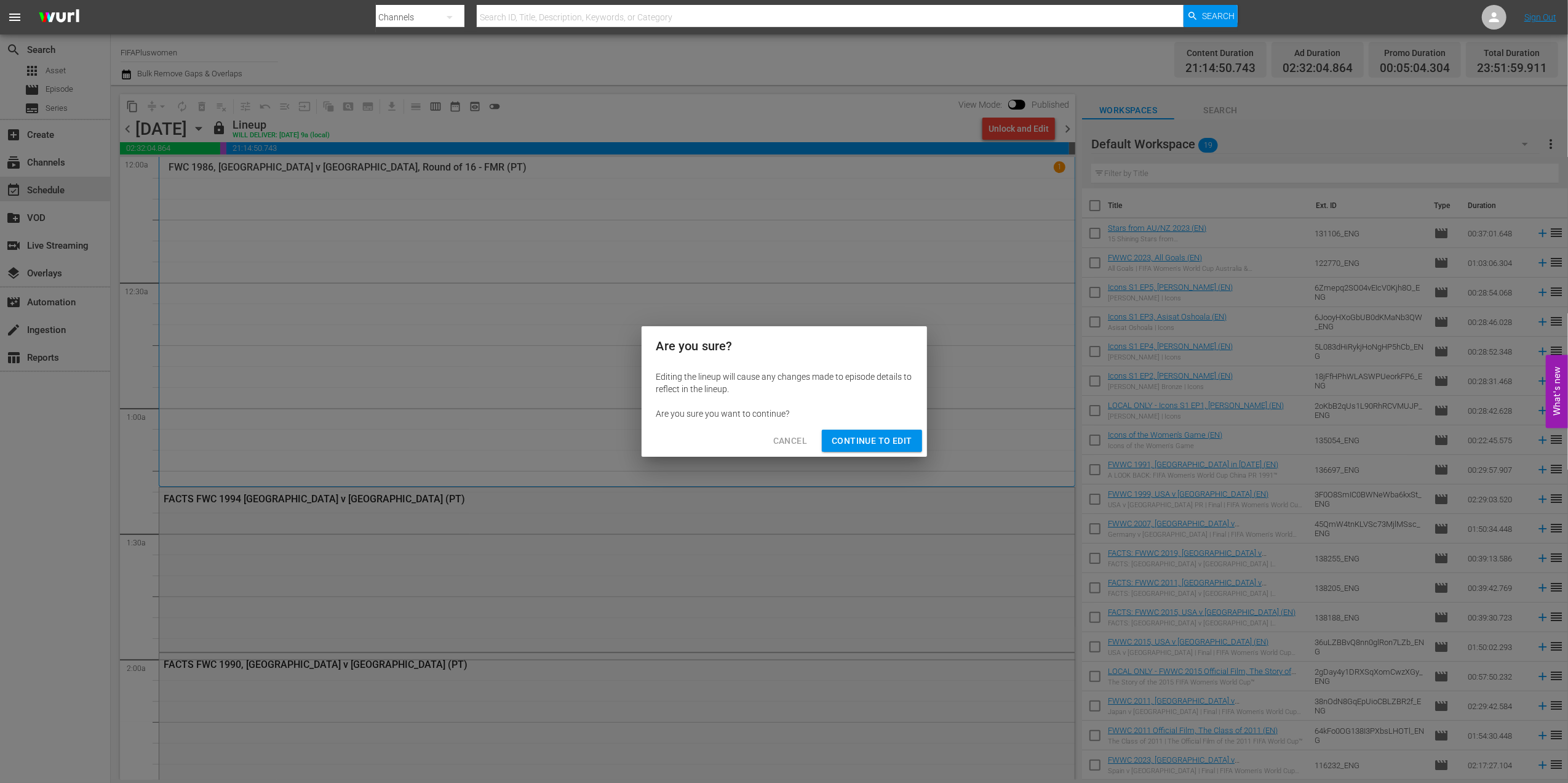
click at [860, 431] on button "Continue to Edit" at bounding box center [871, 440] width 100 height 23
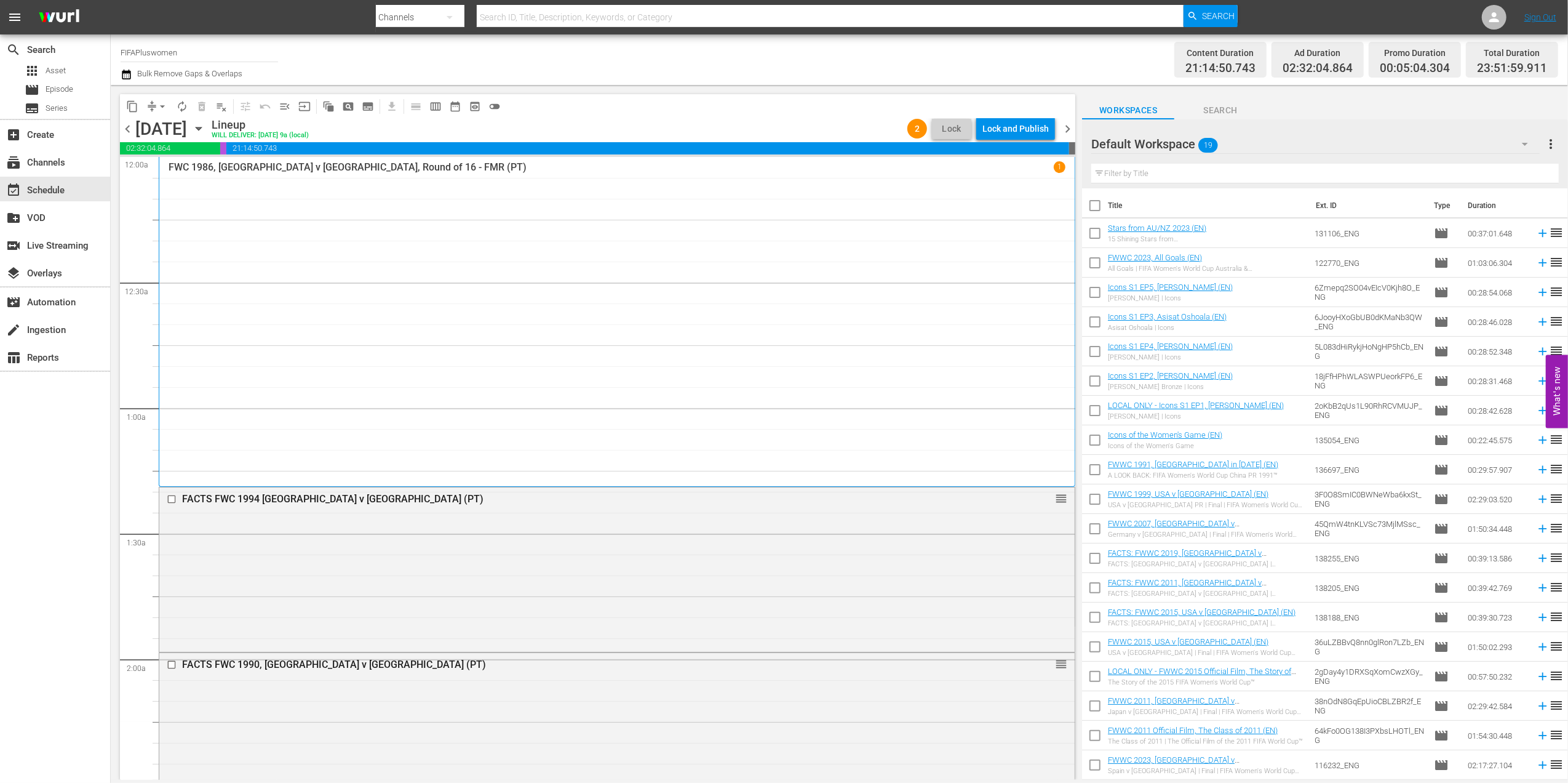
click at [1070, 125] on span "chevron_right" at bounding box center [1068, 129] width 16 height 16
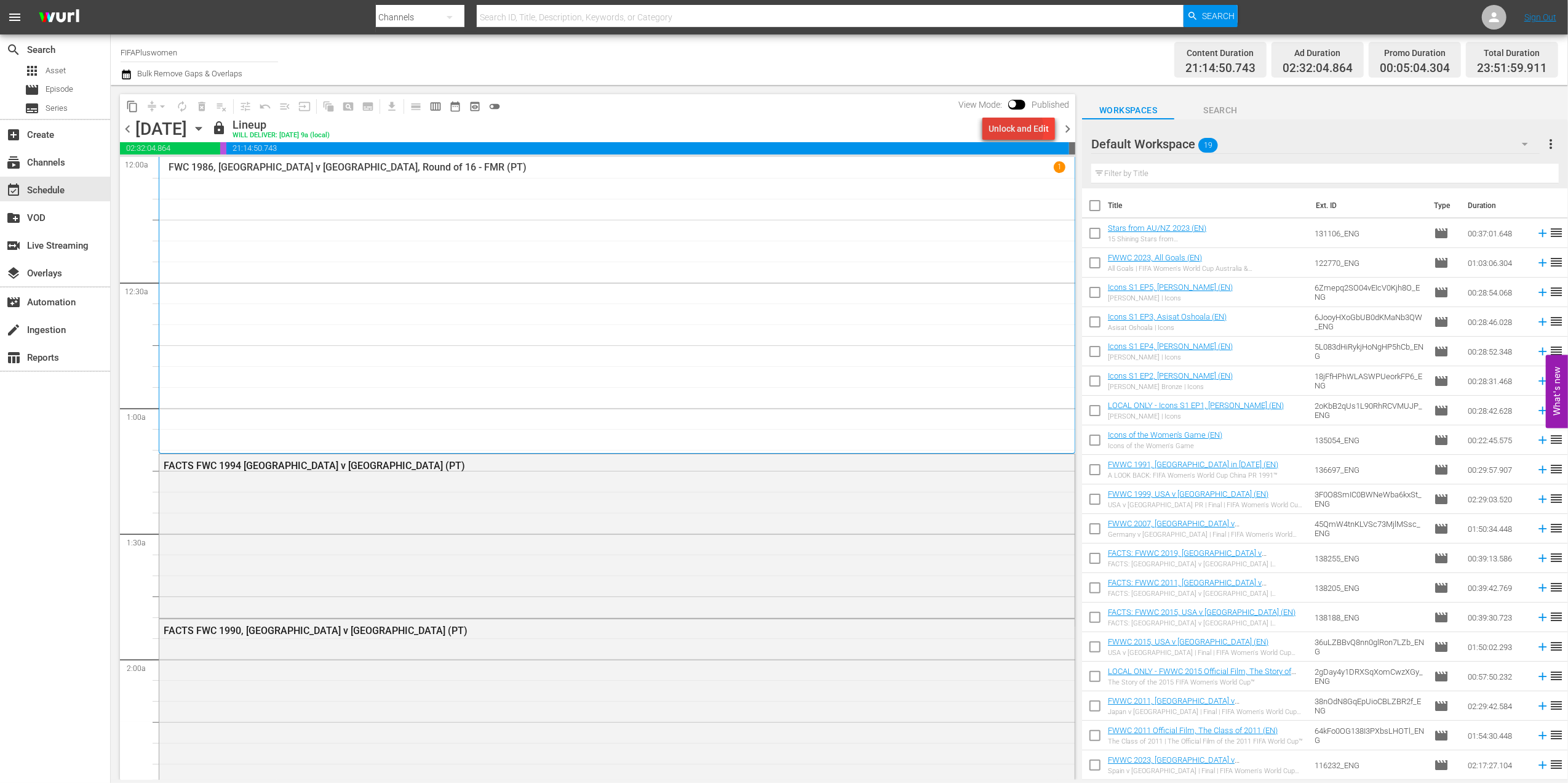
click at [1012, 129] on div "Unlock and Edit" at bounding box center [1019, 129] width 60 height 22
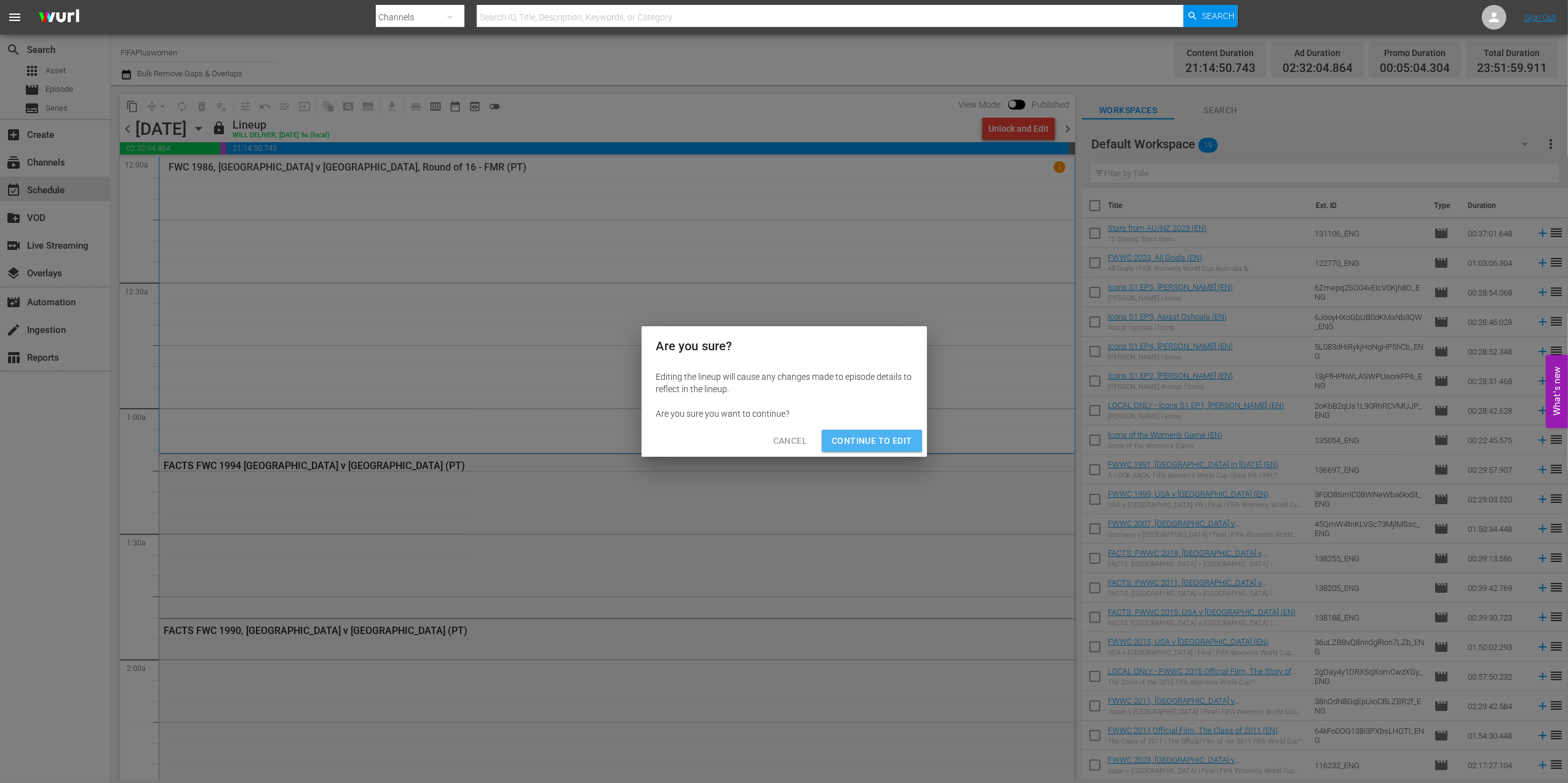
click at [861, 438] on span "Continue to Edit" at bounding box center [872, 441] width 80 height 16
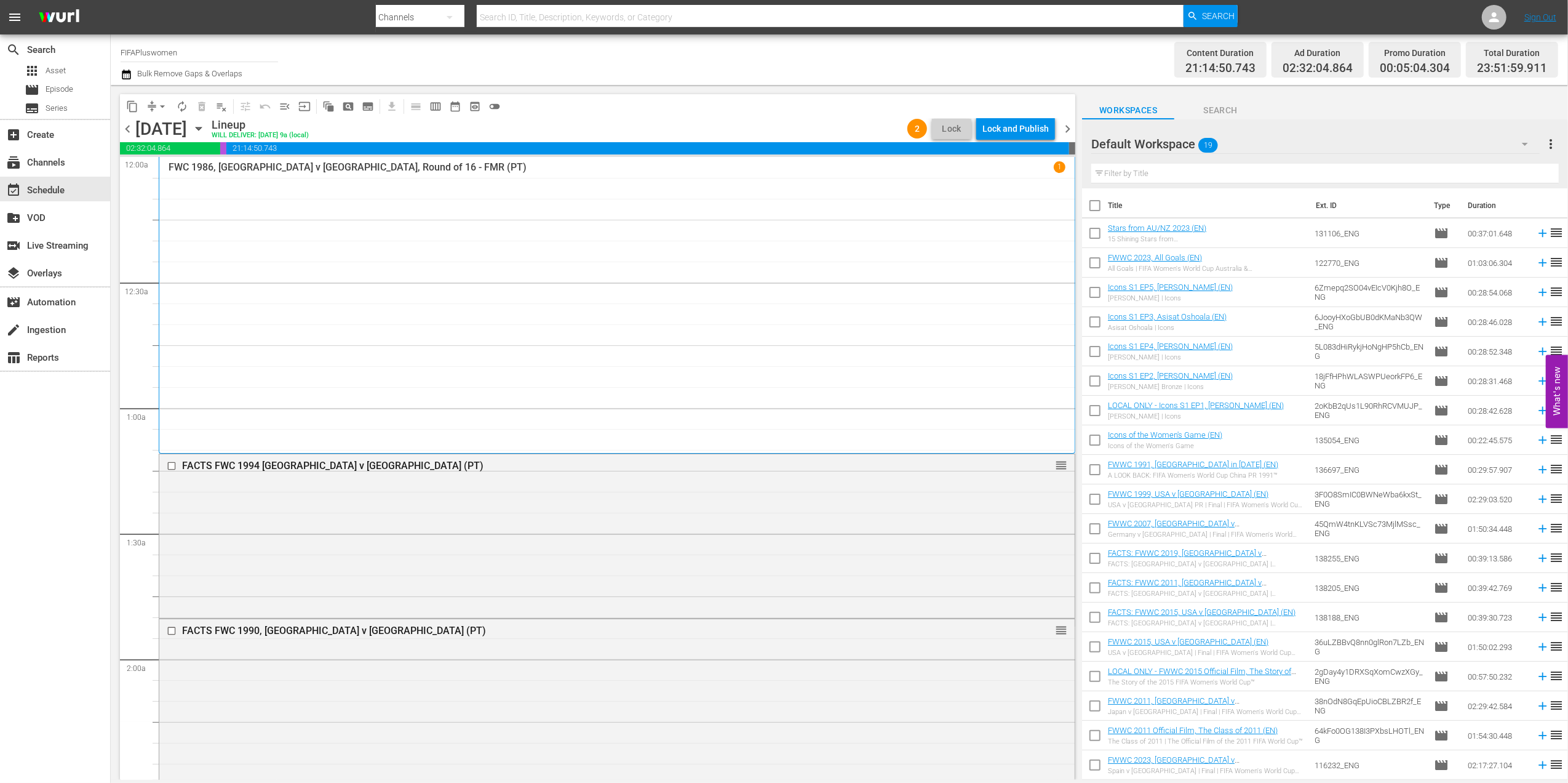
click at [1066, 127] on span "chevron_right" at bounding box center [1068, 129] width 16 height 16
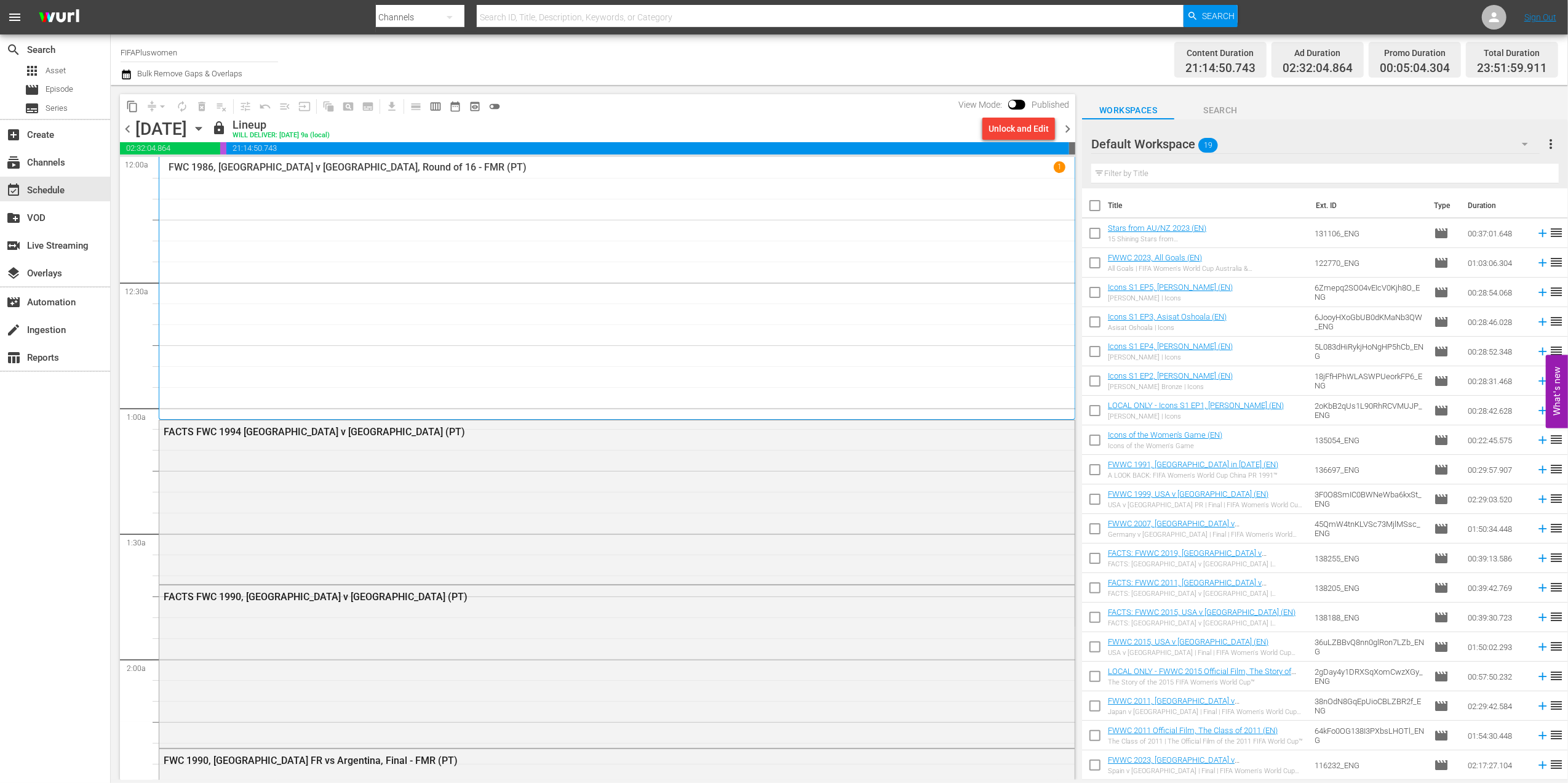
click at [1016, 130] on div "Unlock and Edit" at bounding box center [1019, 129] width 60 height 22
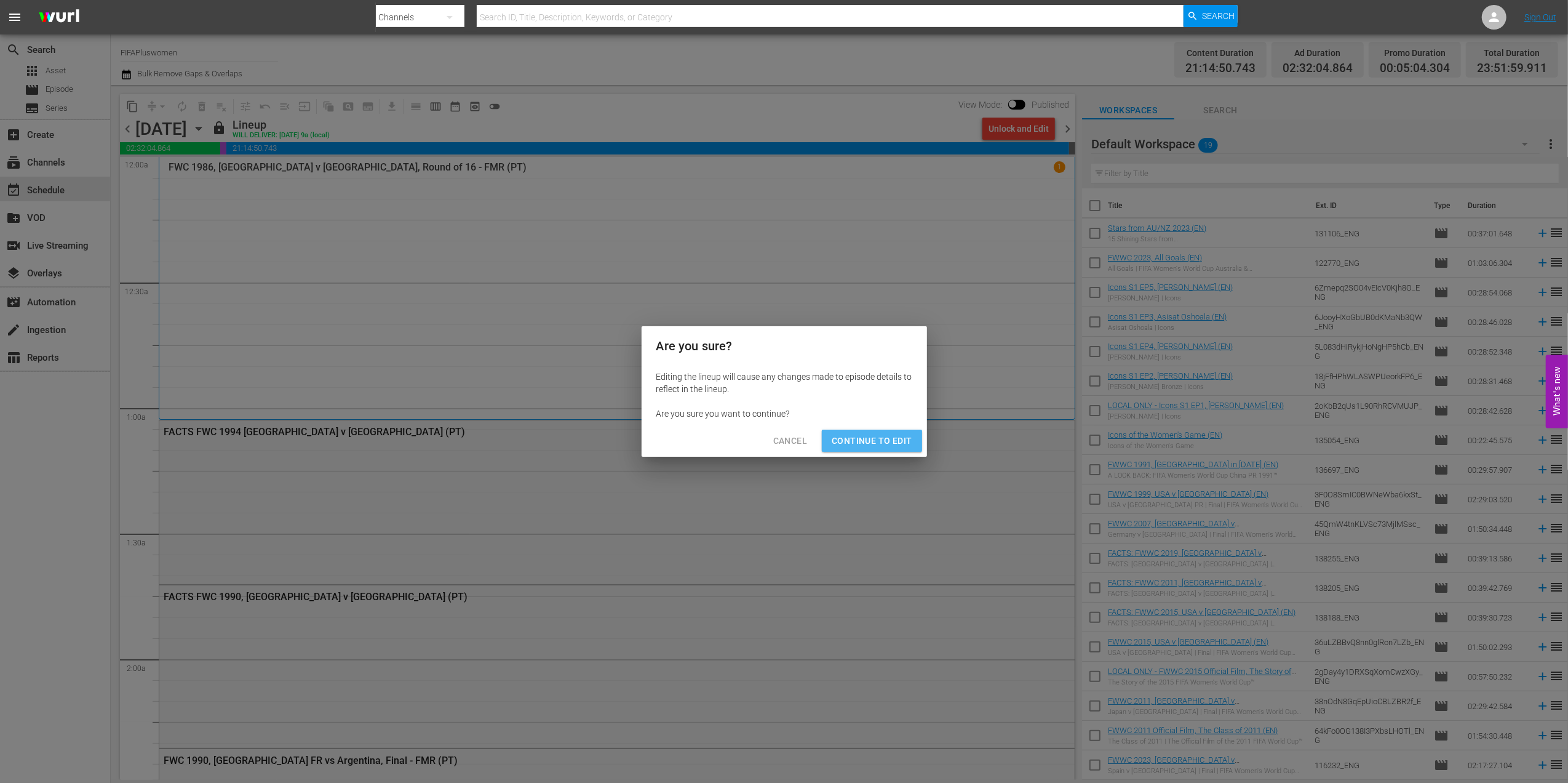
click at [902, 433] on span "Continue to Edit" at bounding box center [872, 441] width 80 height 16
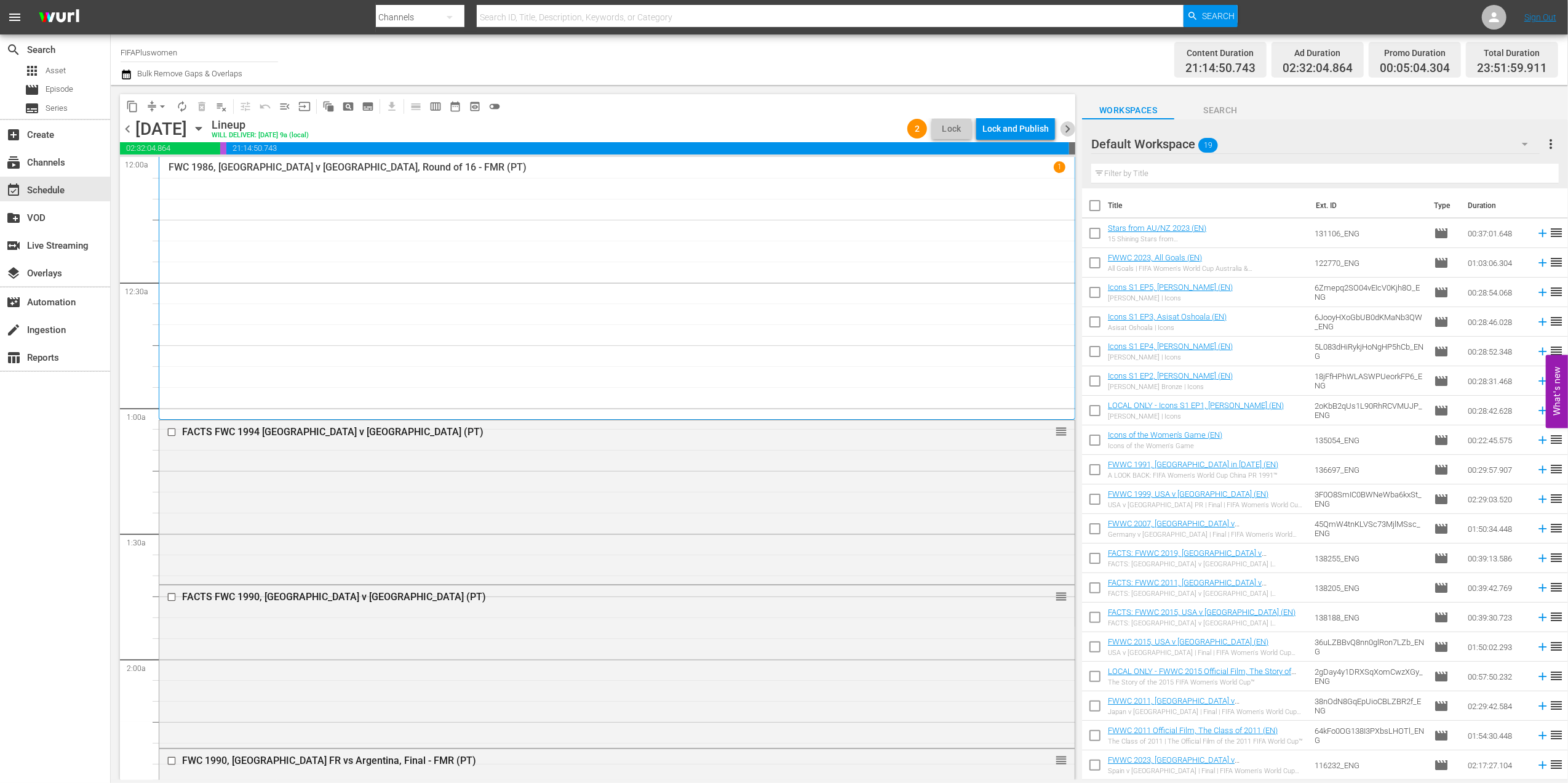
click at [1072, 126] on span "chevron_right" at bounding box center [1068, 129] width 16 height 16
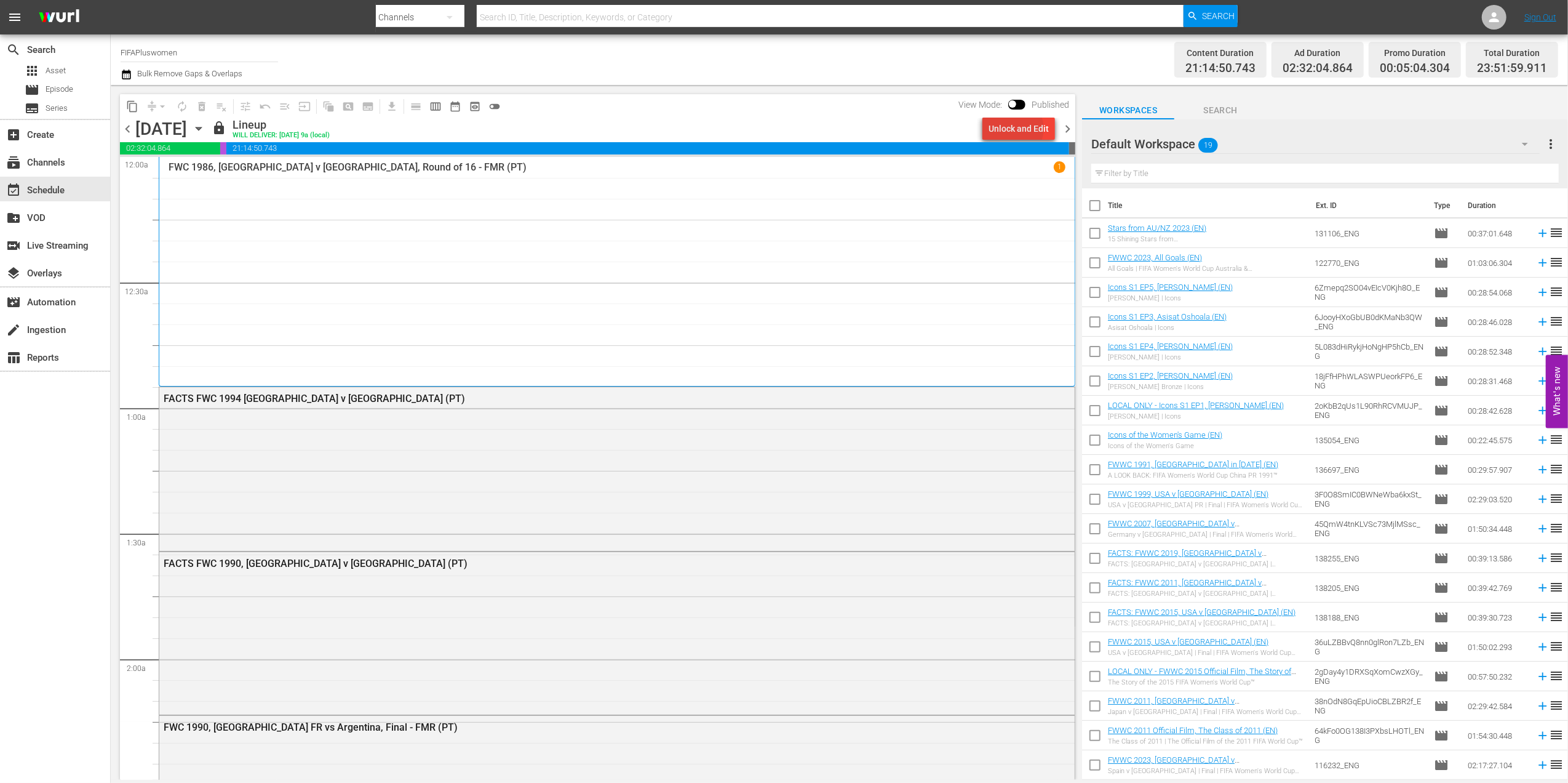
click at [1017, 129] on div "Unlock and Edit" at bounding box center [1019, 129] width 60 height 22
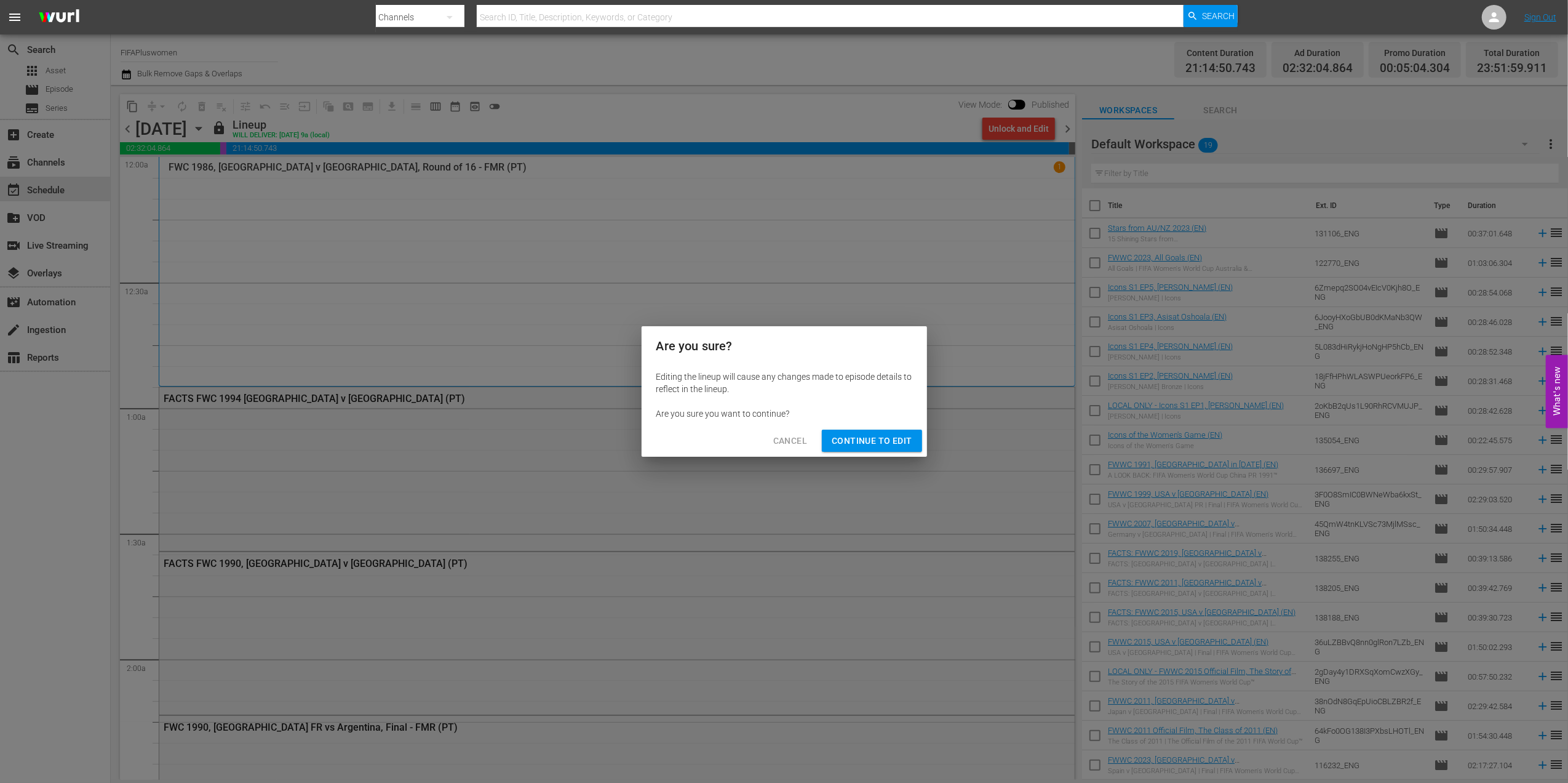
click at [869, 433] on span "Continue to Edit" at bounding box center [872, 441] width 80 height 16
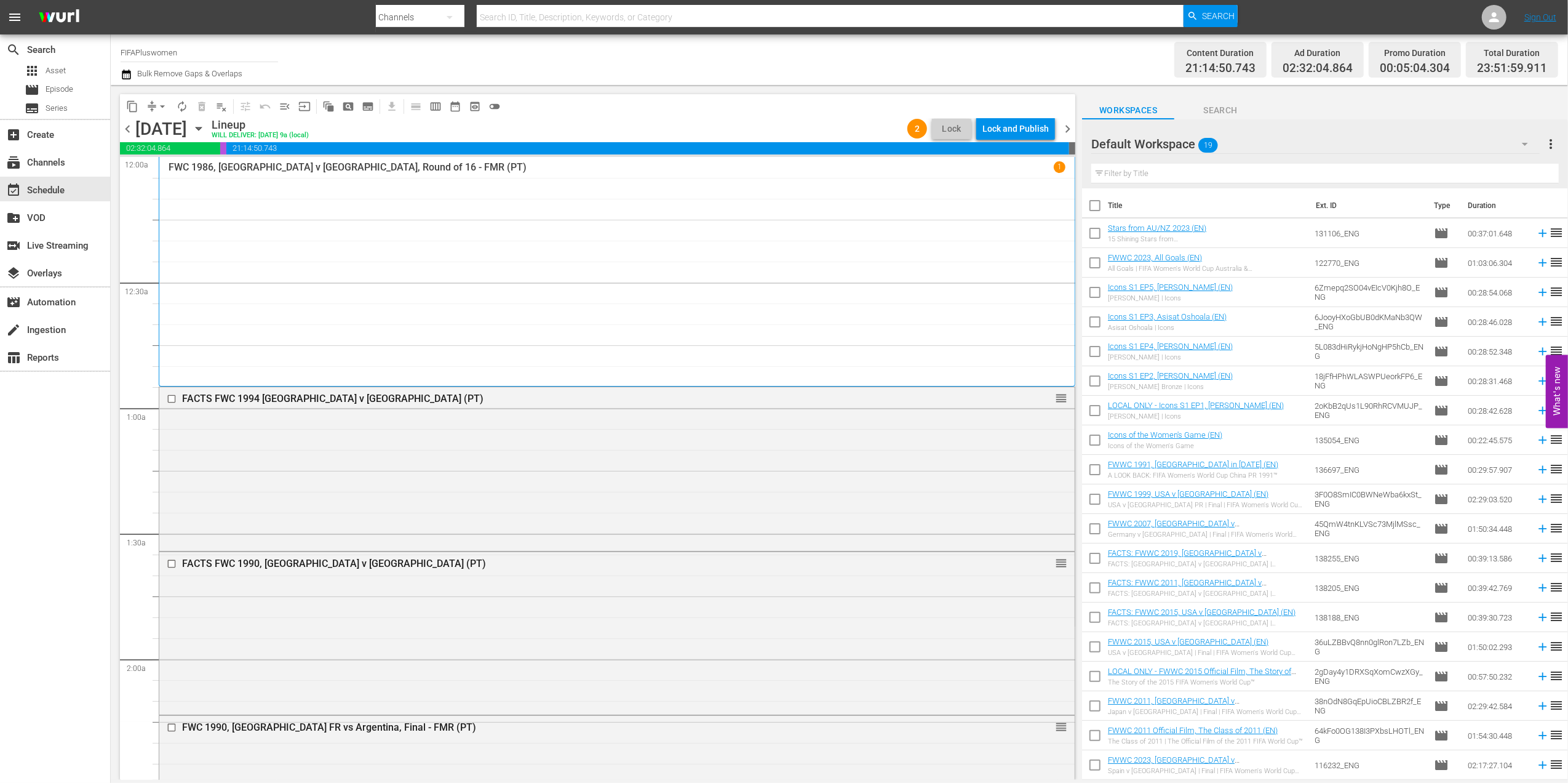
click at [1068, 126] on span "chevron_right" at bounding box center [1068, 129] width 16 height 16
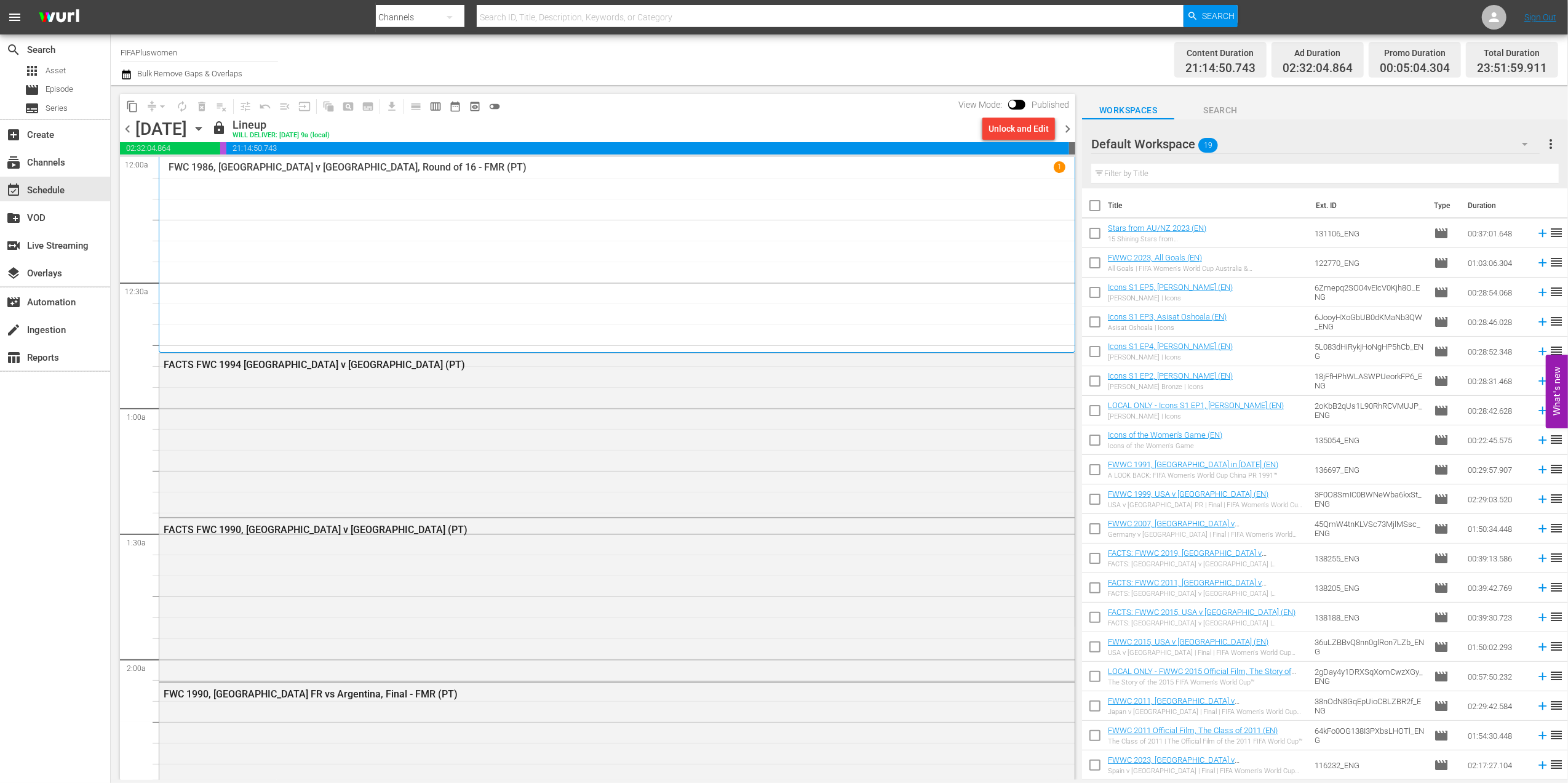
click at [1012, 129] on div "Unlock and Edit" at bounding box center [1019, 129] width 60 height 22
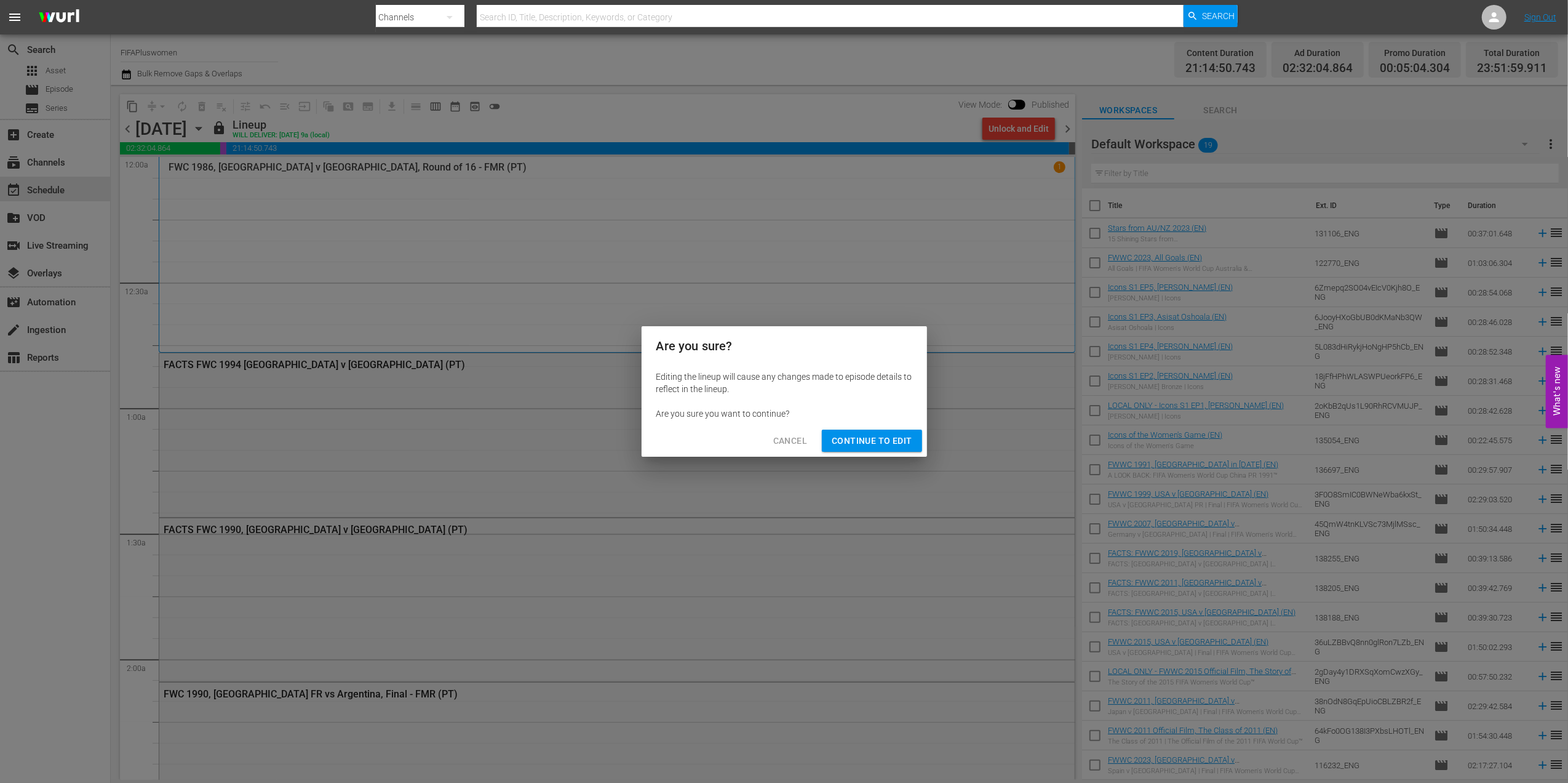
click at [867, 434] on span "Continue to Edit" at bounding box center [872, 441] width 80 height 16
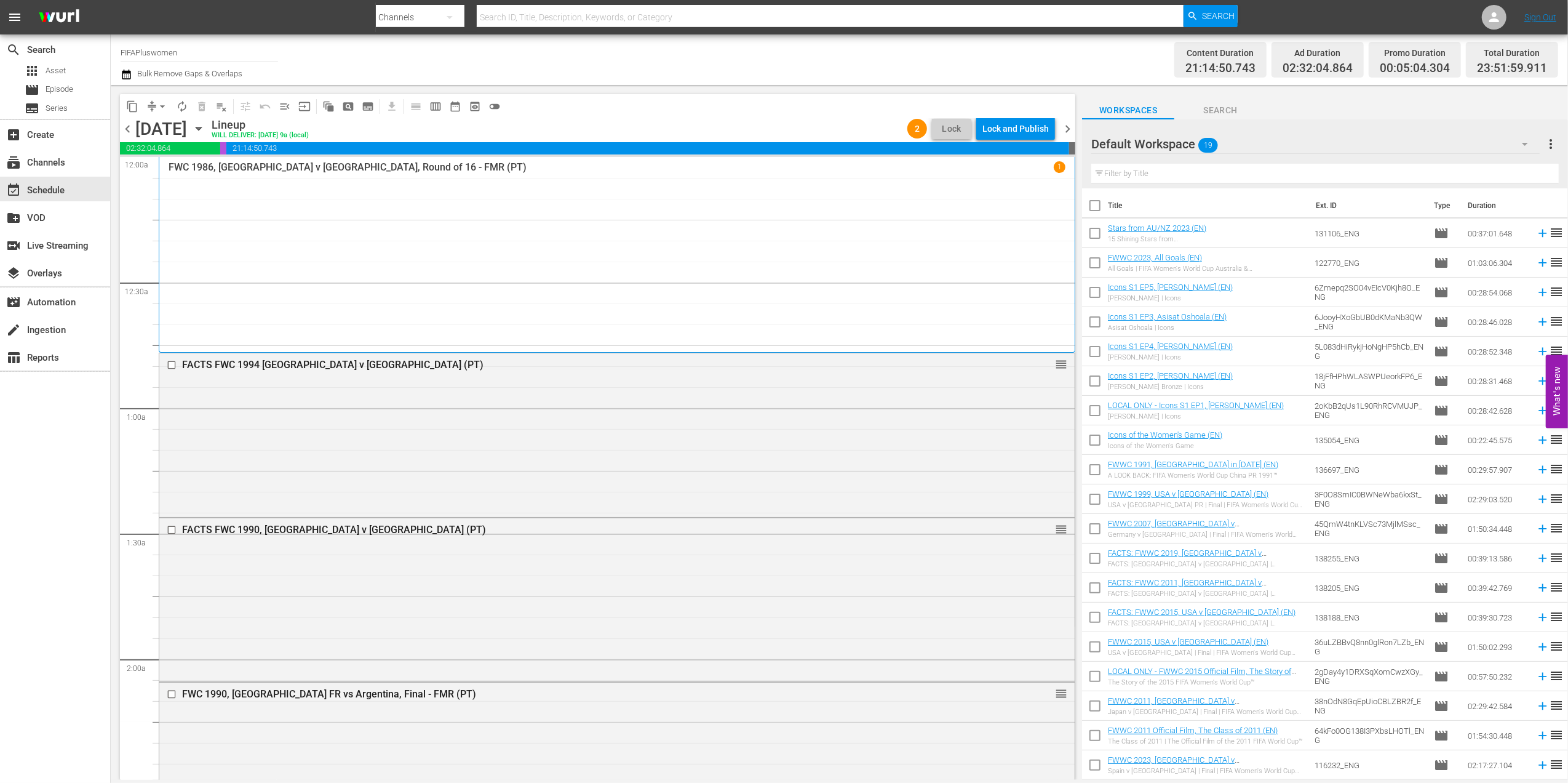
click at [1070, 124] on span "chevron_right" at bounding box center [1068, 129] width 16 height 16
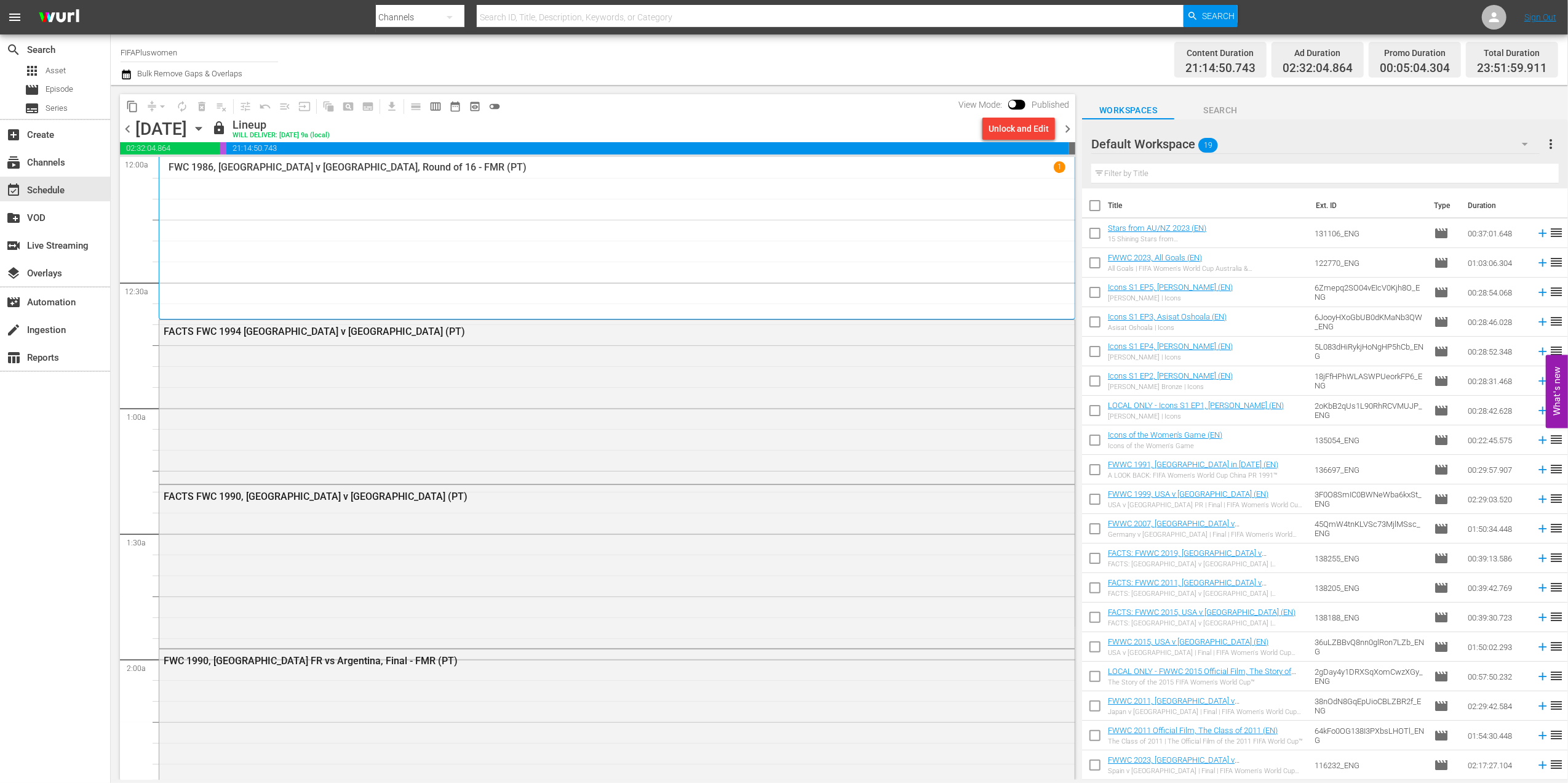
click at [1020, 131] on div "Unlock and Edit" at bounding box center [1019, 129] width 60 height 22
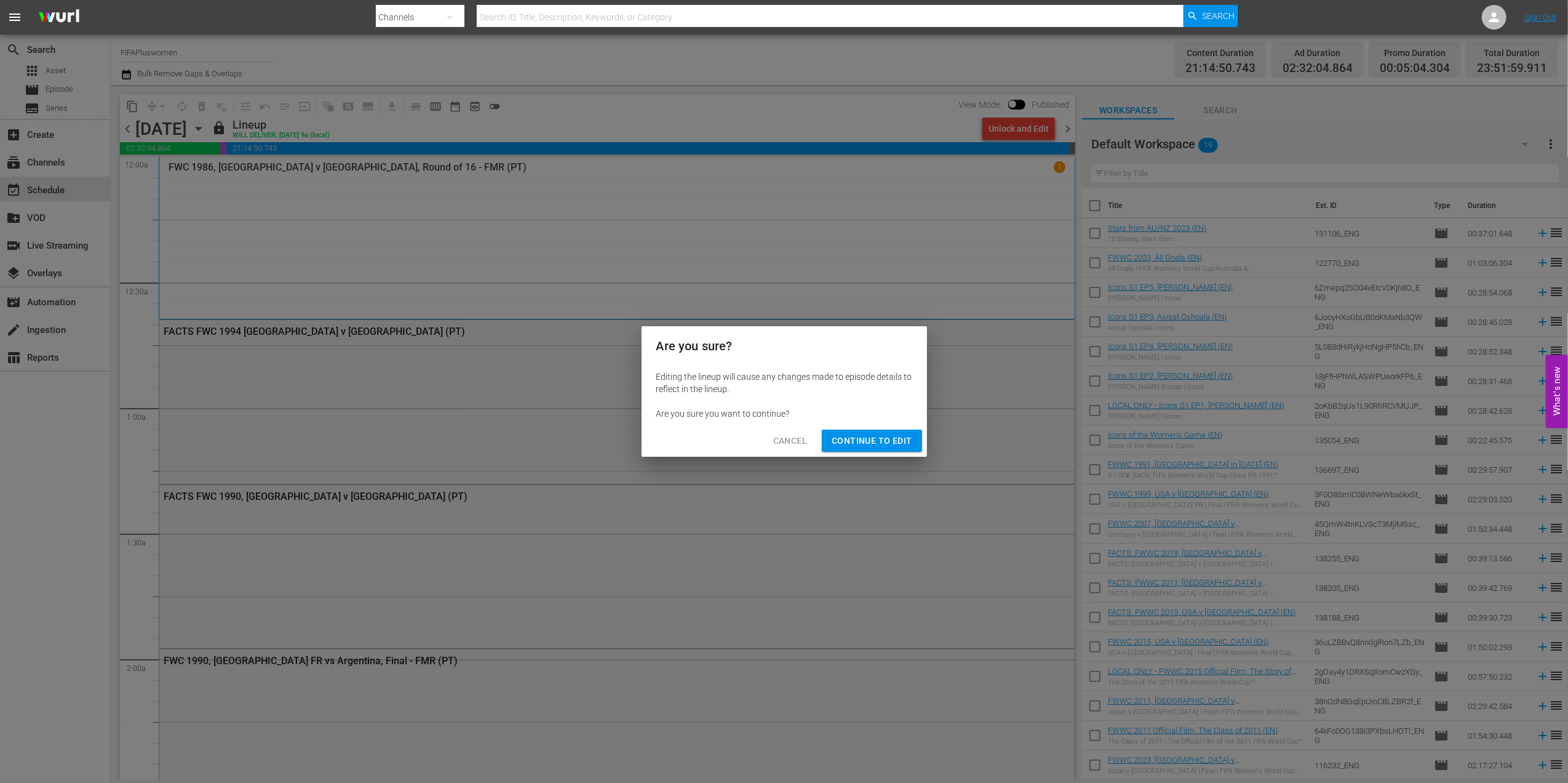
click at [867, 433] on span "Continue to Edit" at bounding box center [872, 441] width 80 height 16
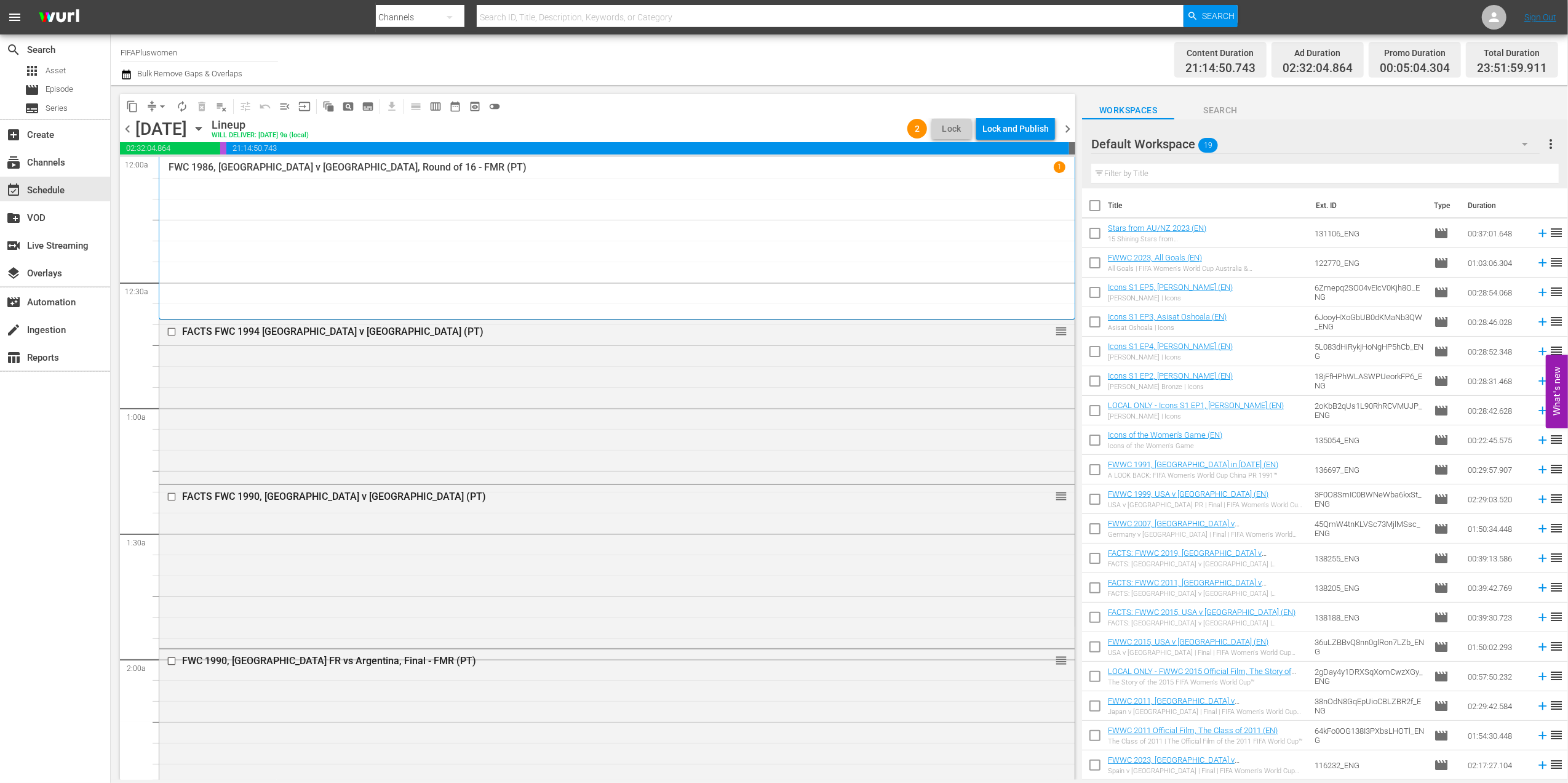
drag, startPoint x: 1070, startPoint y: 125, endPoint x: 1061, endPoint y: 133, distance: 12.0
click at [1070, 125] on span "chevron_right" at bounding box center [1068, 129] width 16 height 16
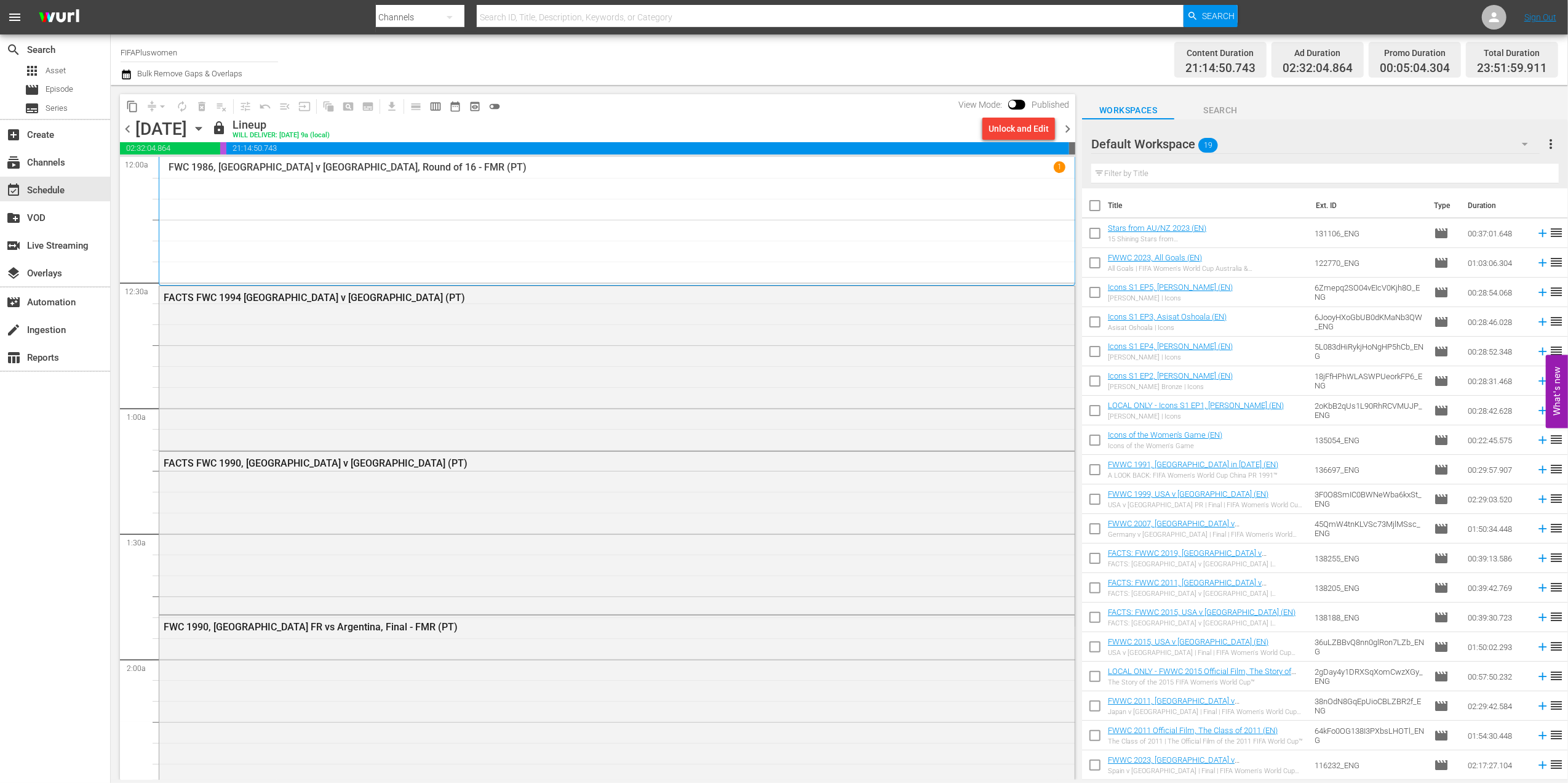
click at [1019, 128] on div "Unlock and Edit" at bounding box center [1019, 129] width 60 height 22
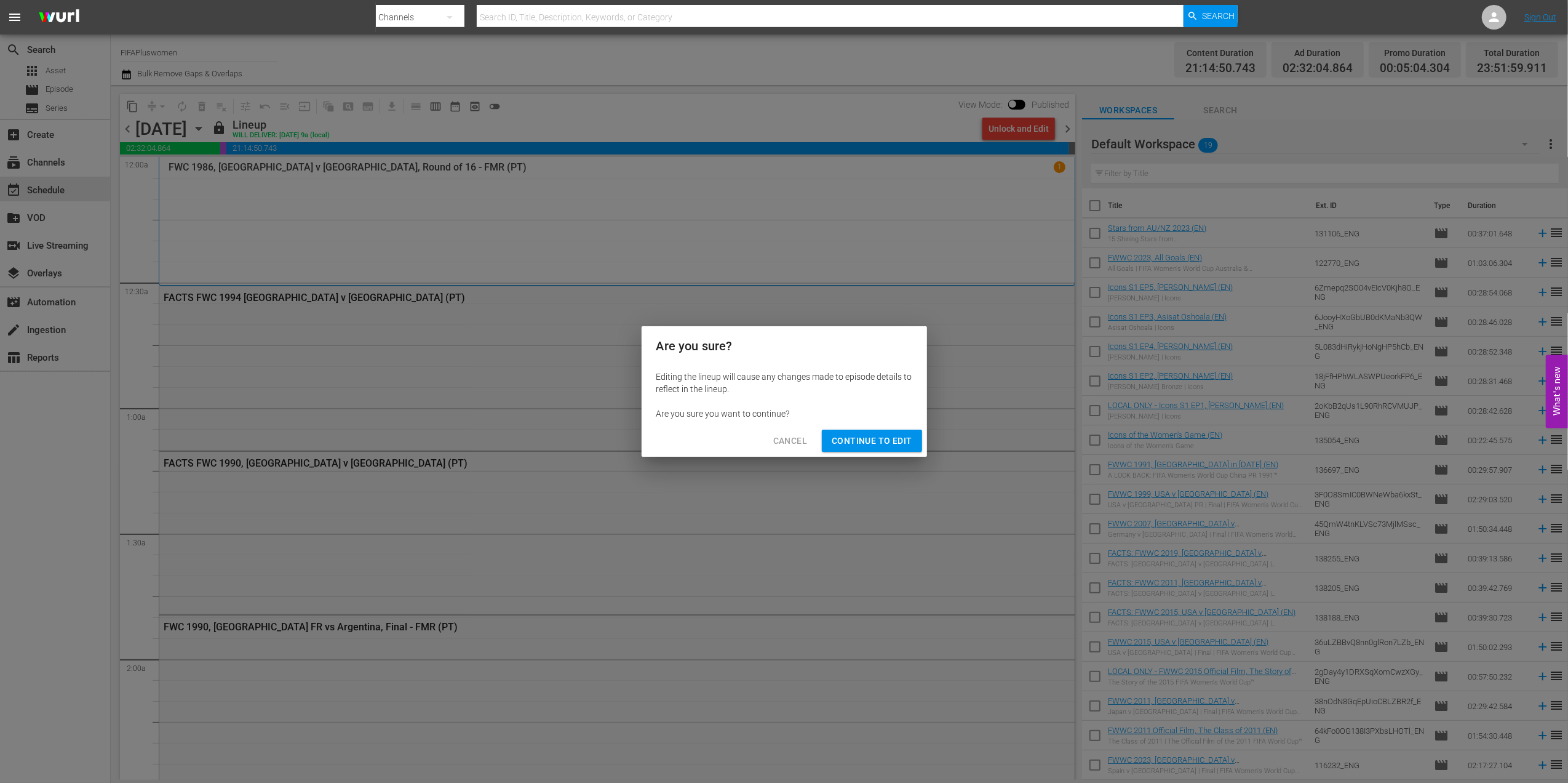
click at [882, 431] on button "Continue to Edit" at bounding box center [871, 440] width 100 height 23
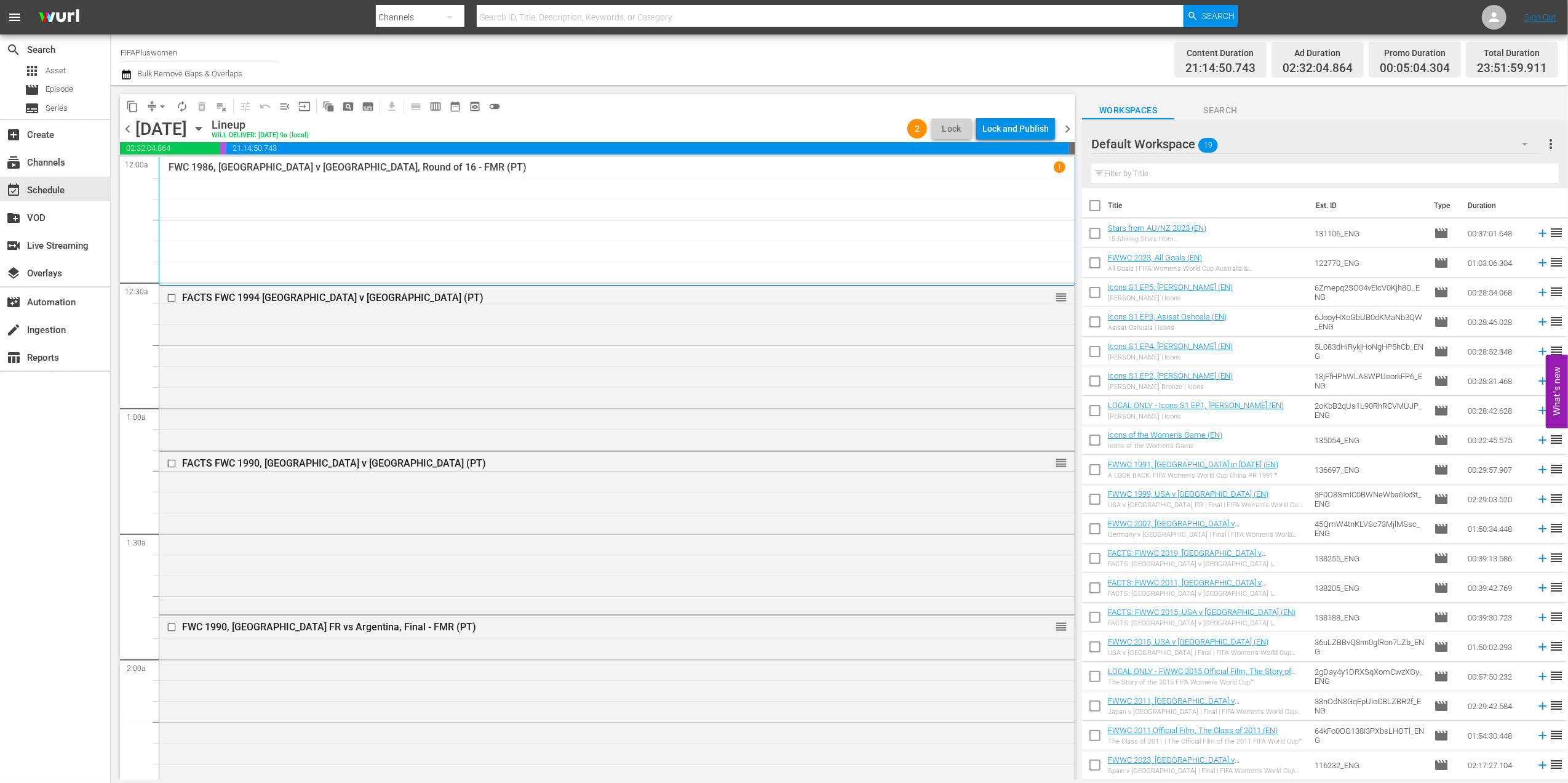
click at [1066, 121] on span "chevron_right" at bounding box center [1068, 129] width 16 height 16
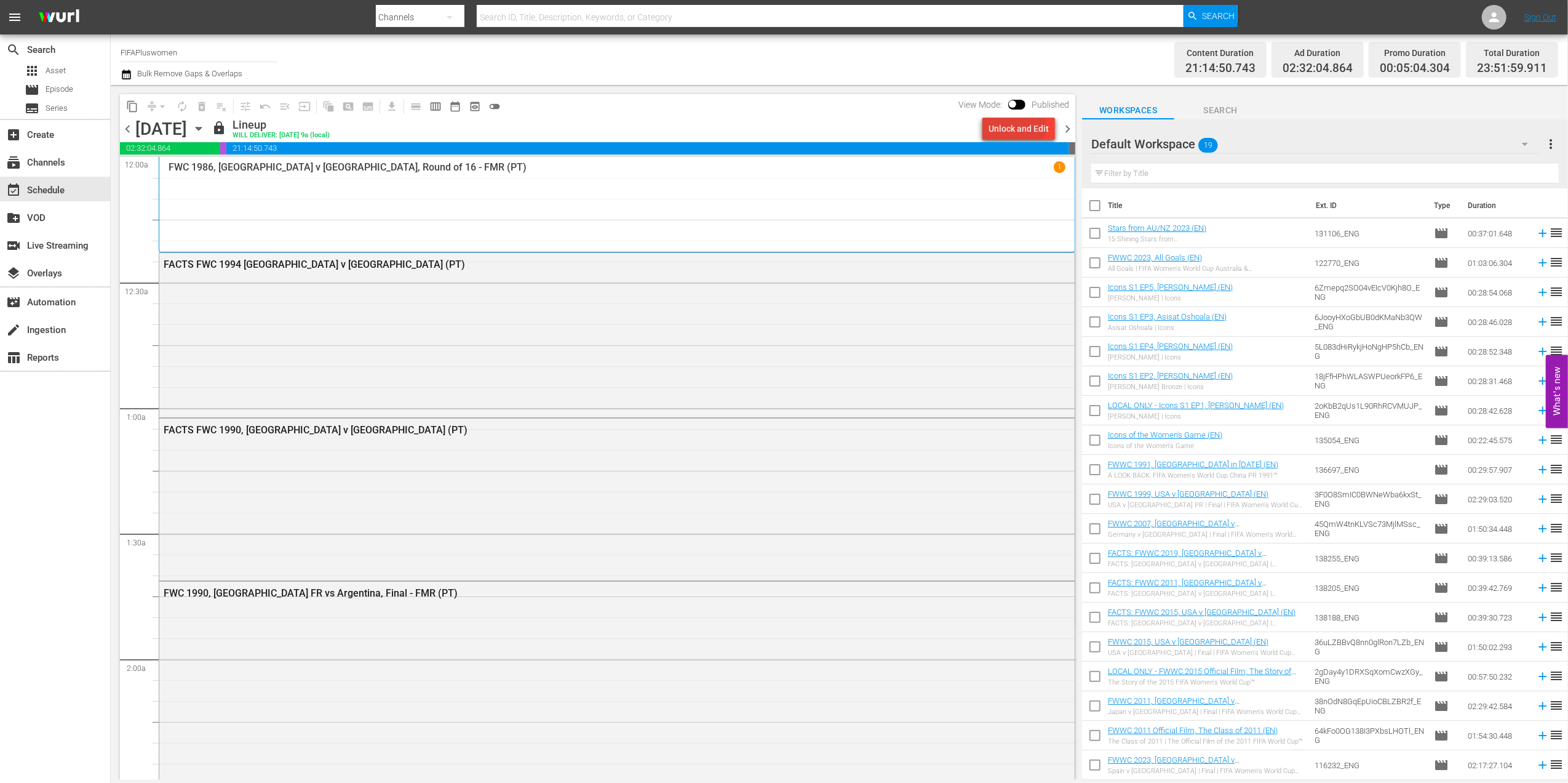
click at [1020, 127] on div "Unlock and Edit" at bounding box center [1019, 129] width 60 height 22
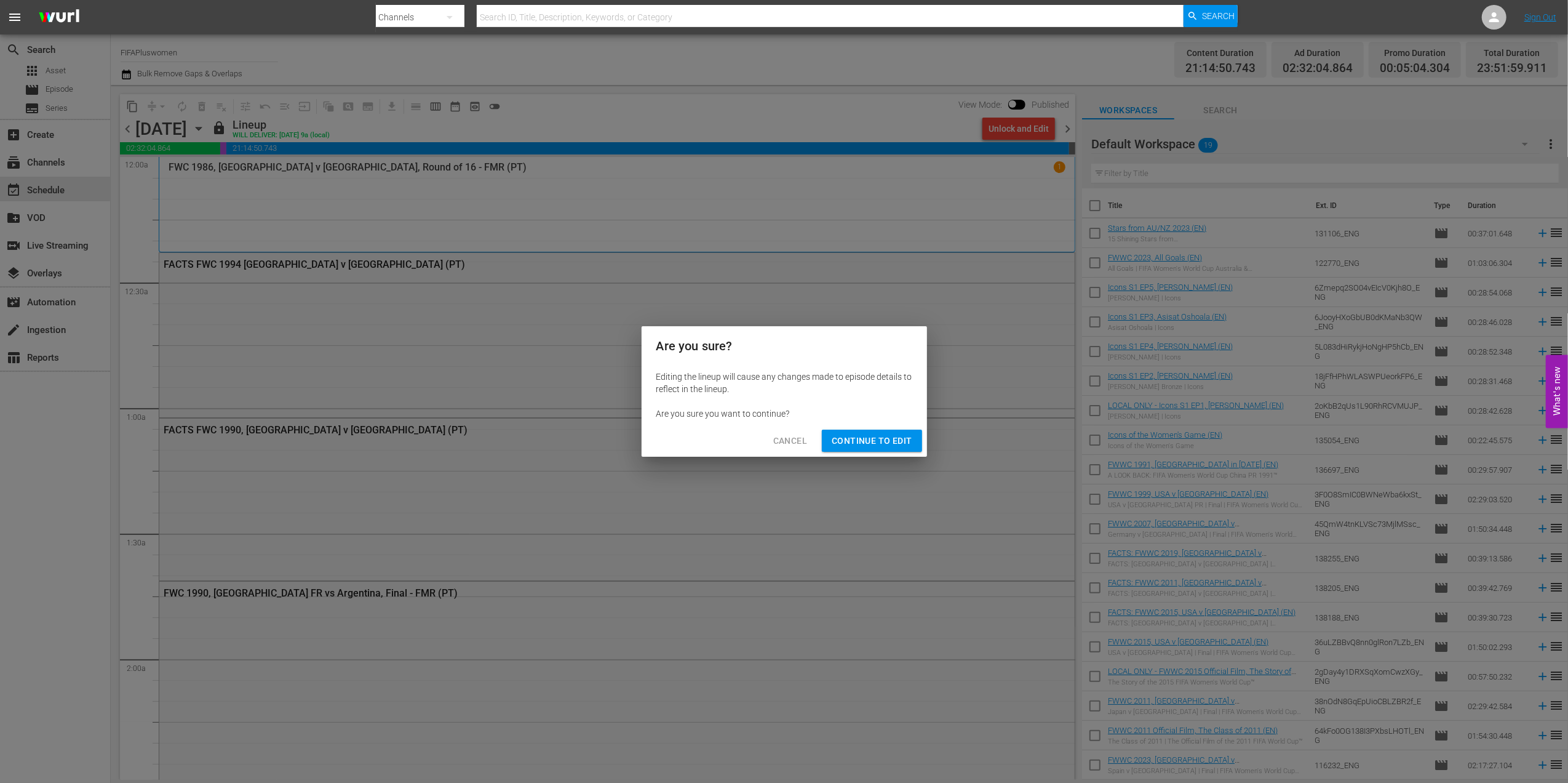
click at [867, 444] on span "Continue to Edit" at bounding box center [872, 441] width 80 height 16
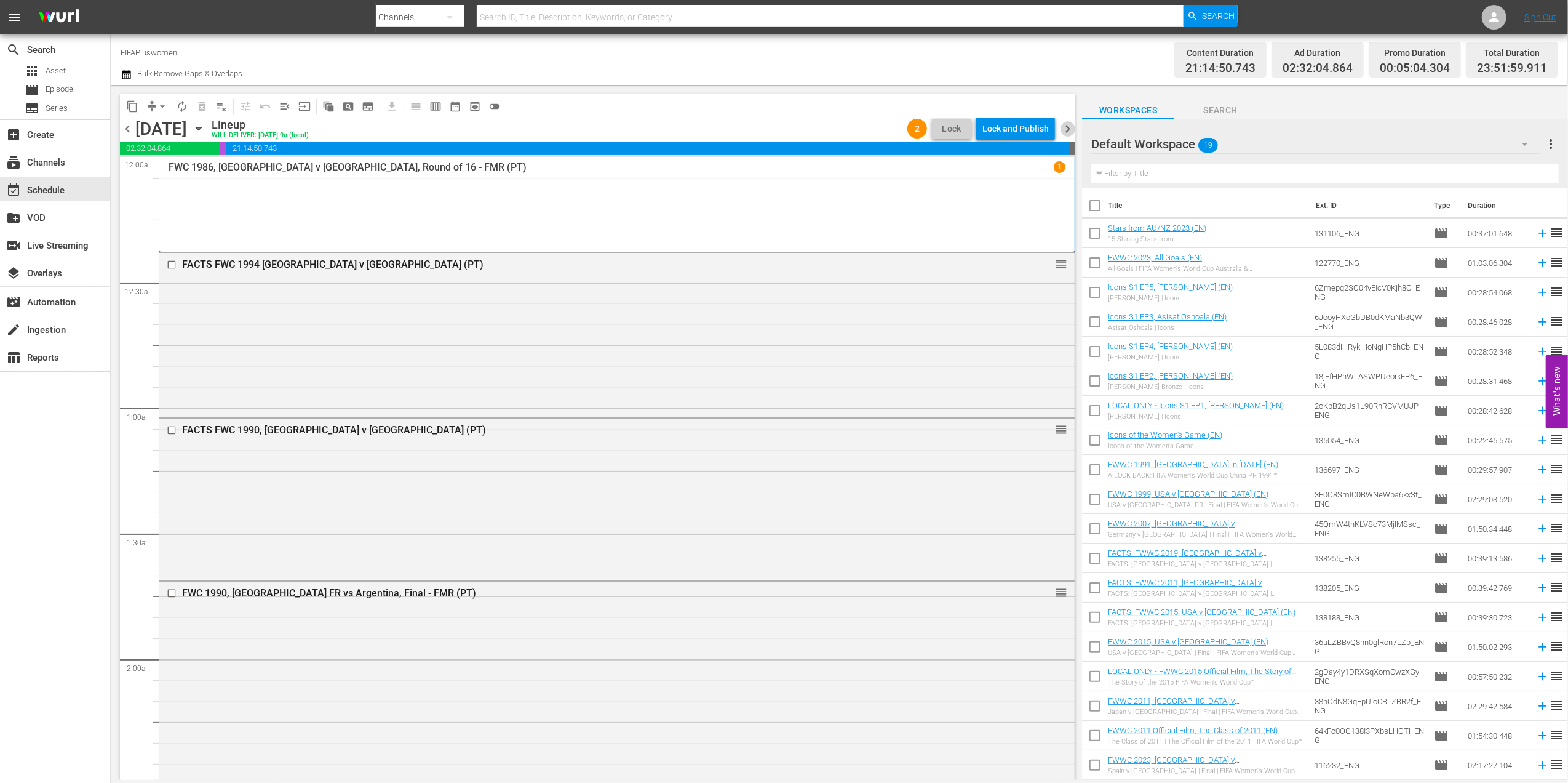
click at [1066, 125] on span "chevron_right" at bounding box center [1068, 129] width 16 height 16
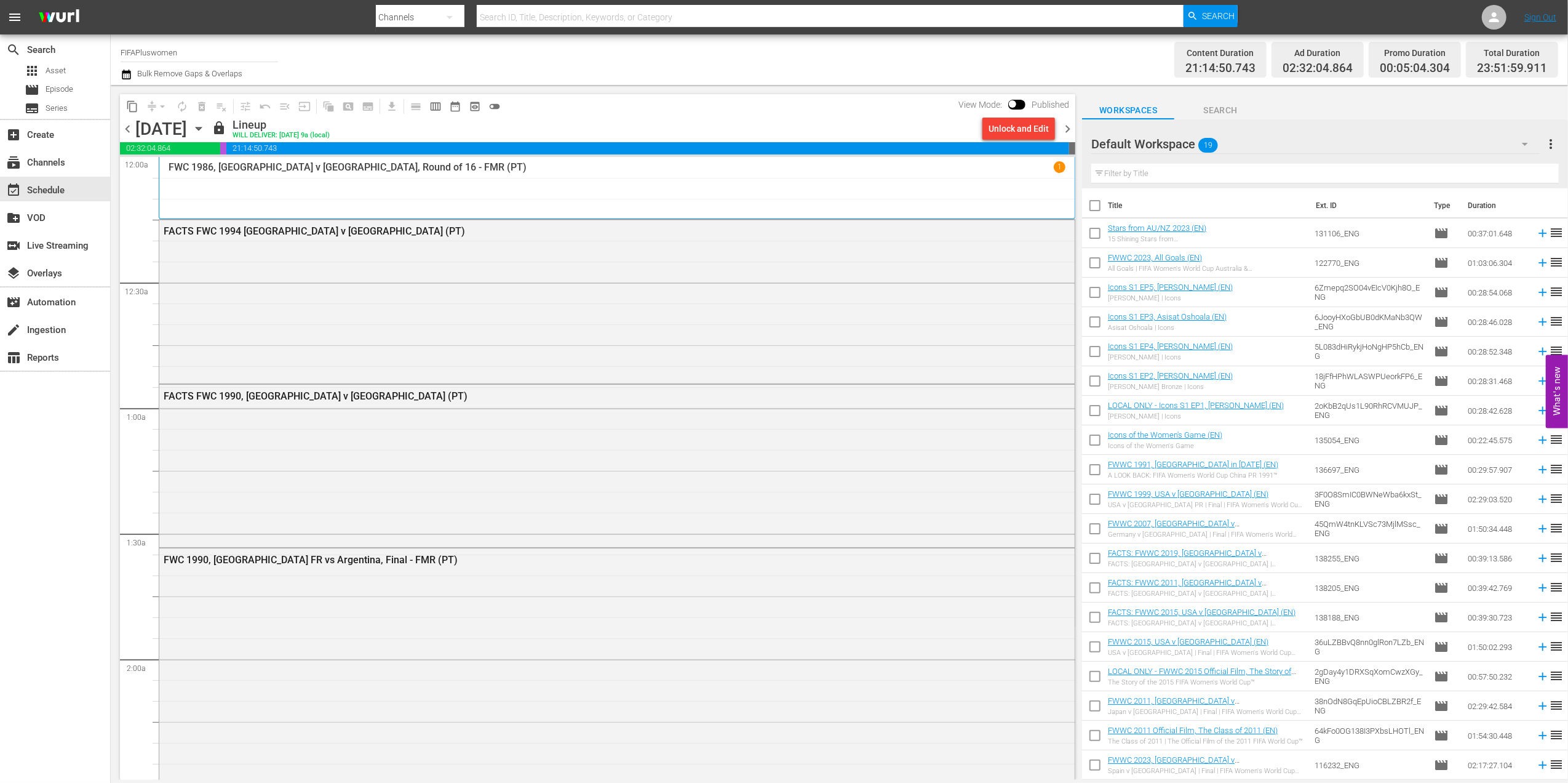
click at [1017, 133] on div "Unlock and Edit" at bounding box center [1019, 129] width 60 height 22
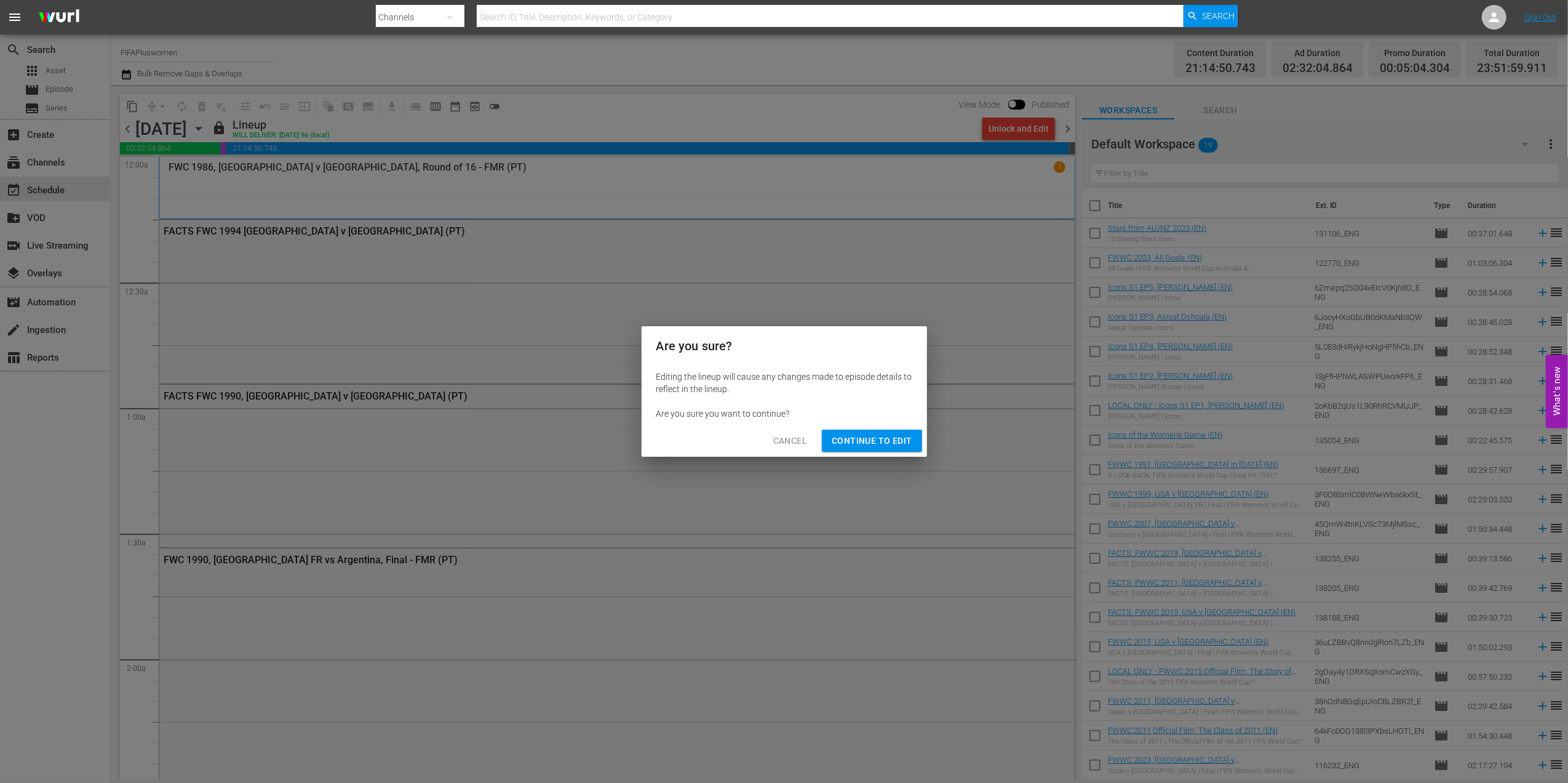
click at [887, 434] on span "Continue to Edit" at bounding box center [872, 441] width 80 height 16
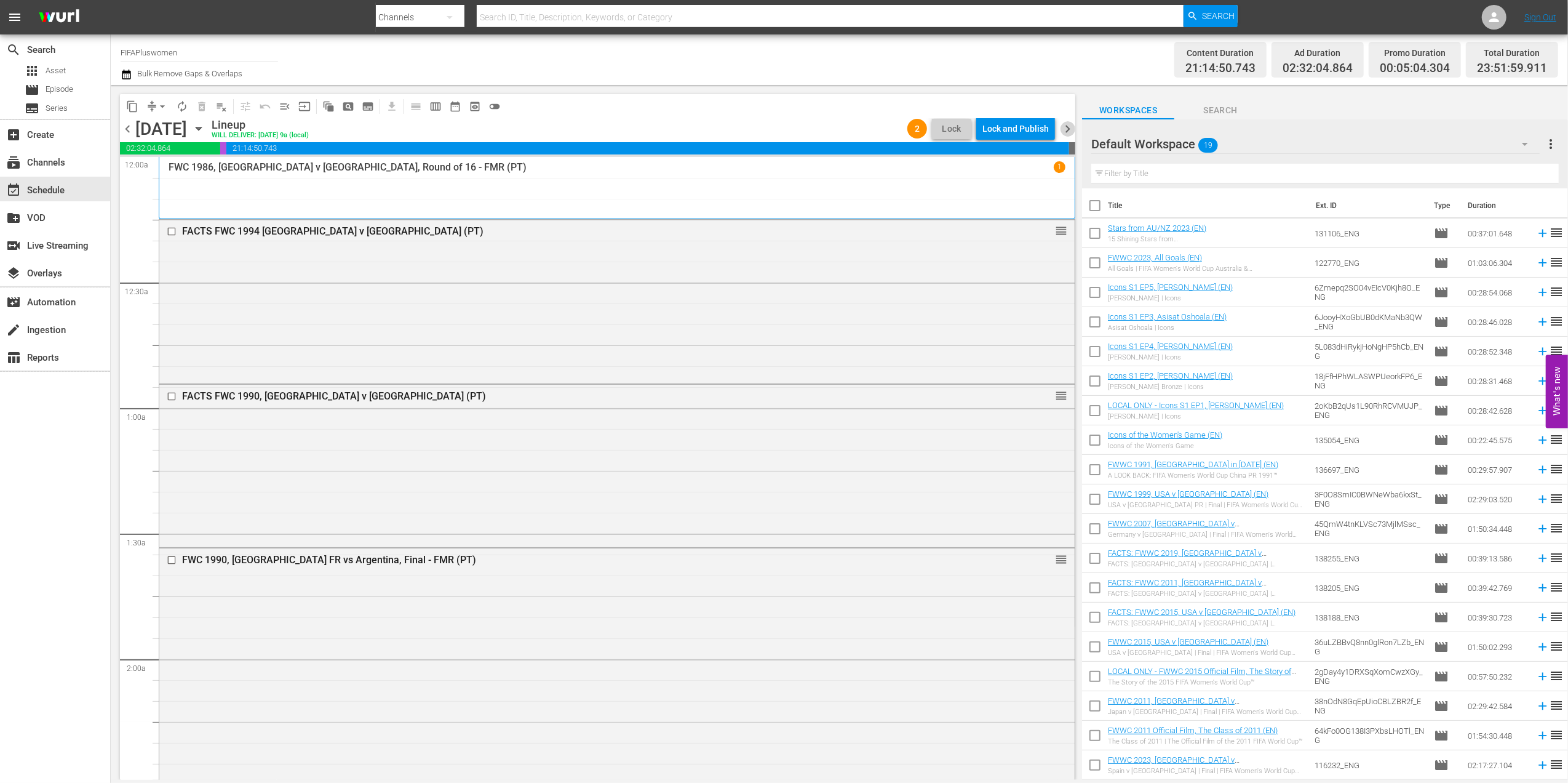
click at [1070, 127] on span "chevron_right" at bounding box center [1068, 129] width 16 height 16
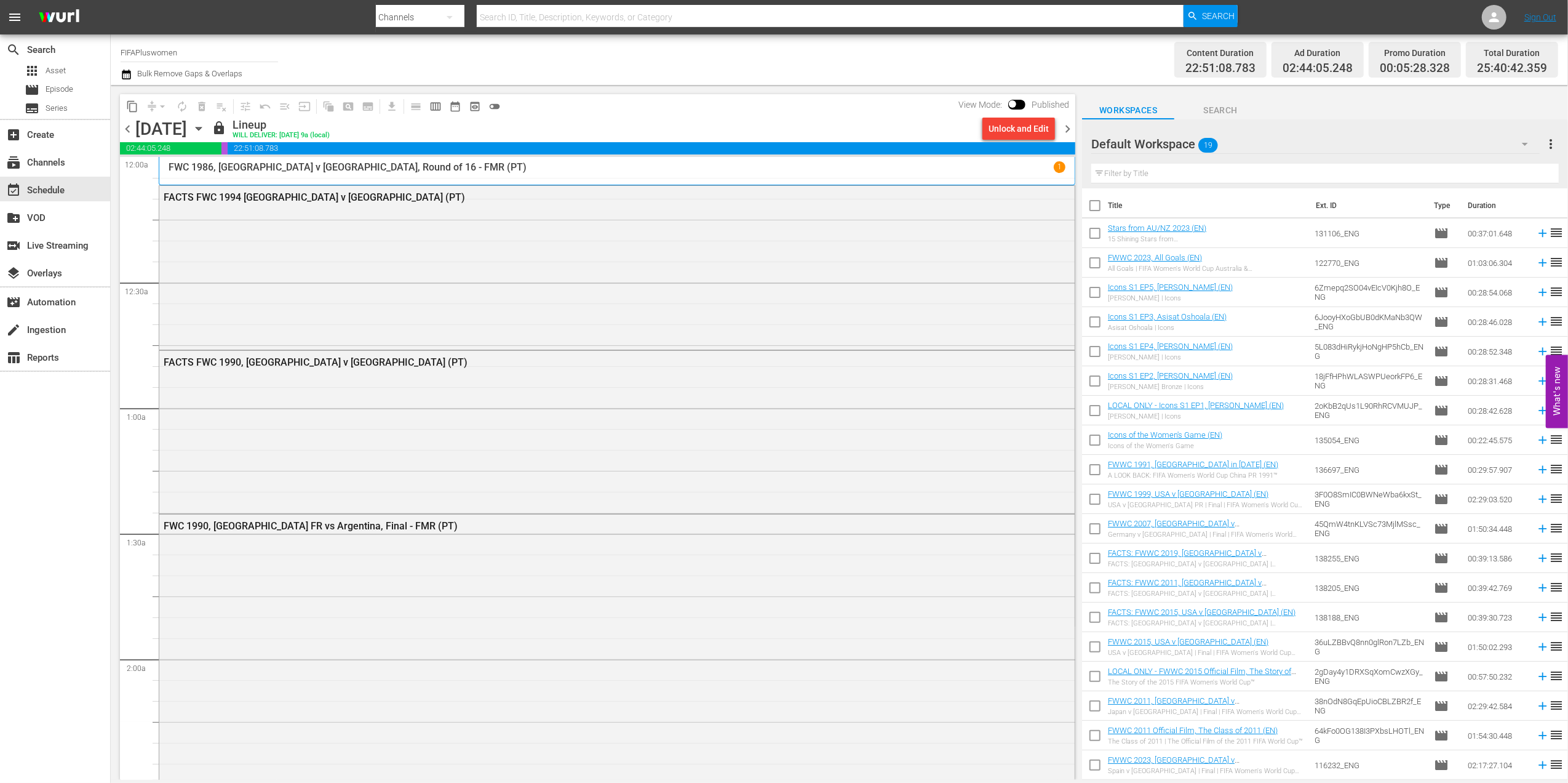
click at [1020, 127] on div "Unlock and Edit" at bounding box center [1019, 129] width 60 height 22
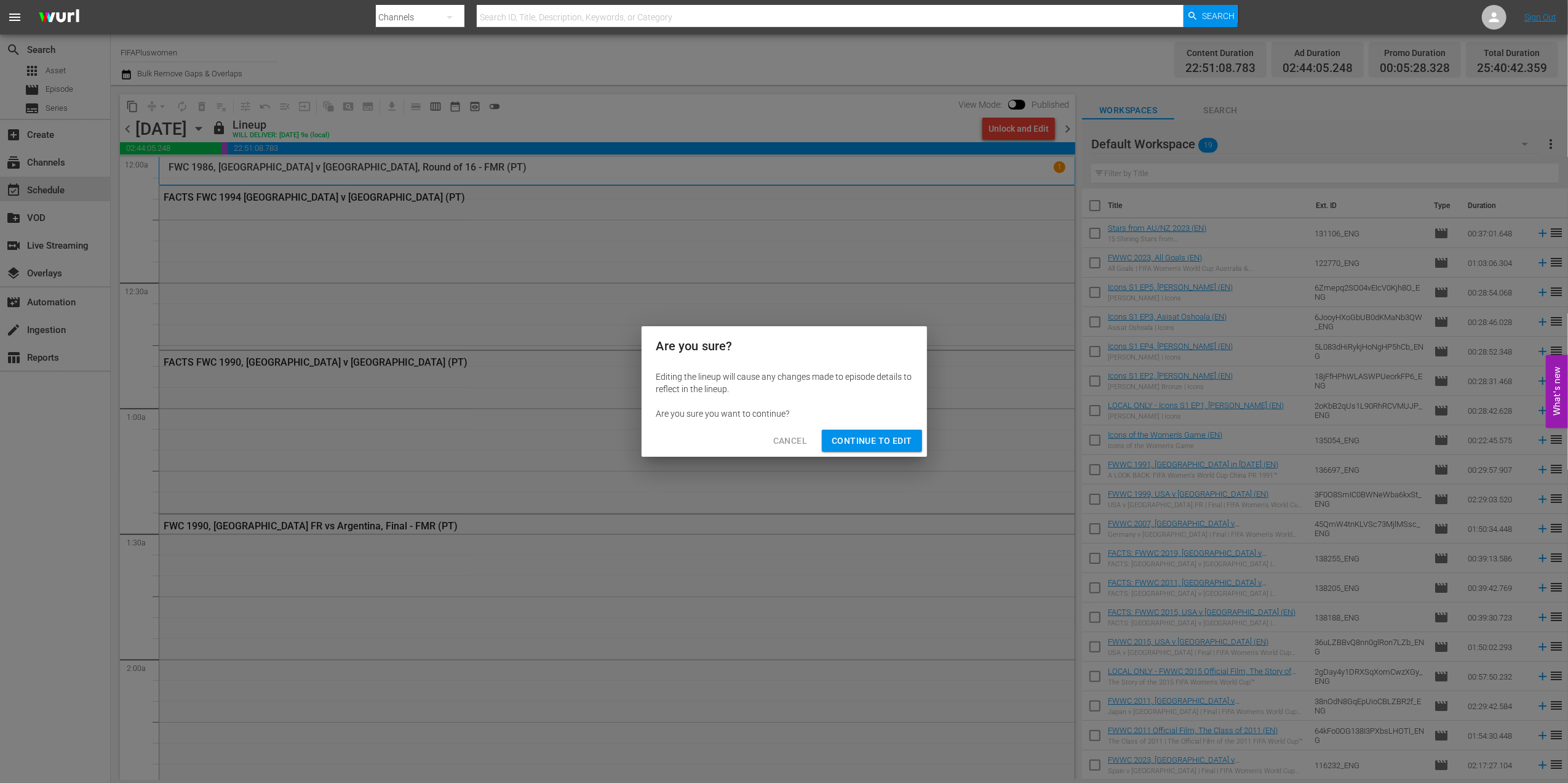
click at [869, 438] on span "Continue to Edit" at bounding box center [872, 441] width 80 height 16
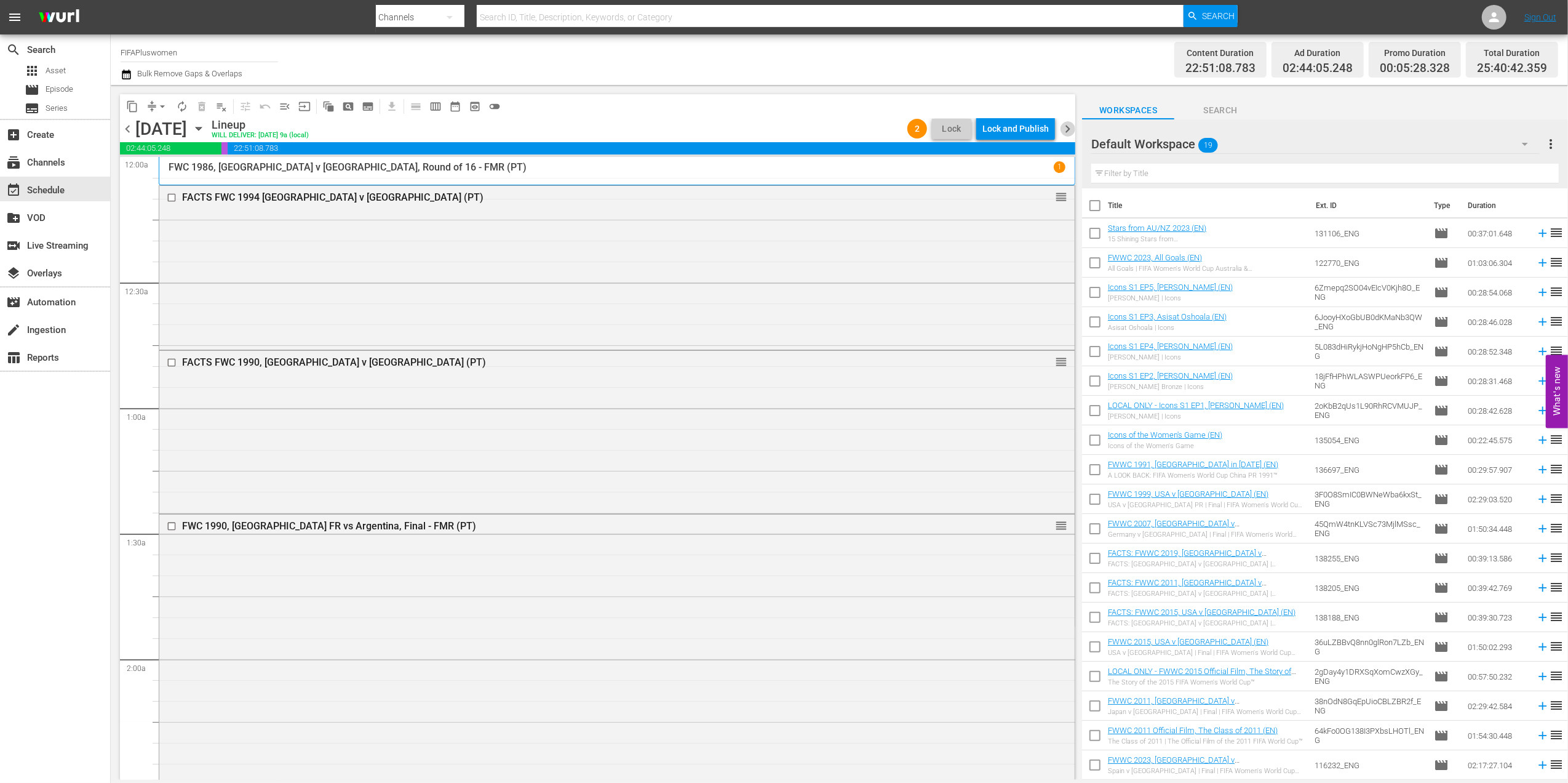
click at [1067, 125] on span "chevron_right" at bounding box center [1068, 129] width 16 height 16
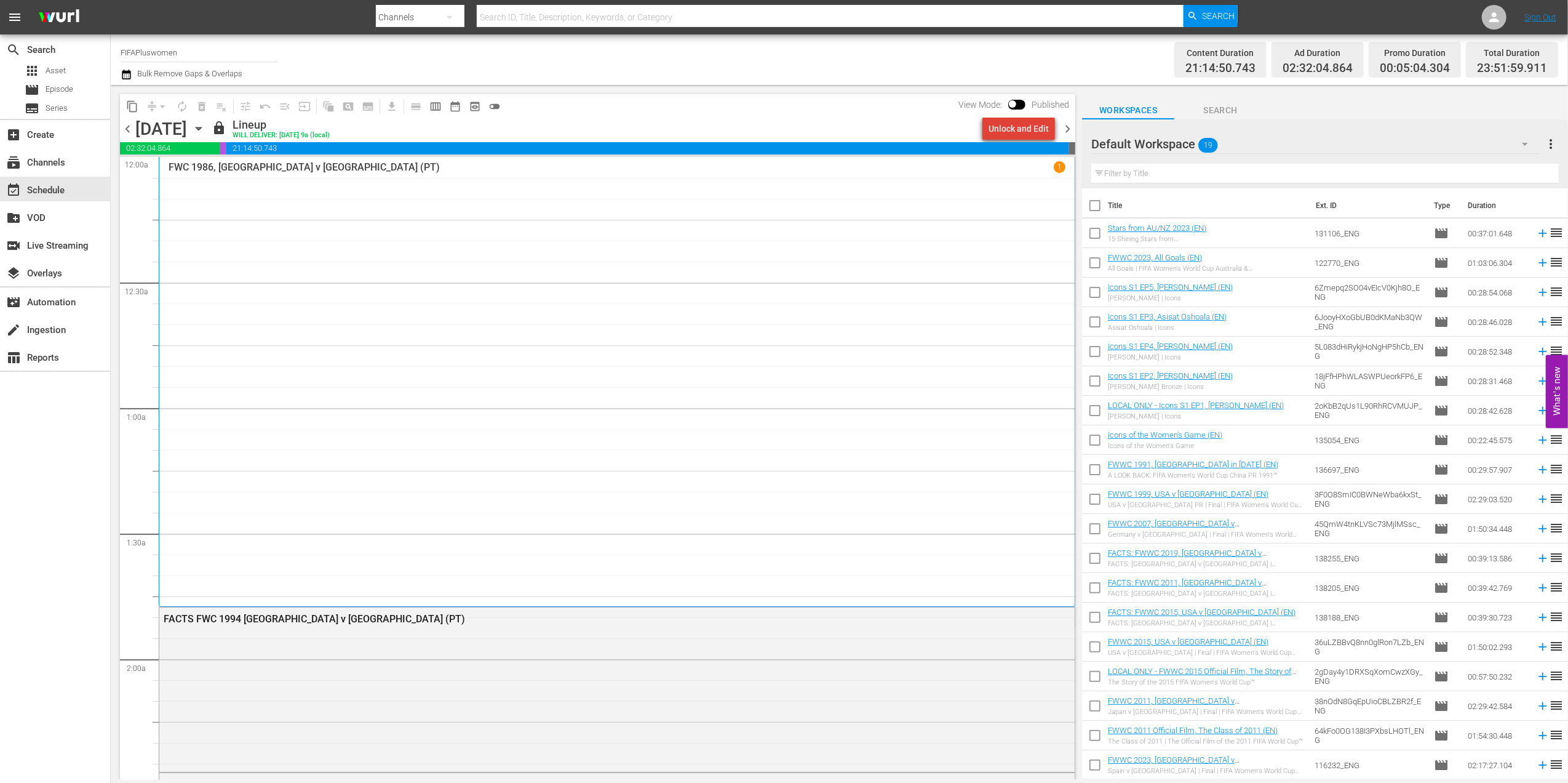
click at [1027, 125] on div "Unlock and Edit" at bounding box center [1019, 129] width 60 height 22
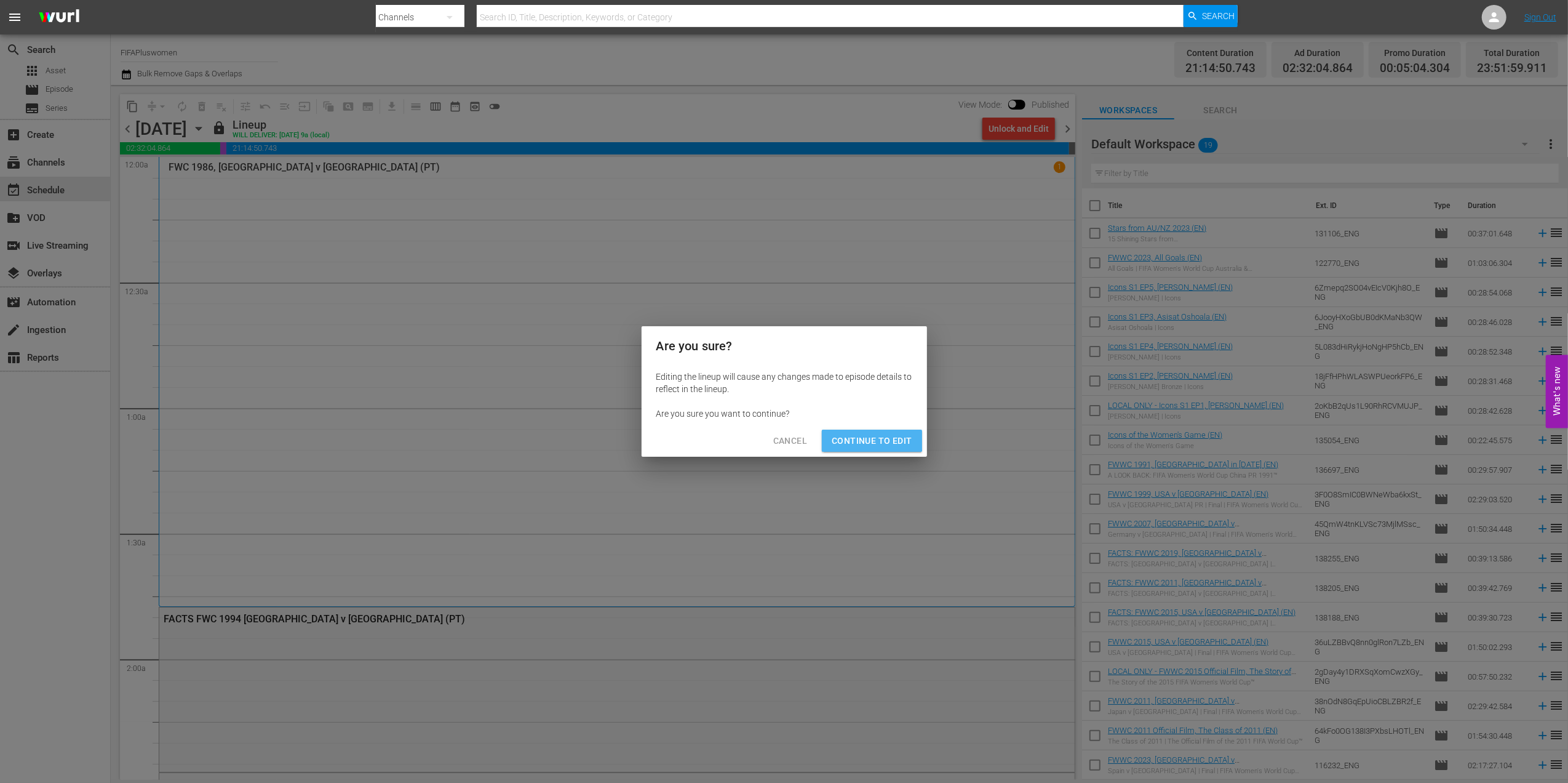
click at [867, 431] on button "Continue to Edit" at bounding box center [871, 440] width 100 height 23
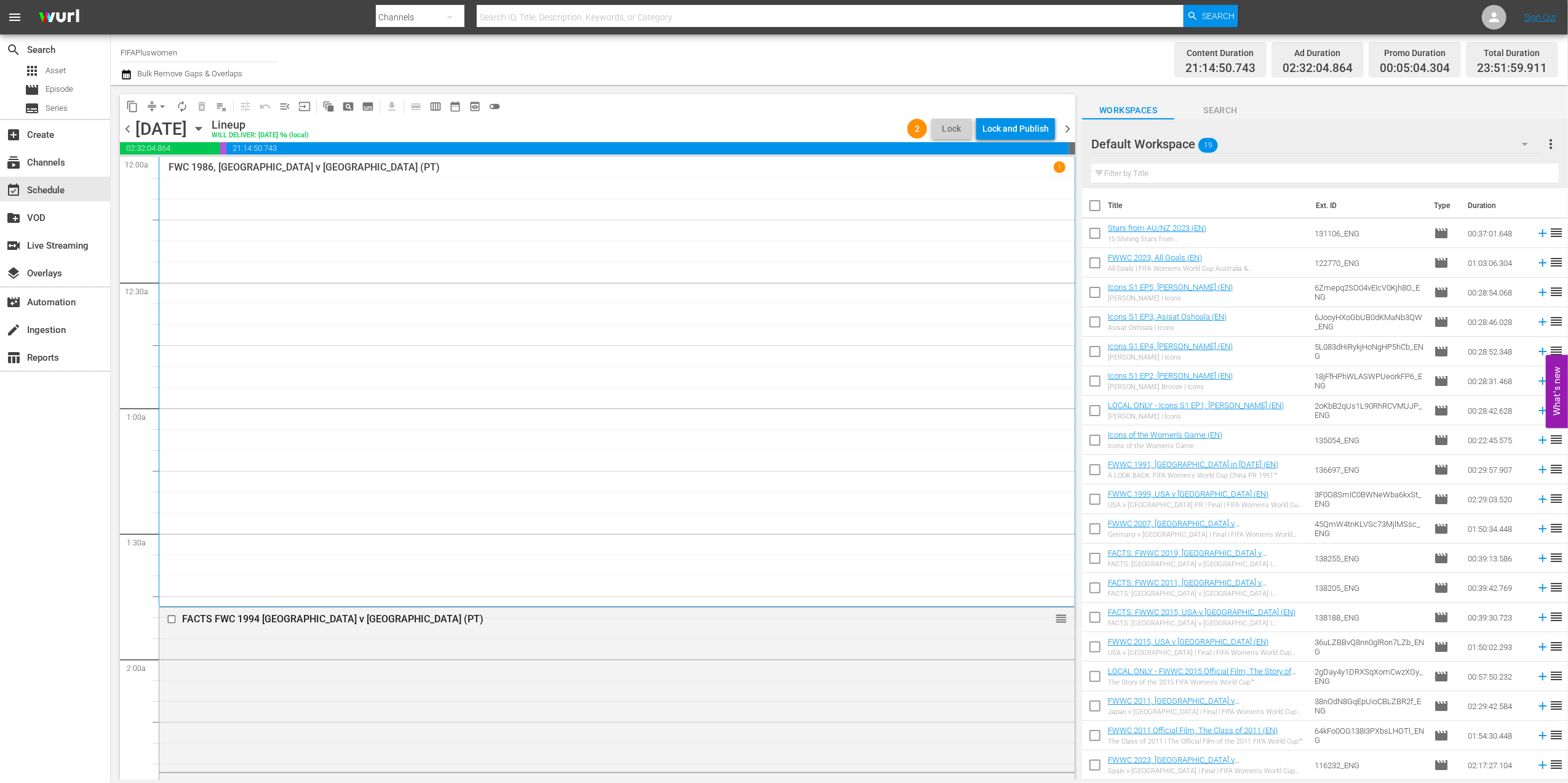
click at [1070, 126] on span "chevron_right" at bounding box center [1068, 129] width 16 height 16
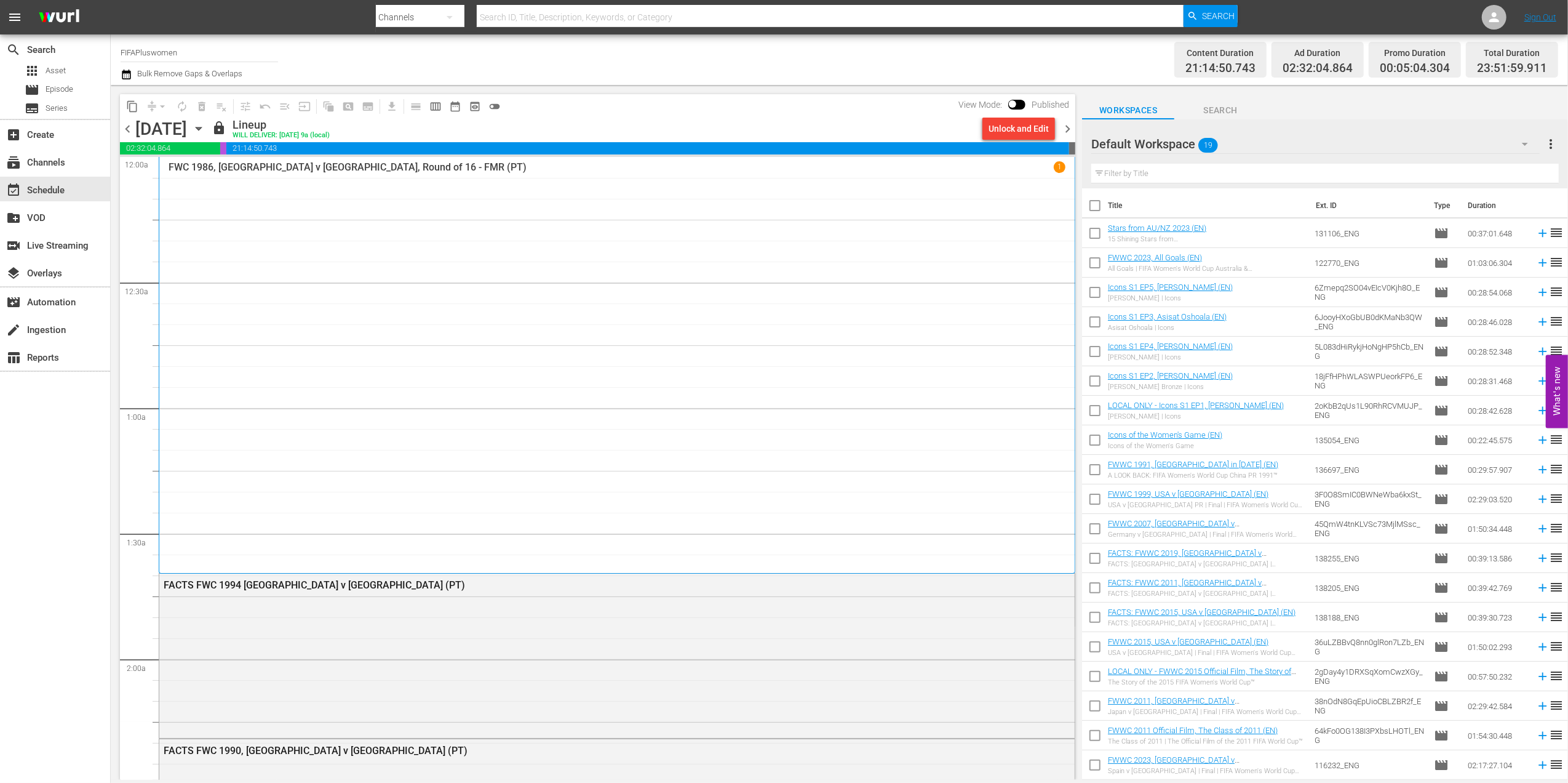
click at [1018, 129] on div "Unlock and Edit" at bounding box center [1019, 129] width 60 height 22
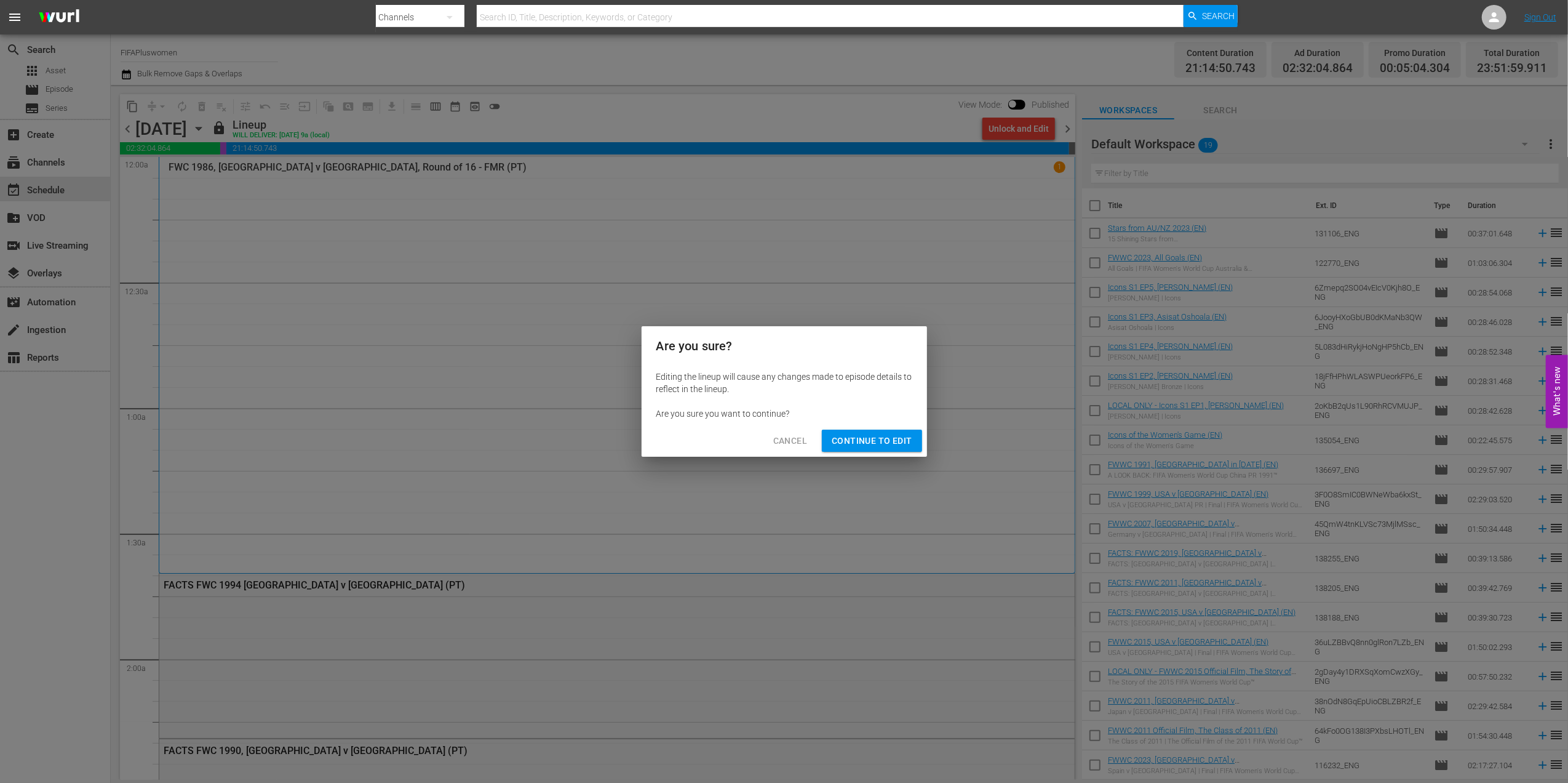
click at [865, 437] on span "Continue to Edit" at bounding box center [872, 441] width 80 height 16
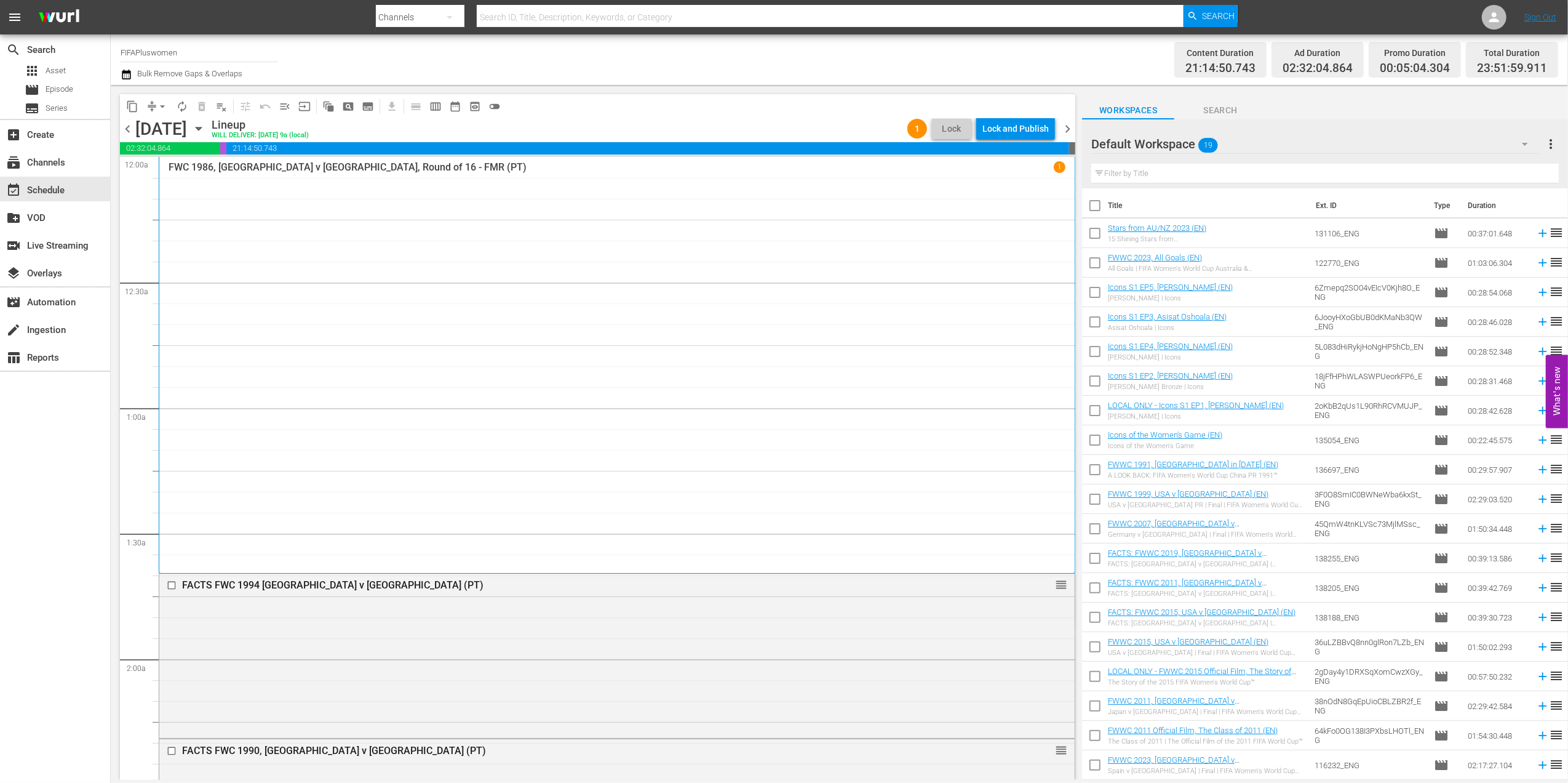
click at [1070, 130] on span "chevron_right" at bounding box center [1068, 129] width 16 height 16
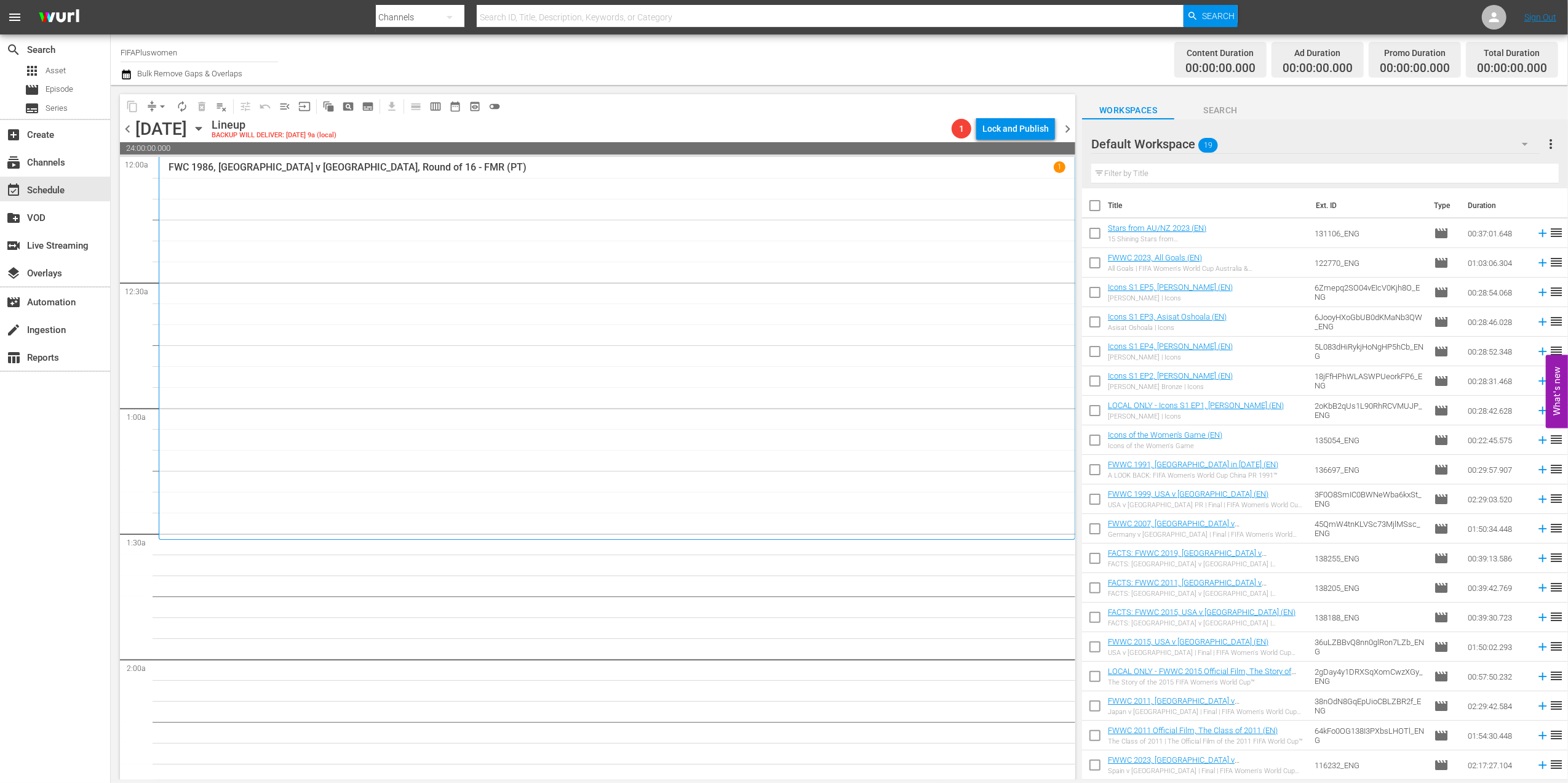
click at [128, 127] on span "chevron_left" at bounding box center [128, 129] width 16 height 16
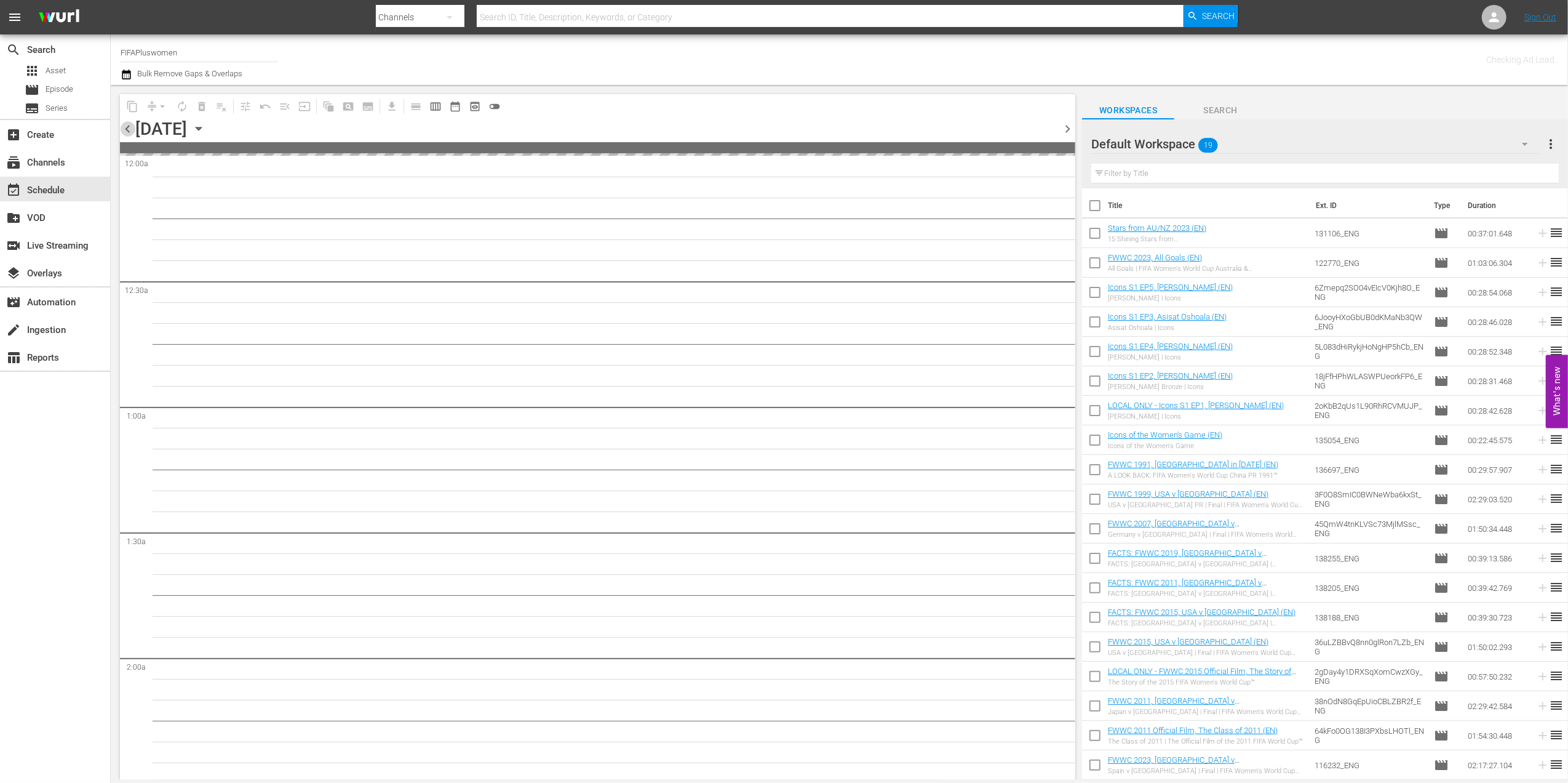
click at [128, 127] on span "chevron_left" at bounding box center [128, 129] width 16 height 16
click at [128, 128] on span "chevron_left" at bounding box center [128, 129] width 16 height 16
click at [128, 129] on span "chevron_left" at bounding box center [128, 129] width 16 height 16
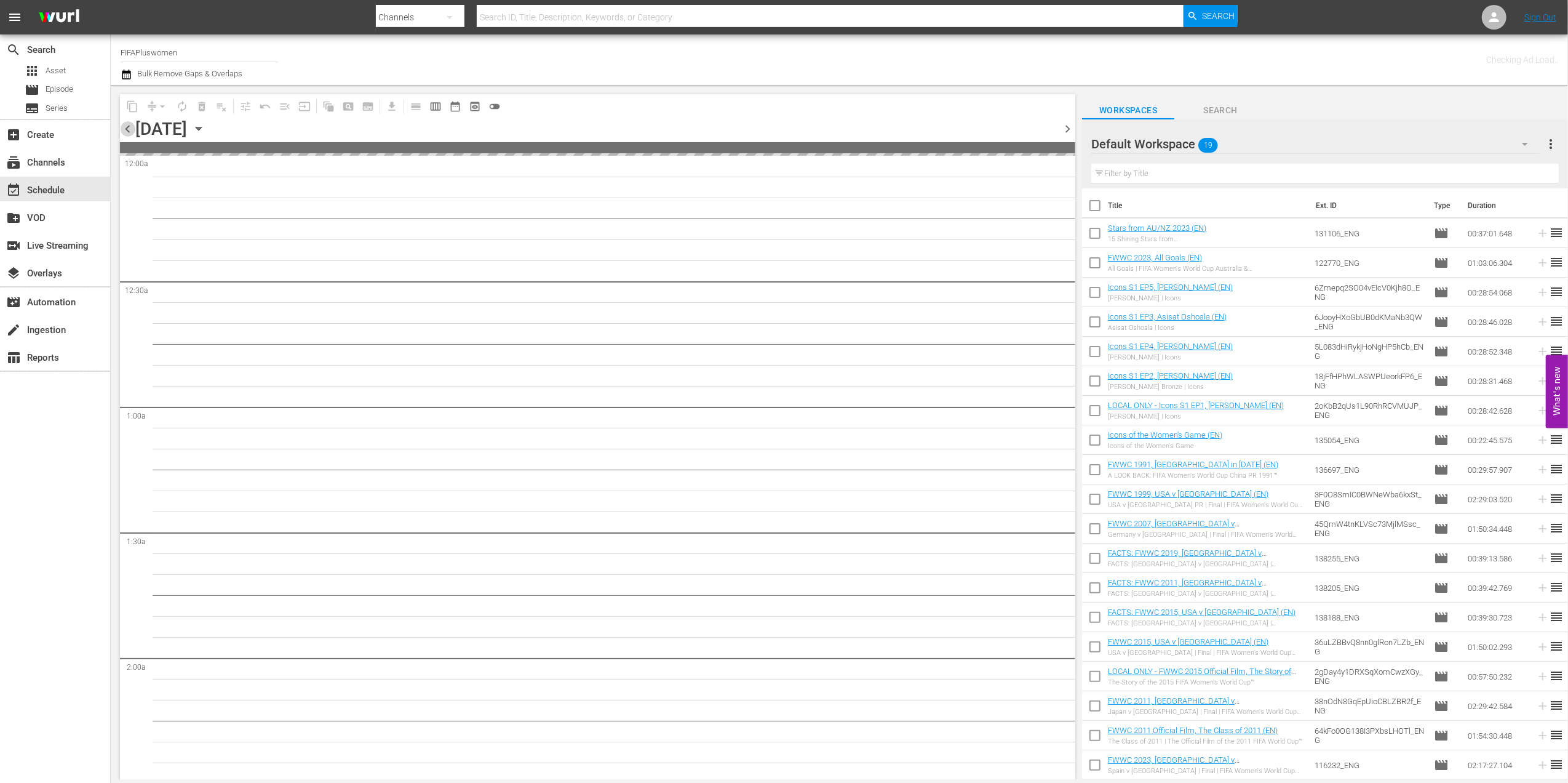
click at [128, 129] on span "chevron_left" at bounding box center [128, 129] width 16 height 16
click at [127, 131] on span "chevron_left" at bounding box center [128, 129] width 16 height 16
click at [127, 132] on span "chevron_left" at bounding box center [128, 129] width 16 height 16
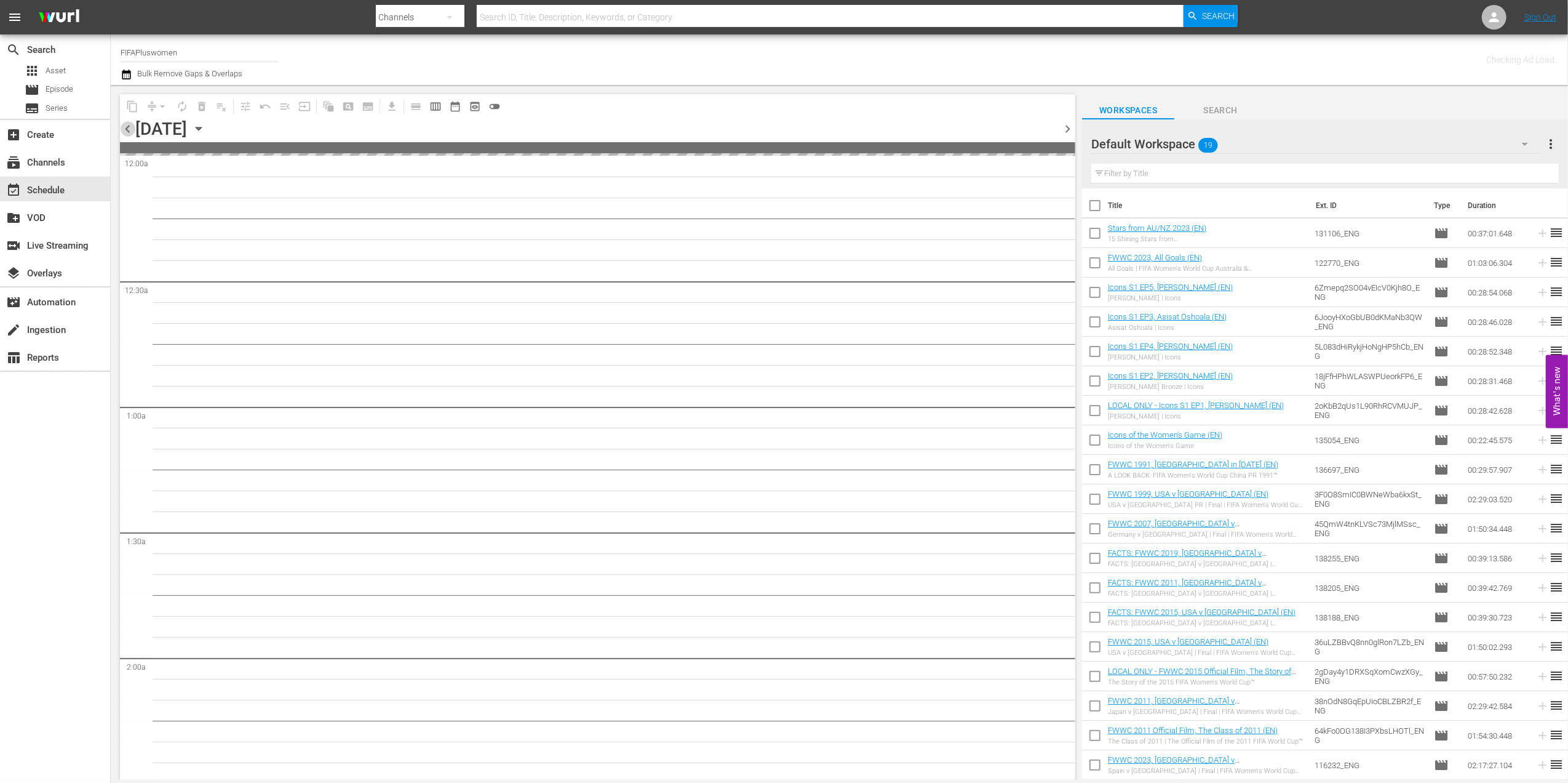
click at [127, 132] on span "chevron_left" at bounding box center [128, 129] width 16 height 16
click at [127, 133] on span "chevron_left" at bounding box center [128, 129] width 16 height 16
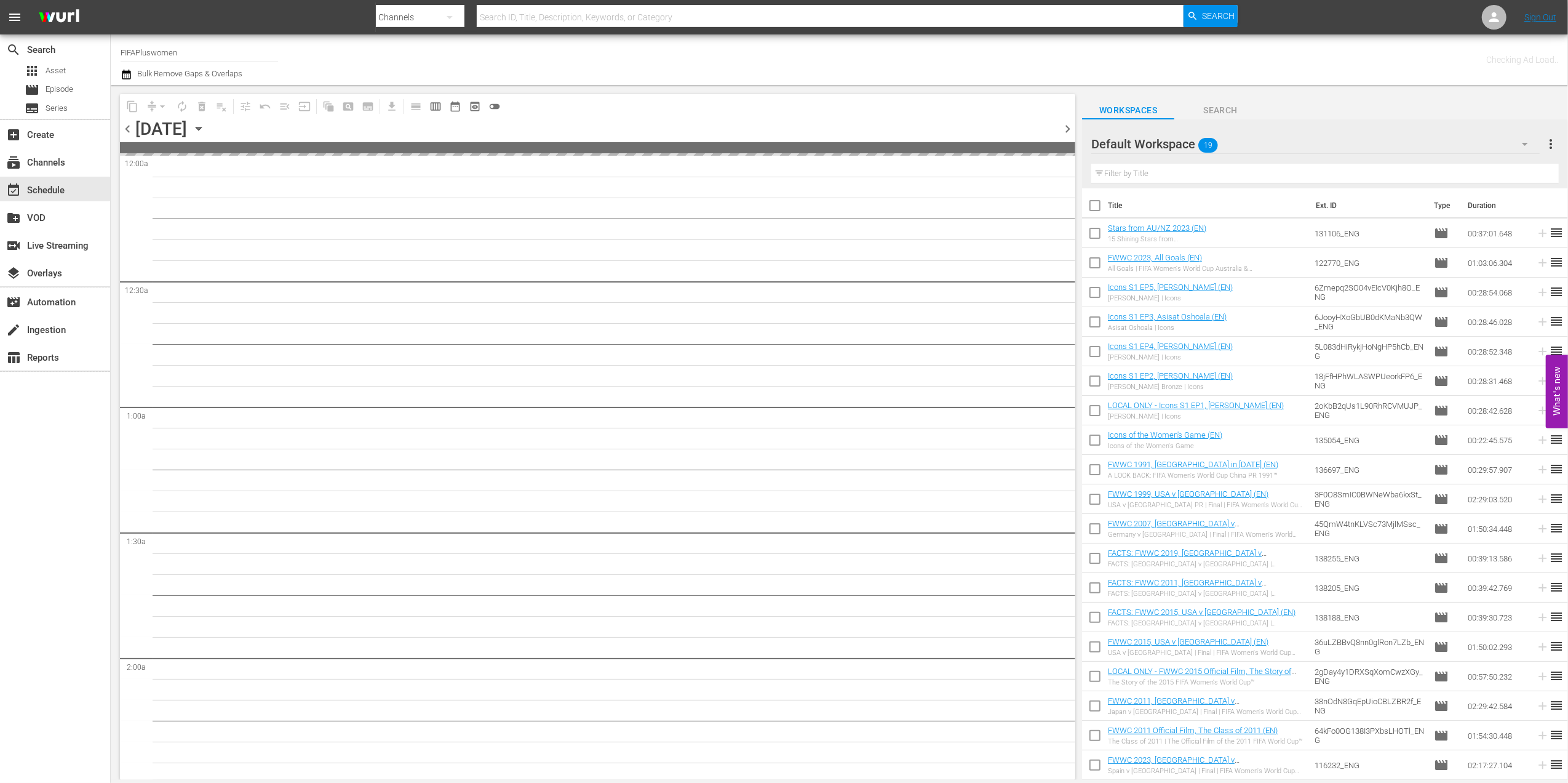
click at [127, 133] on span "chevron_left" at bounding box center [128, 129] width 16 height 16
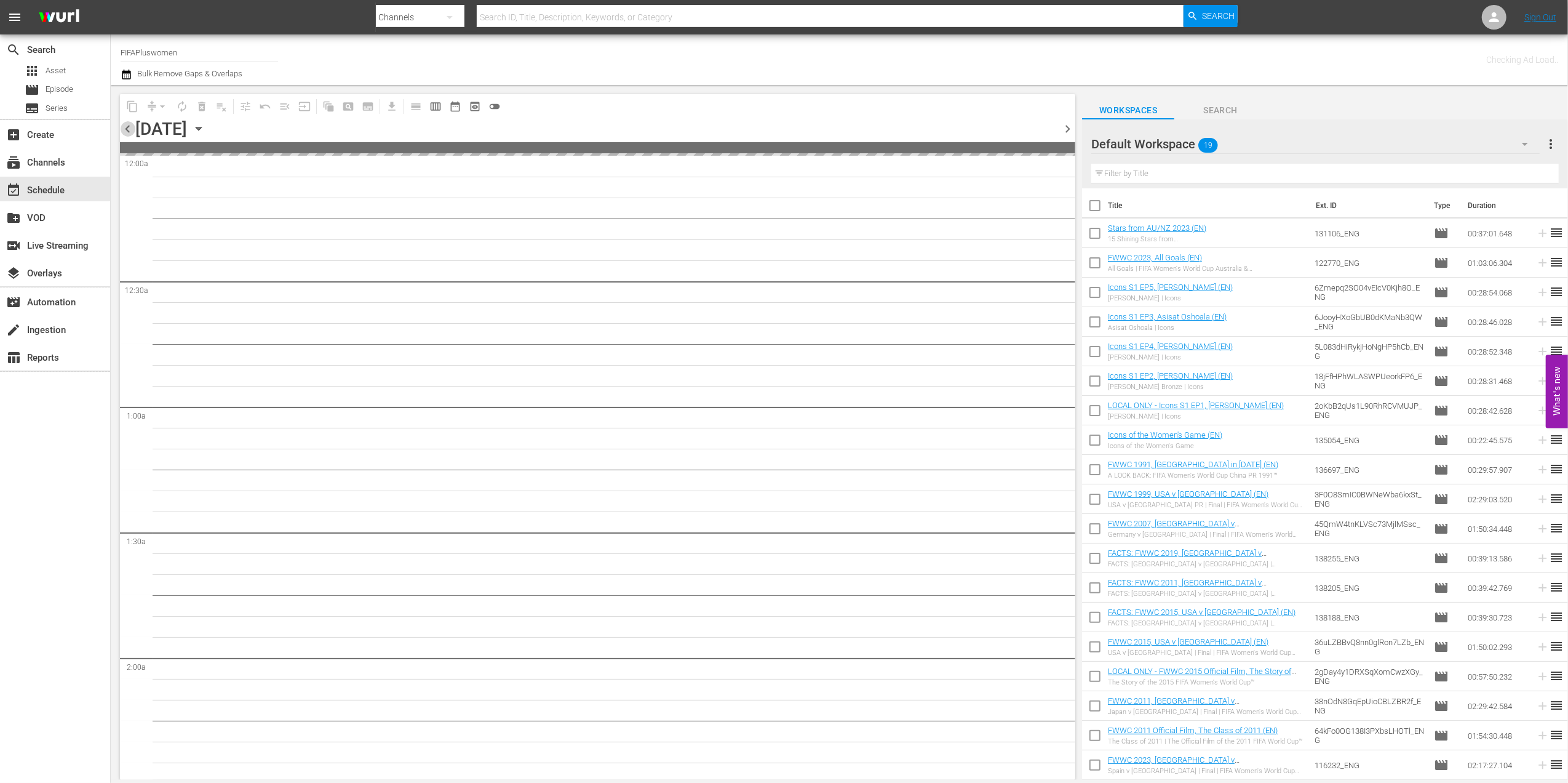
click at [127, 133] on span "chevron_left" at bounding box center [128, 129] width 16 height 16
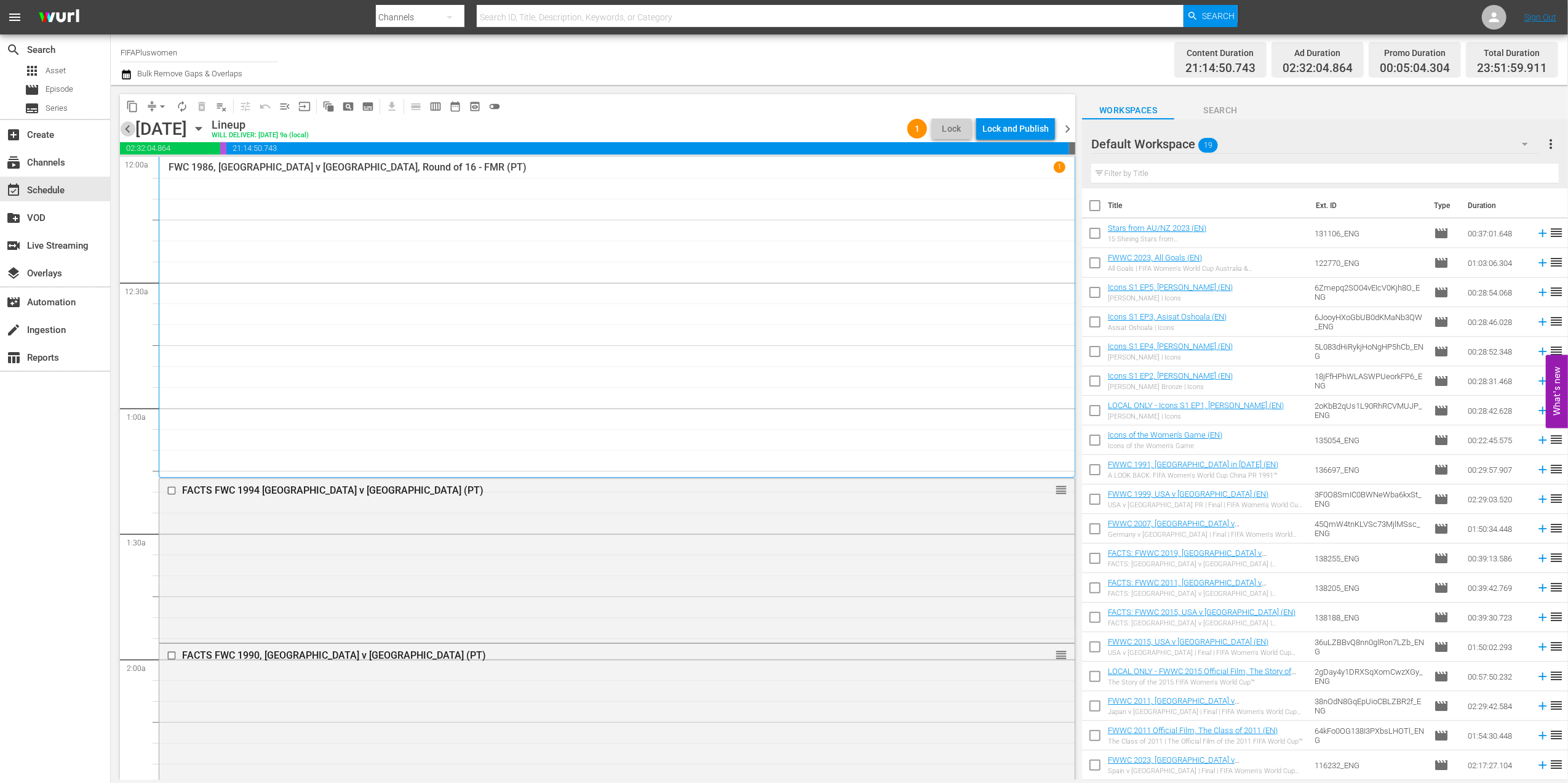
click at [129, 127] on span "chevron_left" at bounding box center [128, 129] width 16 height 16
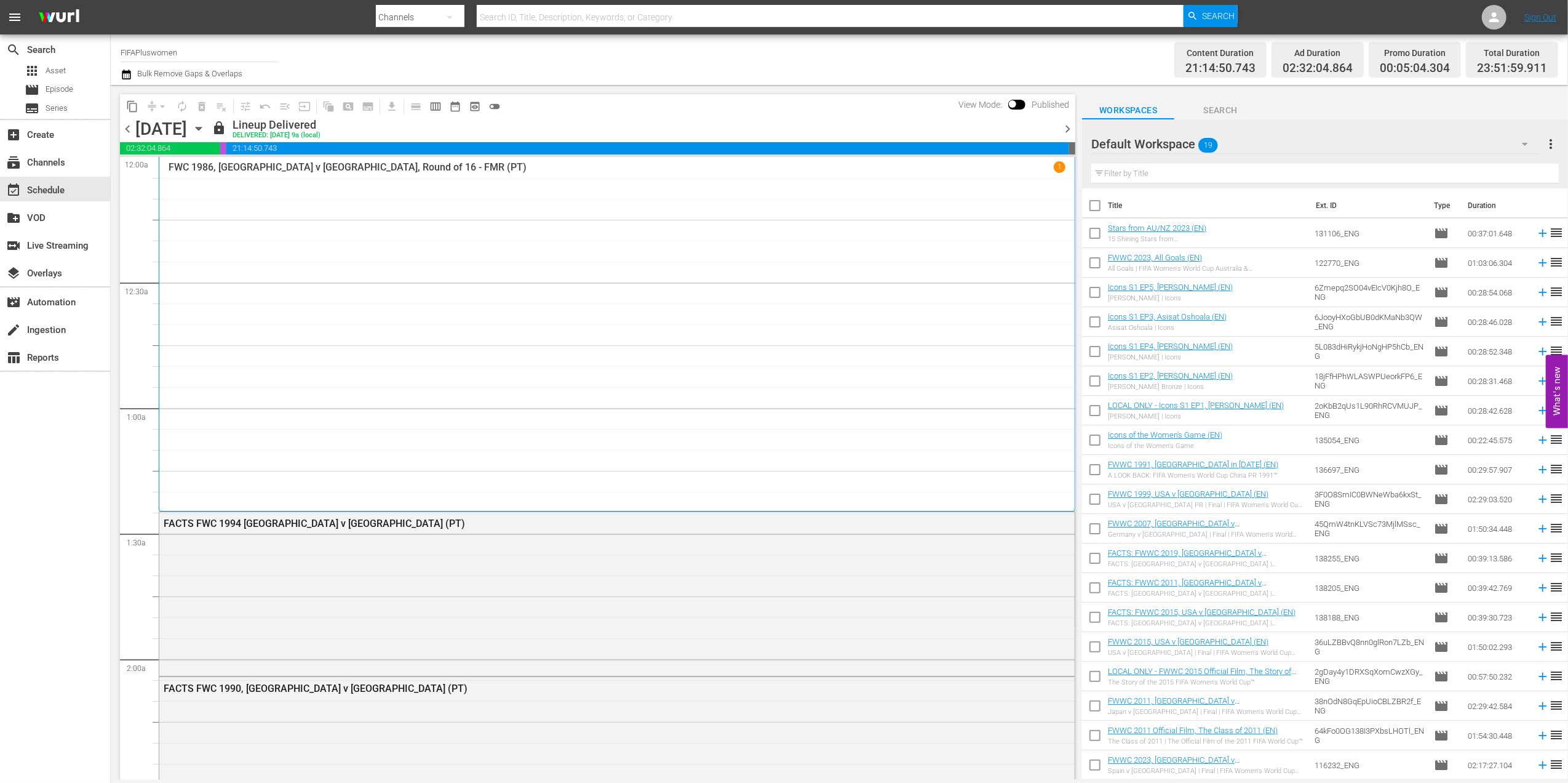
click at [127, 125] on span "chevron_left" at bounding box center [128, 129] width 16 height 16
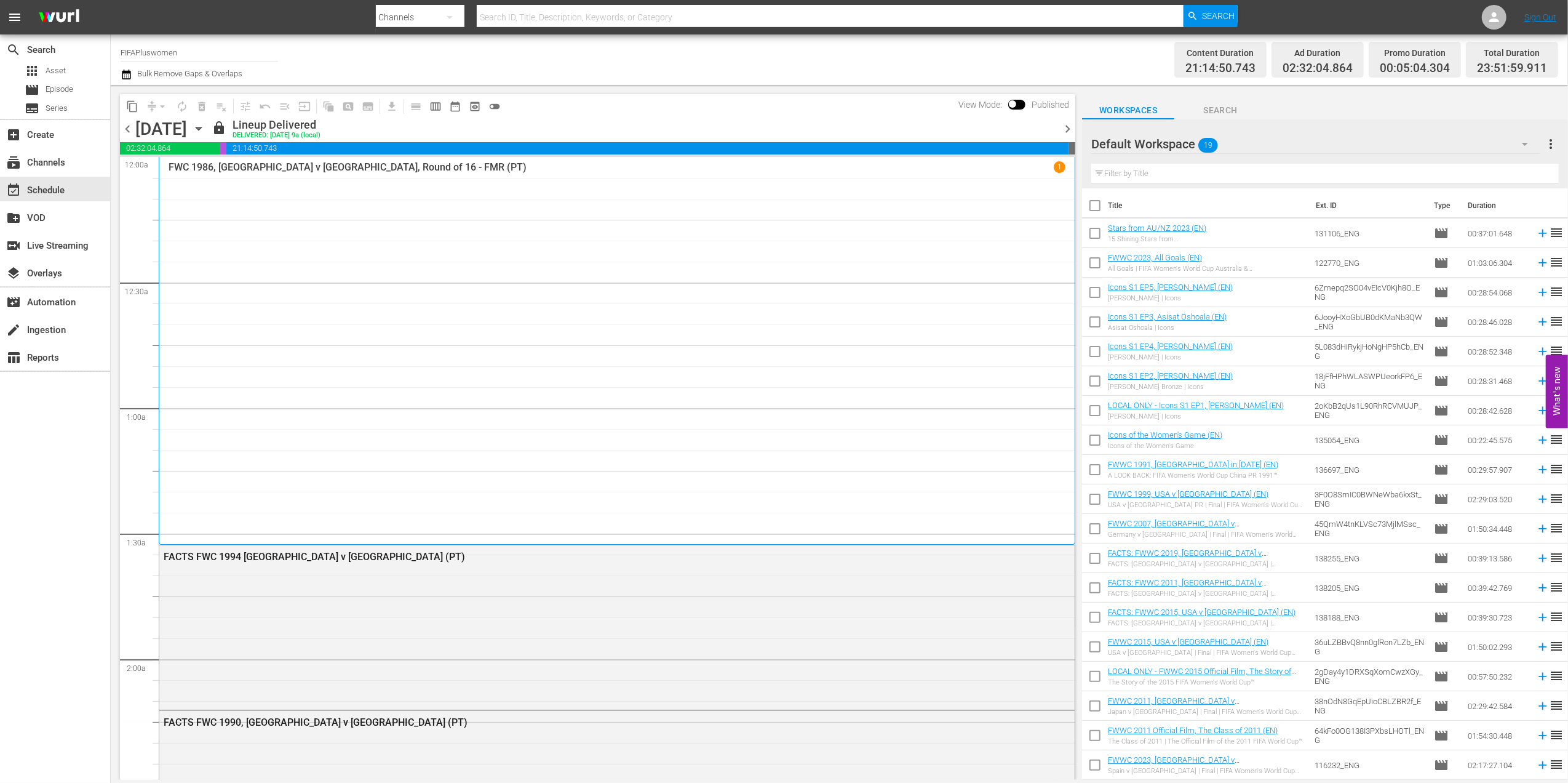
click at [1072, 128] on span "chevron_right" at bounding box center [1068, 129] width 16 height 16
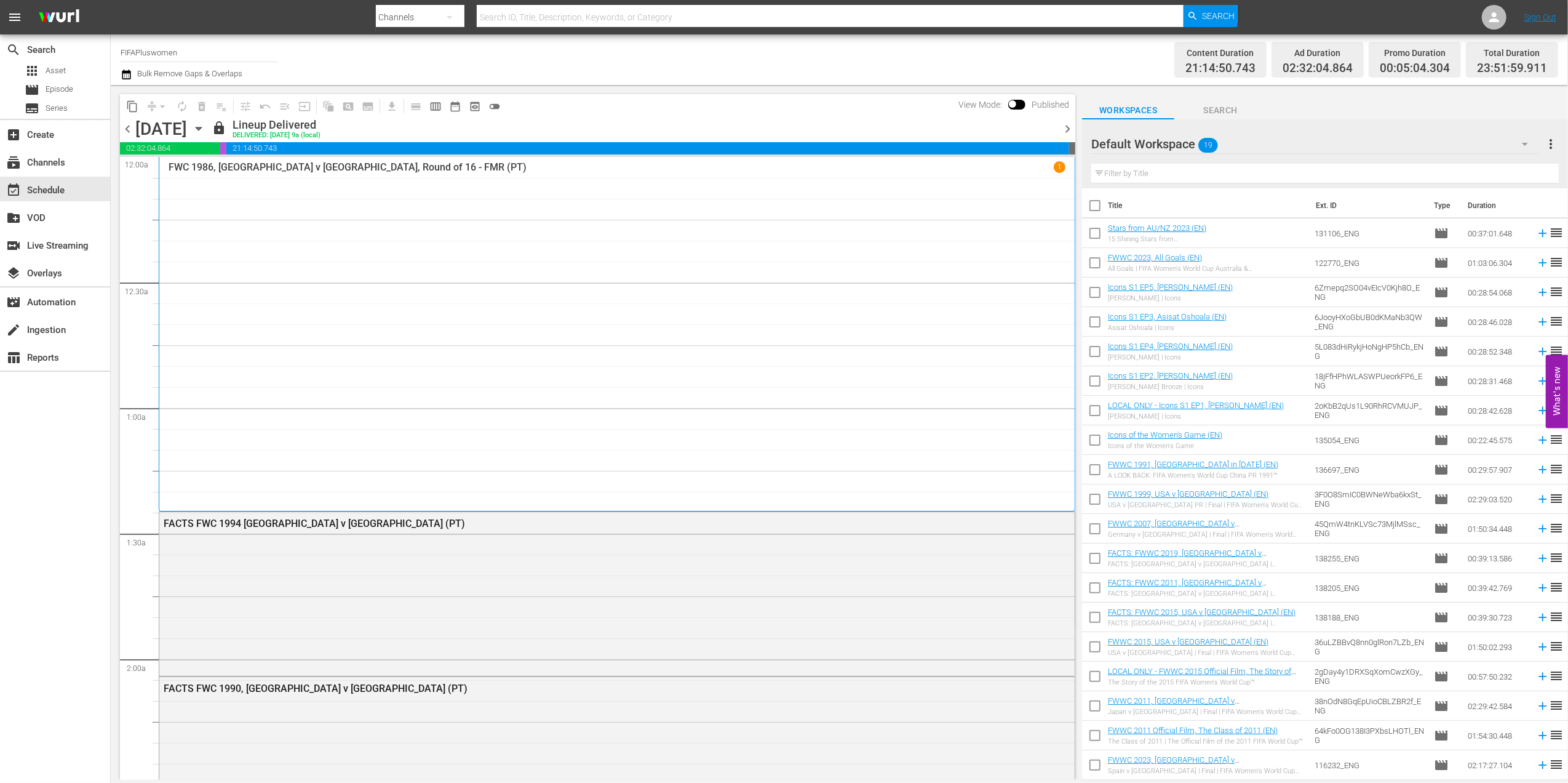
click at [1072, 128] on span "chevron_right" at bounding box center [1068, 129] width 16 height 16
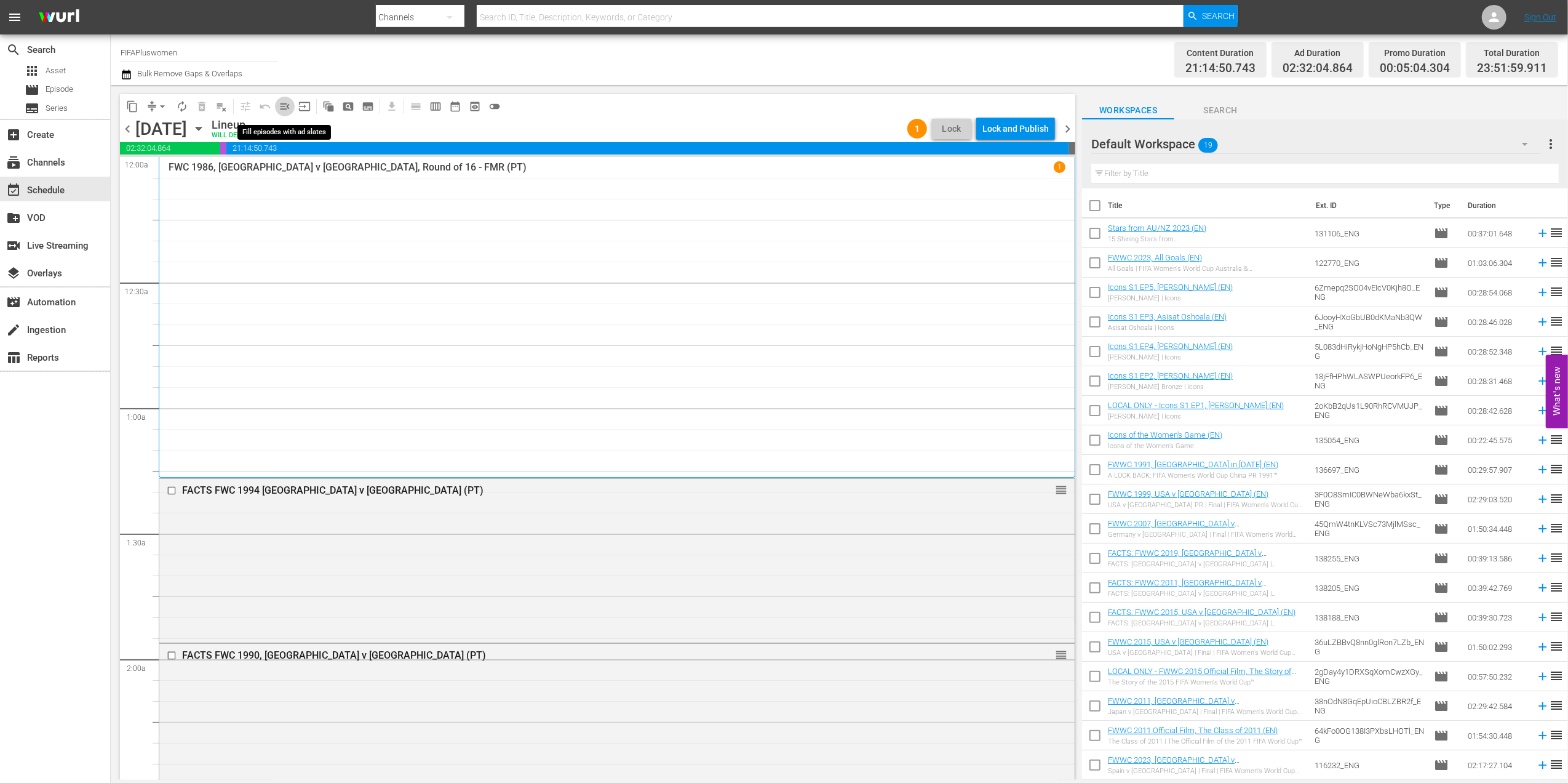
click at [286, 106] on span "menu_open" at bounding box center [285, 107] width 13 height 13
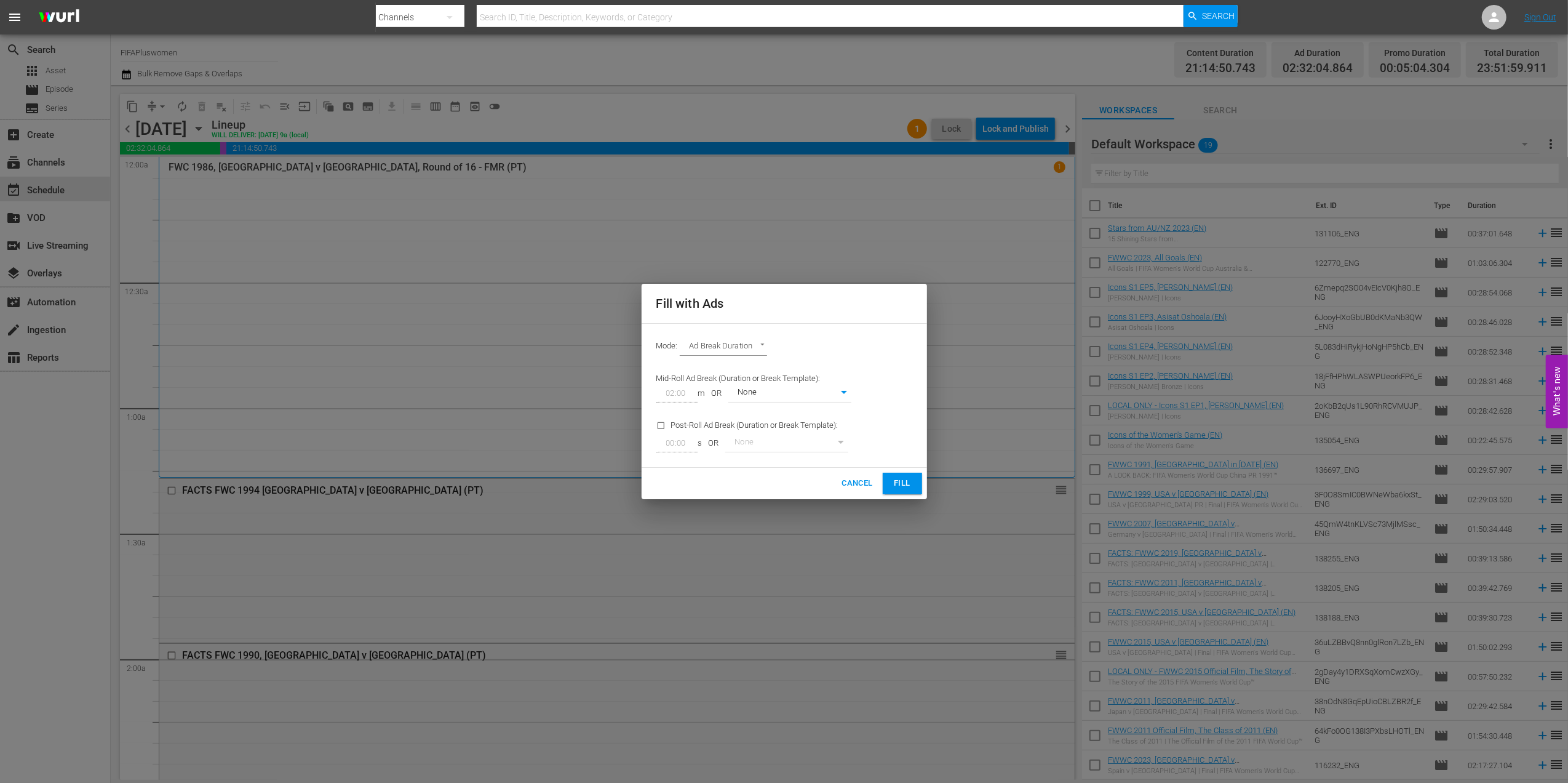
click at [842, 397] on body "menu Search By Channels Search ID, Title, Description, Keywords, or Category Se…" at bounding box center [784, 391] width 1568 height 783
click at [859, 485] on div at bounding box center [784, 391] width 1568 height 783
click at [859, 480] on span "Cancel" at bounding box center [856, 484] width 31 height 14
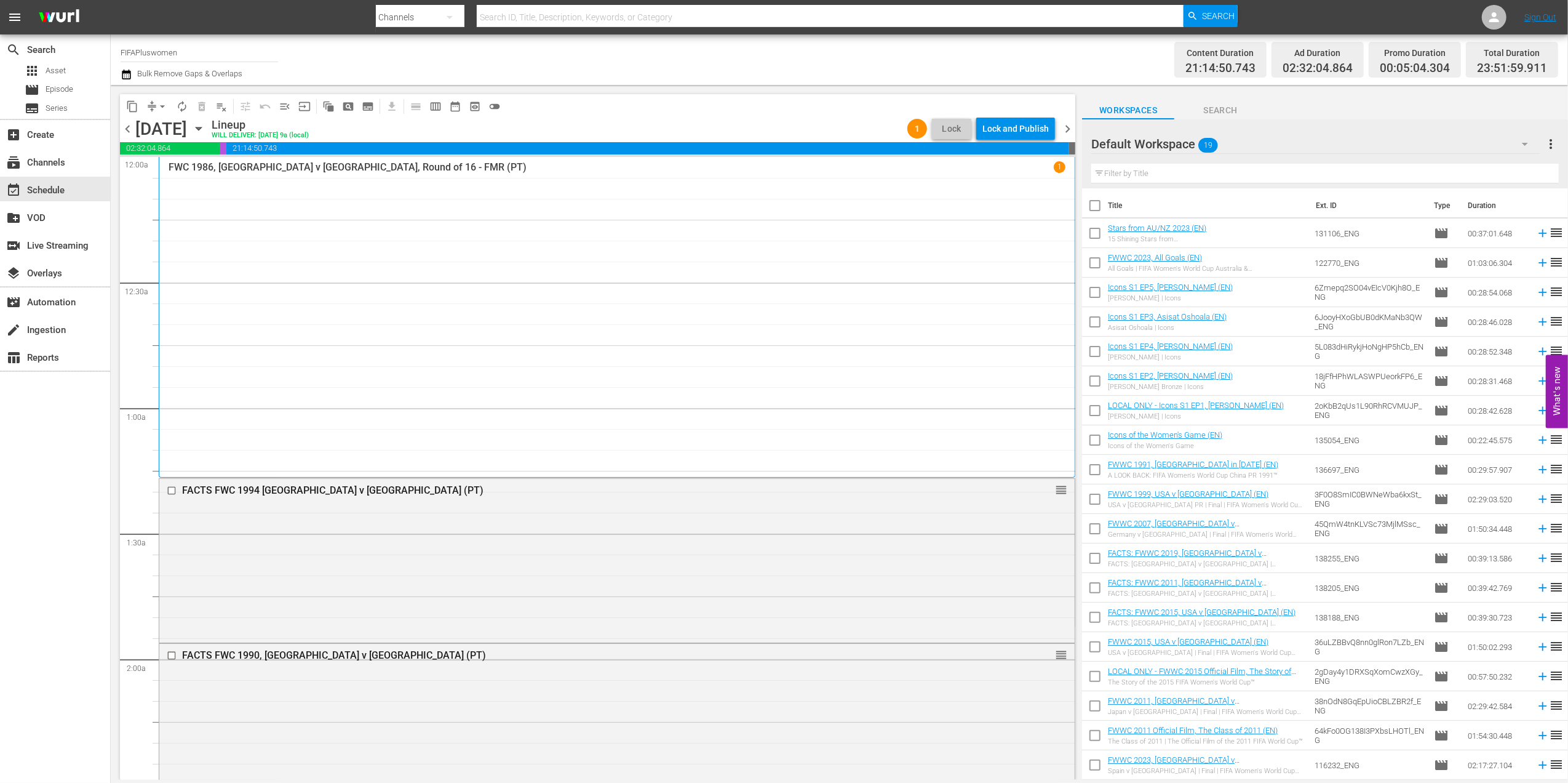
click at [298, 169] on p "FWC 1986, [GEOGRAPHIC_DATA] v [GEOGRAPHIC_DATA], Round of 16 - FMR (PT)" at bounding box center [347, 167] width 358 height 12
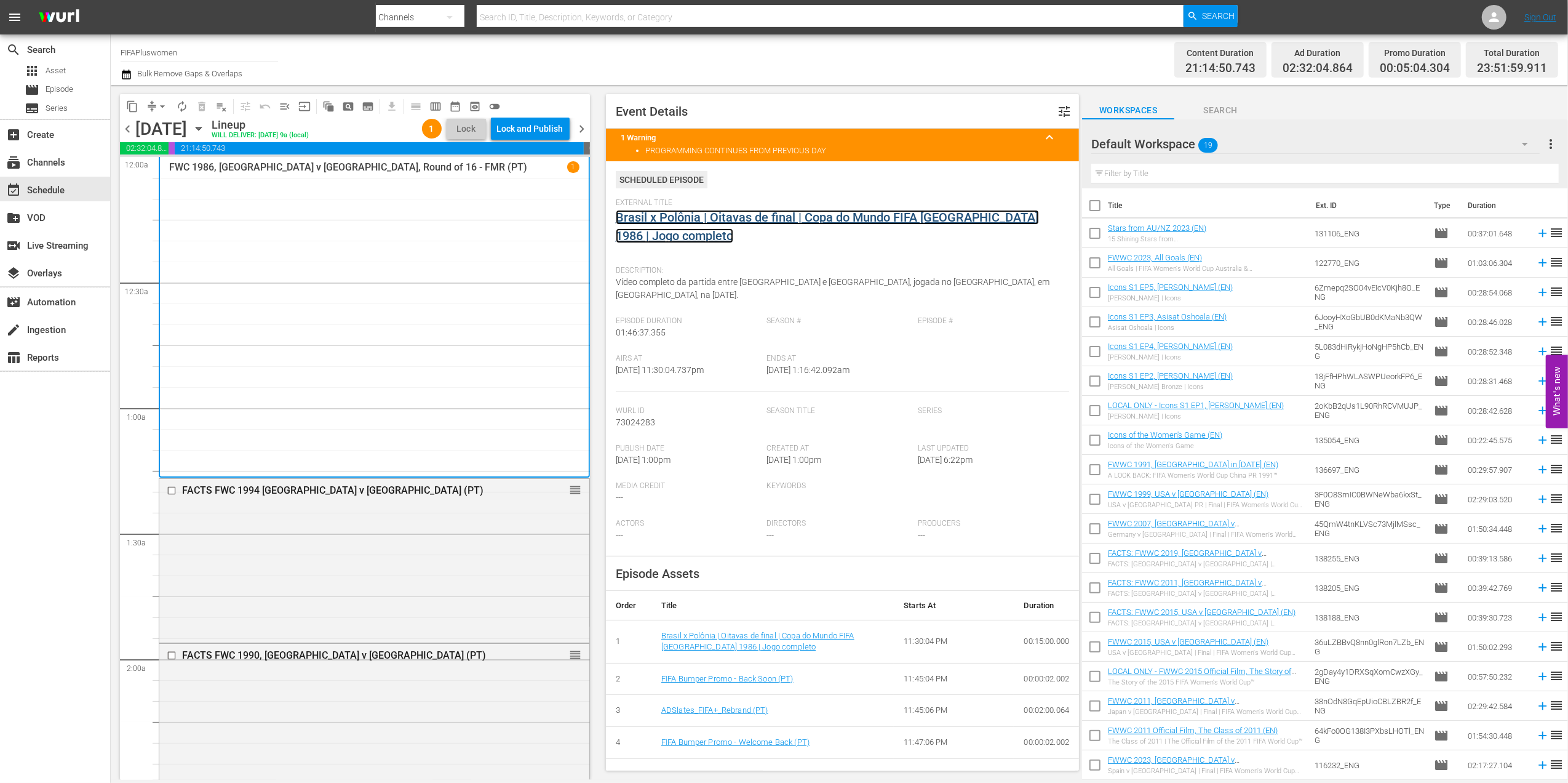
click at [773, 219] on link "Brasil x Polônia | Oitavas de final | Copa do Mundo FIFA [GEOGRAPHIC_DATA] 1986…" at bounding box center [827, 227] width 423 height 33
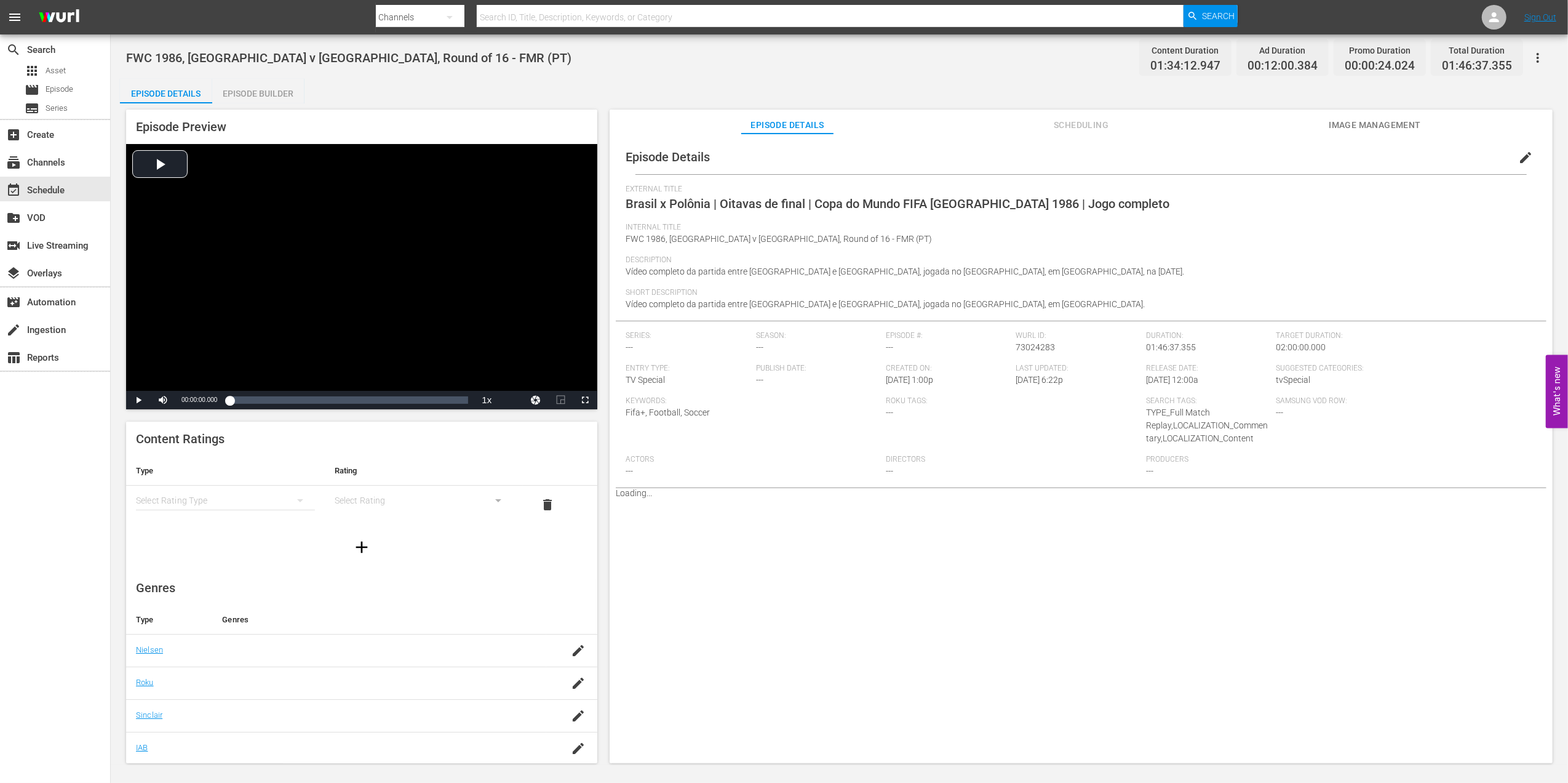
click at [276, 99] on div "Episode Builder" at bounding box center [259, 94] width 92 height 30
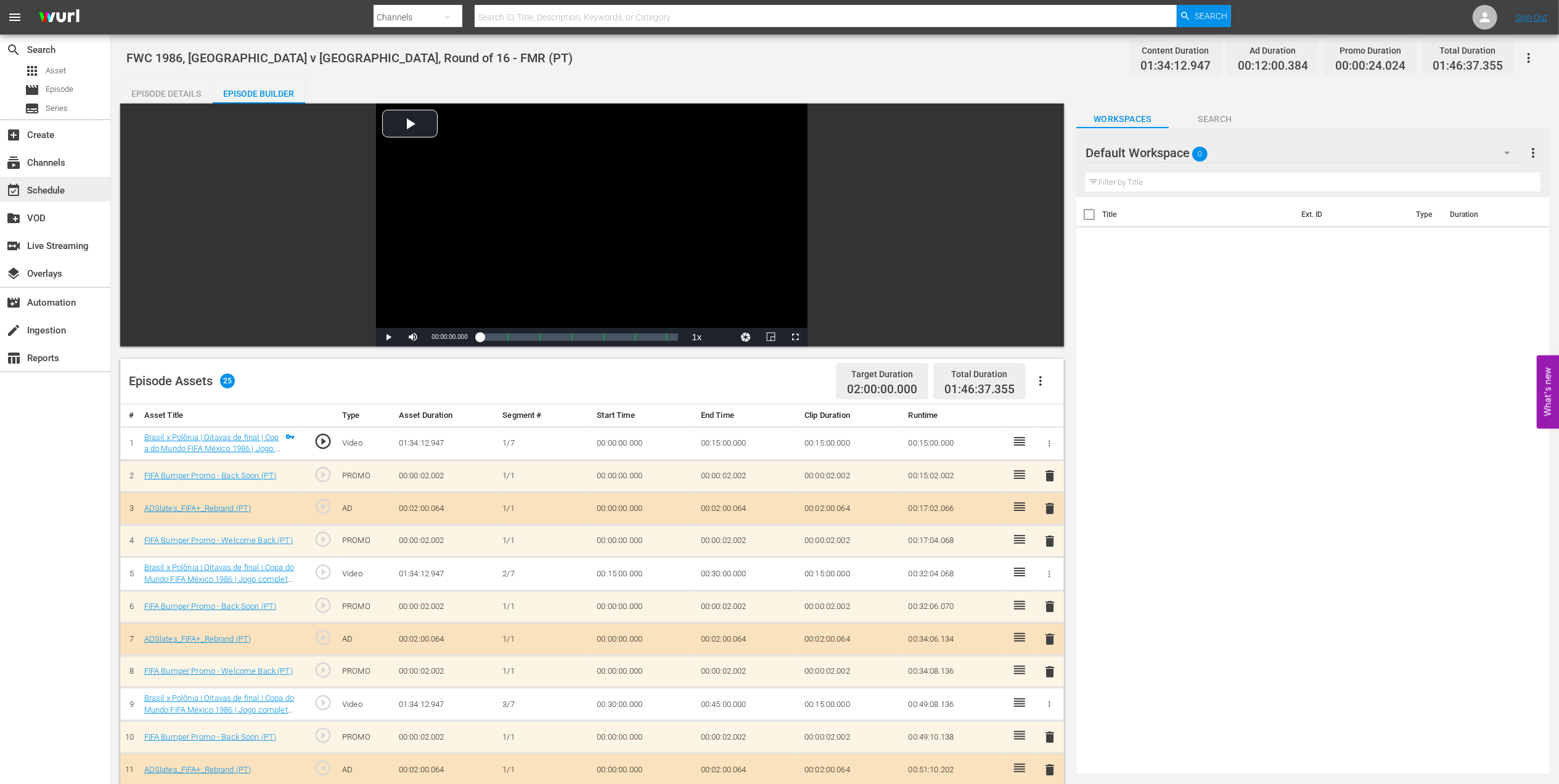
click at [65, 188] on div "event_available Schedule" at bounding box center [35, 188] width 69 height 11
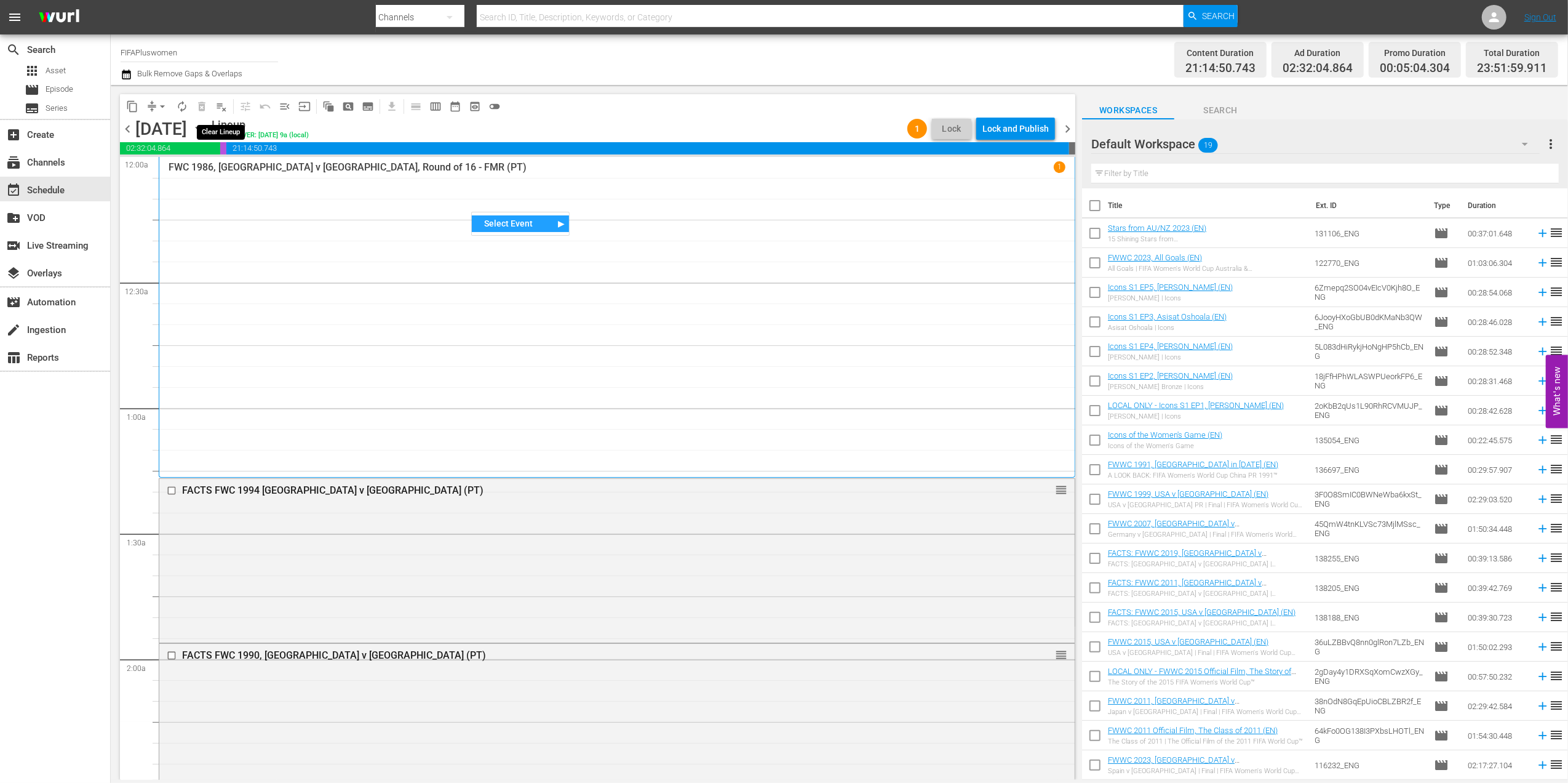
click at [219, 109] on span "playlist_remove_outlined" at bounding box center [222, 107] width 13 height 13
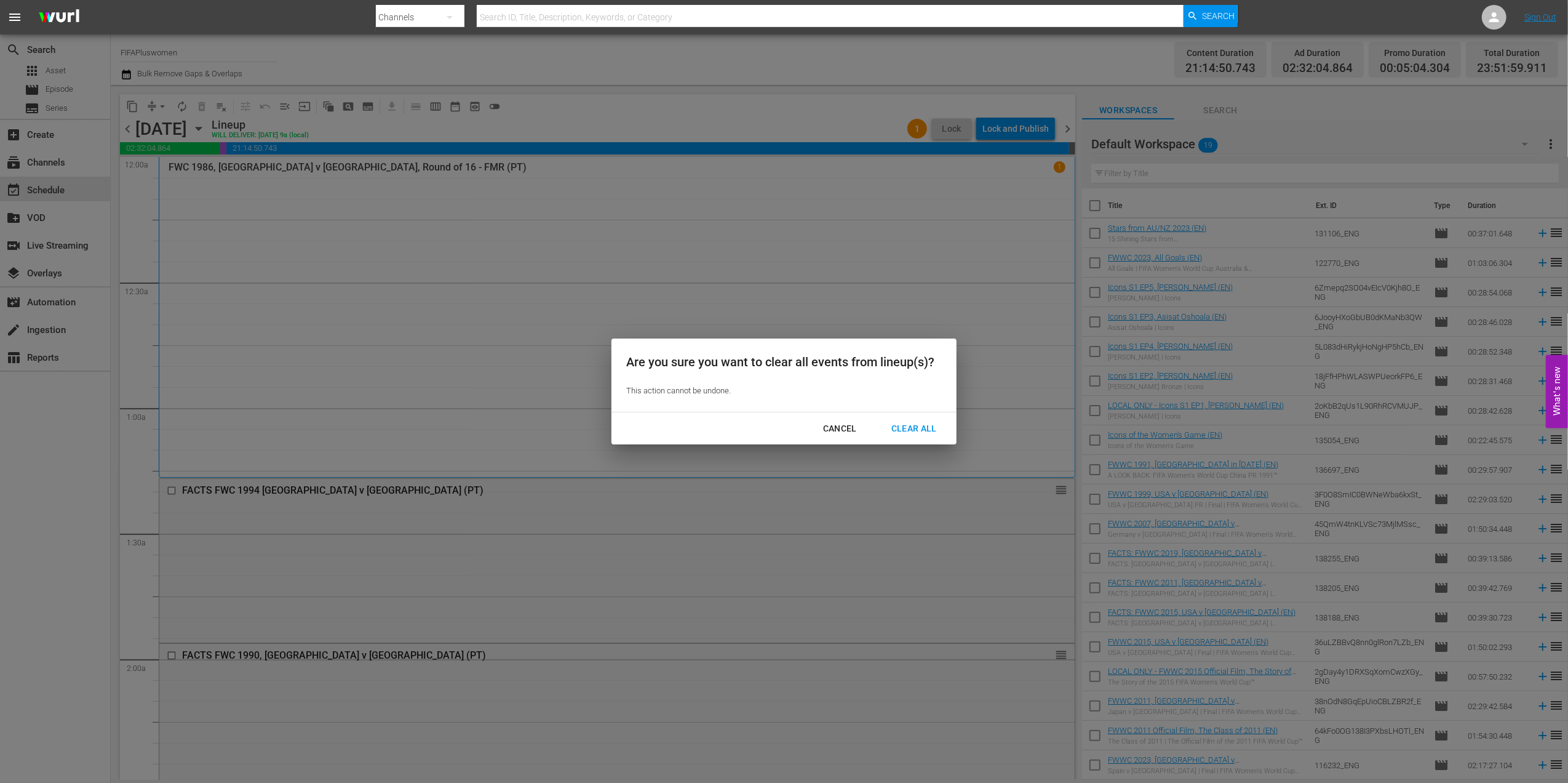
click at [911, 425] on div "Clear All" at bounding box center [914, 429] width 65 height 16
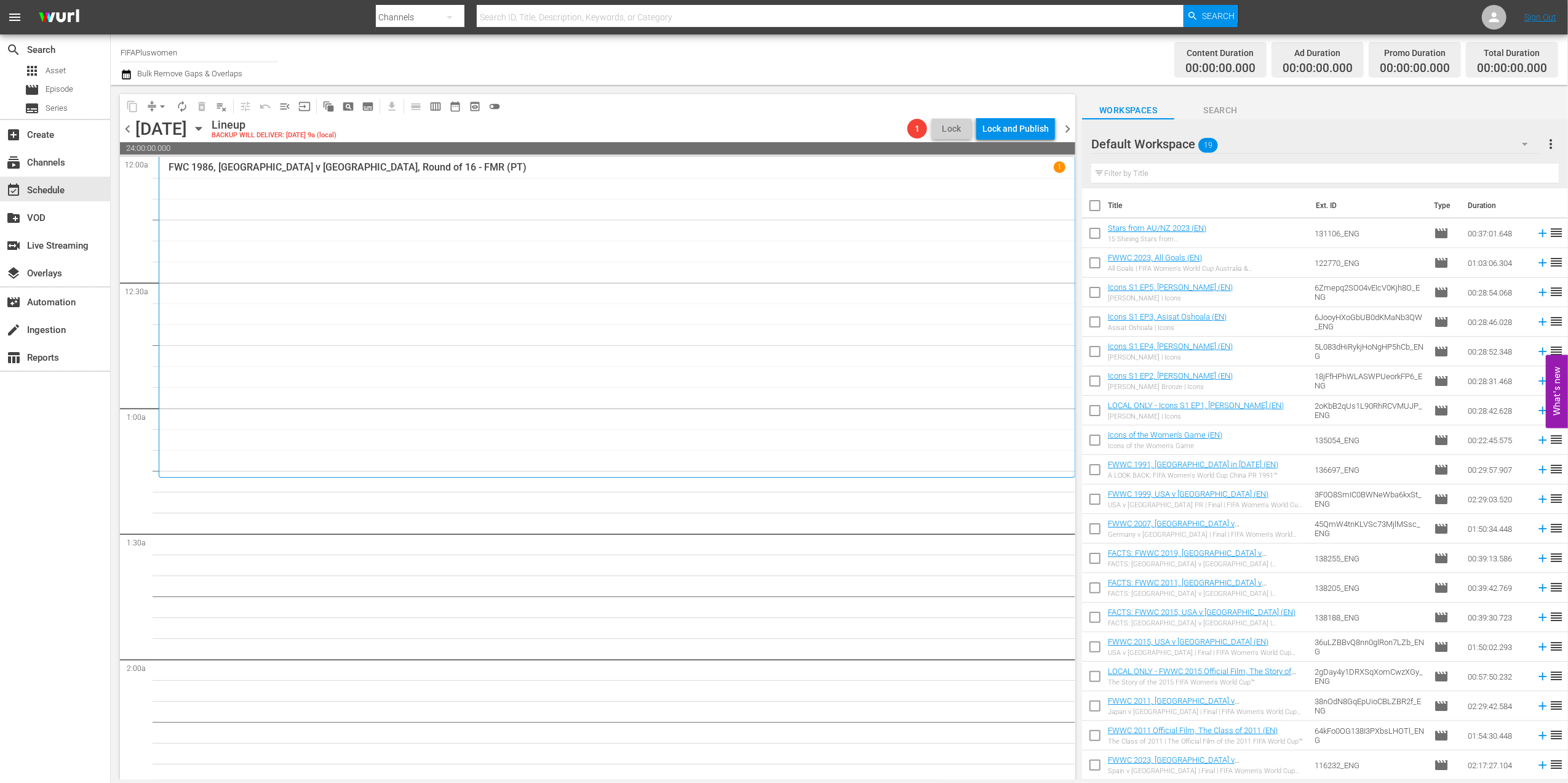
click at [1070, 127] on span "chevron_right" at bounding box center [1068, 129] width 16 height 16
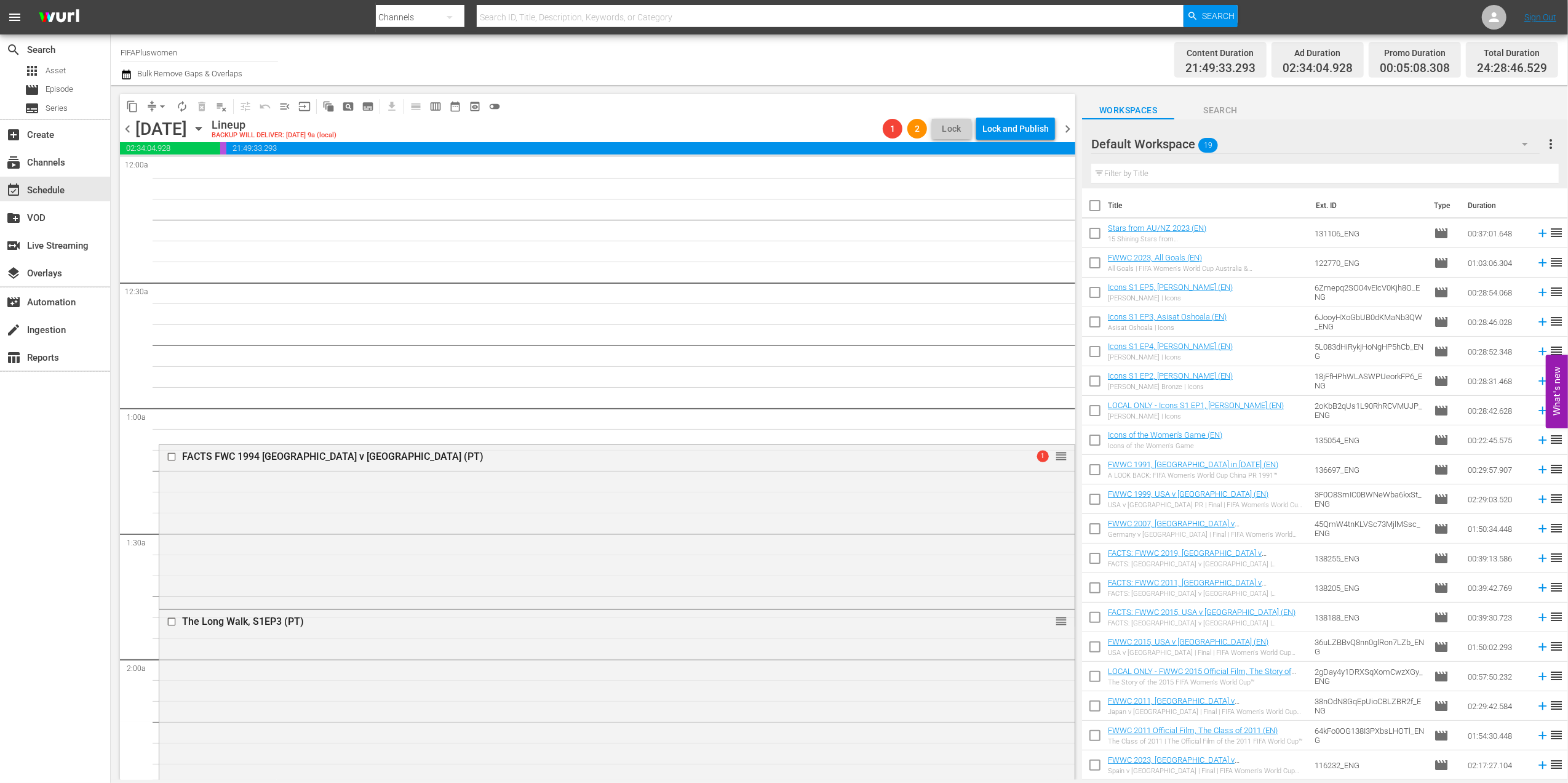
click at [223, 111] on span "playlist_remove_outlined" at bounding box center [222, 107] width 13 height 13
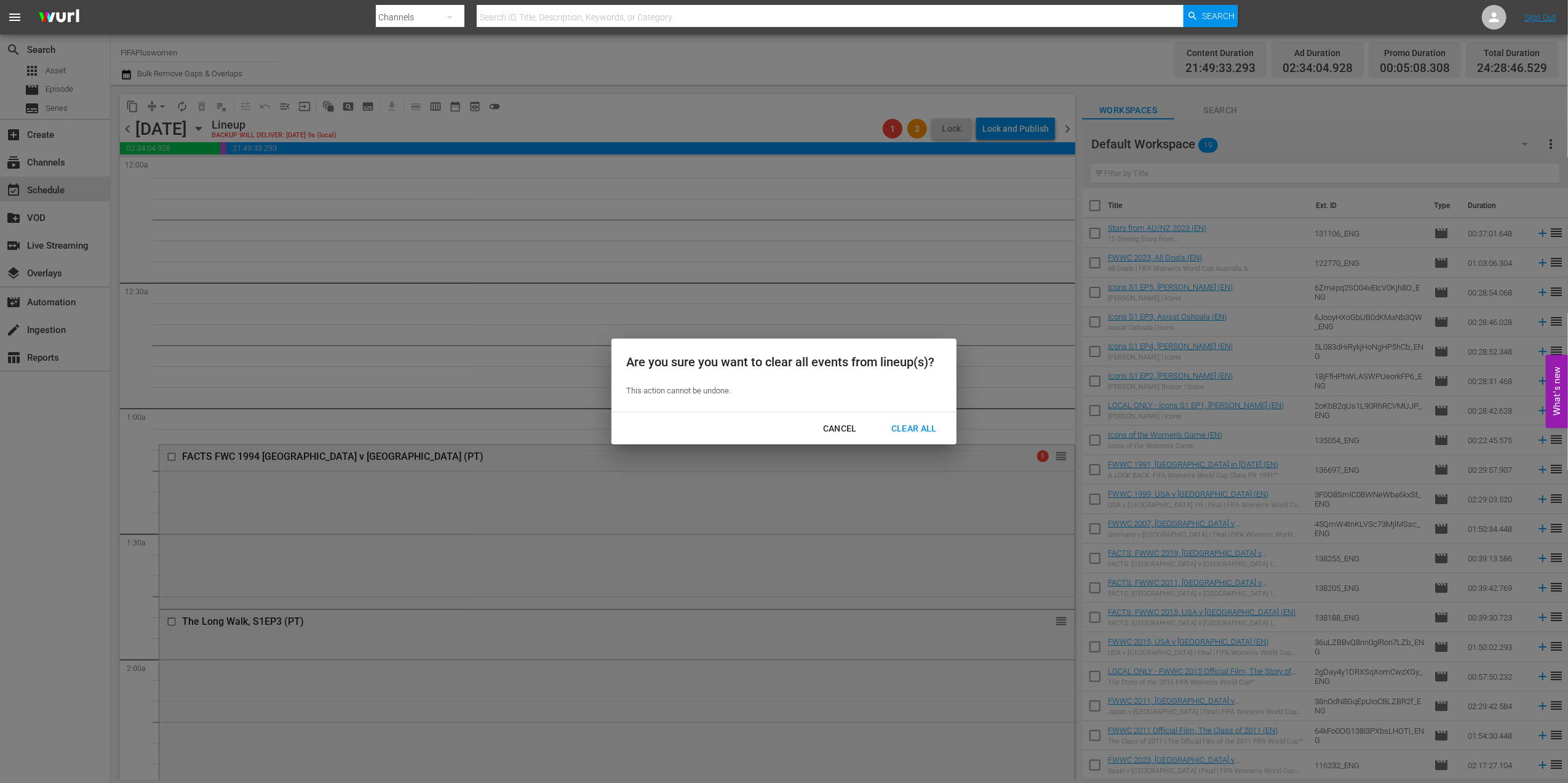
click at [900, 426] on div "Clear All" at bounding box center [914, 429] width 65 height 16
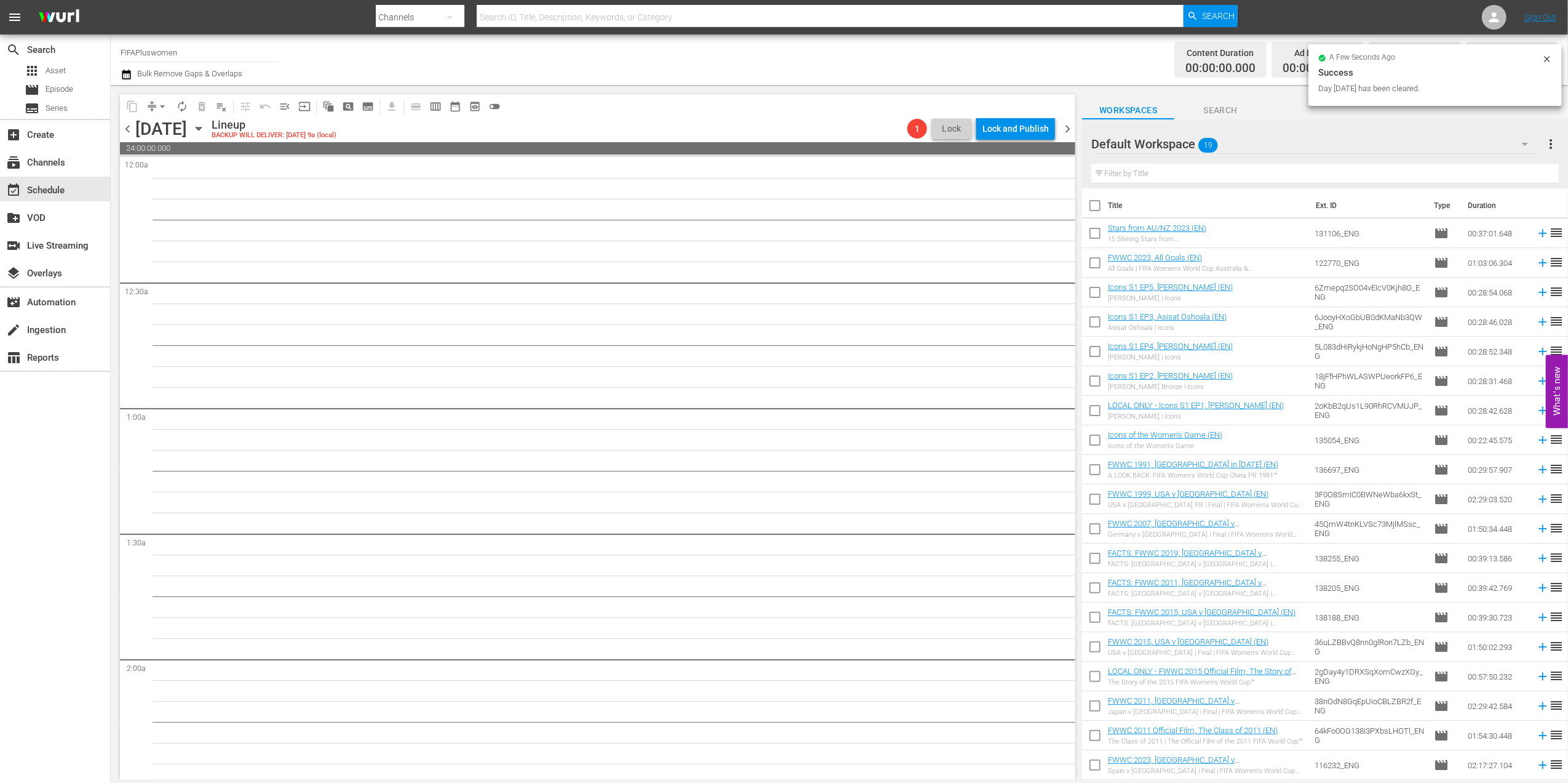
click at [1064, 125] on span "chevron_right" at bounding box center [1068, 129] width 16 height 16
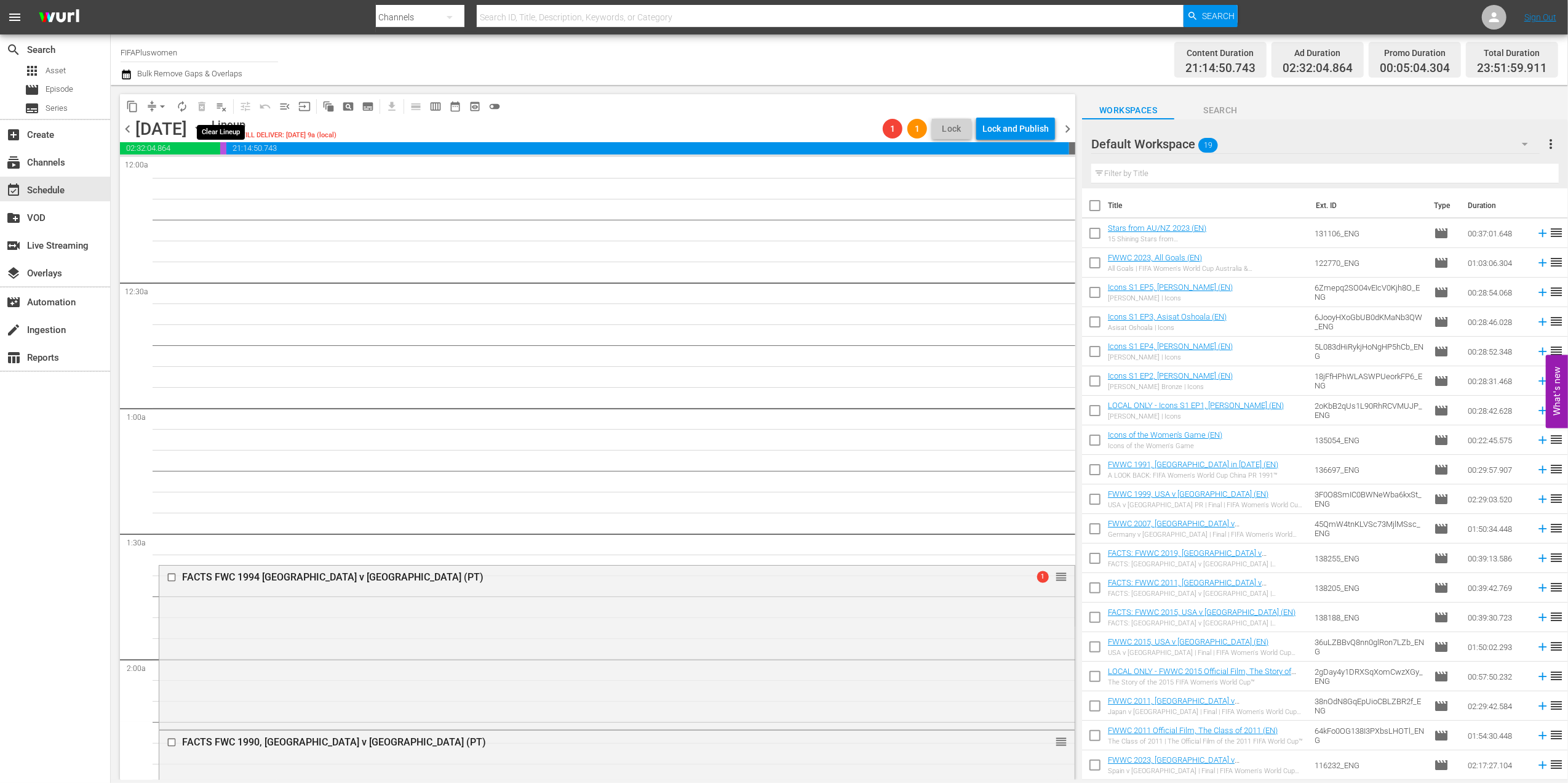
click at [222, 107] on span "playlist_remove_outlined" at bounding box center [222, 107] width 13 height 13
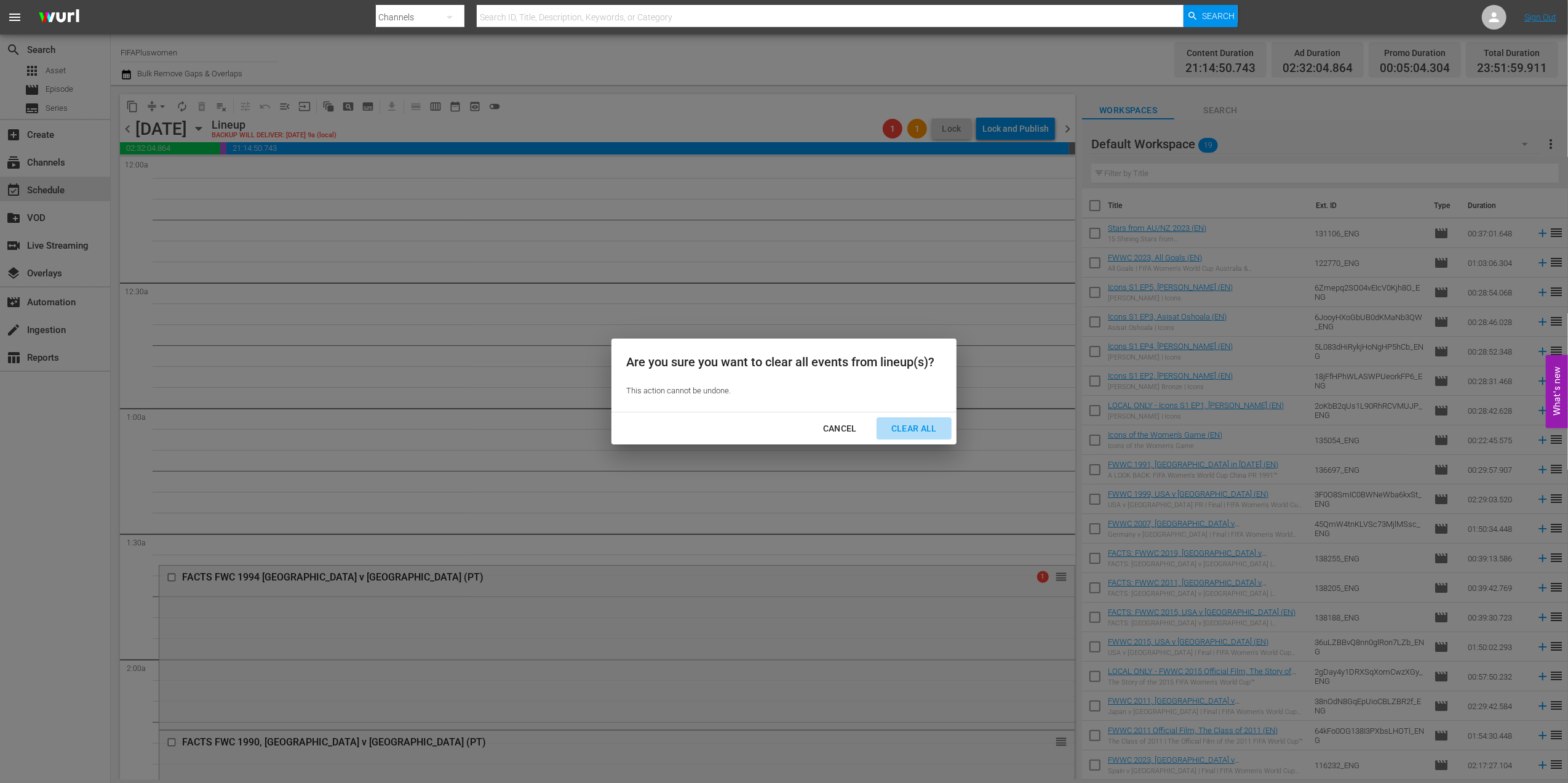
click at [917, 426] on div "Clear All" at bounding box center [914, 429] width 65 height 16
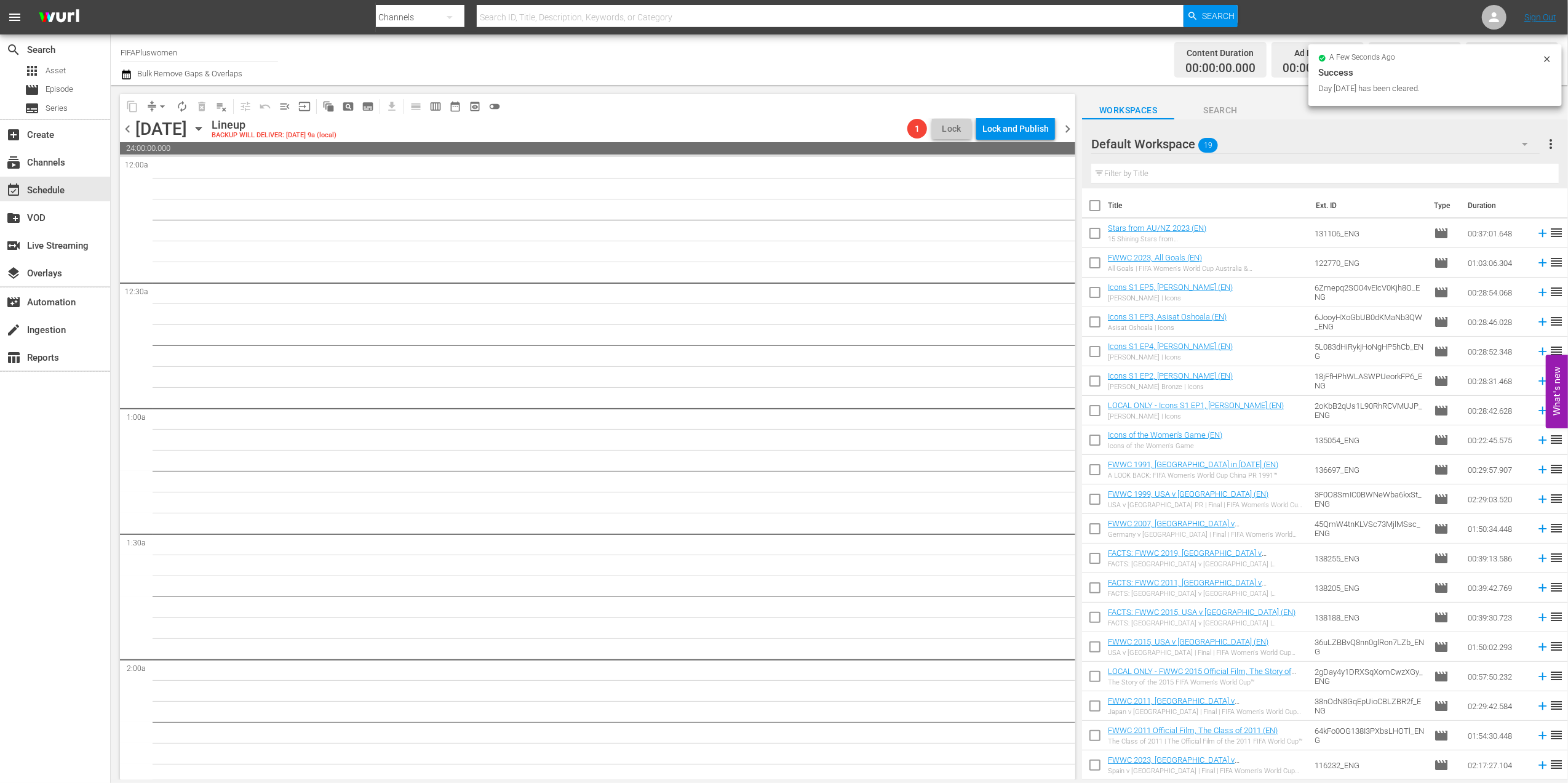
click at [1069, 125] on span "chevron_right" at bounding box center [1068, 129] width 16 height 16
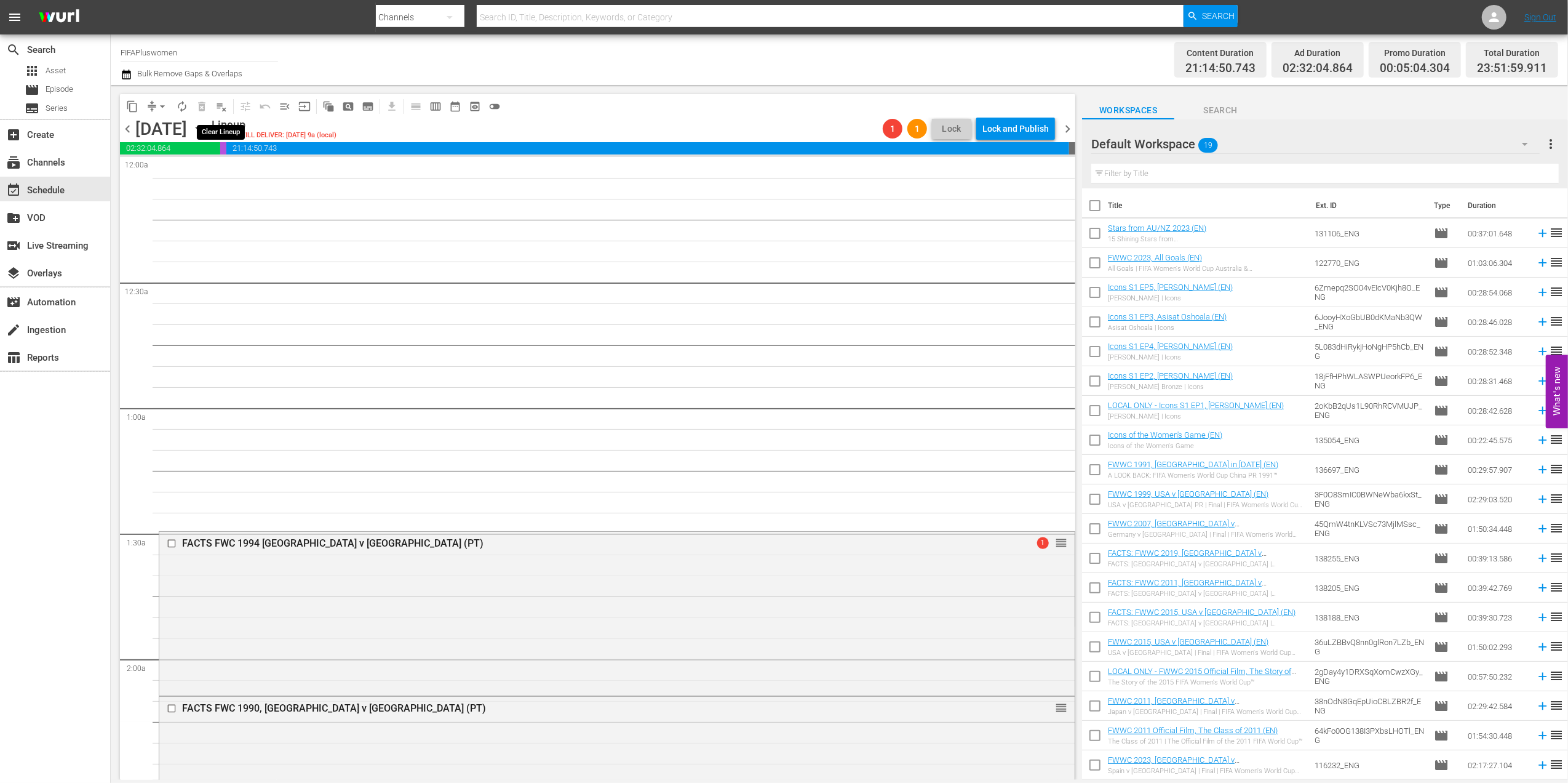
click at [224, 107] on span "playlist_remove_outlined" at bounding box center [222, 107] width 13 height 13
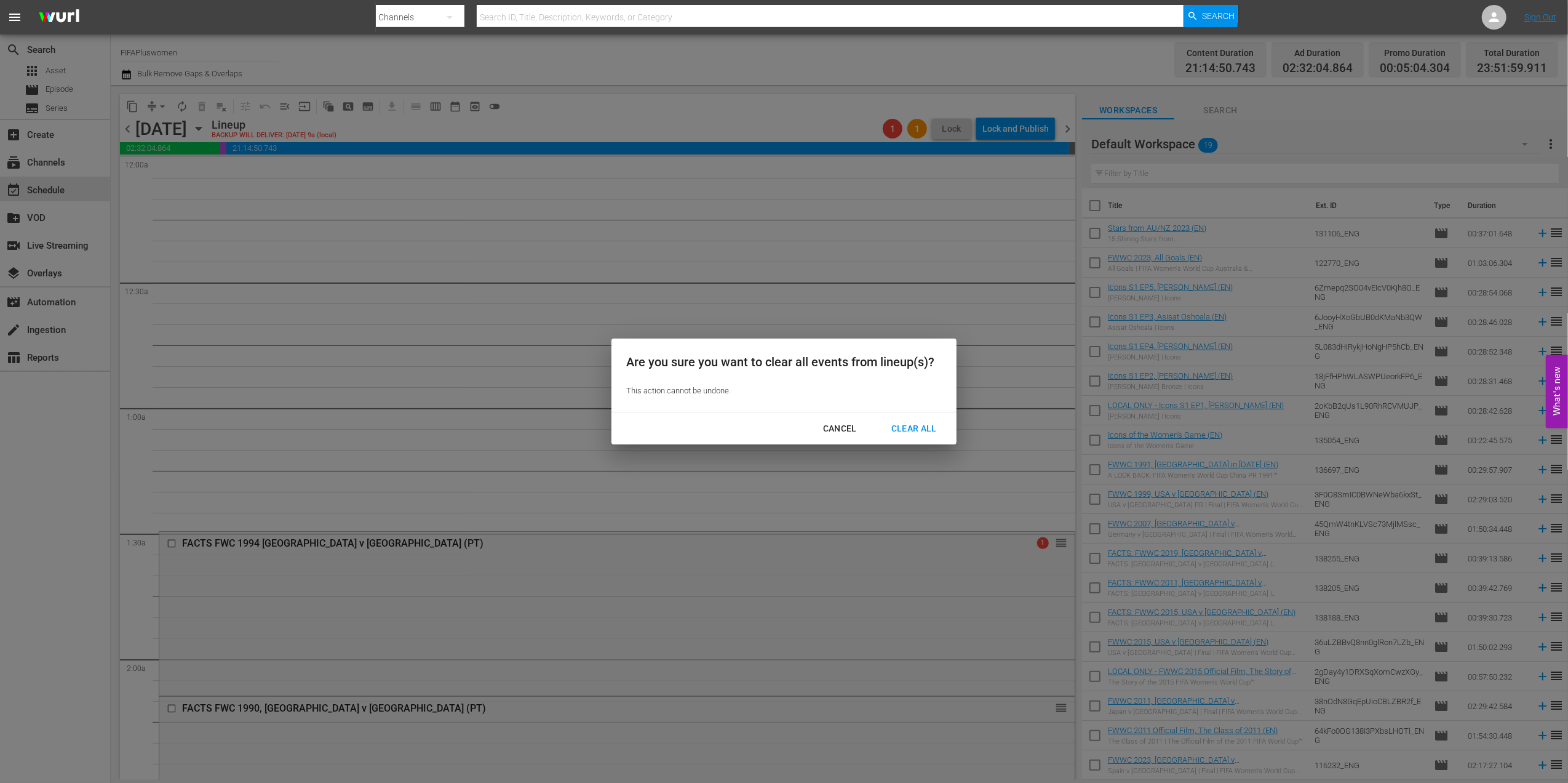
click at [926, 431] on div "Clear All" at bounding box center [914, 429] width 65 height 16
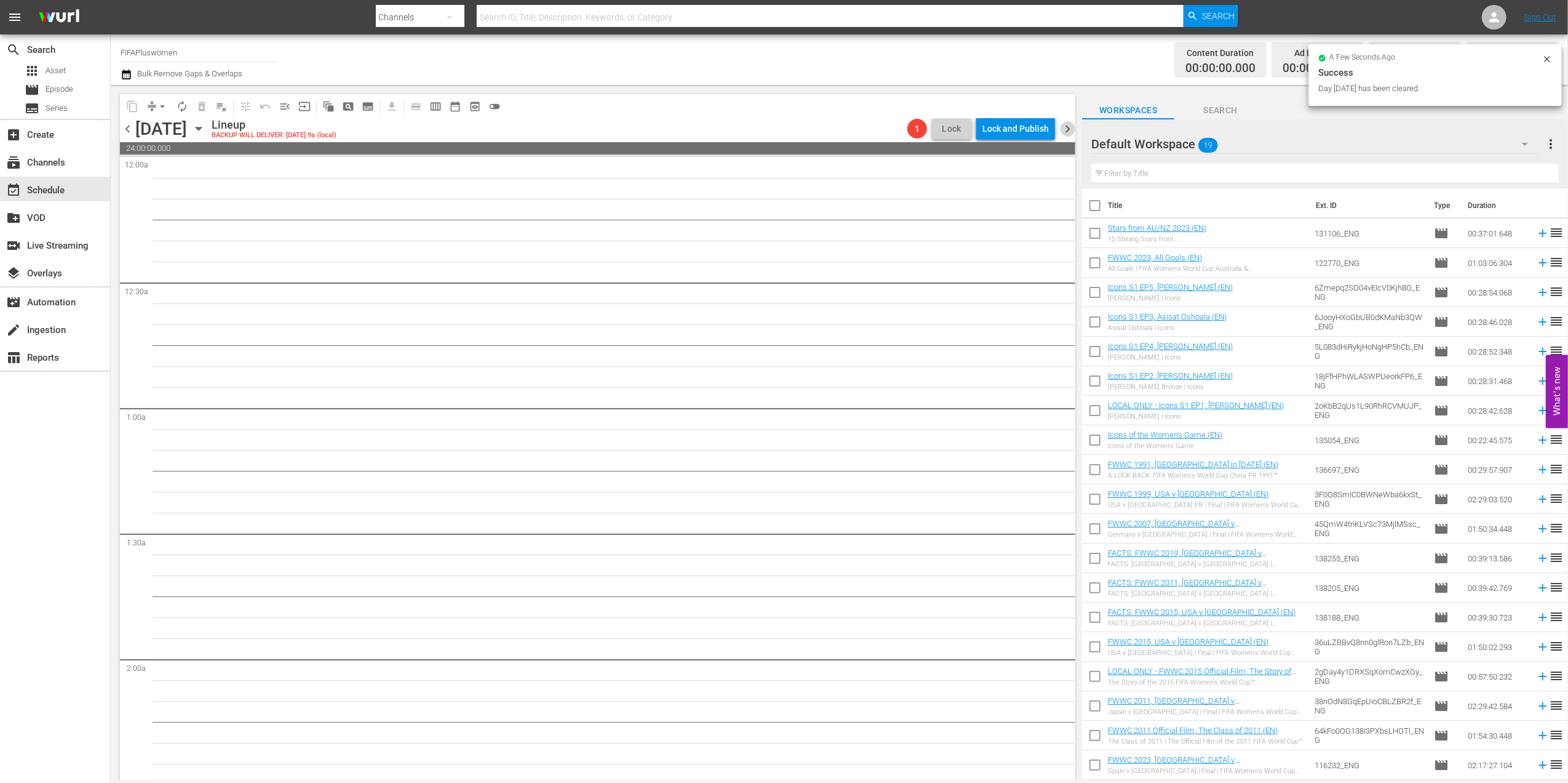
click at [1069, 129] on span "chevron_right" at bounding box center [1068, 129] width 16 height 16
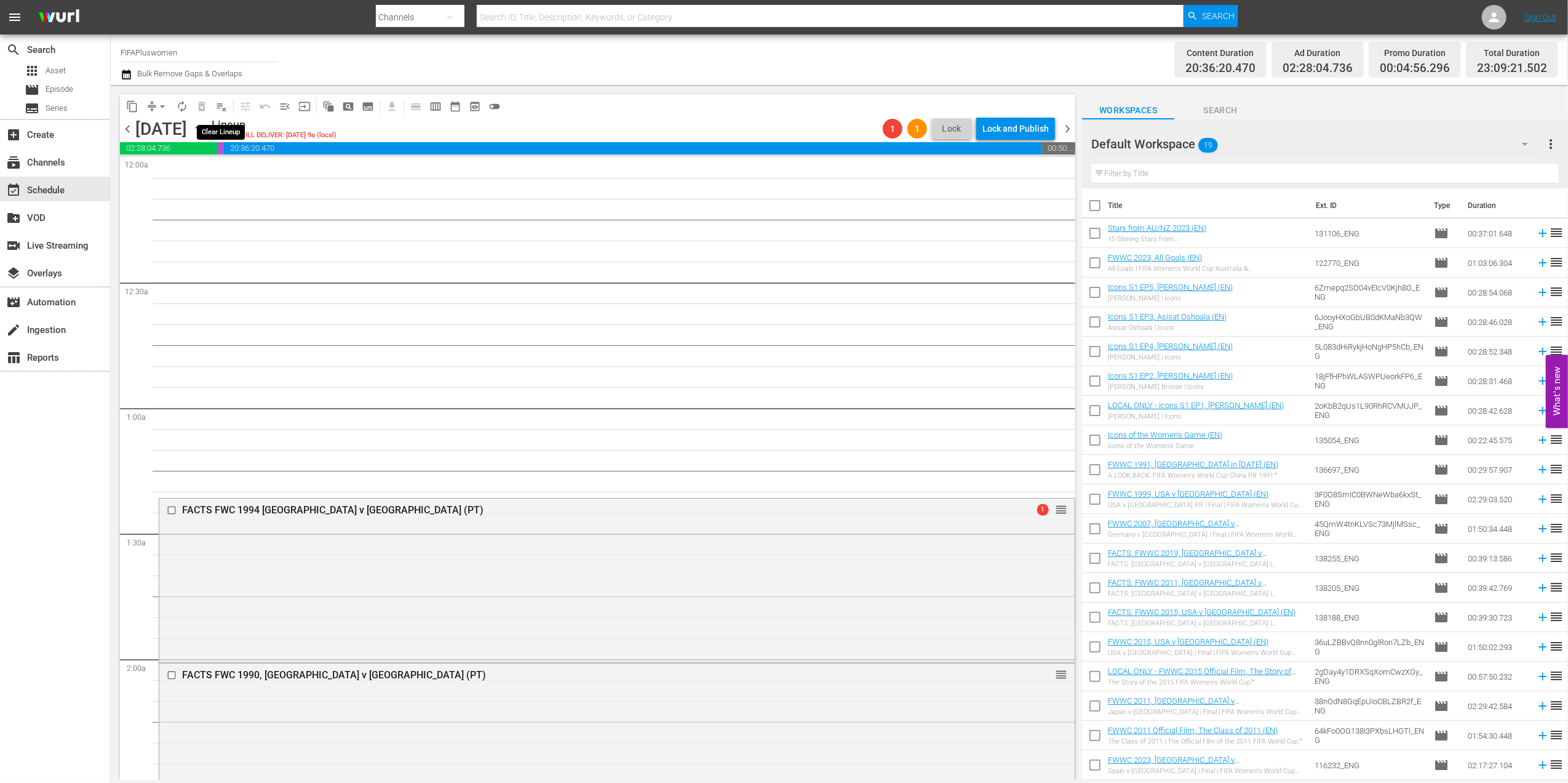
click at [223, 103] on span "playlist_remove_outlined" at bounding box center [222, 107] width 13 height 13
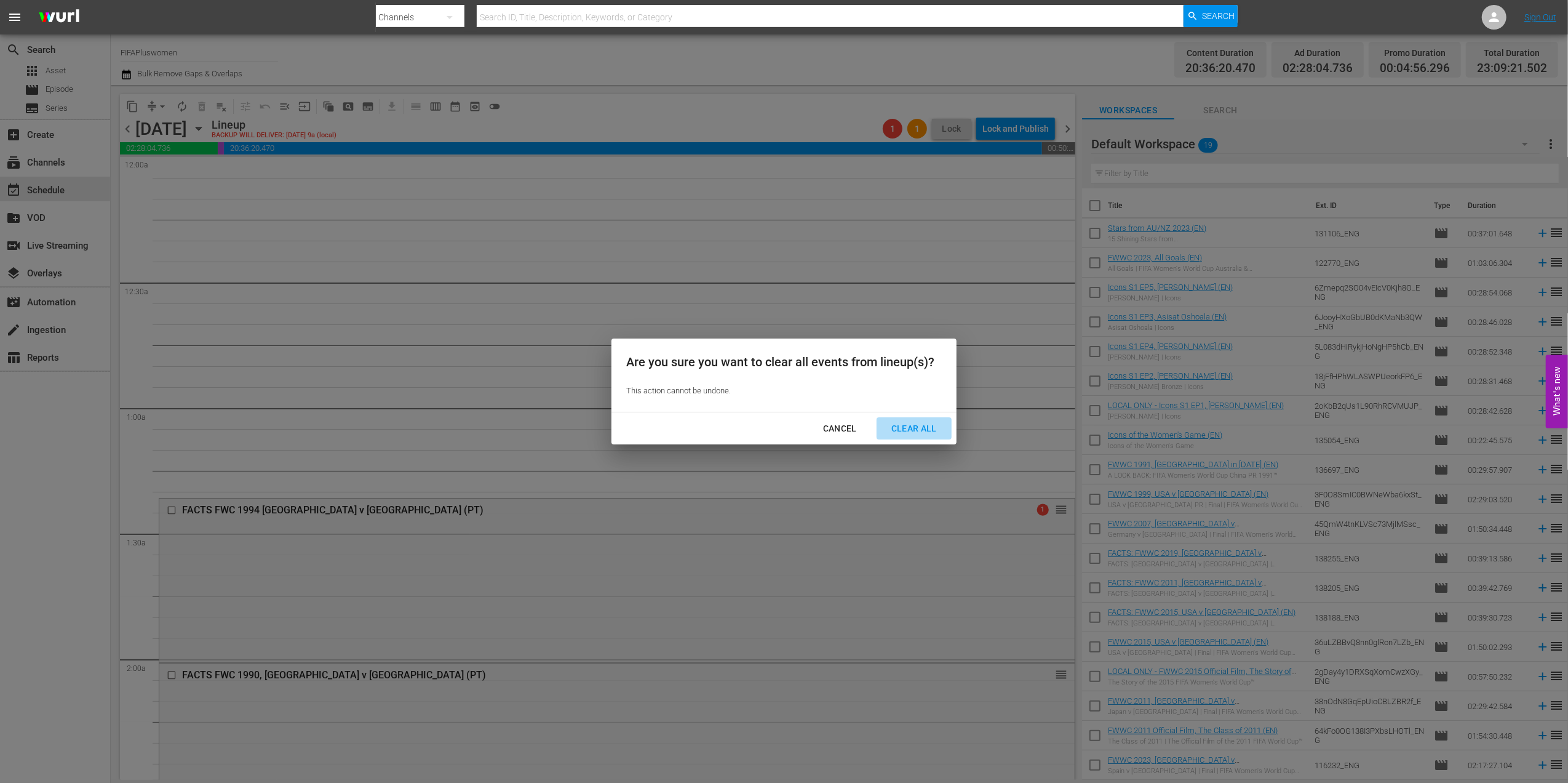
click at [911, 427] on div "Clear All" at bounding box center [914, 429] width 65 height 16
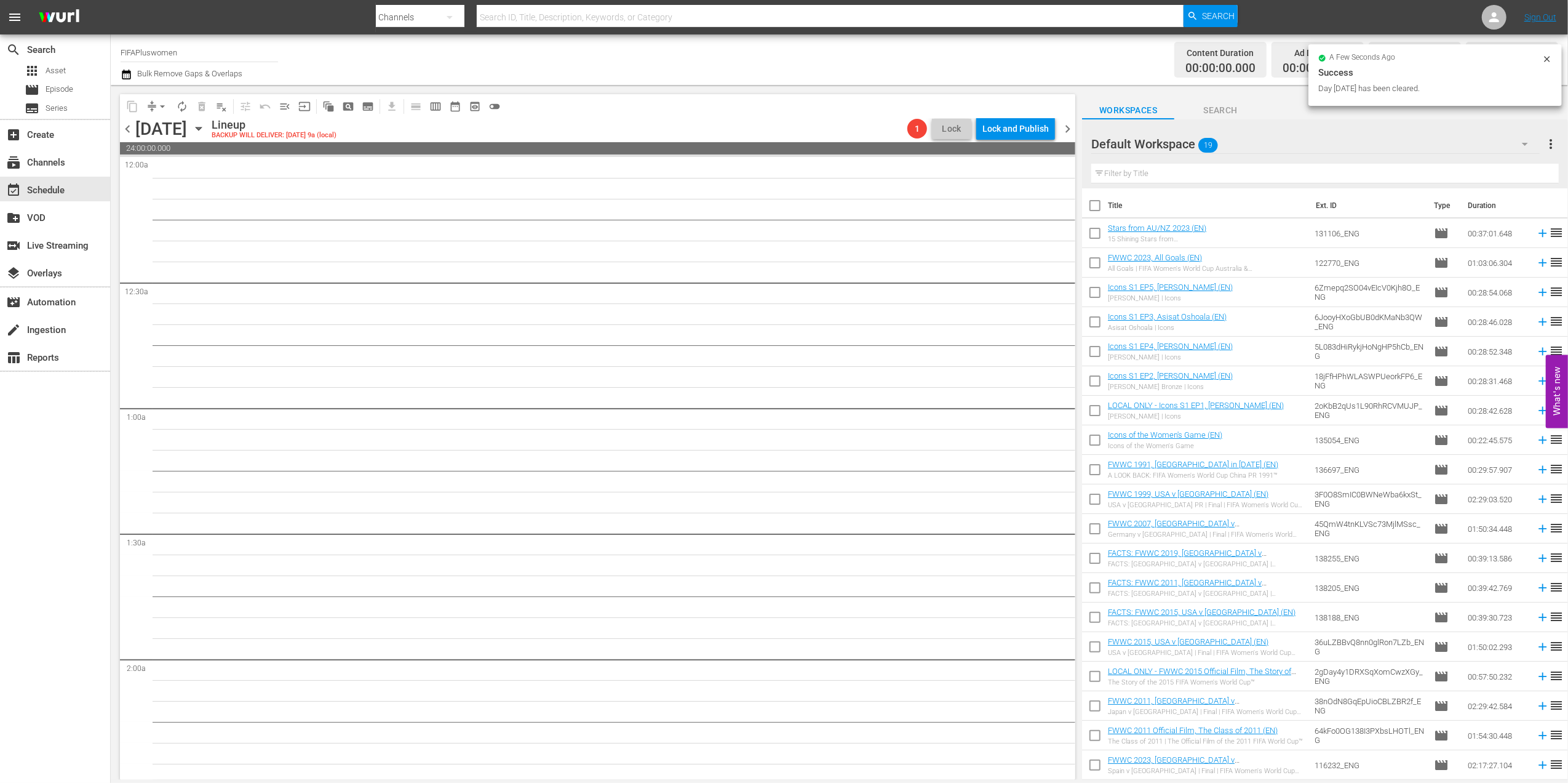
click at [1070, 129] on span "chevron_right" at bounding box center [1068, 129] width 16 height 16
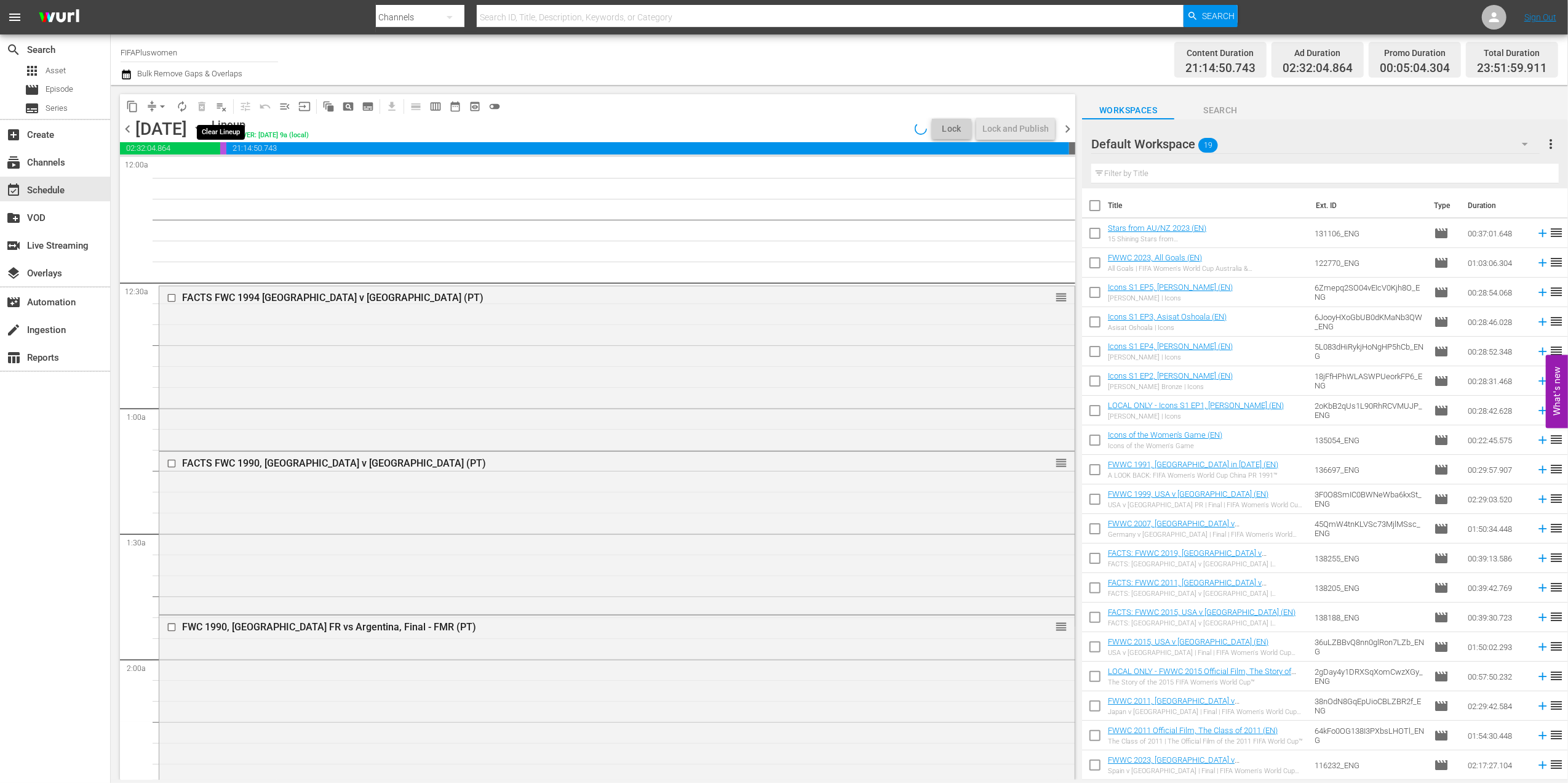
click at [218, 104] on span "playlist_remove_outlined" at bounding box center [222, 107] width 13 height 13
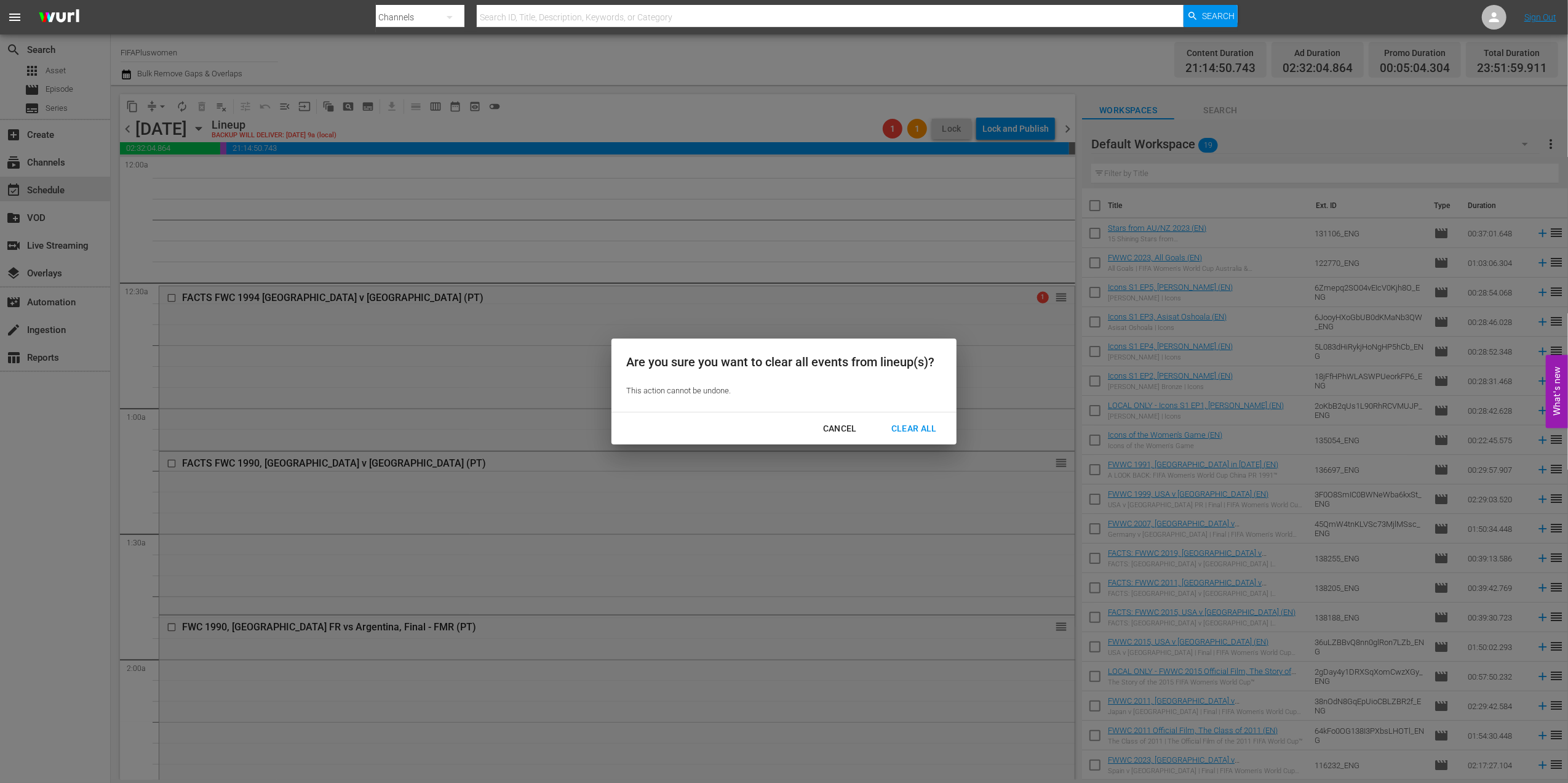
click at [910, 425] on div "Clear All" at bounding box center [914, 429] width 65 height 16
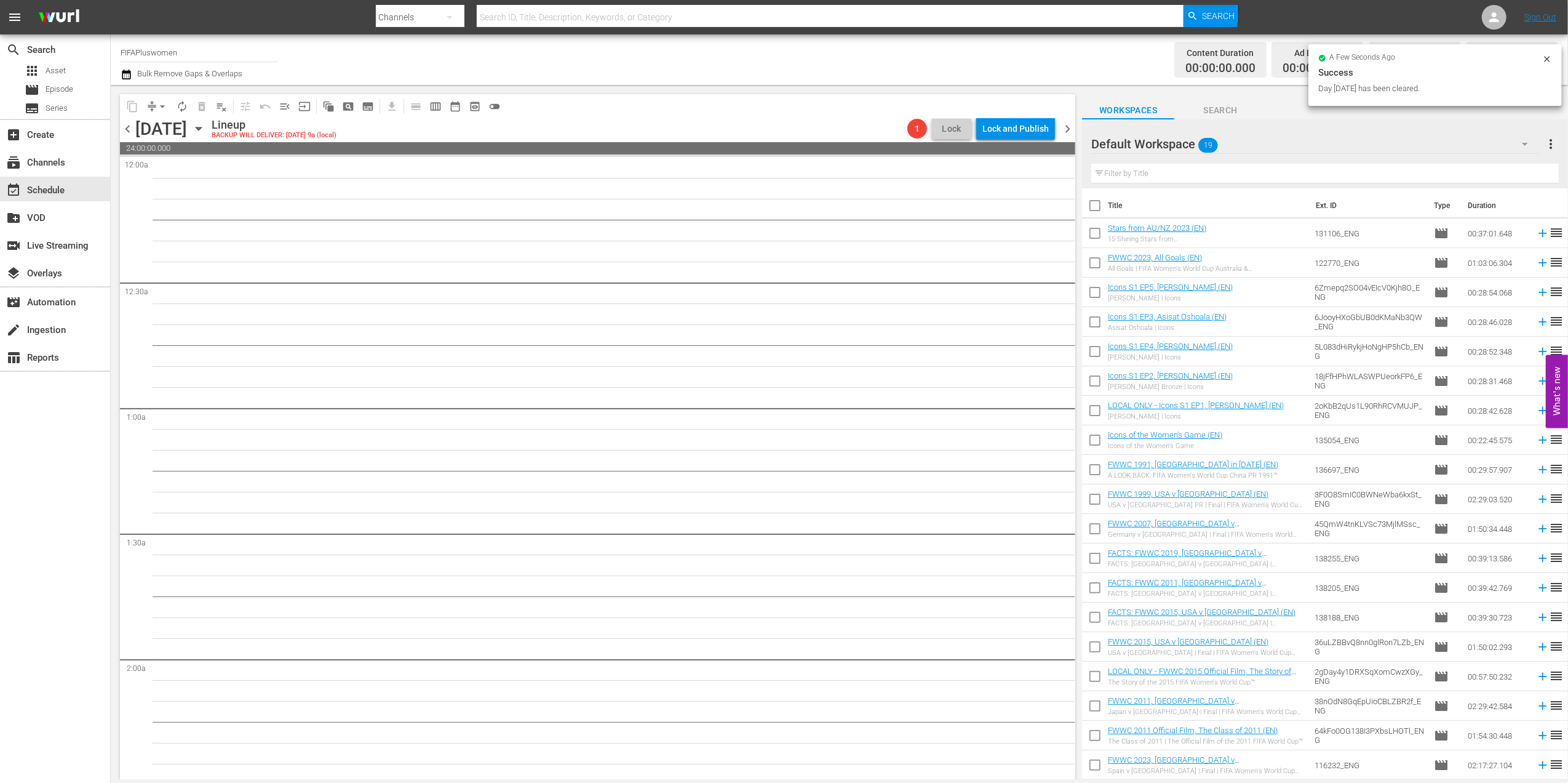
click at [1071, 125] on span "chevron_right" at bounding box center [1068, 129] width 16 height 16
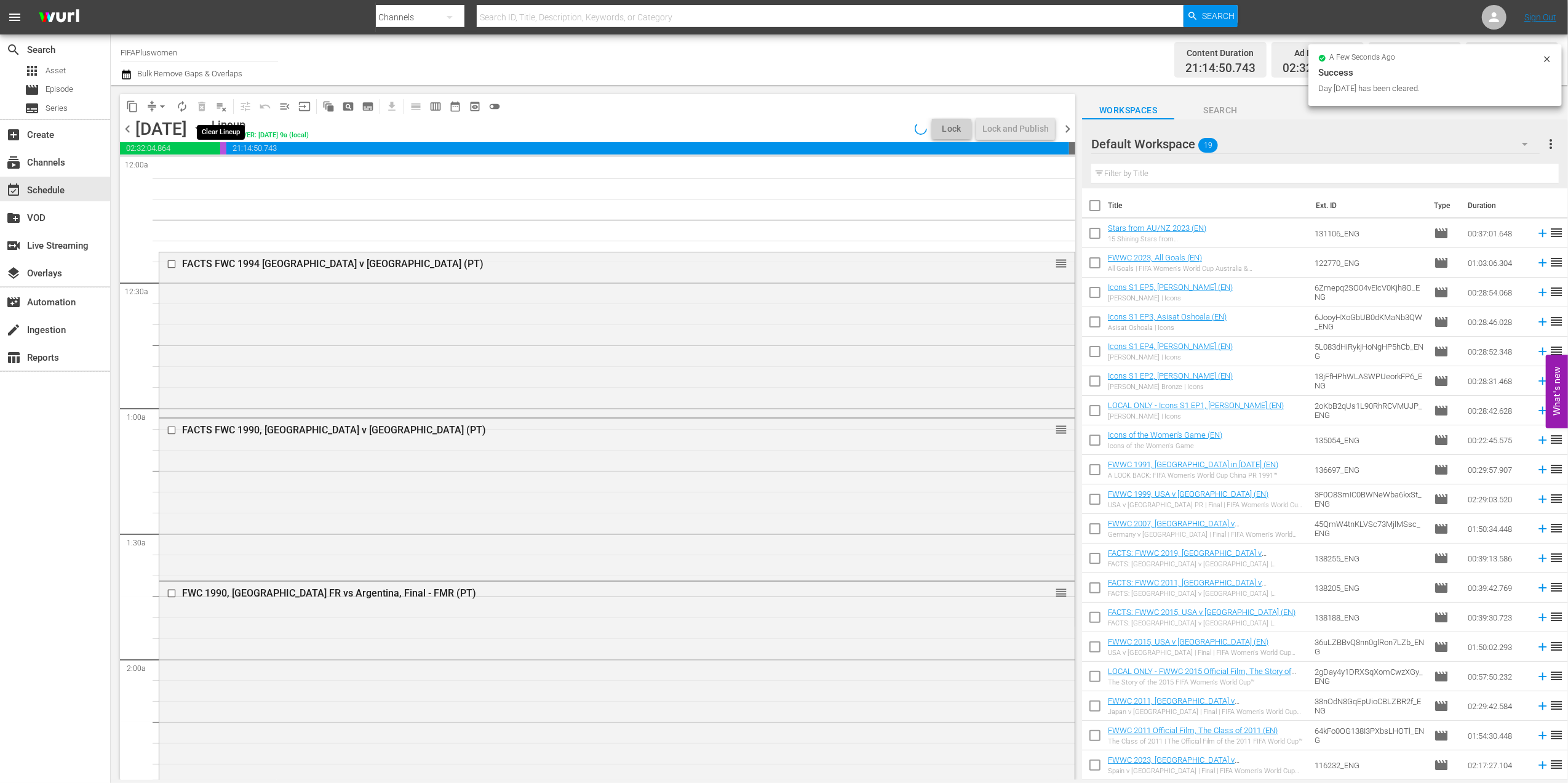
click at [222, 103] on span "playlist_remove_outlined" at bounding box center [222, 107] width 13 height 13
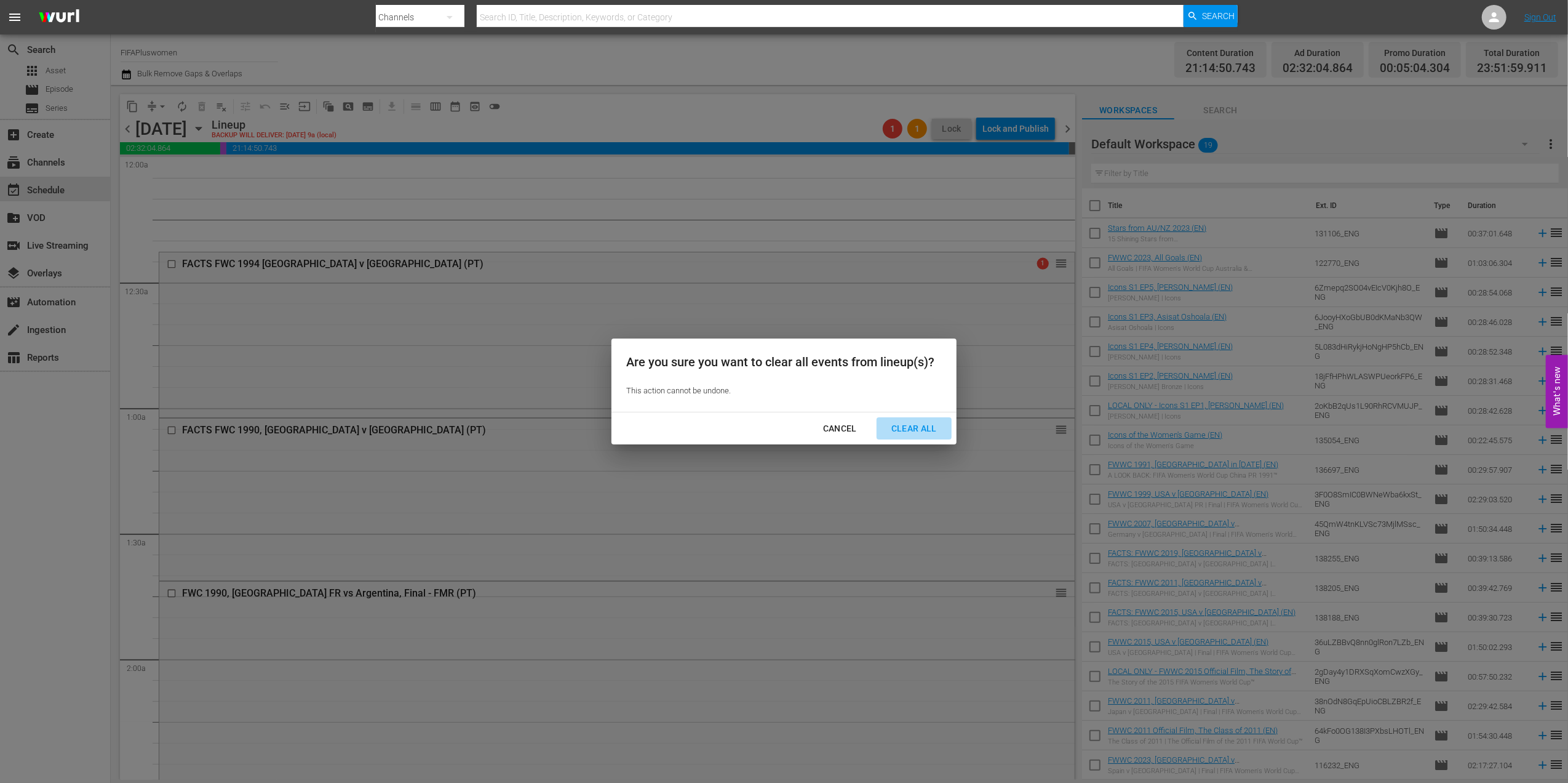
click at [914, 423] on div "Clear All" at bounding box center [914, 429] width 65 height 16
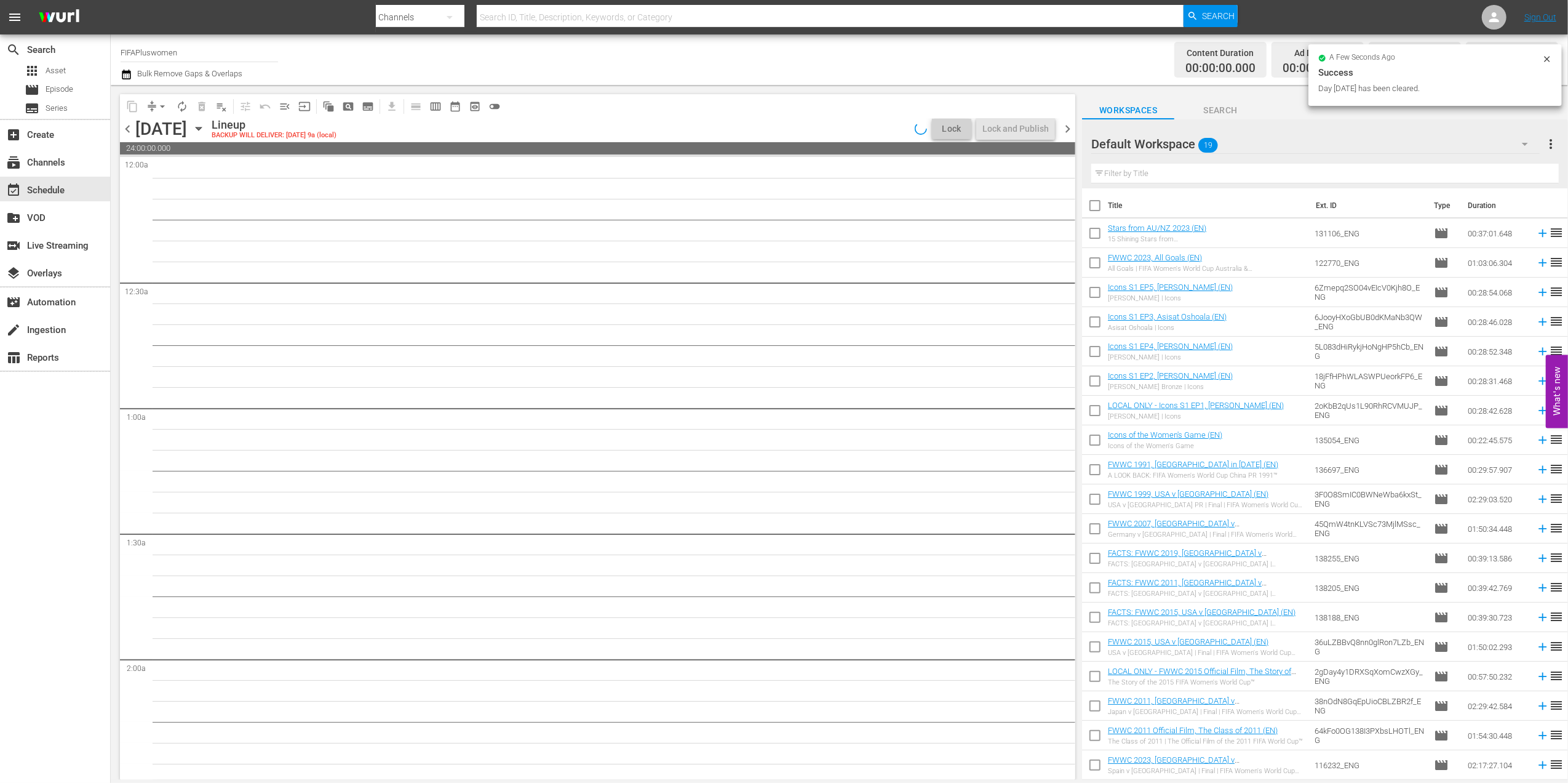
click at [1071, 129] on span "chevron_right" at bounding box center [1068, 129] width 16 height 16
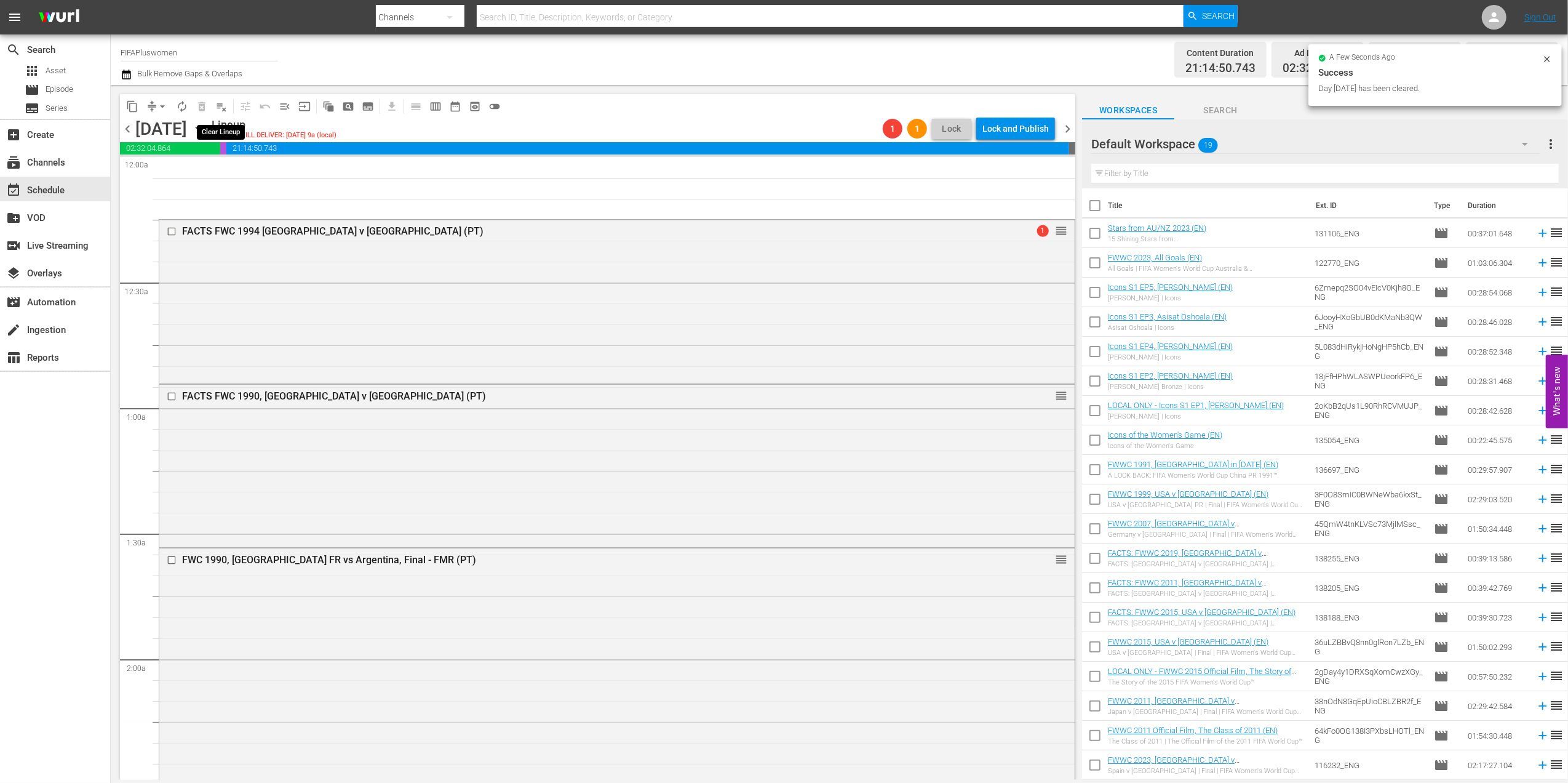
click at [222, 104] on span "playlist_remove_outlined" at bounding box center [222, 107] width 13 height 13
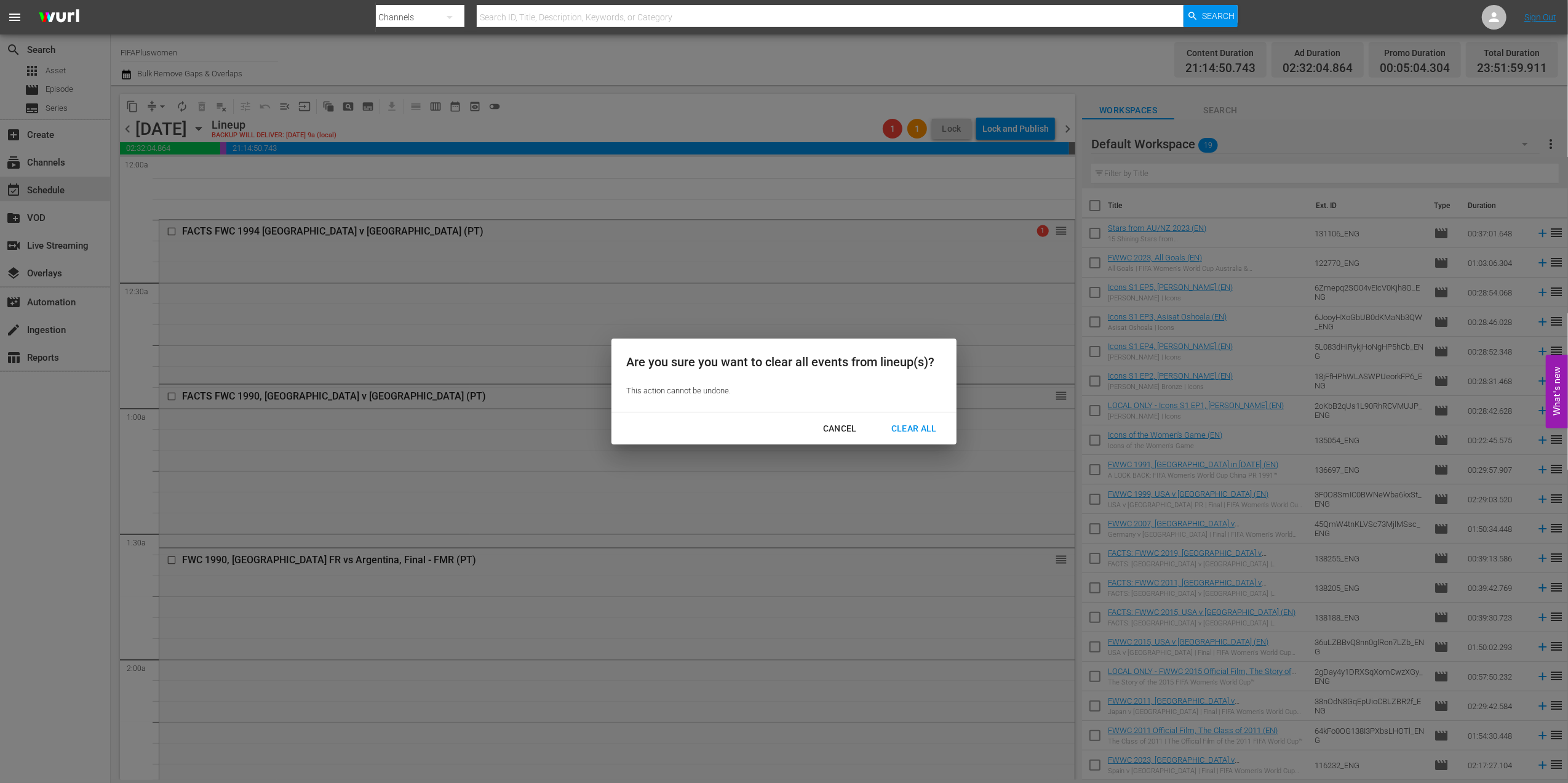
click at [914, 434] on div "Clear All" at bounding box center [914, 429] width 65 height 16
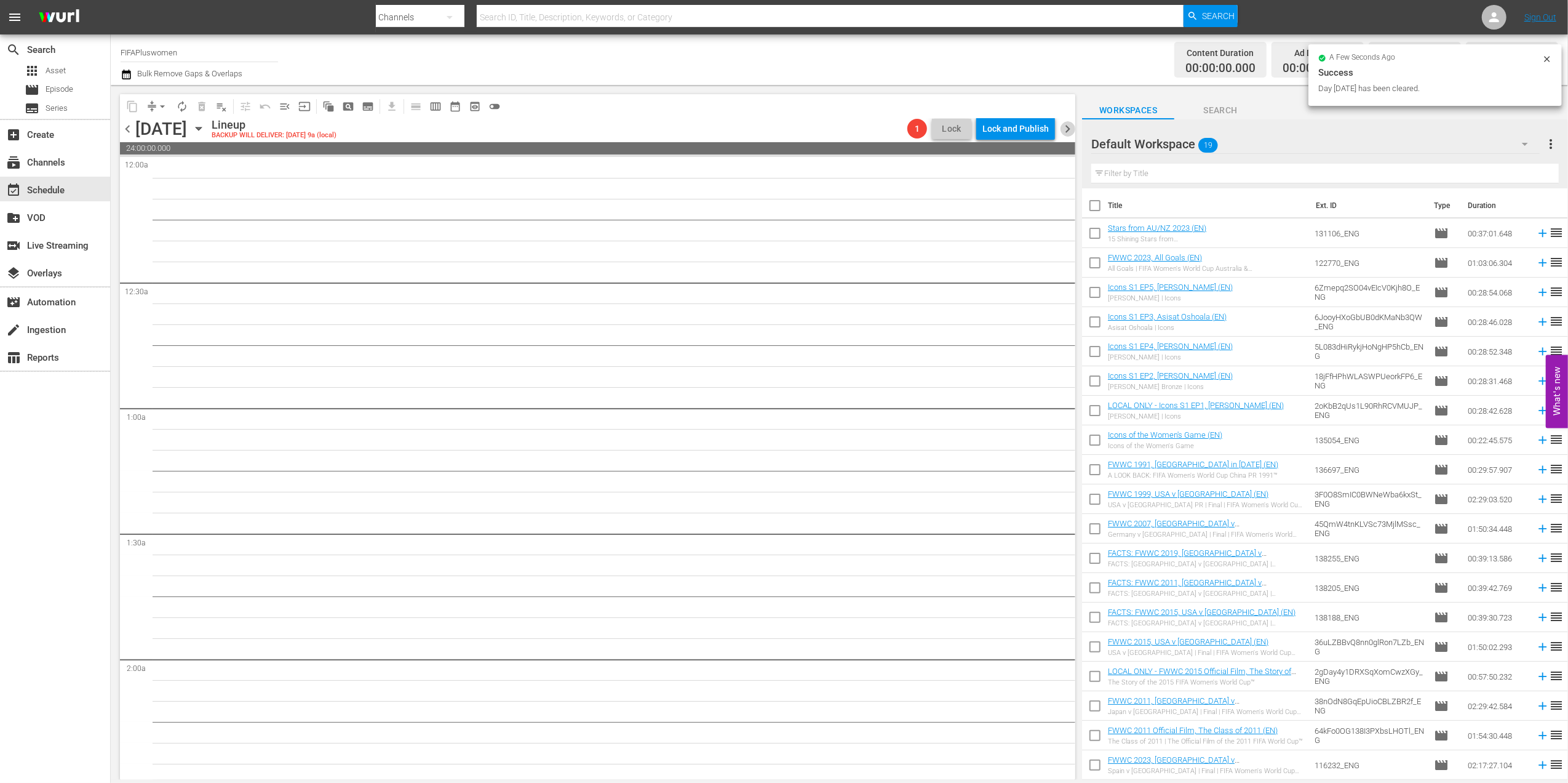
click at [1066, 129] on span "chevron_right" at bounding box center [1068, 129] width 16 height 16
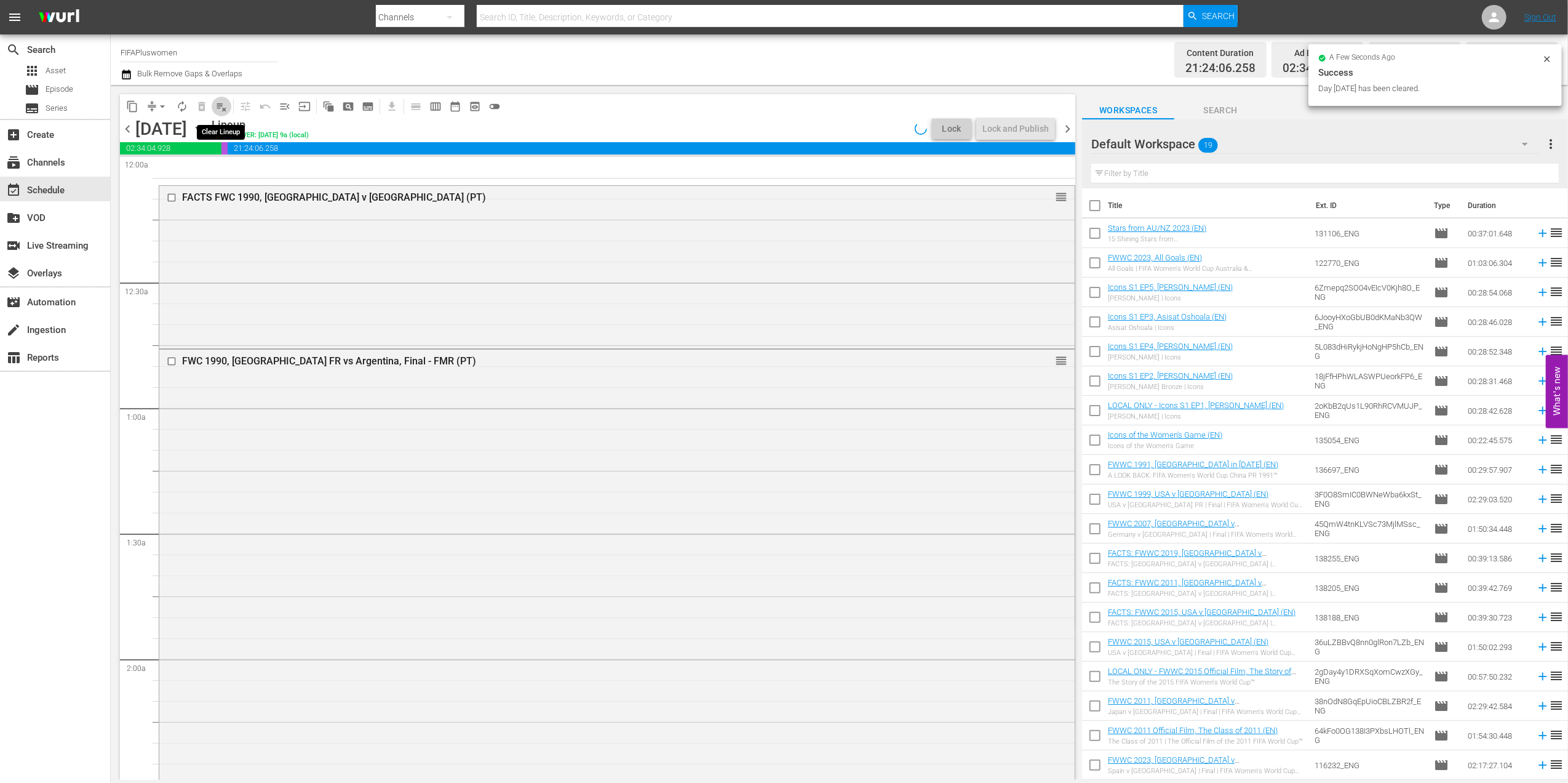
click at [225, 103] on span "playlist_remove_outlined" at bounding box center [222, 107] width 13 height 13
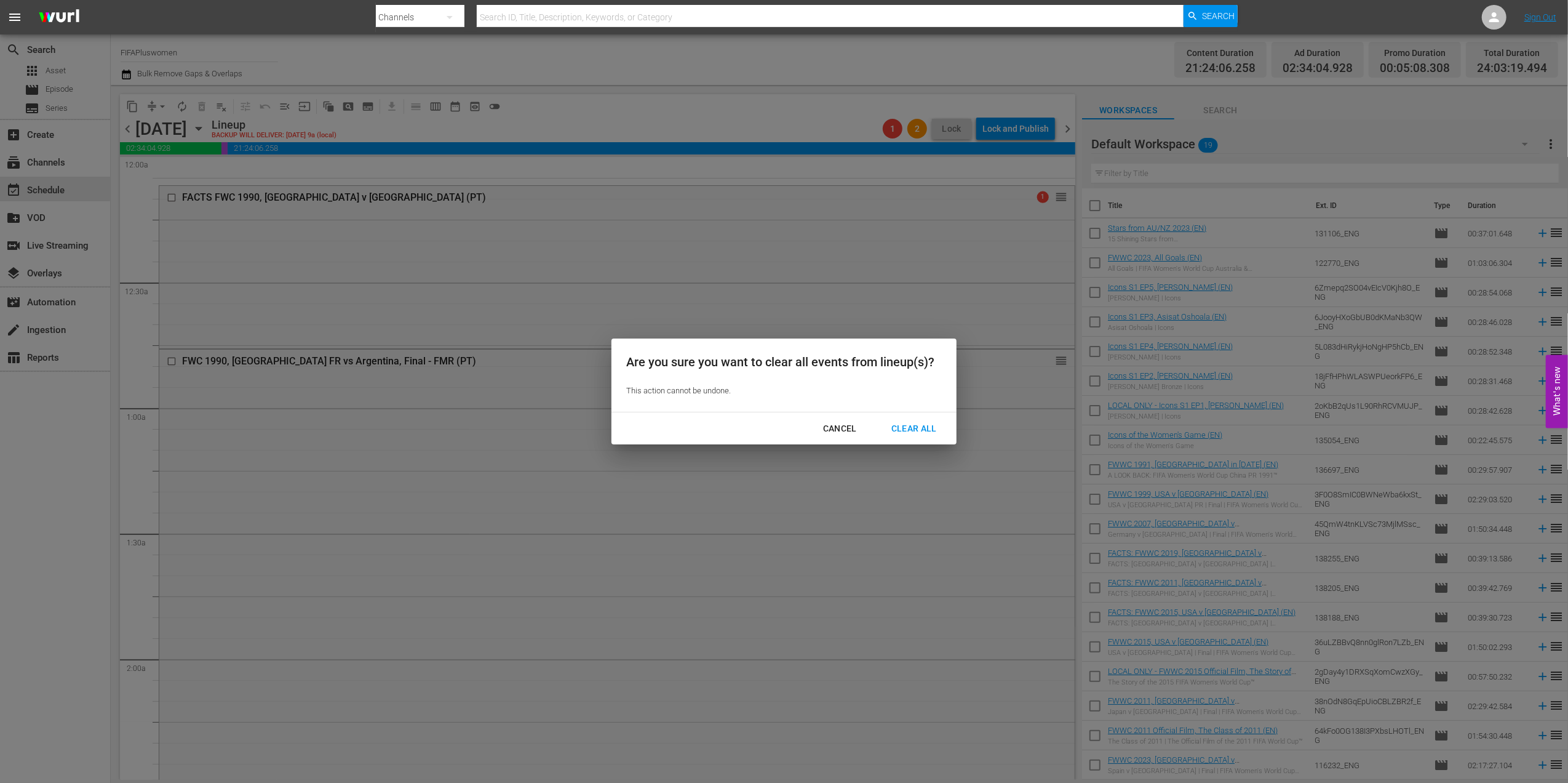
click at [922, 431] on div "Clear All" at bounding box center [914, 429] width 65 height 16
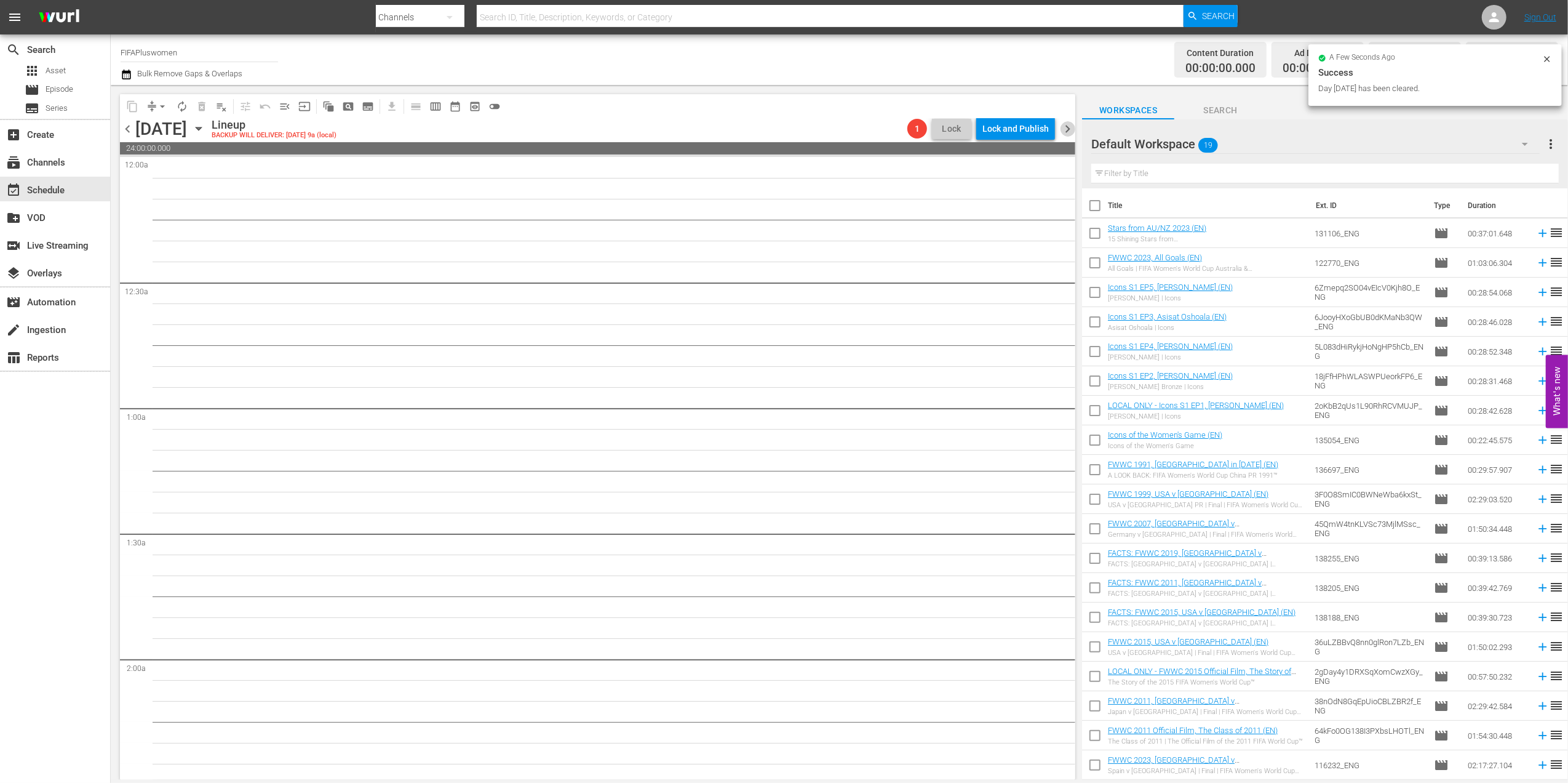
click at [1071, 128] on span "chevron_right" at bounding box center [1068, 129] width 16 height 16
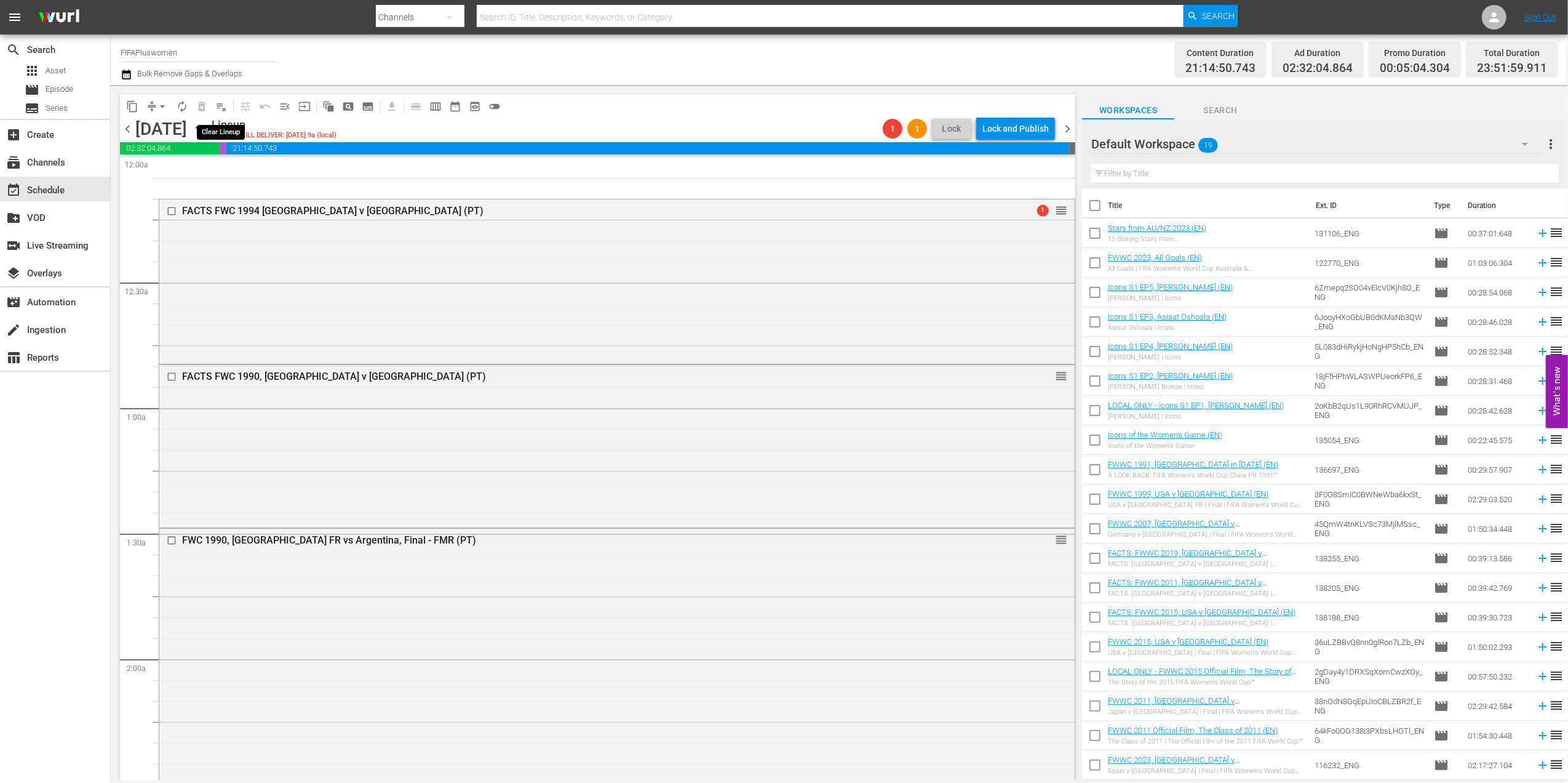
click at [215, 107] on span "playlist_remove_outlined" at bounding box center [222, 107] width 13 height 13
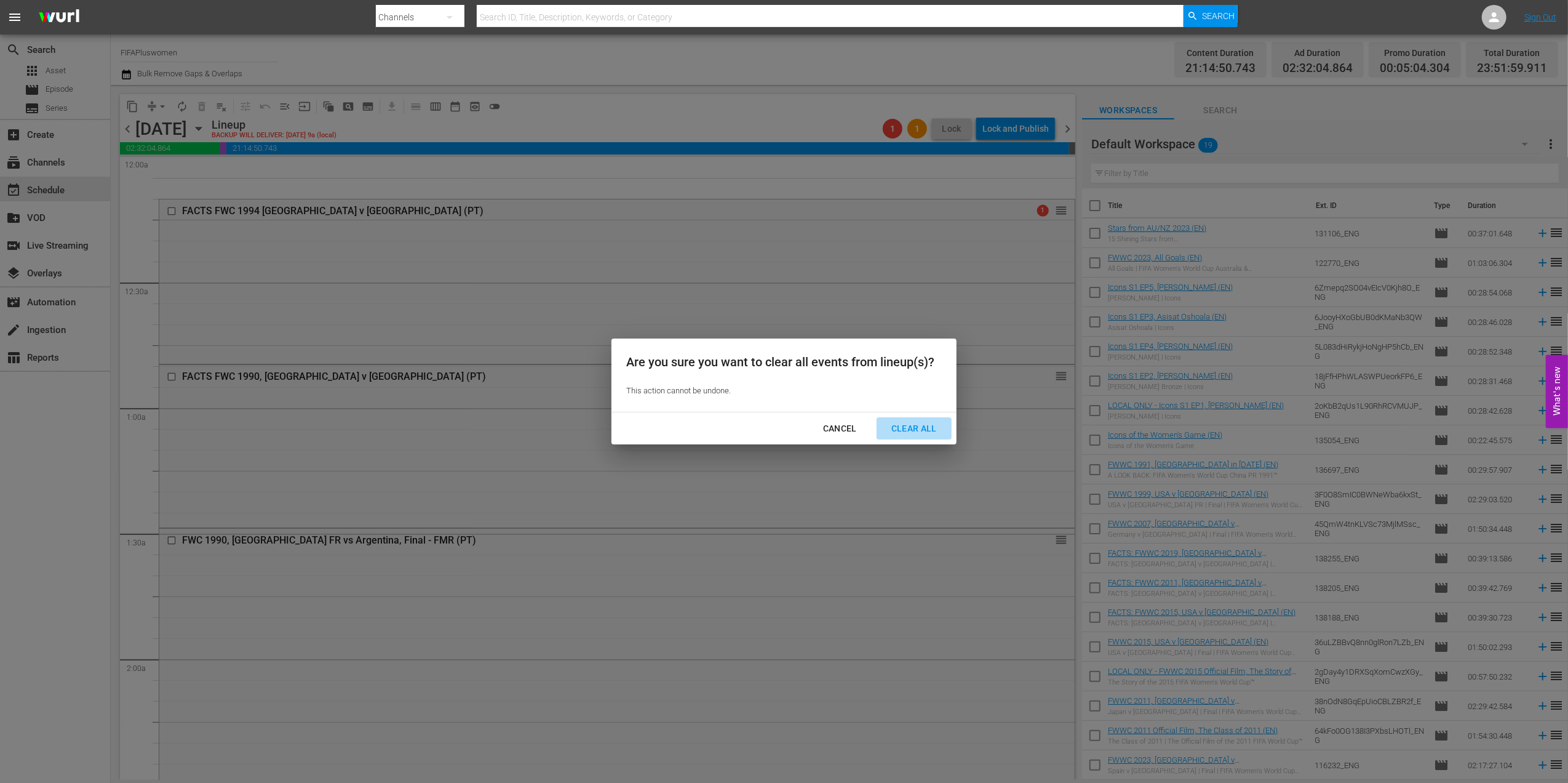
click at [900, 425] on div "Clear All" at bounding box center [914, 429] width 65 height 16
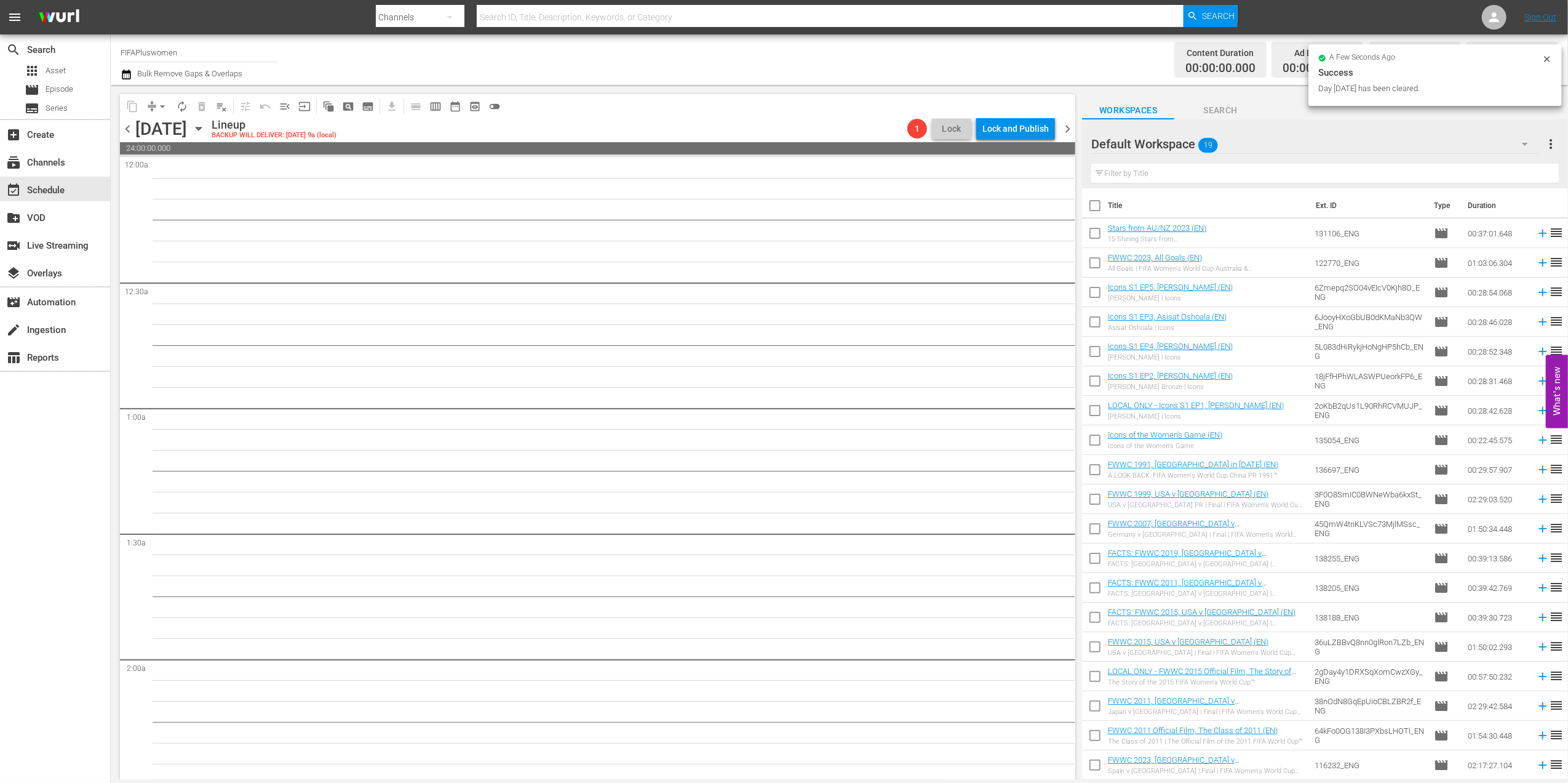
click at [1071, 128] on span "chevron_right" at bounding box center [1068, 129] width 16 height 16
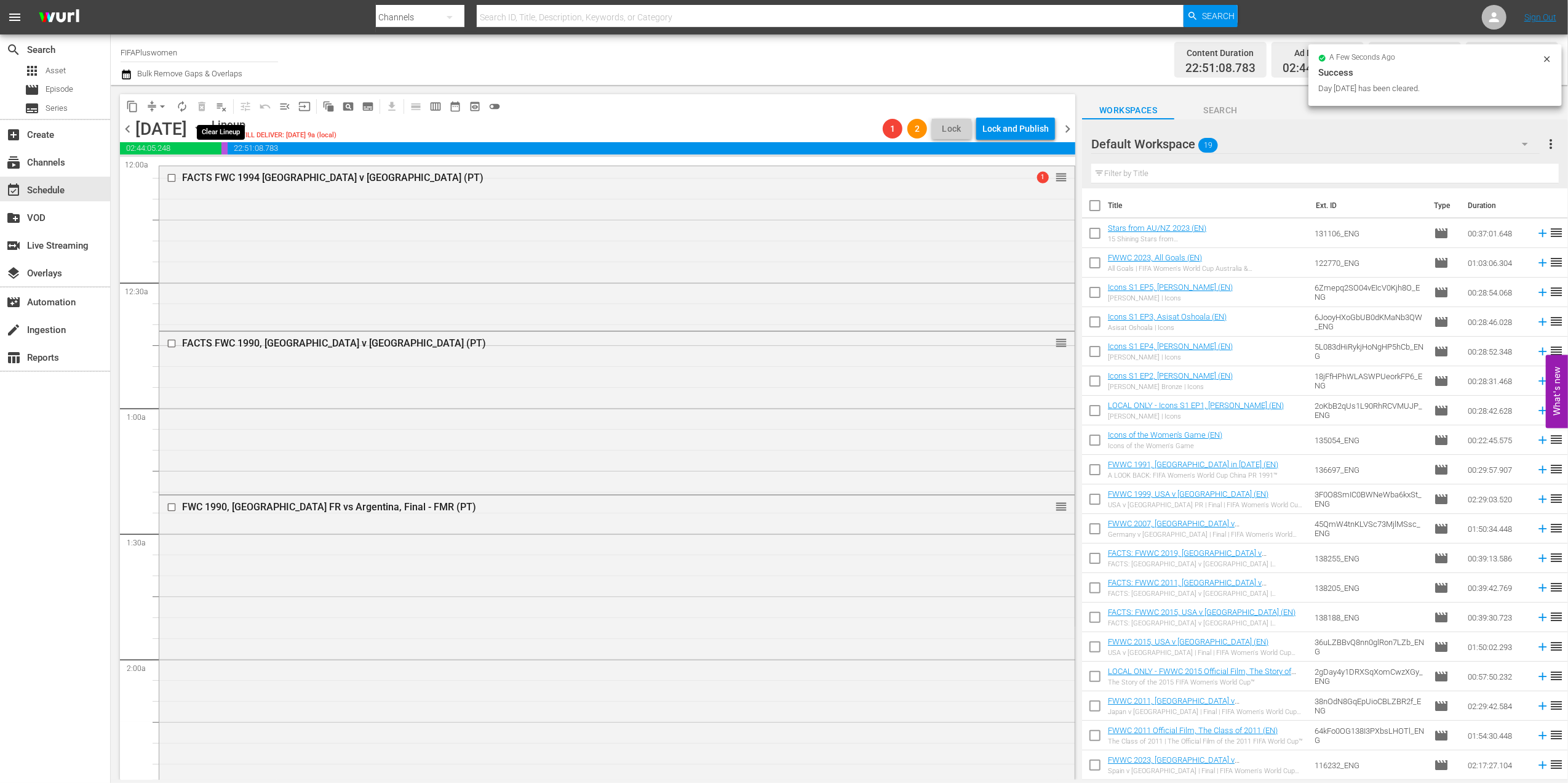
click at [223, 104] on span "playlist_remove_outlined" at bounding box center [222, 107] width 13 height 13
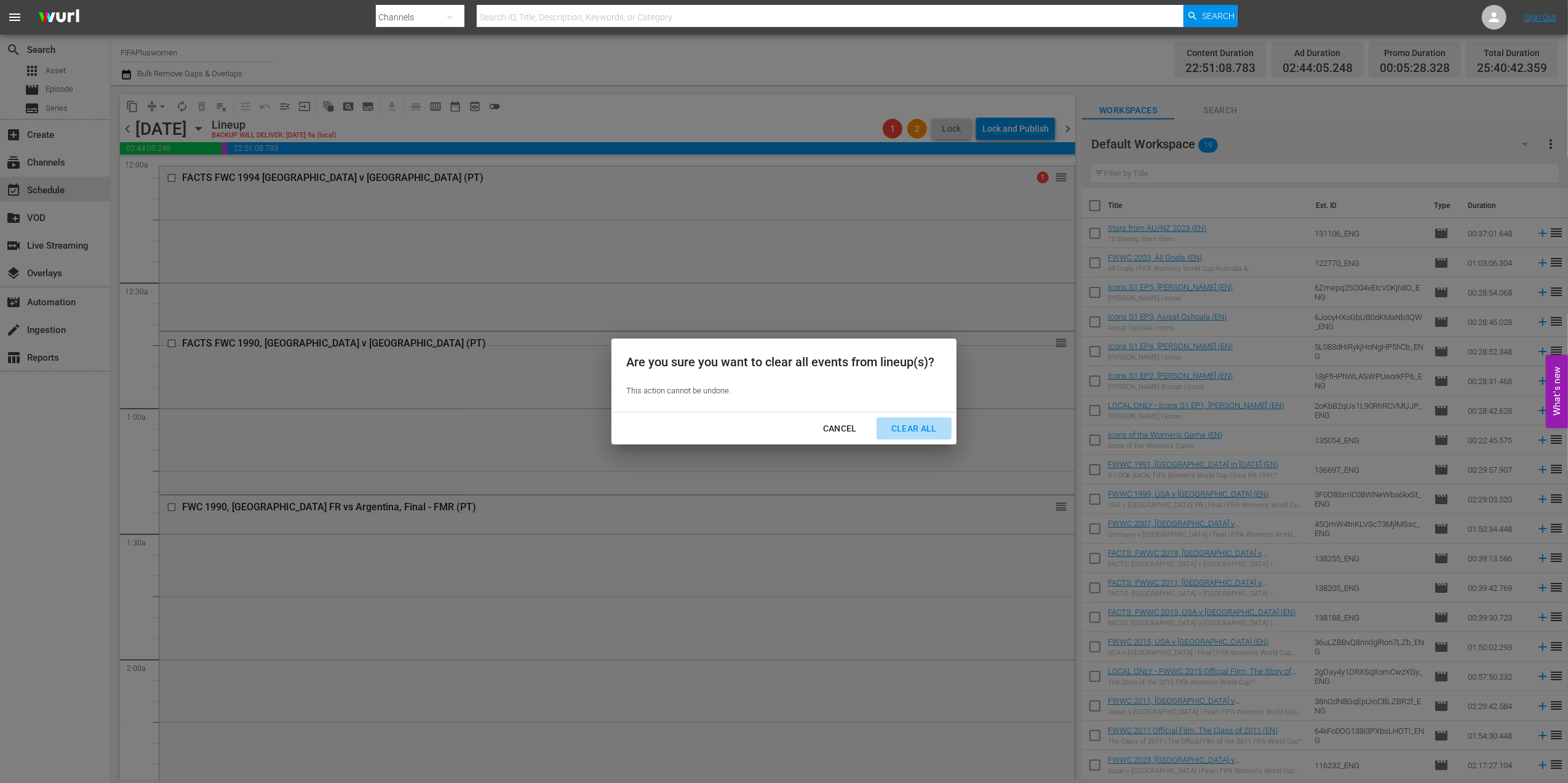
click at [918, 425] on div "Clear All" at bounding box center [914, 429] width 65 height 16
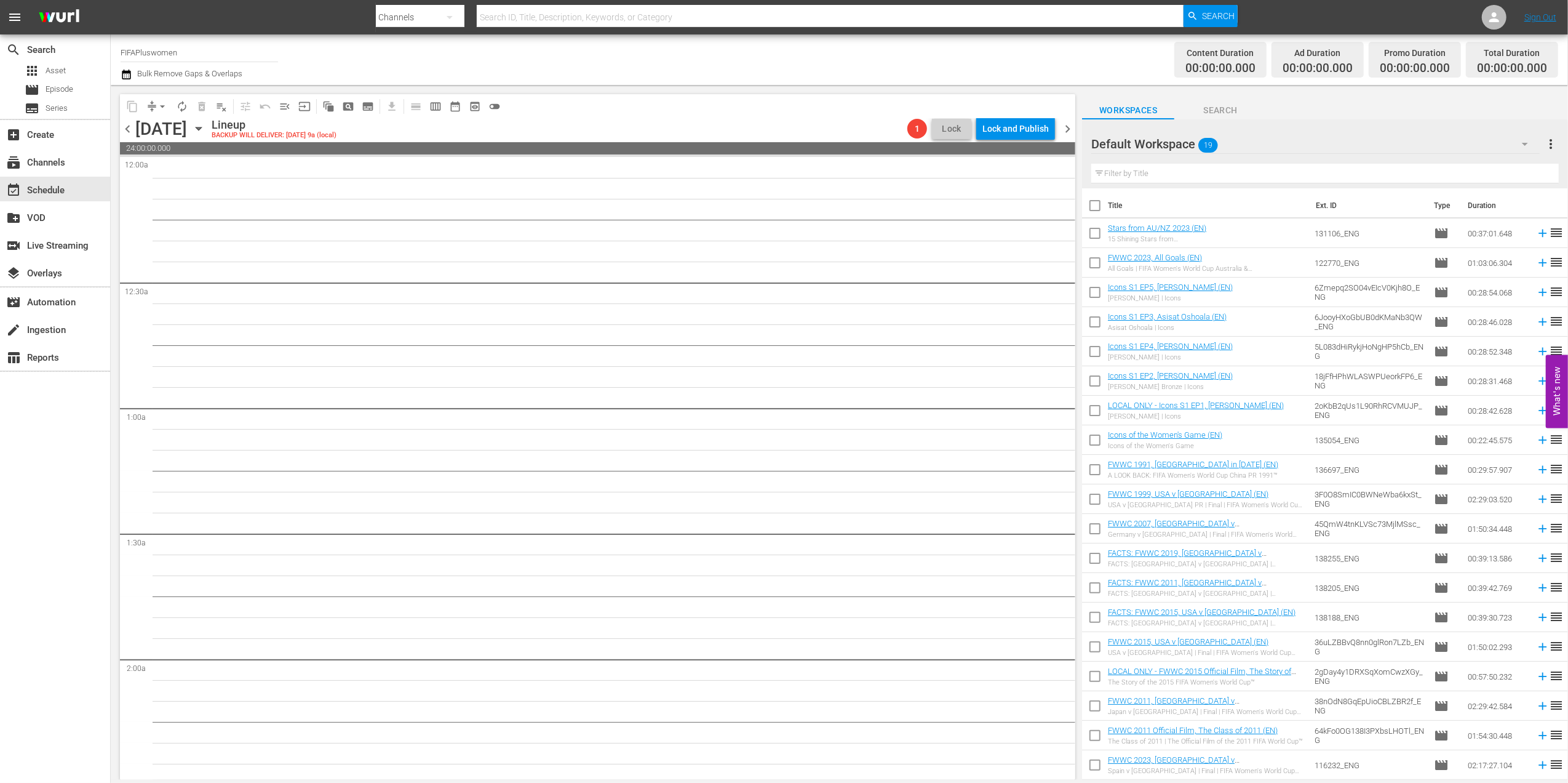
click at [1069, 126] on span "chevron_right" at bounding box center [1068, 129] width 16 height 16
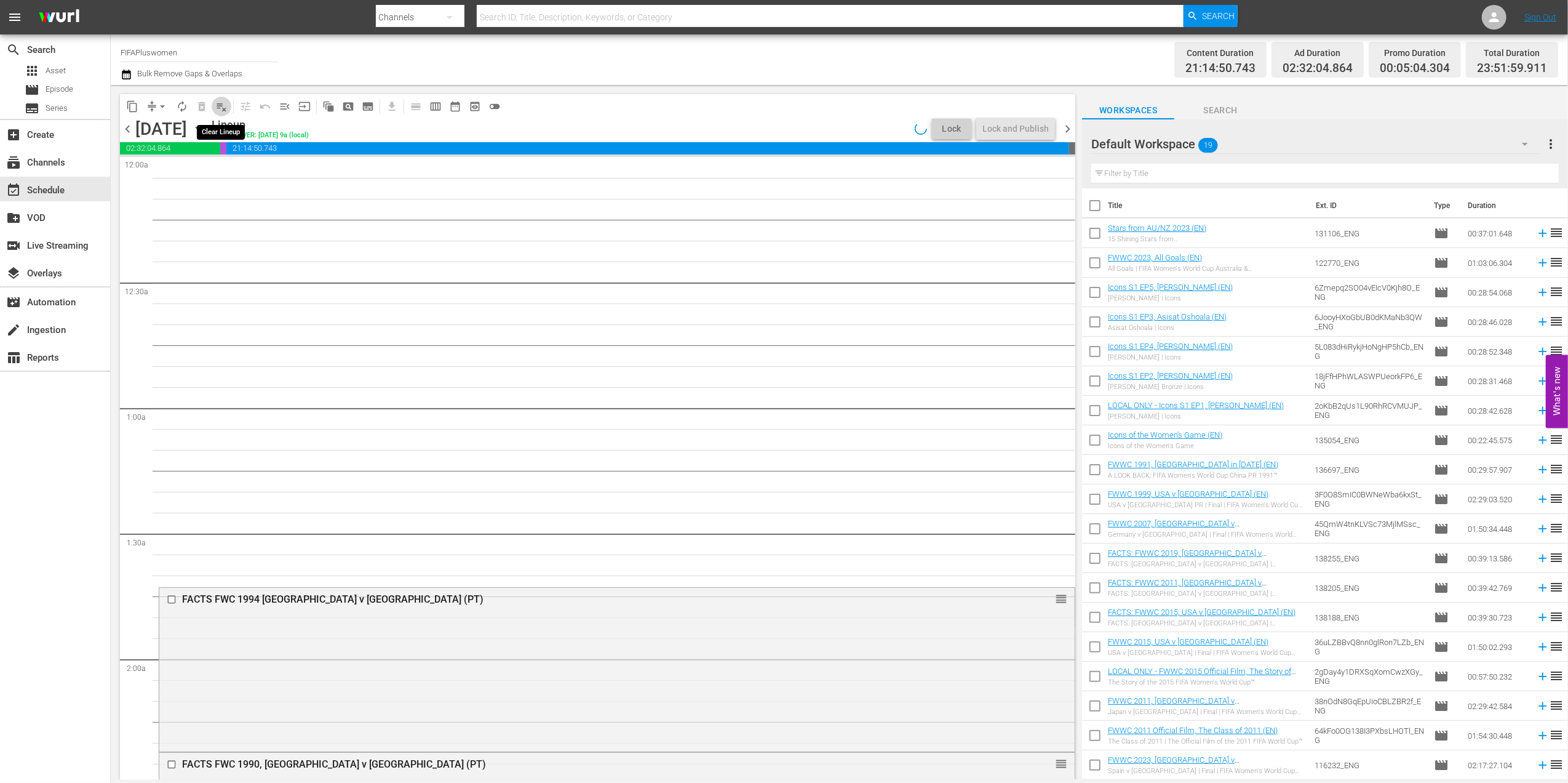
click at [224, 109] on span "playlist_remove_outlined" at bounding box center [222, 107] width 13 height 13
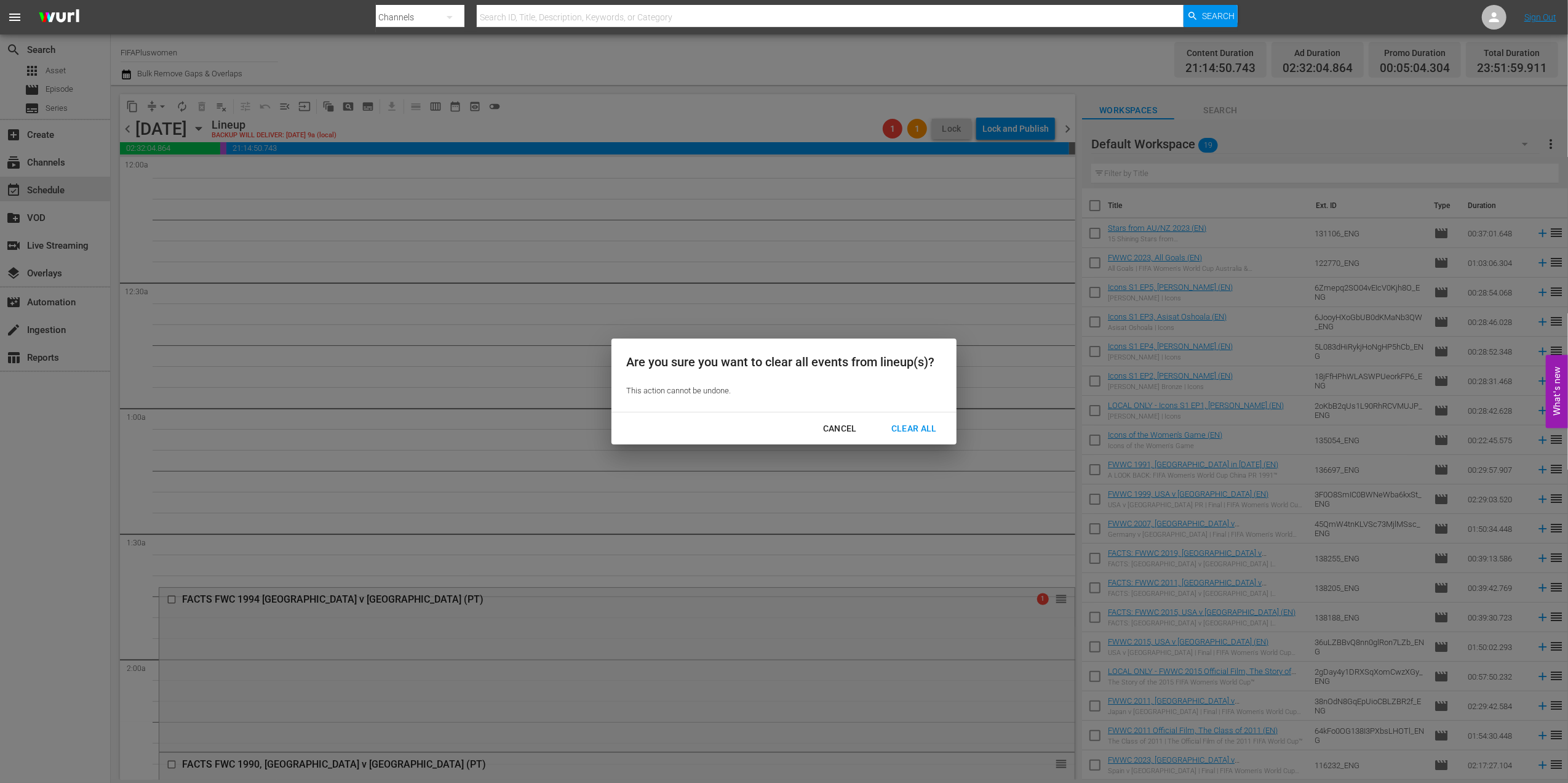
click at [915, 429] on div "Clear All" at bounding box center [914, 429] width 65 height 16
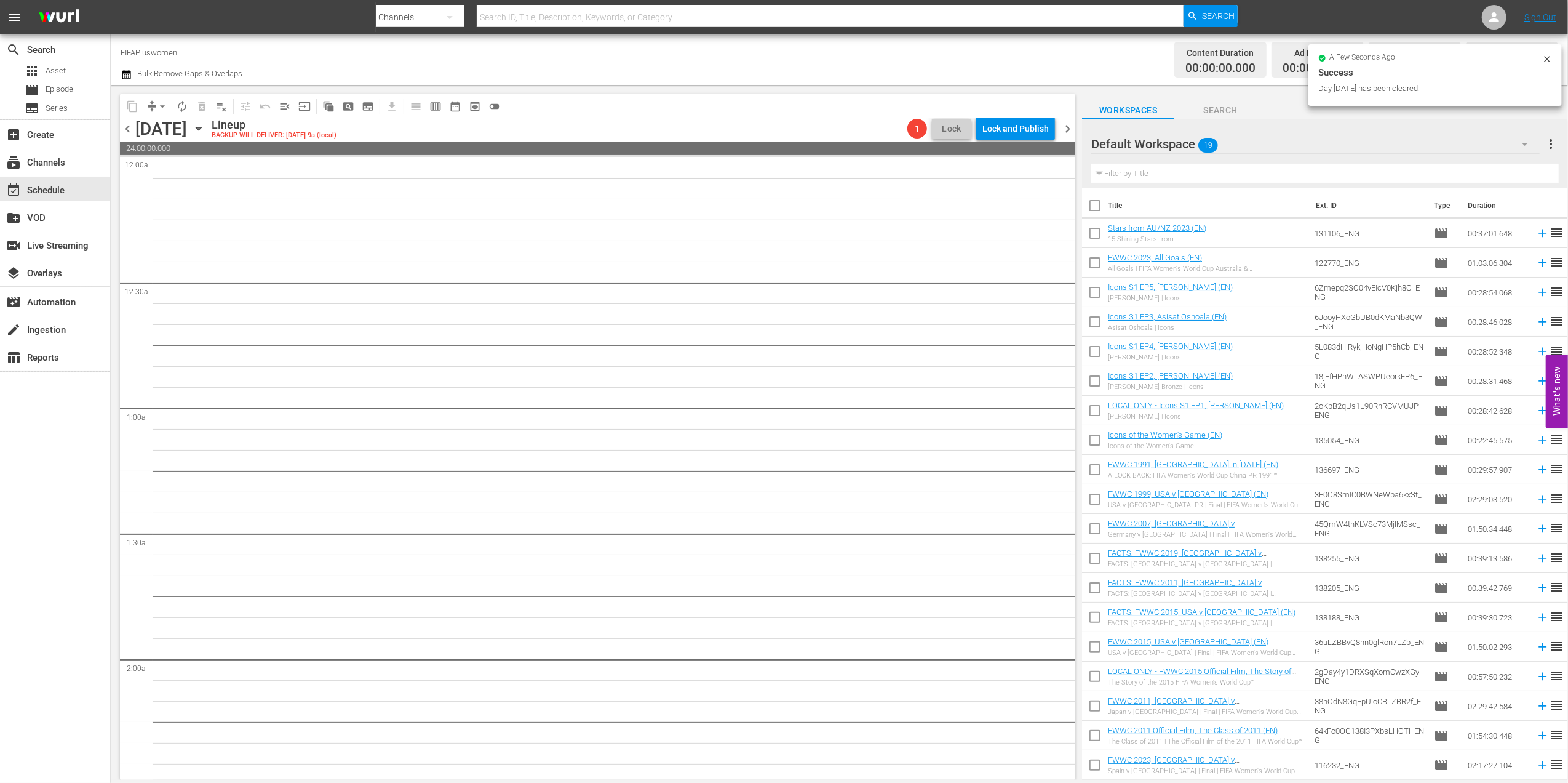
click at [1066, 125] on span "chevron_right" at bounding box center [1068, 129] width 16 height 16
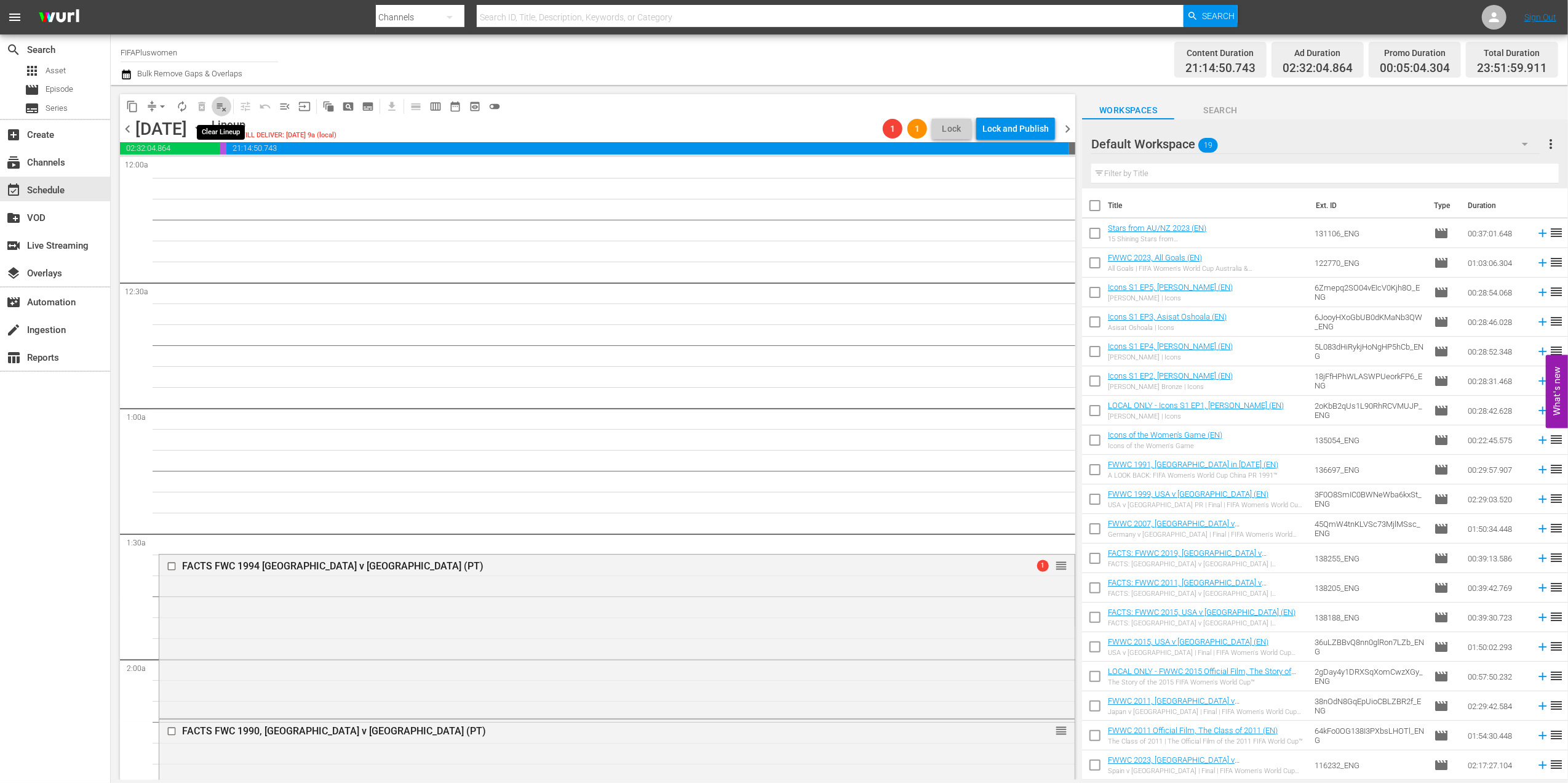
click at [219, 109] on span "playlist_remove_outlined" at bounding box center [222, 107] width 13 height 13
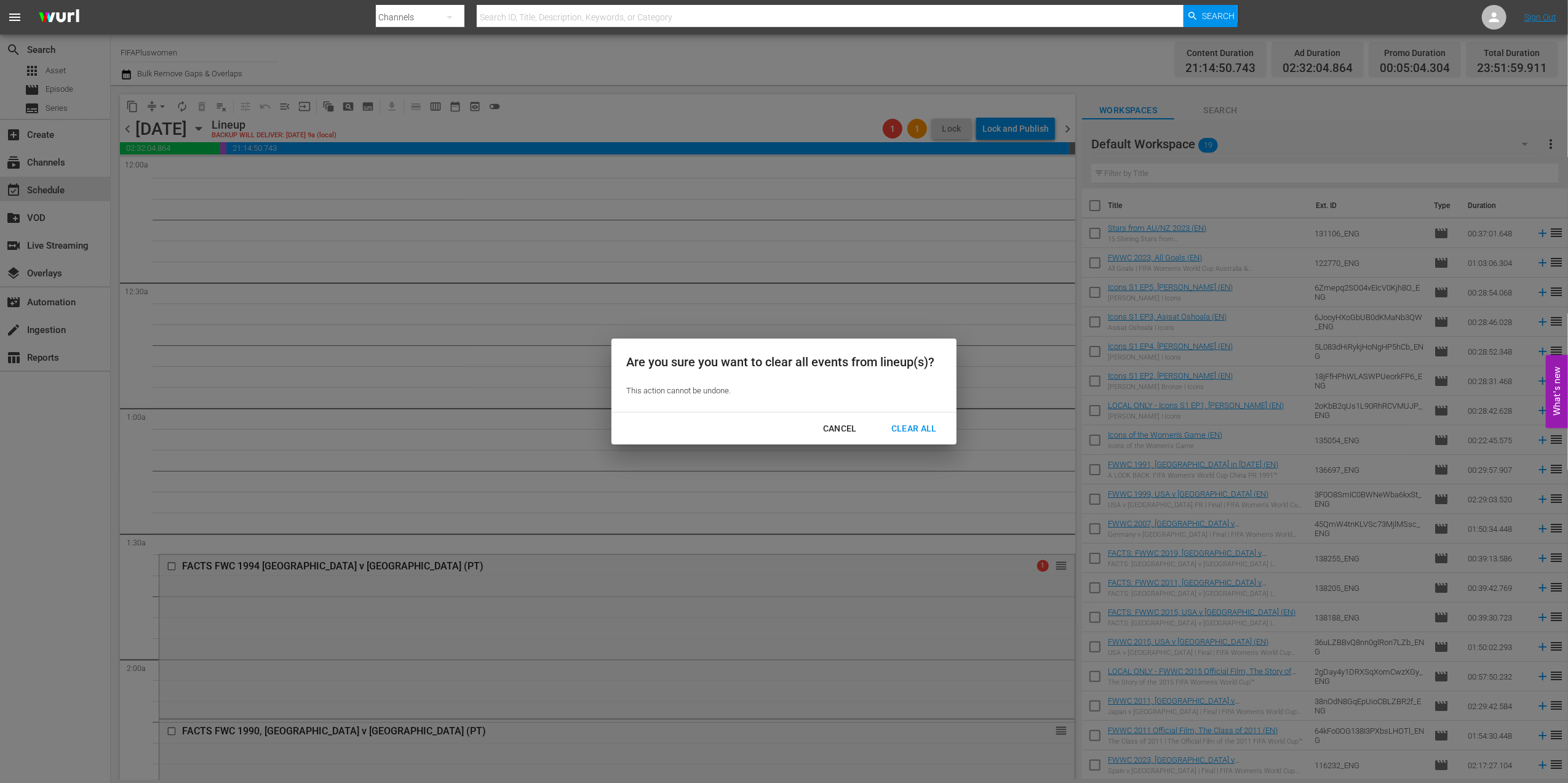
click at [908, 422] on div "Clear All" at bounding box center [914, 429] width 65 height 16
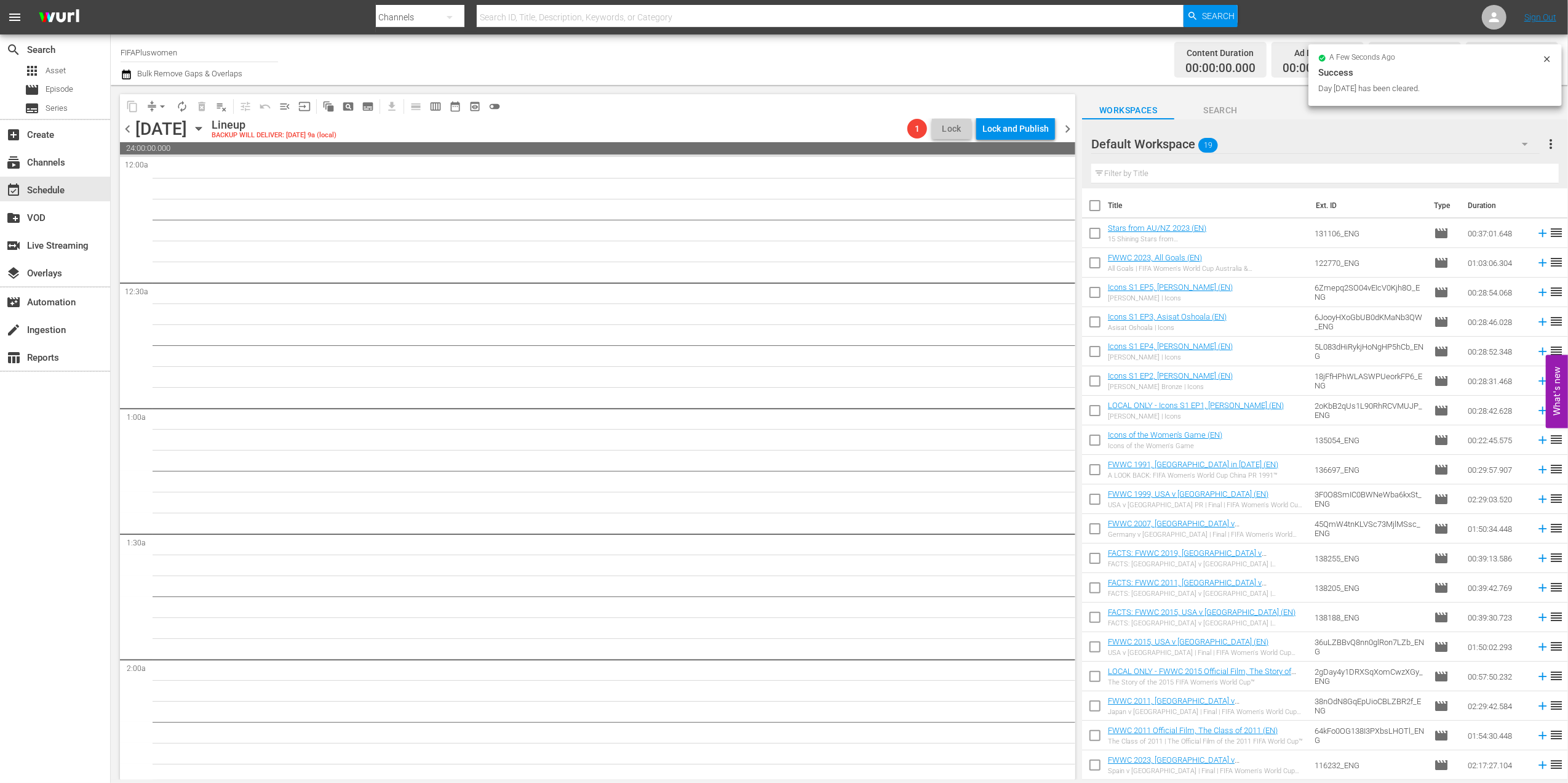
click at [1066, 124] on span "chevron_right" at bounding box center [1068, 129] width 16 height 16
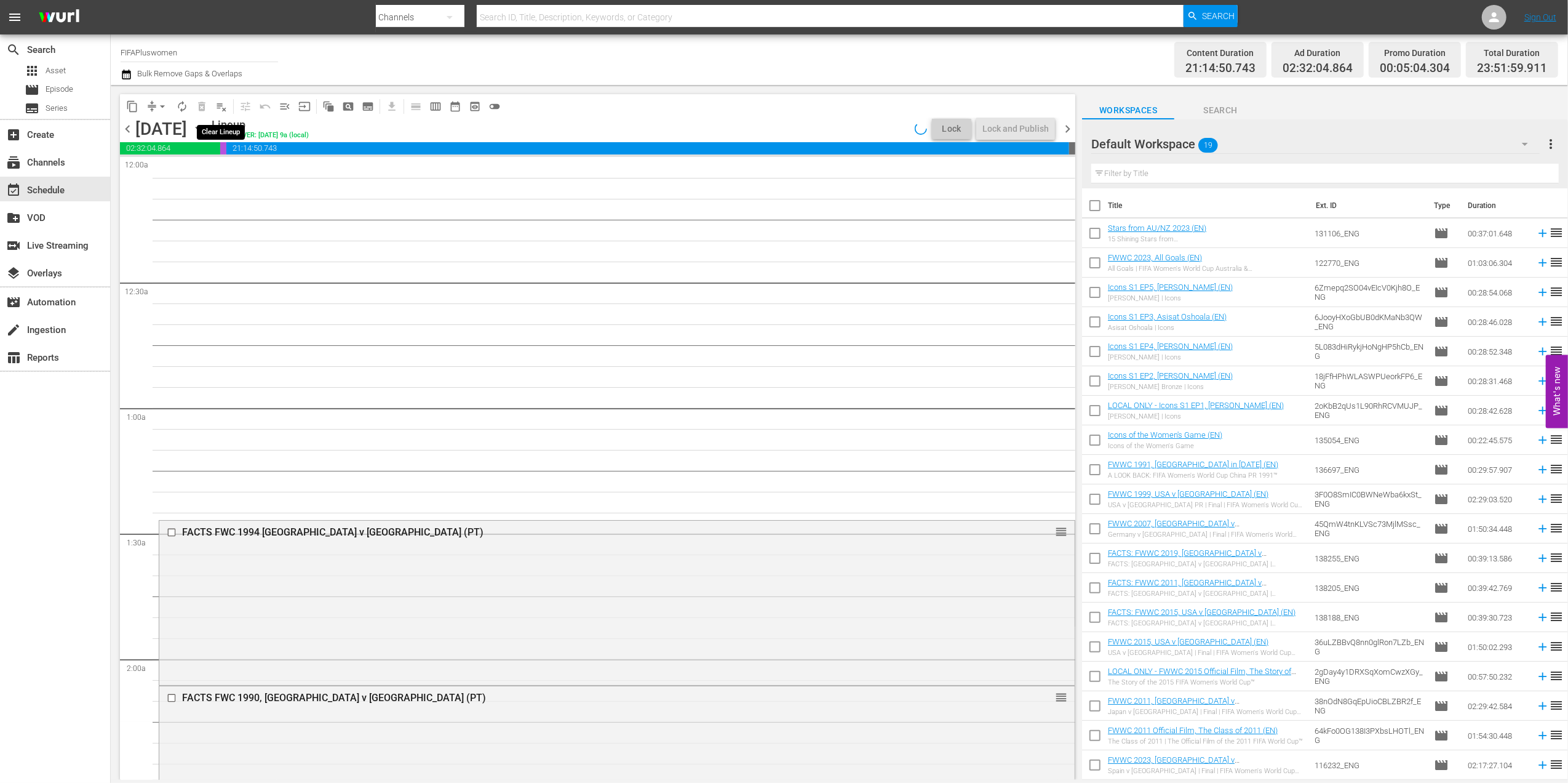
click at [220, 107] on span "playlist_remove_outlined" at bounding box center [222, 107] width 13 height 13
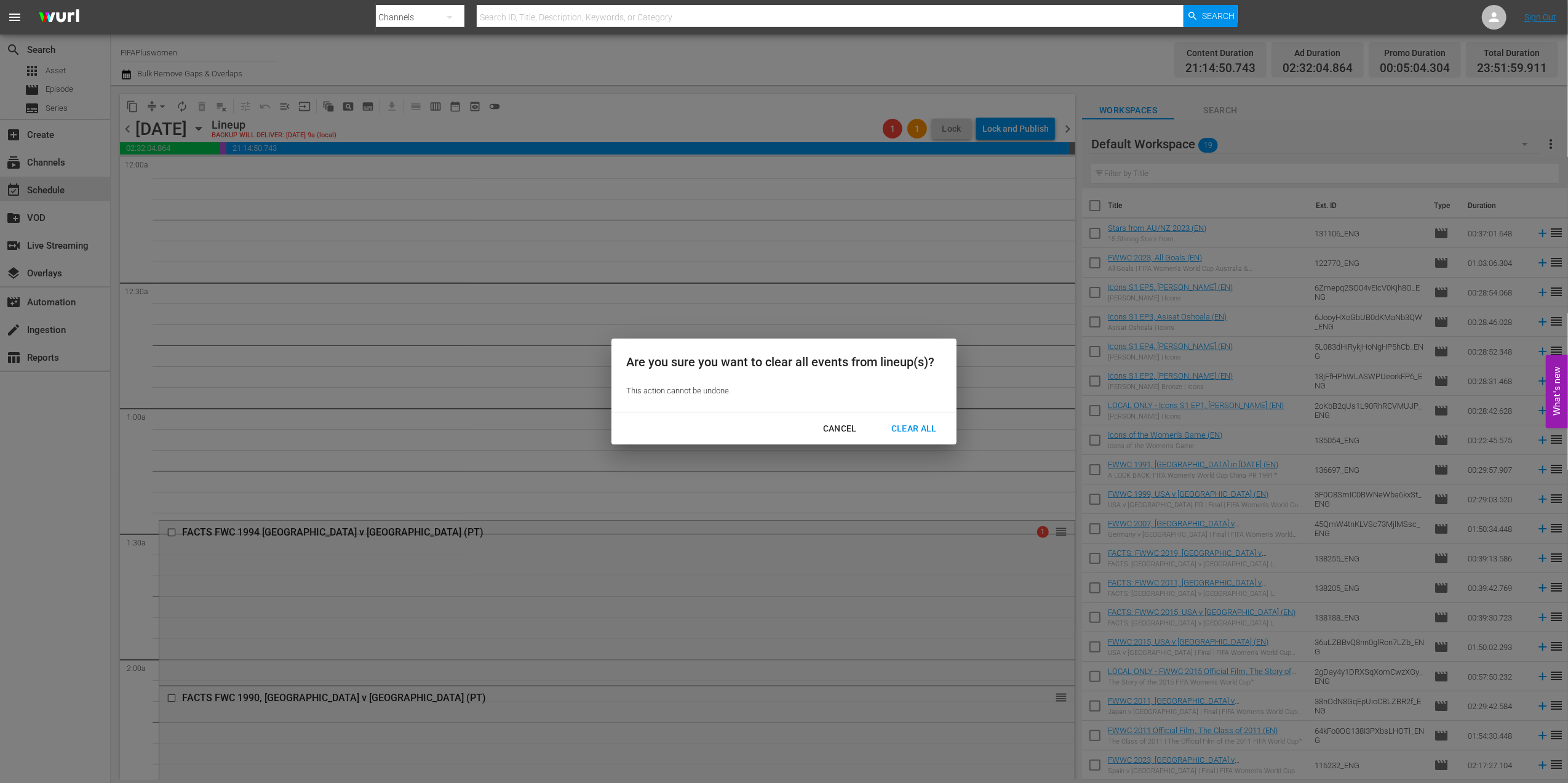
click at [486, 556] on div "Are you sure you want to clear all events from lineup(s)? This action cannot be…" at bounding box center [784, 391] width 1568 height 783
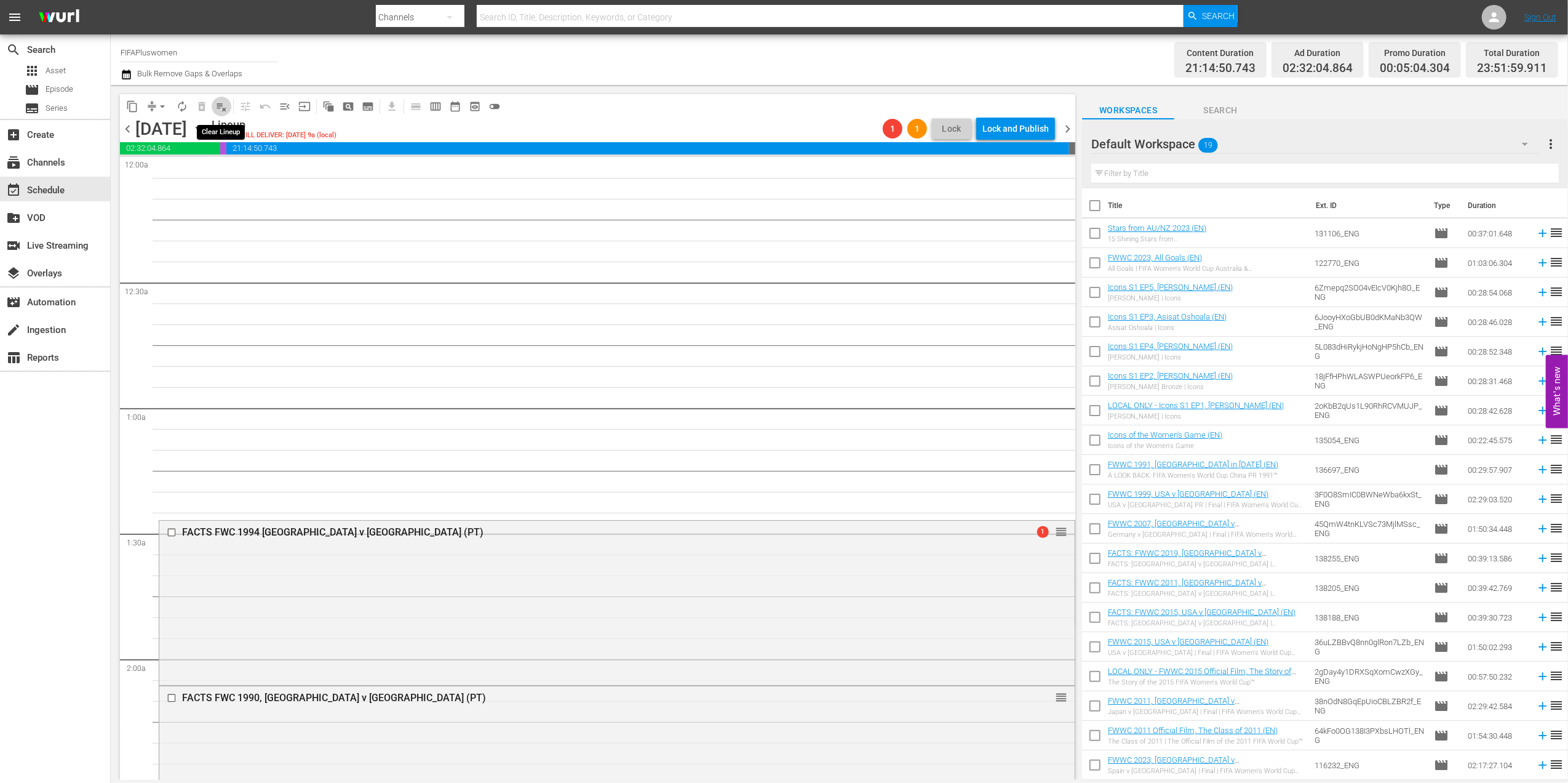
click at [218, 104] on span "playlist_remove_outlined" at bounding box center [222, 107] width 13 height 13
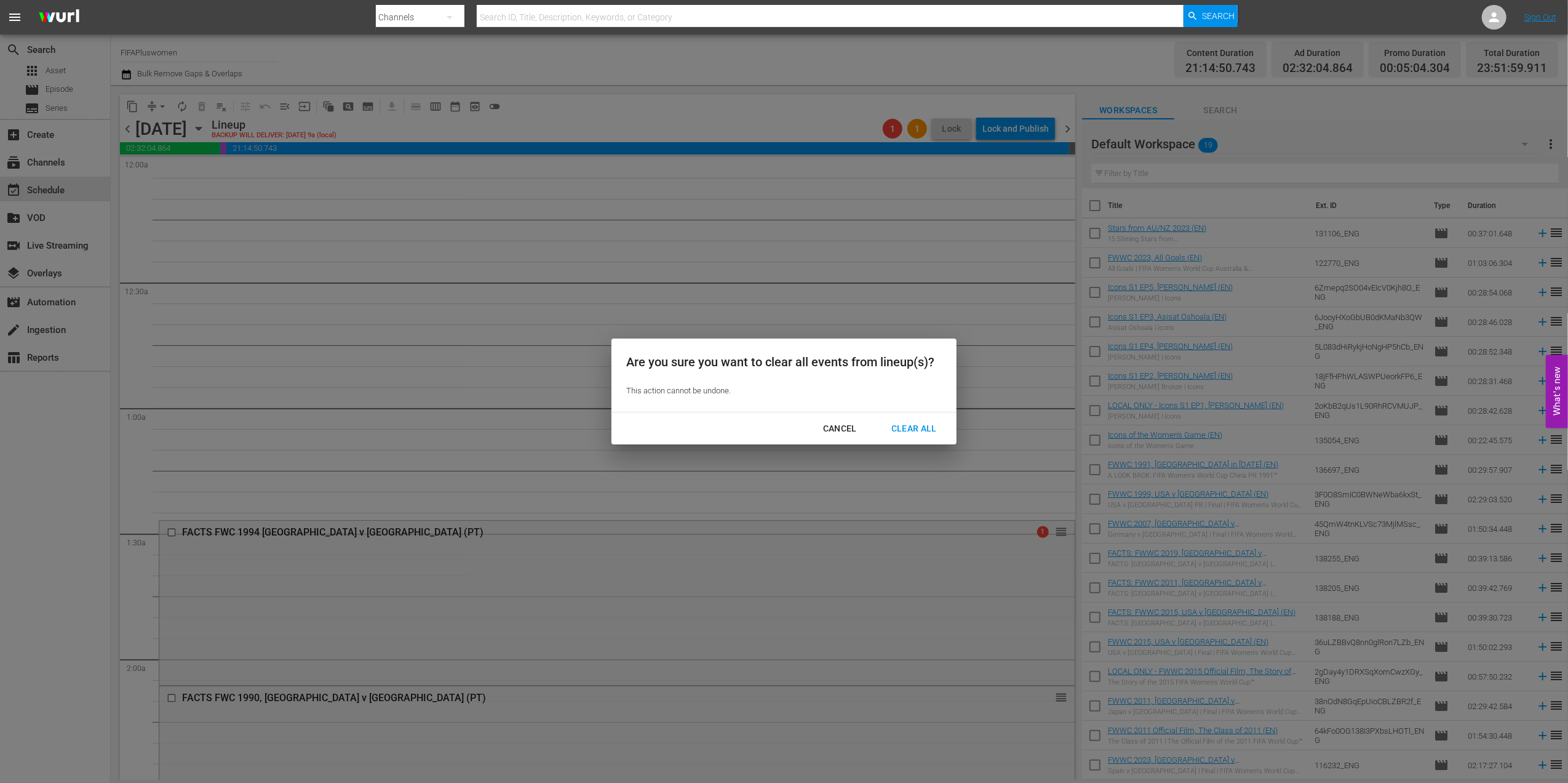
click at [919, 427] on div "Clear All" at bounding box center [914, 429] width 65 height 16
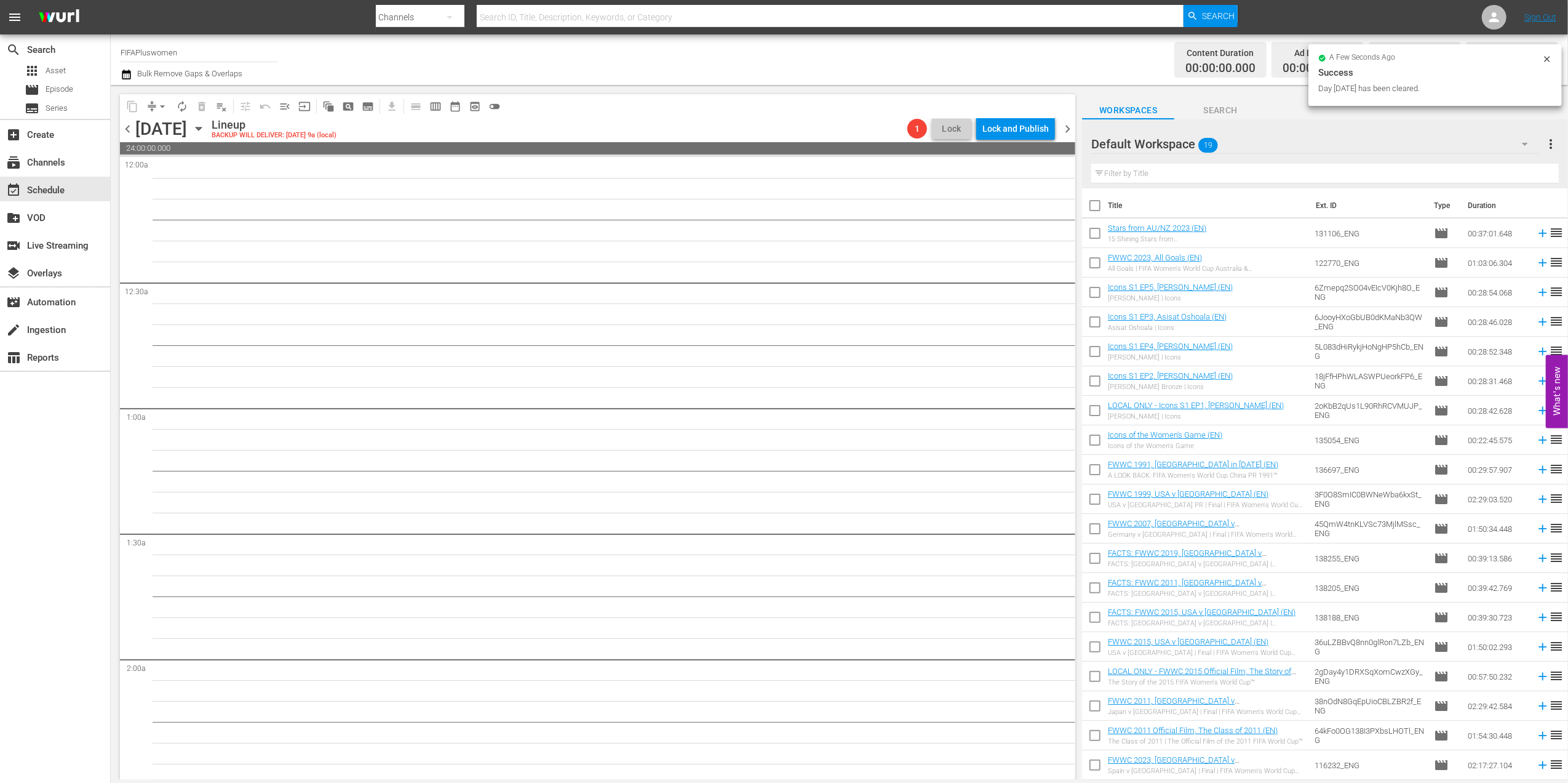
click at [1068, 128] on span "chevron_right" at bounding box center [1068, 129] width 16 height 16
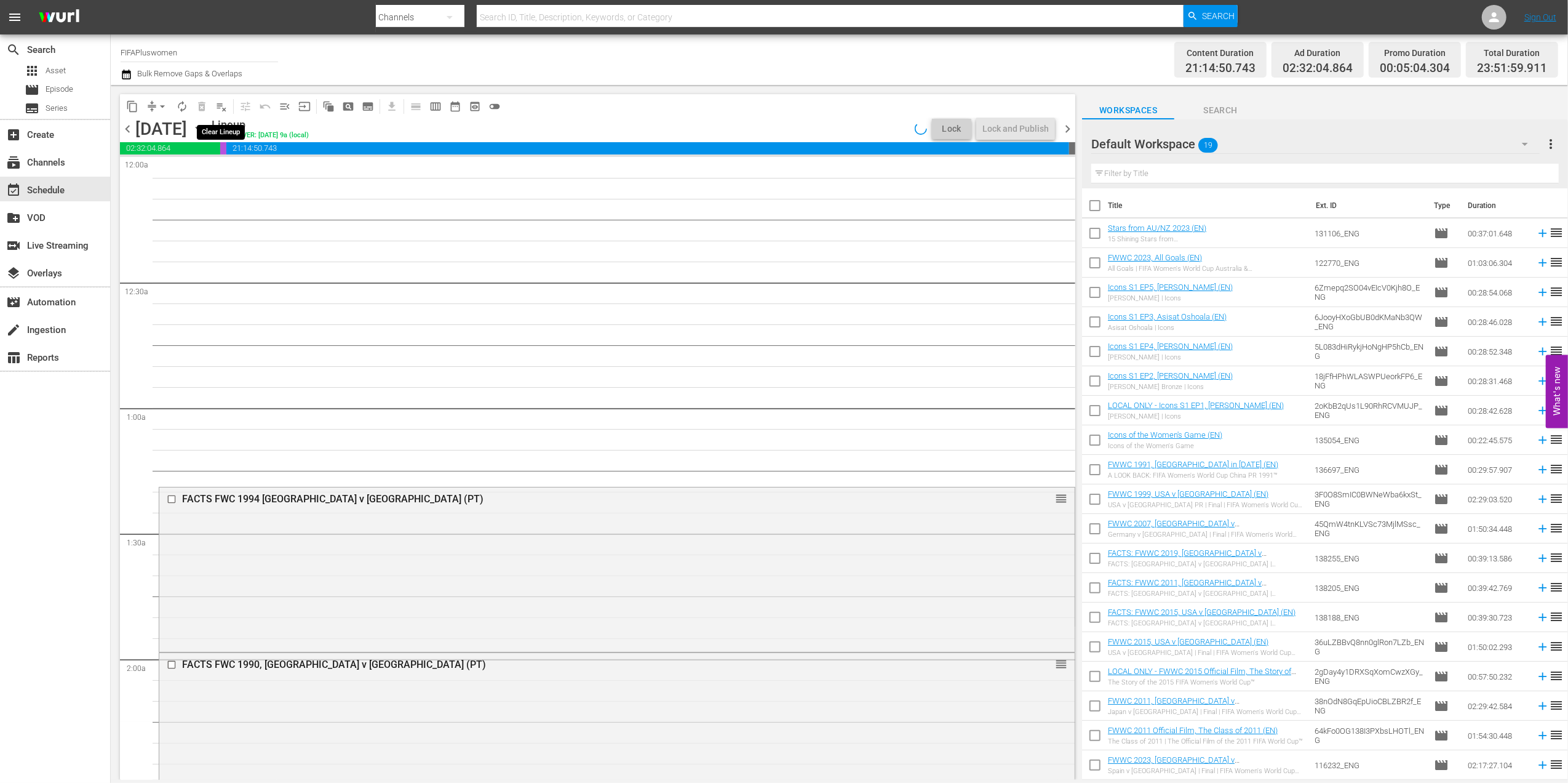
click at [222, 104] on span "playlist_remove_outlined" at bounding box center [222, 107] width 13 height 13
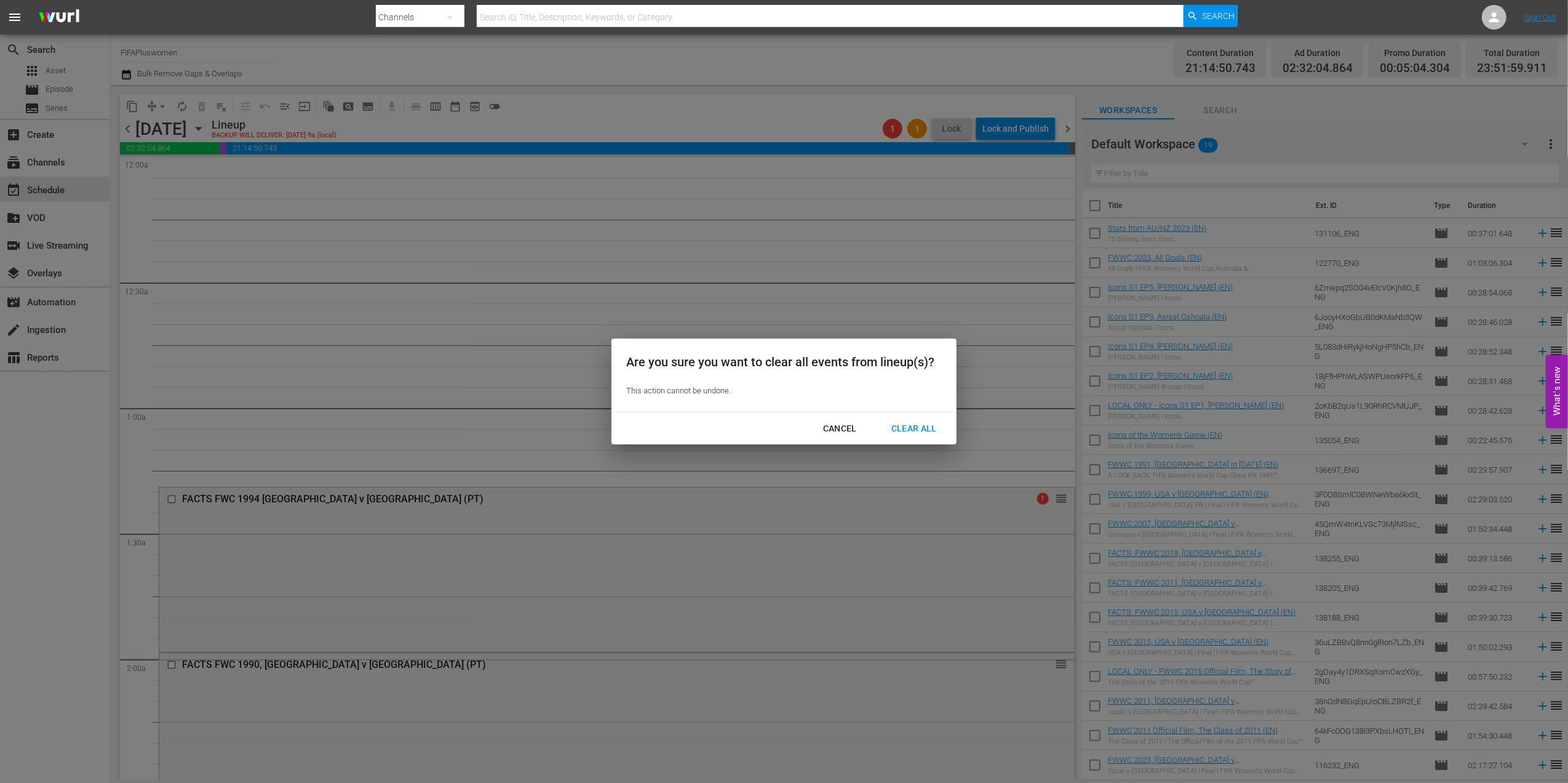
click at [904, 429] on div "Clear All" at bounding box center [914, 429] width 65 height 16
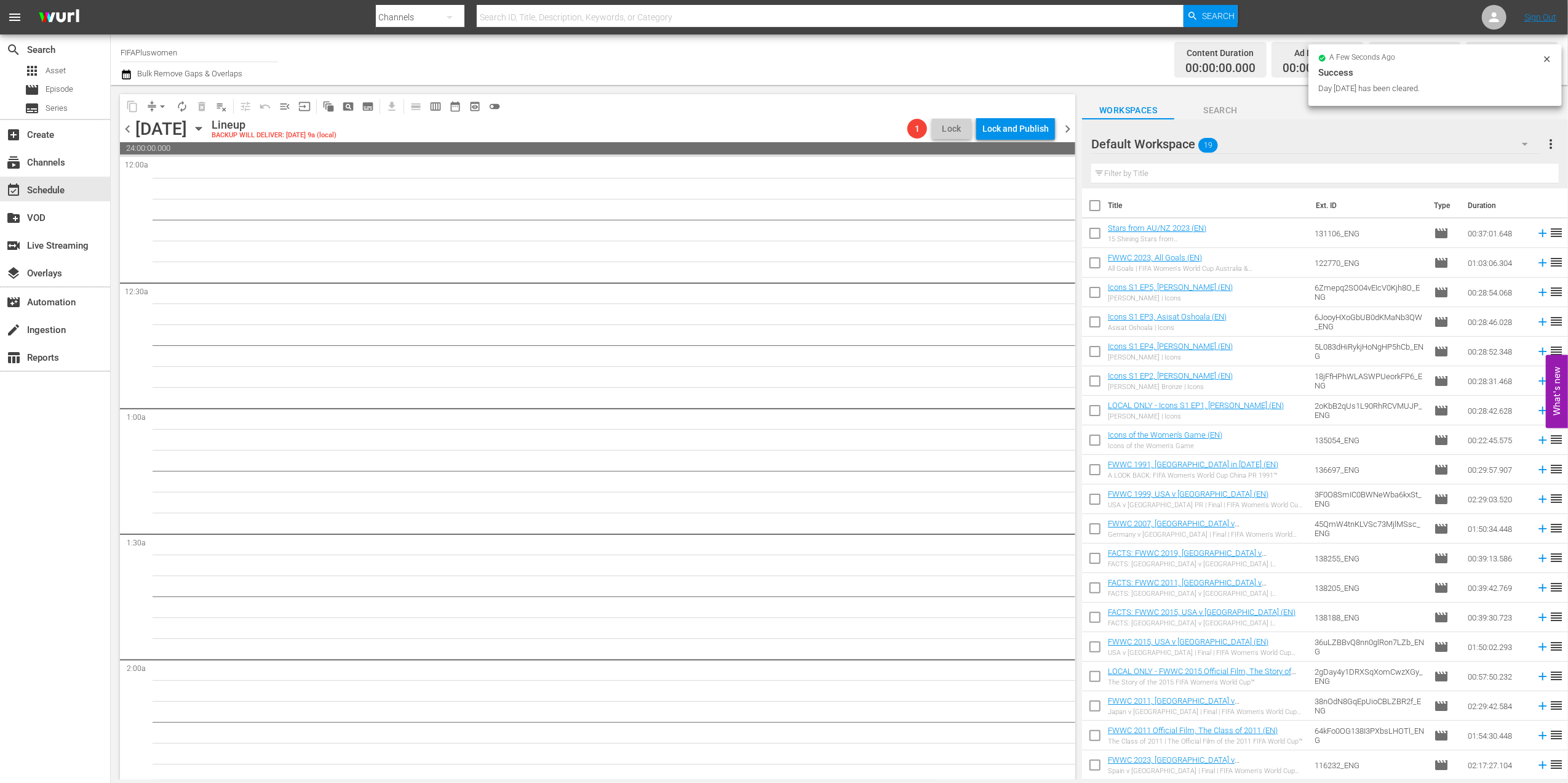
click at [1069, 127] on span "chevron_right" at bounding box center [1068, 129] width 16 height 16
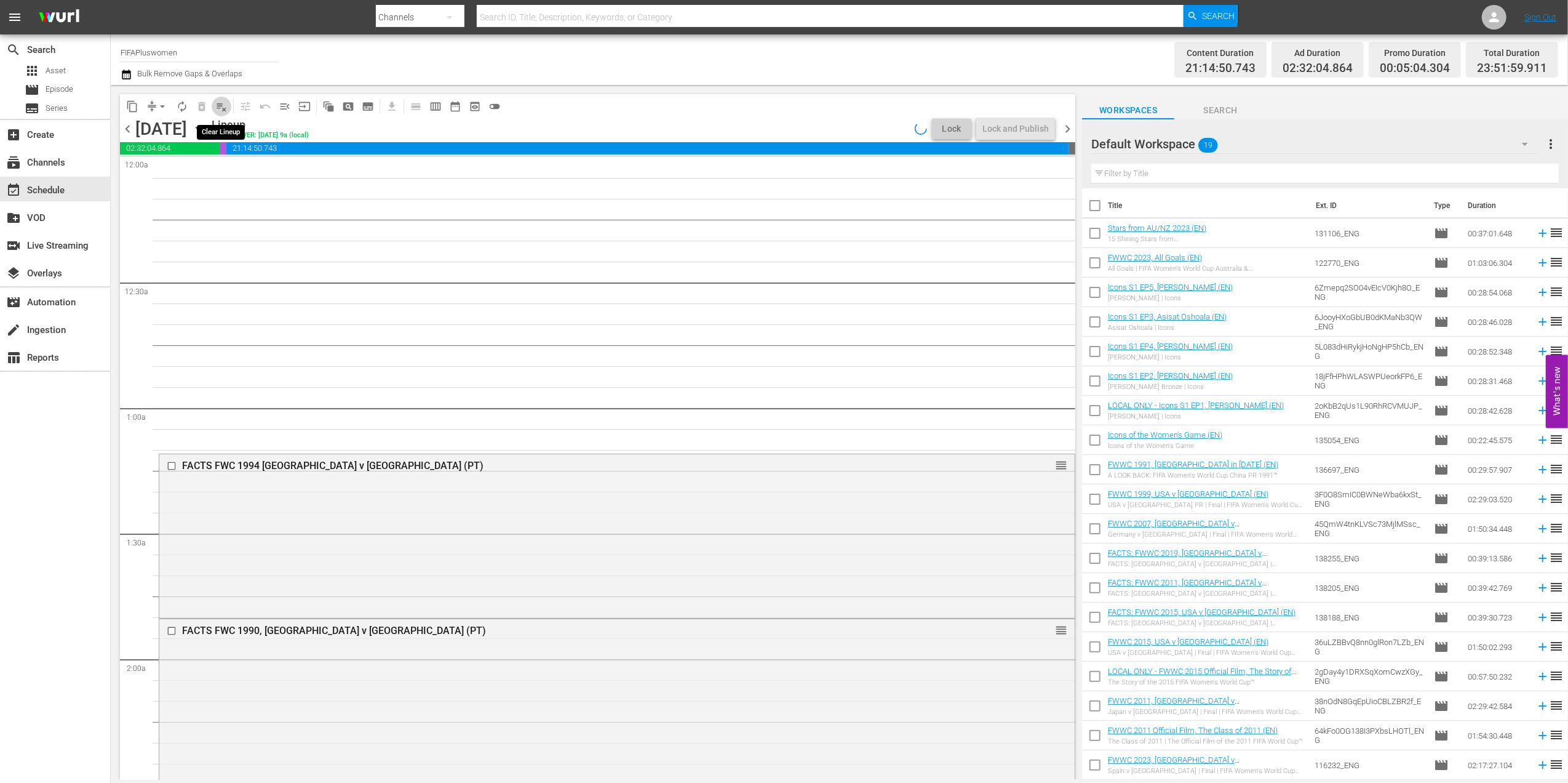
click at [222, 104] on span "playlist_remove_outlined" at bounding box center [222, 107] width 13 height 13
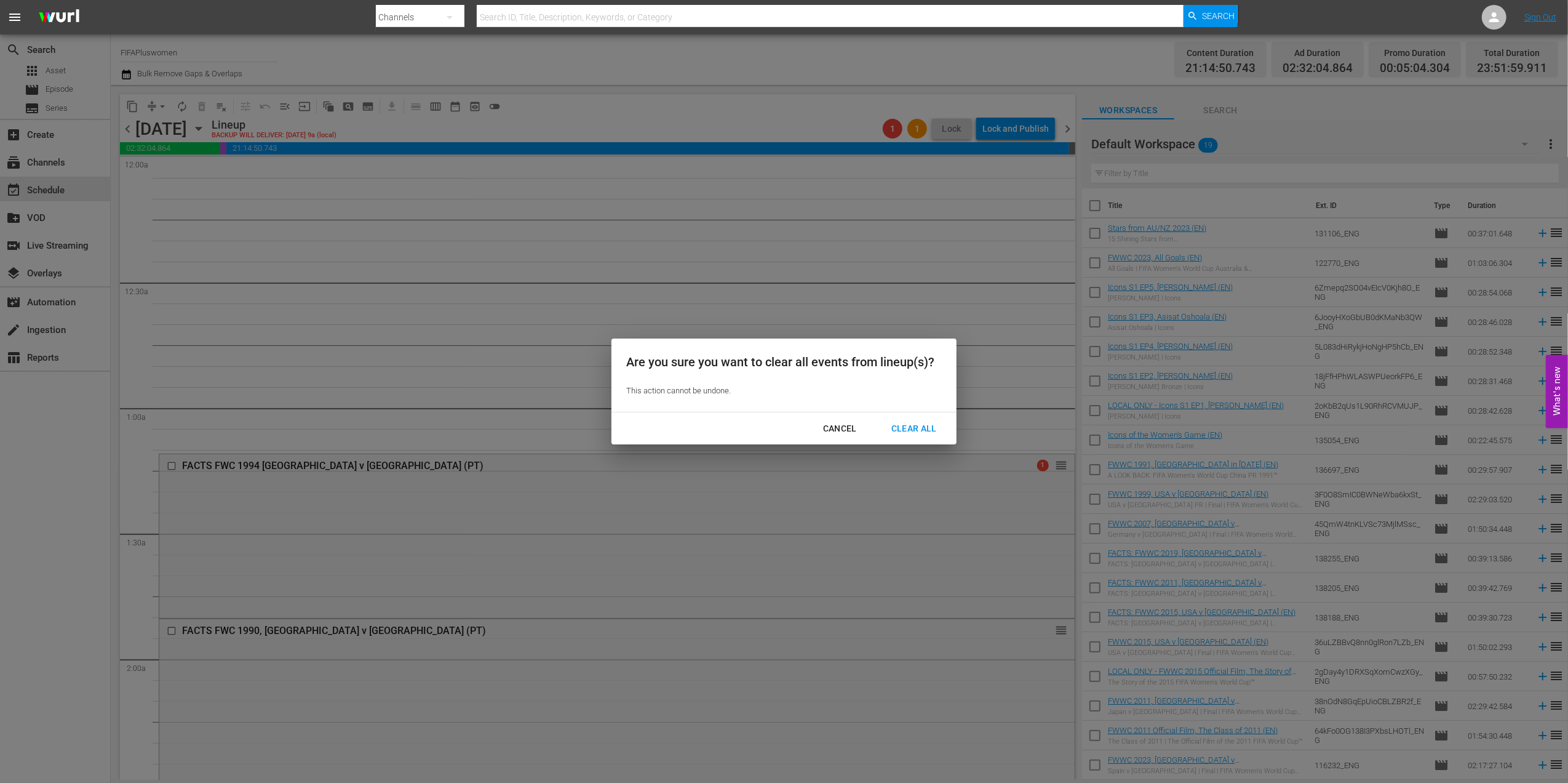
click at [915, 428] on div "Clear All" at bounding box center [914, 429] width 65 height 16
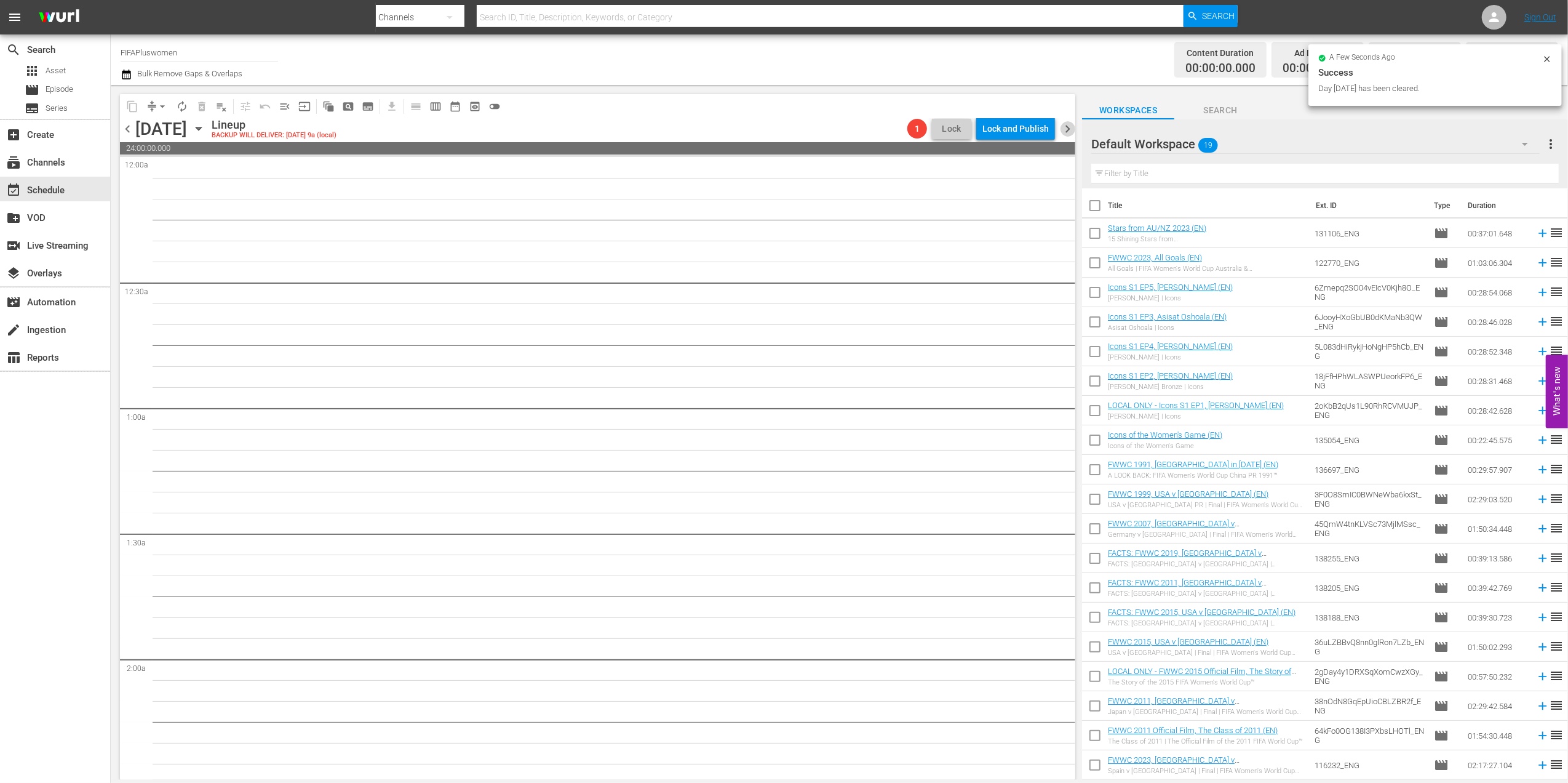
click at [1066, 125] on span "chevron_right" at bounding box center [1068, 129] width 16 height 16
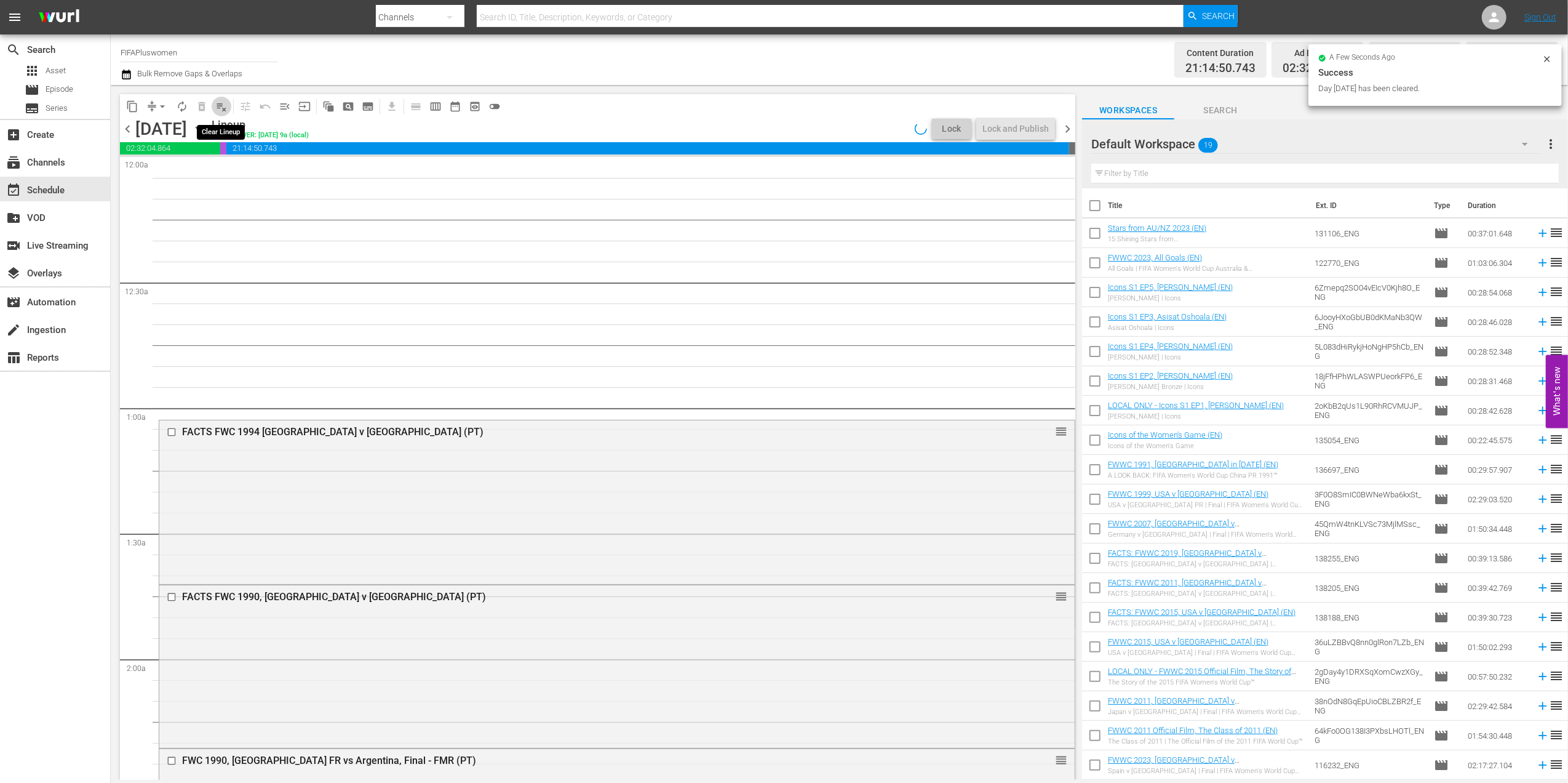
click at [222, 104] on span "playlist_remove_outlined" at bounding box center [222, 107] width 13 height 13
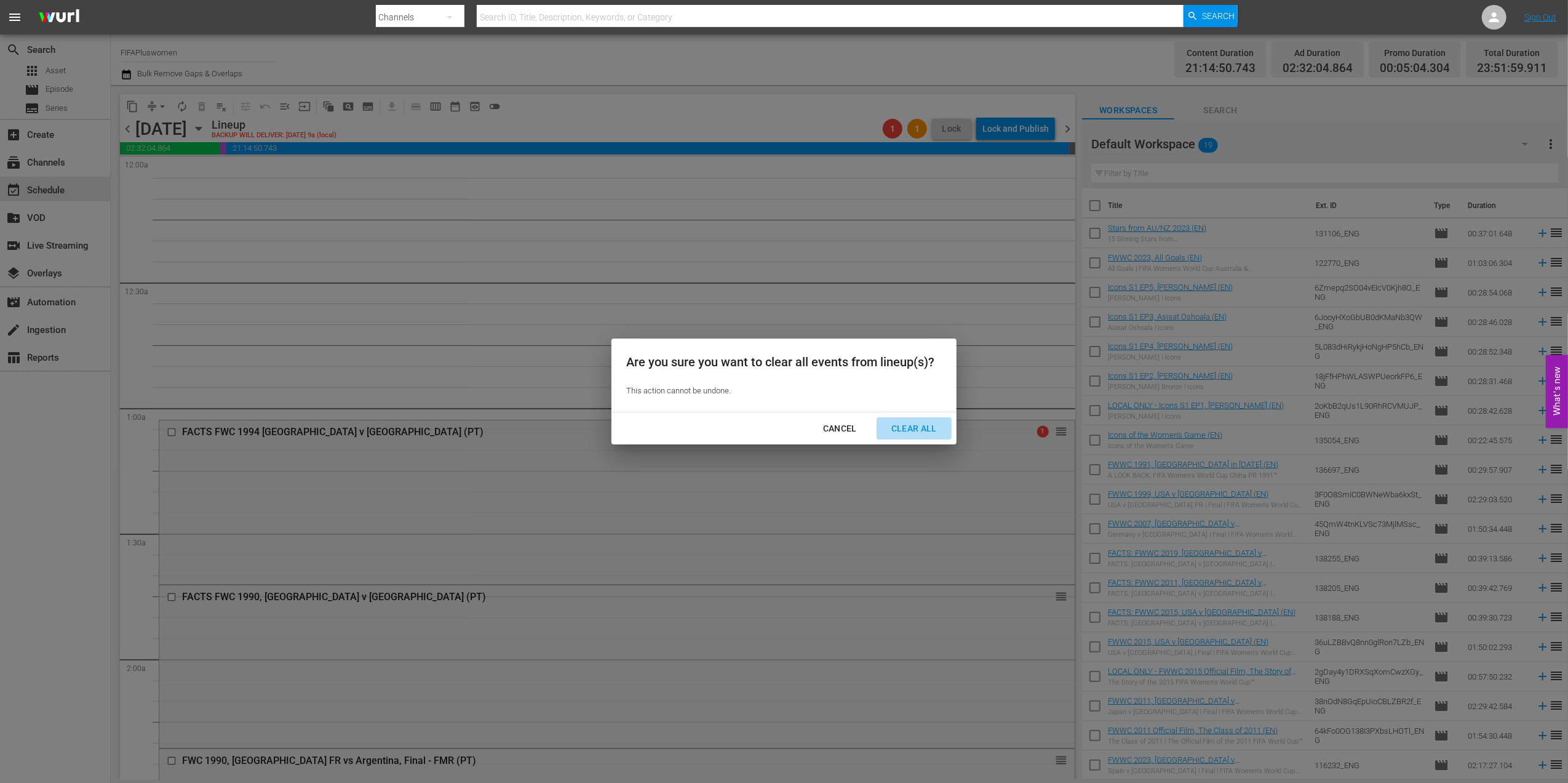
drag, startPoint x: 910, startPoint y: 424, endPoint x: 1035, endPoint y: 299, distance: 176.8
click at [912, 424] on div "Clear All" at bounding box center [914, 429] width 65 height 16
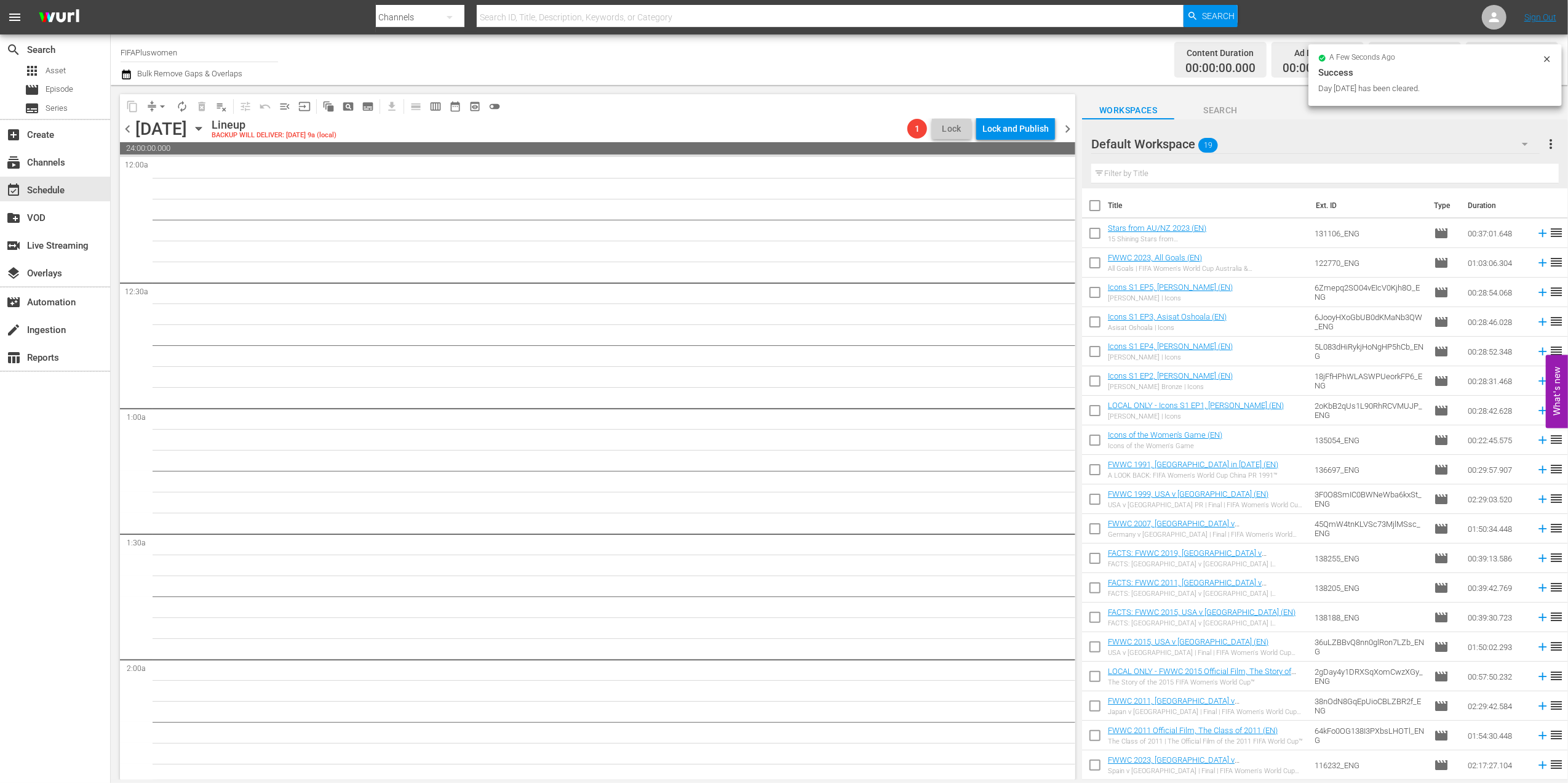
click at [1067, 129] on span "chevron_right" at bounding box center [1068, 129] width 16 height 16
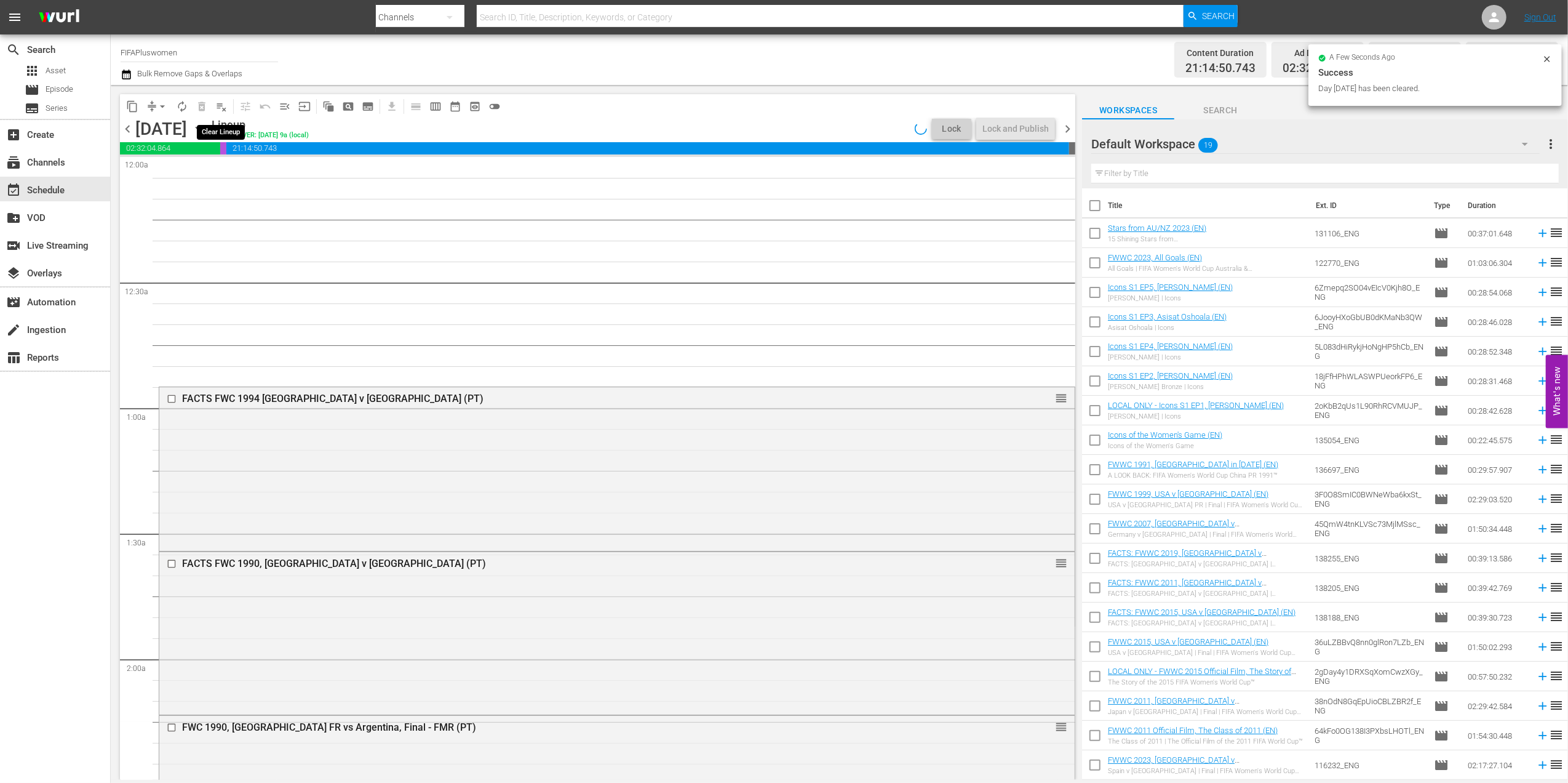
click at [218, 104] on span "playlist_remove_outlined" at bounding box center [222, 107] width 13 height 13
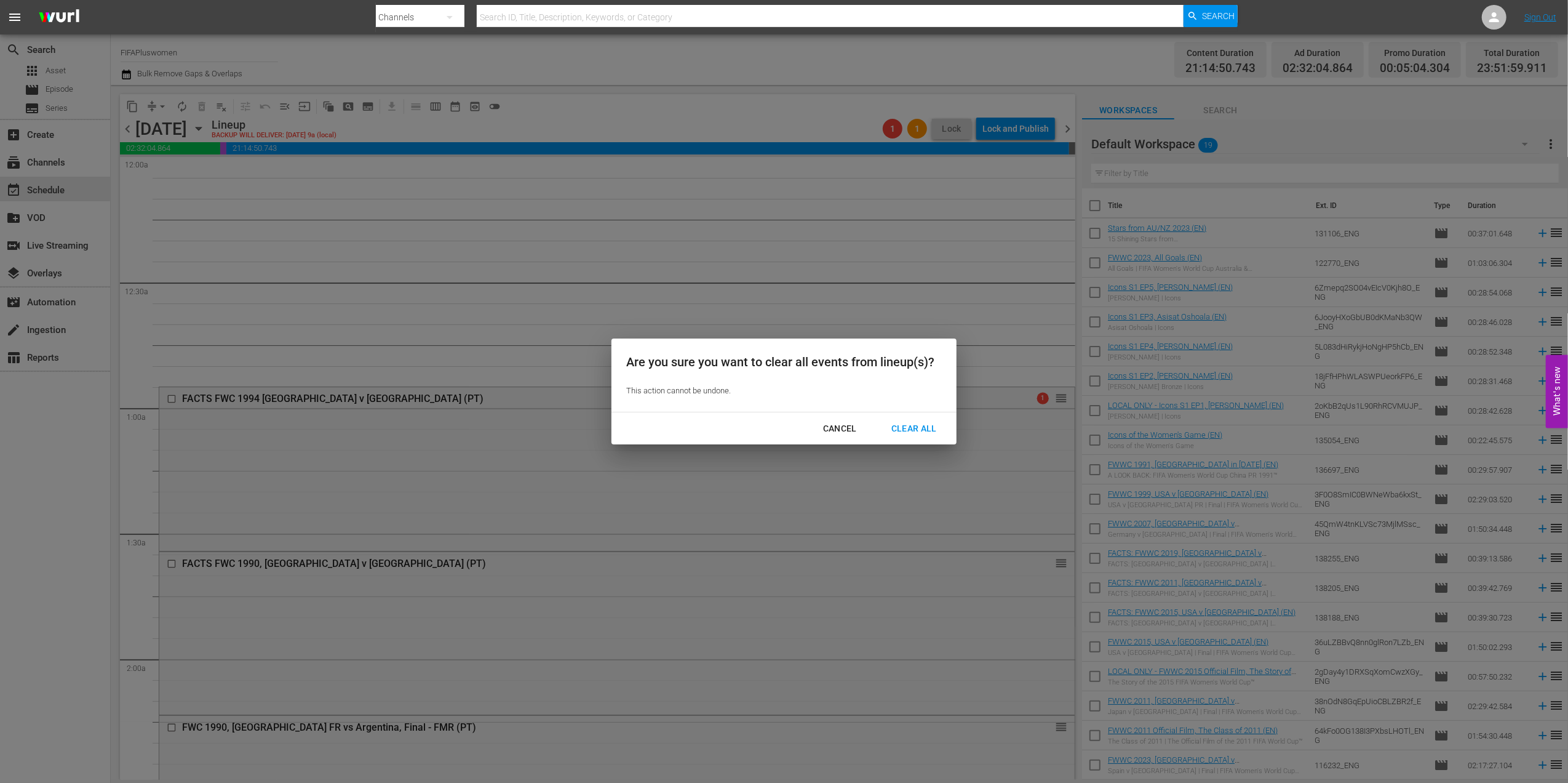
click at [916, 426] on div "Clear All" at bounding box center [914, 429] width 65 height 16
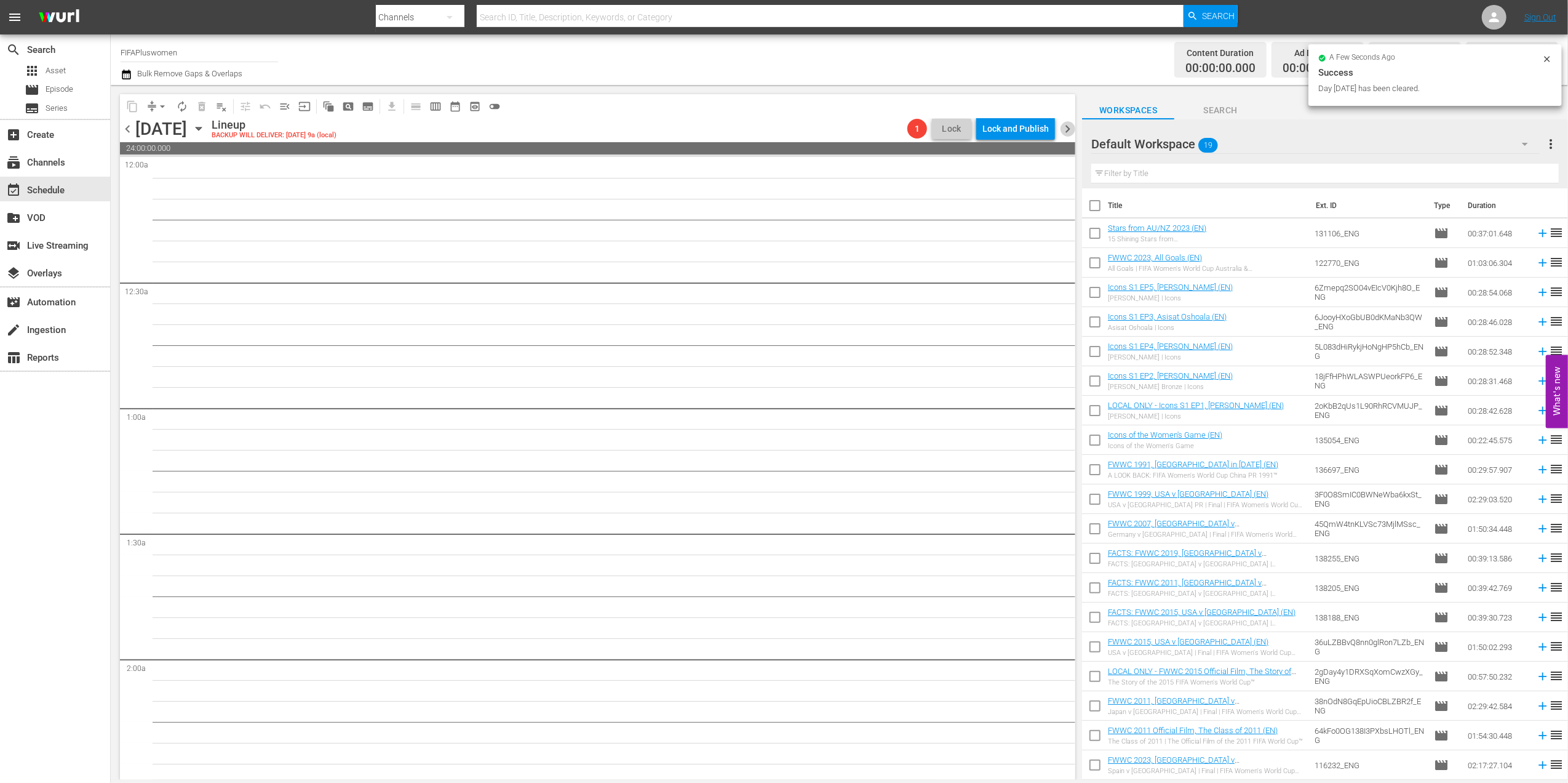
click at [1070, 127] on span "chevron_right" at bounding box center [1068, 129] width 16 height 16
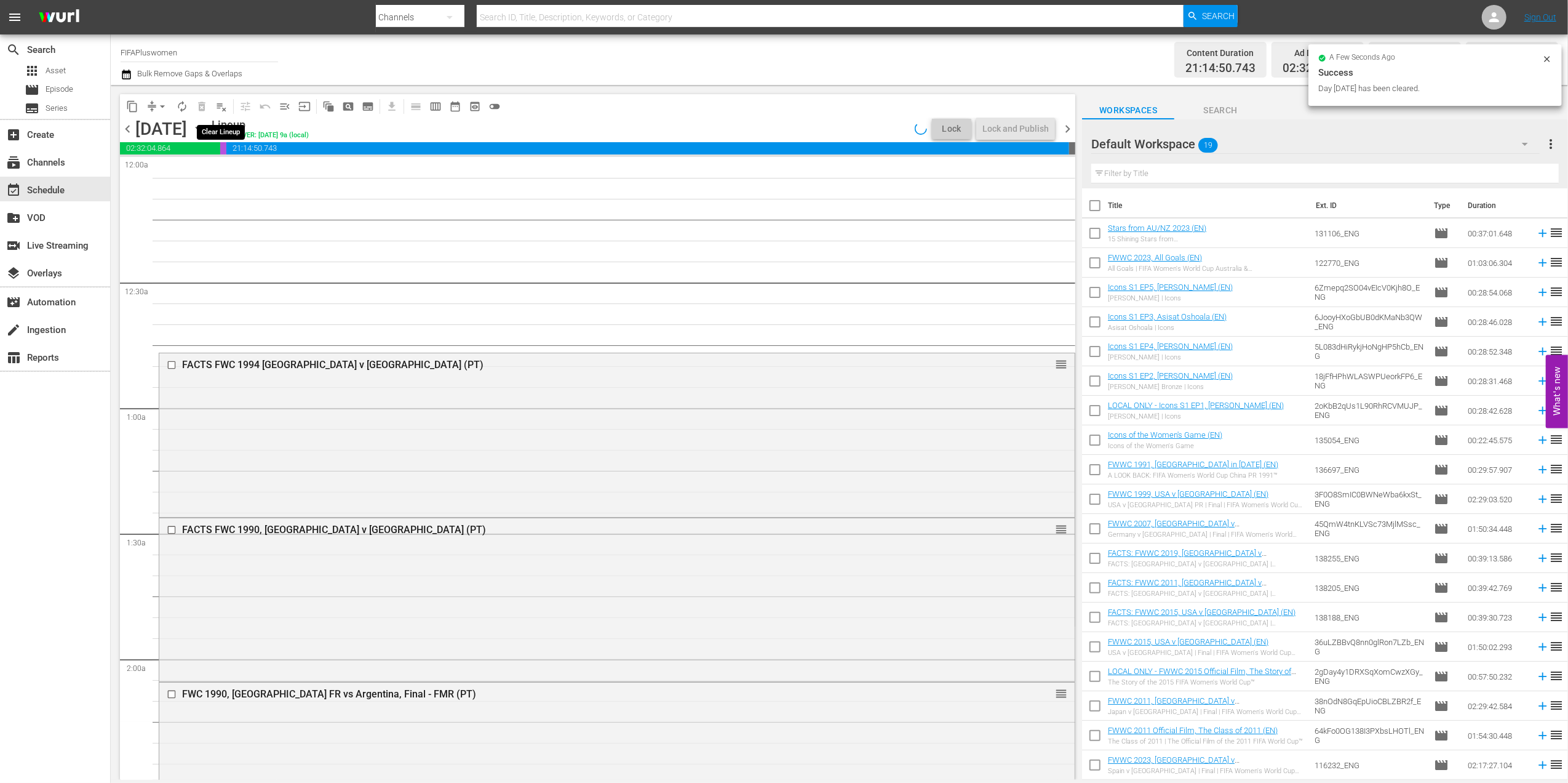
click at [220, 106] on span "playlist_remove_outlined" at bounding box center [222, 107] width 13 height 13
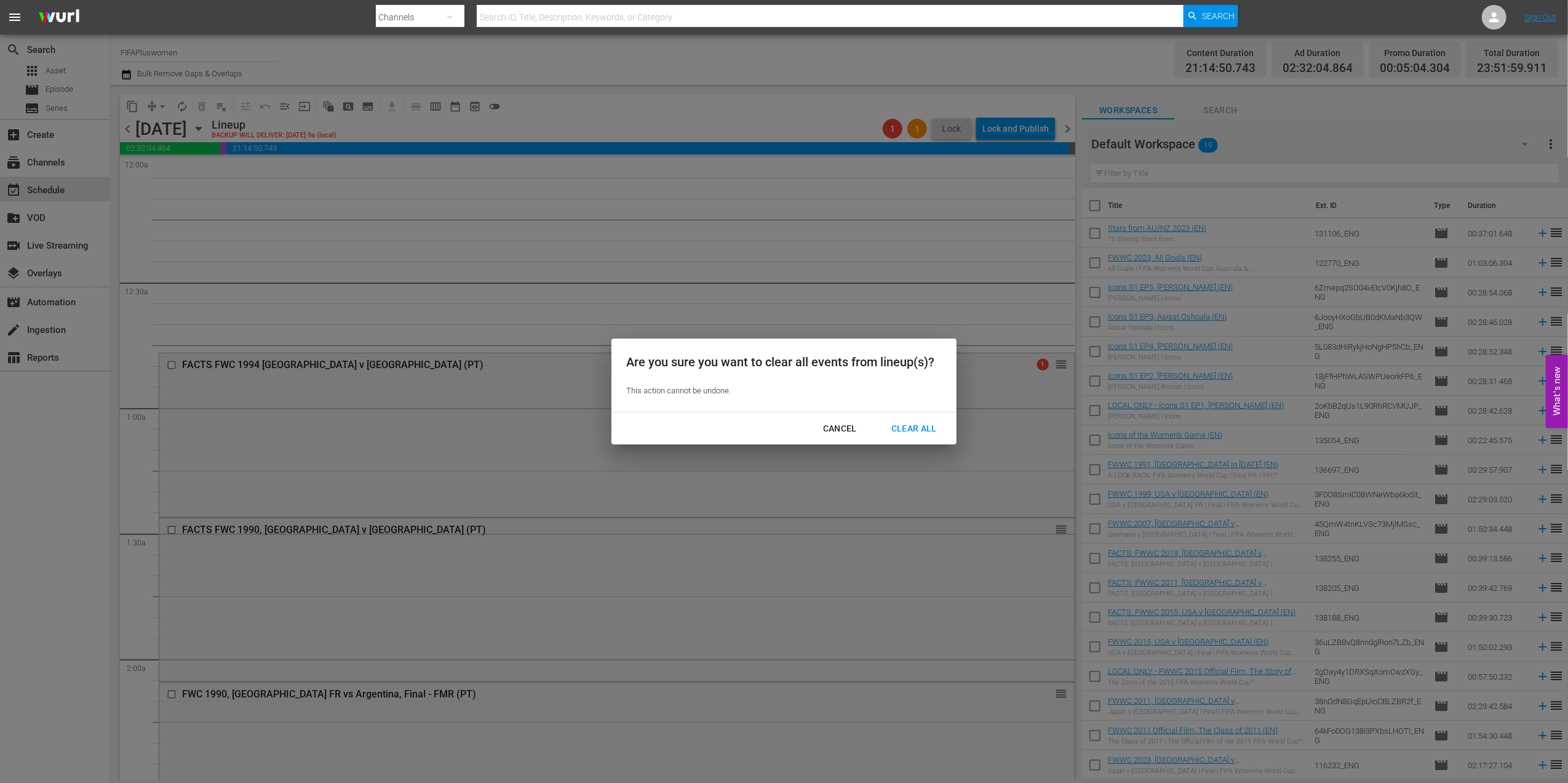
click at [914, 429] on div "Clear All" at bounding box center [914, 429] width 65 height 16
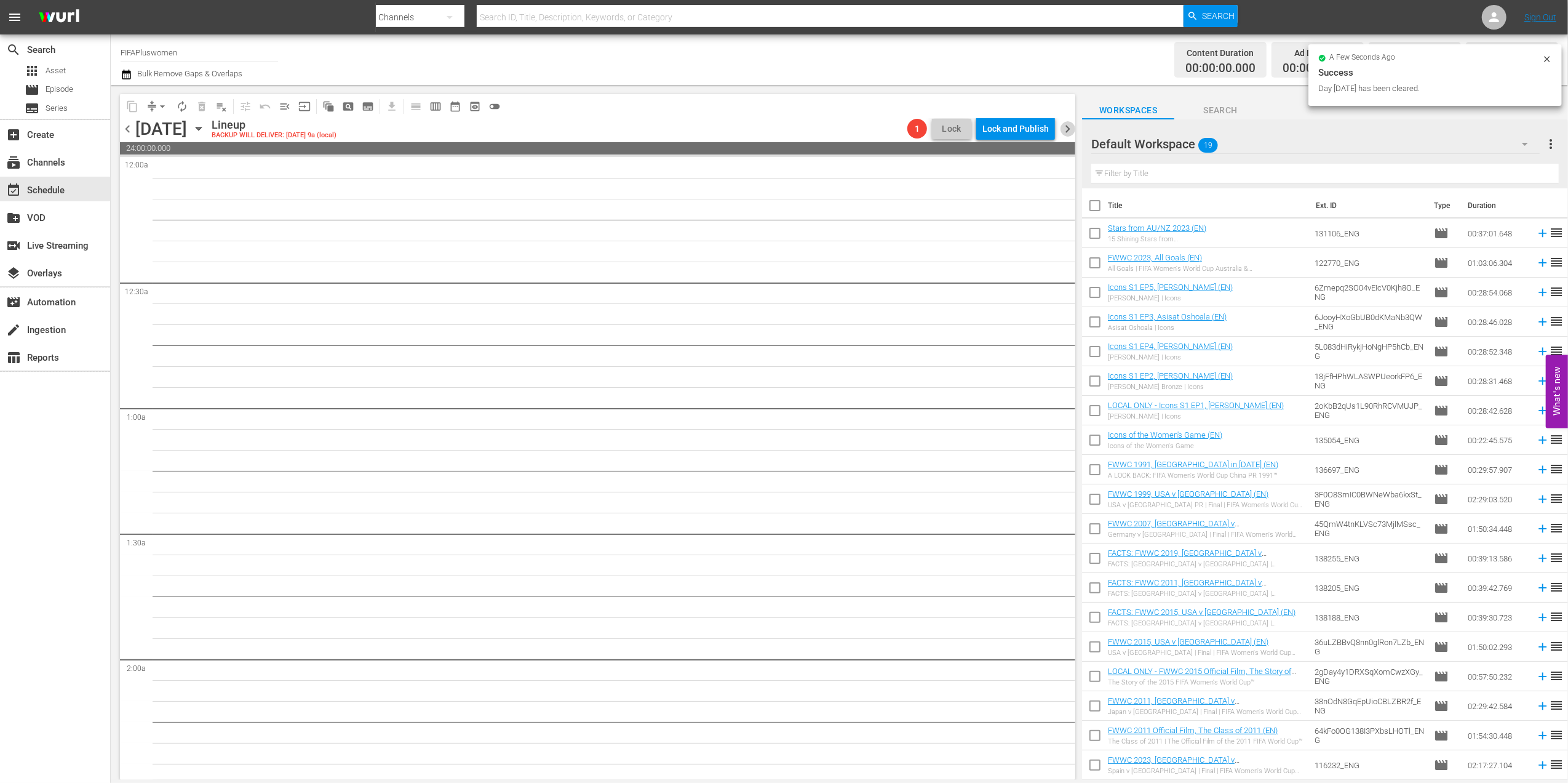
click at [1069, 129] on span "chevron_right" at bounding box center [1068, 129] width 16 height 16
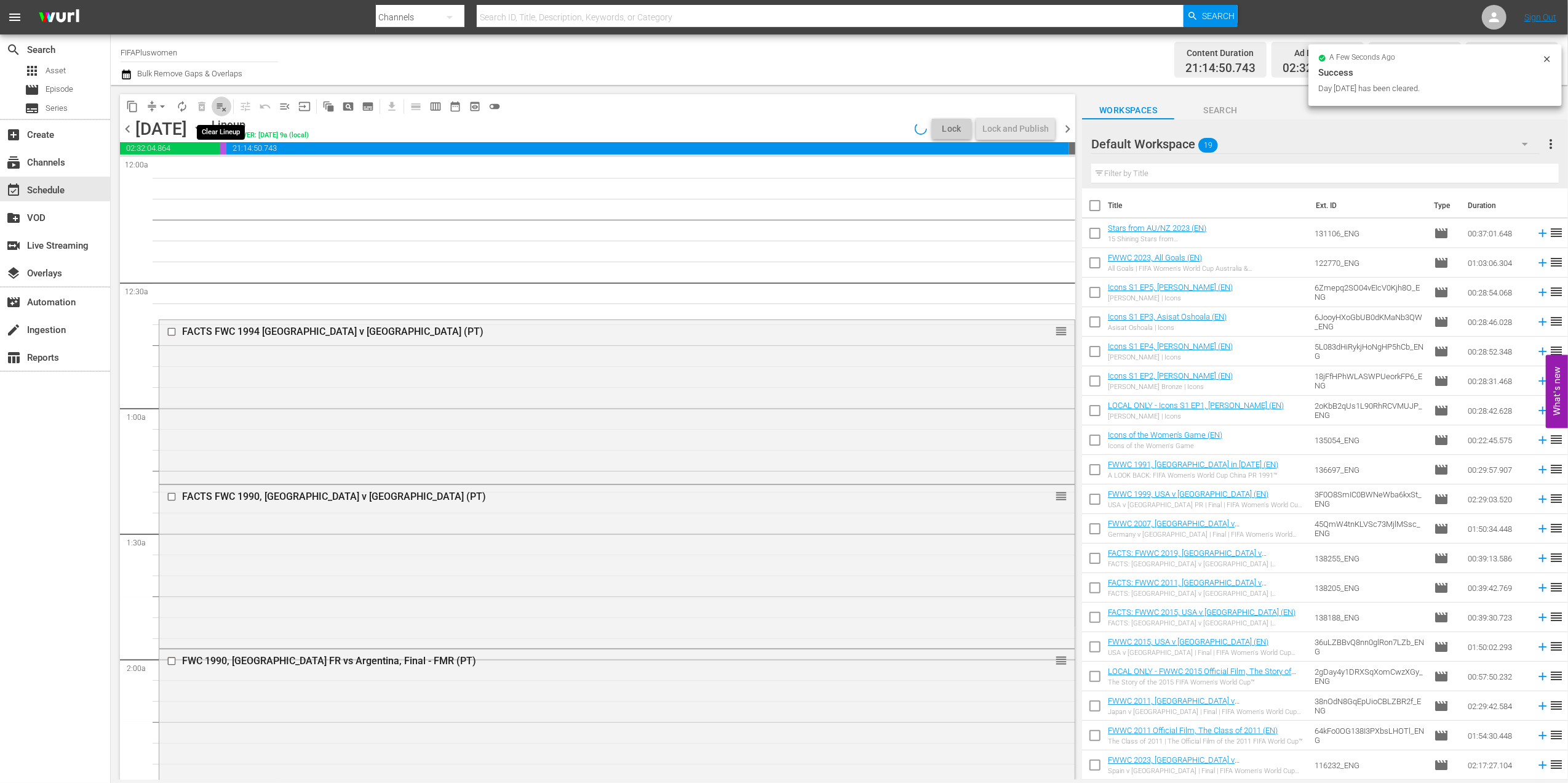
click at [220, 107] on span "playlist_remove_outlined" at bounding box center [222, 107] width 13 height 13
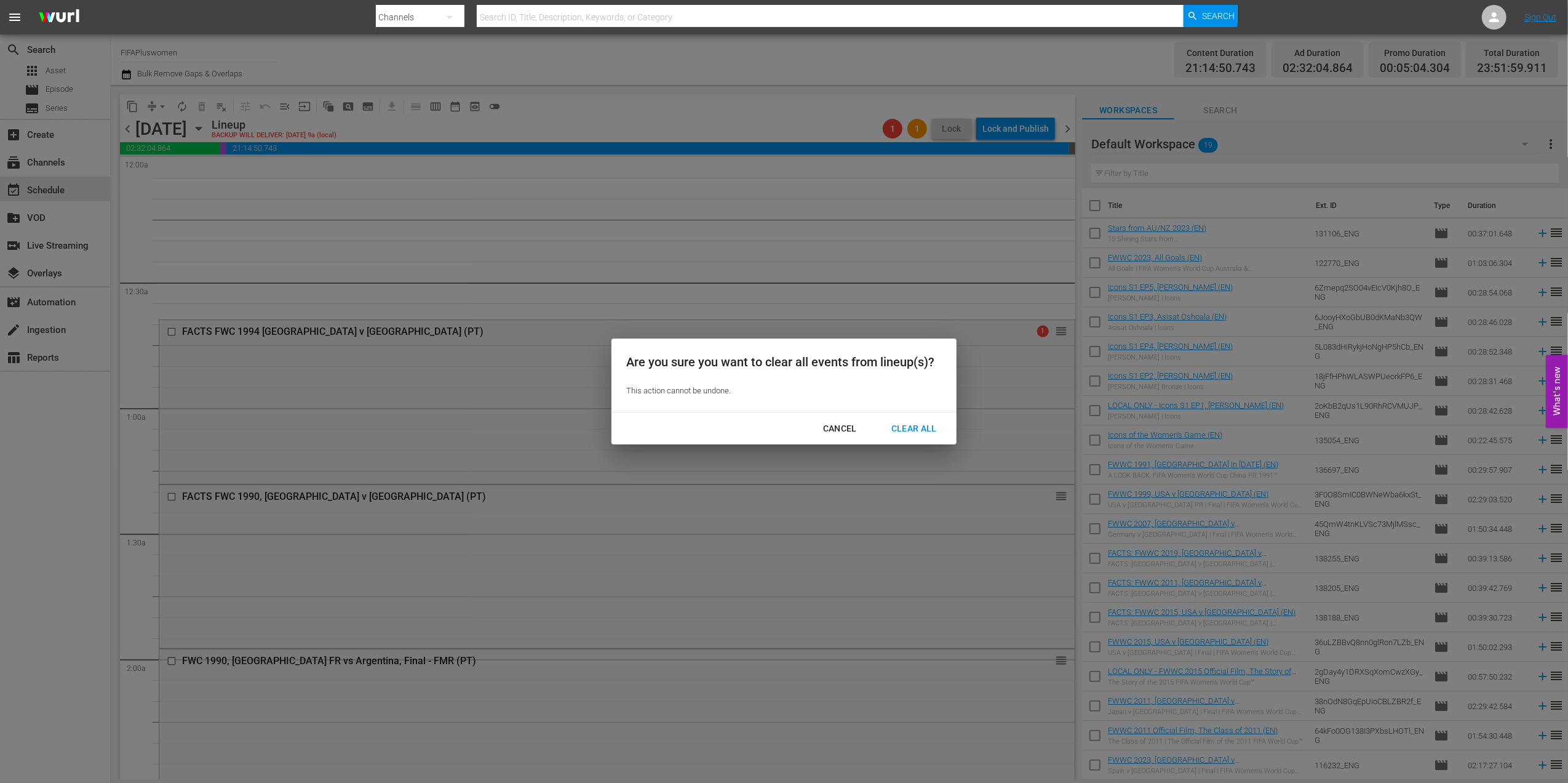
click at [929, 419] on button "Clear All" at bounding box center [914, 428] width 75 height 23
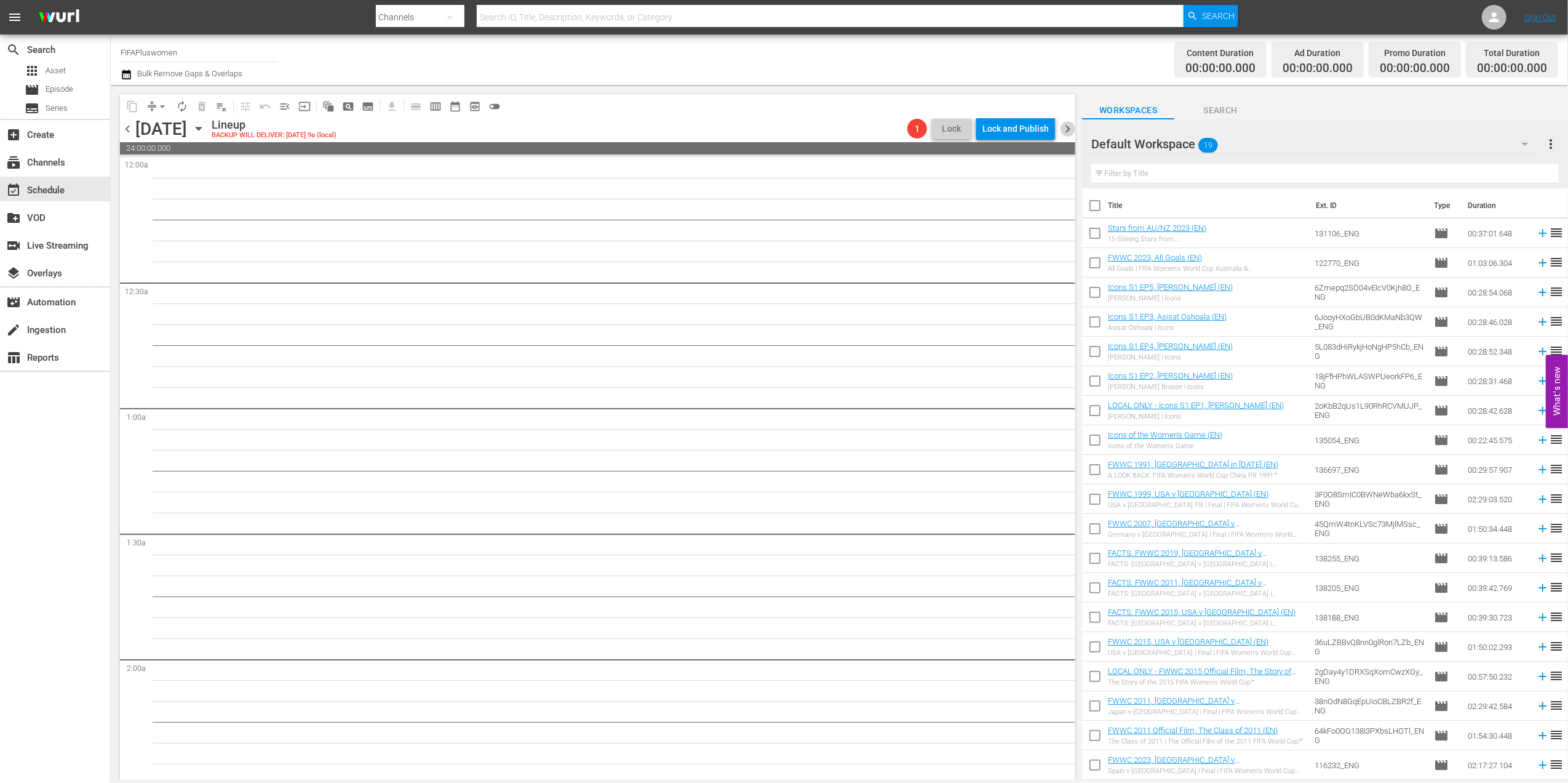
click at [1062, 123] on span "chevron_right" at bounding box center [1068, 129] width 16 height 16
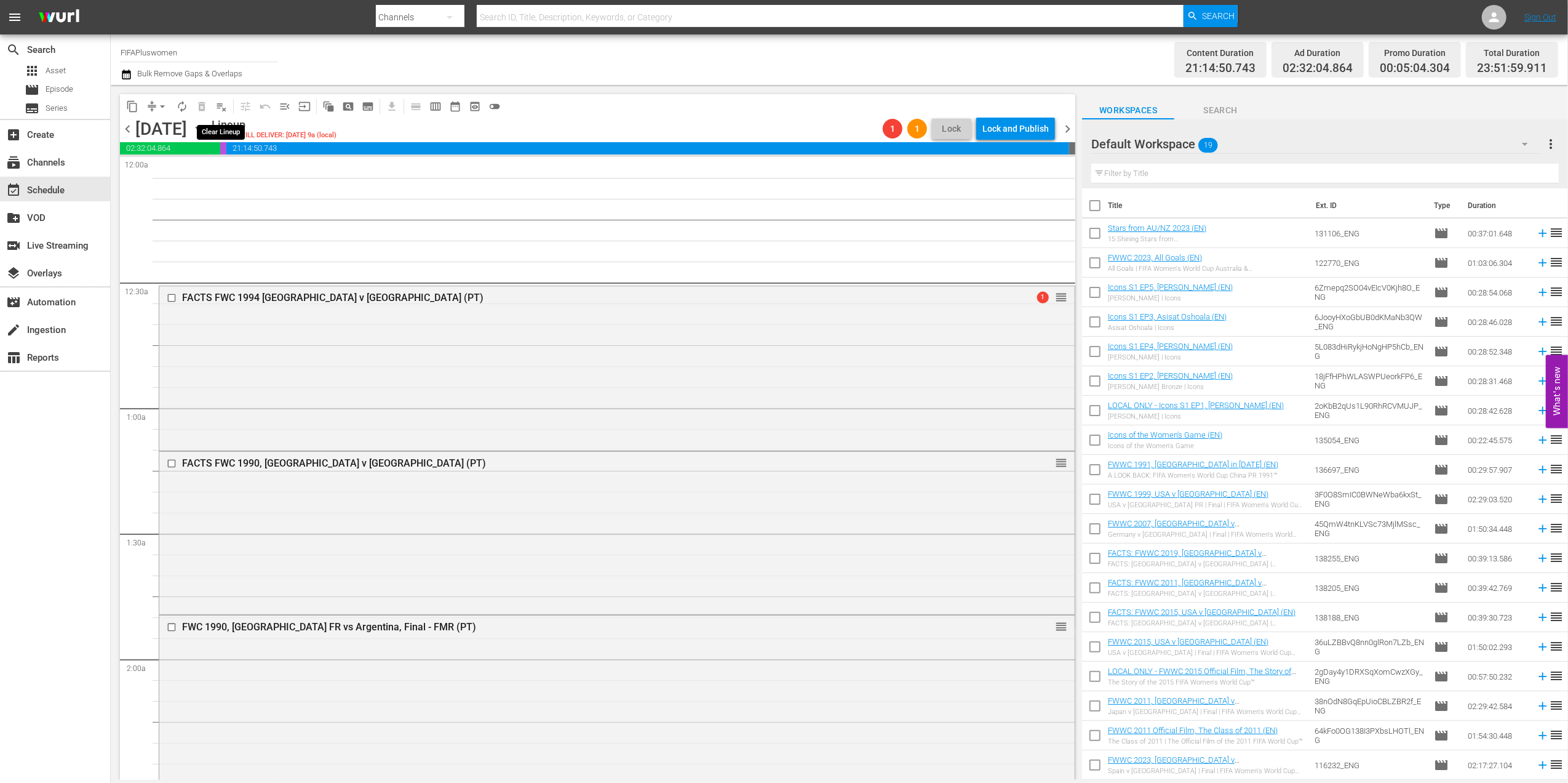
click at [222, 106] on span "playlist_remove_outlined" at bounding box center [222, 107] width 13 height 13
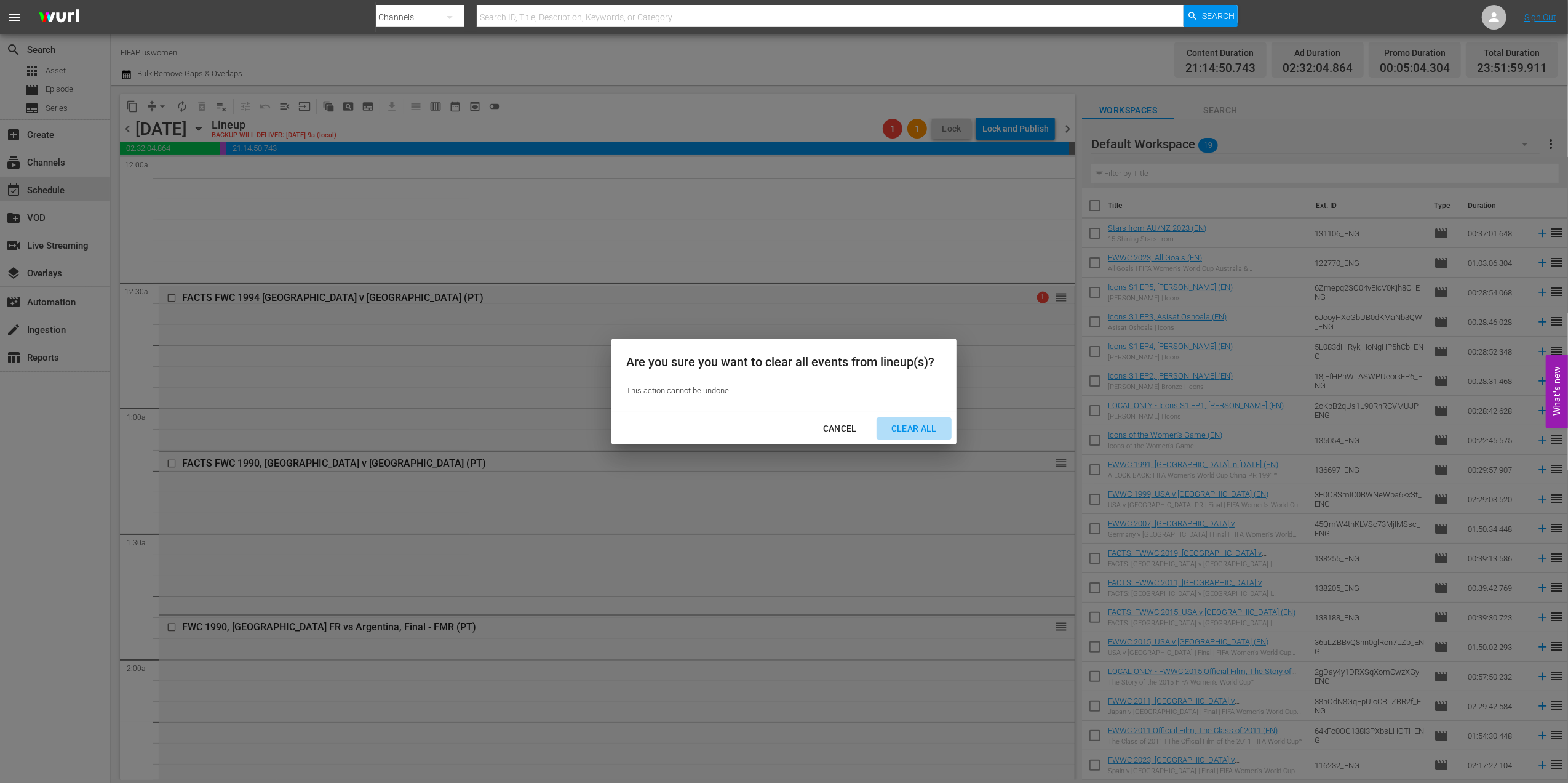
click at [921, 426] on div "Clear All" at bounding box center [914, 429] width 65 height 16
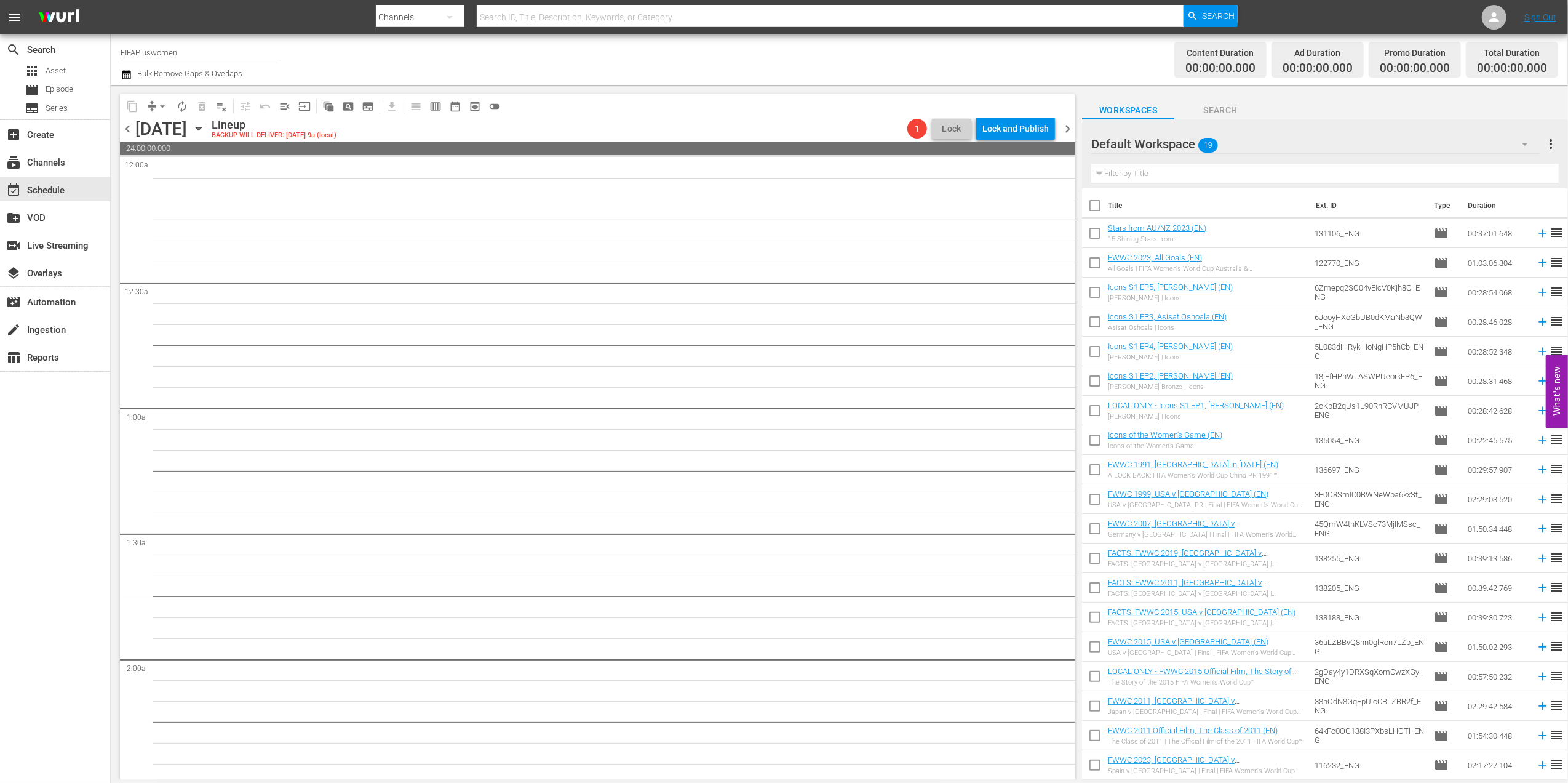
click at [1069, 116] on div "content_copy compress arrow_drop_down autorenew_outlined delete_forever_outline…" at bounding box center [597, 106] width 955 height 24
drag, startPoint x: 1069, startPoint y: 128, endPoint x: 1056, endPoint y: 140, distance: 17.7
click at [1069, 129] on span "chevron_right" at bounding box center [1068, 129] width 16 height 16
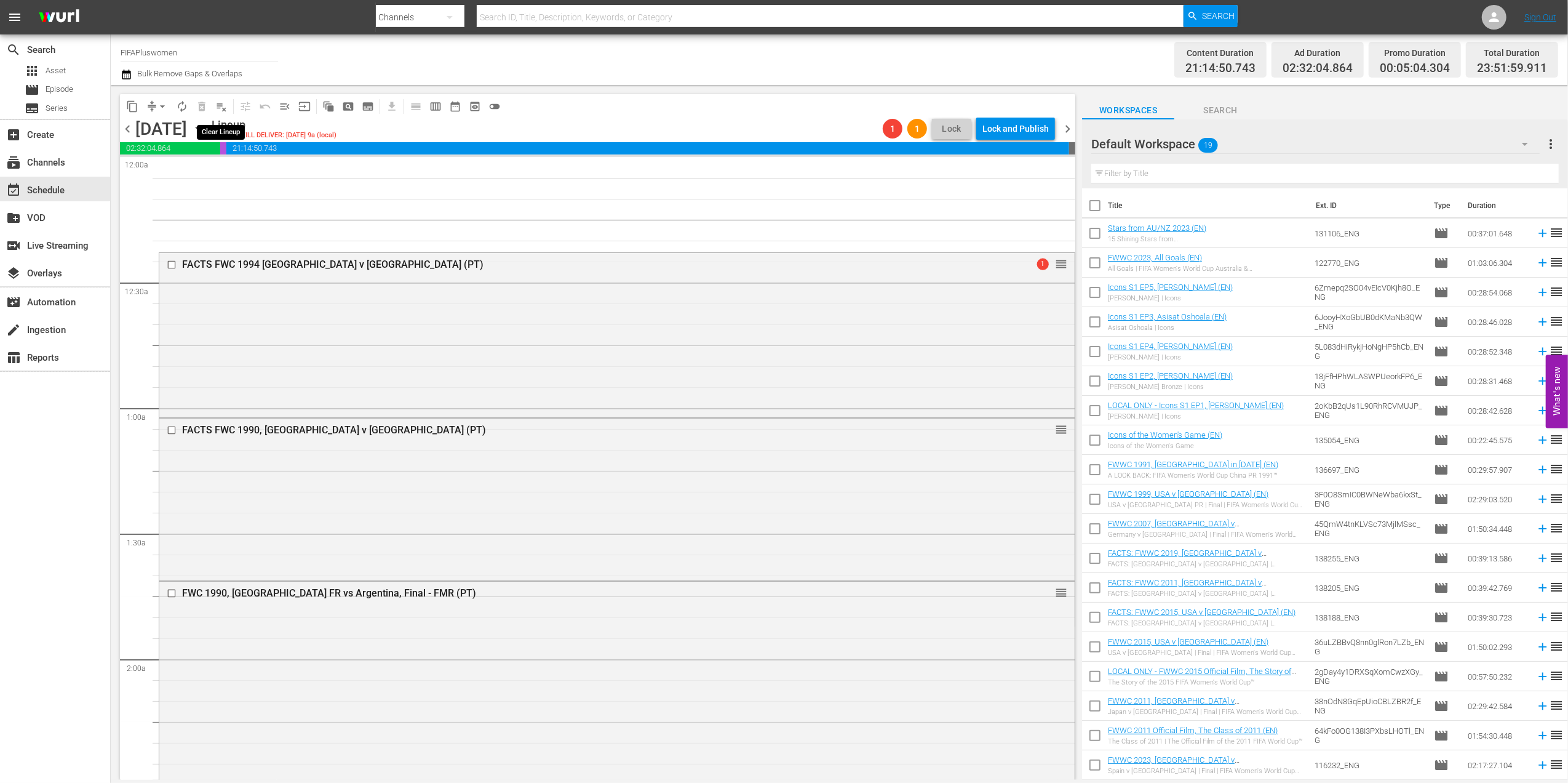
click at [219, 104] on span "playlist_remove_outlined" at bounding box center [222, 107] width 13 height 13
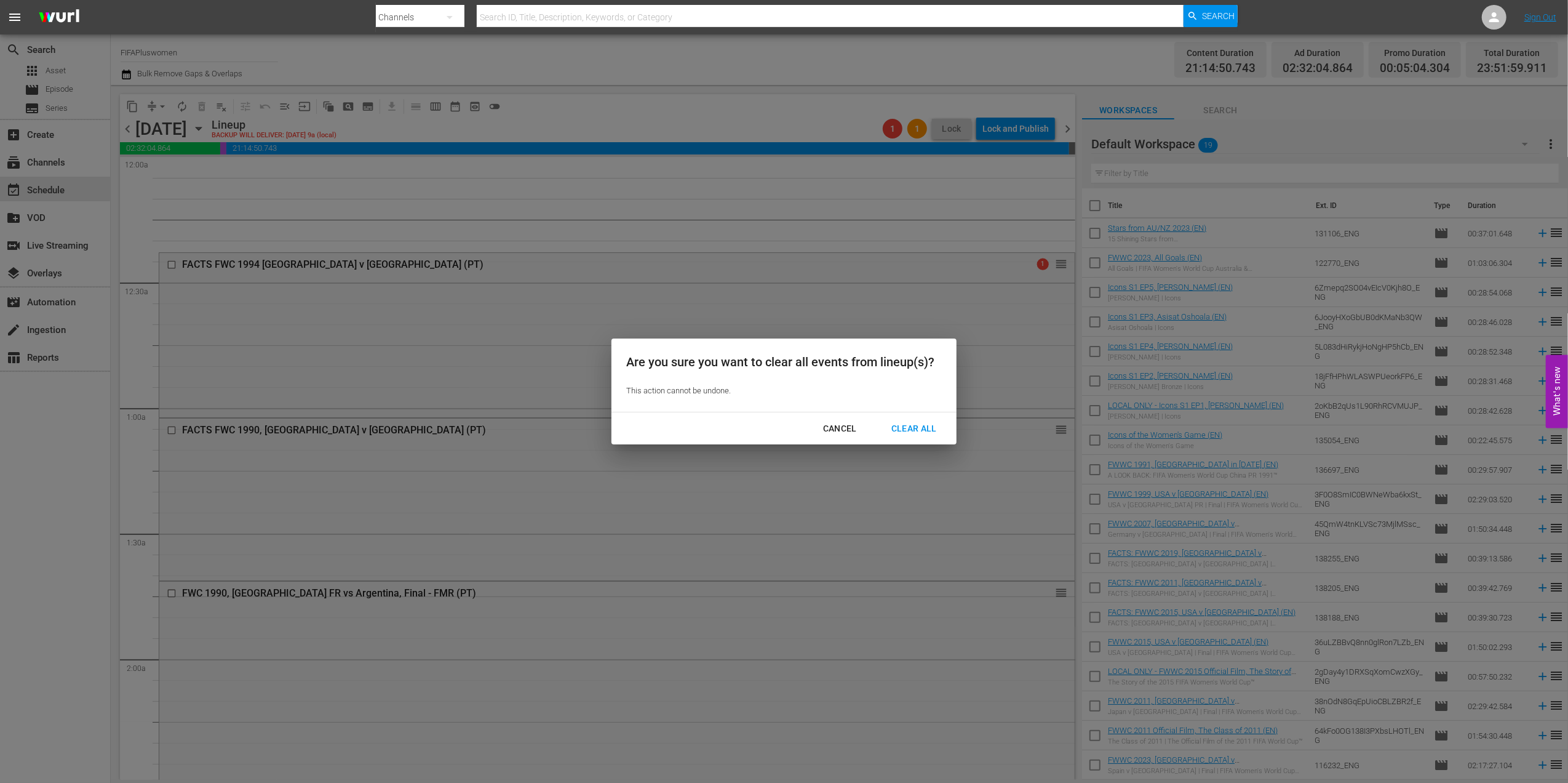
click at [951, 423] on button "Clear All" at bounding box center [914, 428] width 75 height 23
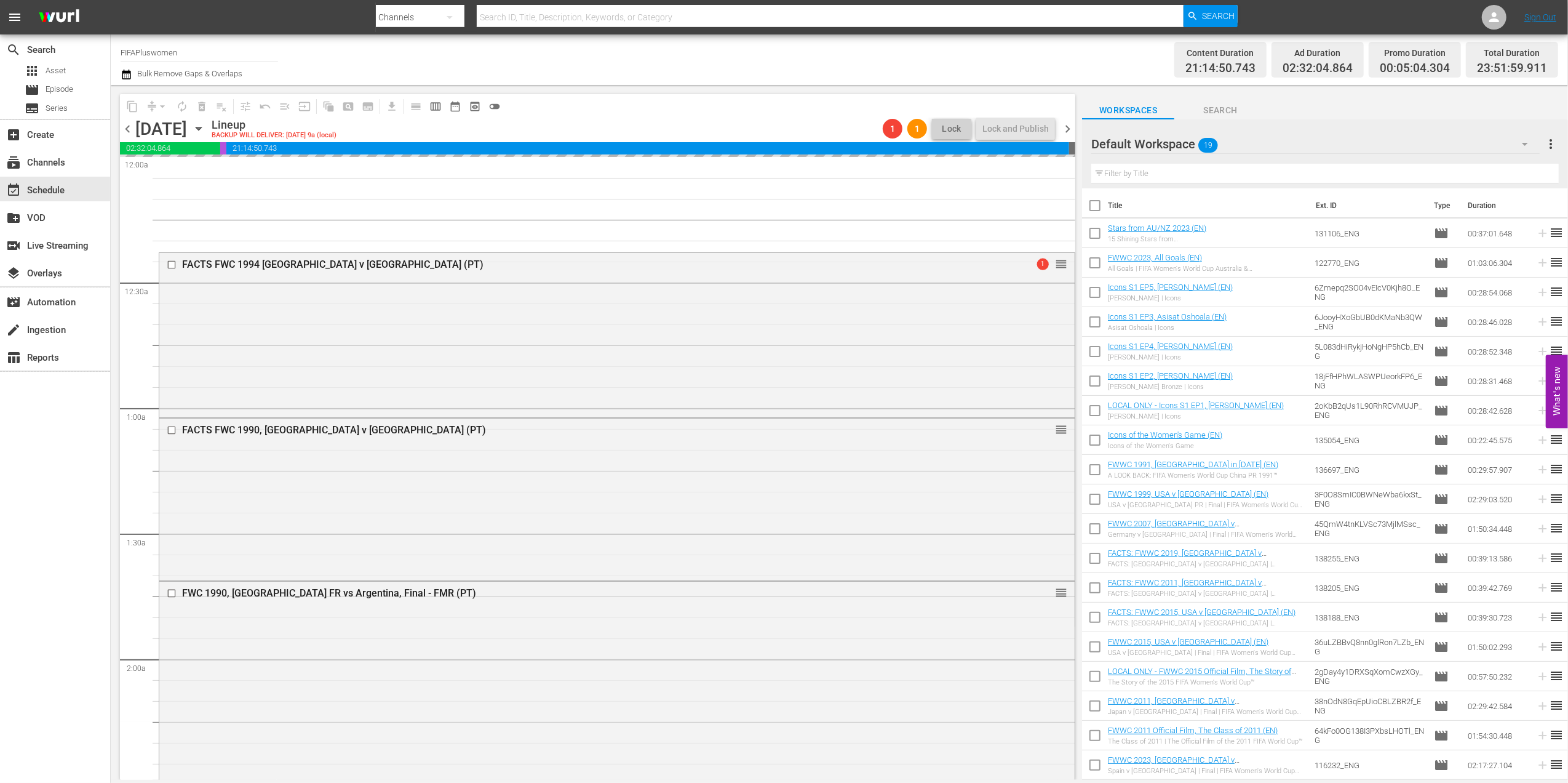
click at [929, 426] on div "FACTS FWC 1990, [GEOGRAPHIC_DATA] v [GEOGRAPHIC_DATA] (PT)" at bounding box center [593, 430] width 823 height 12
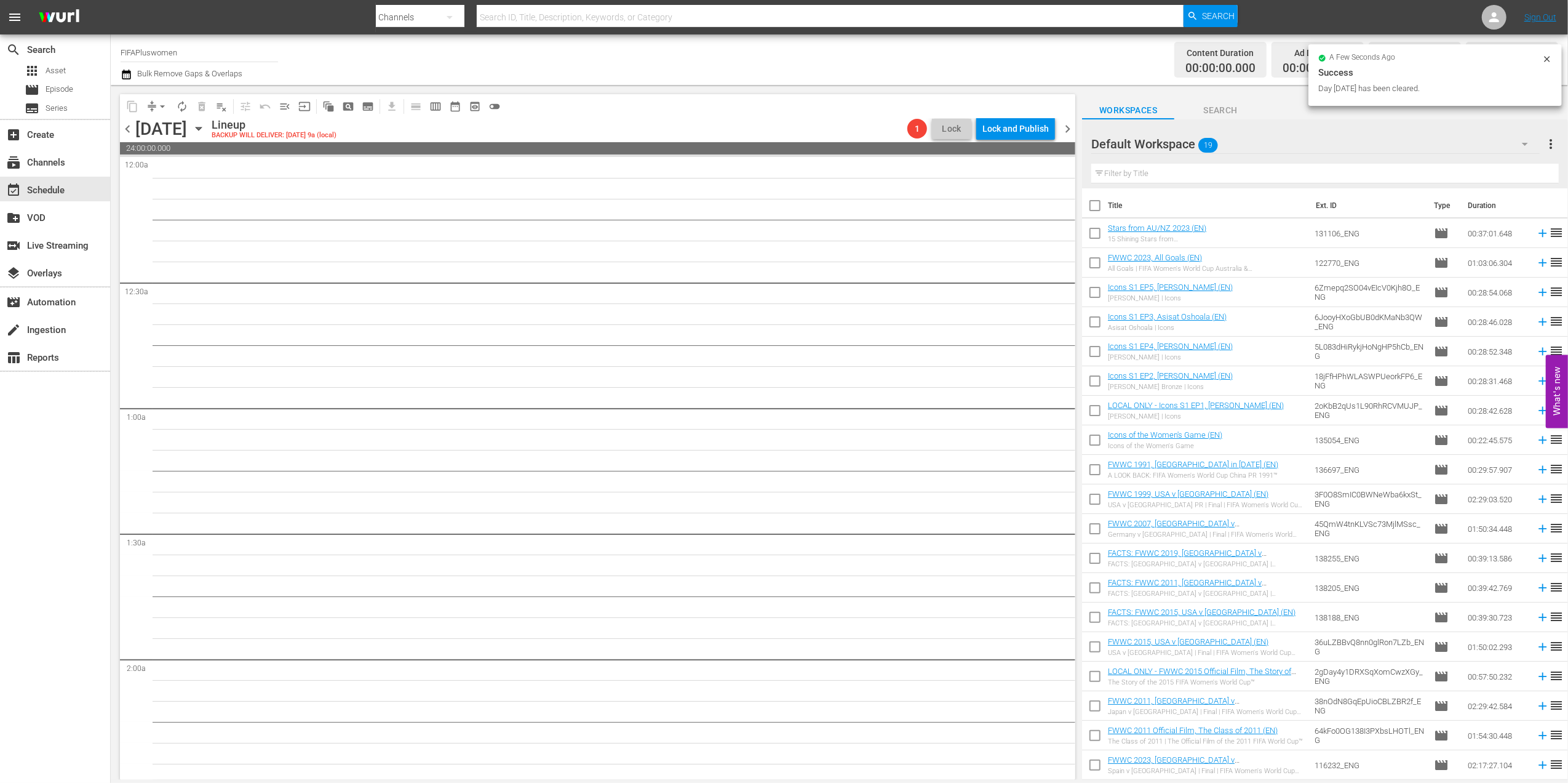
click at [1071, 127] on span "chevron_right" at bounding box center [1068, 129] width 16 height 16
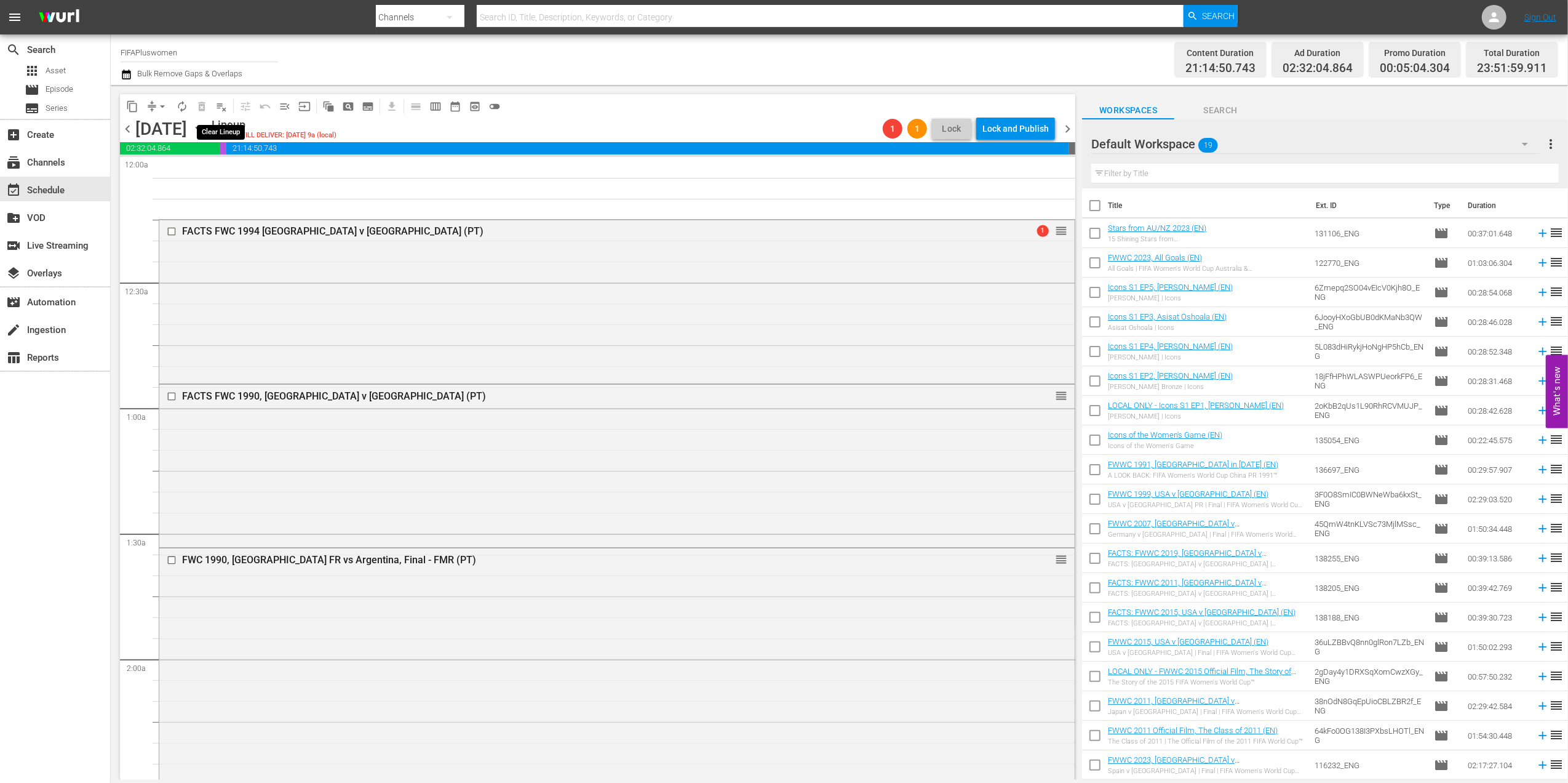
click at [227, 104] on span "playlist_remove_outlined" at bounding box center [222, 107] width 13 height 13
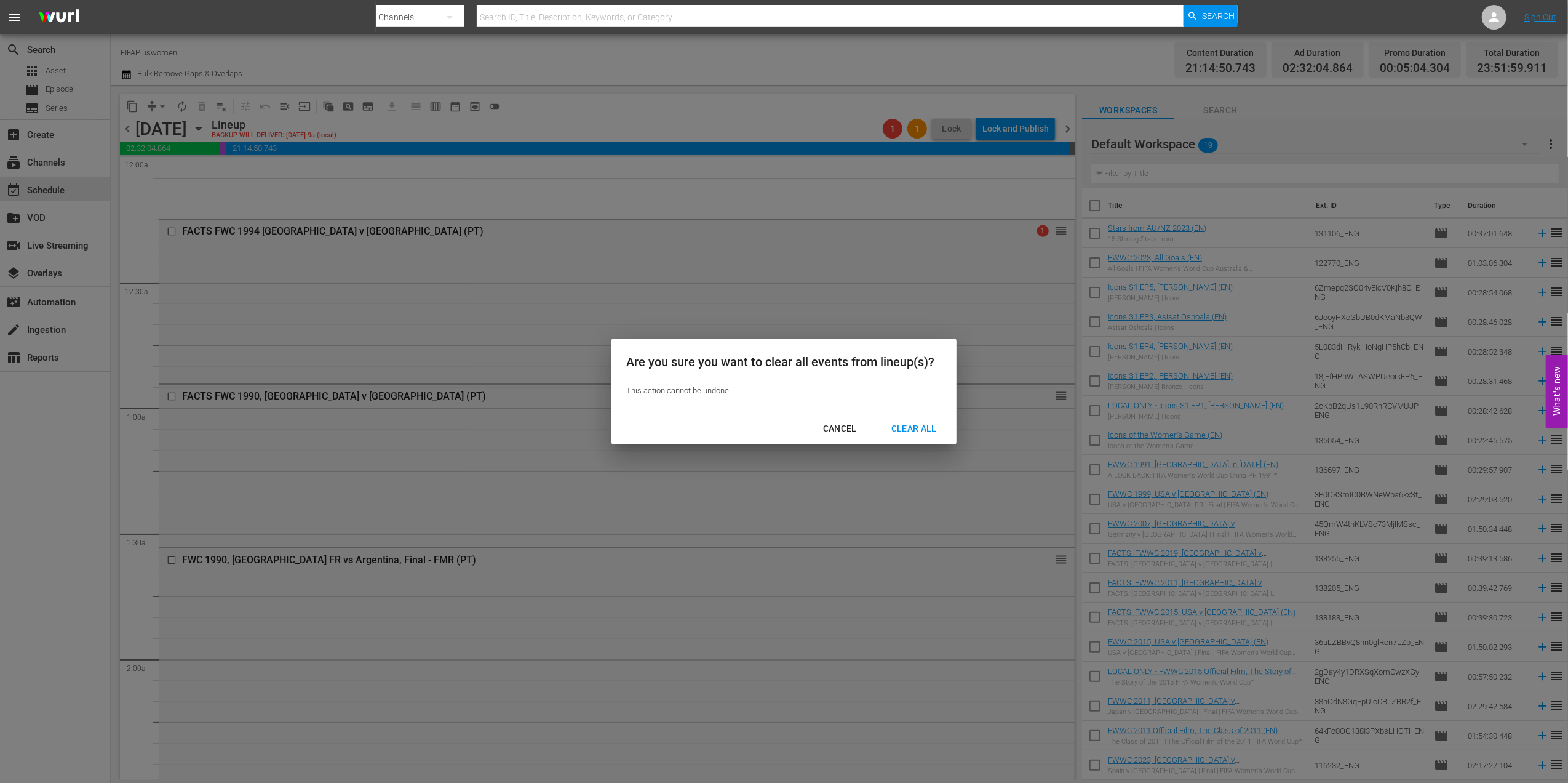
click at [913, 425] on div "Clear All" at bounding box center [914, 429] width 65 height 16
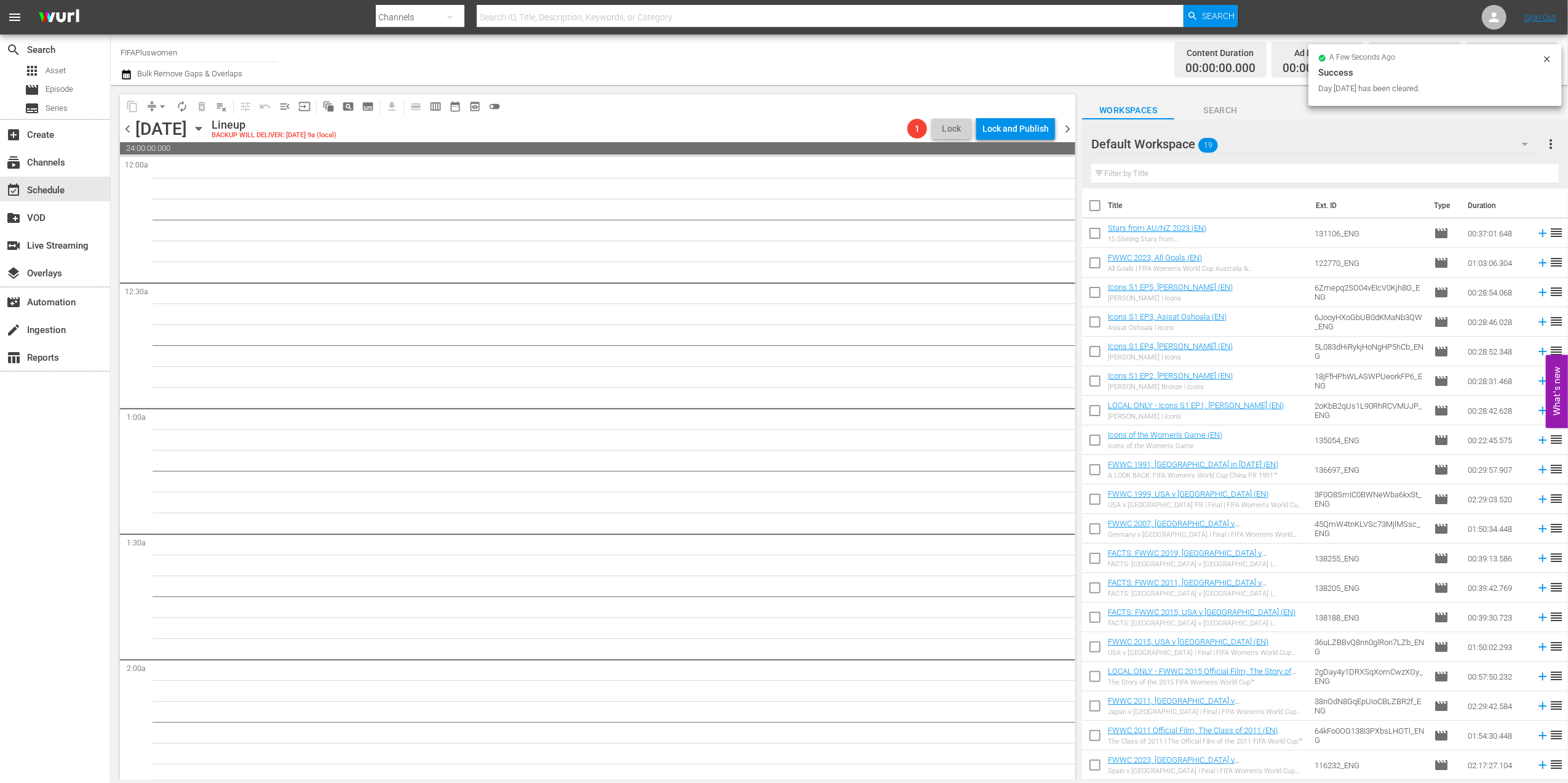
click at [1070, 129] on span "chevron_right" at bounding box center [1068, 129] width 16 height 16
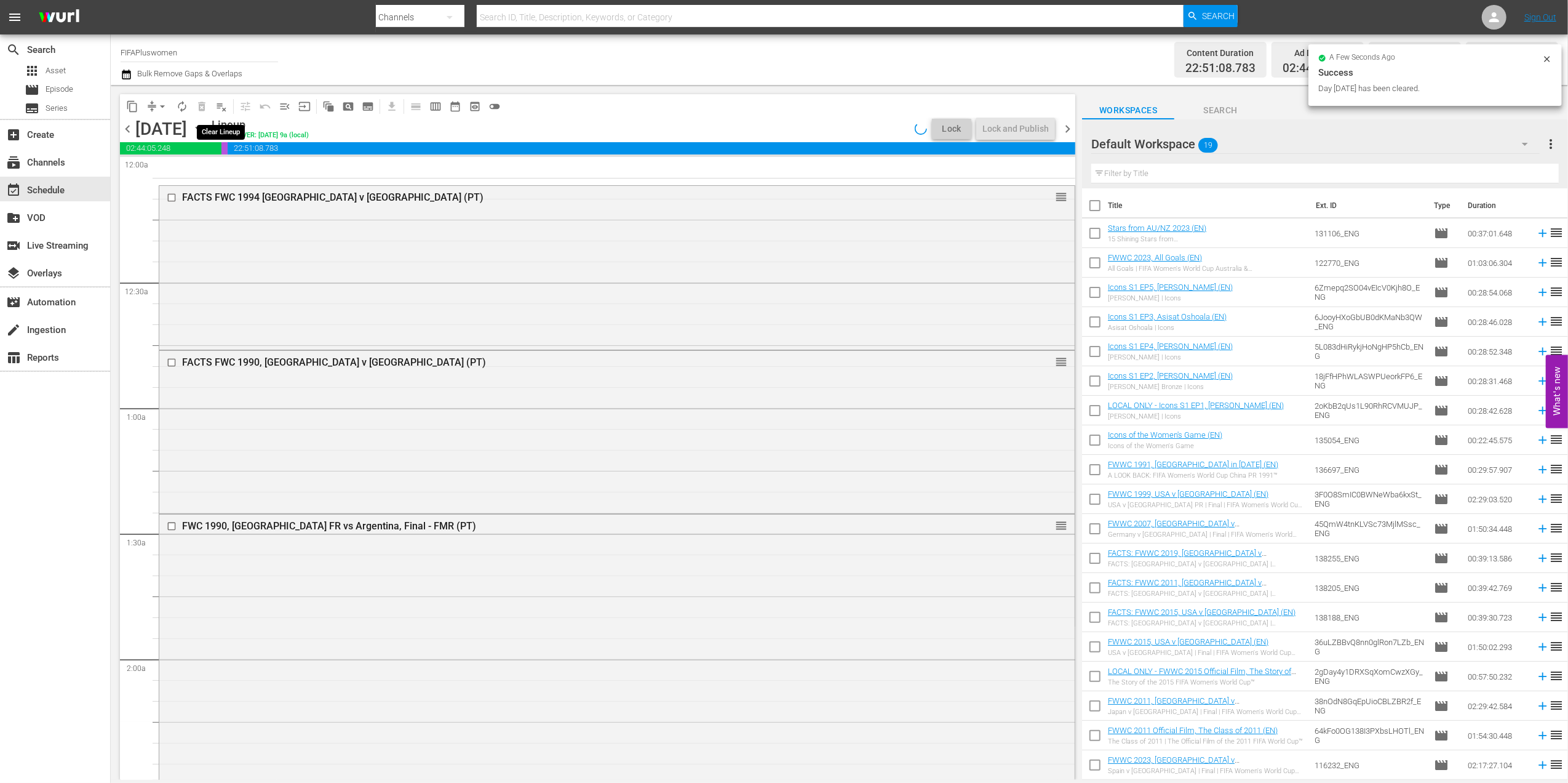
click at [219, 109] on span "playlist_remove_outlined" at bounding box center [222, 107] width 13 height 13
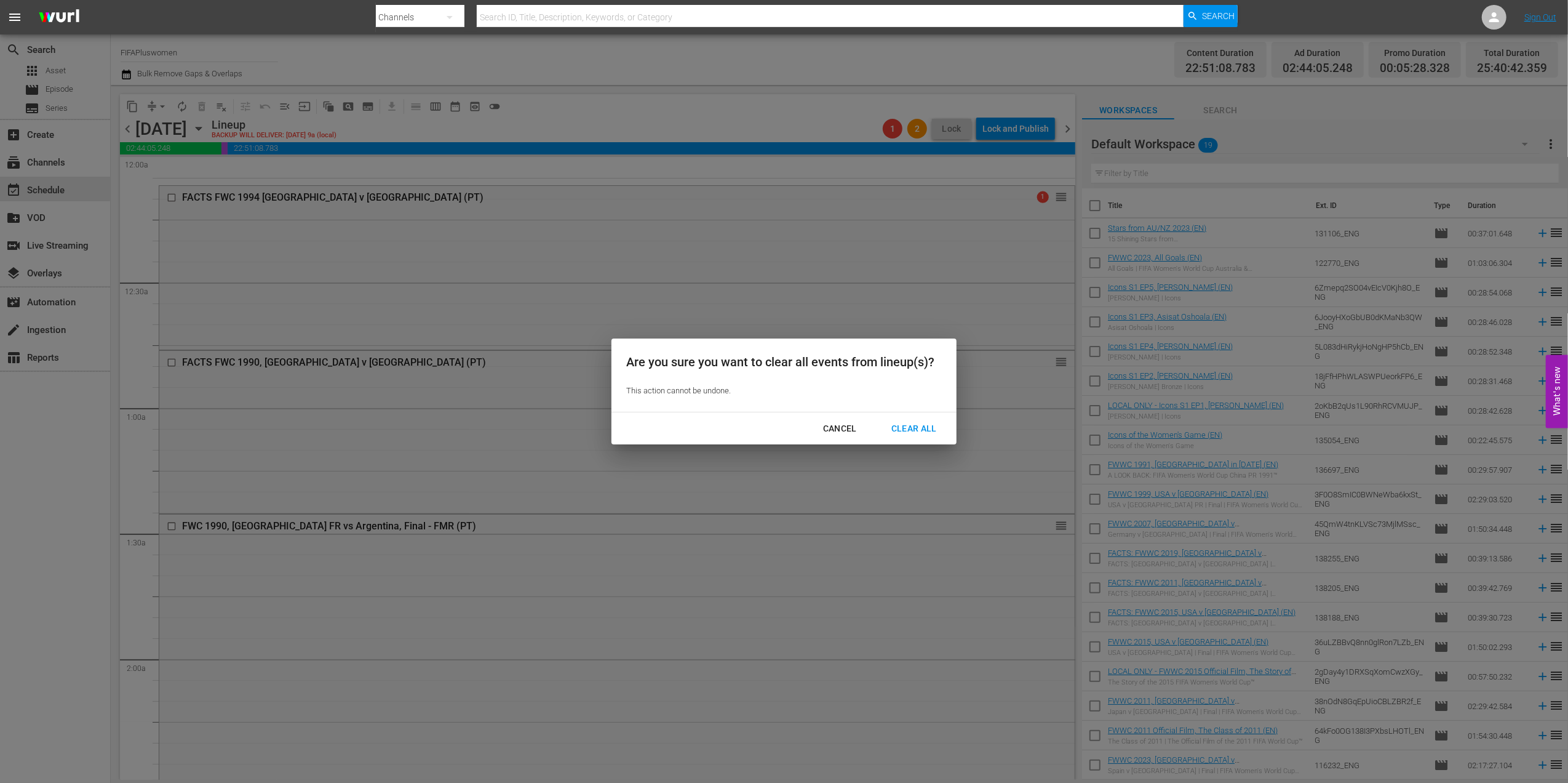
click at [917, 427] on div "Clear All" at bounding box center [914, 429] width 65 height 16
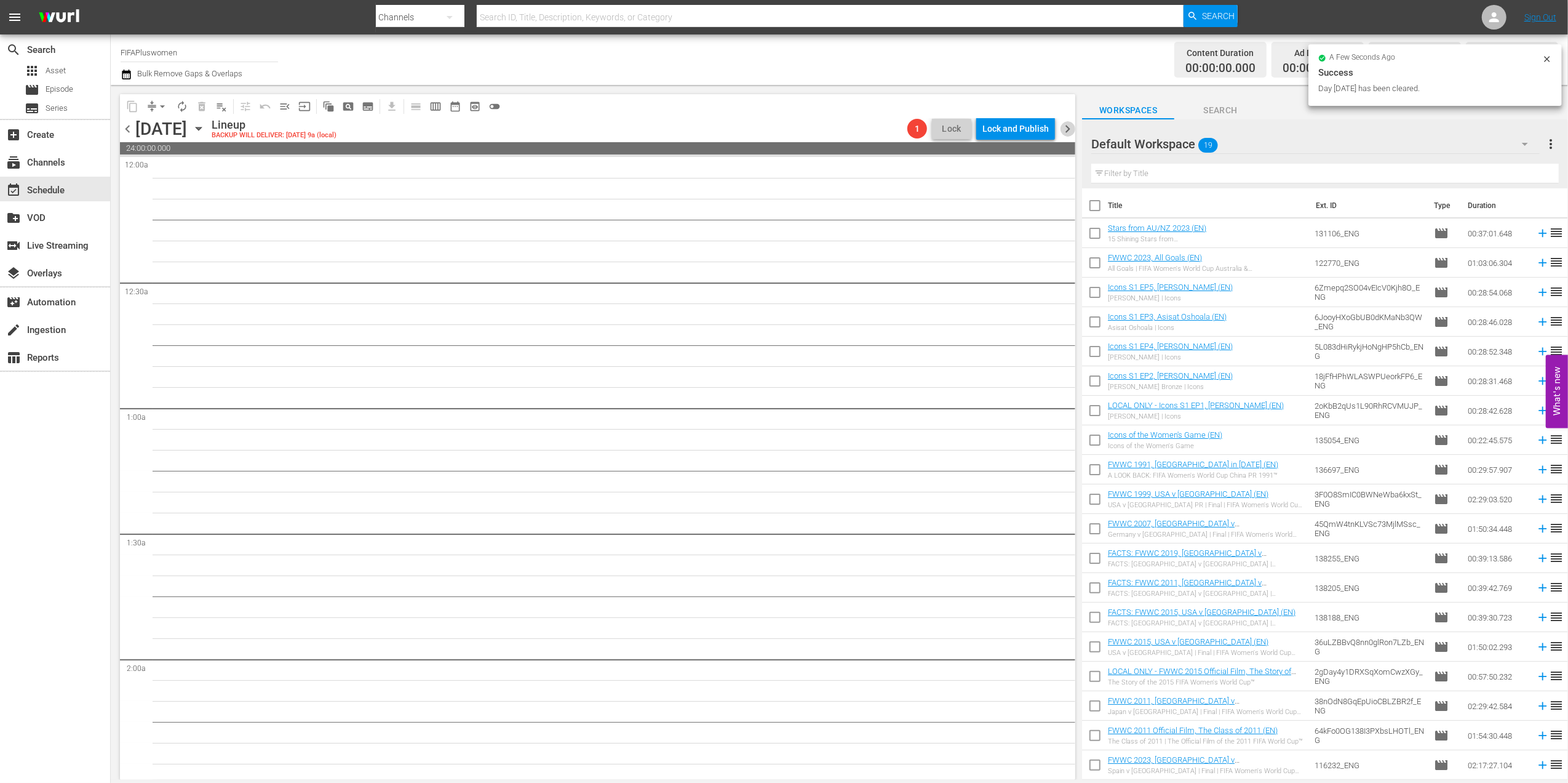
click at [1064, 131] on span "chevron_right" at bounding box center [1068, 129] width 16 height 16
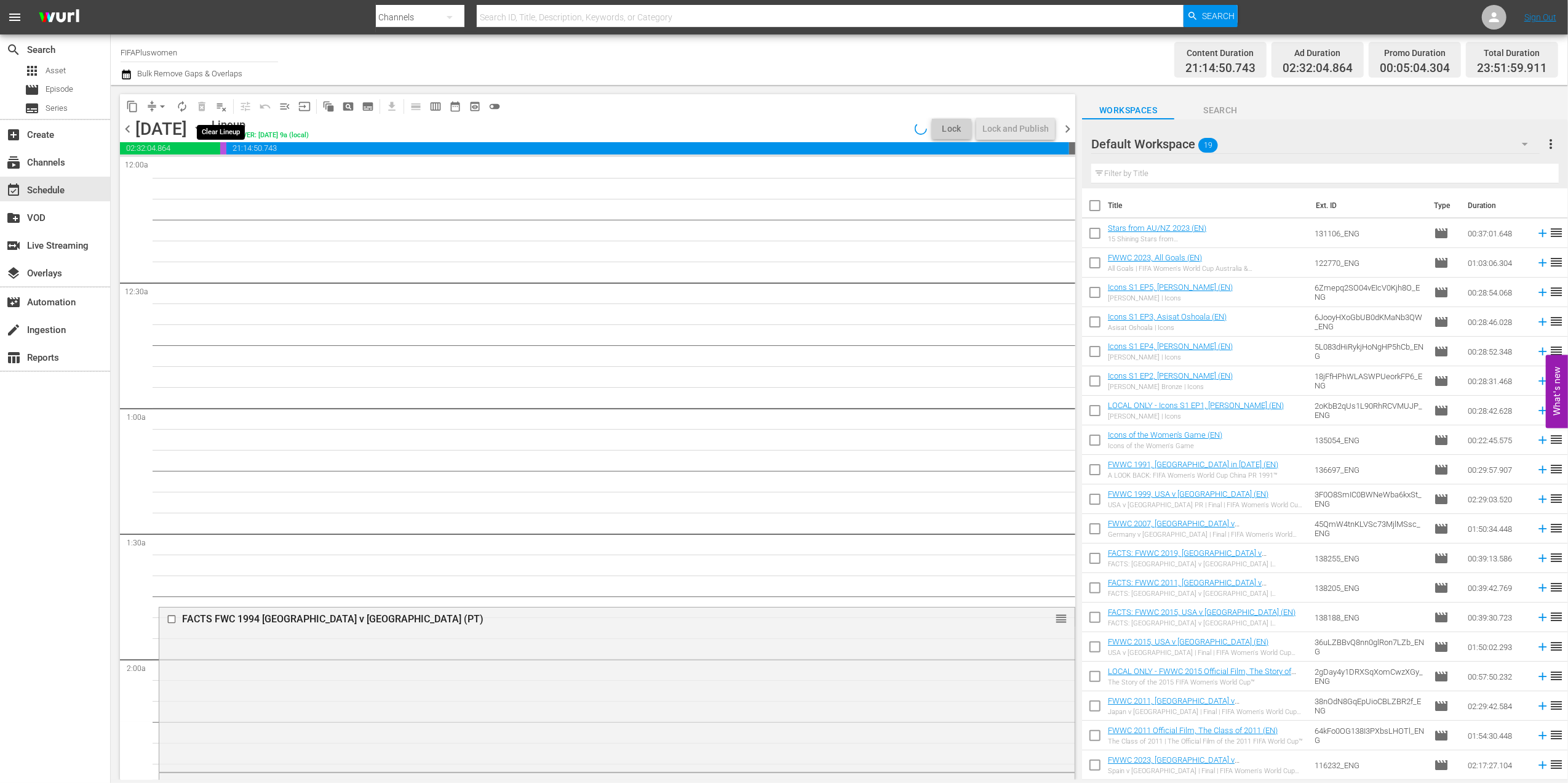
click at [224, 108] on span "playlist_remove_outlined" at bounding box center [222, 107] width 13 height 13
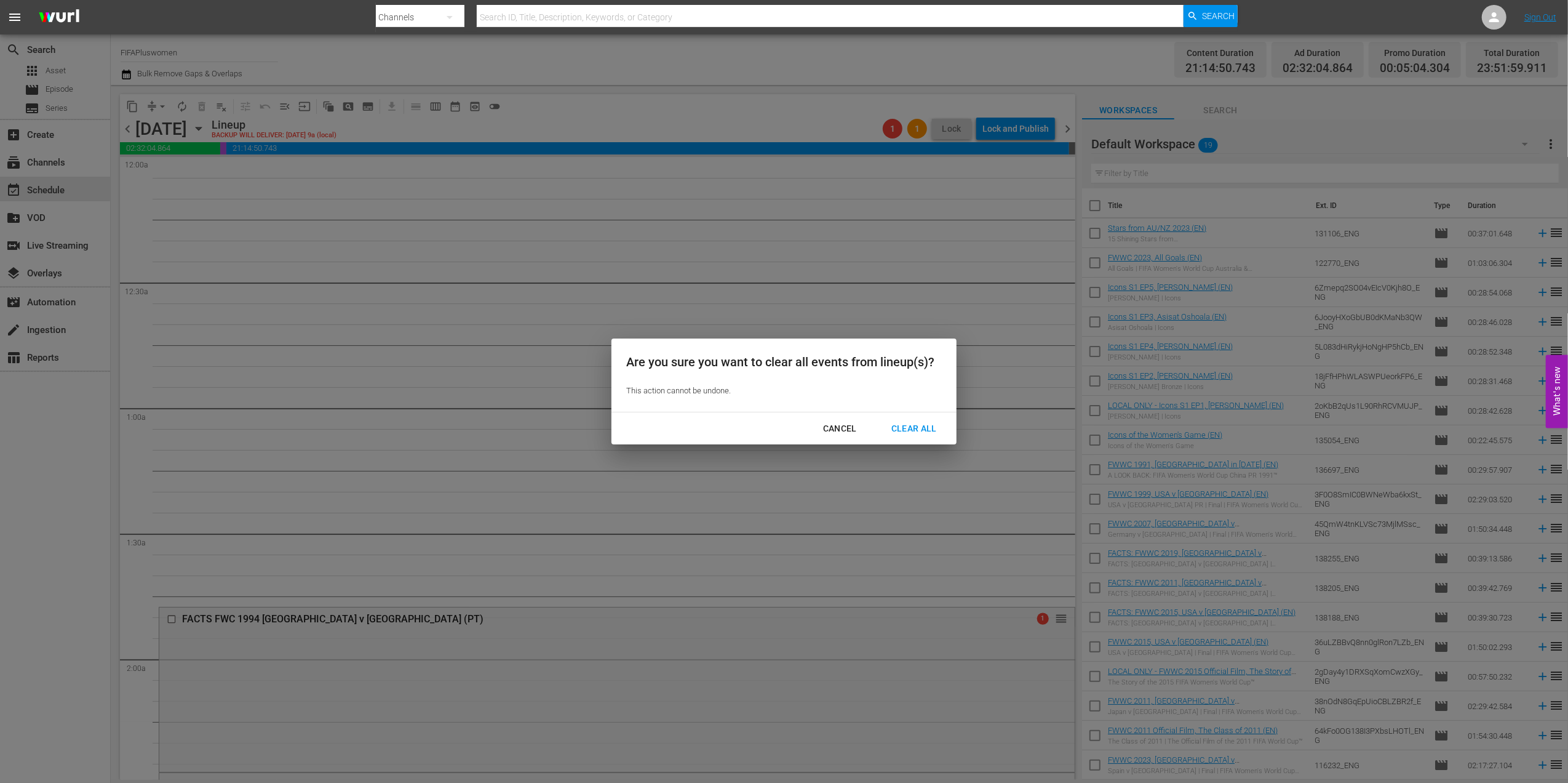
click at [901, 424] on div "Clear All" at bounding box center [914, 429] width 65 height 16
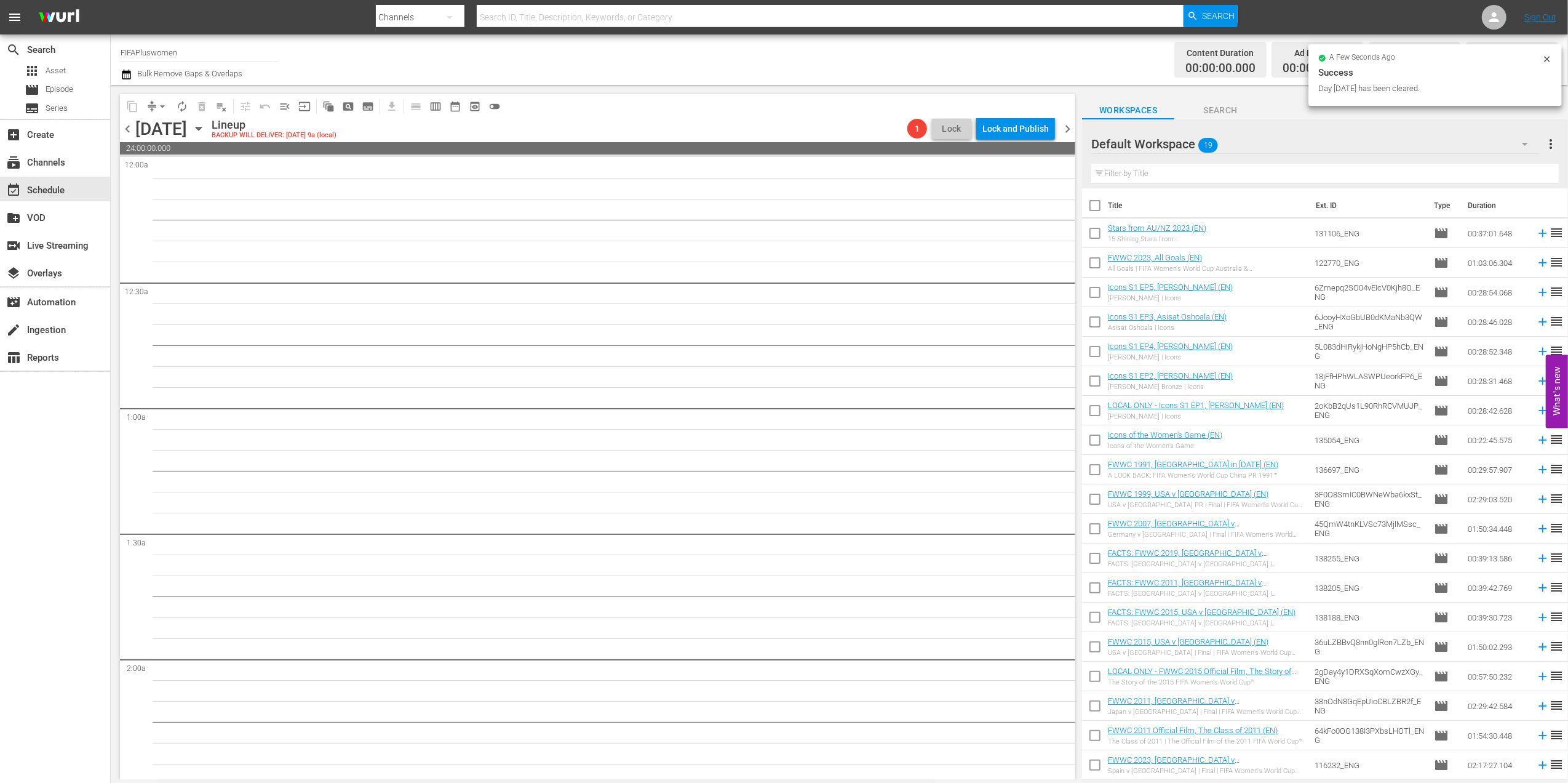
click at [1066, 125] on span "chevron_right" at bounding box center [1068, 129] width 16 height 16
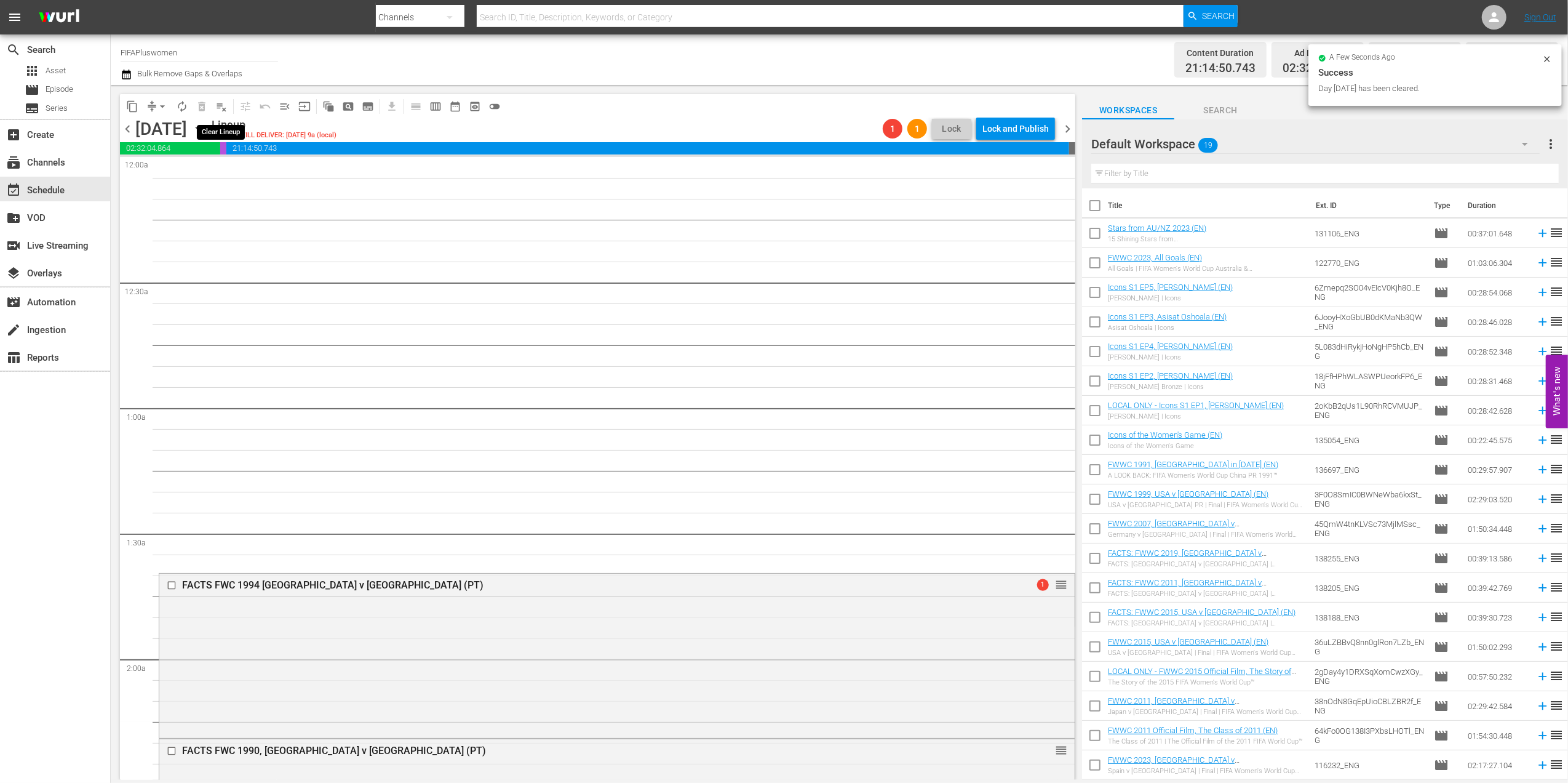
click at [222, 109] on span "playlist_remove_outlined" at bounding box center [222, 107] width 13 height 13
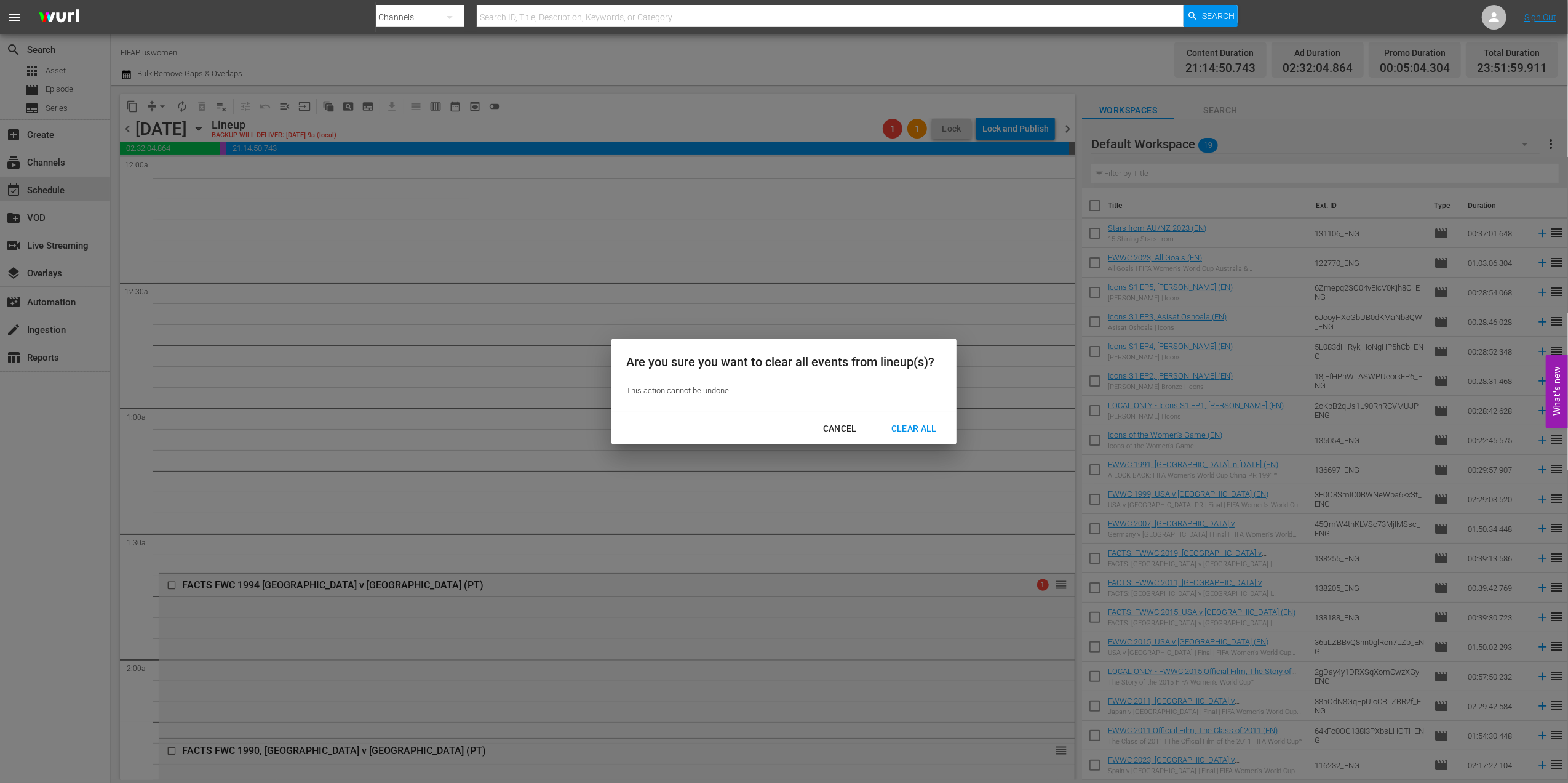
click at [929, 426] on div "Clear All" at bounding box center [914, 429] width 65 height 16
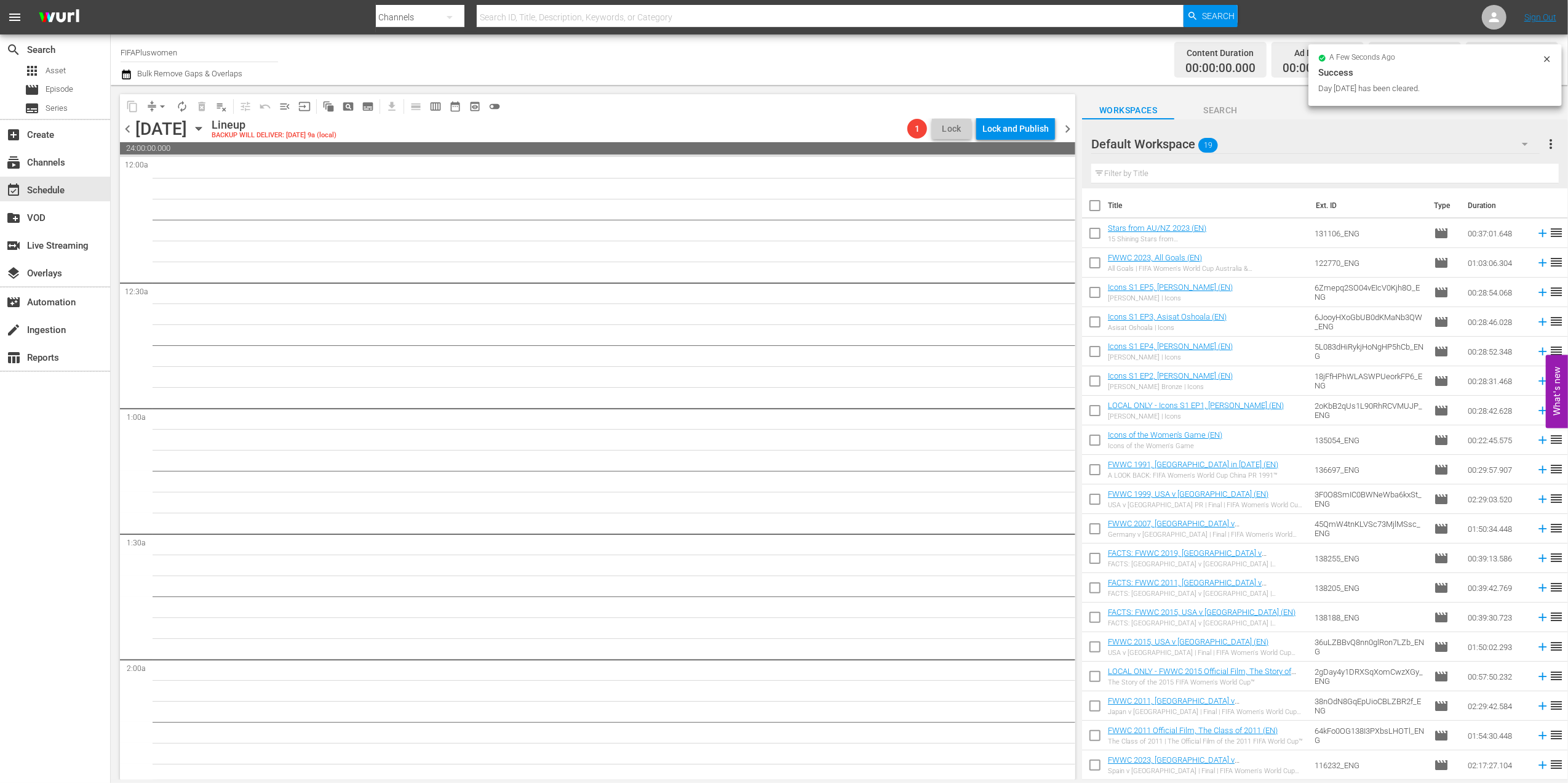
click at [1067, 126] on span "chevron_right" at bounding box center [1068, 129] width 16 height 16
click at [125, 125] on span "chevron_left" at bounding box center [128, 129] width 16 height 16
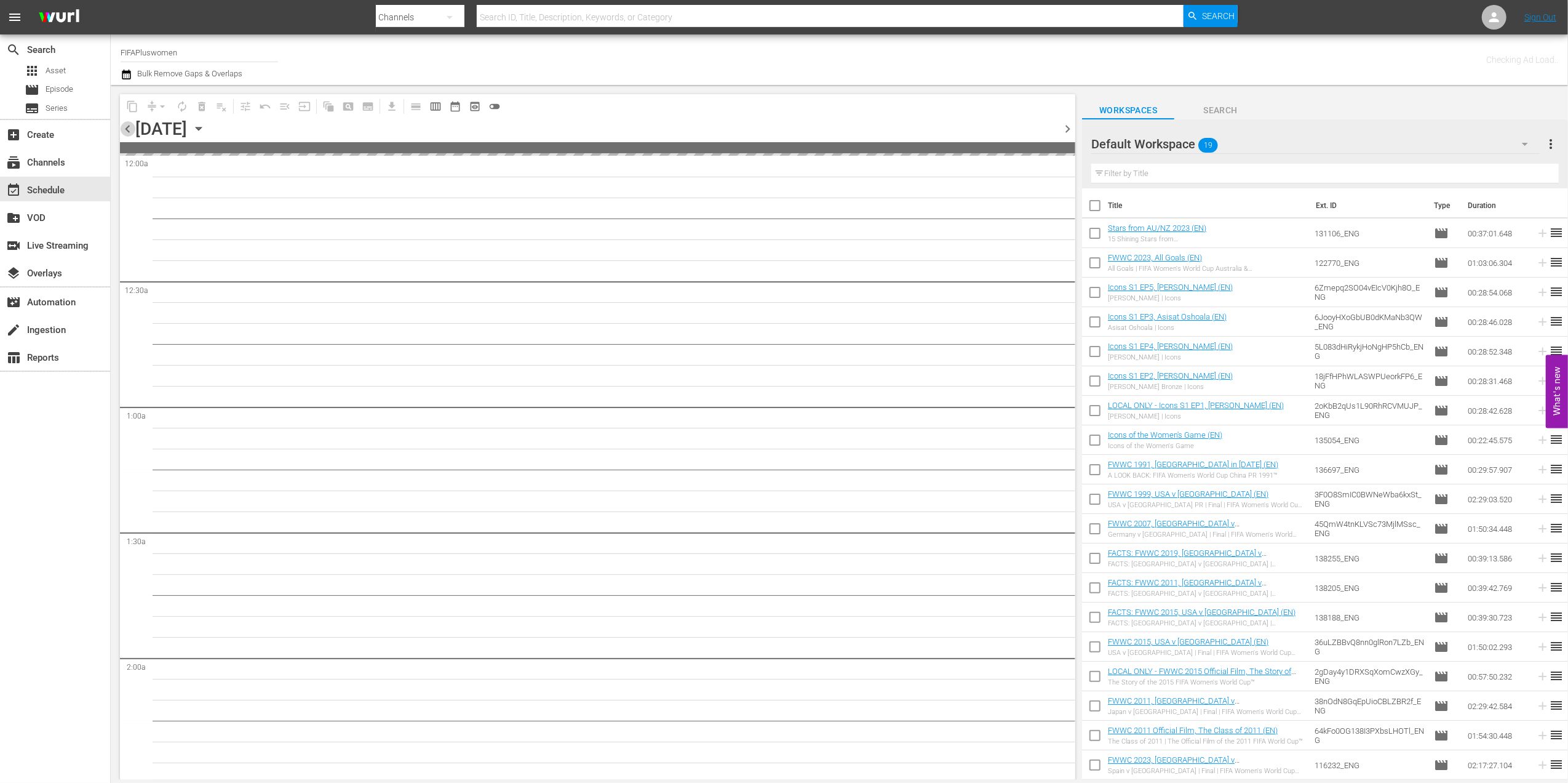
click at [125, 125] on span "chevron_left" at bounding box center [128, 129] width 16 height 16
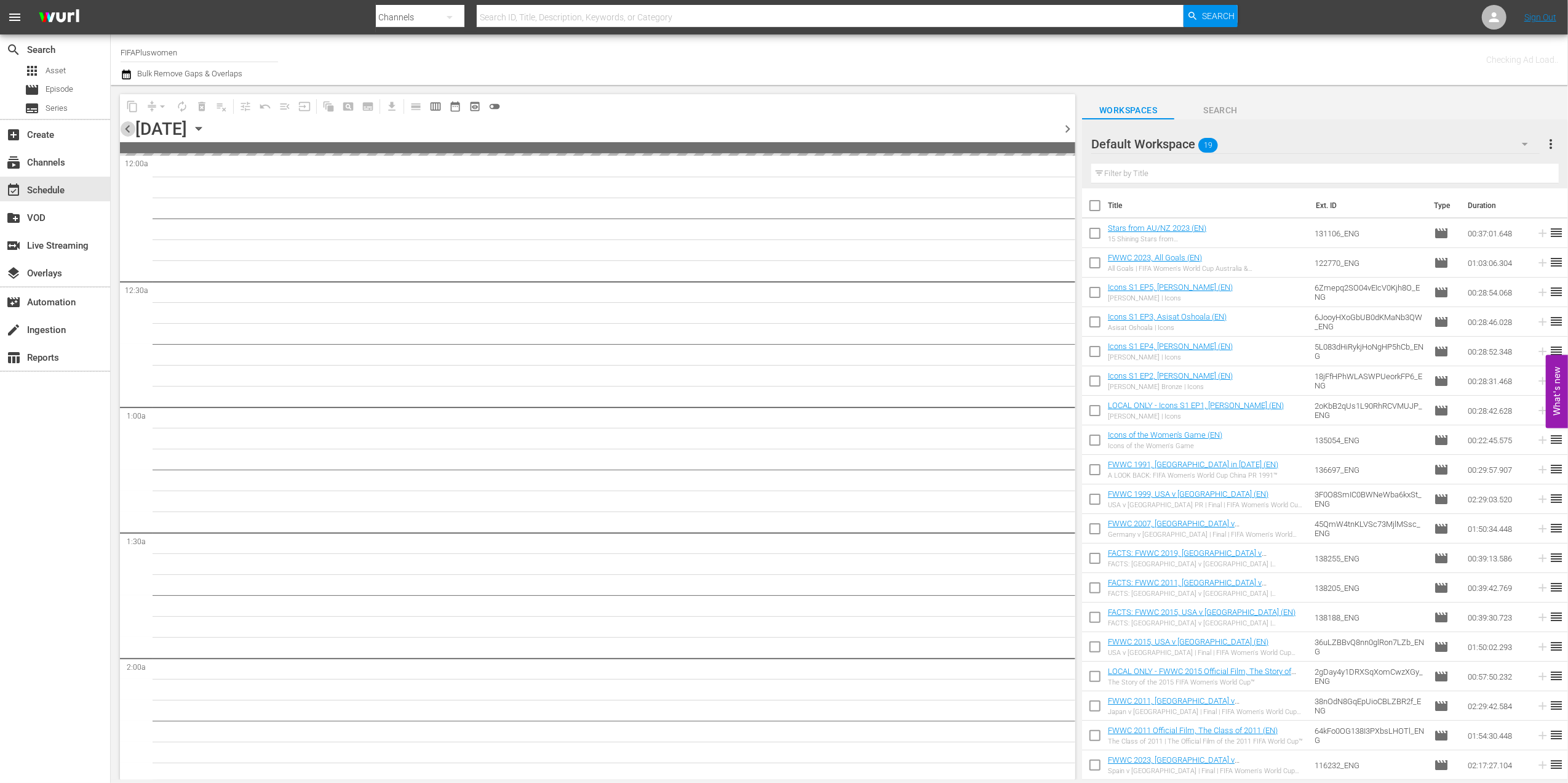
click at [125, 125] on span "chevron_left" at bounding box center [128, 129] width 16 height 16
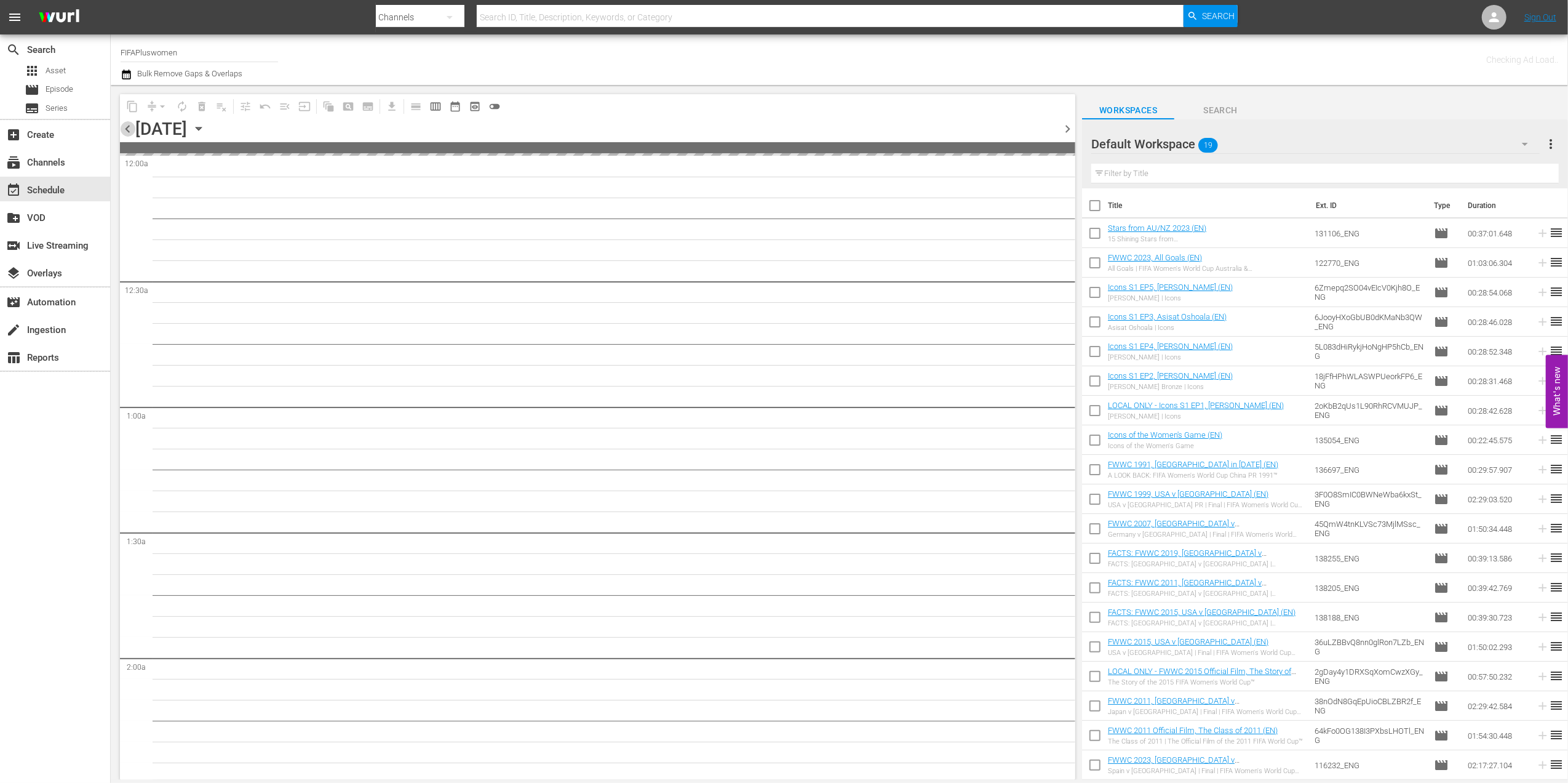
click at [125, 125] on span "chevron_left" at bounding box center [128, 129] width 16 height 16
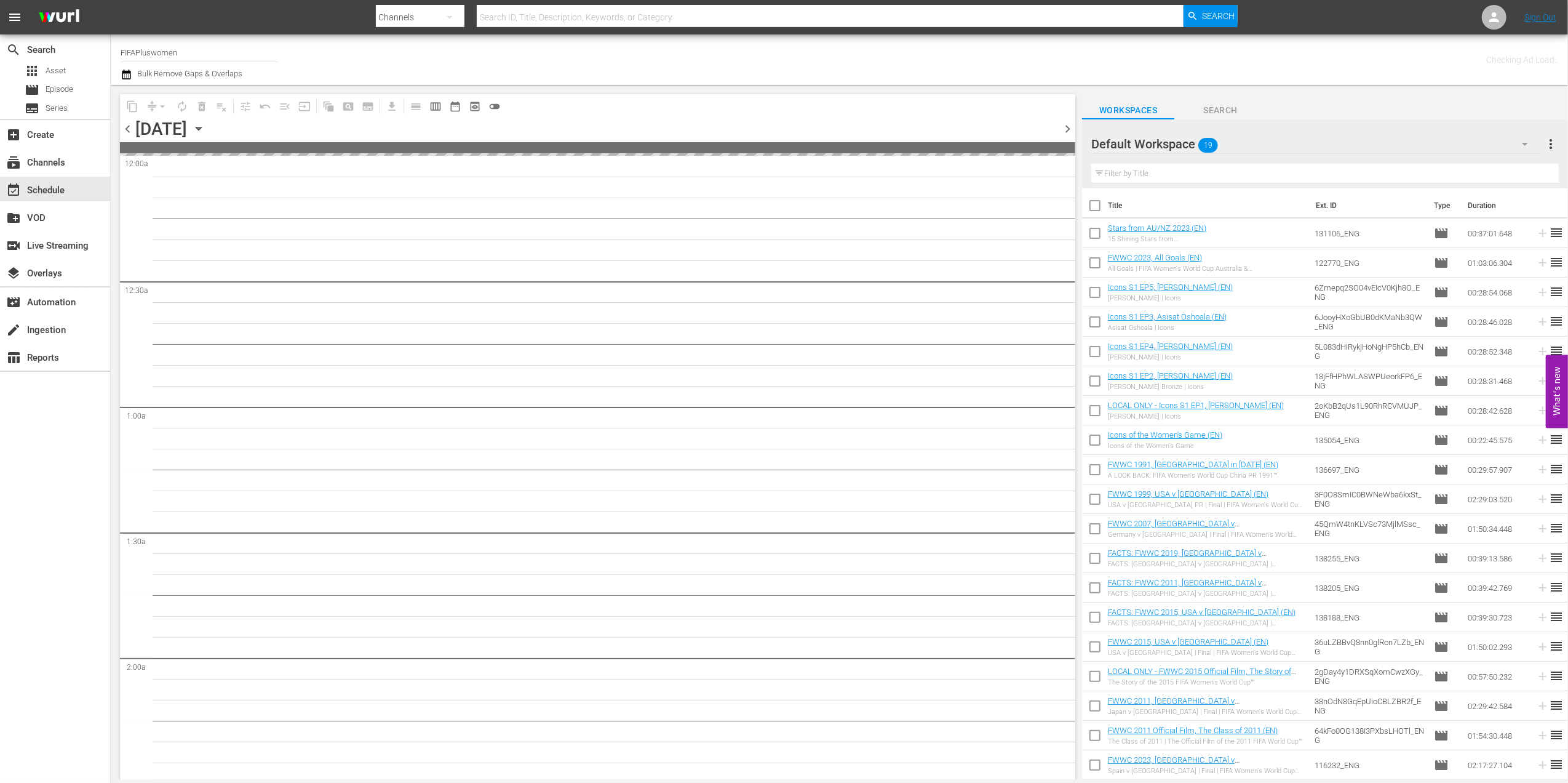
click at [125, 125] on span "chevron_left" at bounding box center [128, 129] width 16 height 16
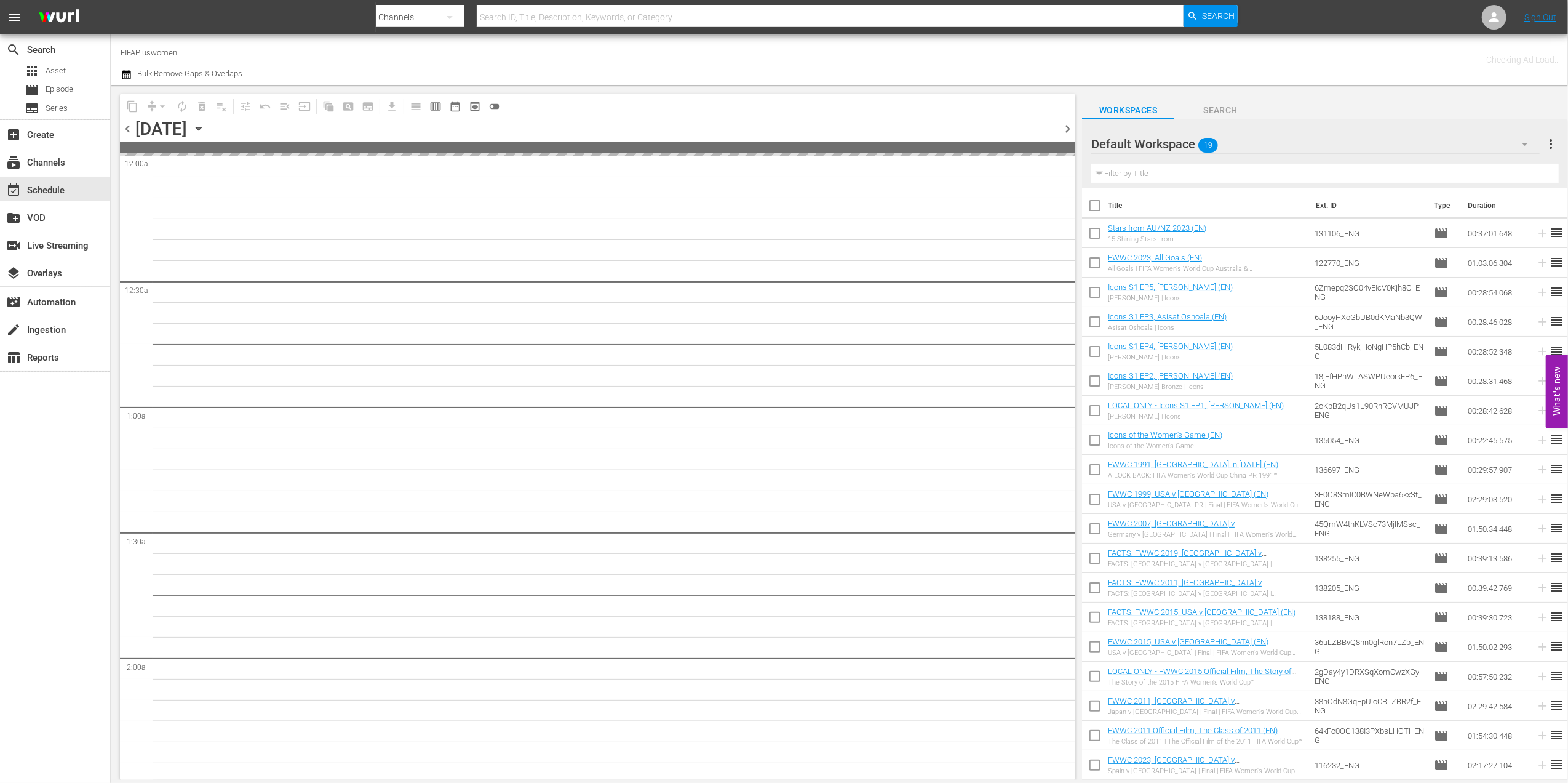
click at [125, 125] on span "chevron_left" at bounding box center [128, 129] width 16 height 16
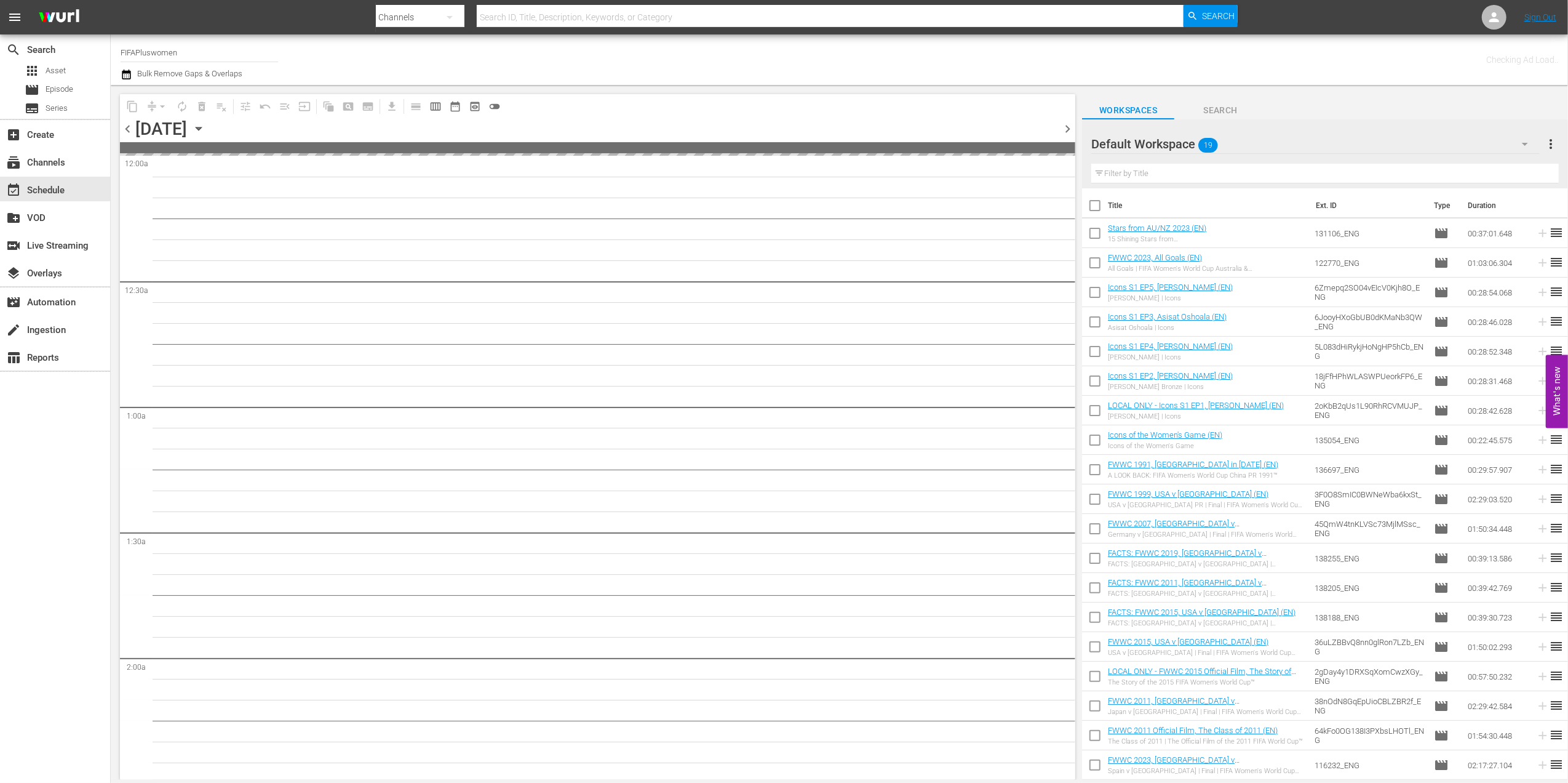
click at [125, 125] on span "chevron_left" at bounding box center [128, 129] width 16 height 16
click at [1069, 127] on span "chevron_right" at bounding box center [1068, 129] width 16 height 16
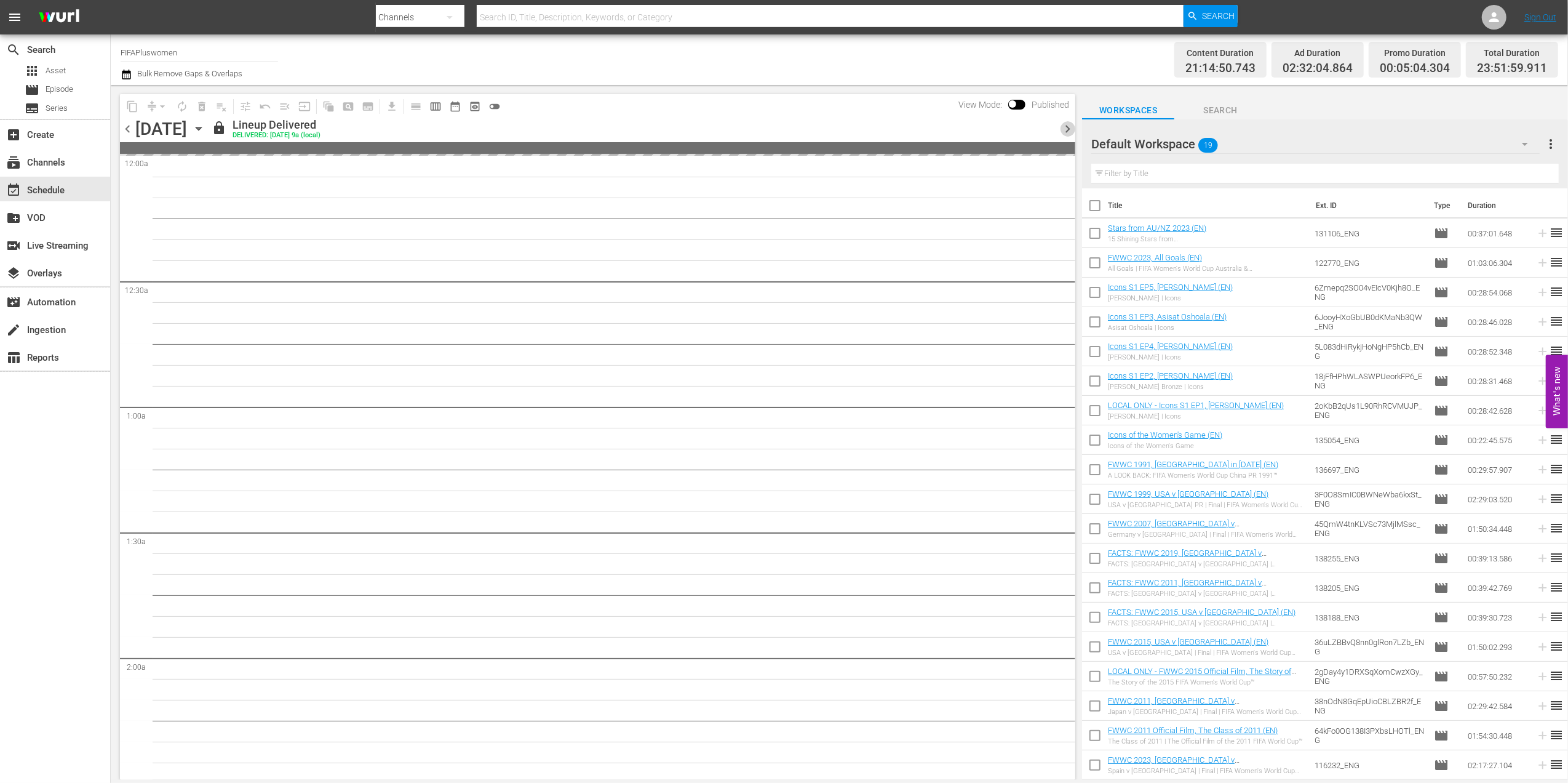
click at [1069, 127] on span "chevron_right" at bounding box center [1068, 129] width 16 height 16
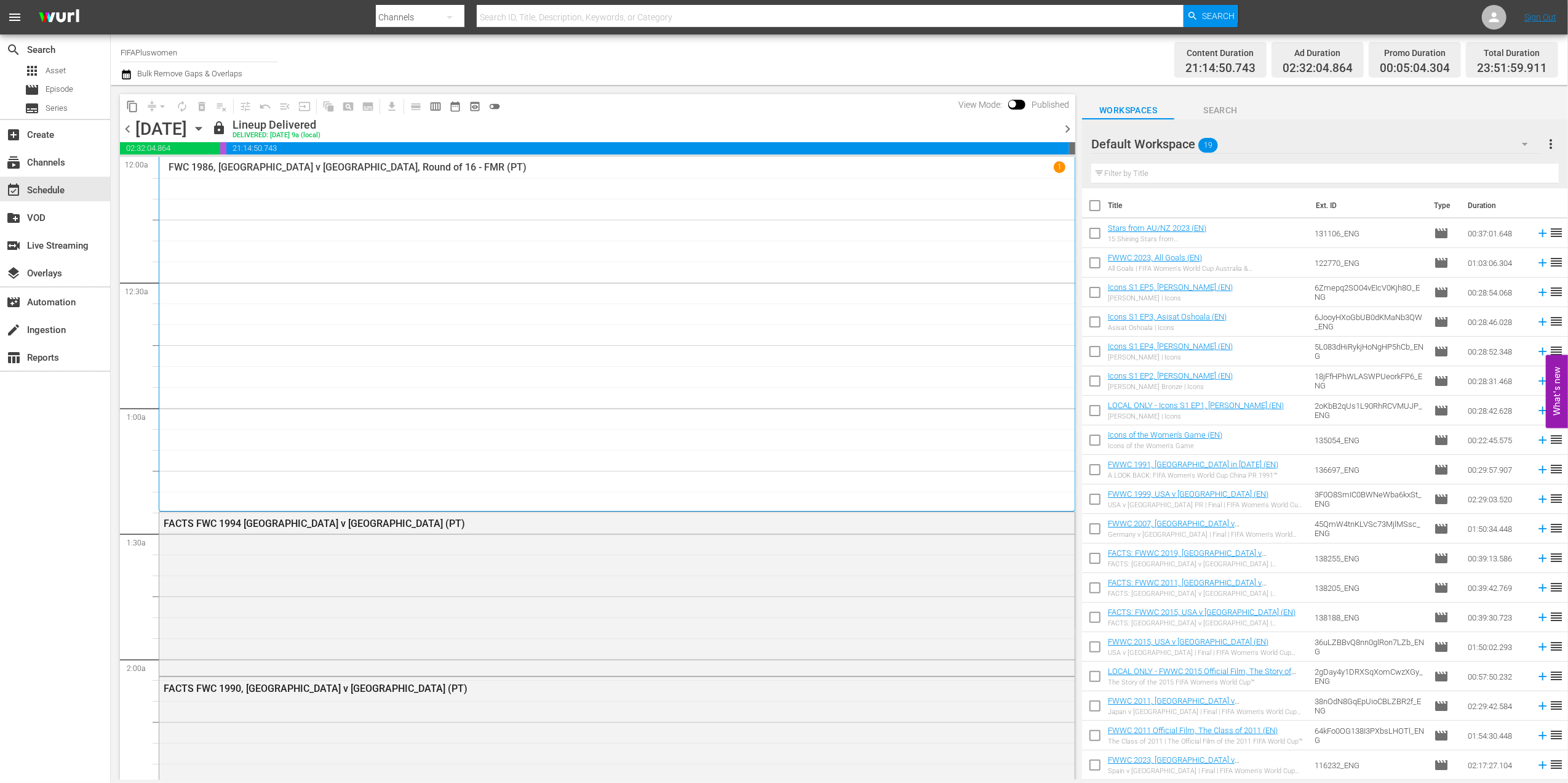
click at [1069, 127] on span "chevron_right" at bounding box center [1068, 129] width 16 height 16
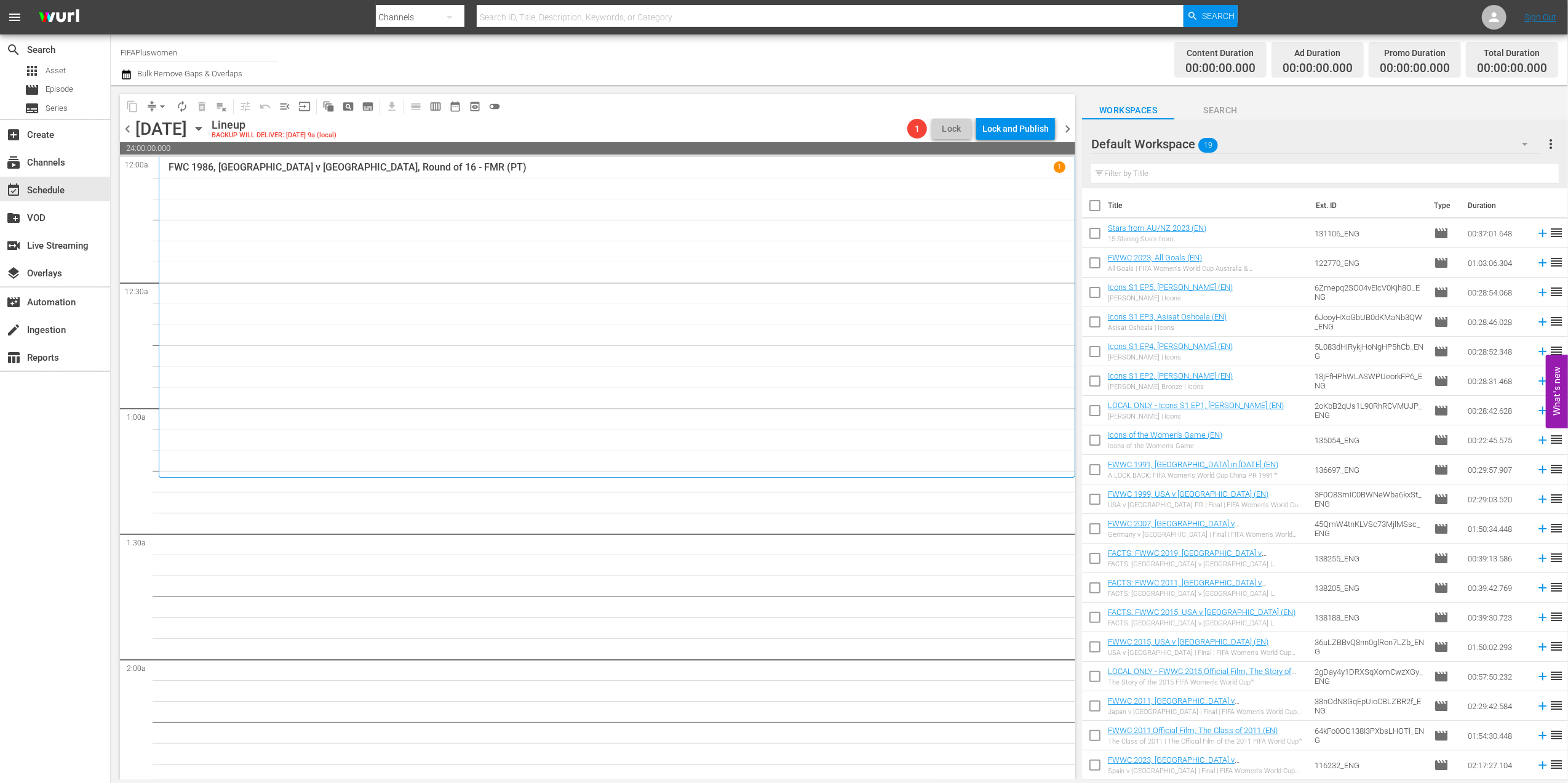
click at [1096, 207] on input "checkbox" at bounding box center [1095, 208] width 26 height 26
checkbox input "true"
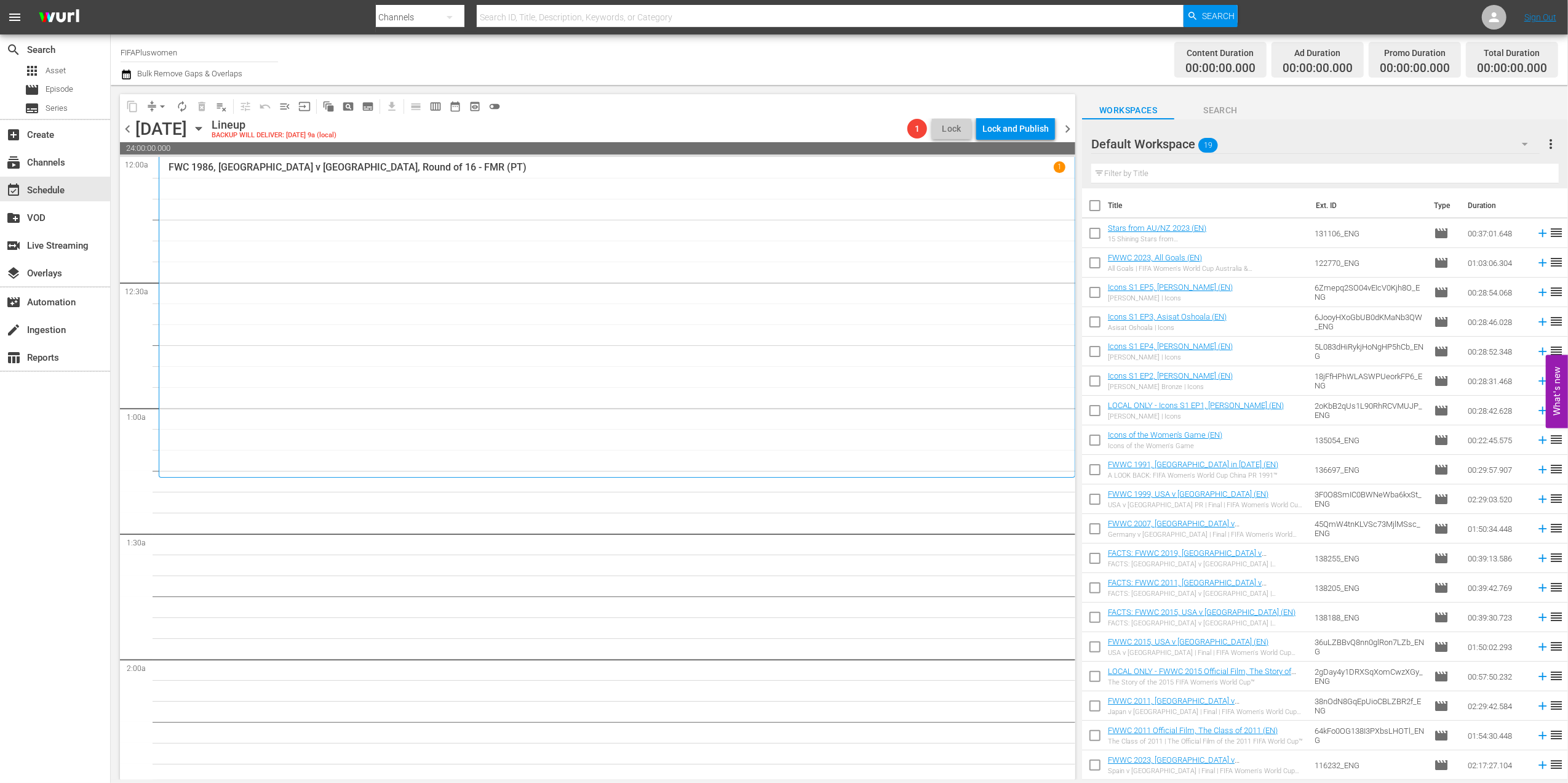
checkbox input "true"
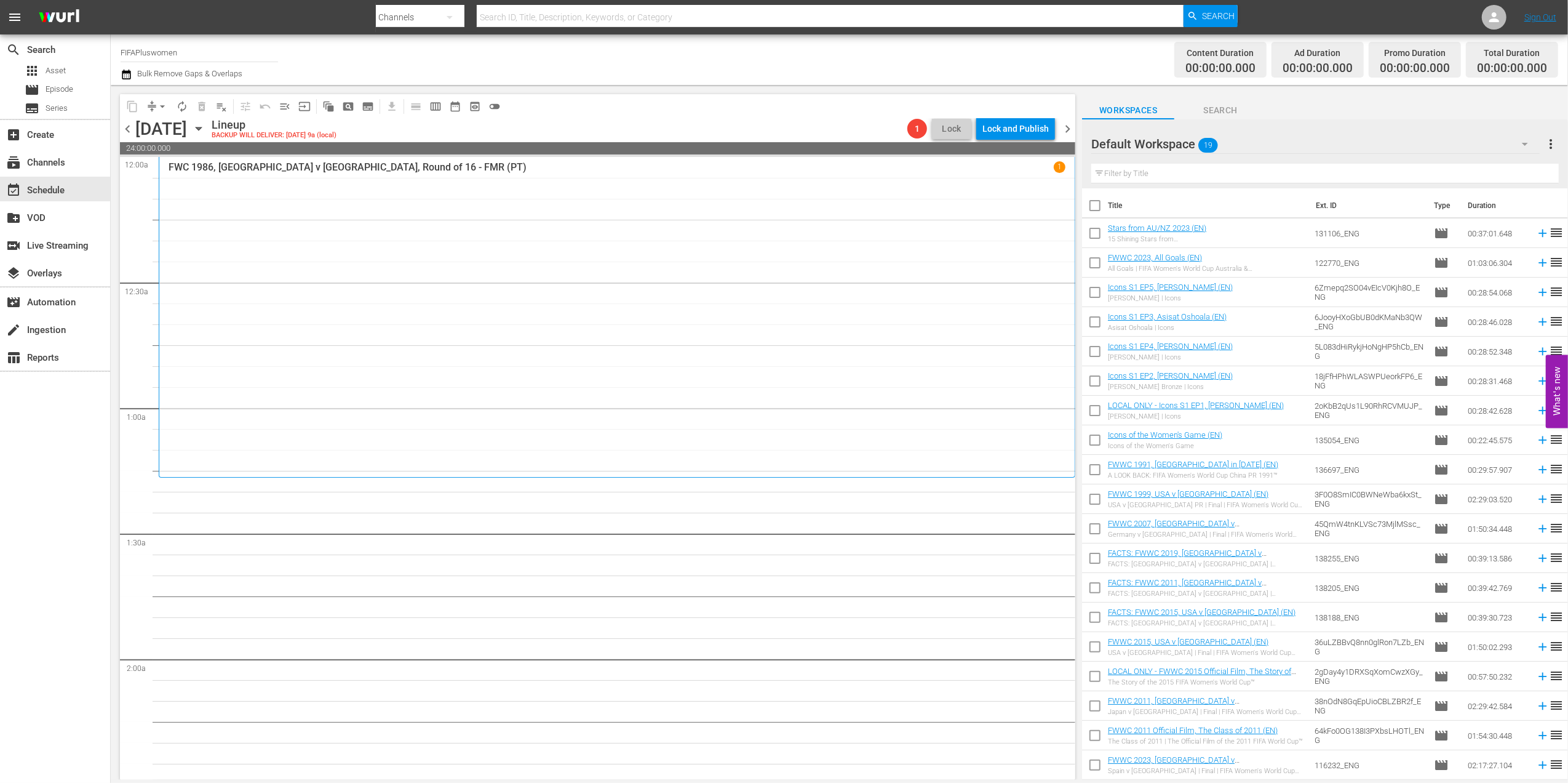
checkbox input "true"
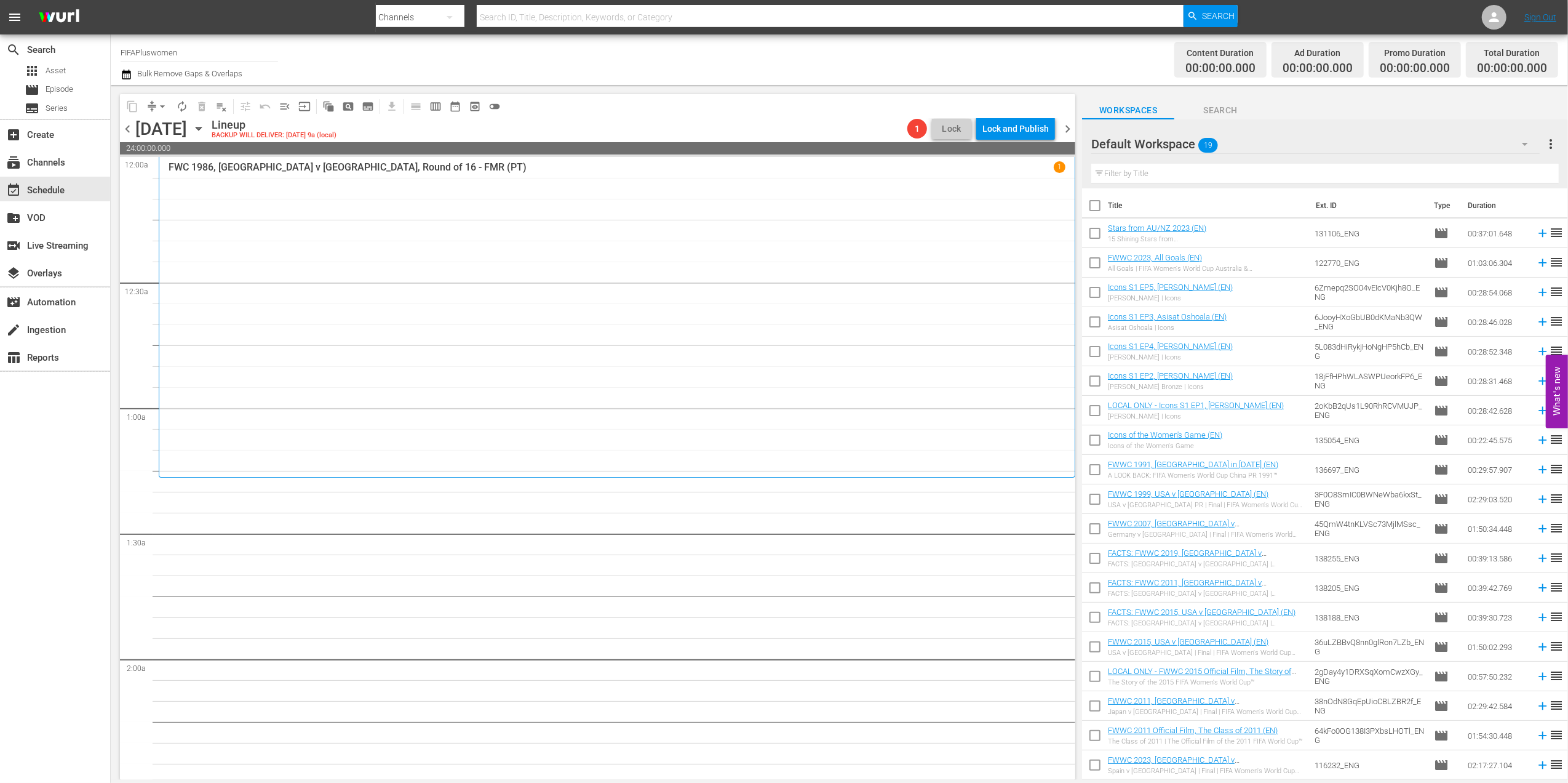
checkbox input "true"
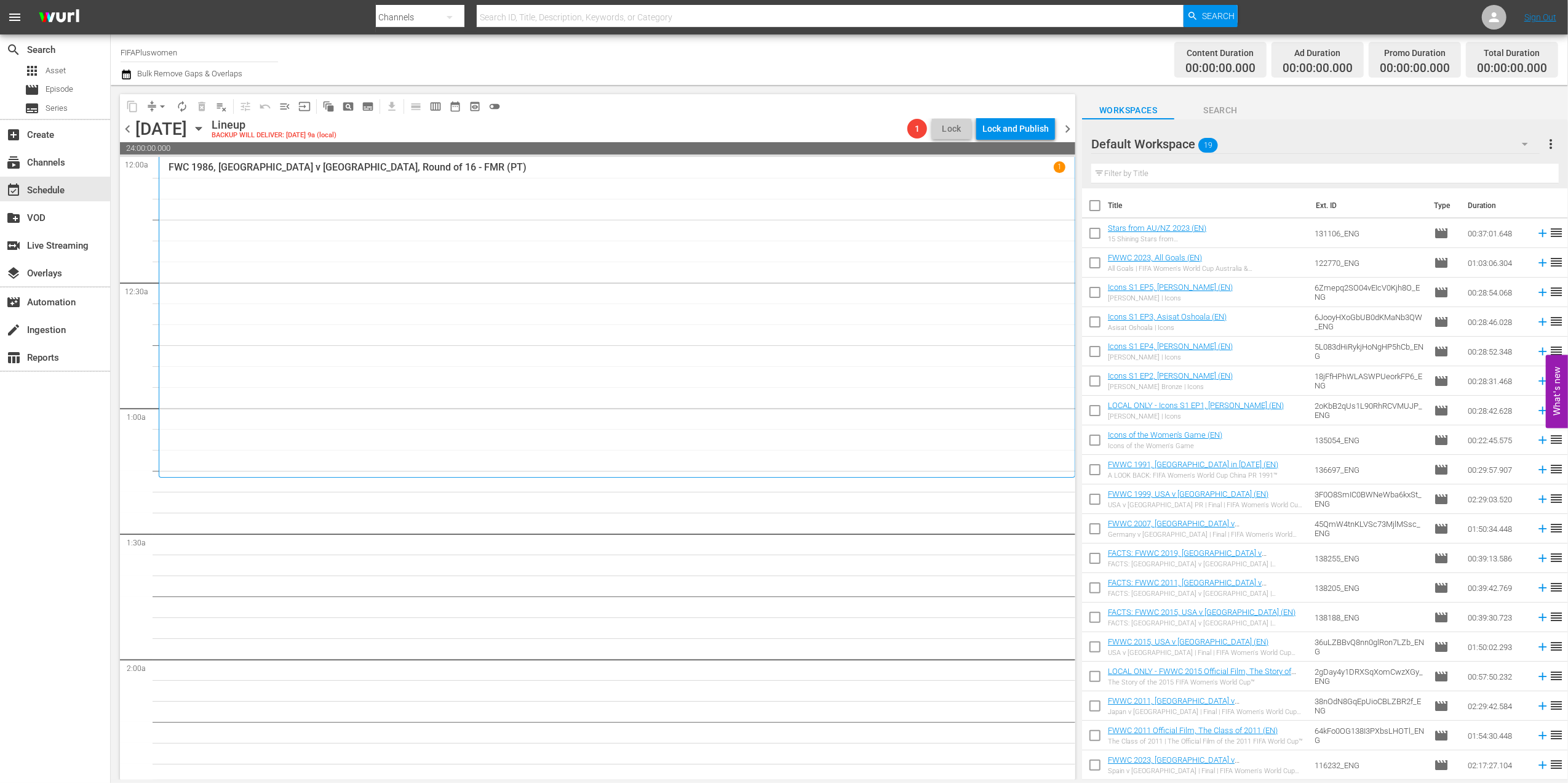
checkbox input "true"
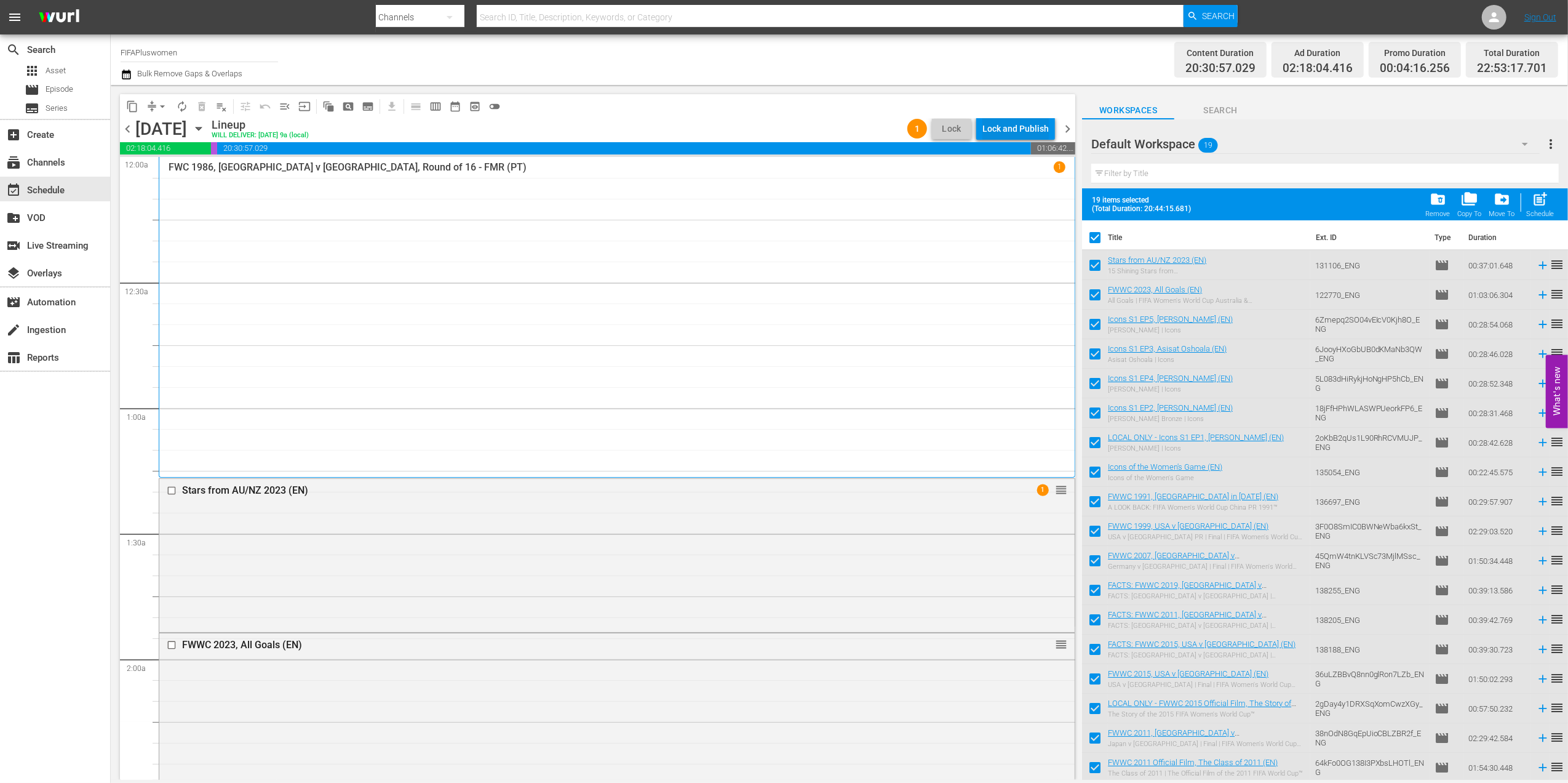
click at [1022, 126] on div "Lock and Publish" at bounding box center [1016, 129] width 67 height 22
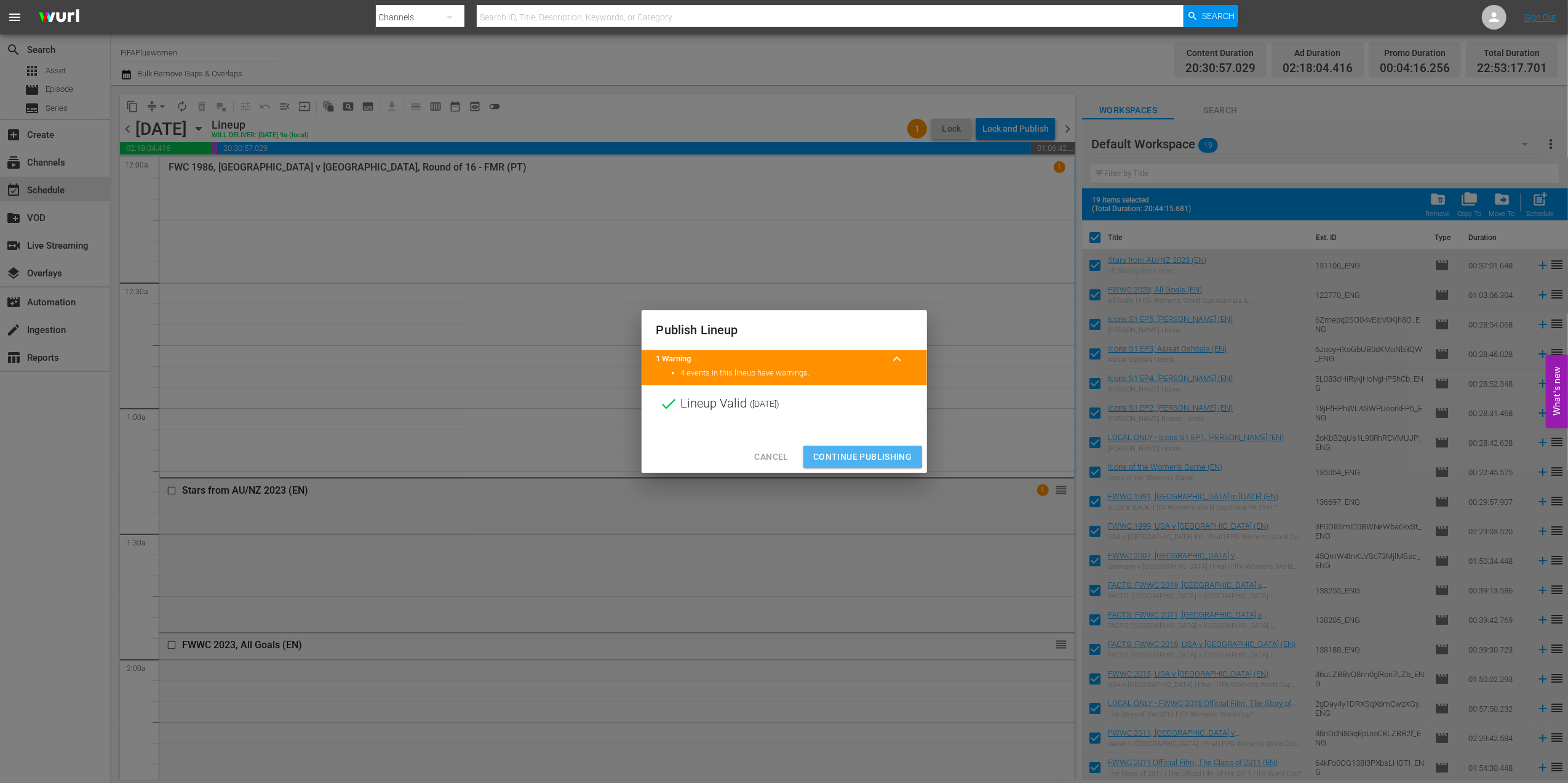
click at [850, 451] on span "Continue Publishing" at bounding box center [863, 457] width 99 height 16
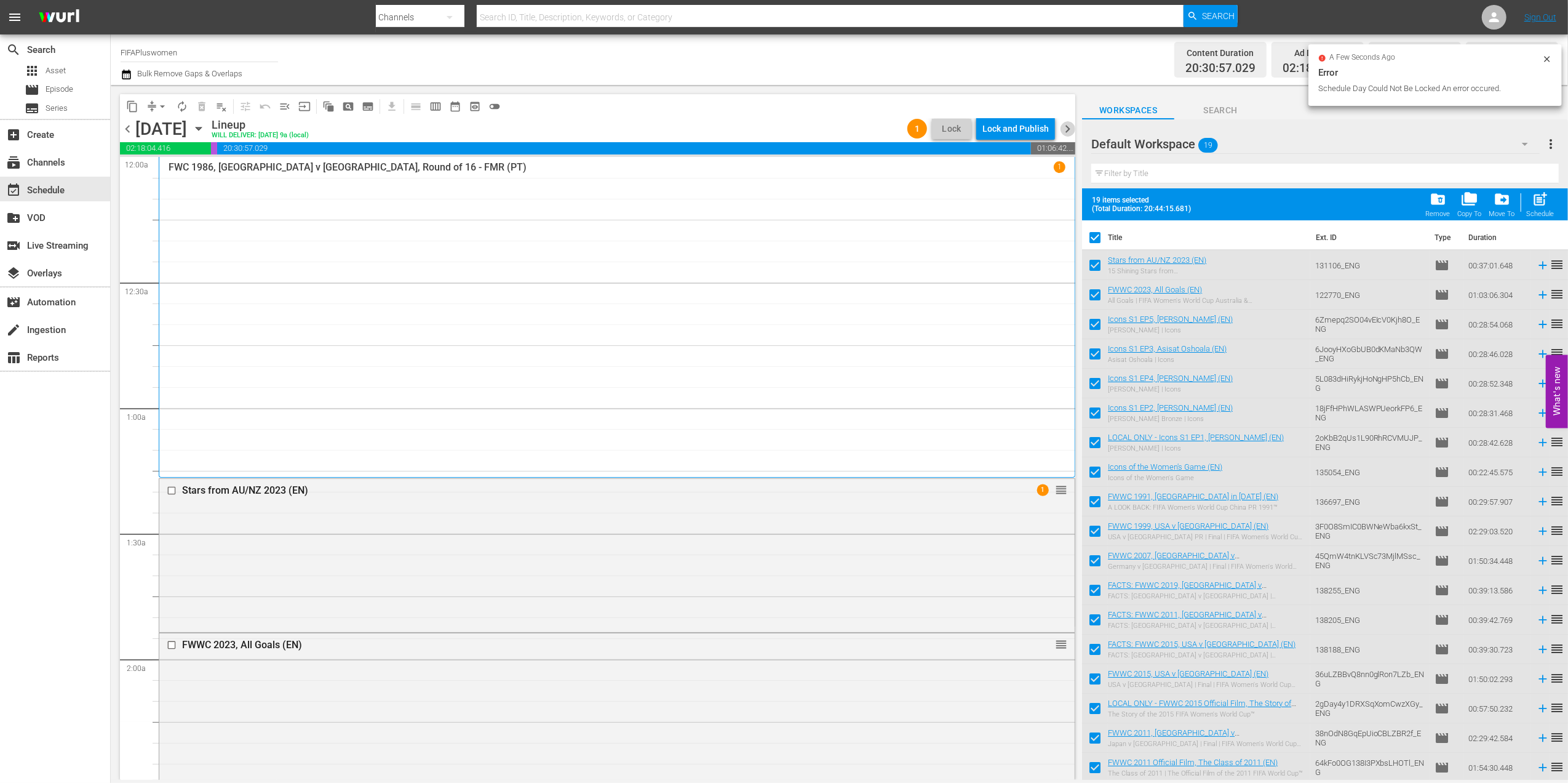
click at [1066, 126] on span "chevron_right" at bounding box center [1068, 129] width 16 height 16
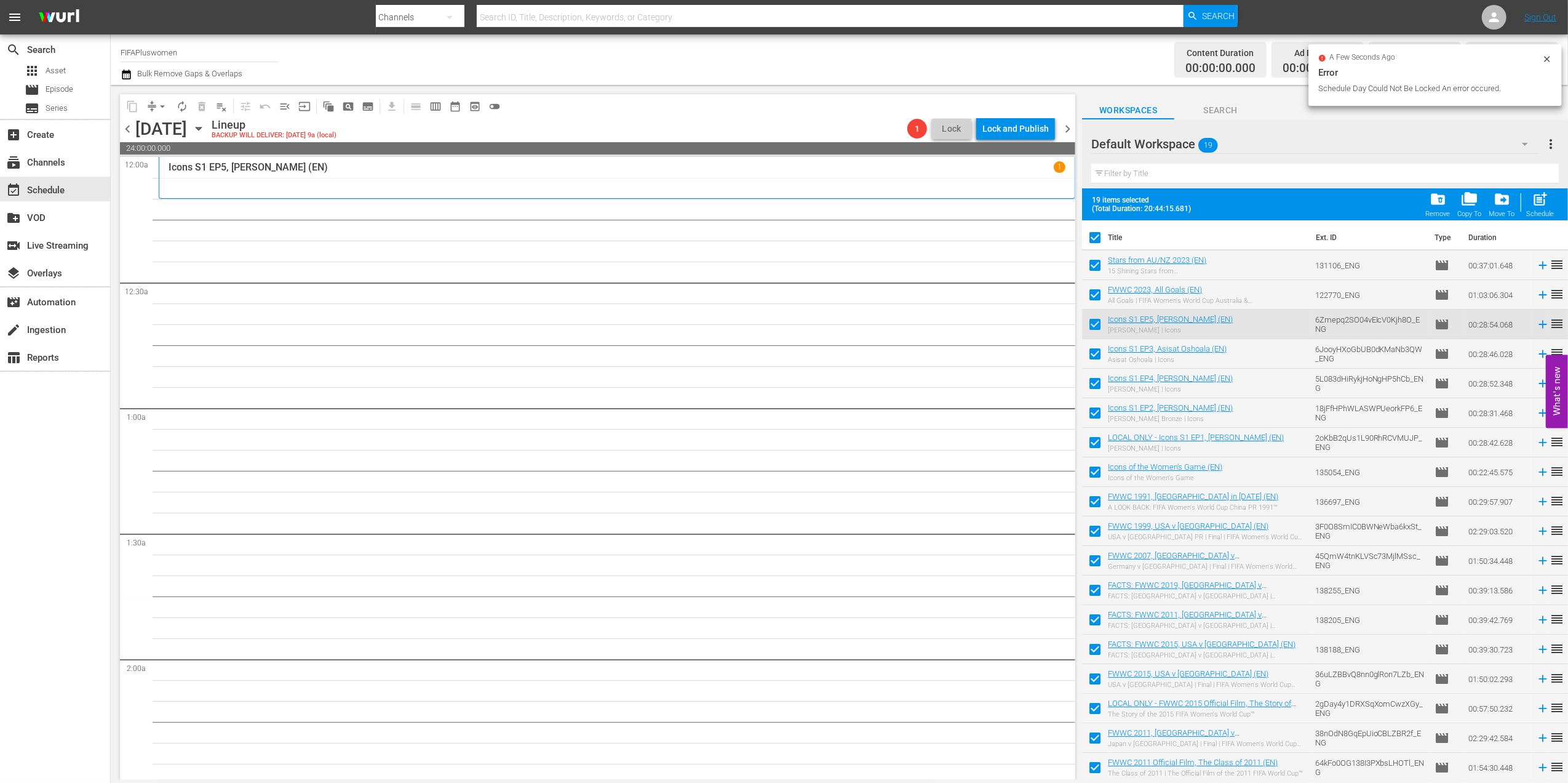
click at [130, 126] on span "chevron_left" at bounding box center [128, 129] width 16 height 16
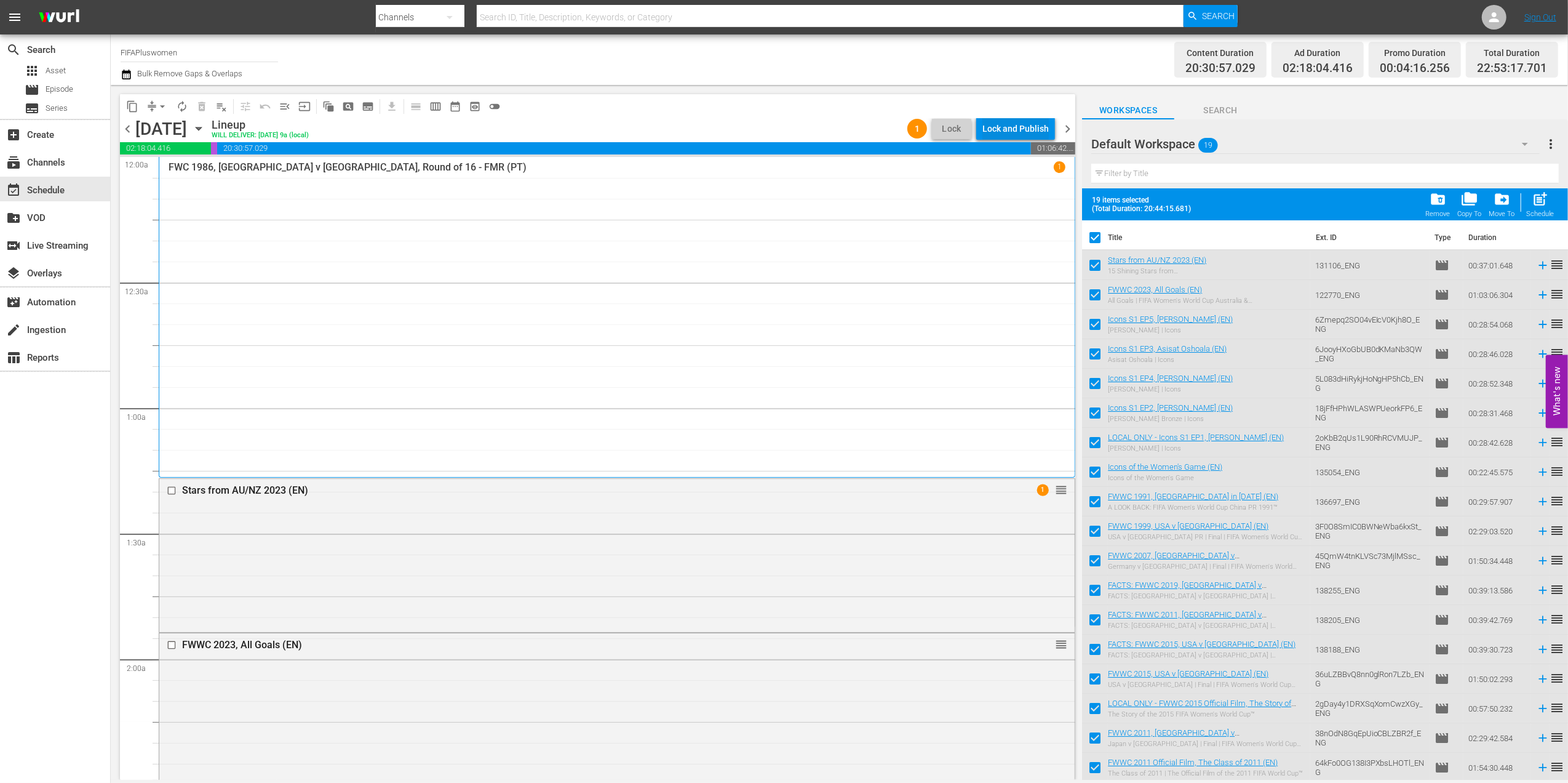
click at [995, 130] on div "Lock and Publish" at bounding box center [1016, 129] width 67 height 22
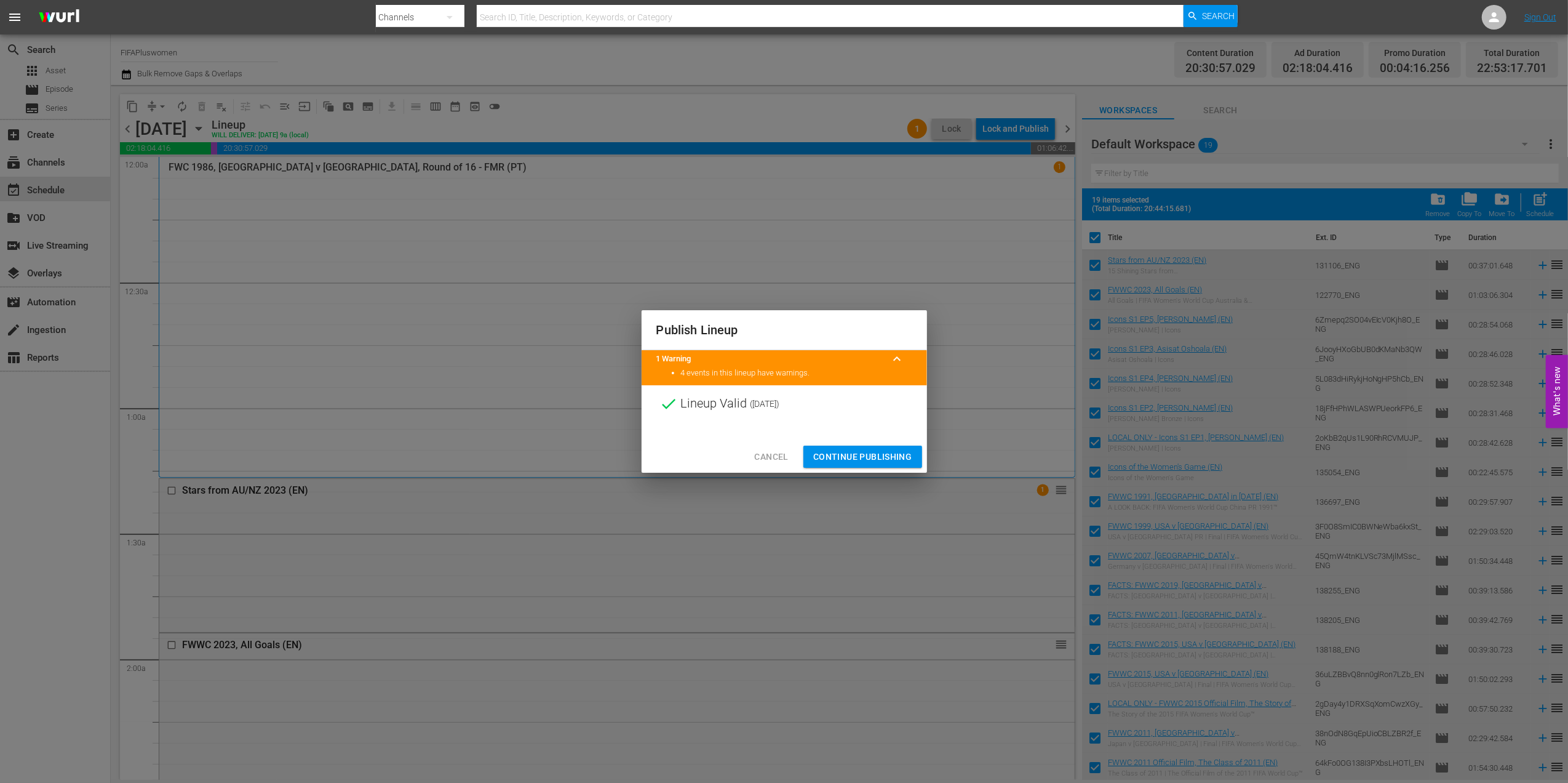
click at [867, 451] on span "Continue Publishing" at bounding box center [863, 457] width 99 height 16
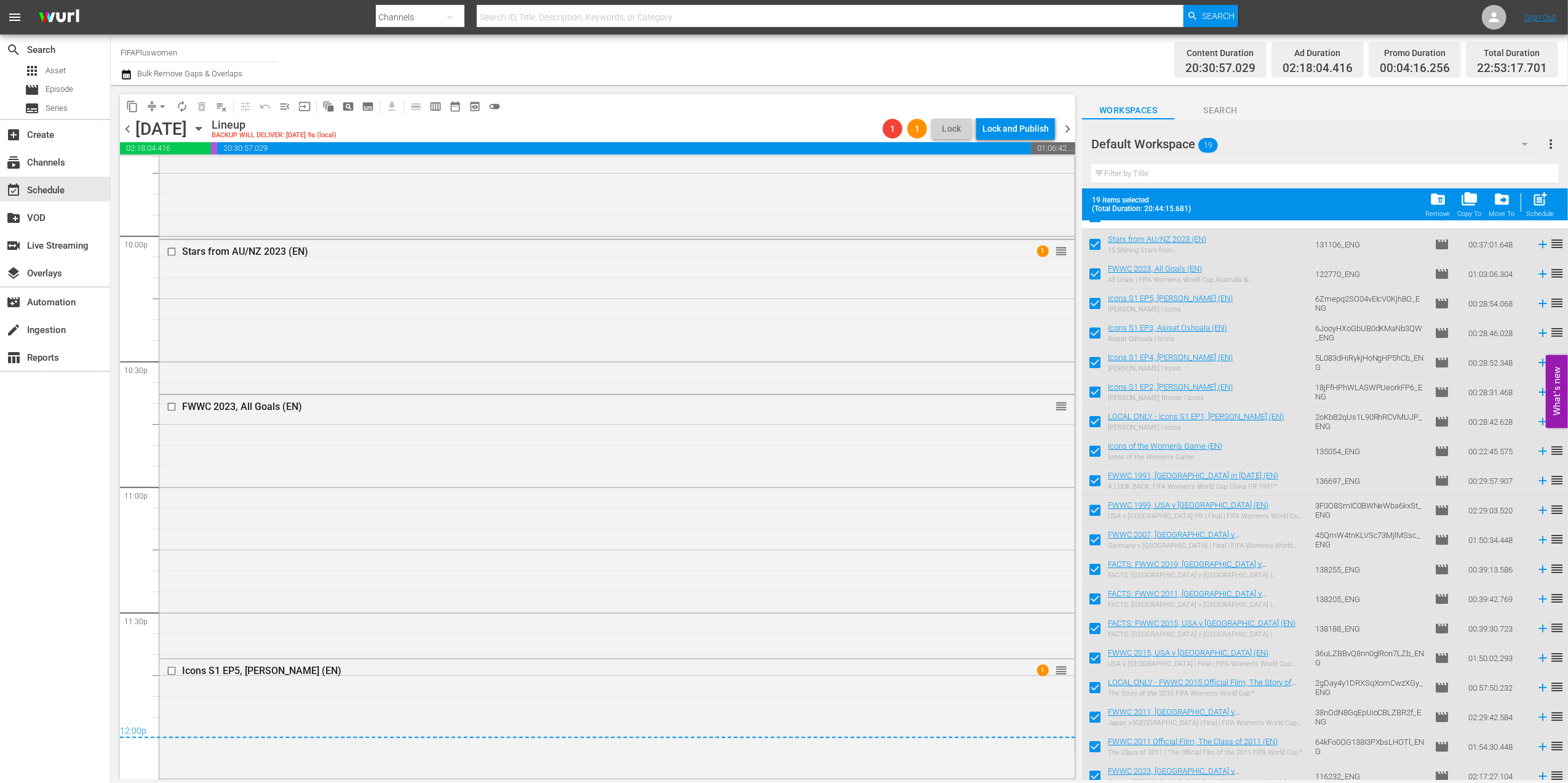
scroll to position [30, 0]
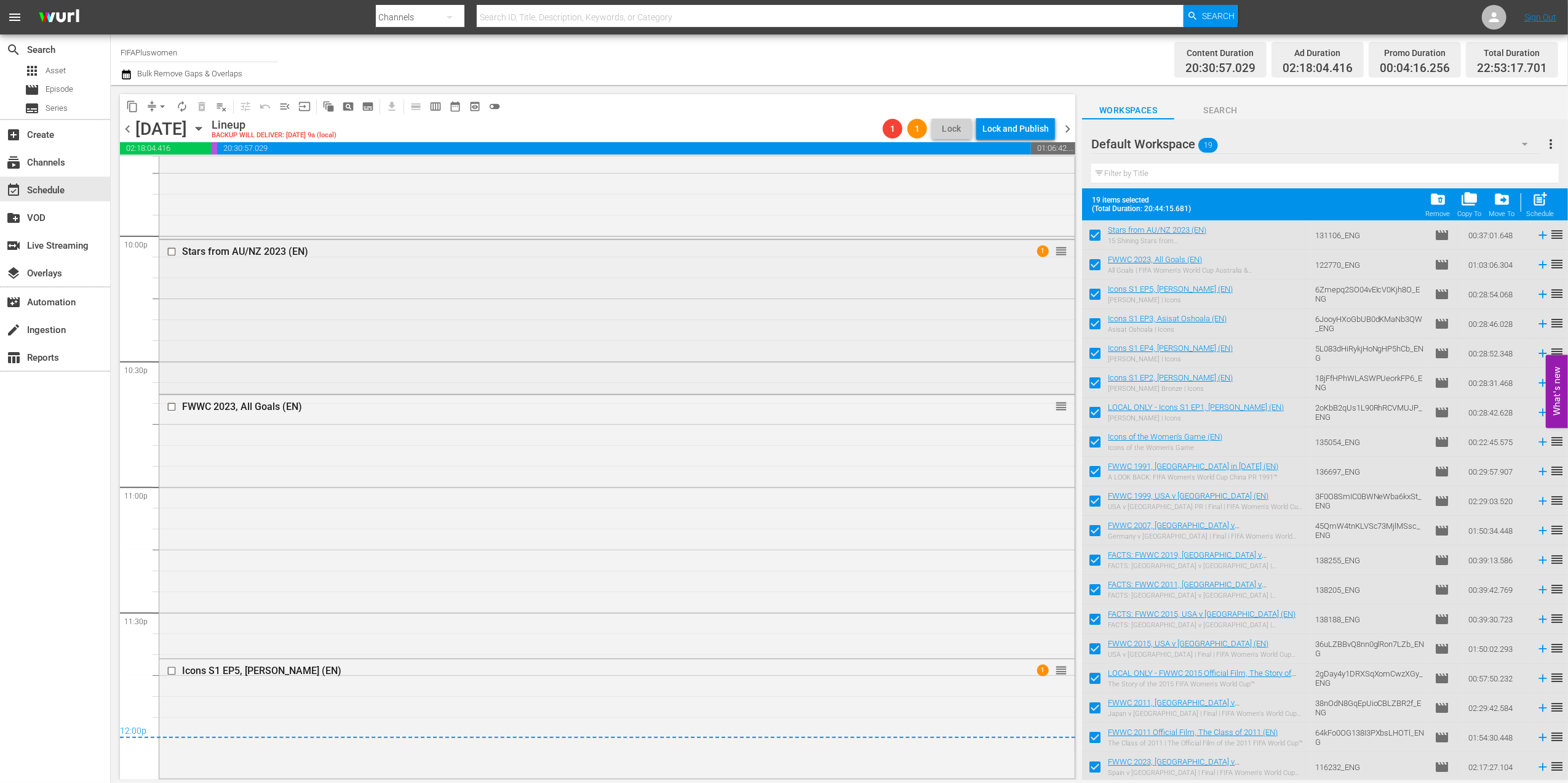
click at [1037, 254] on span "1" at bounding box center [1043, 251] width 12 height 12
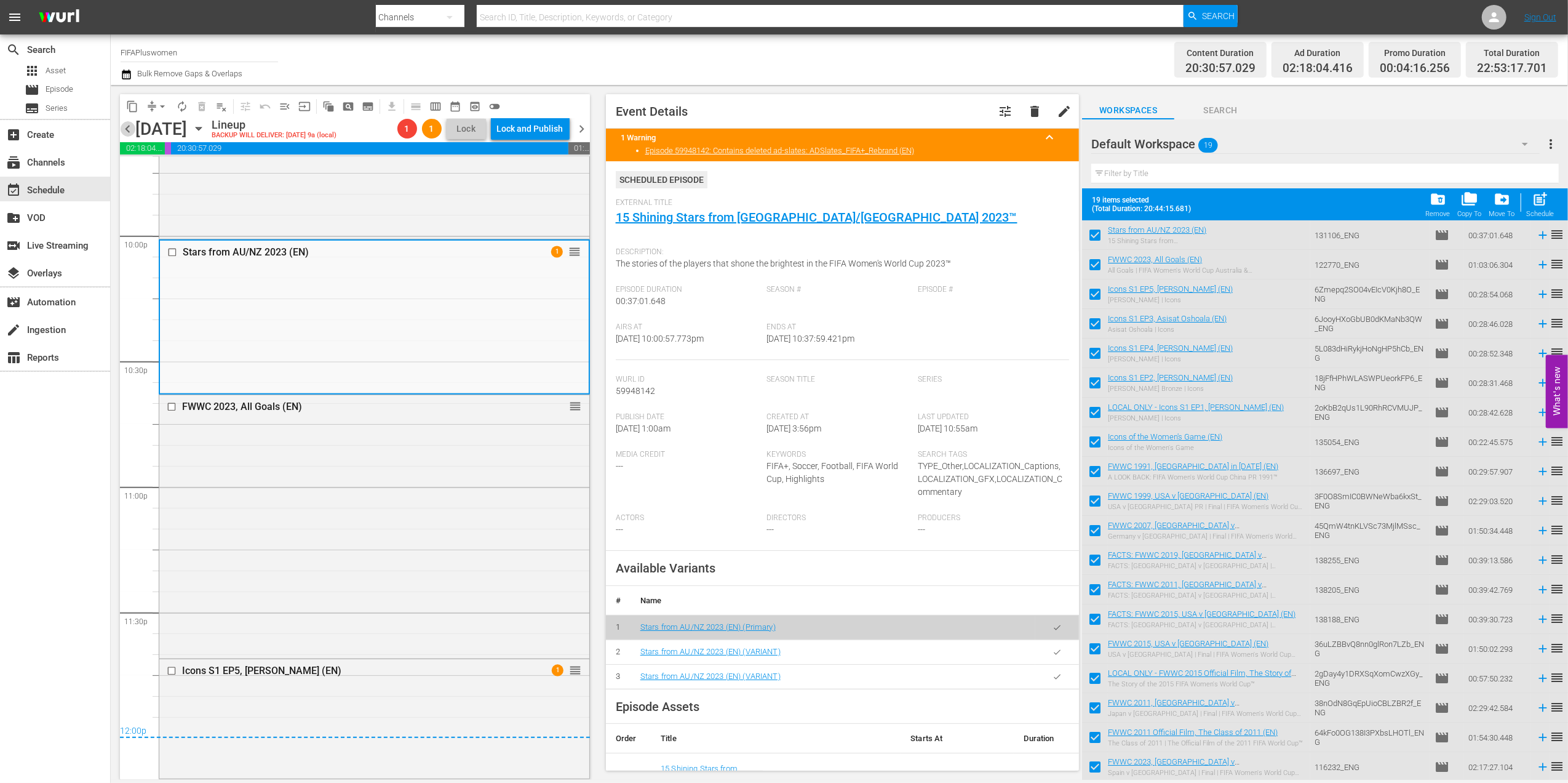
click at [123, 126] on span "chevron_left" at bounding box center [128, 129] width 16 height 16
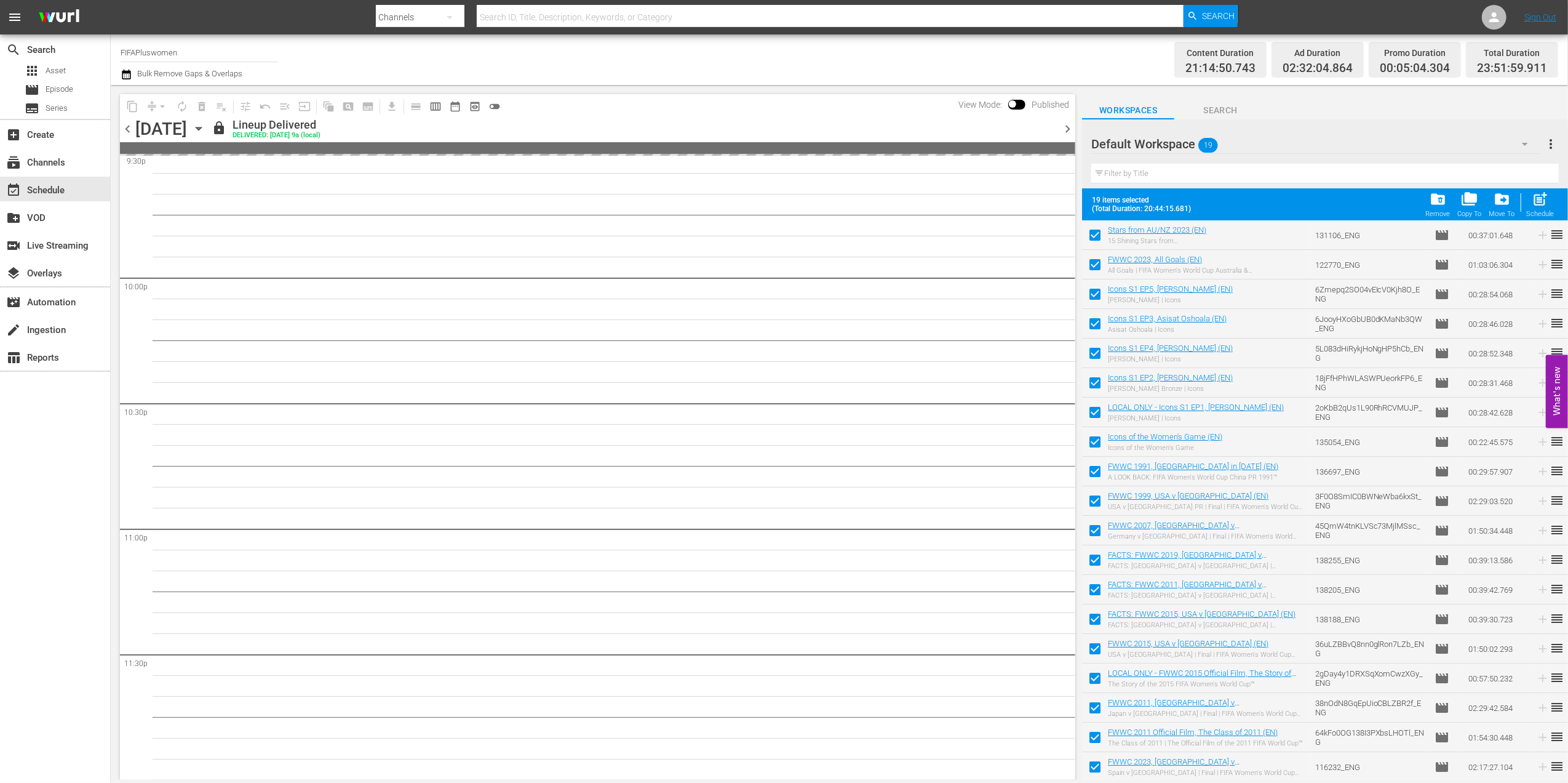
scroll to position [5549, 0]
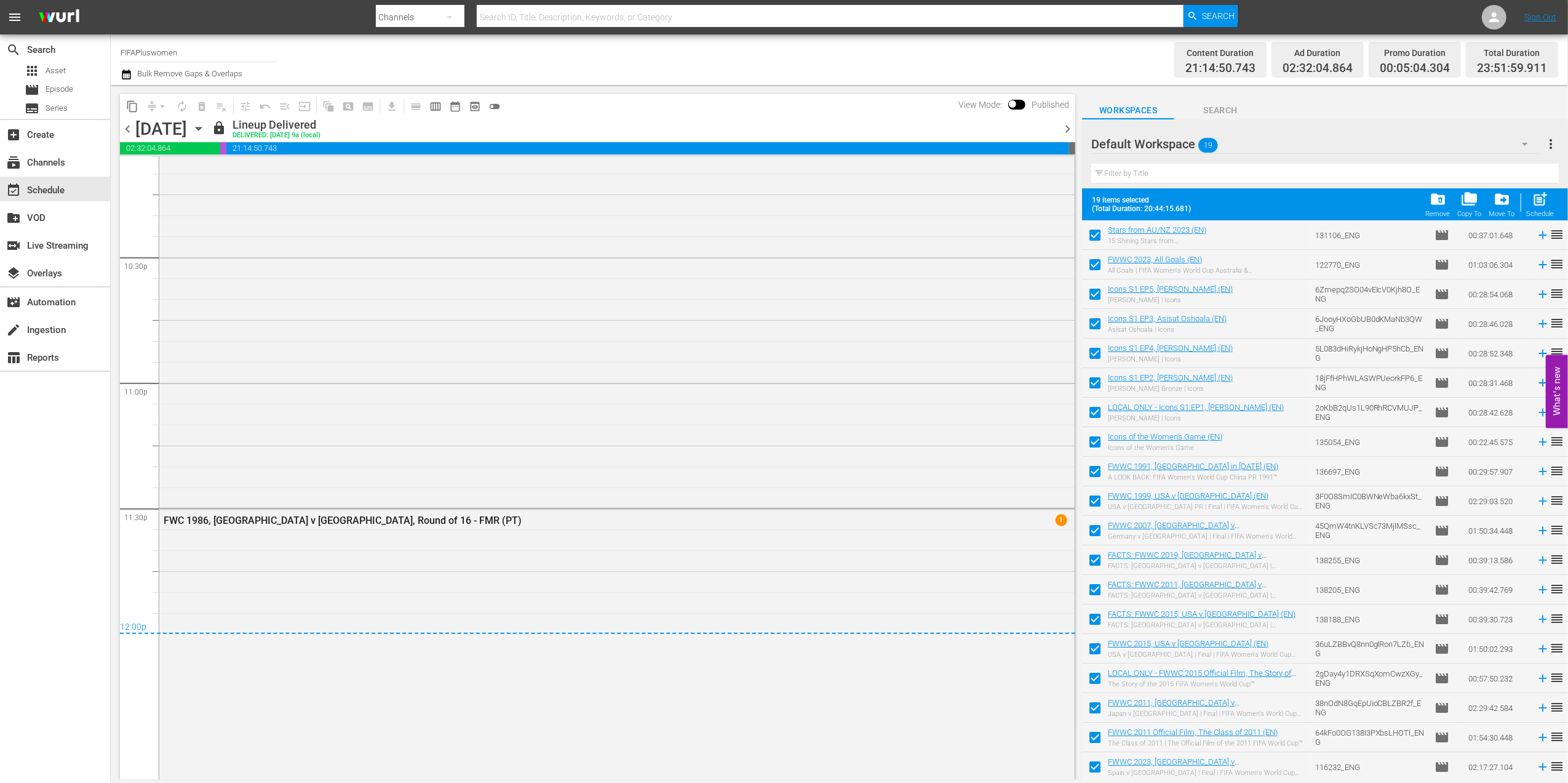
click at [1070, 129] on span "chevron_right" at bounding box center [1068, 129] width 16 height 16
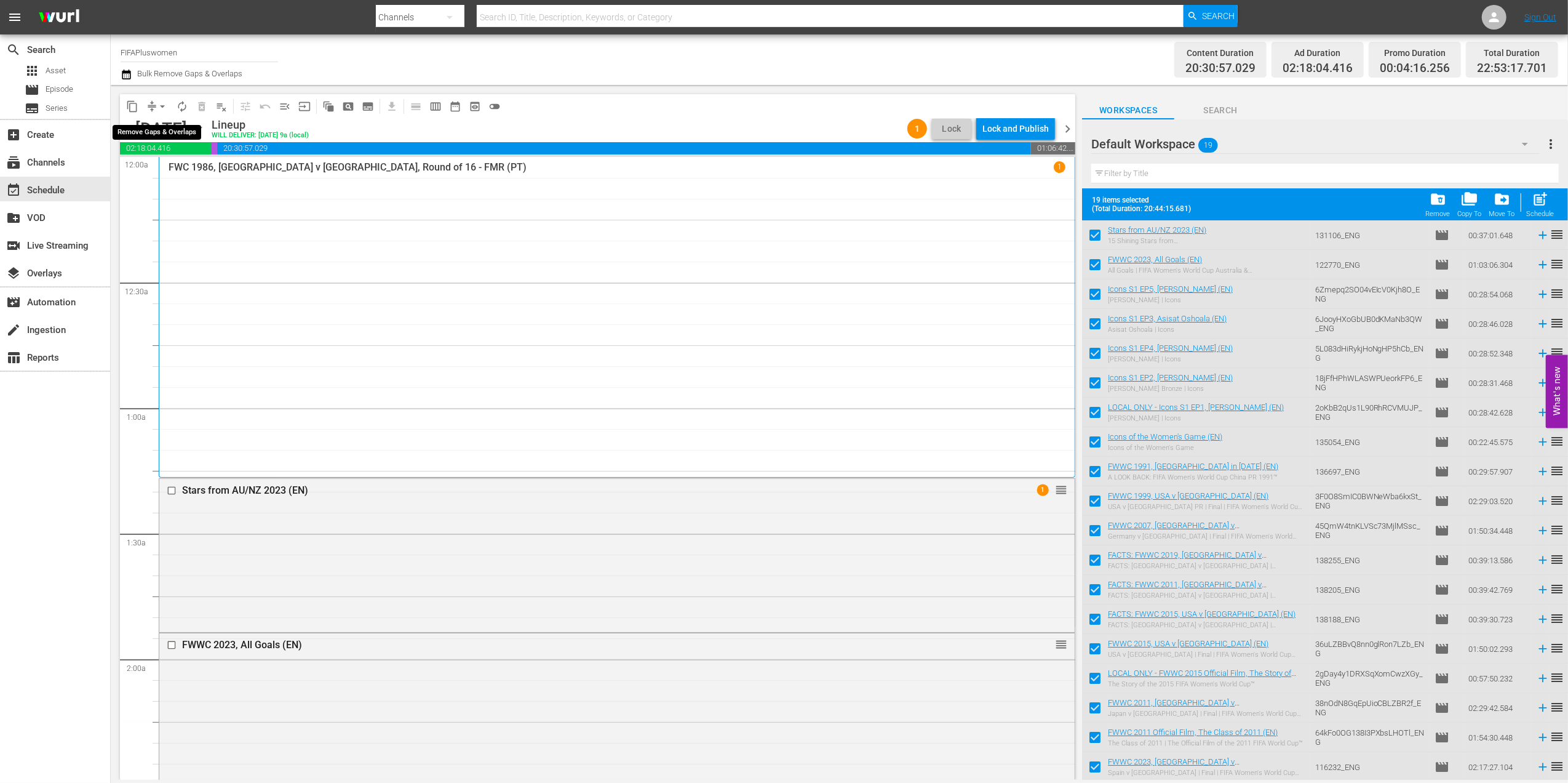
click at [165, 104] on span "arrow_drop_down" at bounding box center [162, 107] width 13 height 13
click at [193, 173] on li "Align to End of Previous Day" at bounding box center [163, 172] width 129 height 20
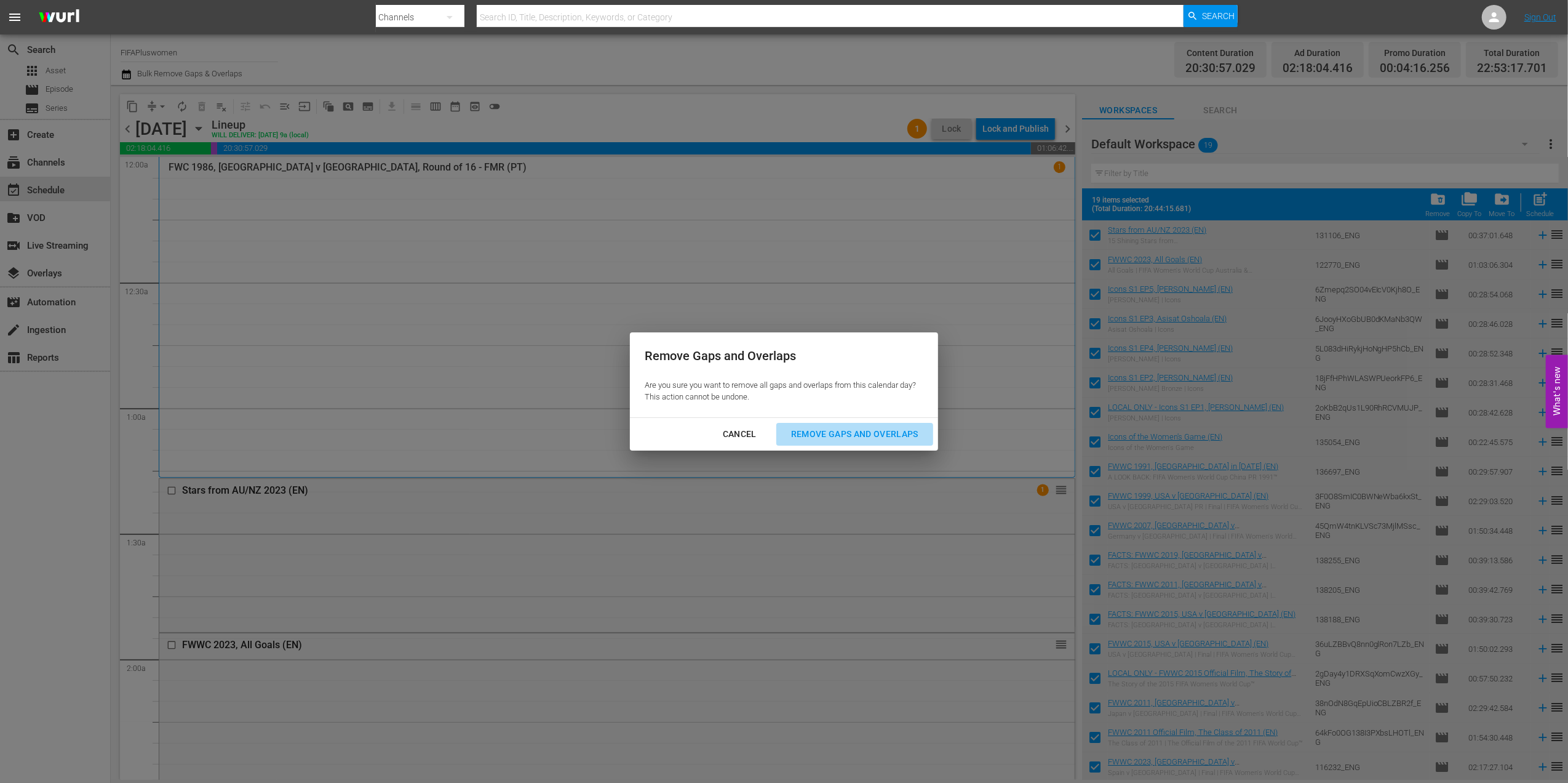
click at [886, 429] on div "Remove Gaps and Overlaps" at bounding box center [855, 434] width 147 height 16
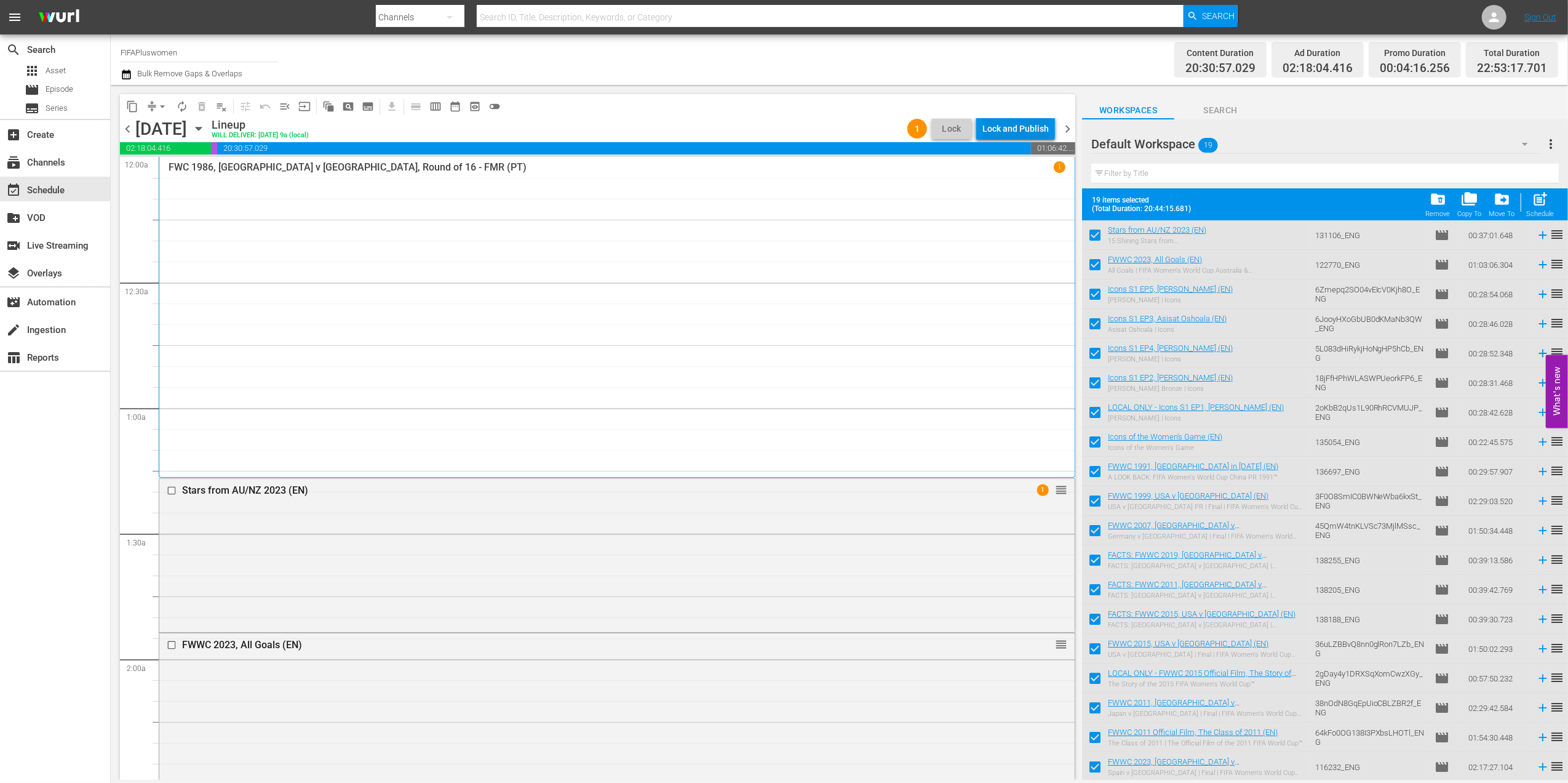
click at [1007, 128] on div "Lock and Publish" at bounding box center [1016, 129] width 67 height 22
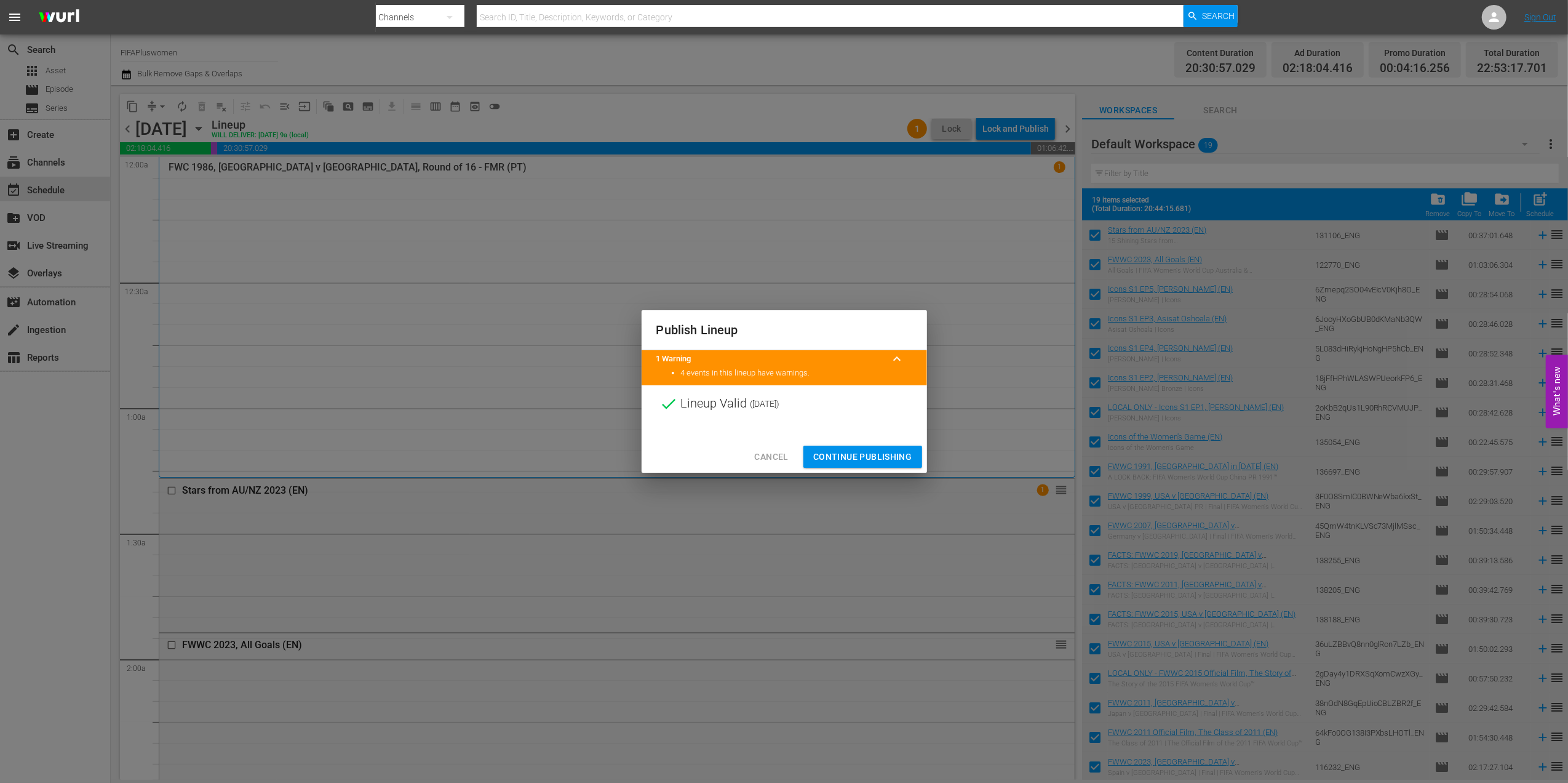
click at [860, 451] on span "Continue Publishing" at bounding box center [863, 457] width 99 height 16
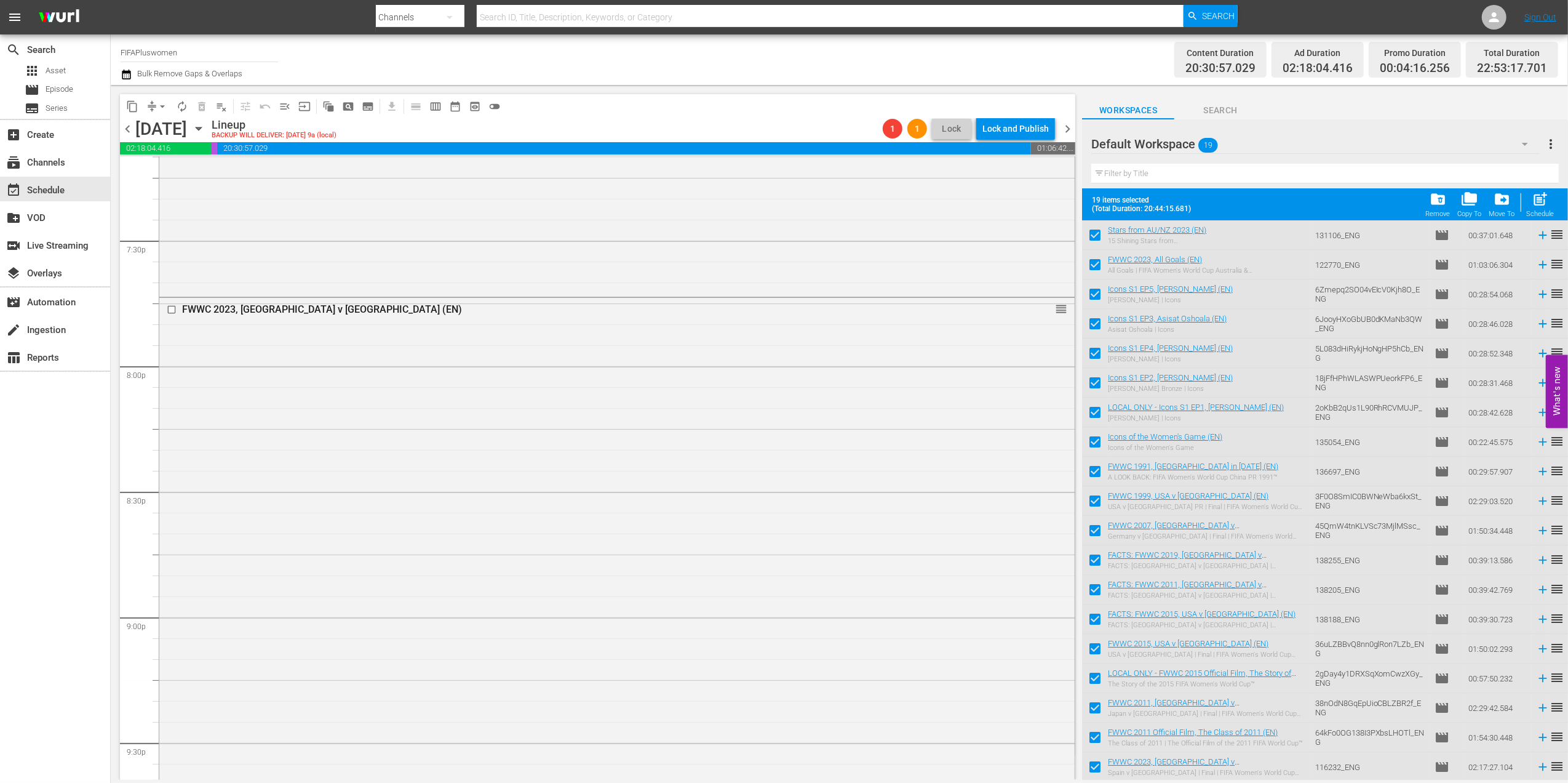
scroll to position [5445, 0]
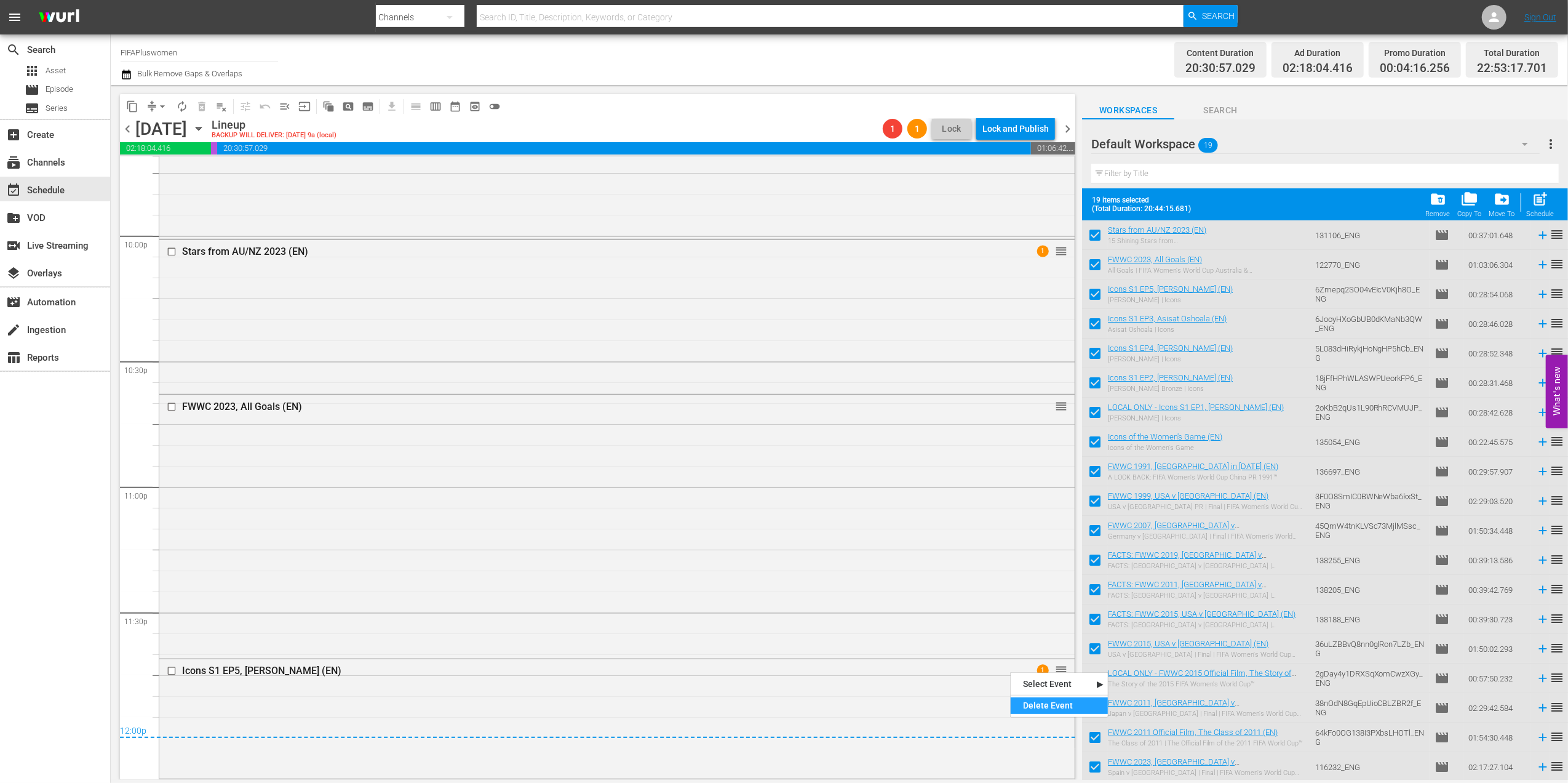
click at [1044, 705] on div "Delete Event" at bounding box center [1059, 705] width 97 height 16
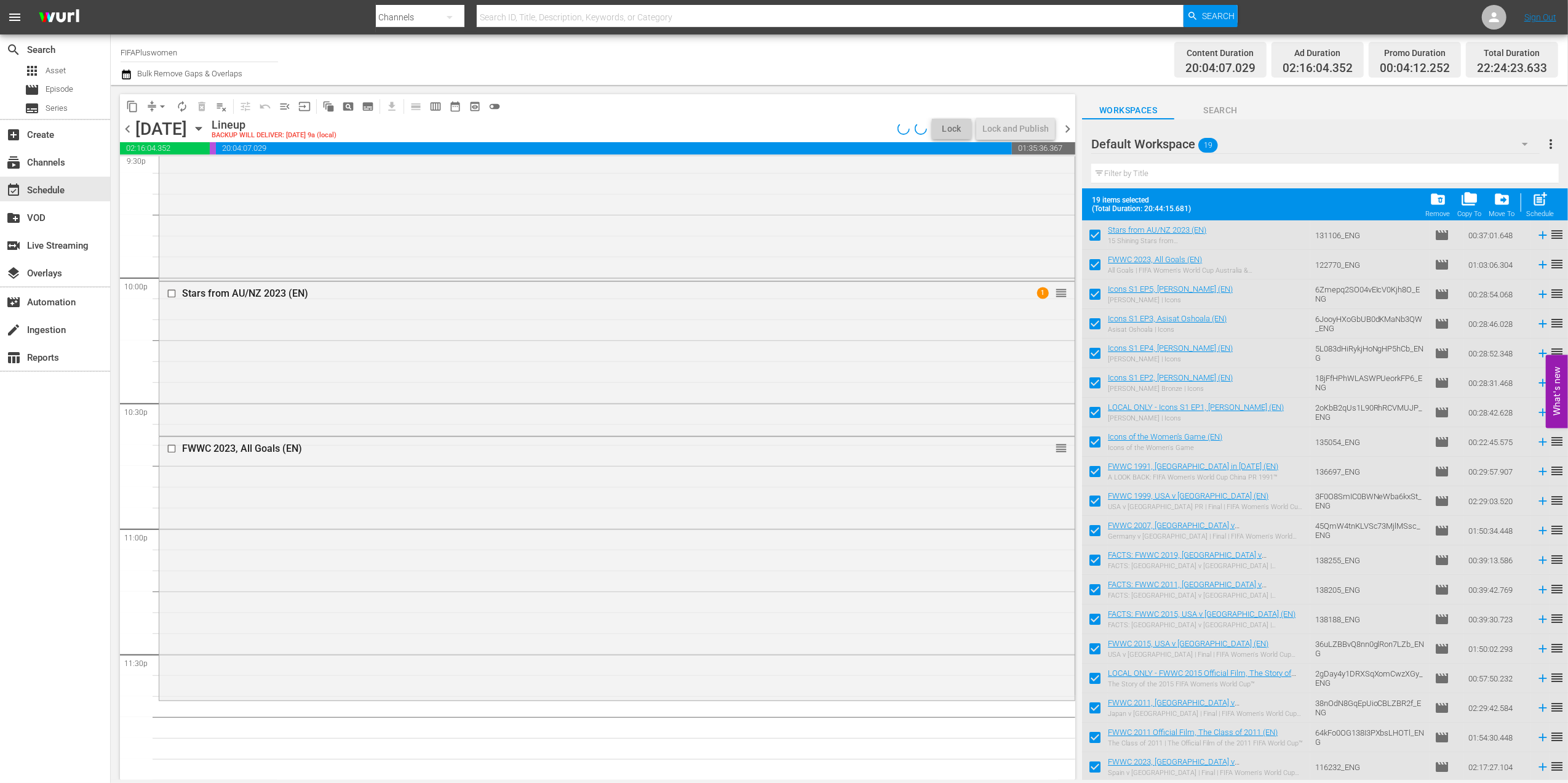
scroll to position [5403, 0]
click at [1018, 332] on div "Delete Event" at bounding box center [1019, 331] width 97 height 16
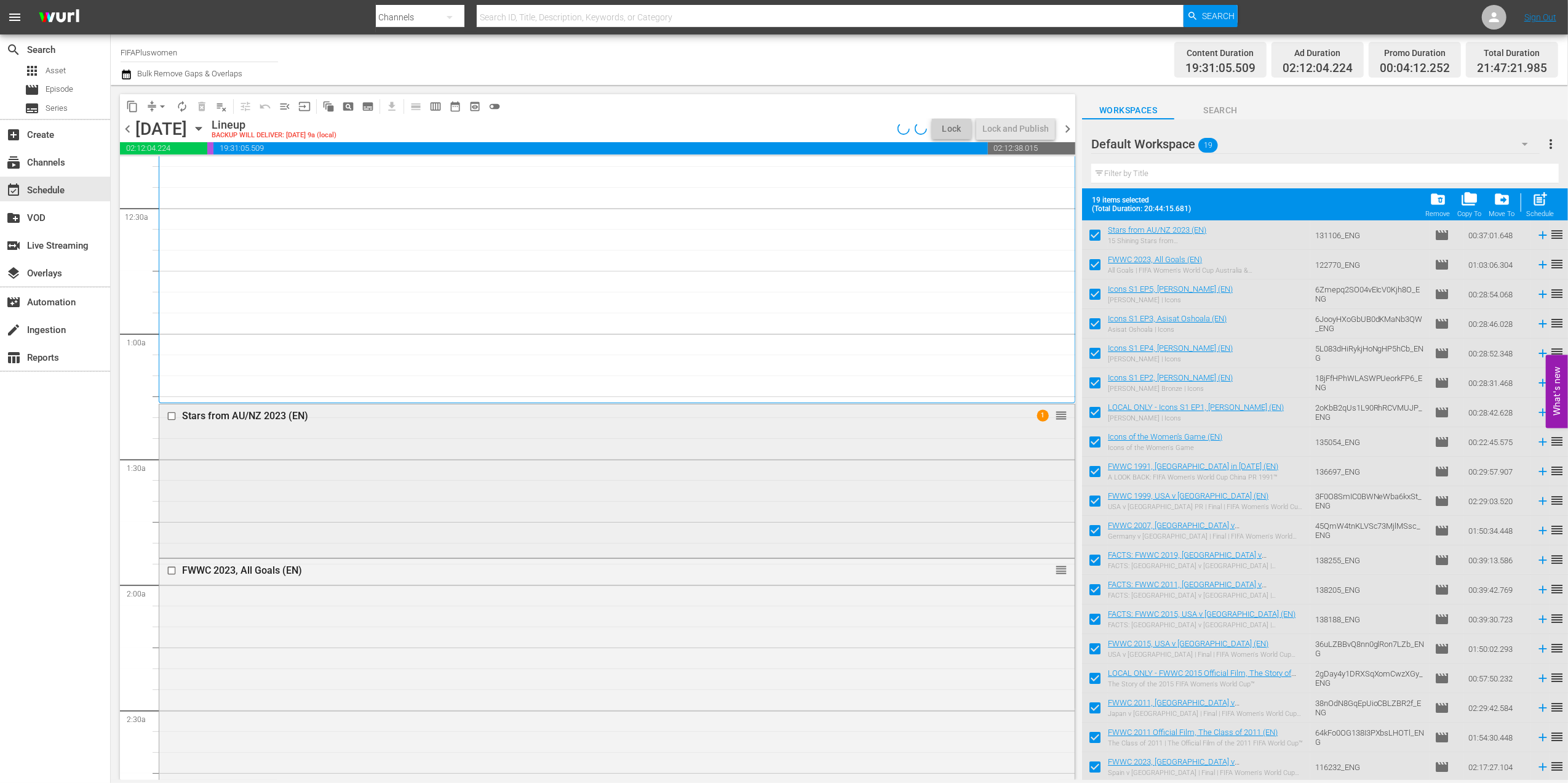
scroll to position [148, 0]
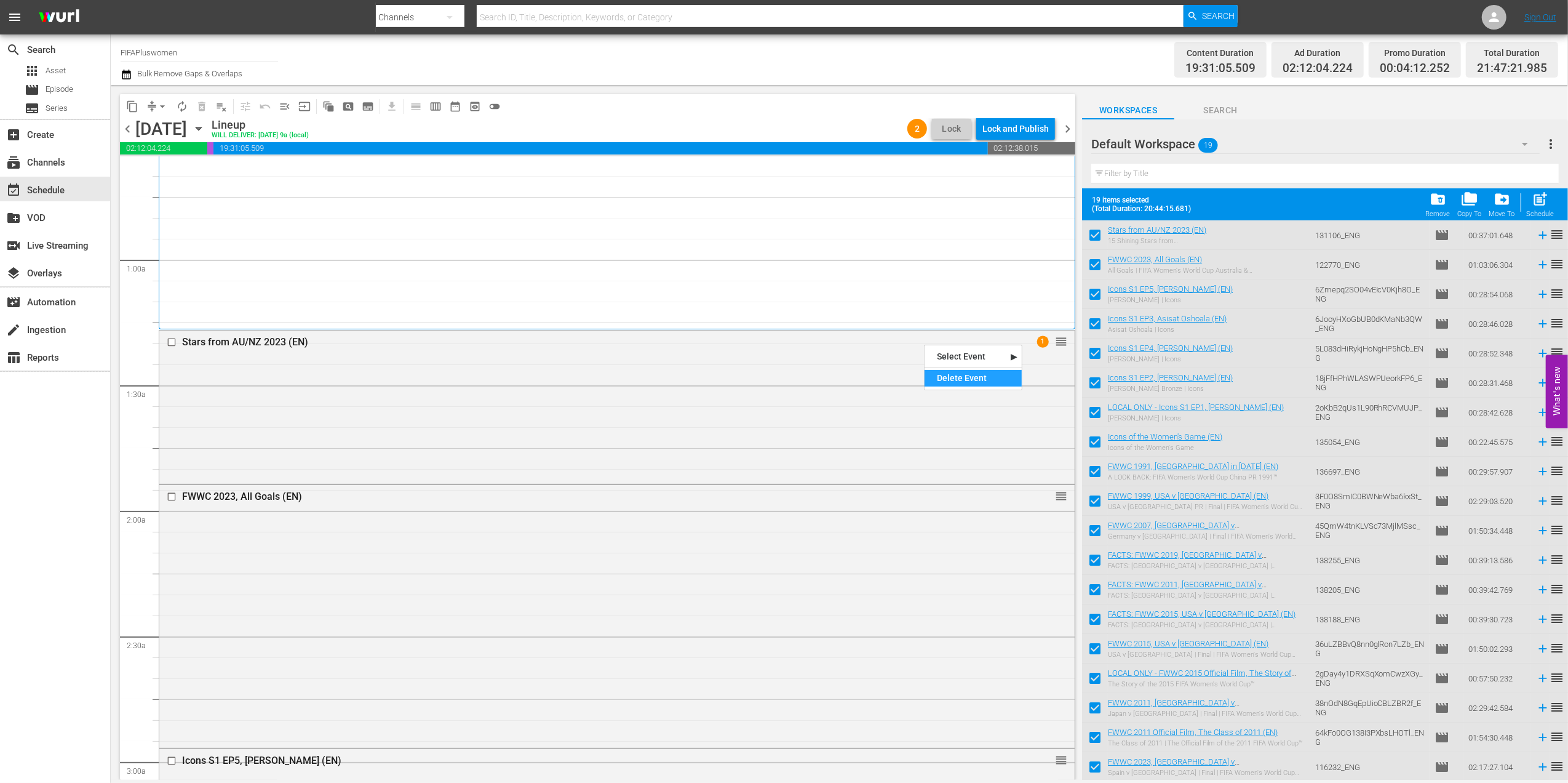
click at [964, 370] on div "Delete Event" at bounding box center [973, 378] width 97 height 16
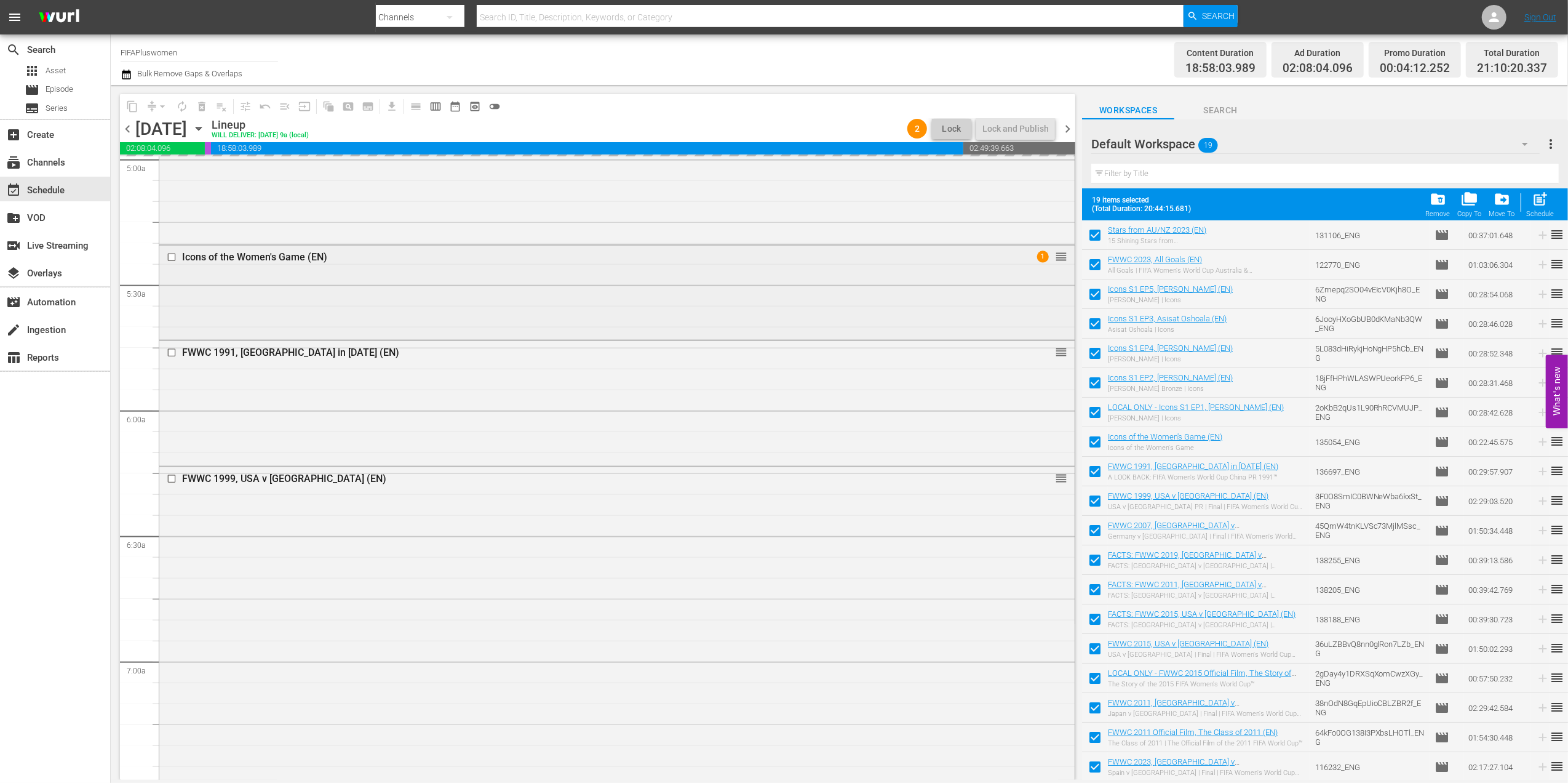
scroll to position [1288, 0]
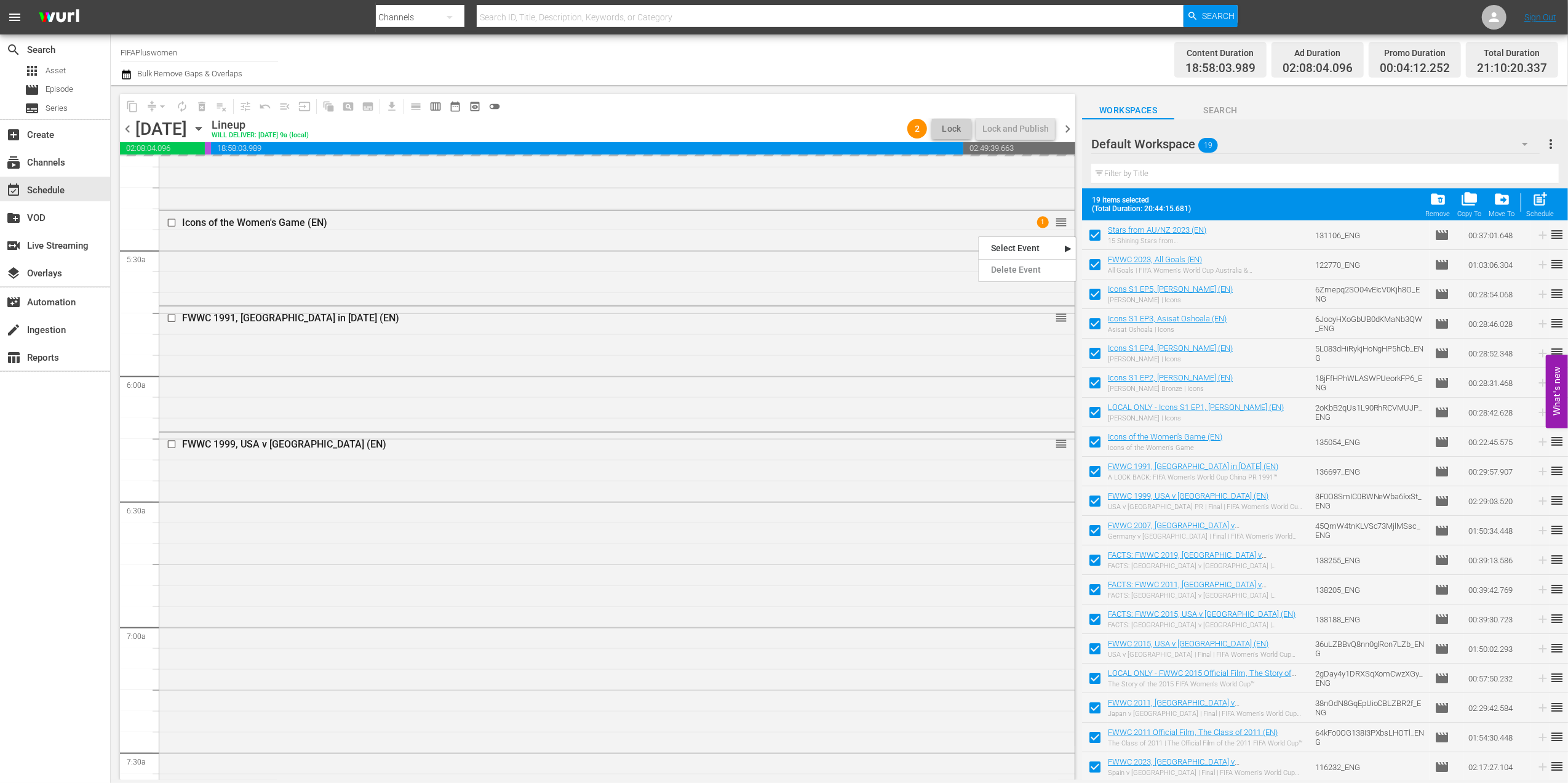
click at [1012, 271] on div "Delete Event" at bounding box center [1027, 270] width 97 height 16
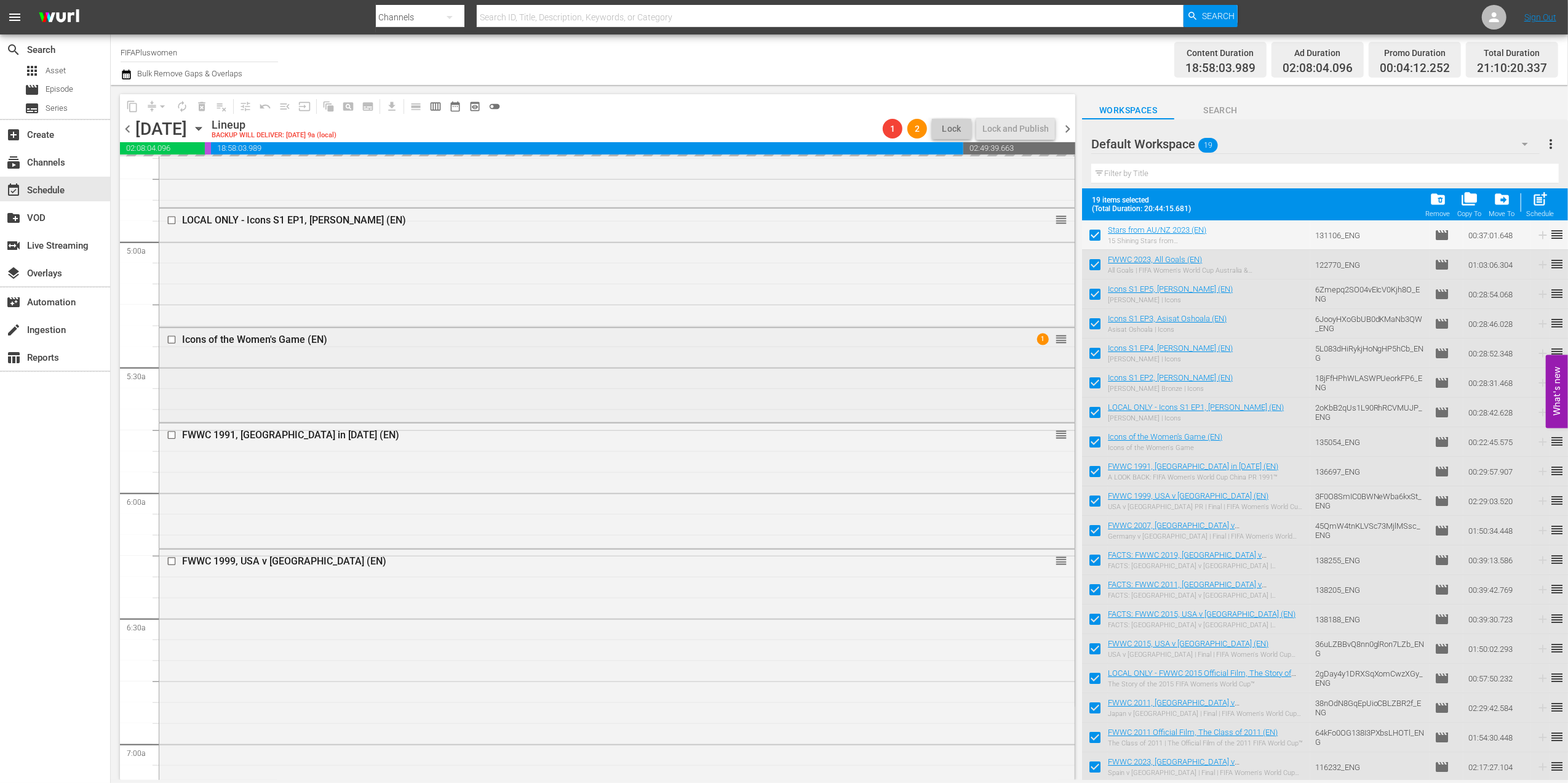
scroll to position [1162, 0]
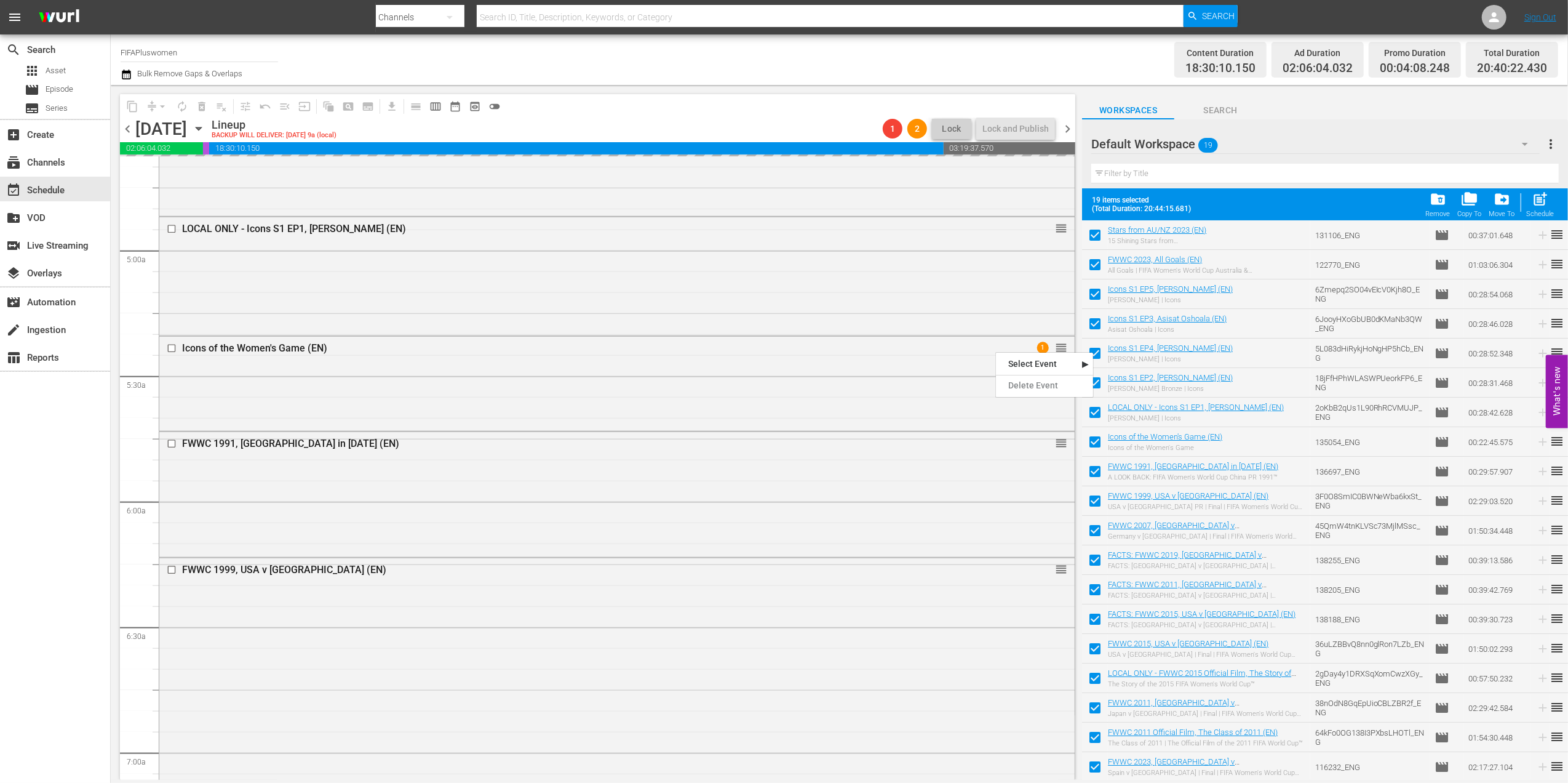
click at [1019, 382] on div "Delete Event" at bounding box center [1045, 385] width 97 height 16
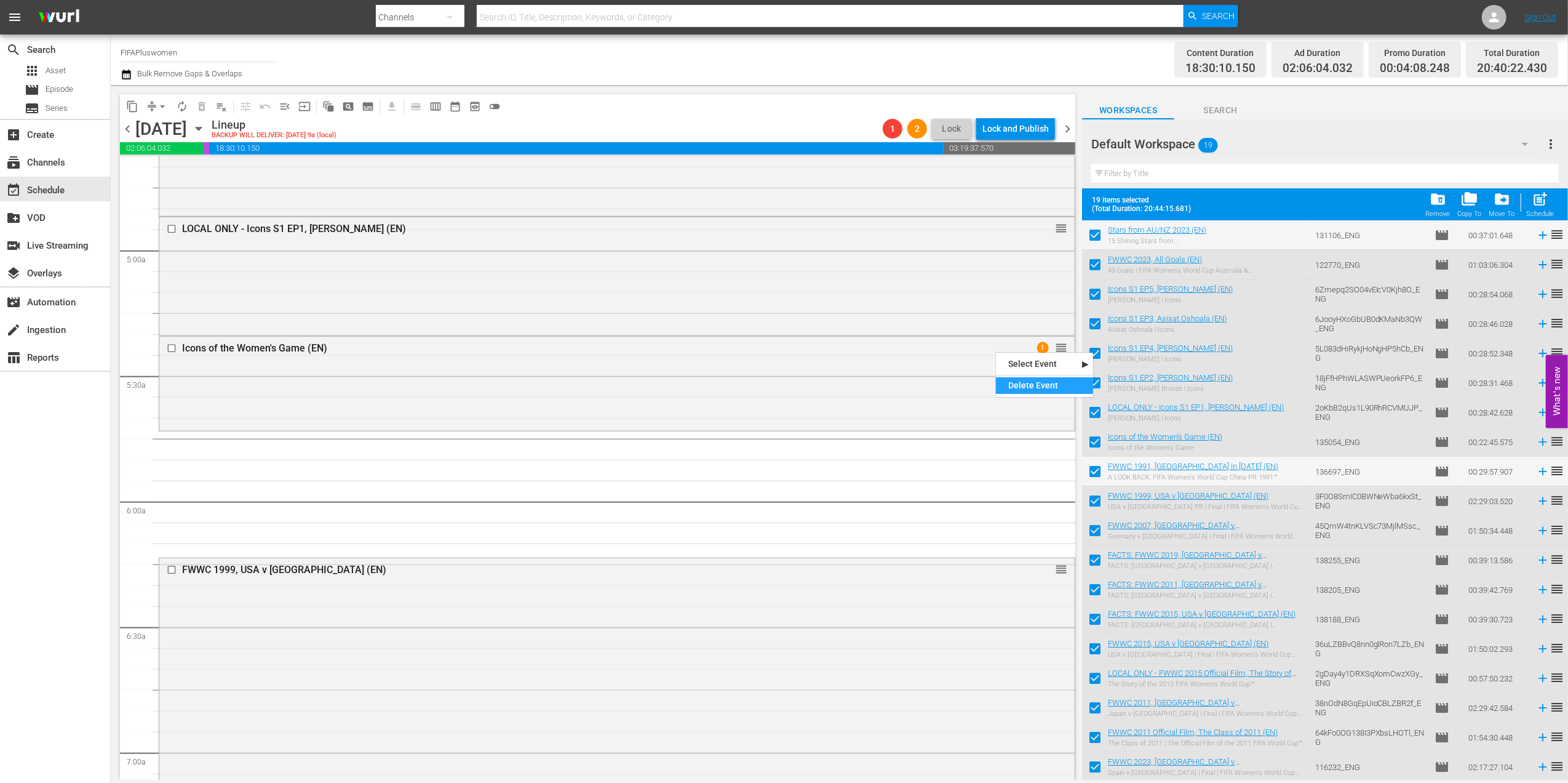
click at [1019, 382] on div "Delete Event" at bounding box center [1045, 385] width 97 height 16
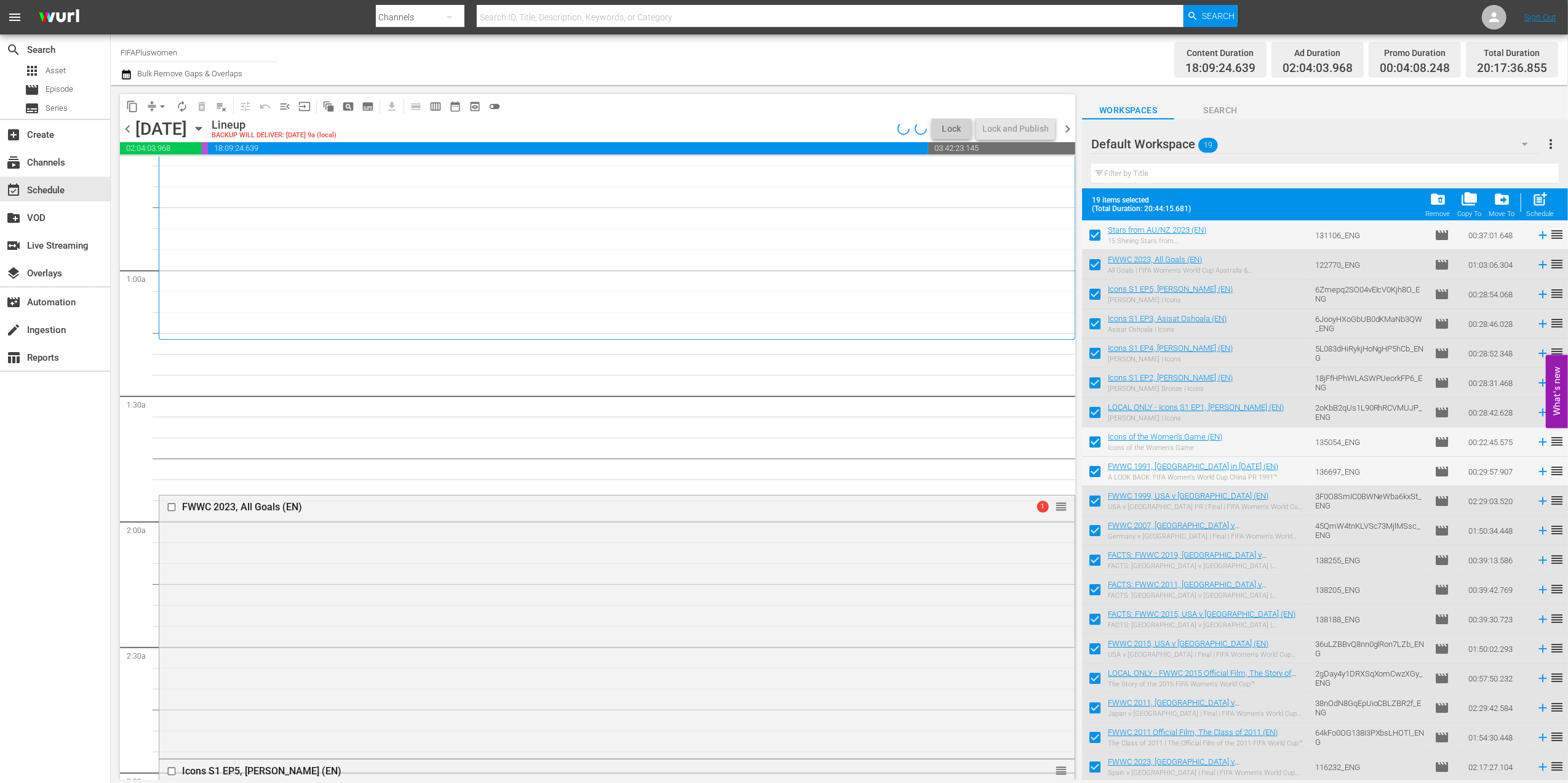
scroll to position [139, 0]
click at [161, 102] on span "arrow_drop_down" at bounding box center [162, 107] width 13 height 13
click at [181, 165] on li "Align to End of Previous Day" at bounding box center [163, 172] width 129 height 20
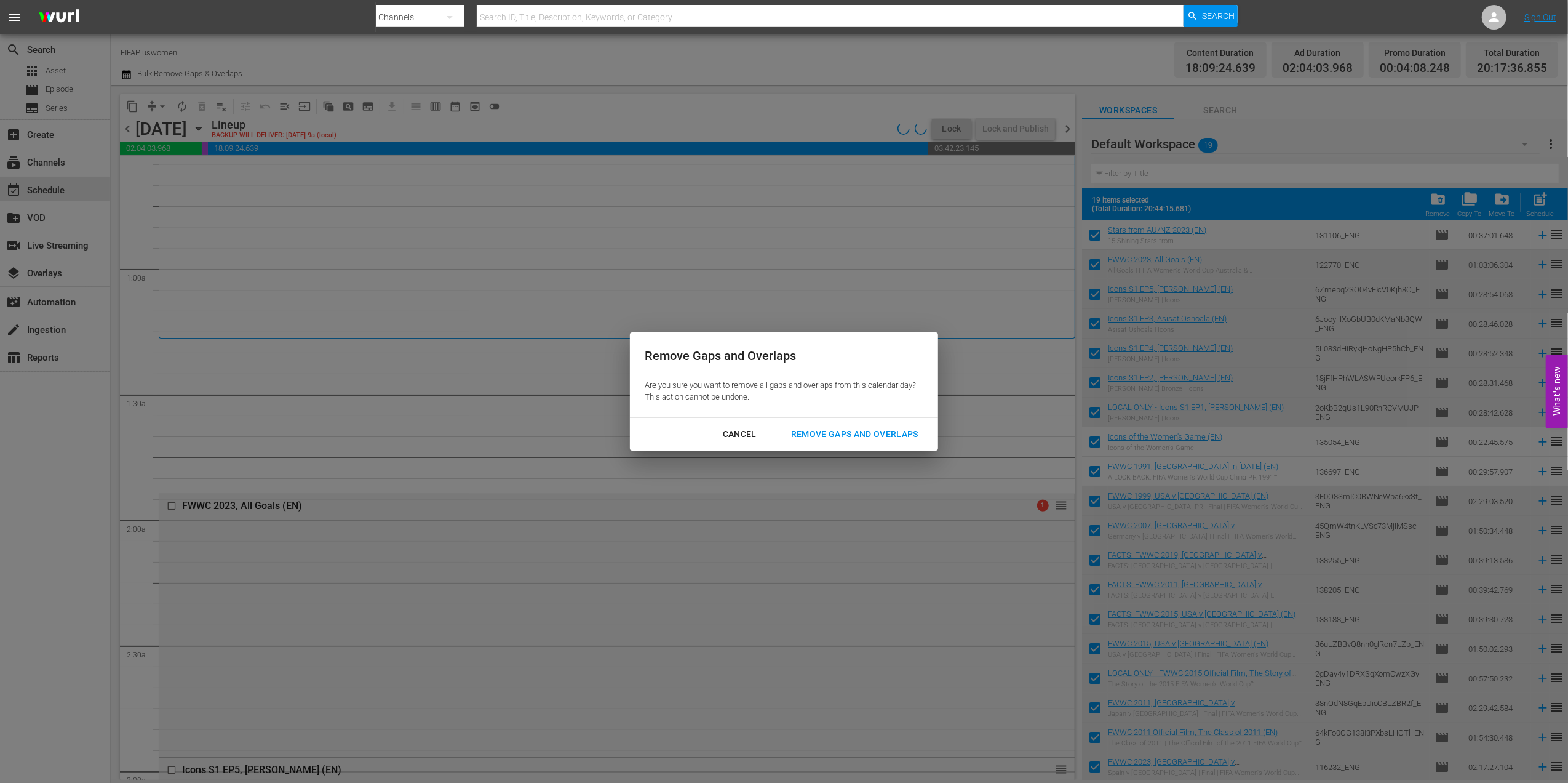
drag, startPoint x: 847, startPoint y: 434, endPoint x: 875, endPoint y: 429, distance: 28.4
click at [847, 434] on div "Remove Gaps and Overlaps" at bounding box center [855, 434] width 147 height 16
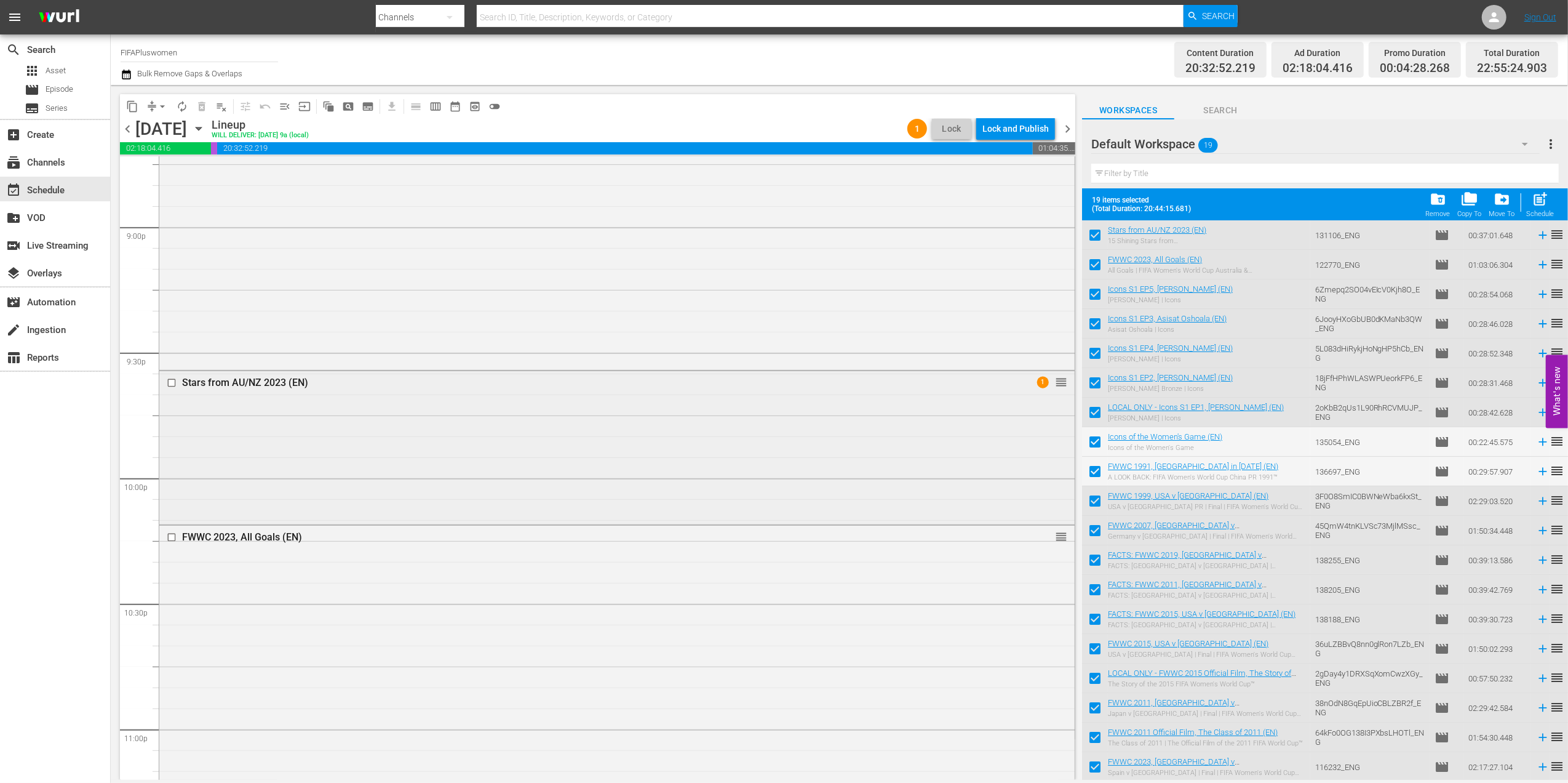
scroll to position [5215, 0]
click at [1012, 419] on div "Delete Event" at bounding box center [1037, 426] width 97 height 16
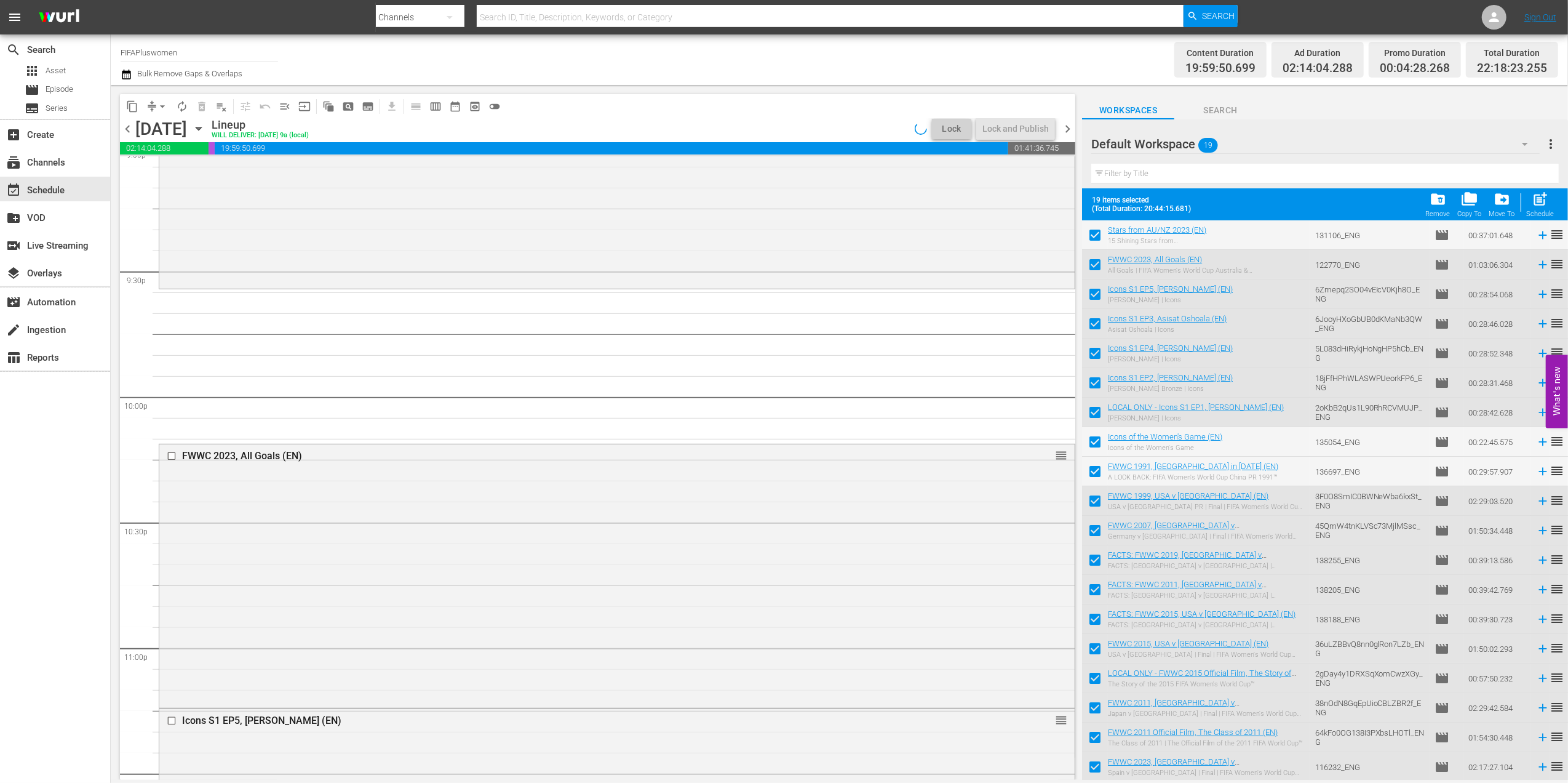
scroll to position [5454, 0]
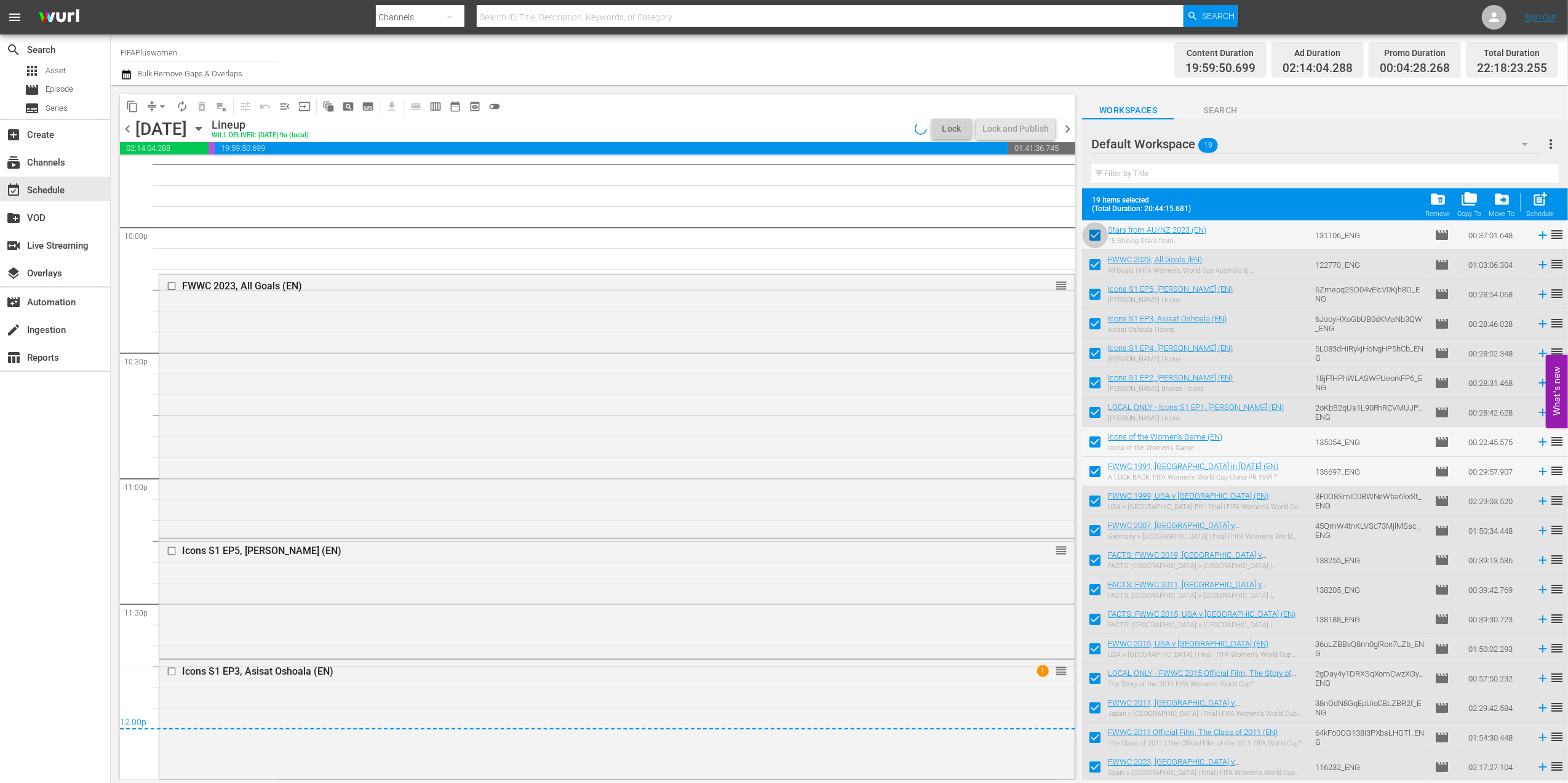
click at [1098, 233] on input "checkbox" at bounding box center [1095, 237] width 26 height 26
checkbox input "false"
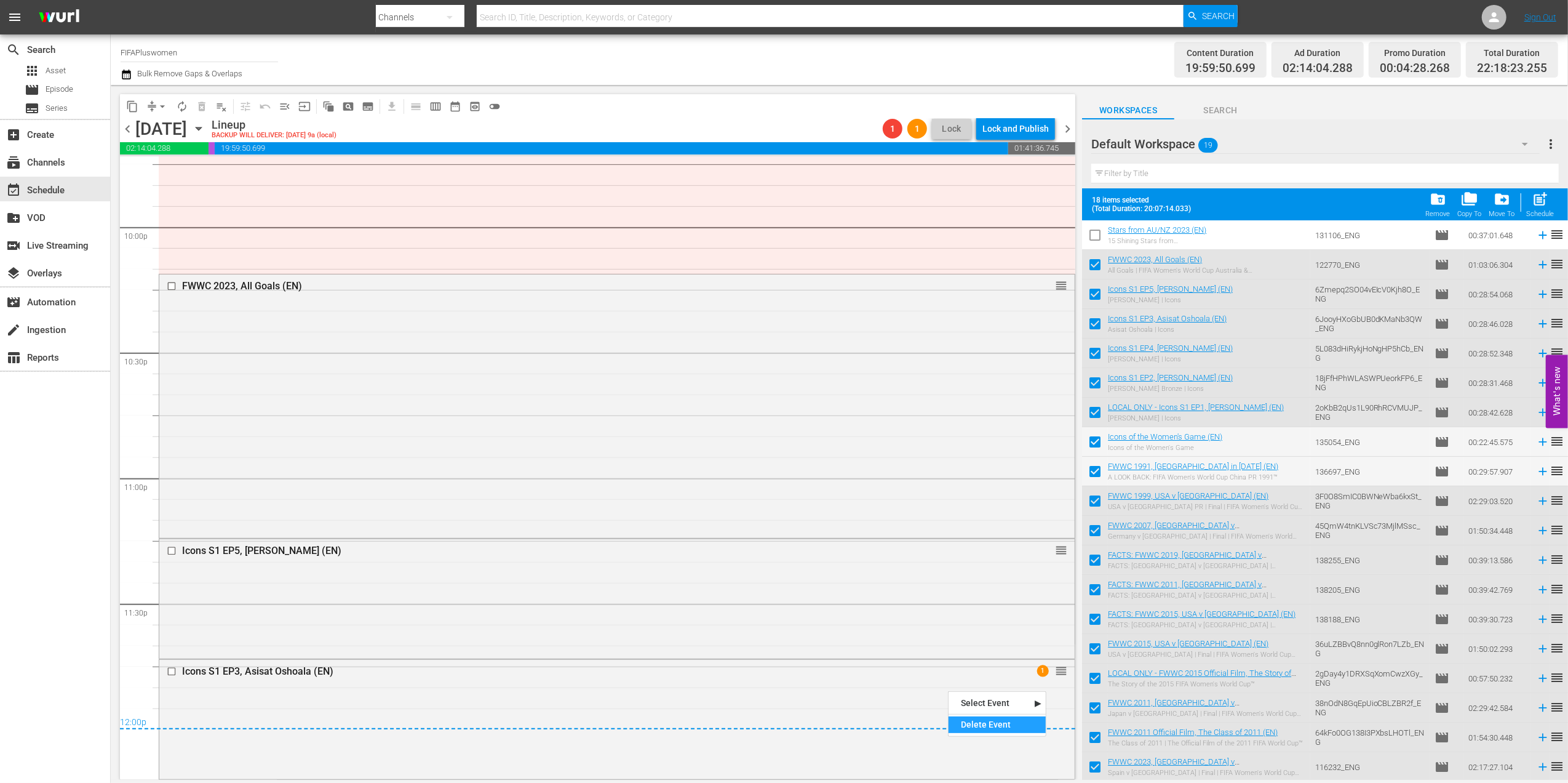
click at [965, 720] on div "Delete Event" at bounding box center [998, 724] width 97 height 16
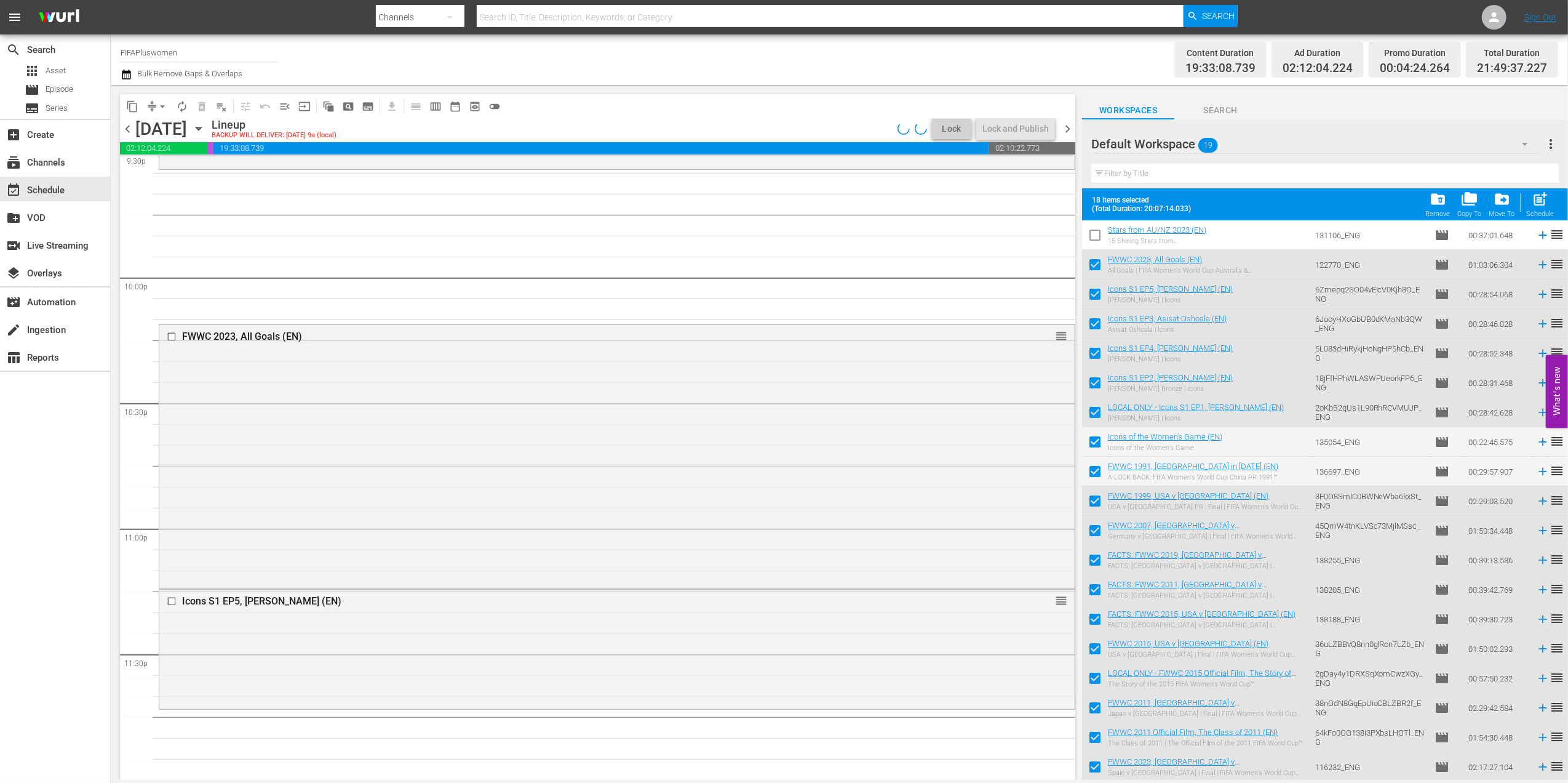
scroll to position [5403, 0]
click at [161, 107] on span "arrow_drop_down" at bounding box center [162, 107] width 13 height 13
click at [197, 170] on li "Align to End of Previous Day" at bounding box center [163, 172] width 129 height 20
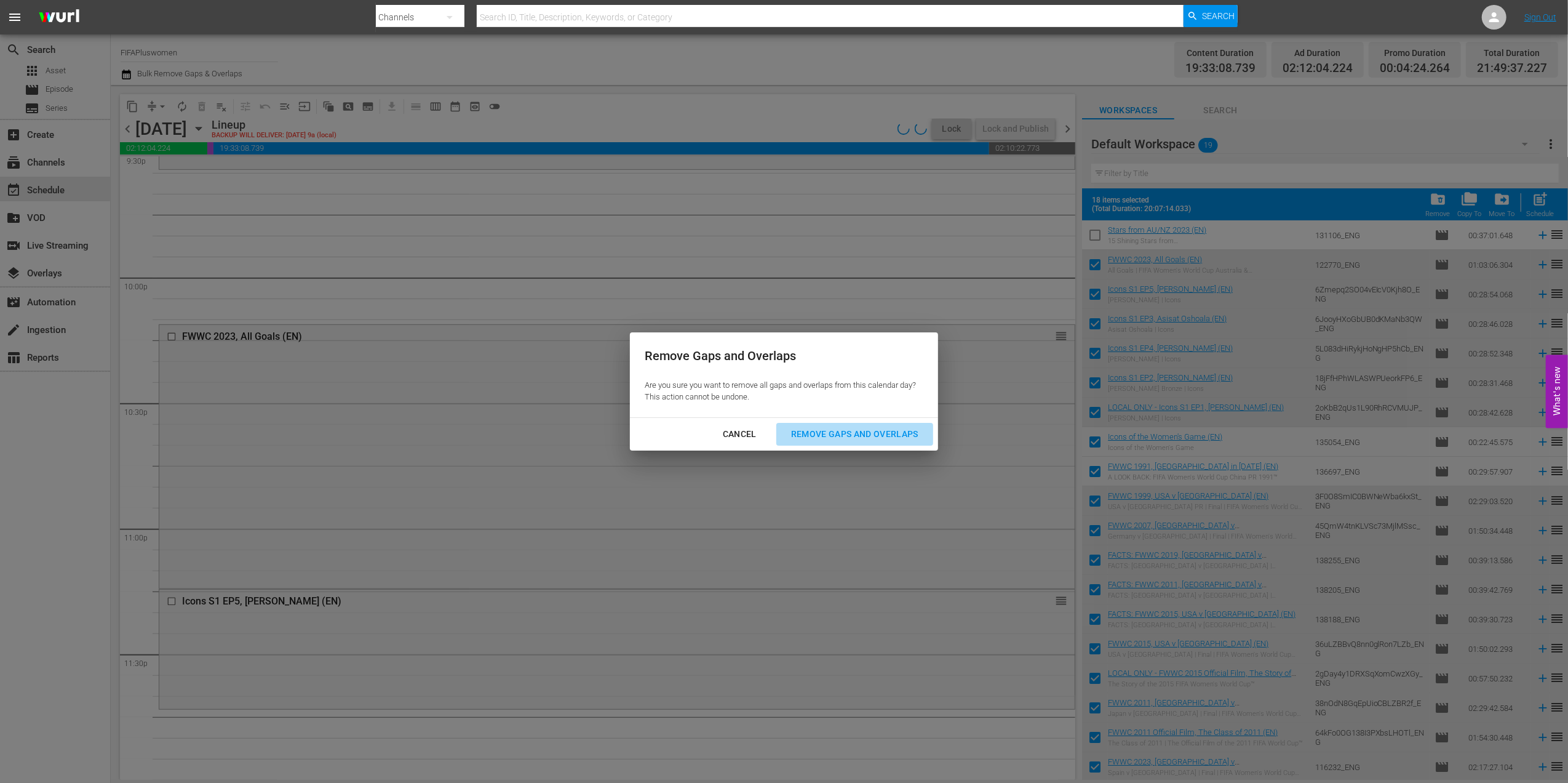
click at [901, 433] on div "Remove Gaps and Overlaps" at bounding box center [855, 434] width 147 height 16
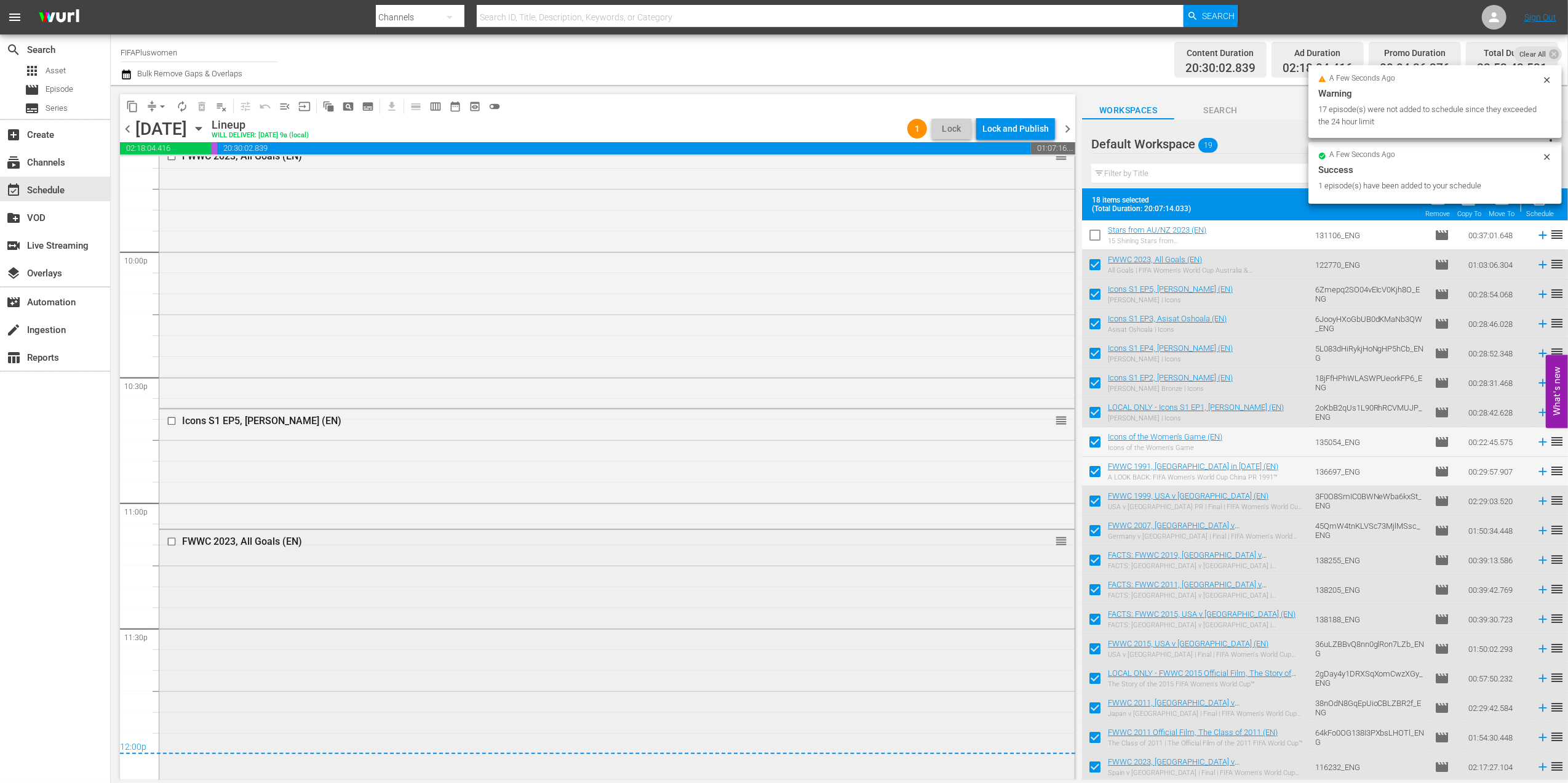
scroll to position [5443, 0]
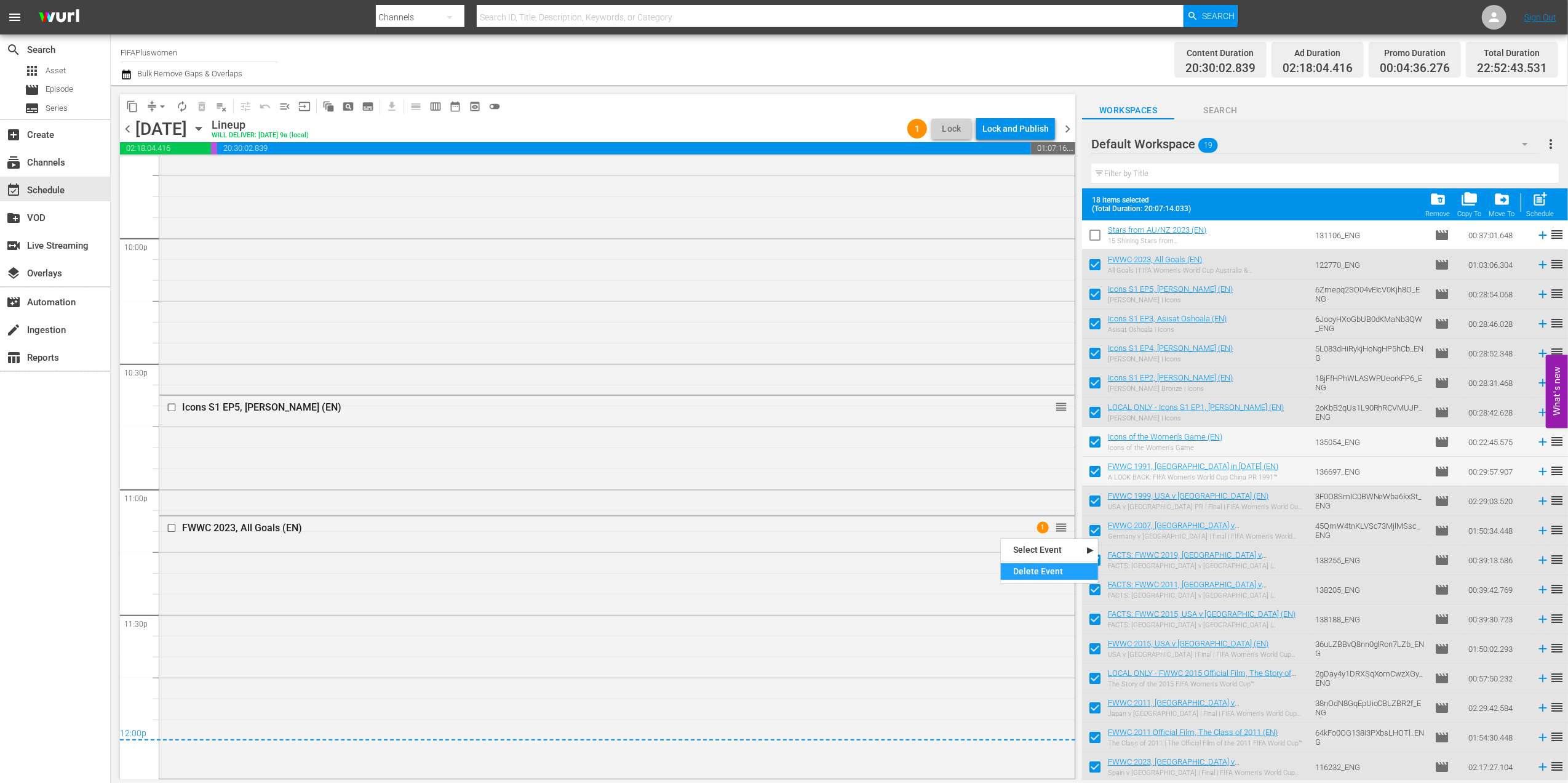
click at [1024, 564] on div "Delete Event" at bounding box center [1049, 571] width 97 height 16
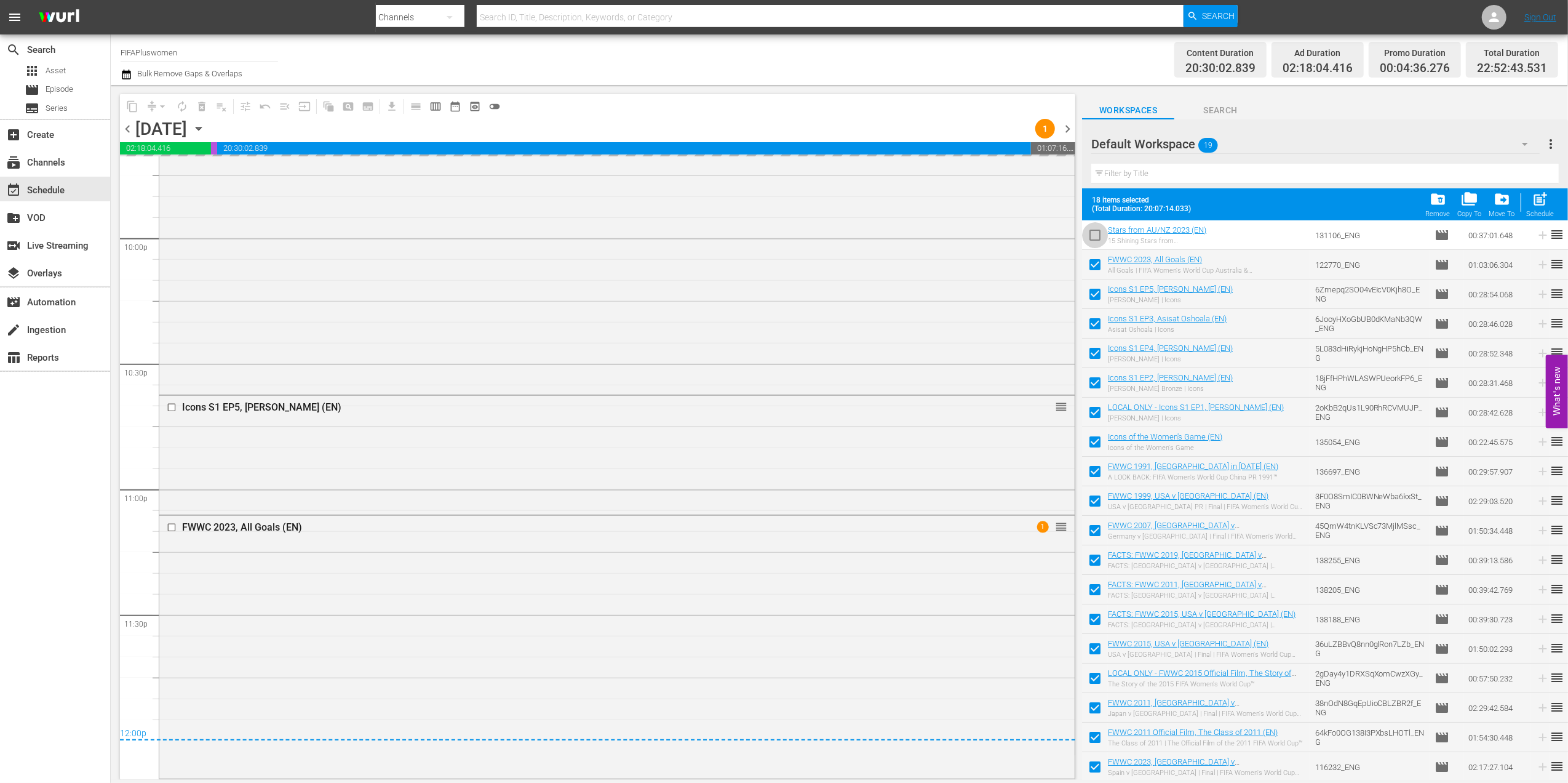
click at [1096, 234] on input "checkbox" at bounding box center [1095, 237] width 26 height 26
checkbox input "true"
click at [1096, 234] on input "checkbox" at bounding box center [1095, 237] width 26 height 26
checkbox input "false"
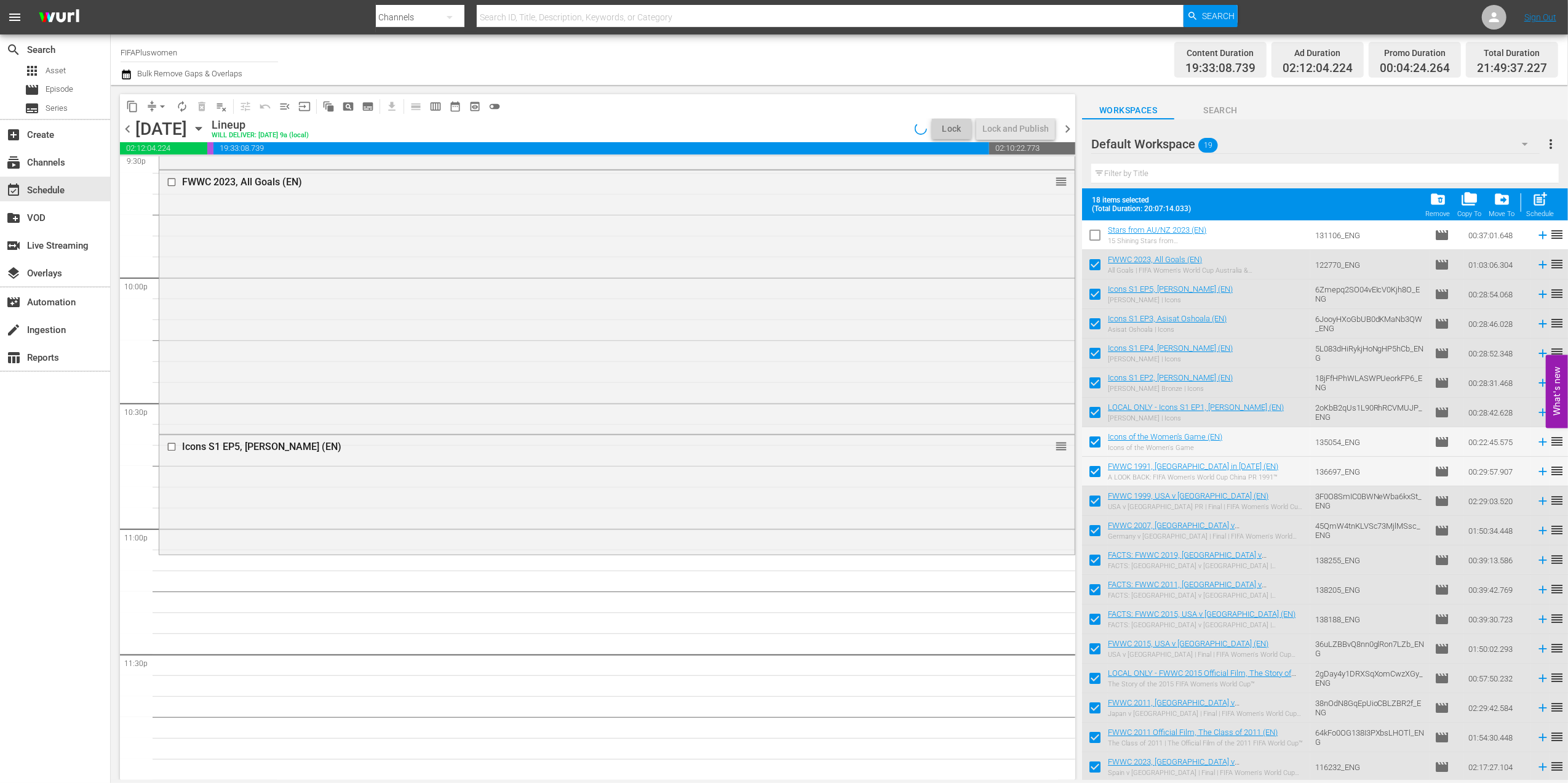
scroll to position [0, 0]
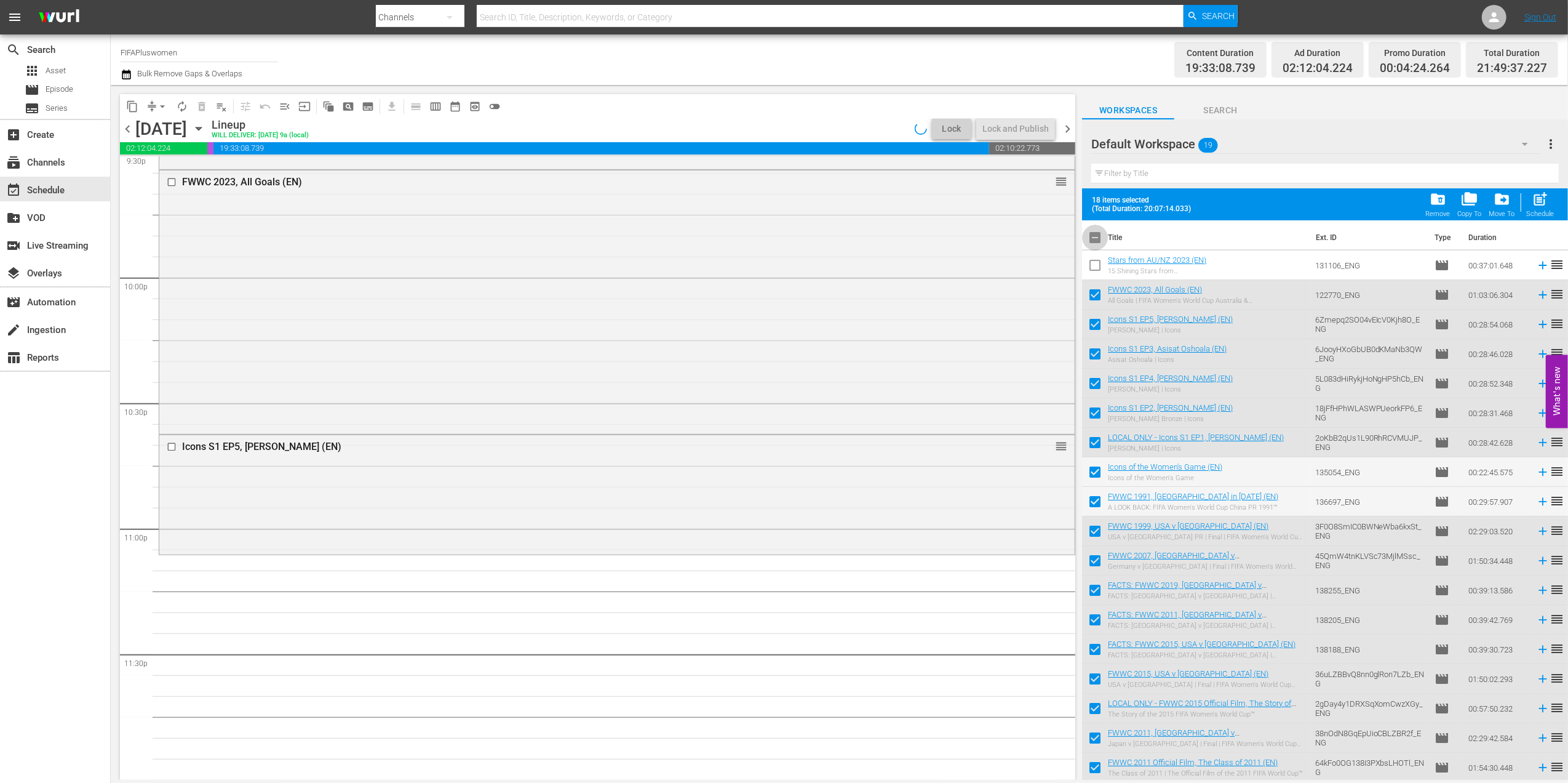
click at [1093, 237] on input "checkbox" at bounding box center [1095, 240] width 26 height 26
checkbox input "true"
click at [1099, 239] on input "checkbox" at bounding box center [1095, 240] width 26 height 26
checkbox input "false"
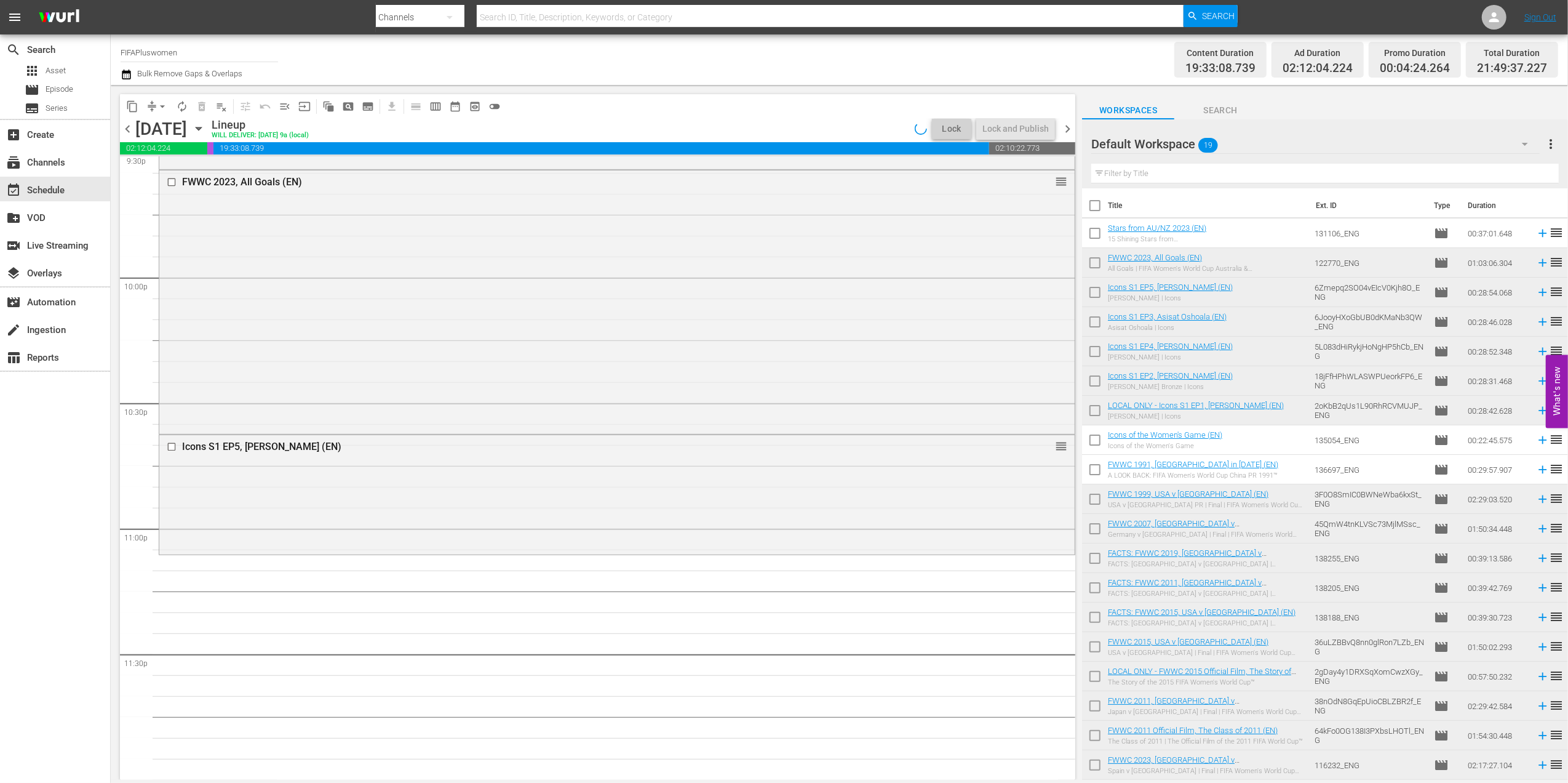
checkbox input "false"
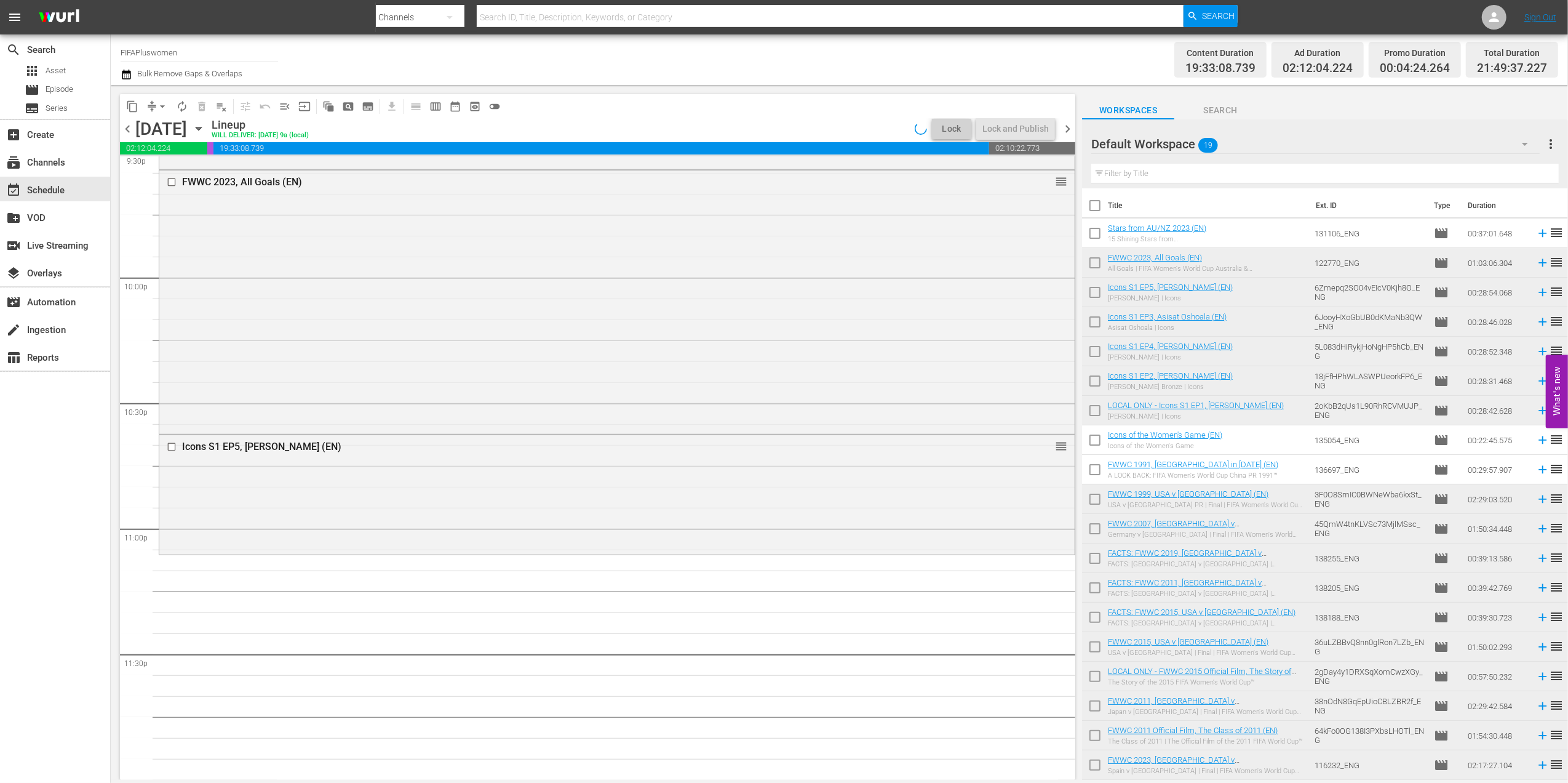
checkbox input "false"
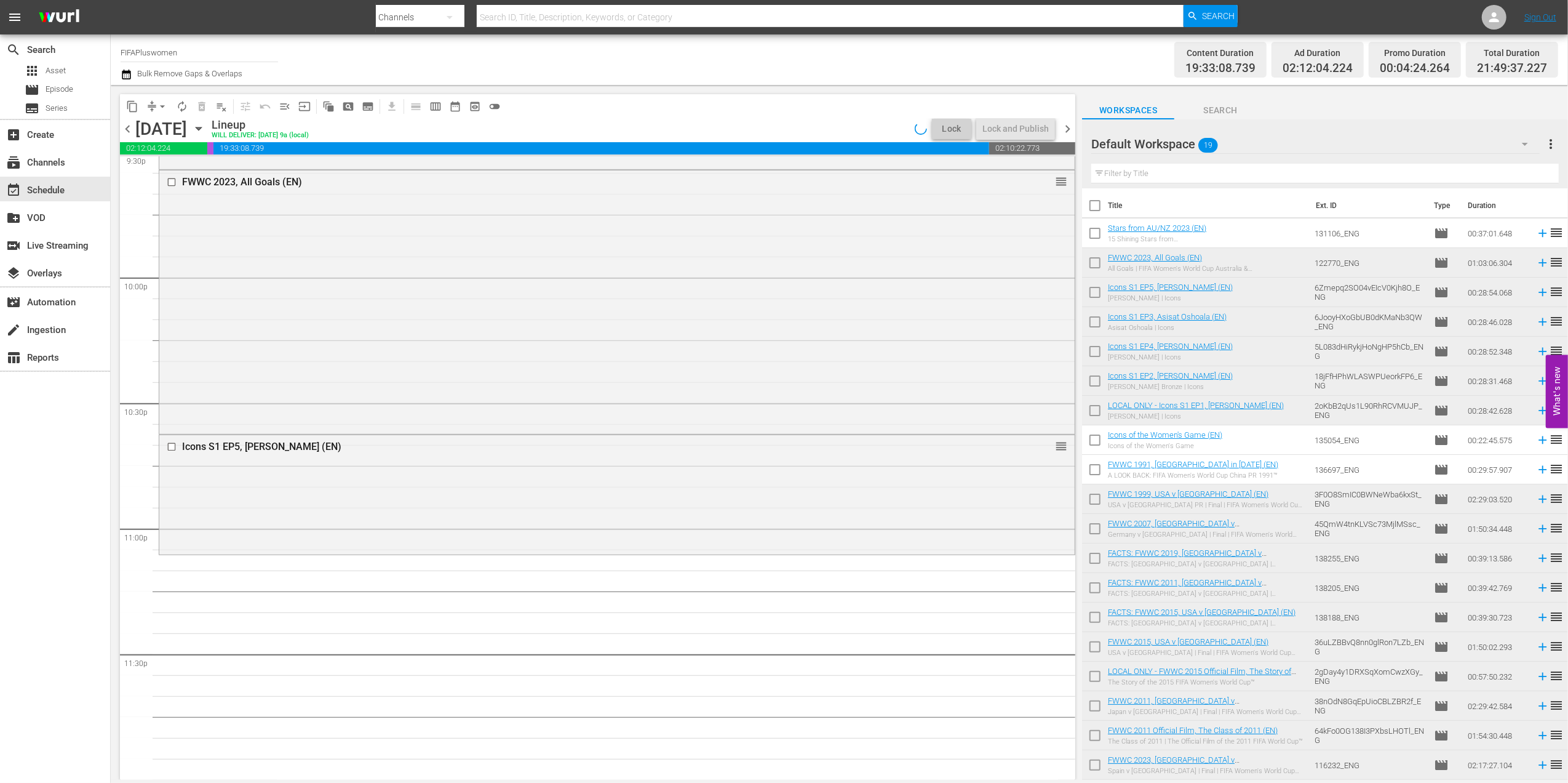
checkbox input "false"
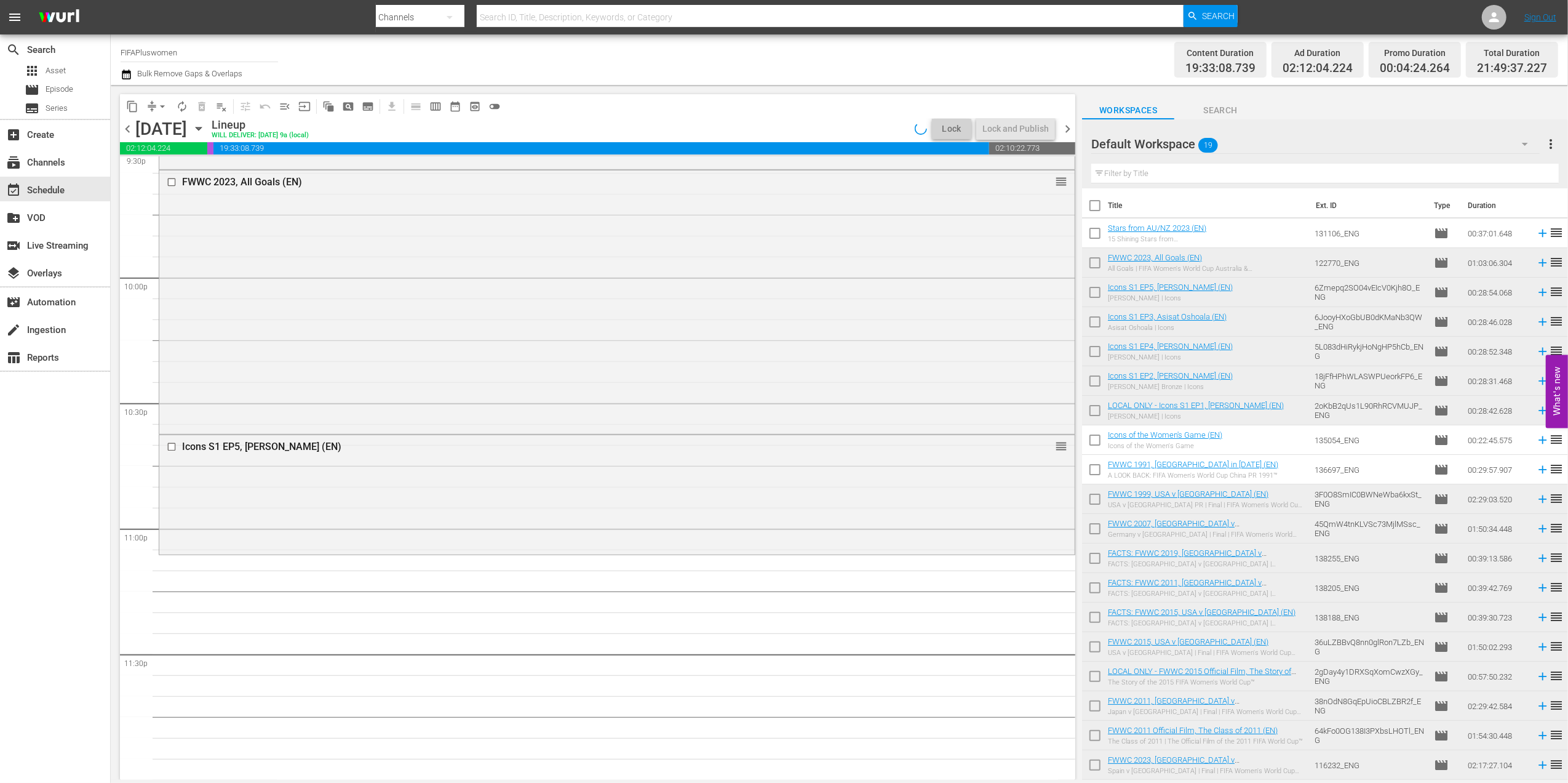
checkbox input "false"
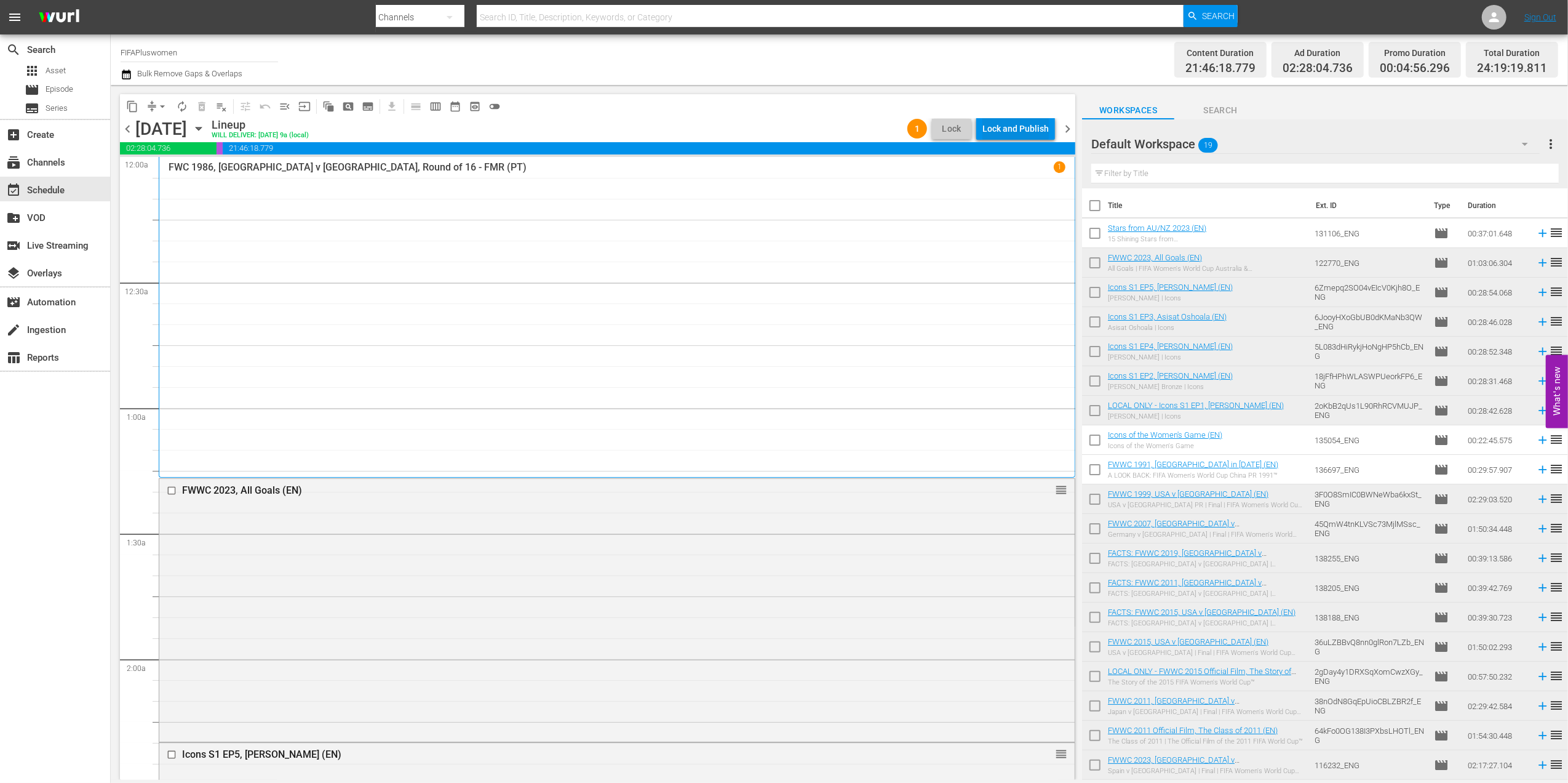
click at [1016, 123] on div "Lock and Publish" at bounding box center [1016, 129] width 67 height 22
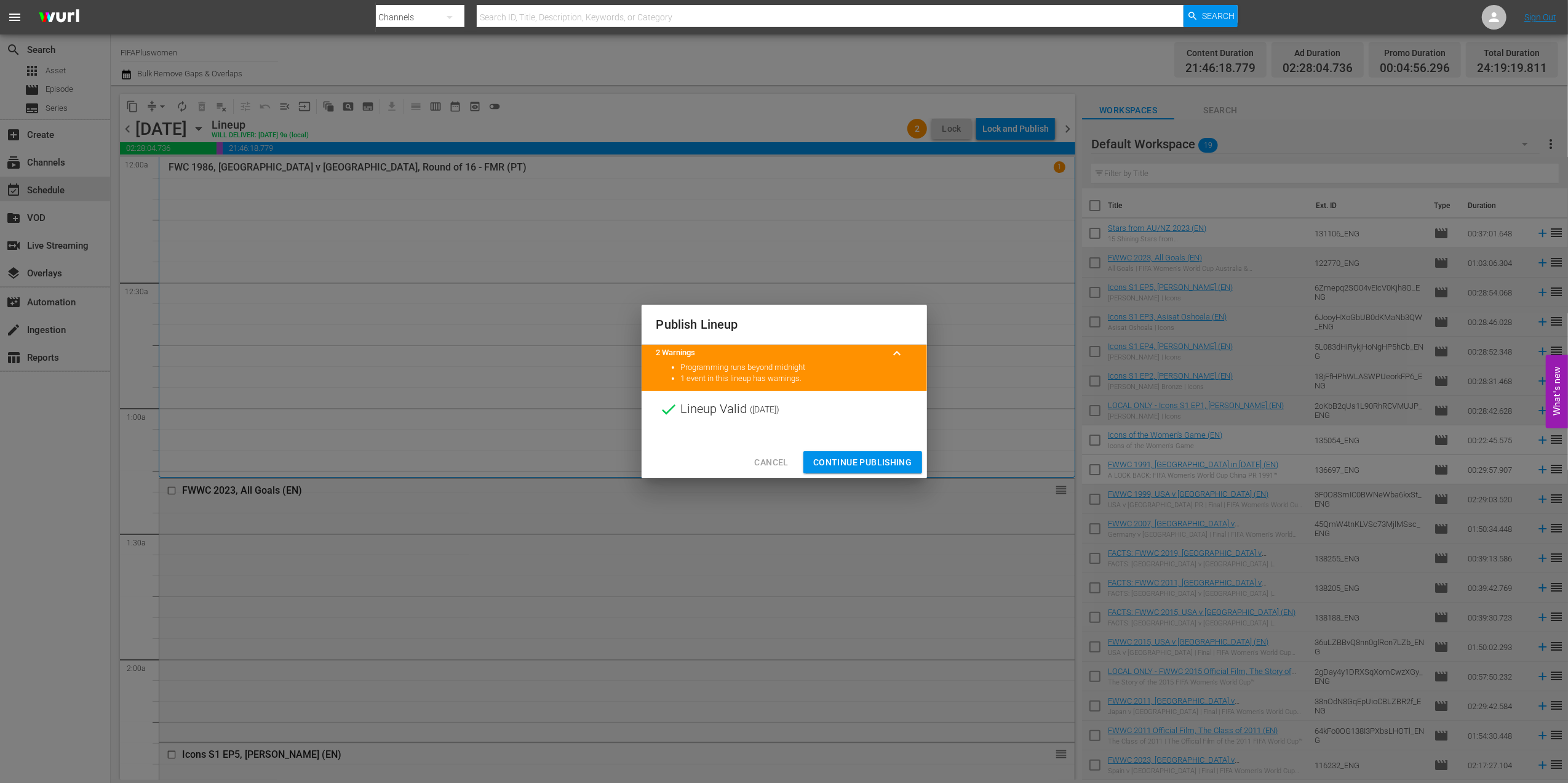
click at [850, 466] on span "Continue Publishing" at bounding box center [863, 462] width 99 height 16
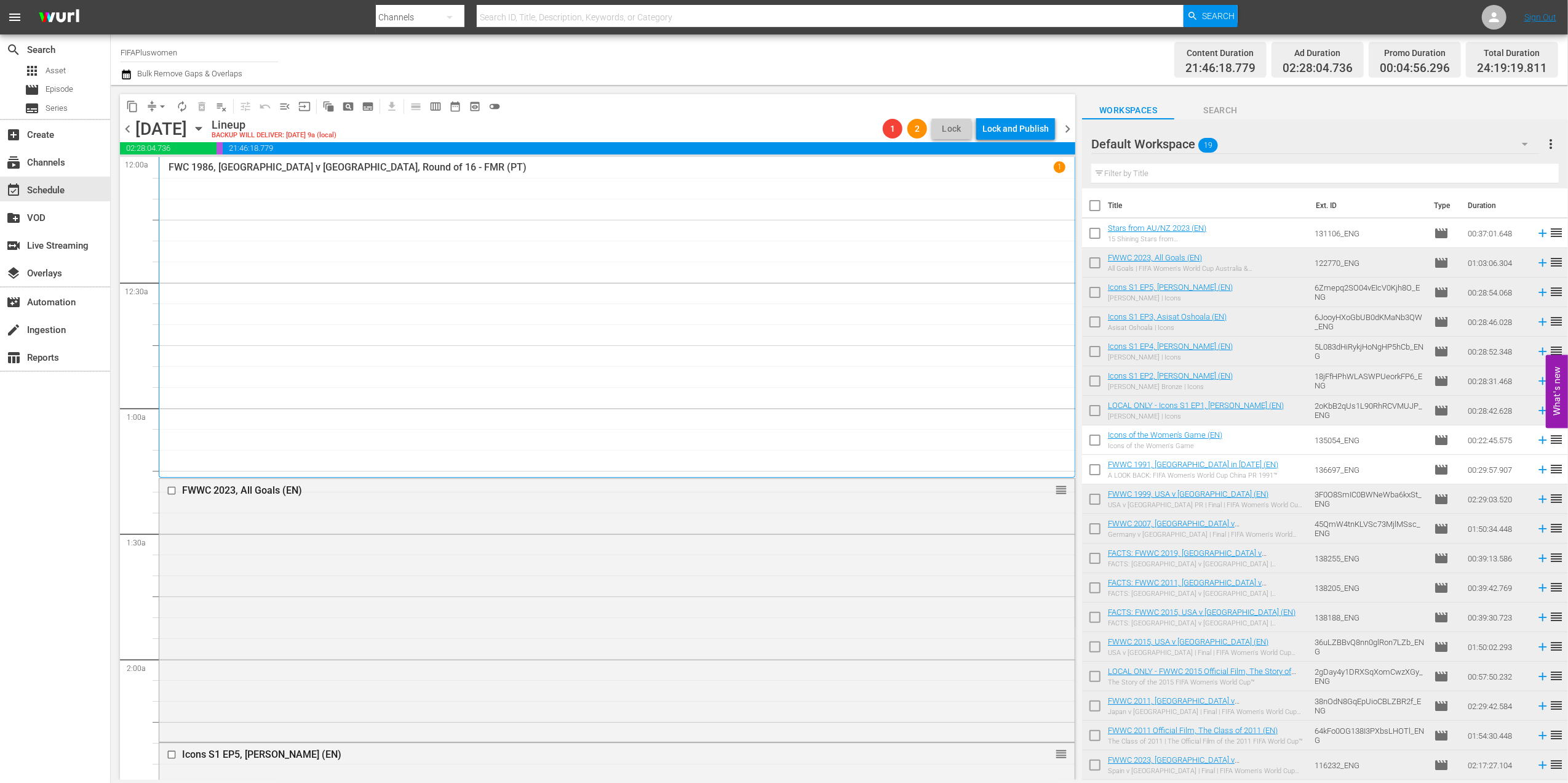
click at [1070, 127] on span "chevron_right" at bounding box center [1068, 129] width 16 height 16
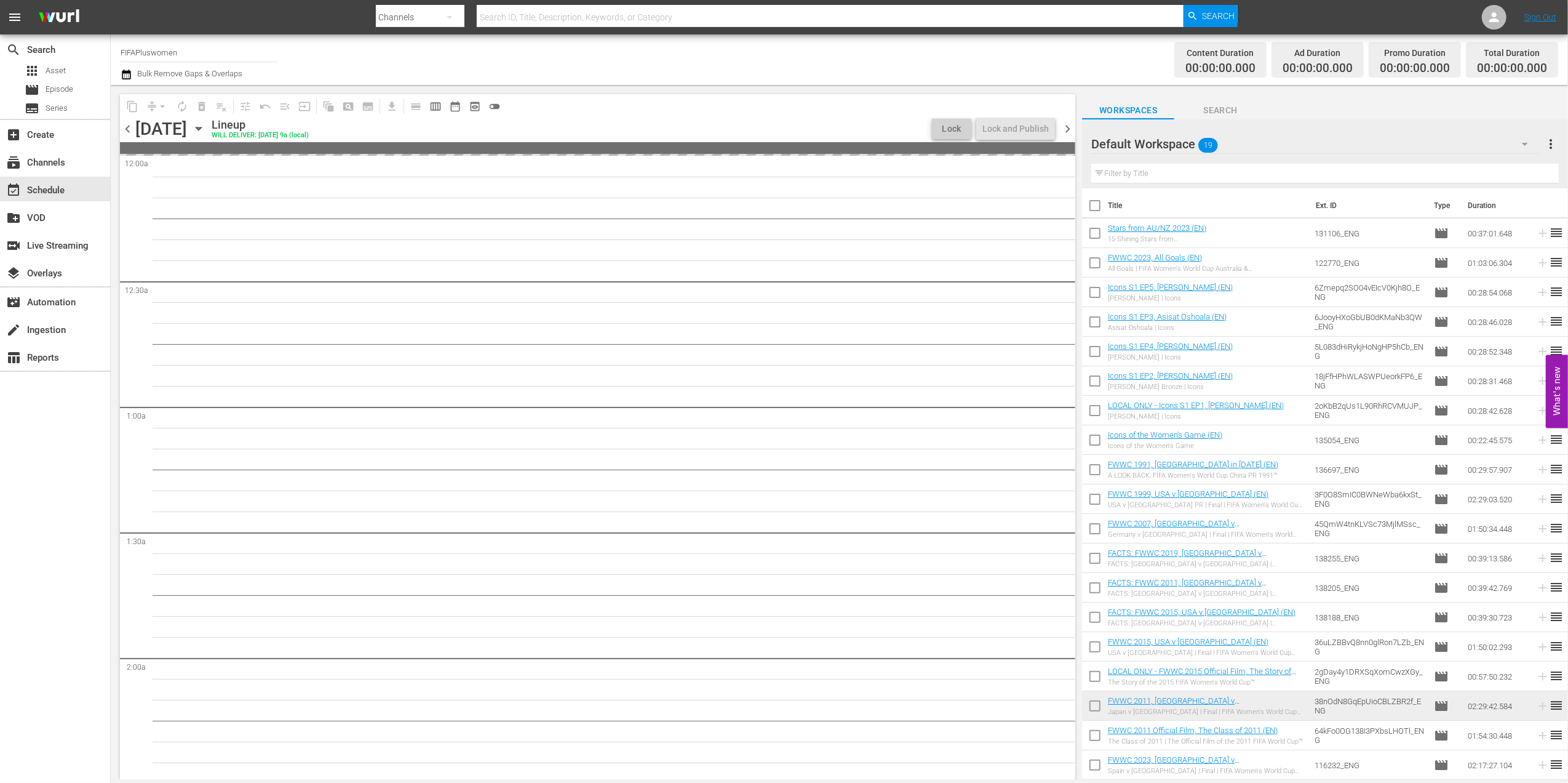
click at [1070, 127] on span "chevron_right" at bounding box center [1068, 129] width 16 height 16
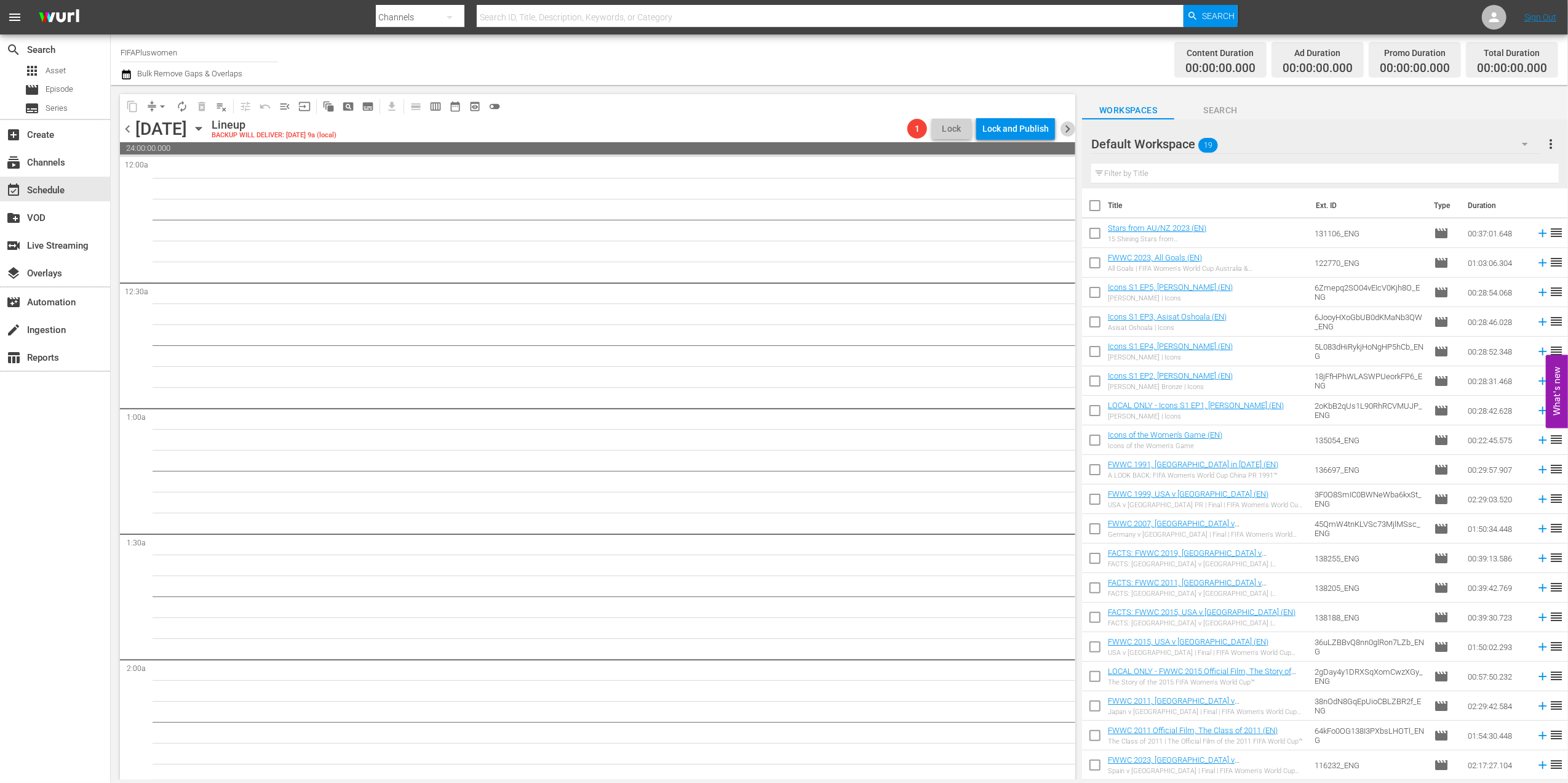
click at [1070, 127] on span "chevron_right" at bounding box center [1068, 129] width 16 height 16
click at [125, 127] on span "chevron_left" at bounding box center [128, 129] width 16 height 16
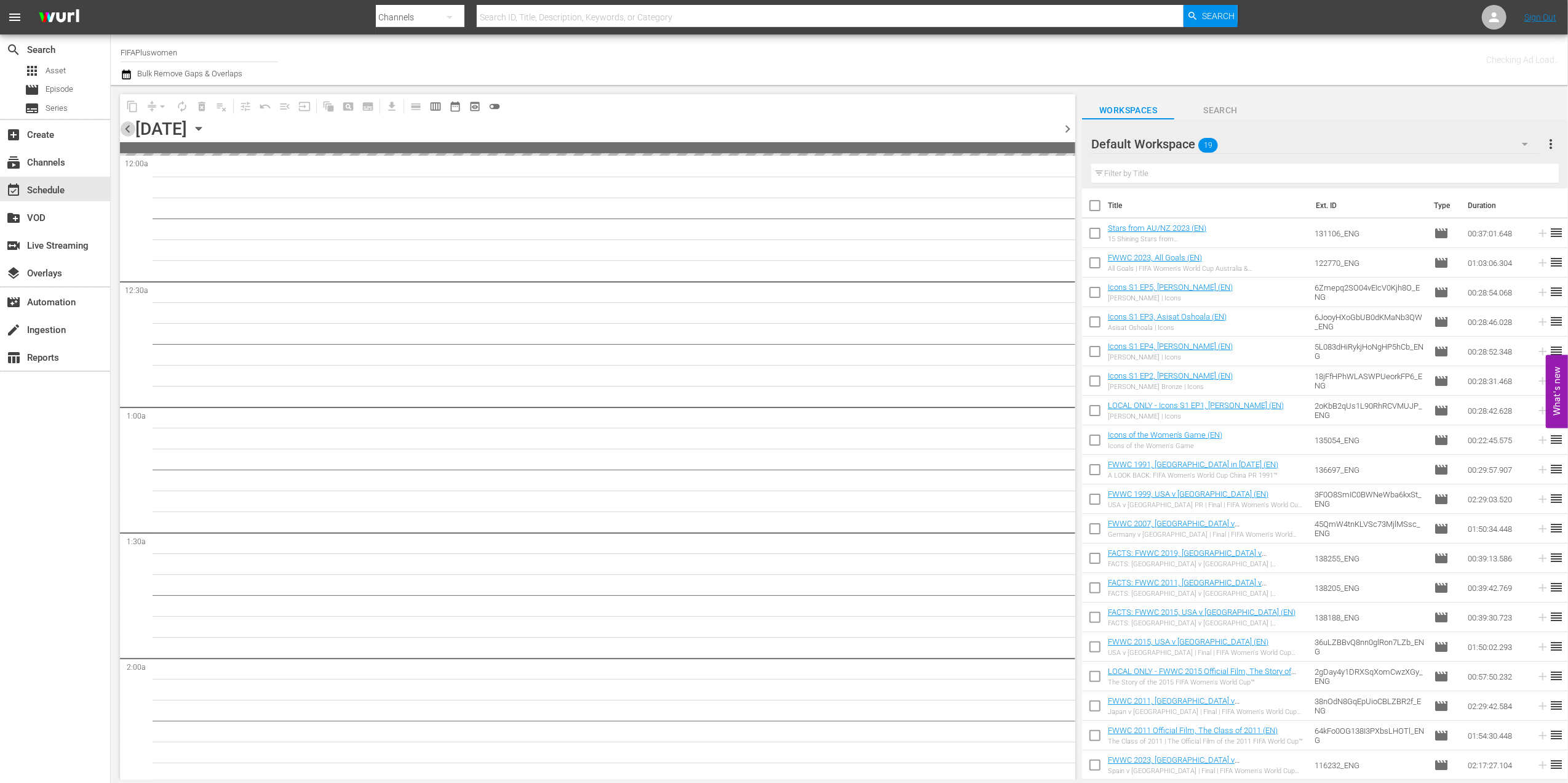
click at [125, 127] on span "chevron_left" at bounding box center [128, 129] width 16 height 16
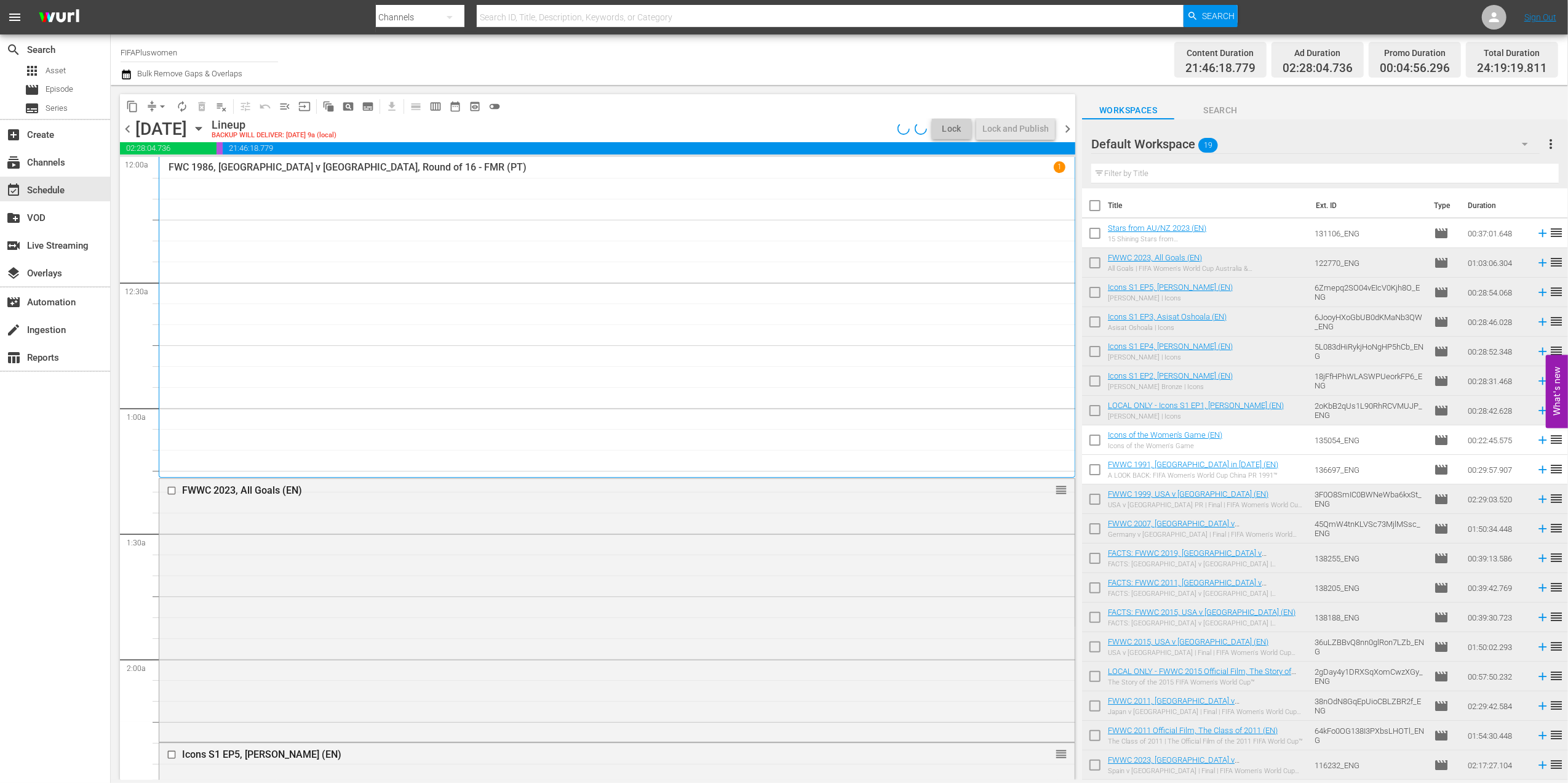
click at [1096, 233] on input "checkbox" at bounding box center [1095, 235] width 26 height 26
checkbox input "true"
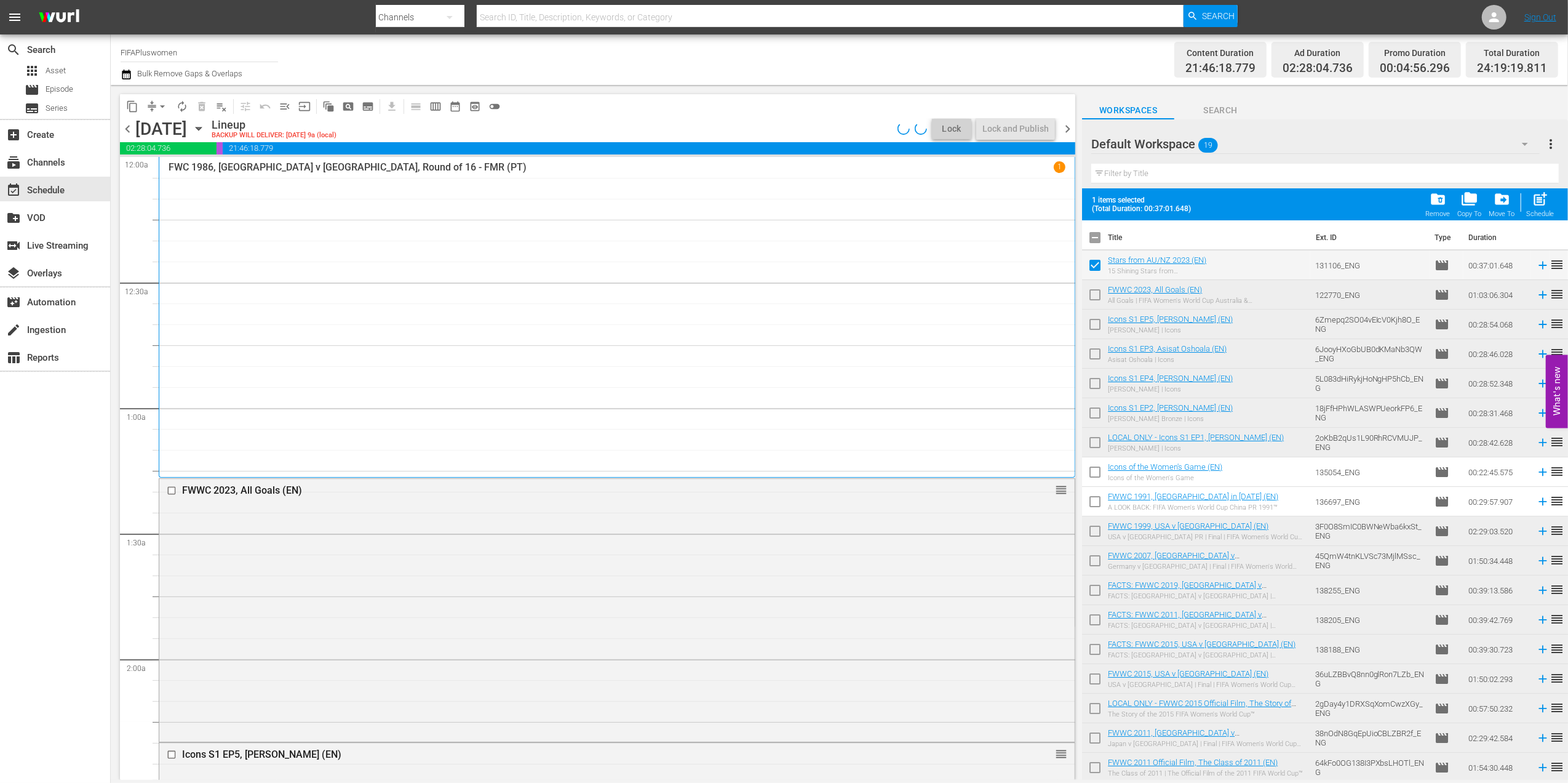
click at [1092, 475] on input "checkbox" at bounding box center [1095, 474] width 26 height 26
checkbox input "true"
click at [1095, 502] on input "checkbox" at bounding box center [1095, 504] width 26 height 26
checkbox input "true"
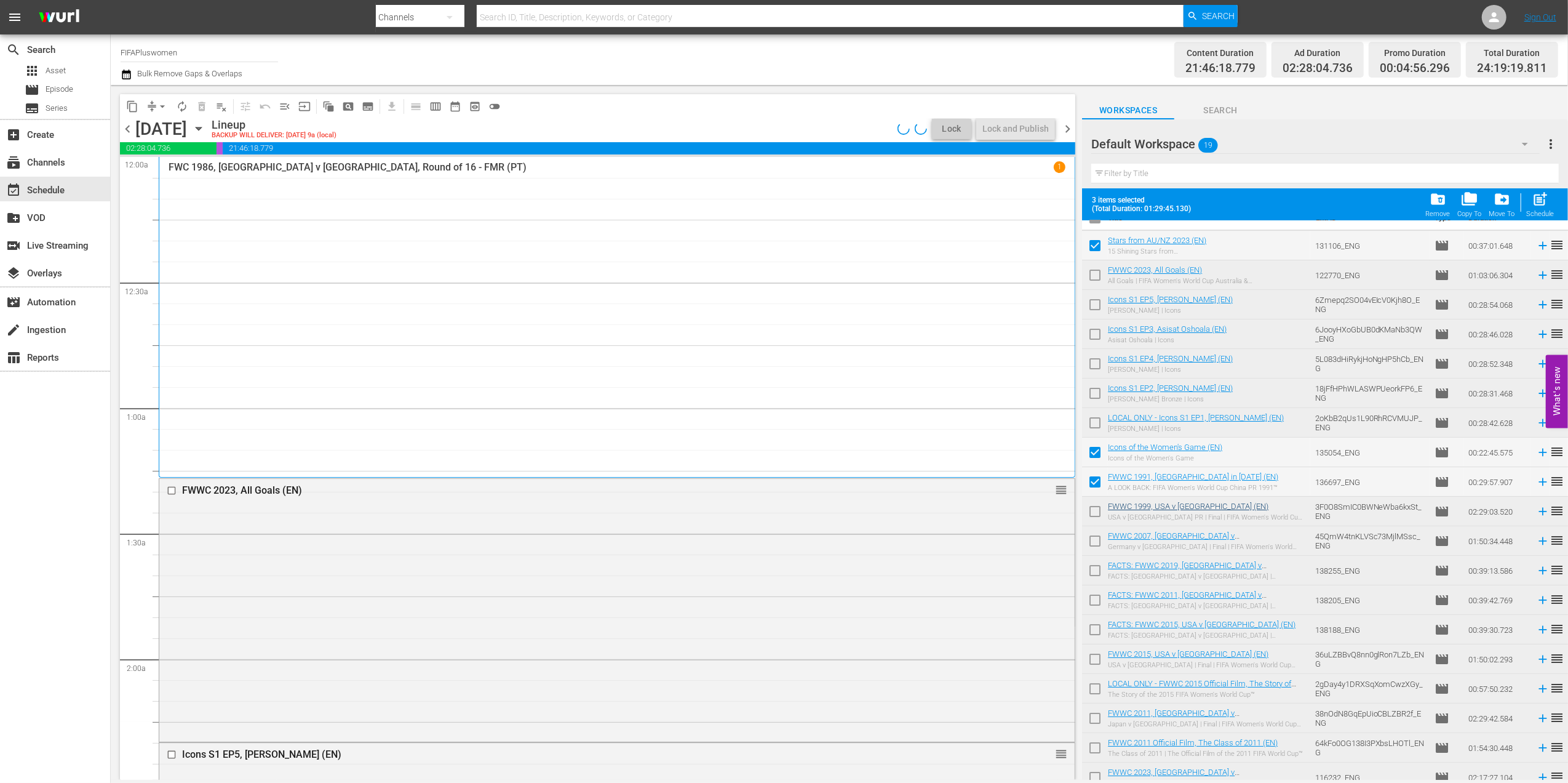
scroll to position [30, 0]
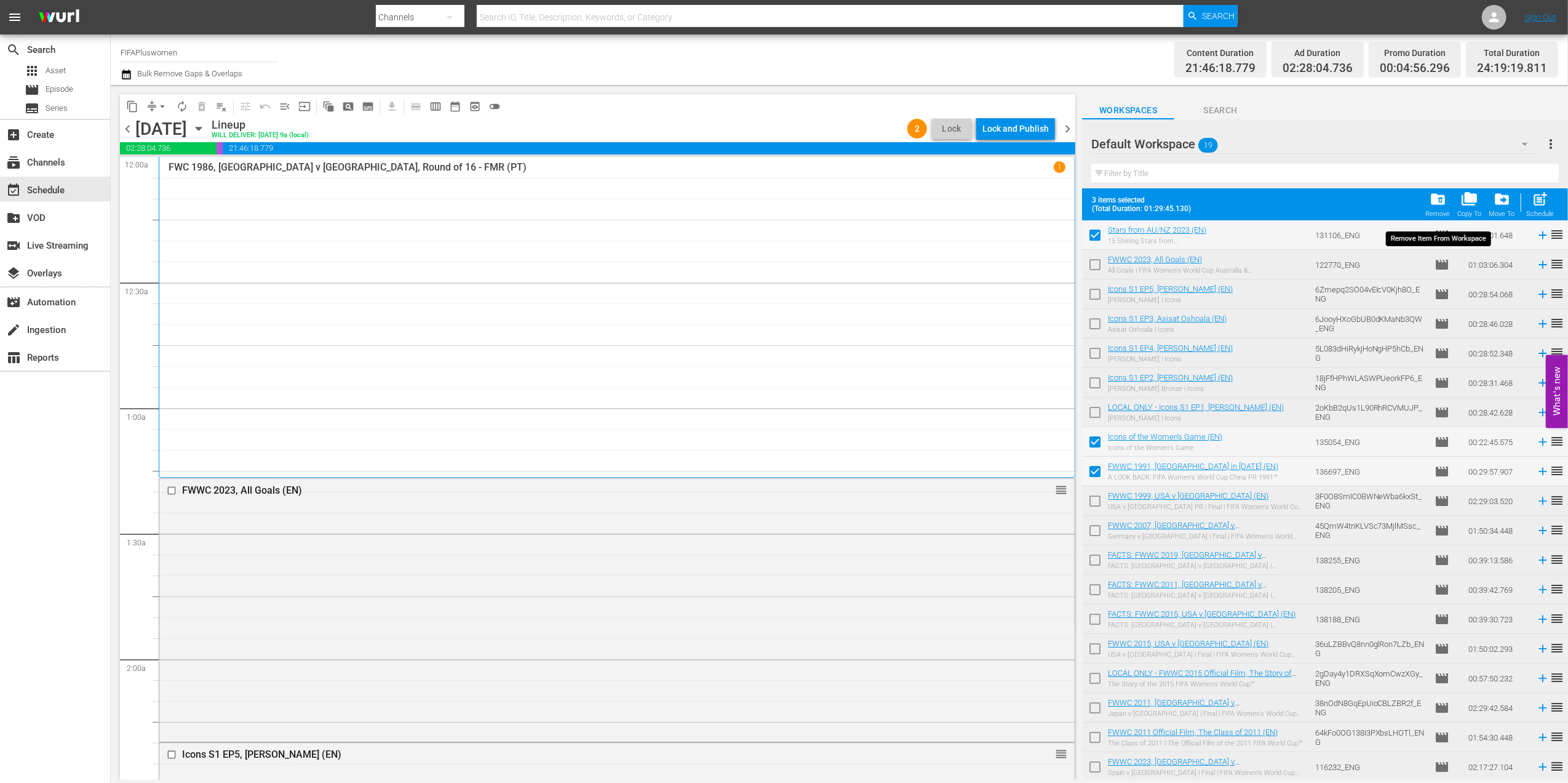
click at [1448, 209] on div "folder_delete Remove" at bounding box center [1438, 204] width 24 height 27
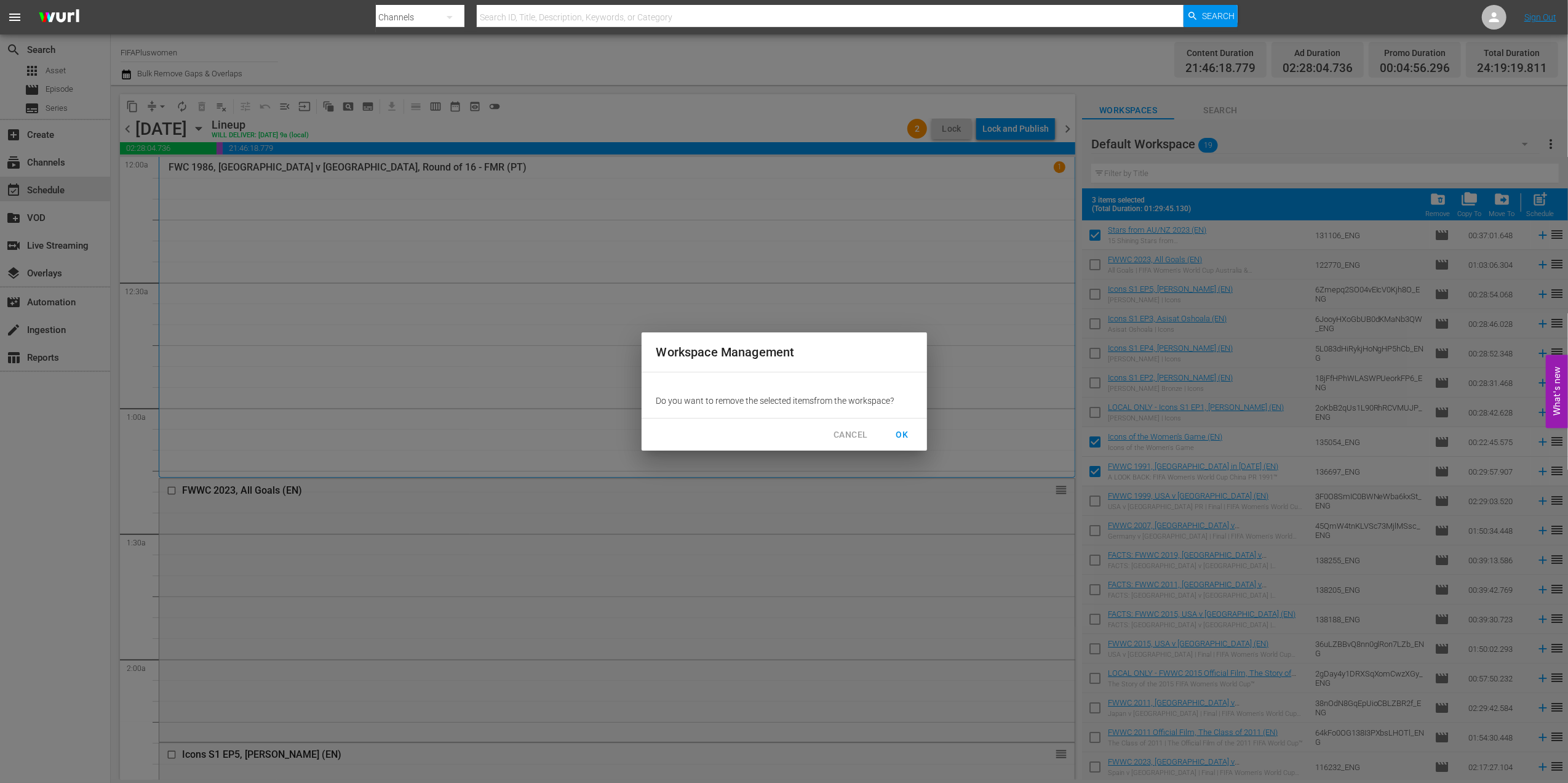
click at [904, 434] on span "OK" at bounding box center [902, 435] width 20 height 16
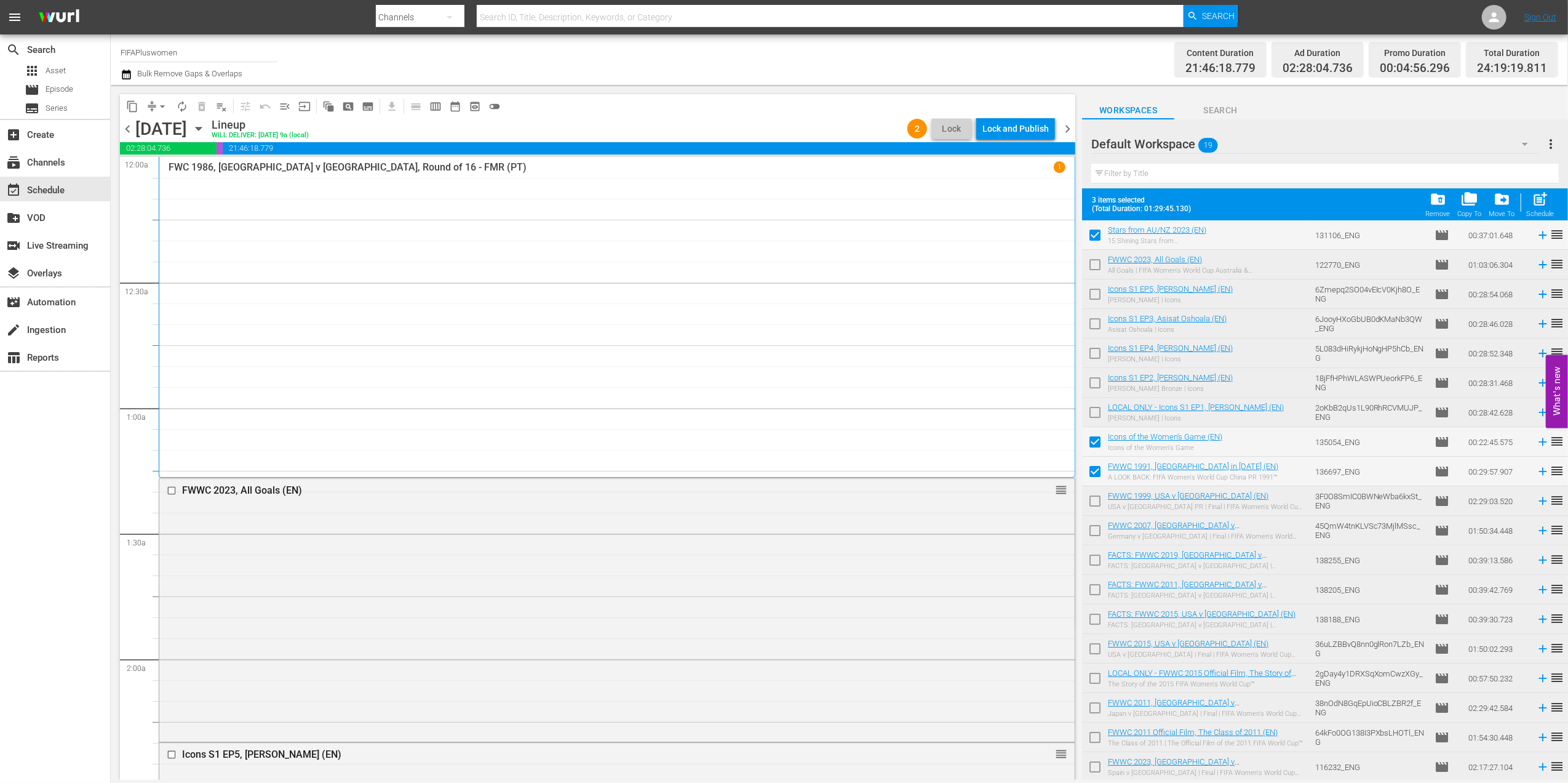
checkbox input "false"
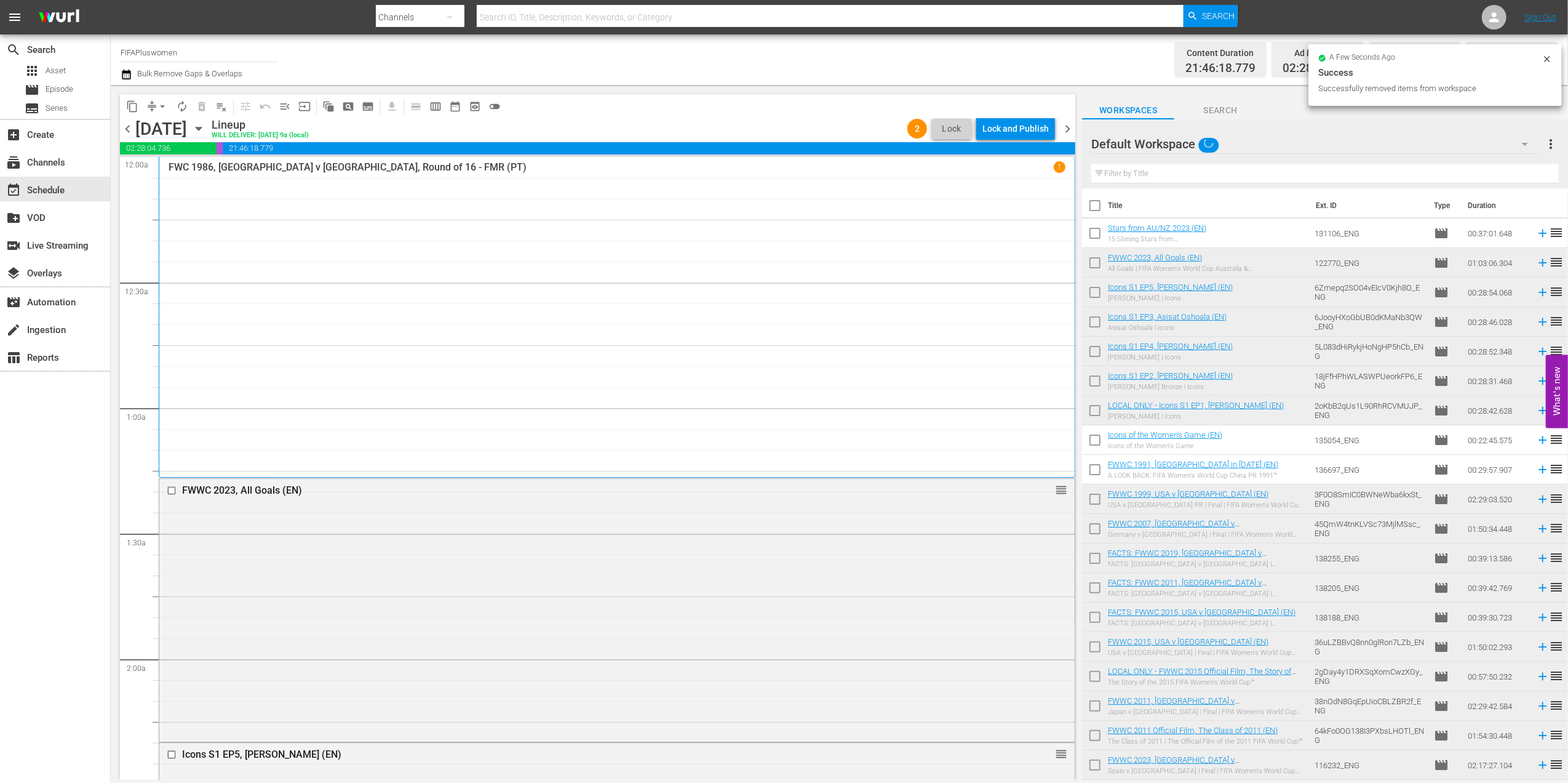
scroll to position [0, 0]
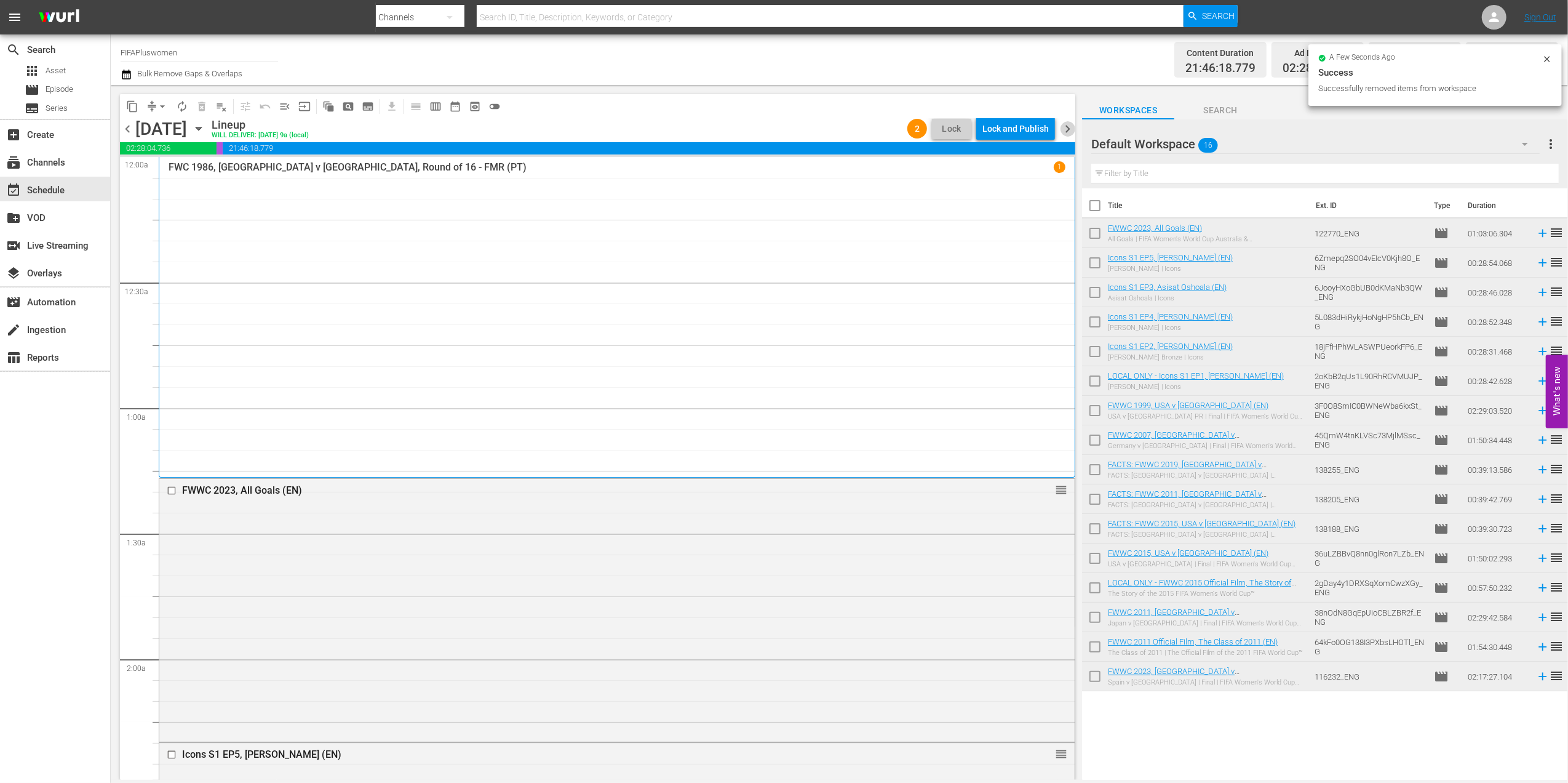
click at [1067, 123] on span "chevron_right" at bounding box center [1068, 129] width 16 height 16
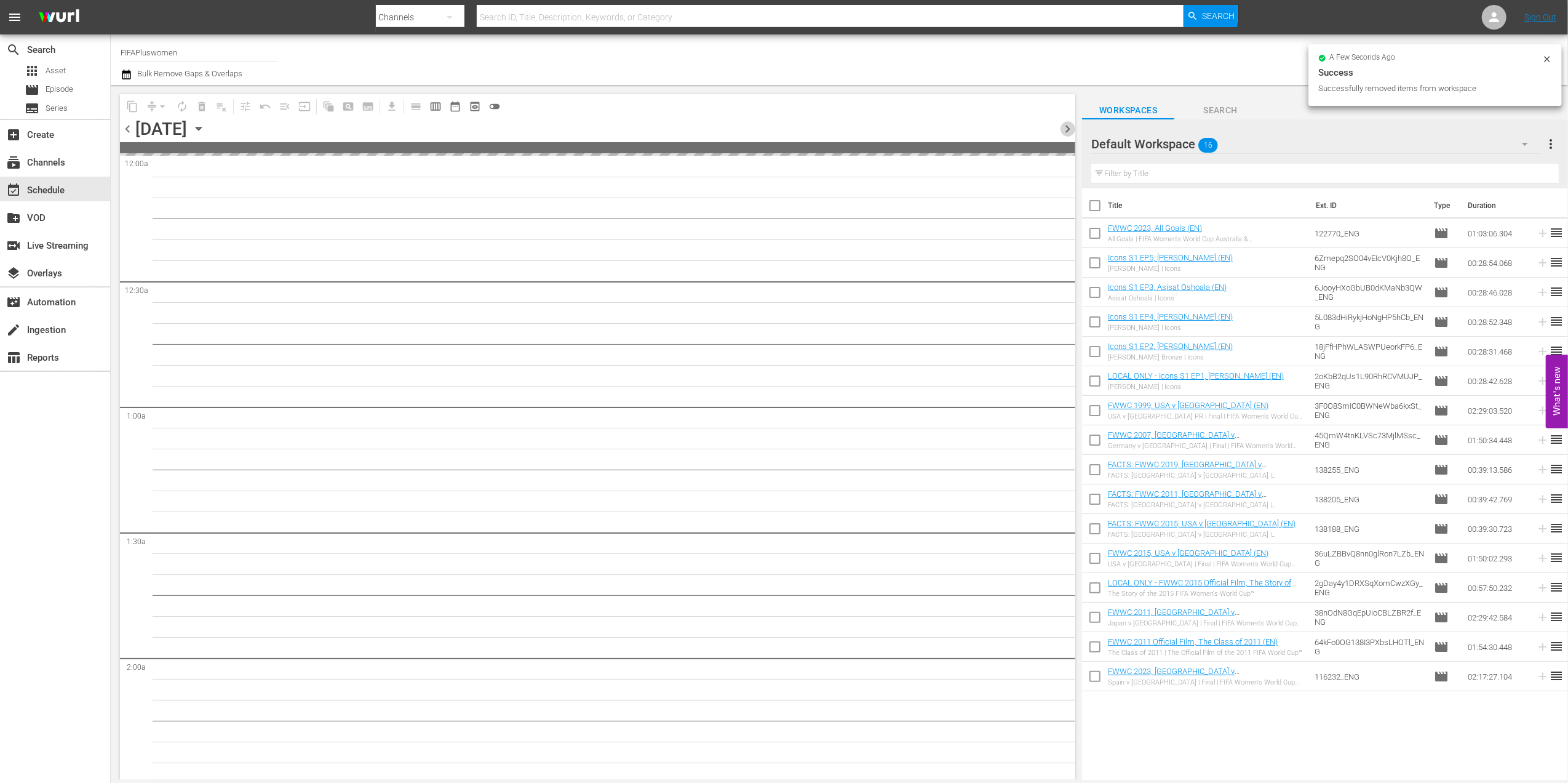
click at [1067, 123] on span "chevron_right" at bounding box center [1068, 129] width 16 height 16
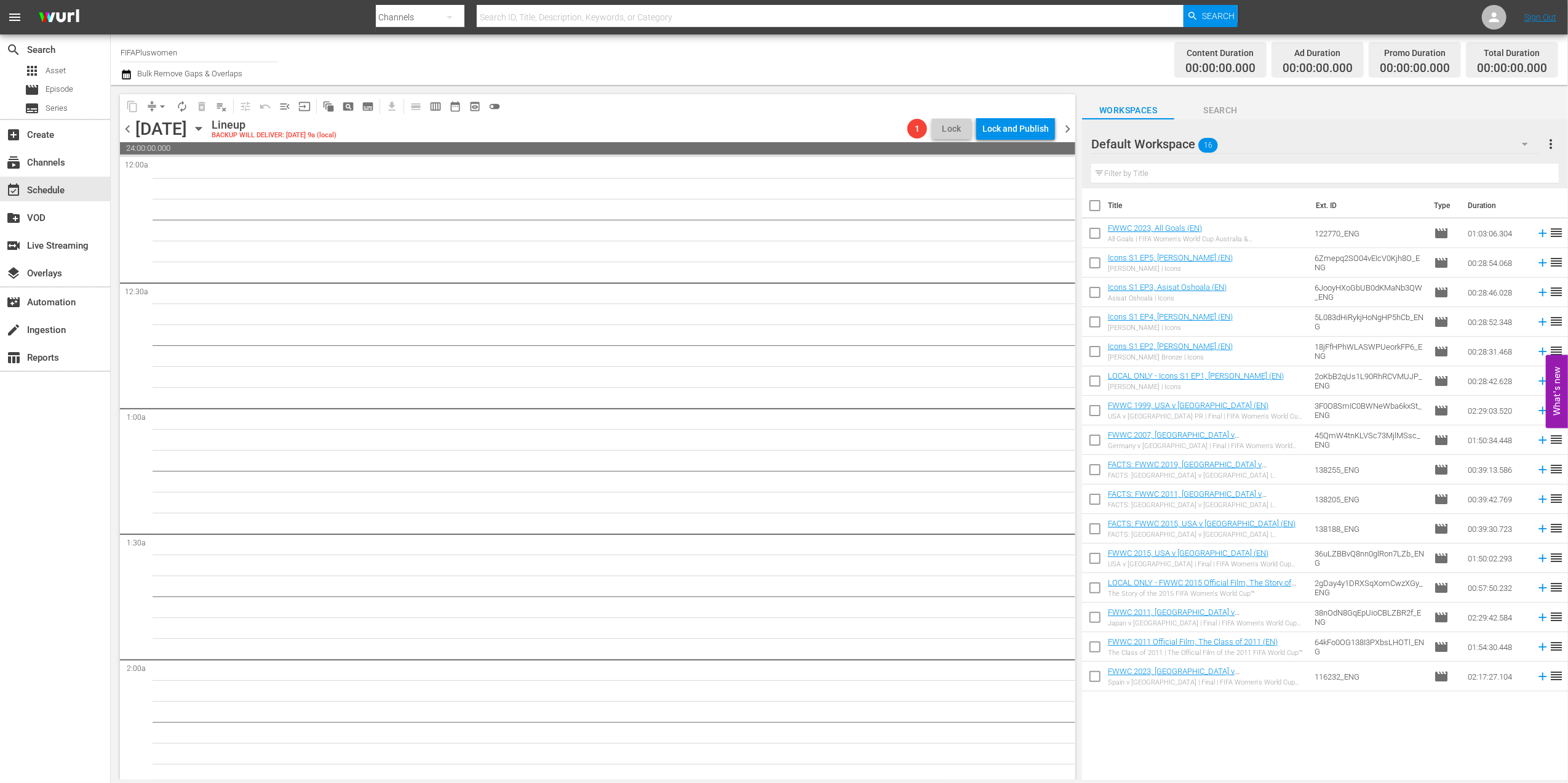
click at [1095, 201] on input "checkbox" at bounding box center [1095, 208] width 26 height 26
checkbox input "true"
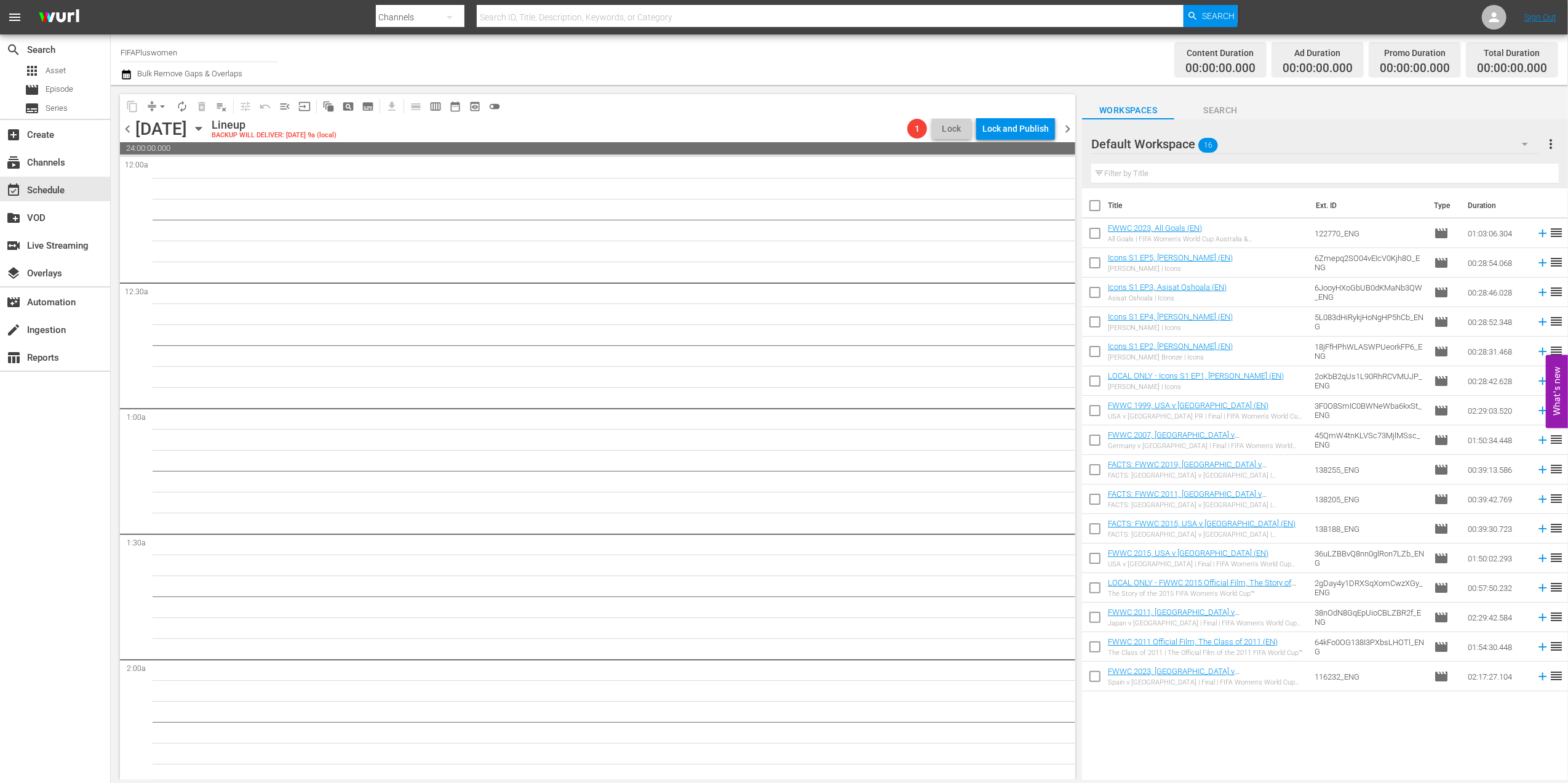
checkbox input "true"
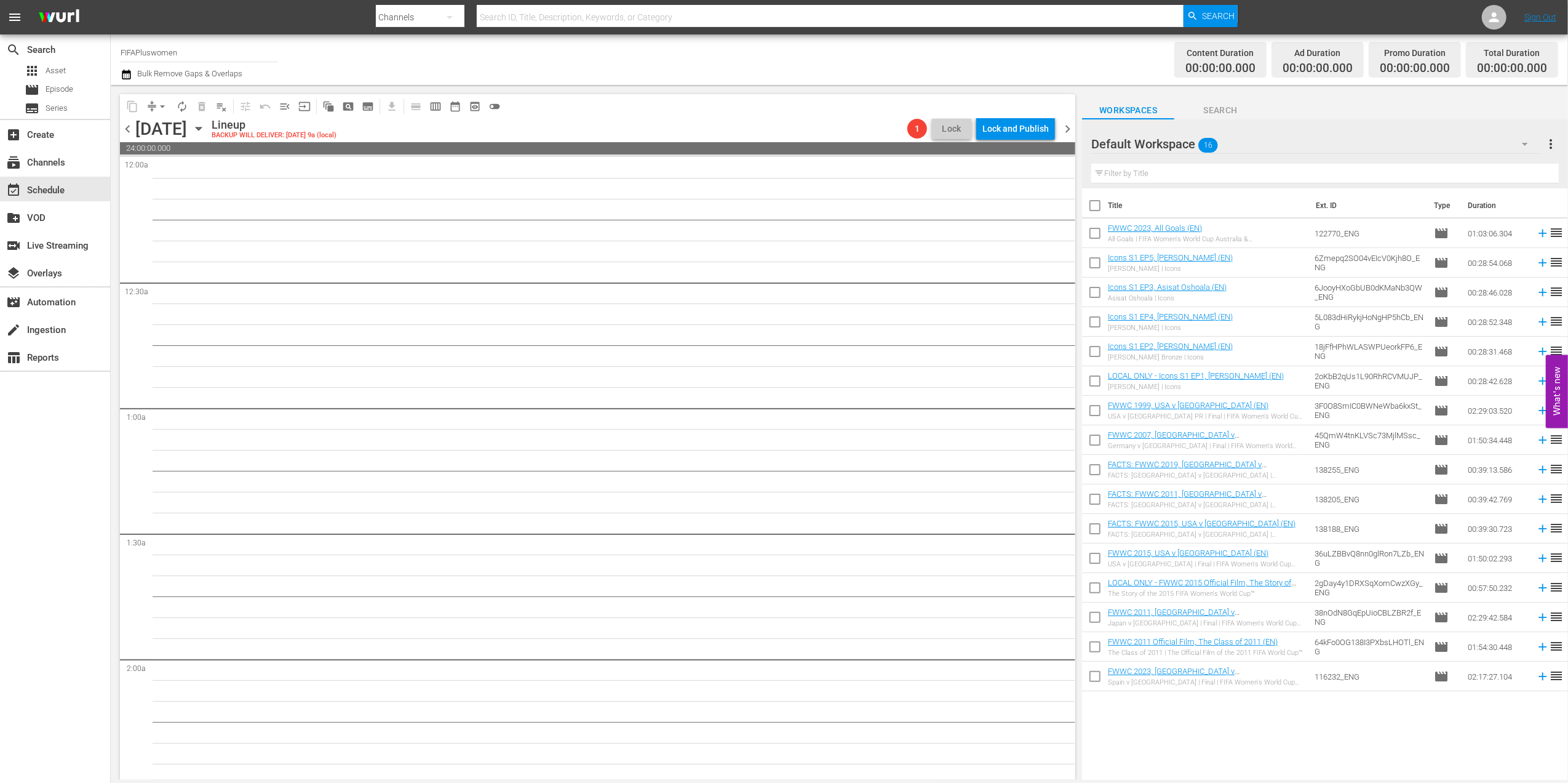
checkbox input "true"
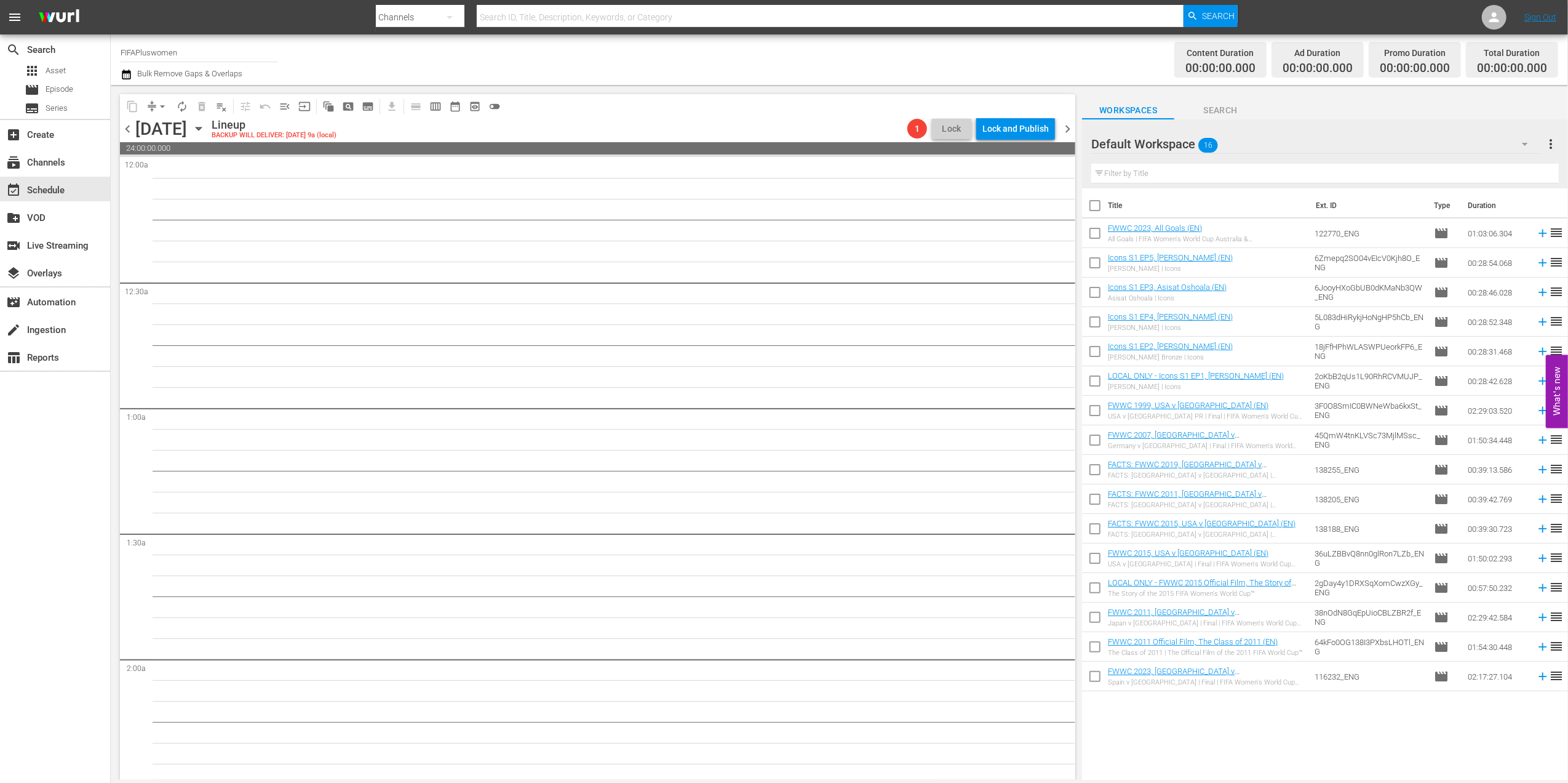
checkbox input "true"
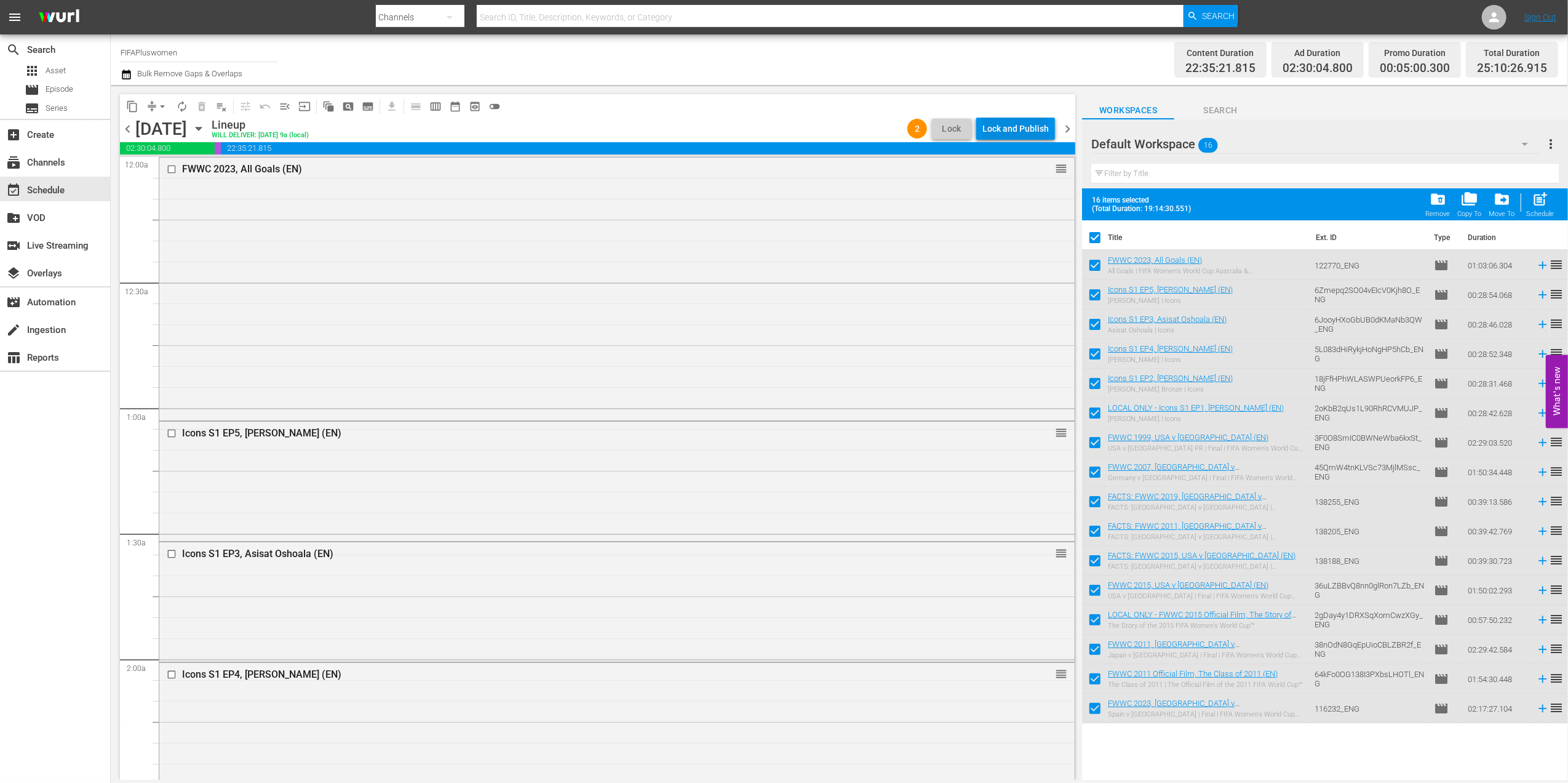
click at [1027, 125] on div "Lock and Publish" at bounding box center [1016, 129] width 67 height 22
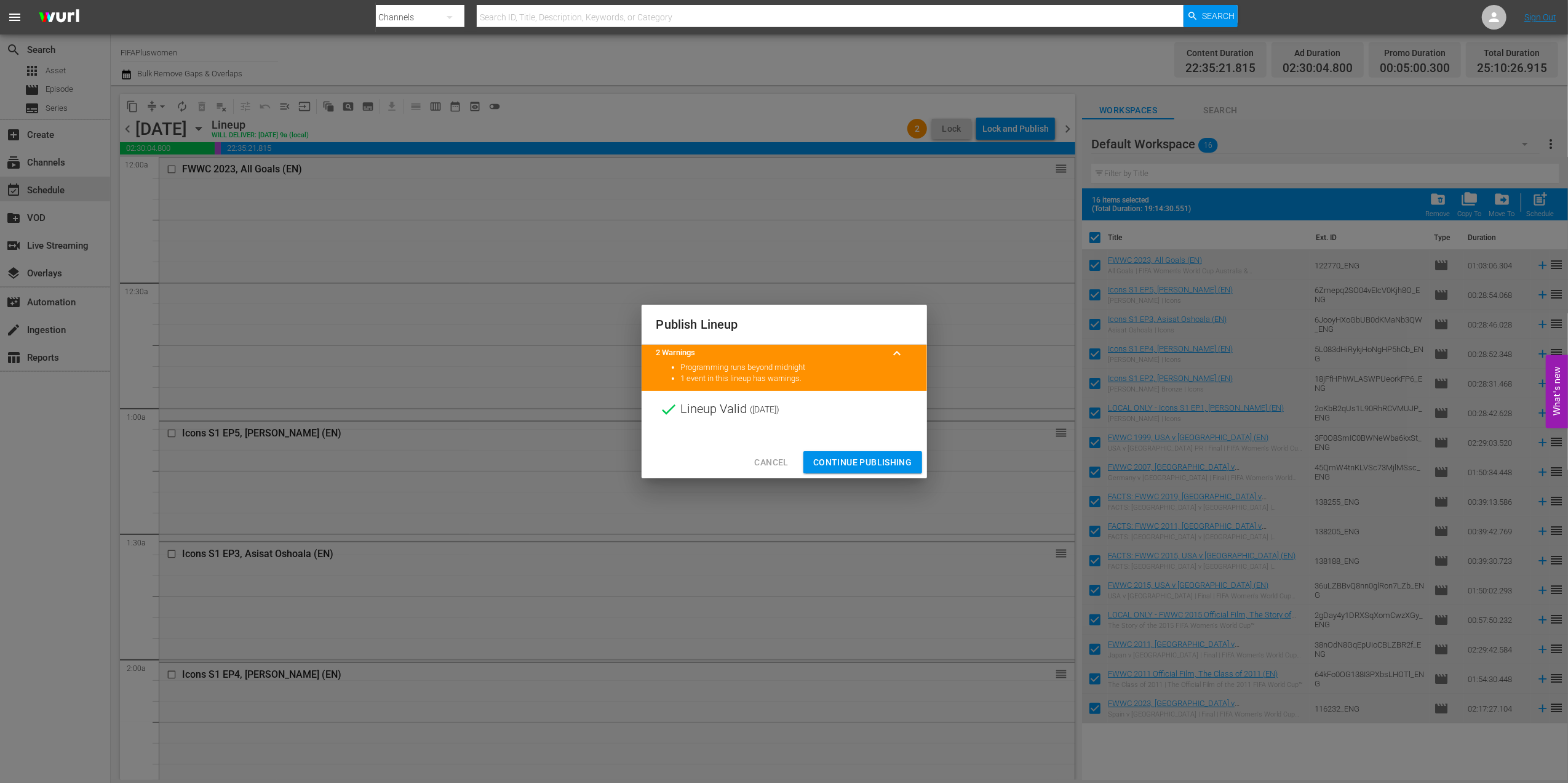
click at [864, 460] on span "Continue Publishing" at bounding box center [863, 462] width 99 height 16
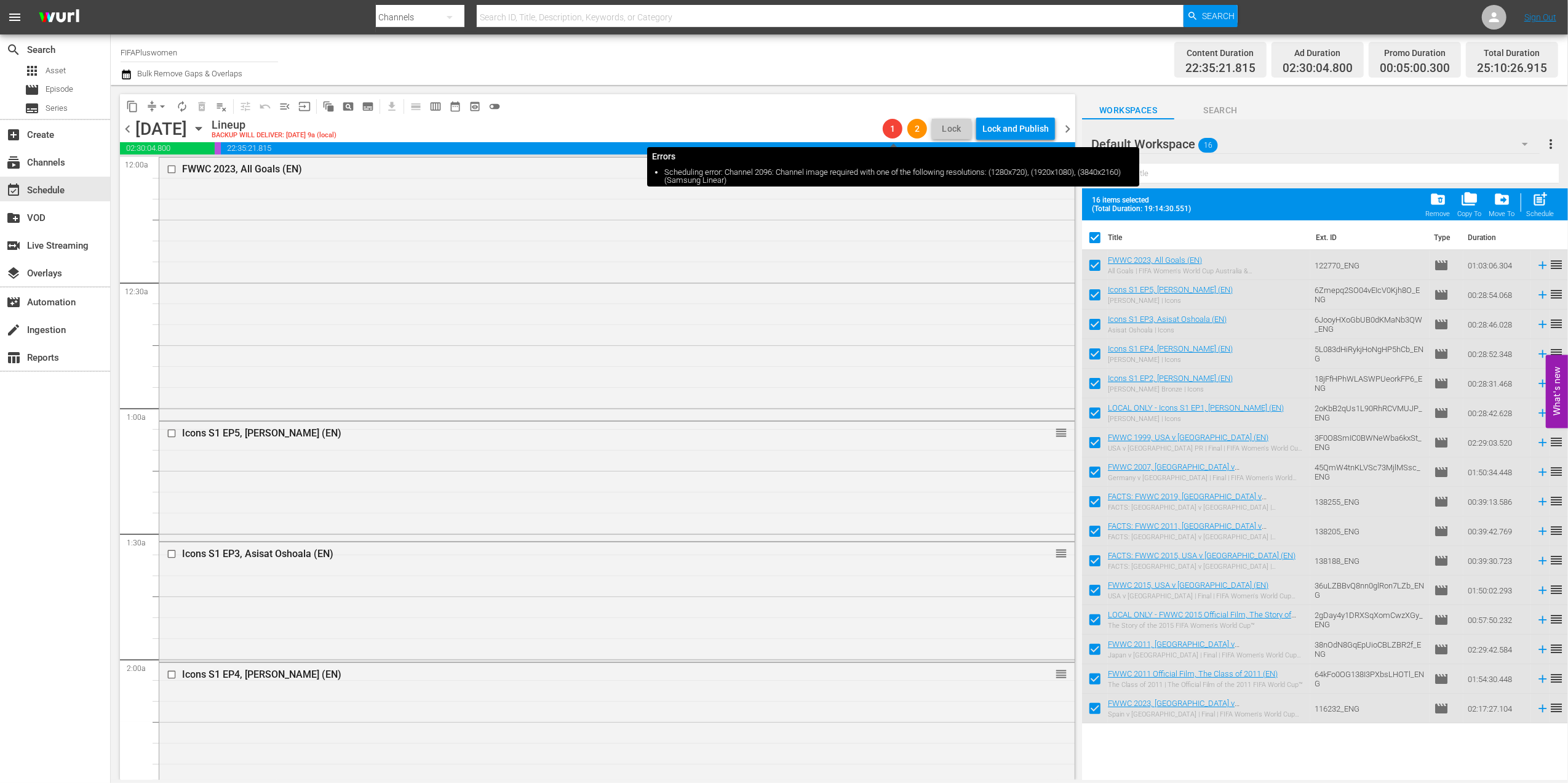
click at [891, 129] on span "1" at bounding box center [893, 129] width 20 height 10
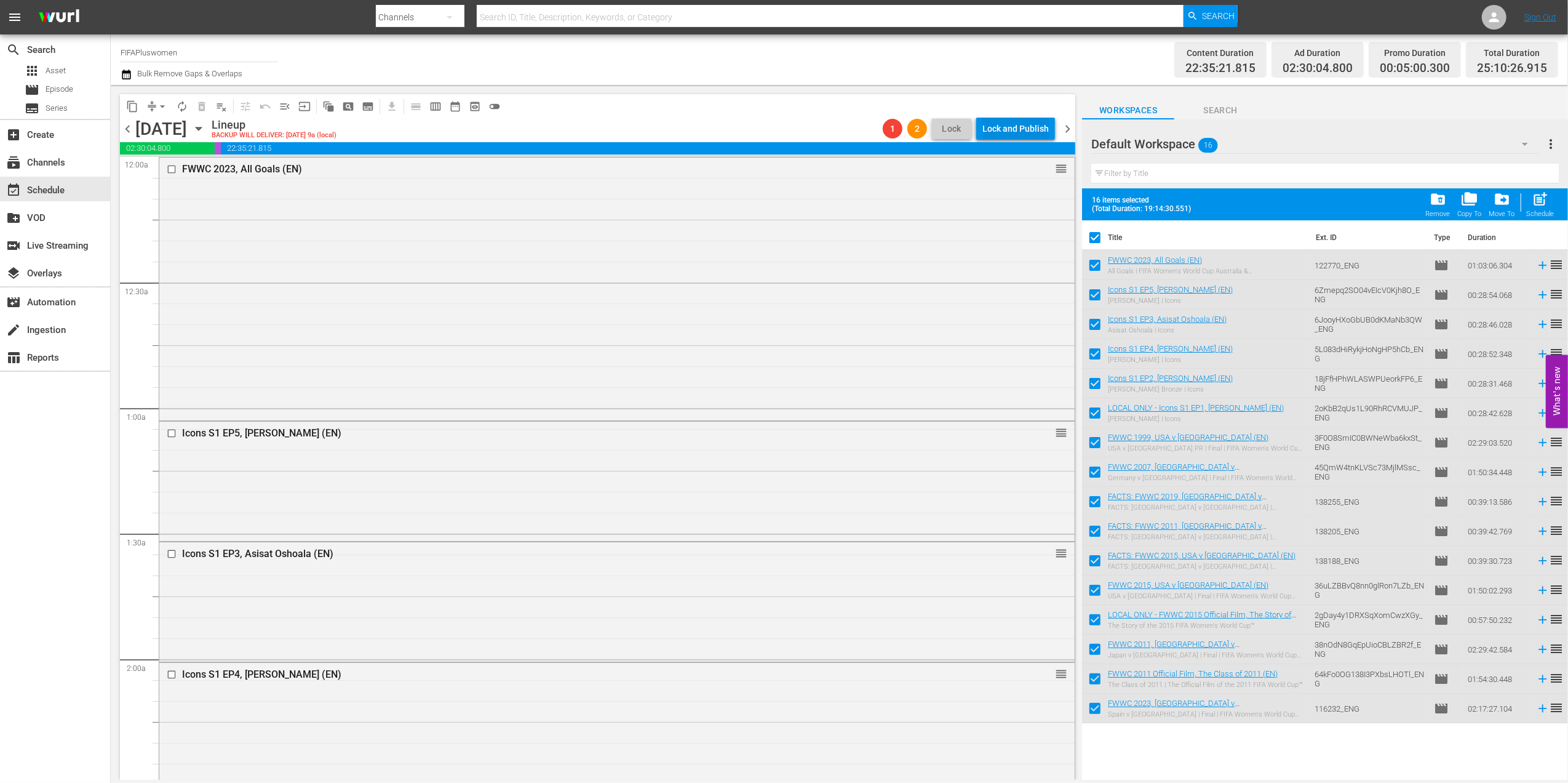
click at [1016, 127] on div "Lock and Publish" at bounding box center [1016, 129] width 67 height 22
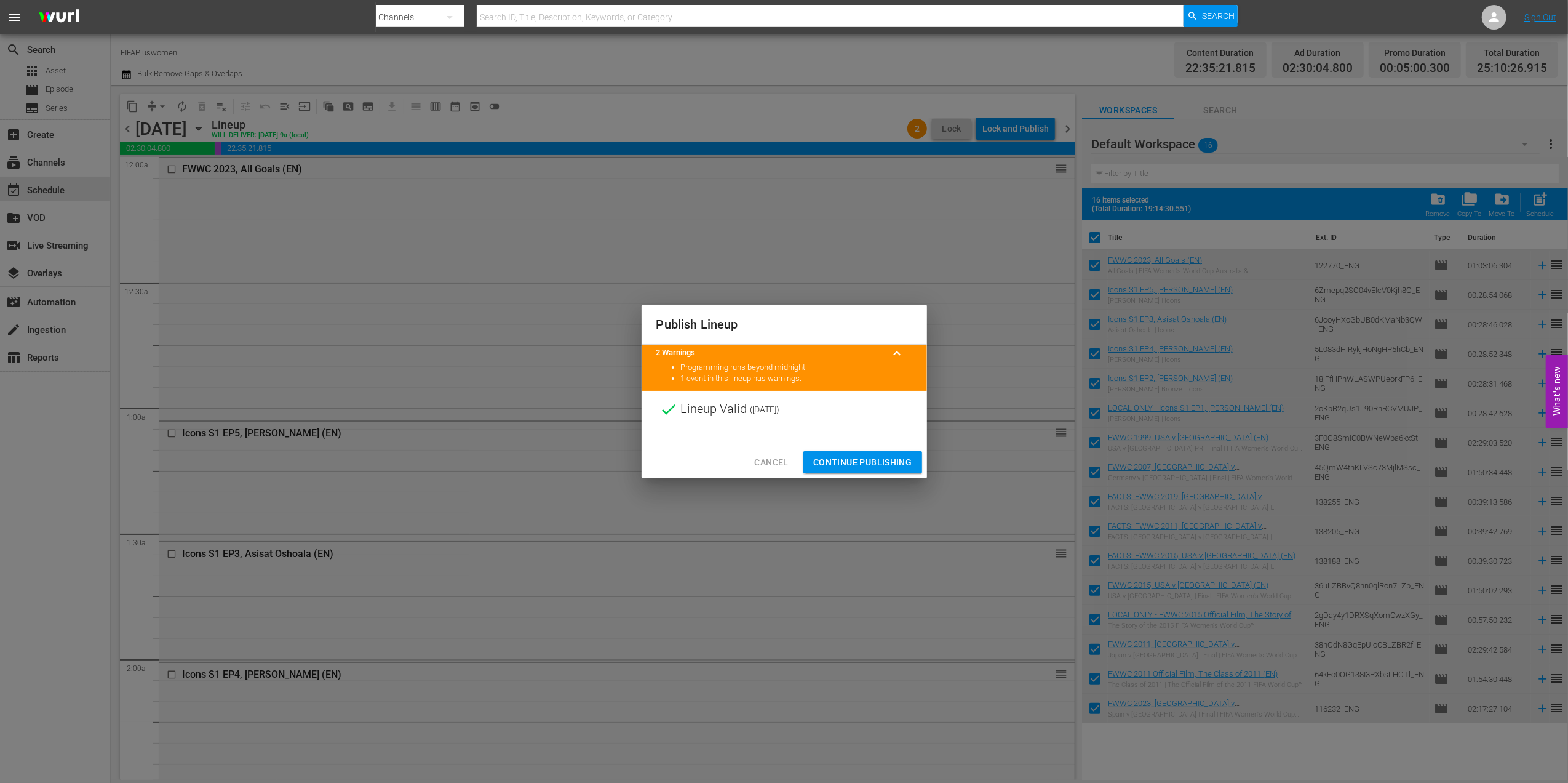
click at [850, 455] on span "Continue Publishing" at bounding box center [863, 462] width 99 height 16
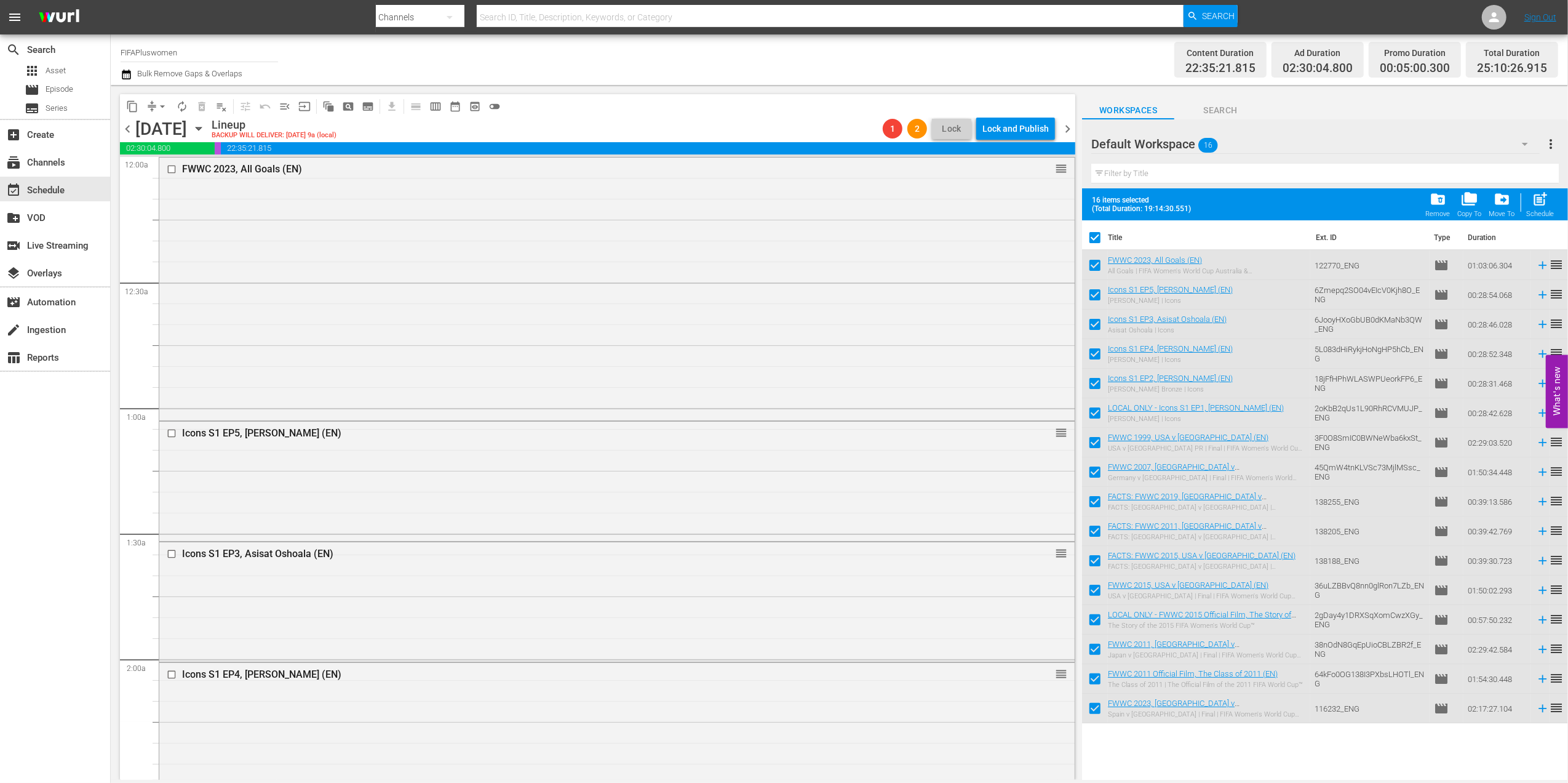
click at [827, 100] on div "content_copy compress arrow_drop_down autorenew_outlined delete_forever_outline…" at bounding box center [597, 106] width 955 height 24
